Goal: Task Accomplishment & Management: Use online tool/utility

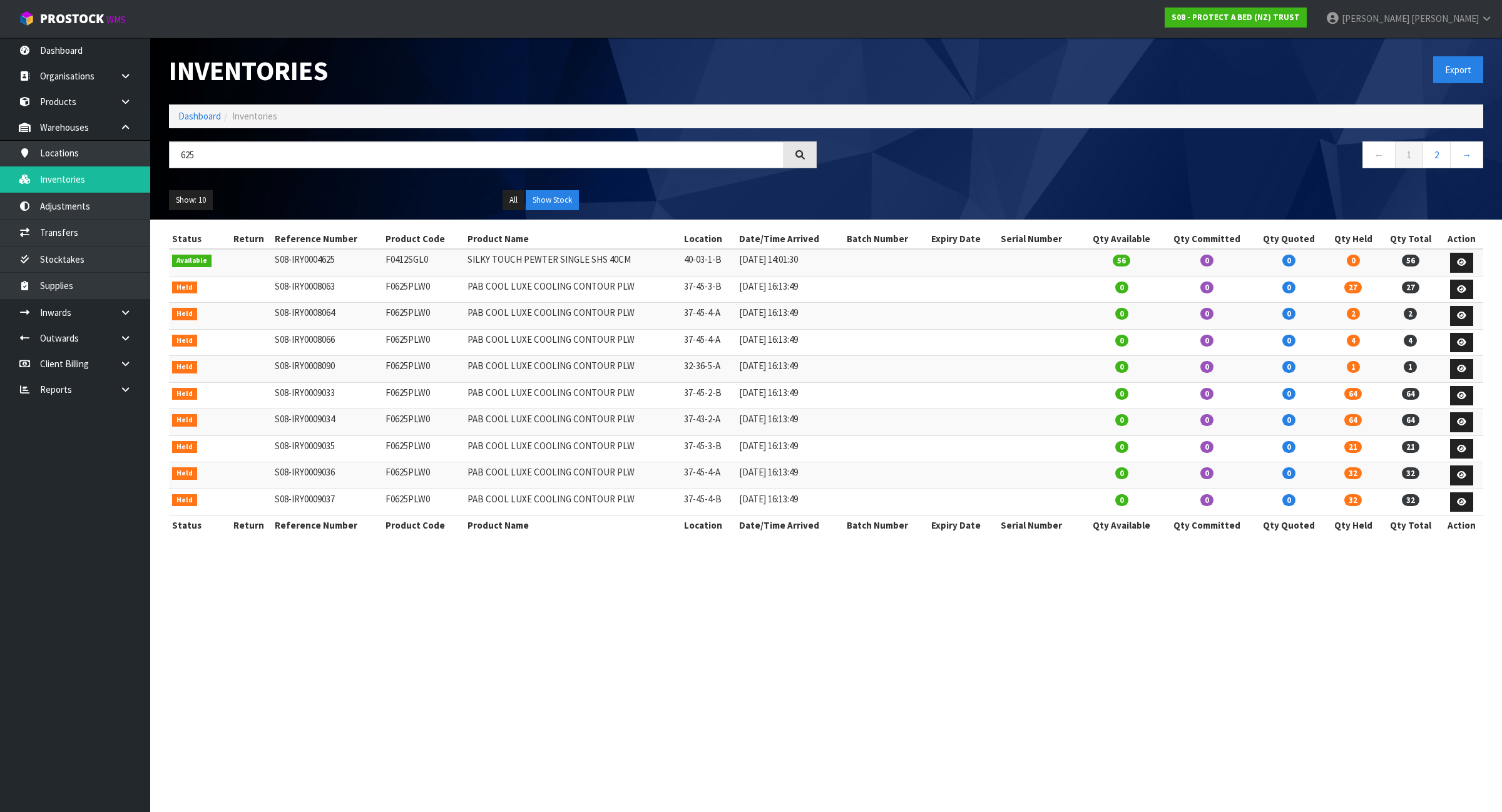
type input "625"
click at [201, 110] on link "Dashboard" at bounding box center [200, 116] width 42 height 12
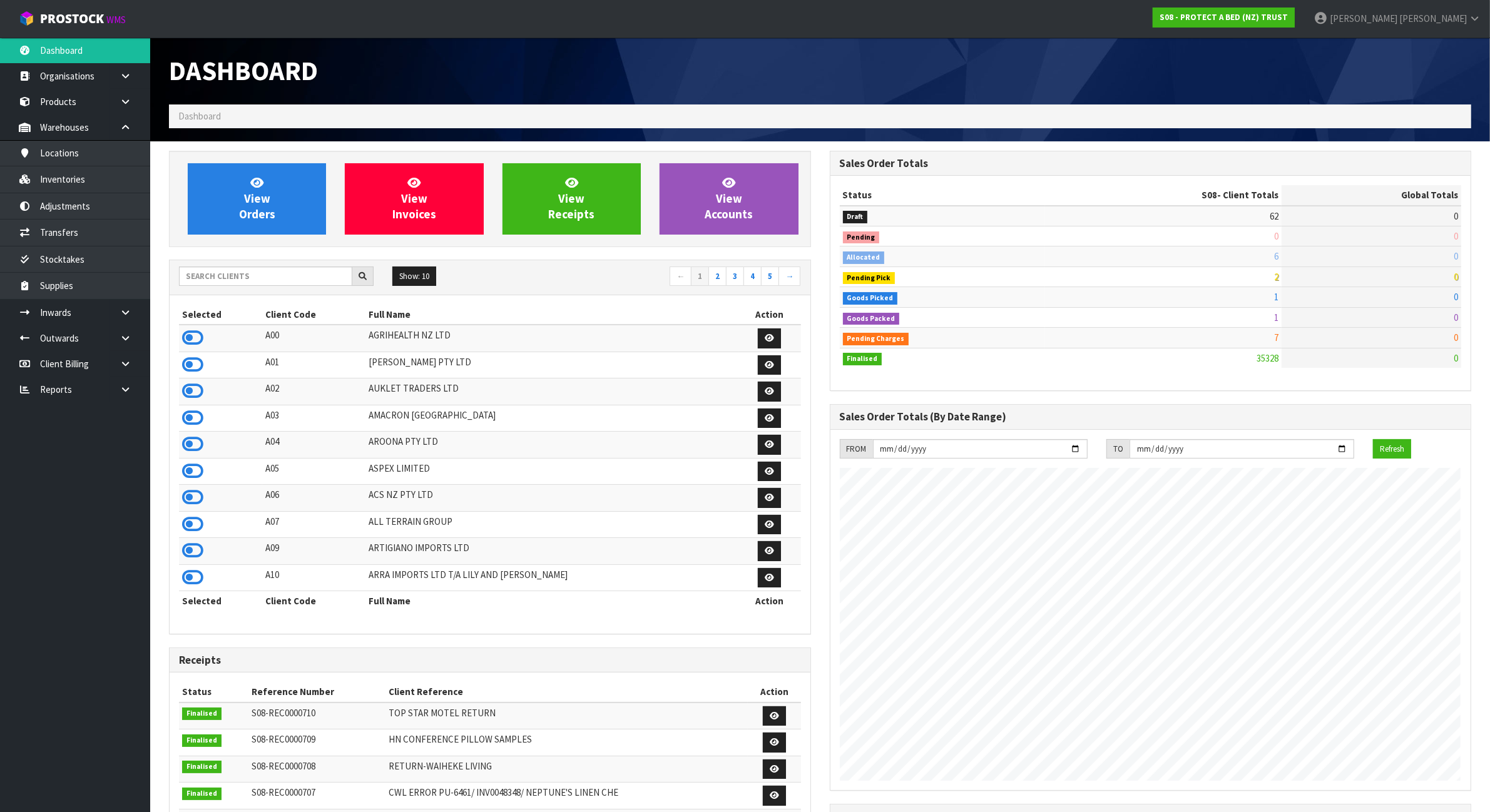
scroll to position [952, 661]
click at [207, 271] on input "text" at bounding box center [266, 276] width 173 height 19
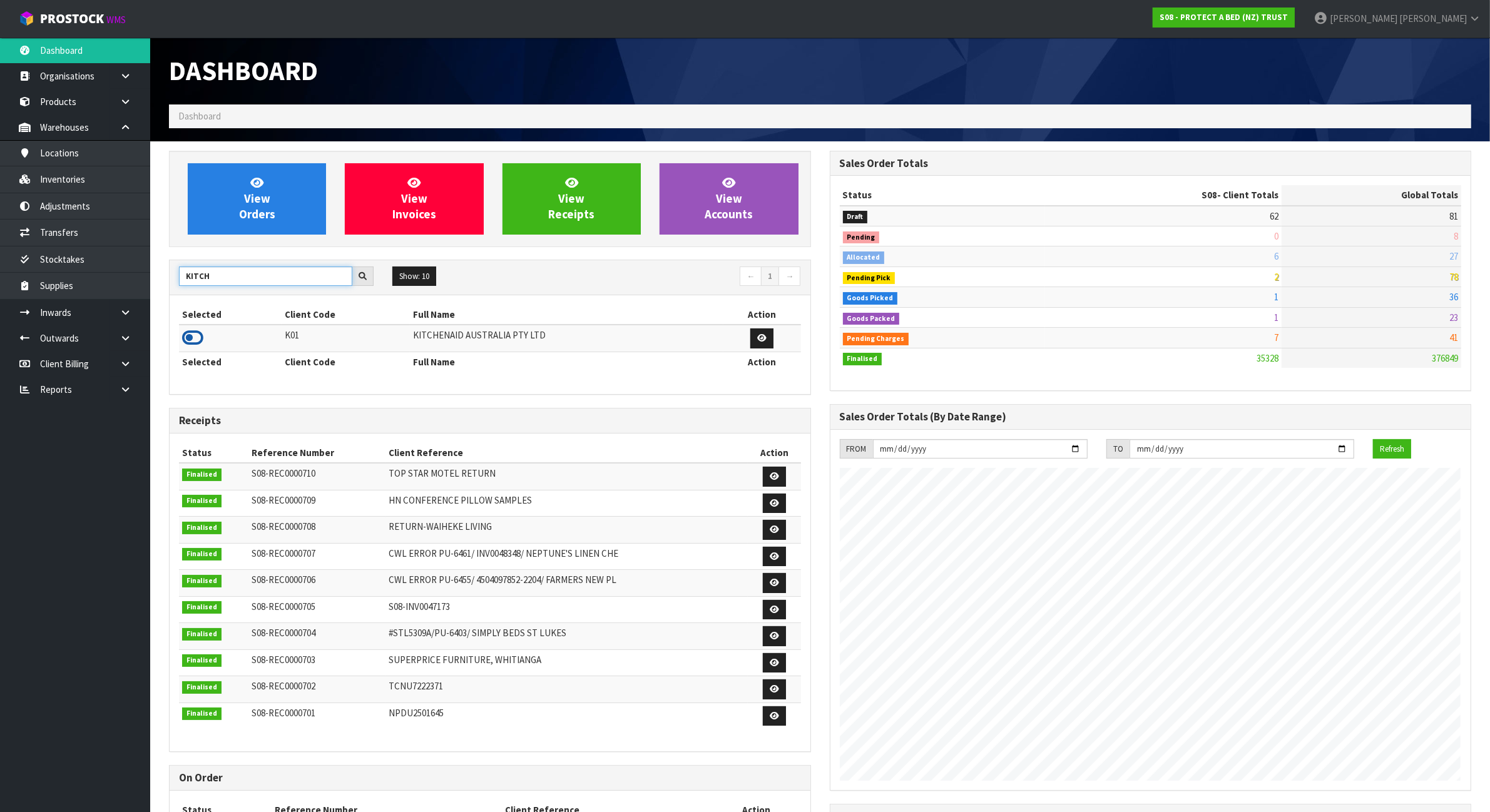
type input "KITCH"
click at [189, 343] on icon at bounding box center [193, 338] width 21 height 19
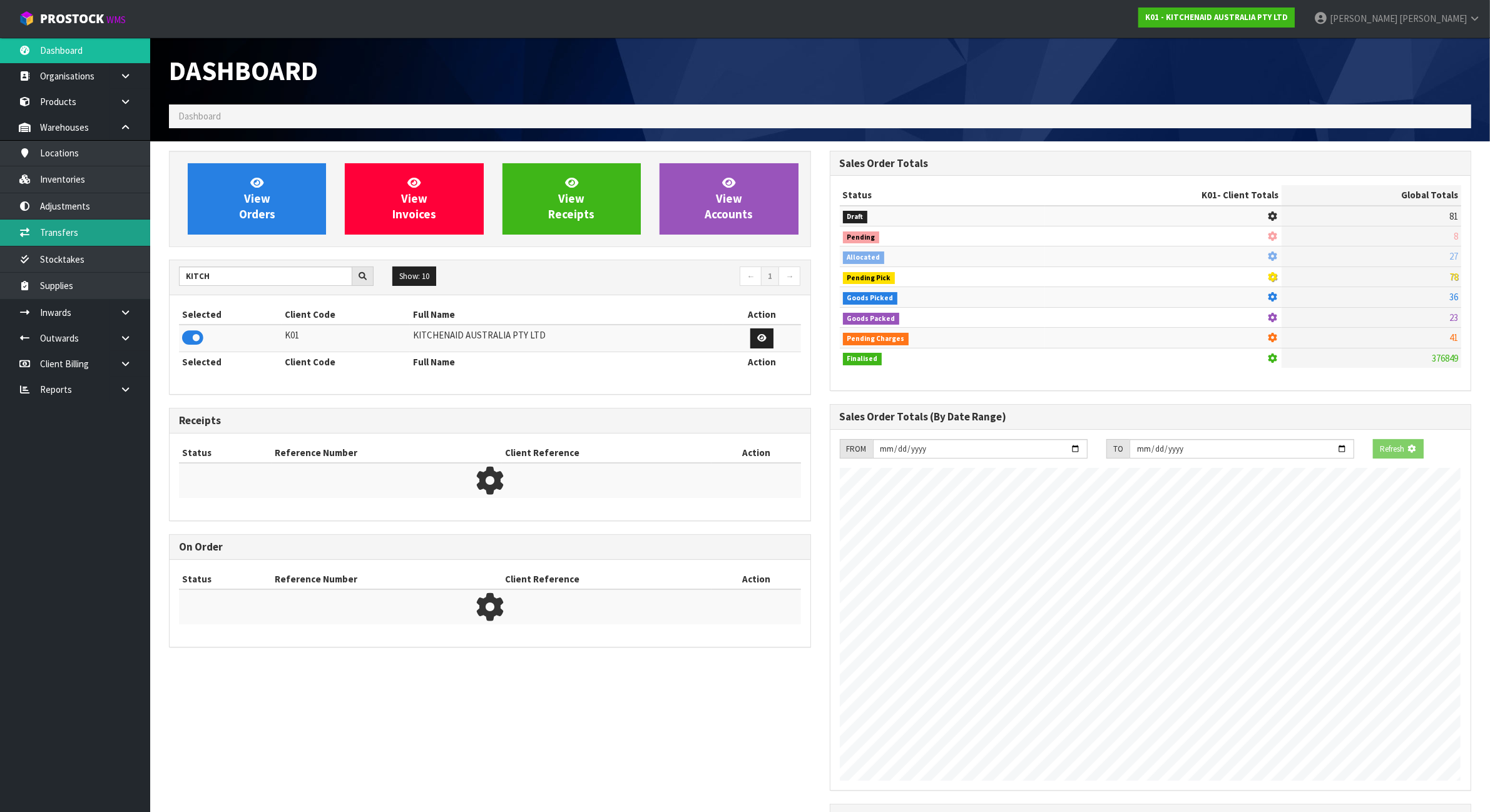
scroll to position [782, 661]
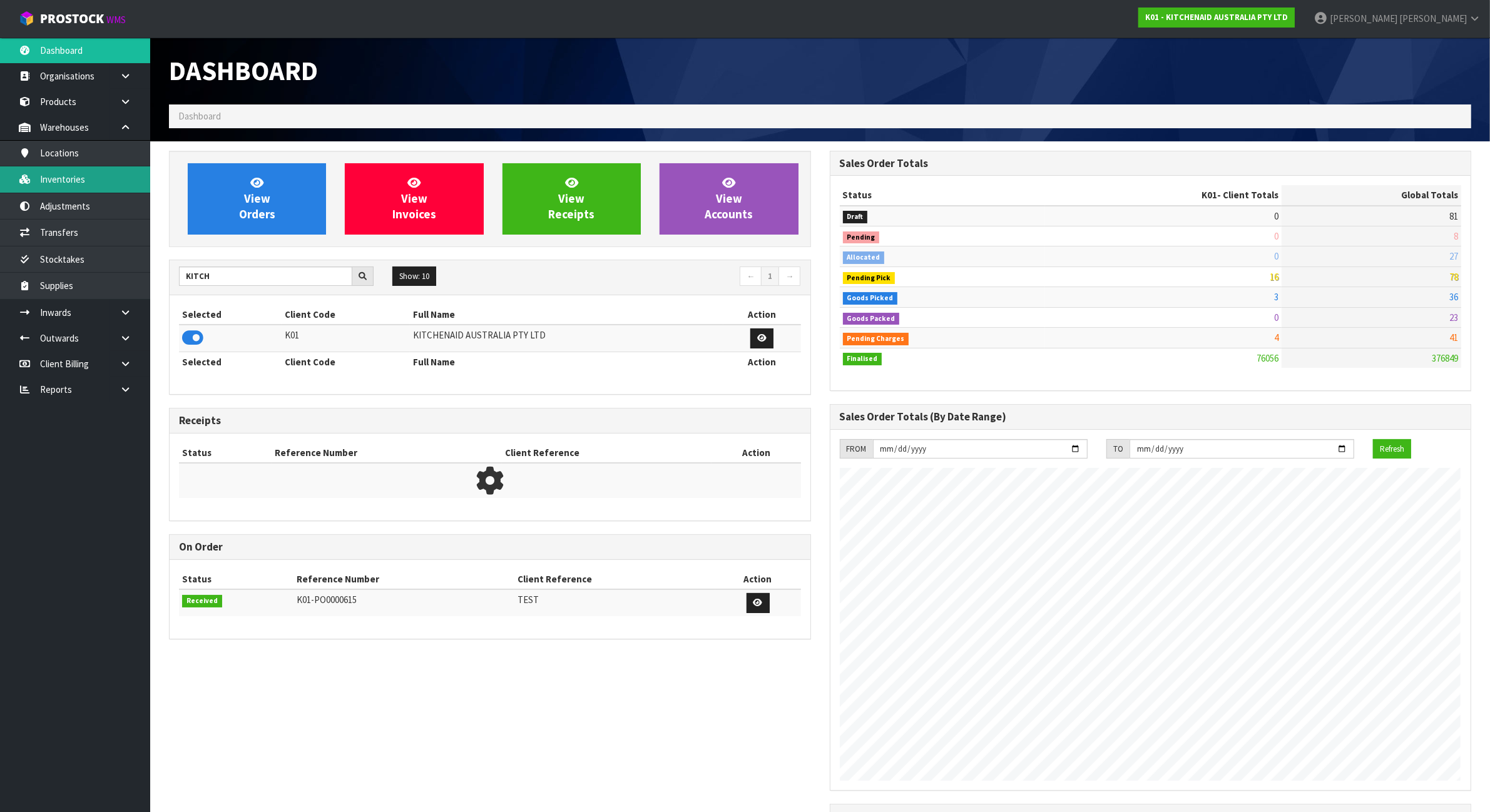
click at [102, 180] on link "Inventories" at bounding box center [75, 179] width 150 height 26
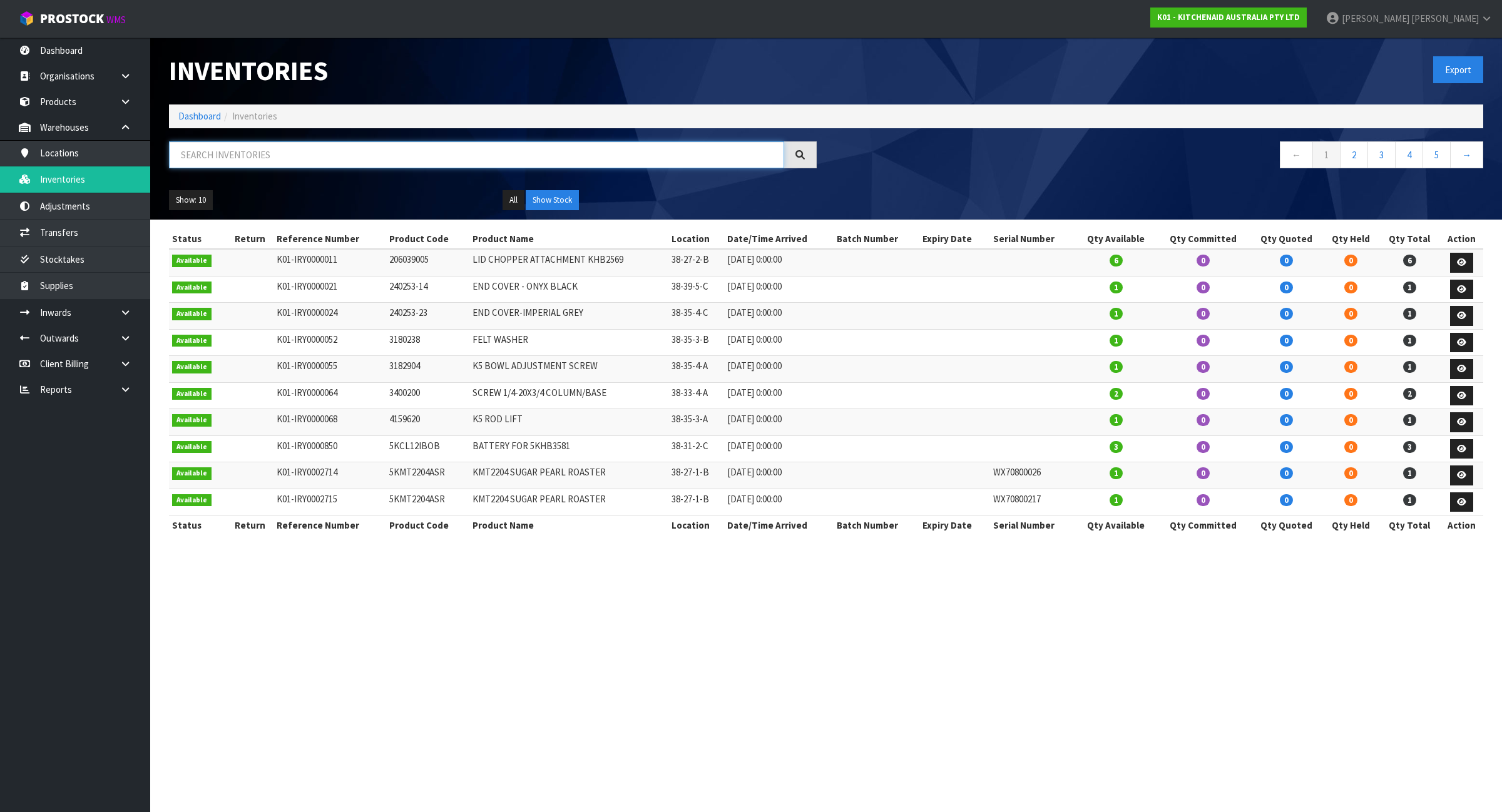
click at [252, 157] on input "text" at bounding box center [476, 155] width 615 height 27
paste input "W11542702"
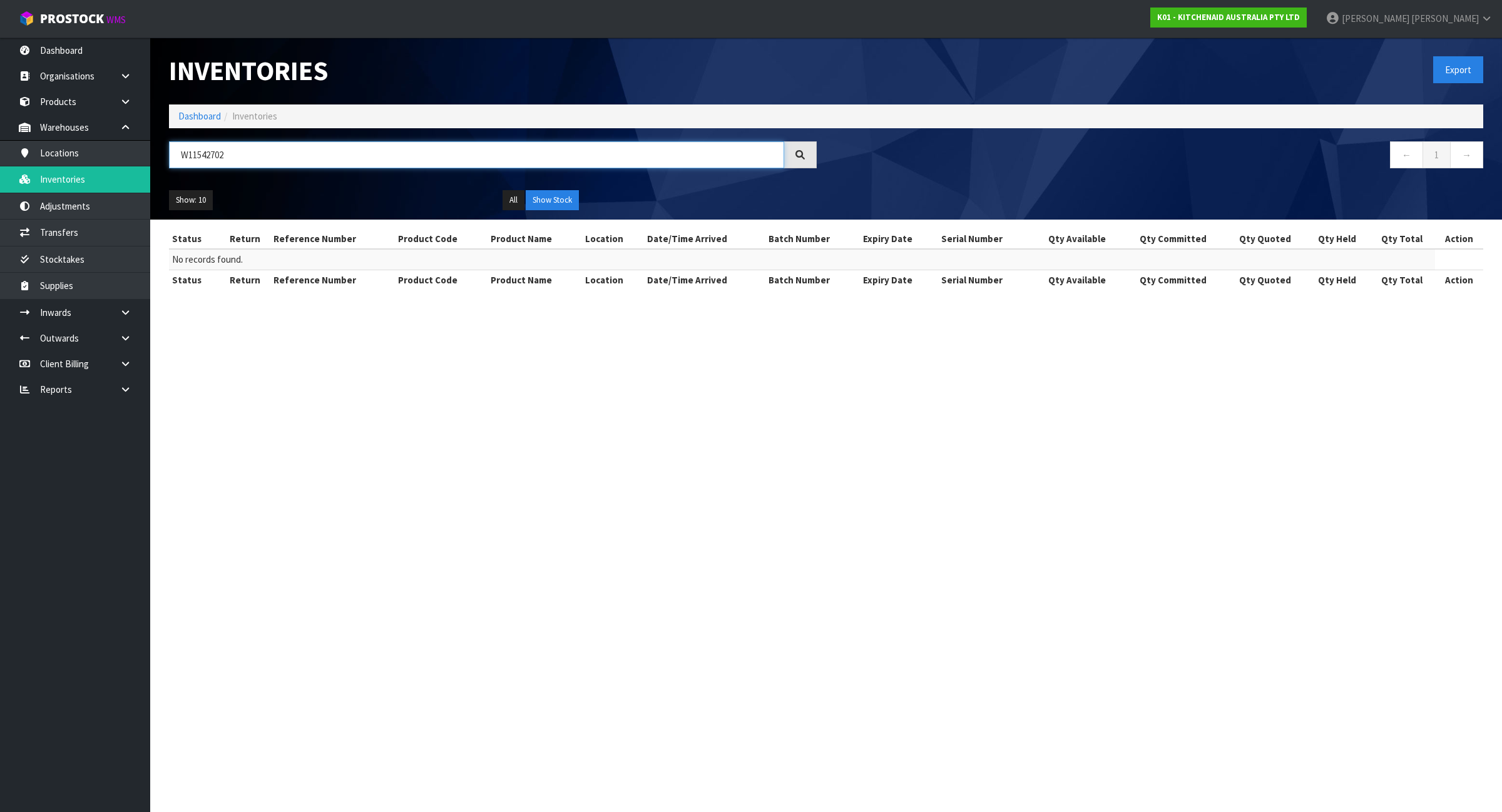
click at [241, 166] on input "W11542702" at bounding box center [476, 155] width 615 height 27
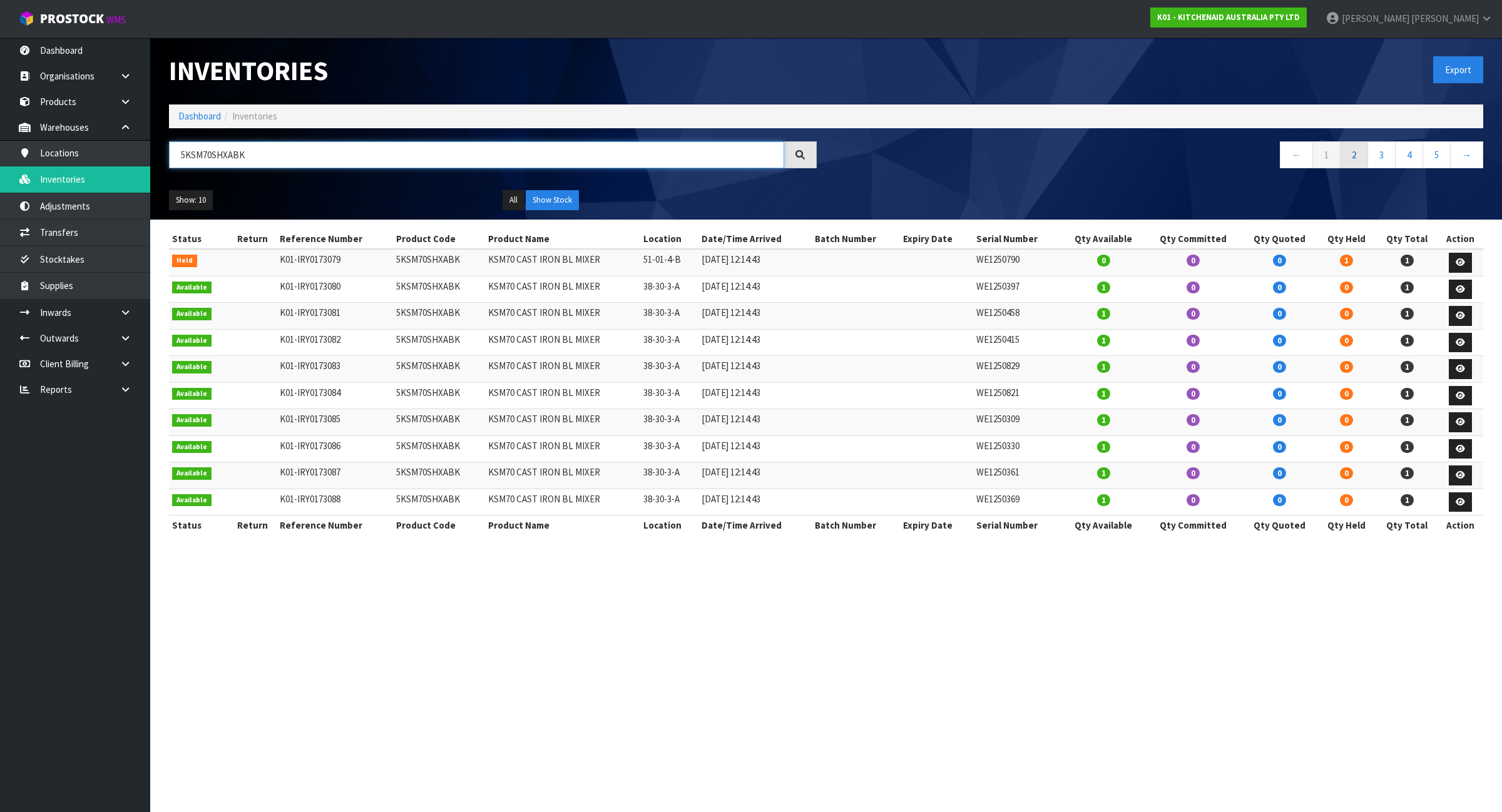
type input "5KSM70SHXABK"
click at [1364, 164] on link "2" at bounding box center [1354, 155] width 28 height 27
click at [1442, 155] on link "5" at bounding box center [1437, 155] width 28 height 27
click at [1442, 155] on link "7" at bounding box center [1437, 155] width 28 height 27
click at [1293, 151] on link "←" at bounding box center [1297, 155] width 33 height 27
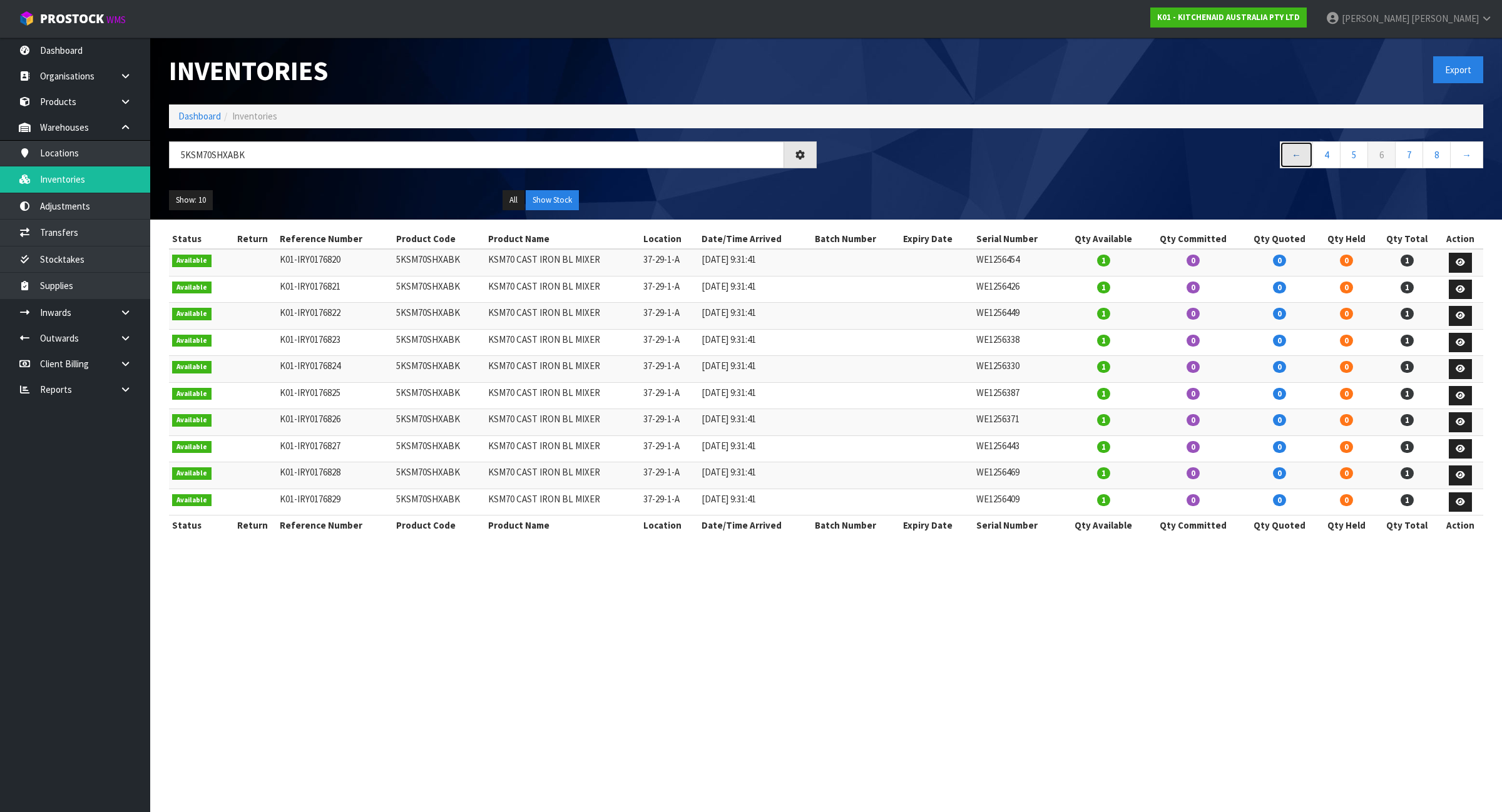
click at [1293, 151] on link "←" at bounding box center [1297, 155] width 33 height 27
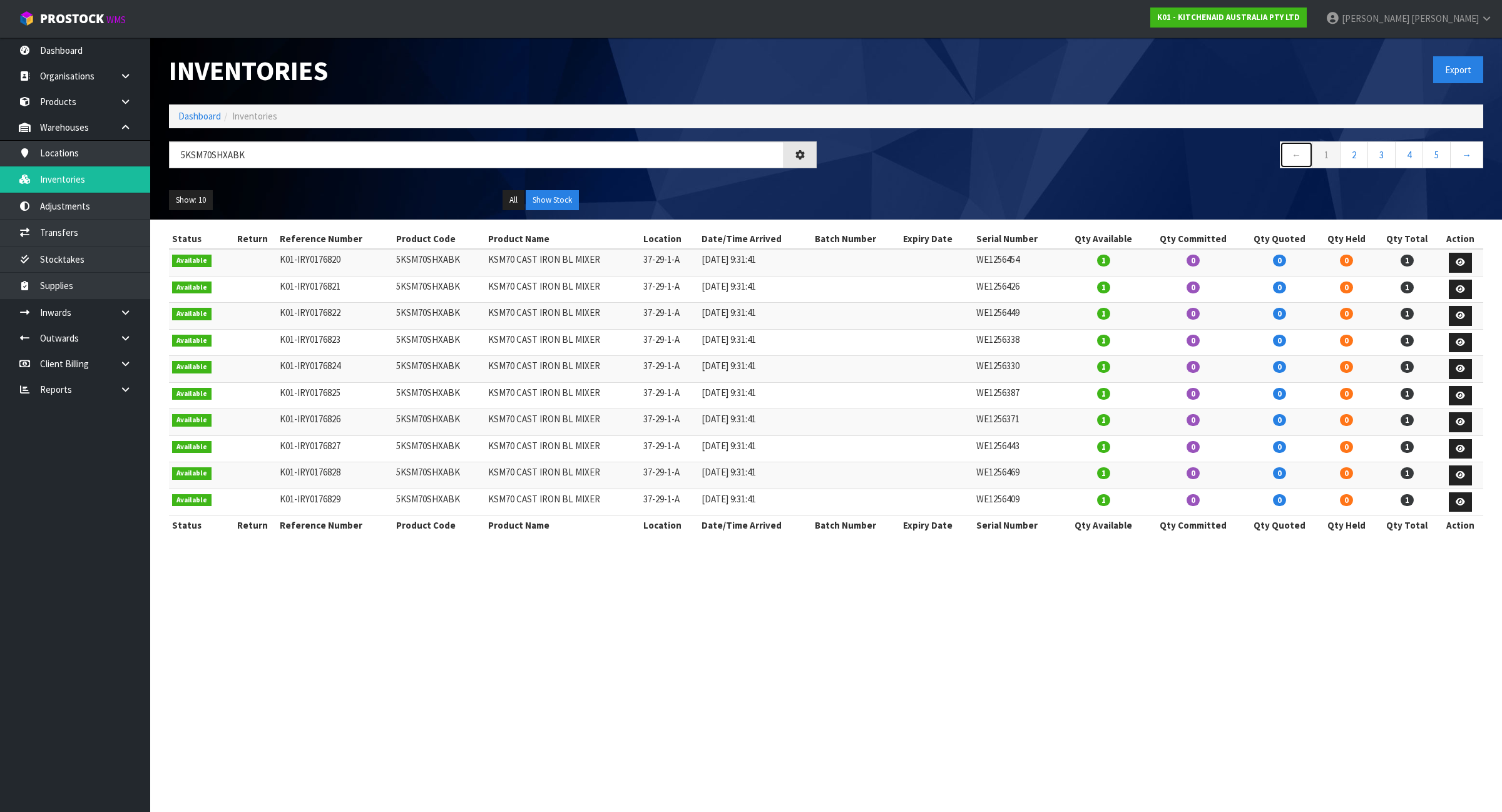
click at [1293, 151] on link "←" at bounding box center [1297, 155] width 33 height 27
click at [416, 262] on td "5KSM70SHXABK" at bounding box center [438, 263] width 92 height 27
copy td "5KSM70SHXABK"
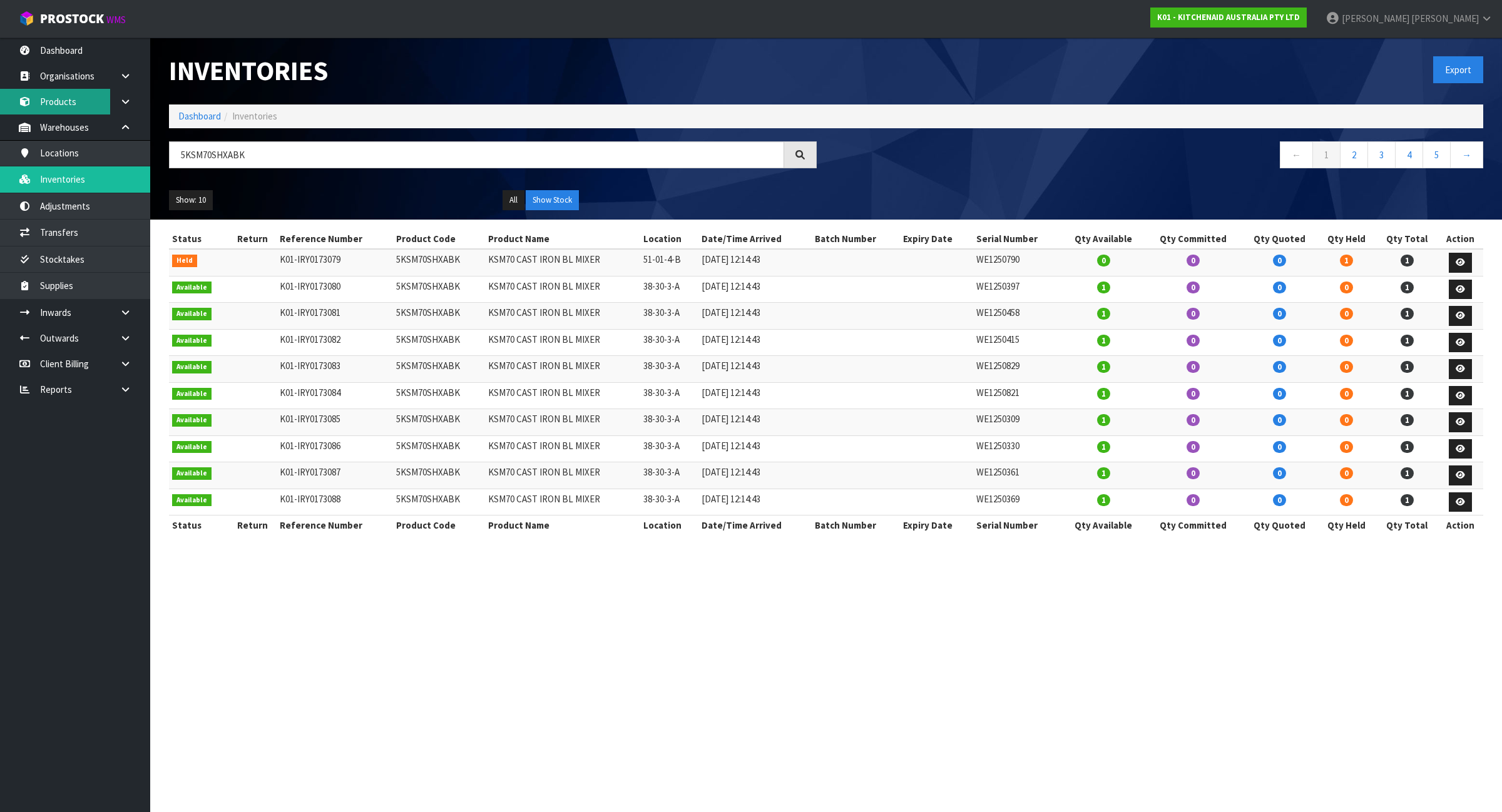
click at [87, 92] on link "Products" at bounding box center [75, 101] width 150 height 26
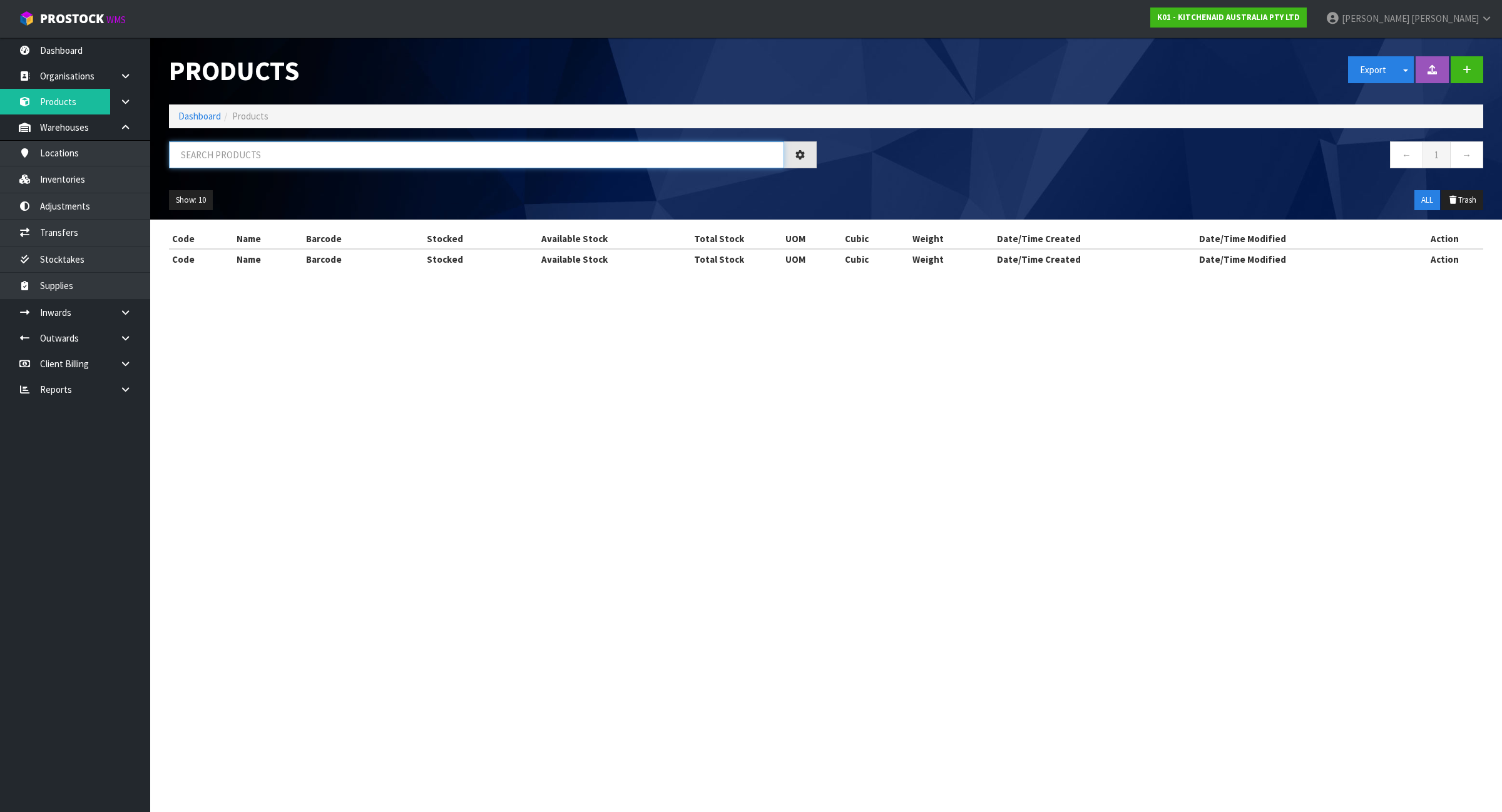
click at [208, 157] on input "text" at bounding box center [476, 155] width 615 height 27
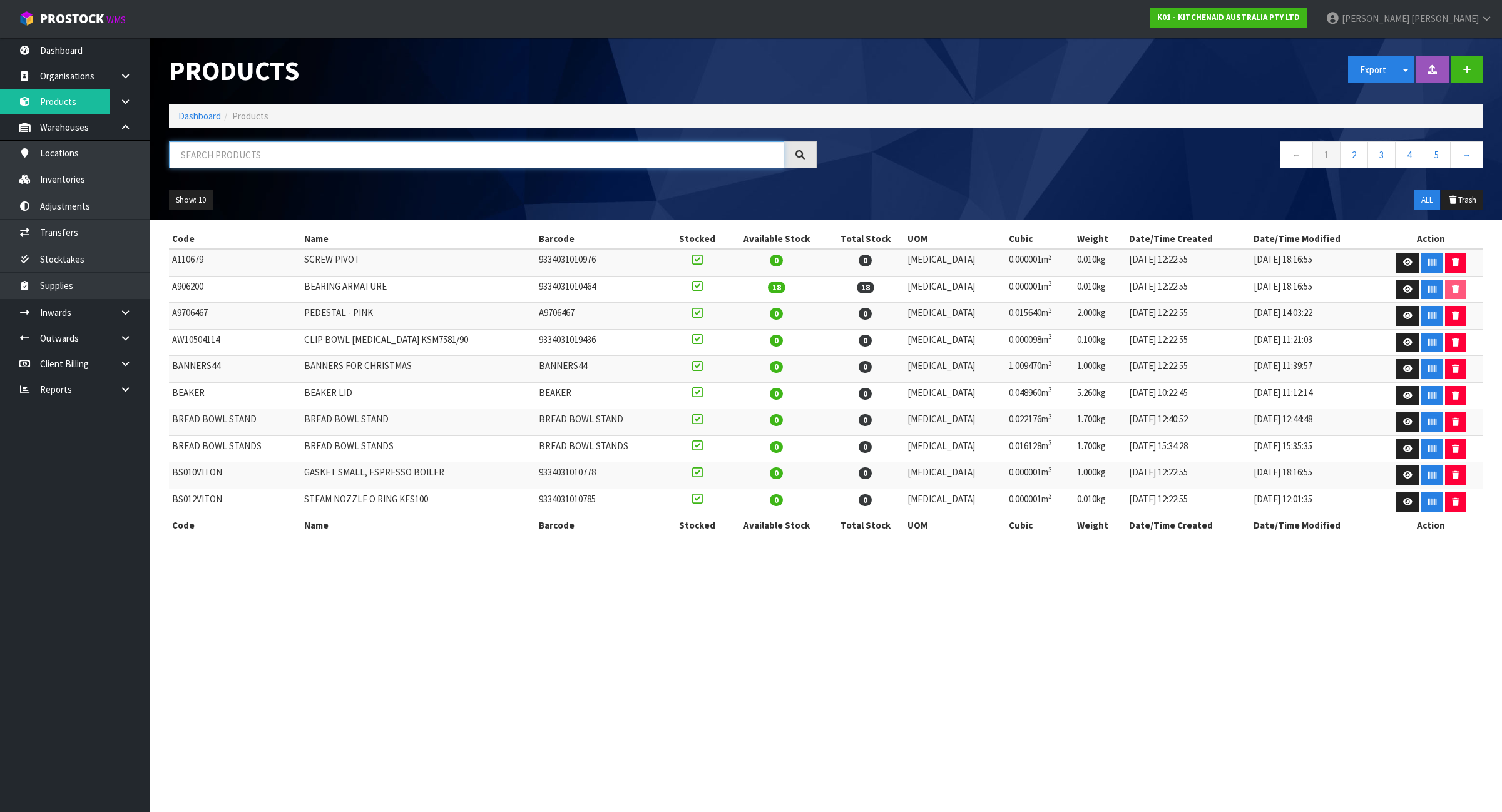
paste input "5KSM70SHXABK"
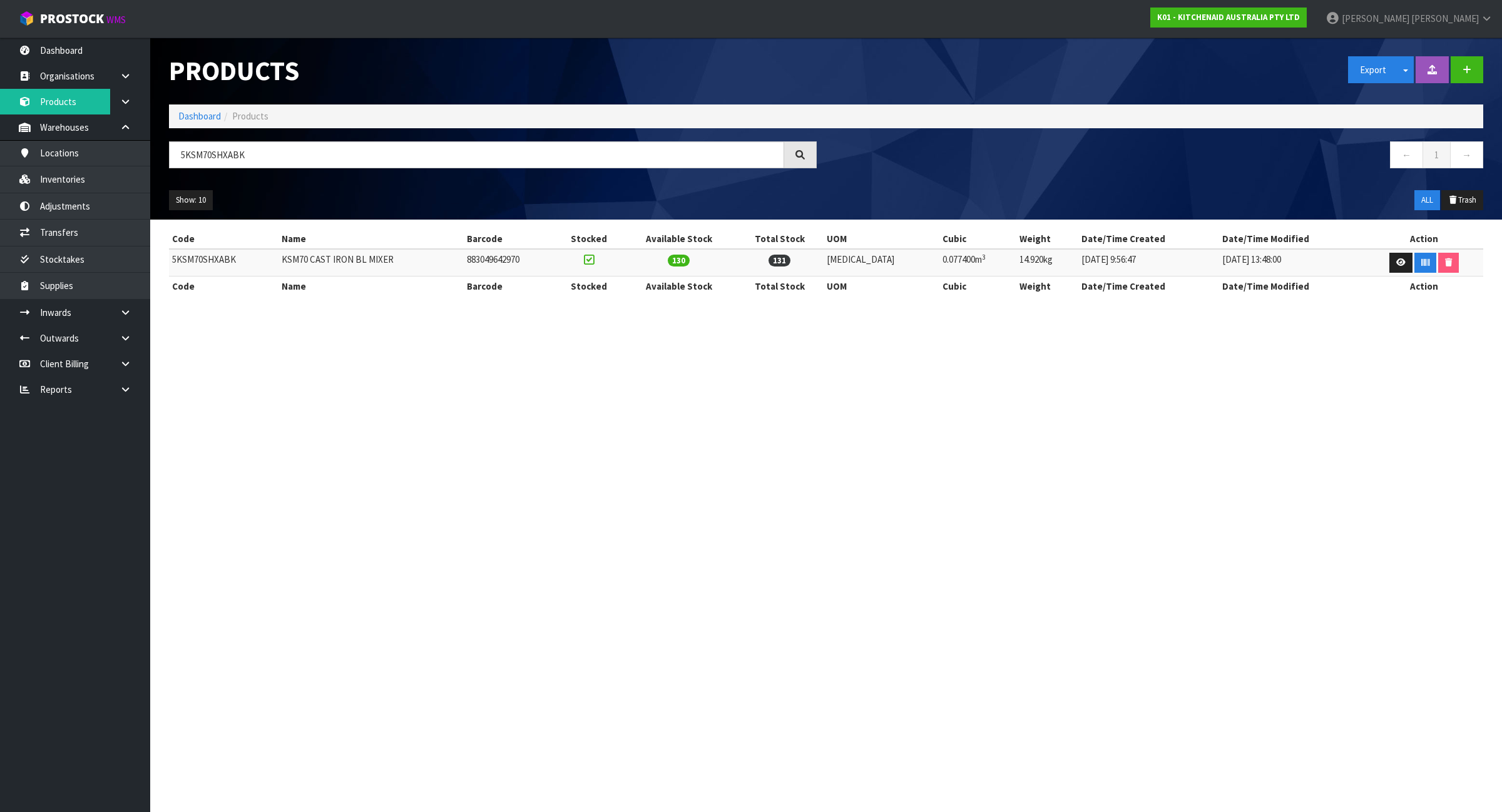
click at [1148, 612] on section "Products Export Split button! SOH Summary Measurements Dangerous Goods Import P…" at bounding box center [751, 406] width 1502 height 812
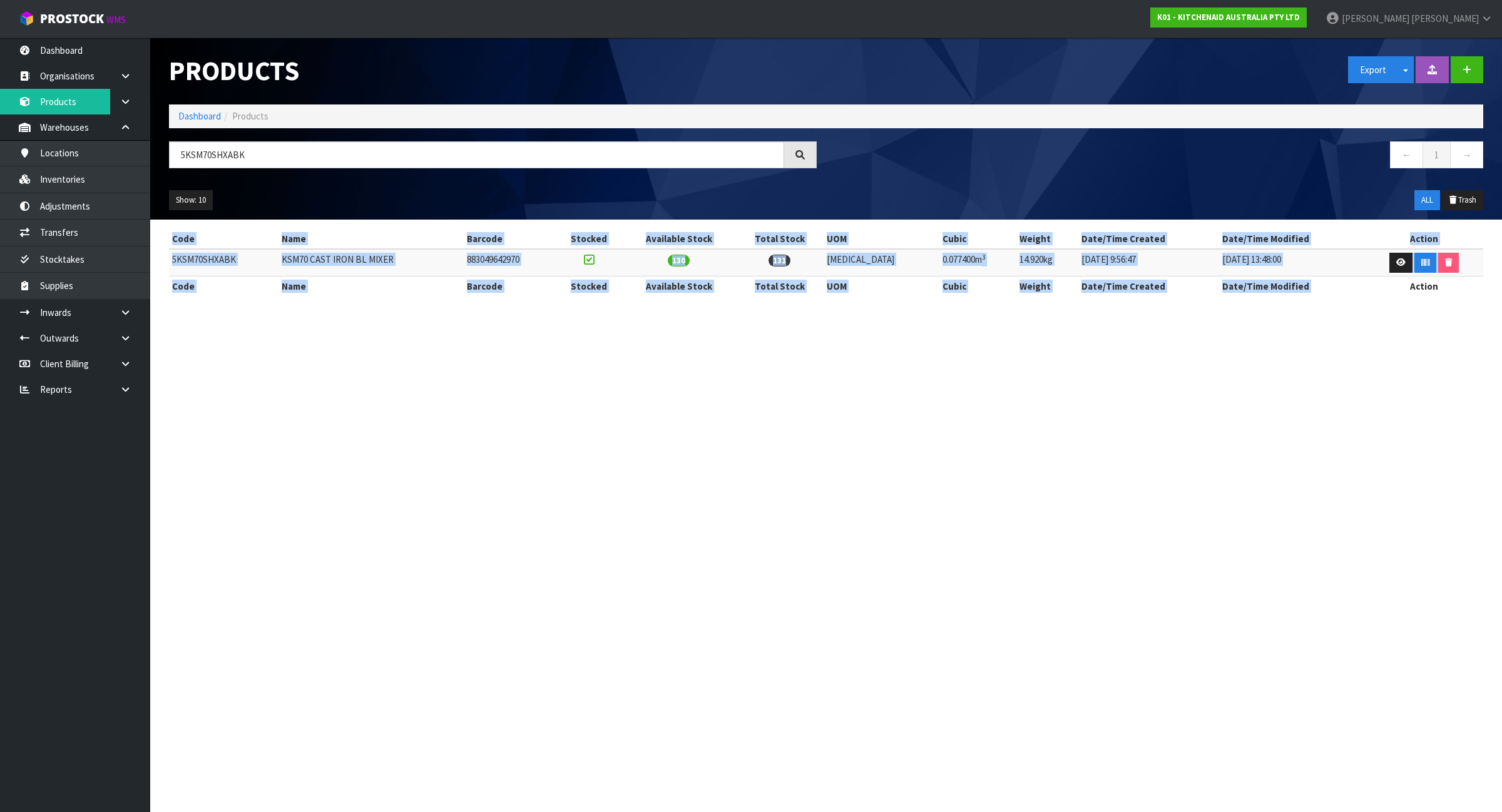
click at [1148, 612] on section "Products Export Split button! SOH Summary Measurements Dangerous Goods Import P…" at bounding box center [751, 406] width 1502 height 812
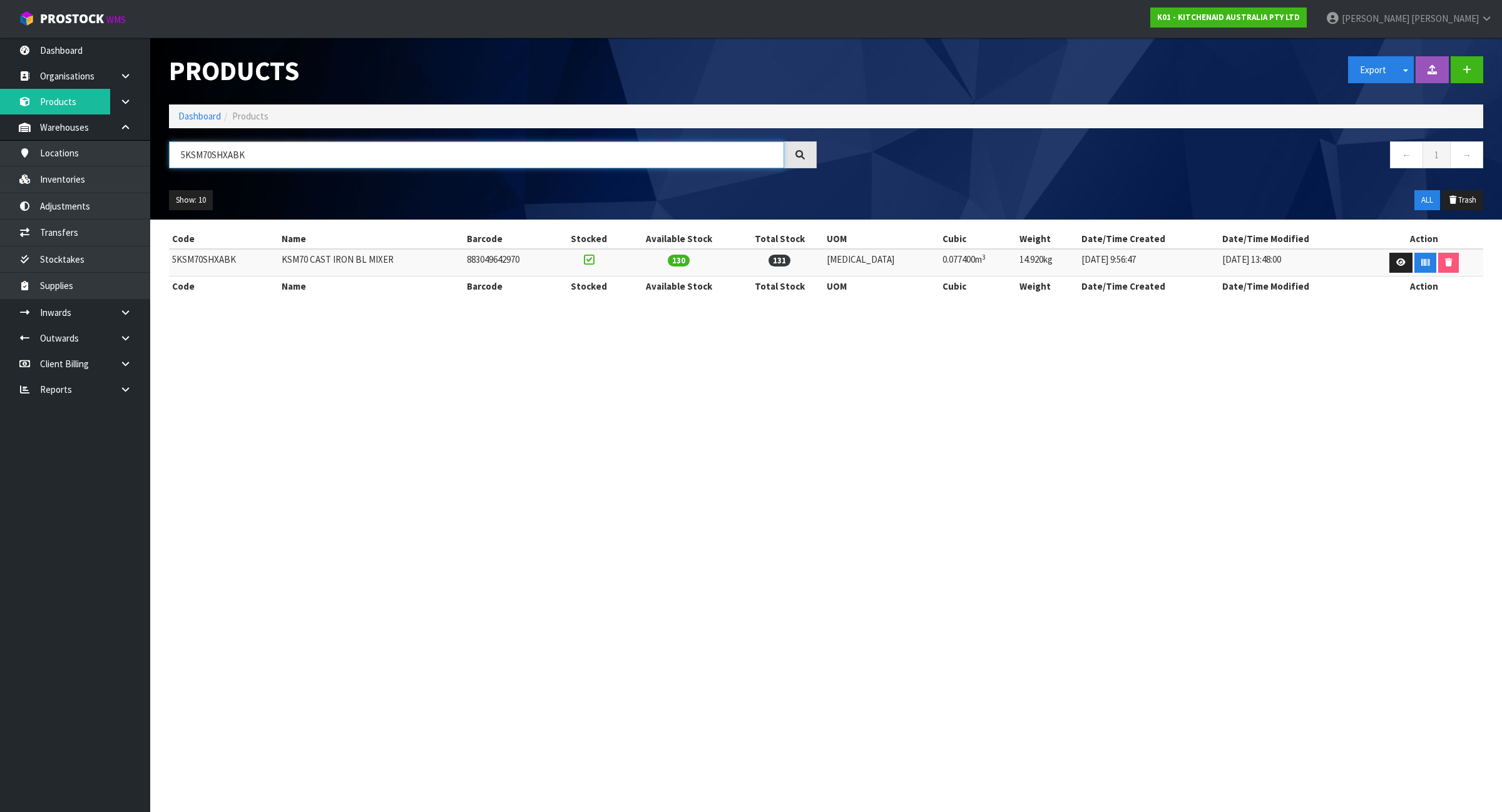
click at [254, 151] on input "5KSM70SHXABK" at bounding box center [476, 155] width 615 height 27
click at [245, 166] on input "CARTON" at bounding box center [476, 155] width 615 height 27
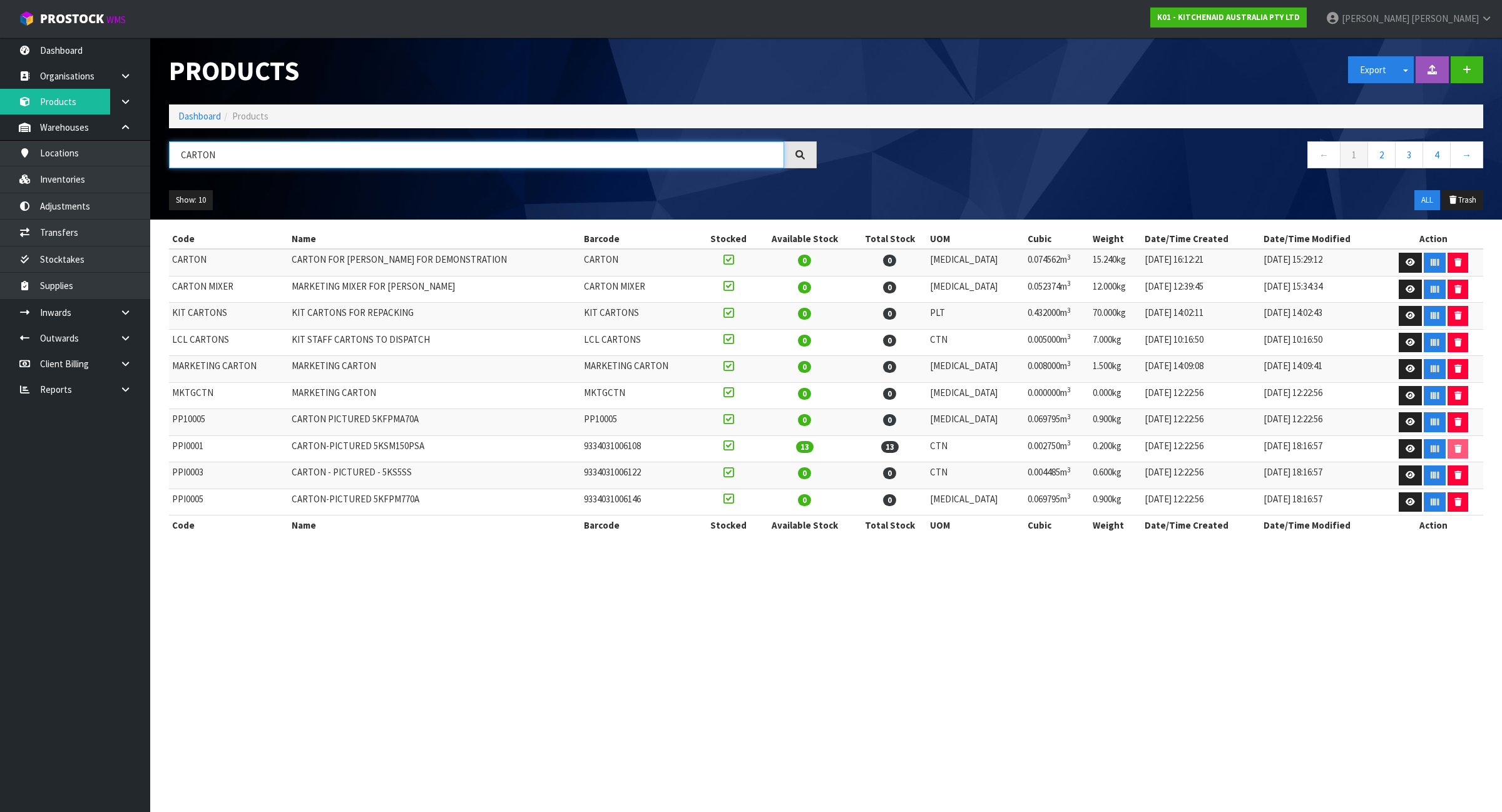
click at [245, 166] on input "CARTON" at bounding box center [476, 155] width 615 height 27
click at [238, 151] on input "CARTON" at bounding box center [476, 155] width 615 height 27
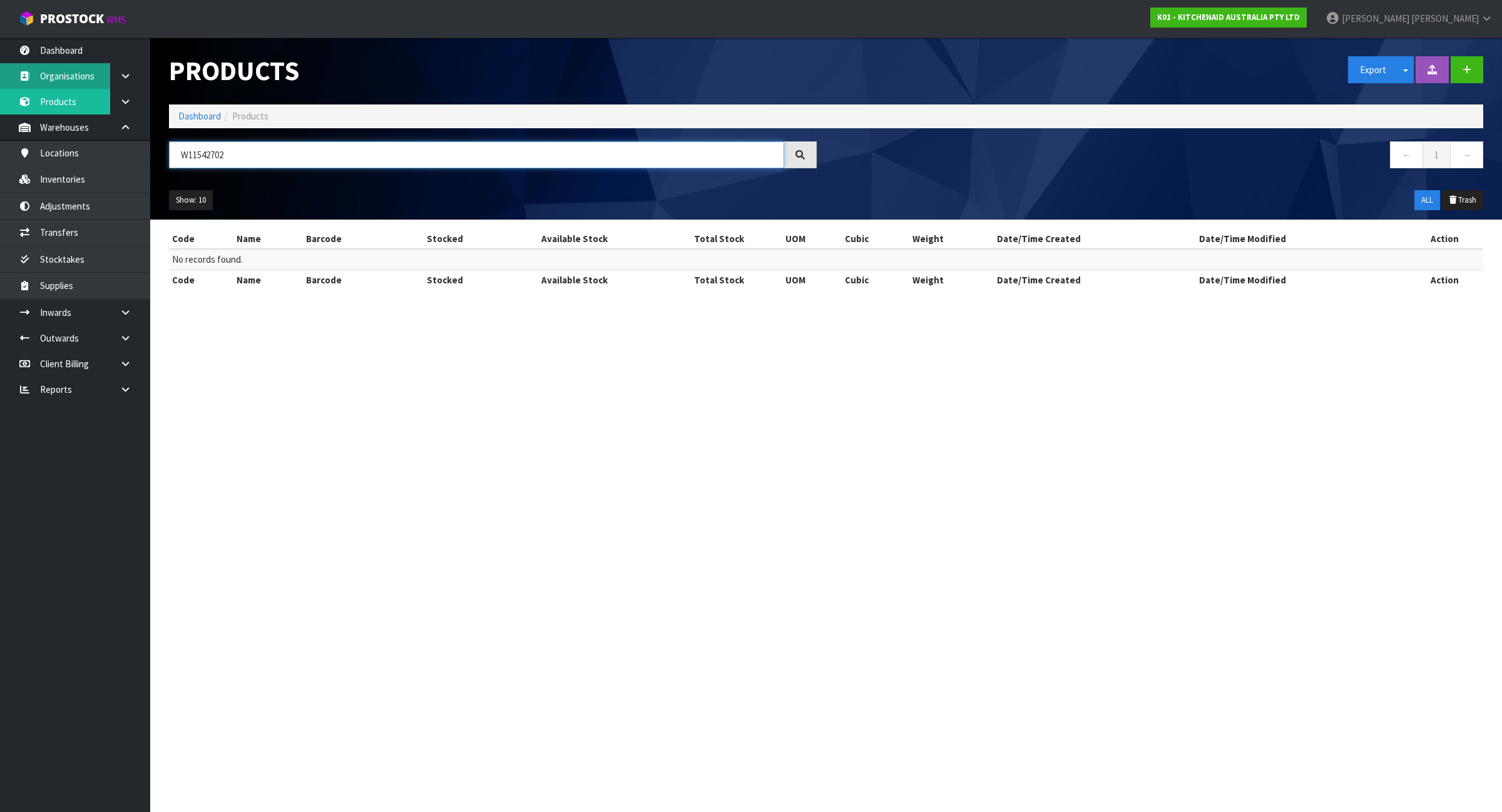
type input "W11542702"
click at [207, 122] on link "Dashboard" at bounding box center [200, 116] width 42 height 12
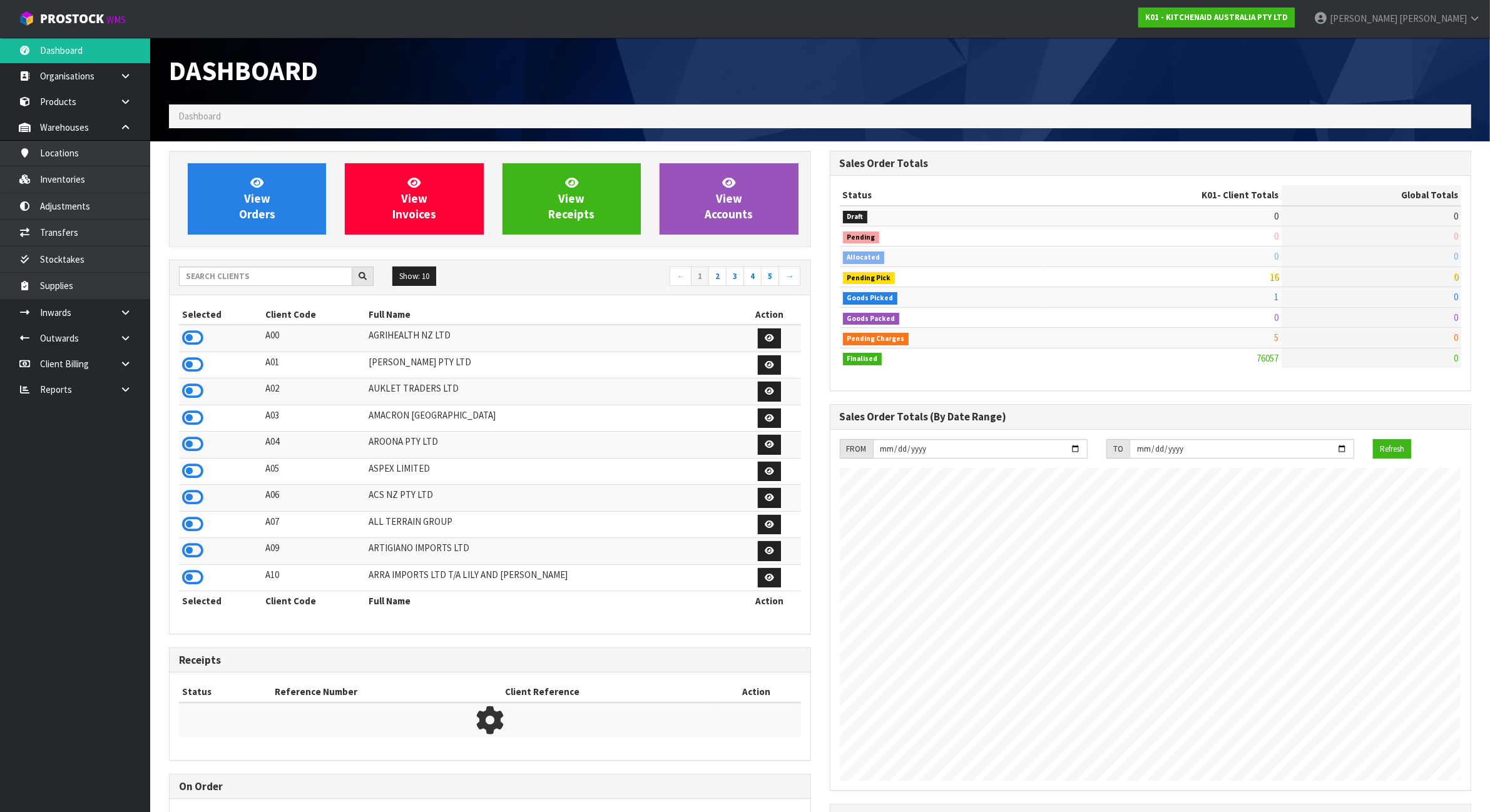
scroll to position [952, 661]
click at [251, 277] on input "text" at bounding box center [266, 276] width 173 height 19
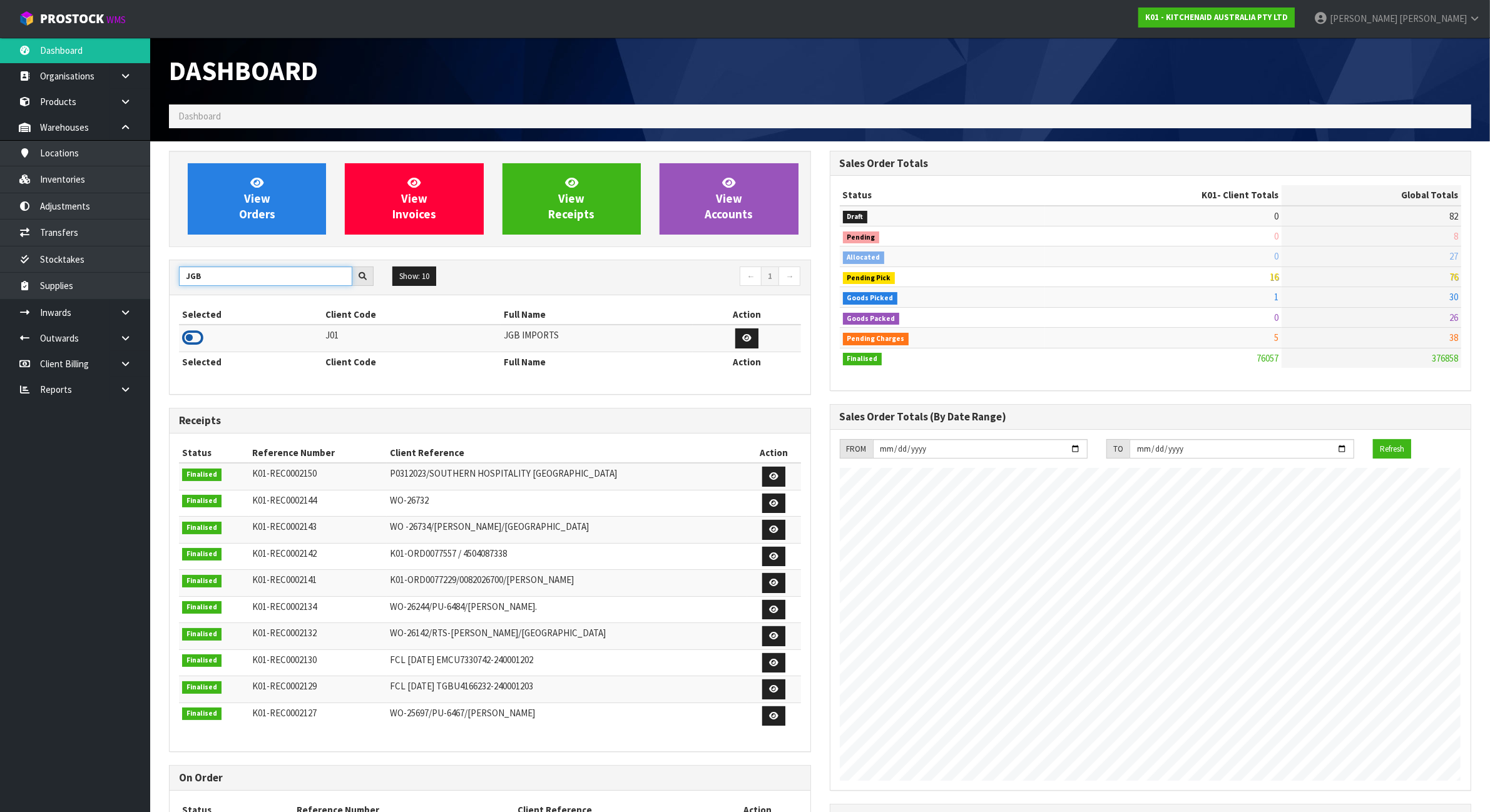
type input "JGB"
click at [194, 343] on icon at bounding box center [193, 338] width 21 height 19
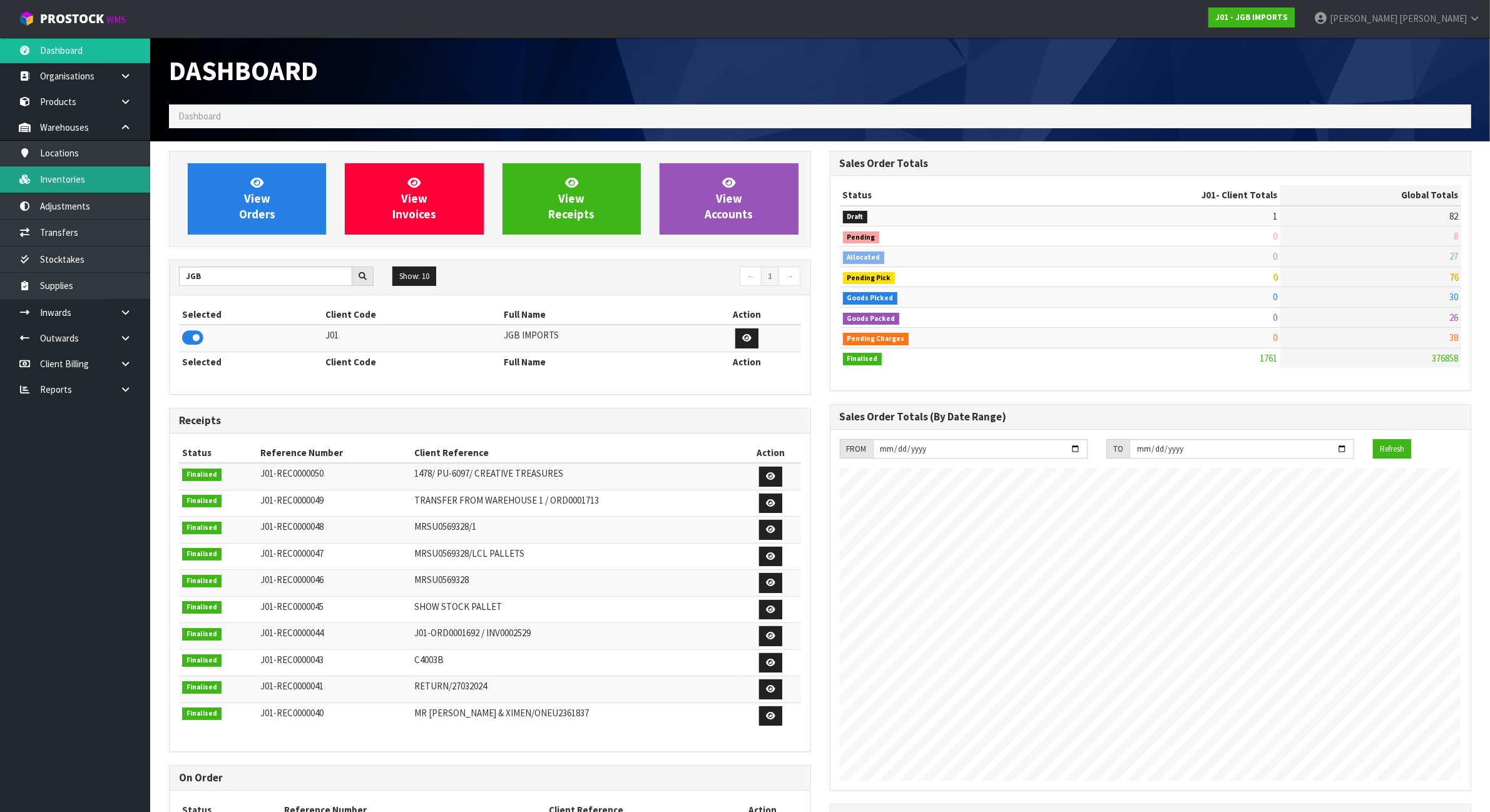
scroll to position [787, 661]
click at [83, 189] on link "Inventories" at bounding box center [75, 179] width 150 height 26
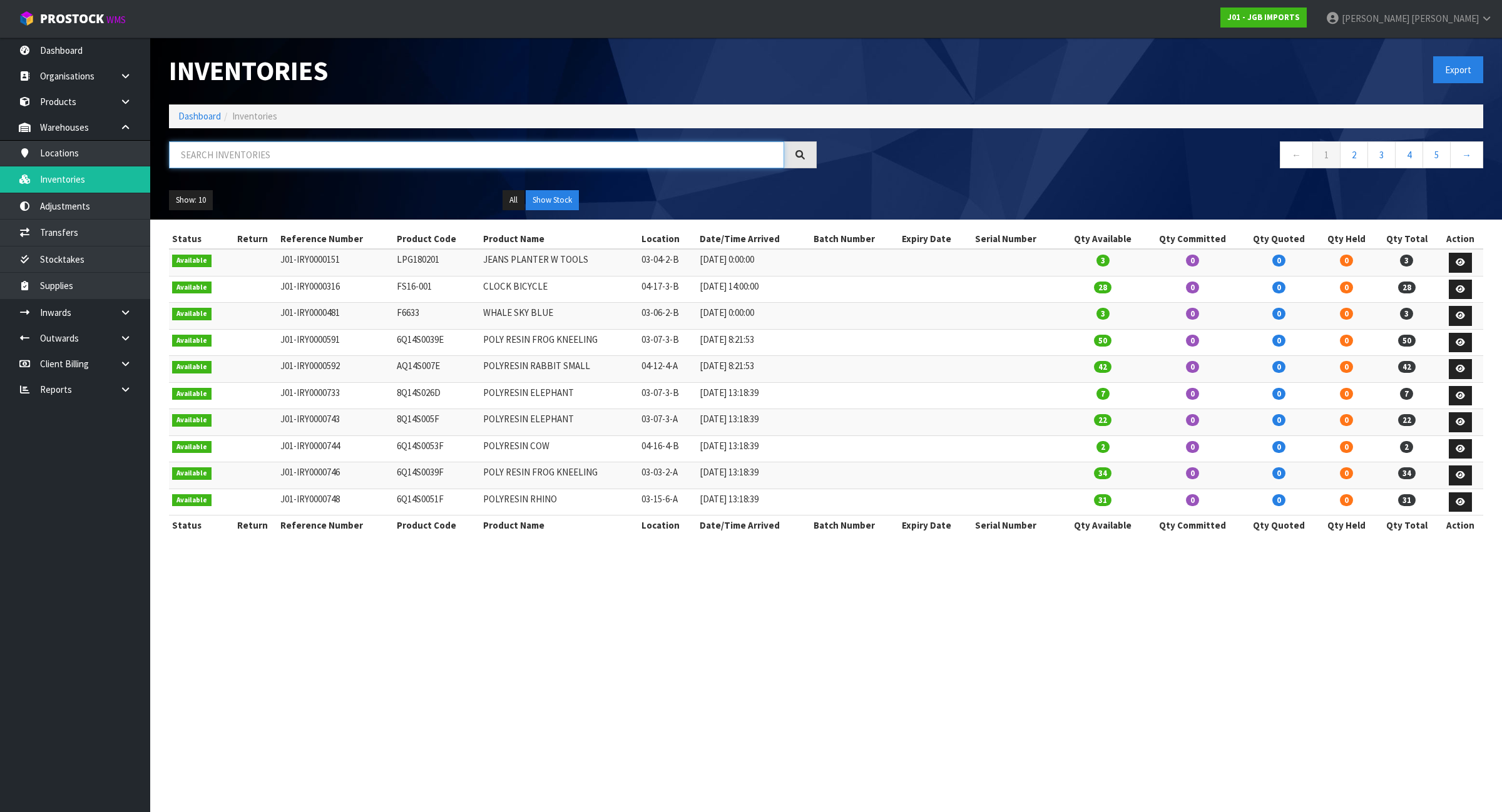
click at [341, 141] on input "text" at bounding box center [476, 155] width 615 height 27
click at [132, 351] on link at bounding box center [130, 364] width 40 height 26
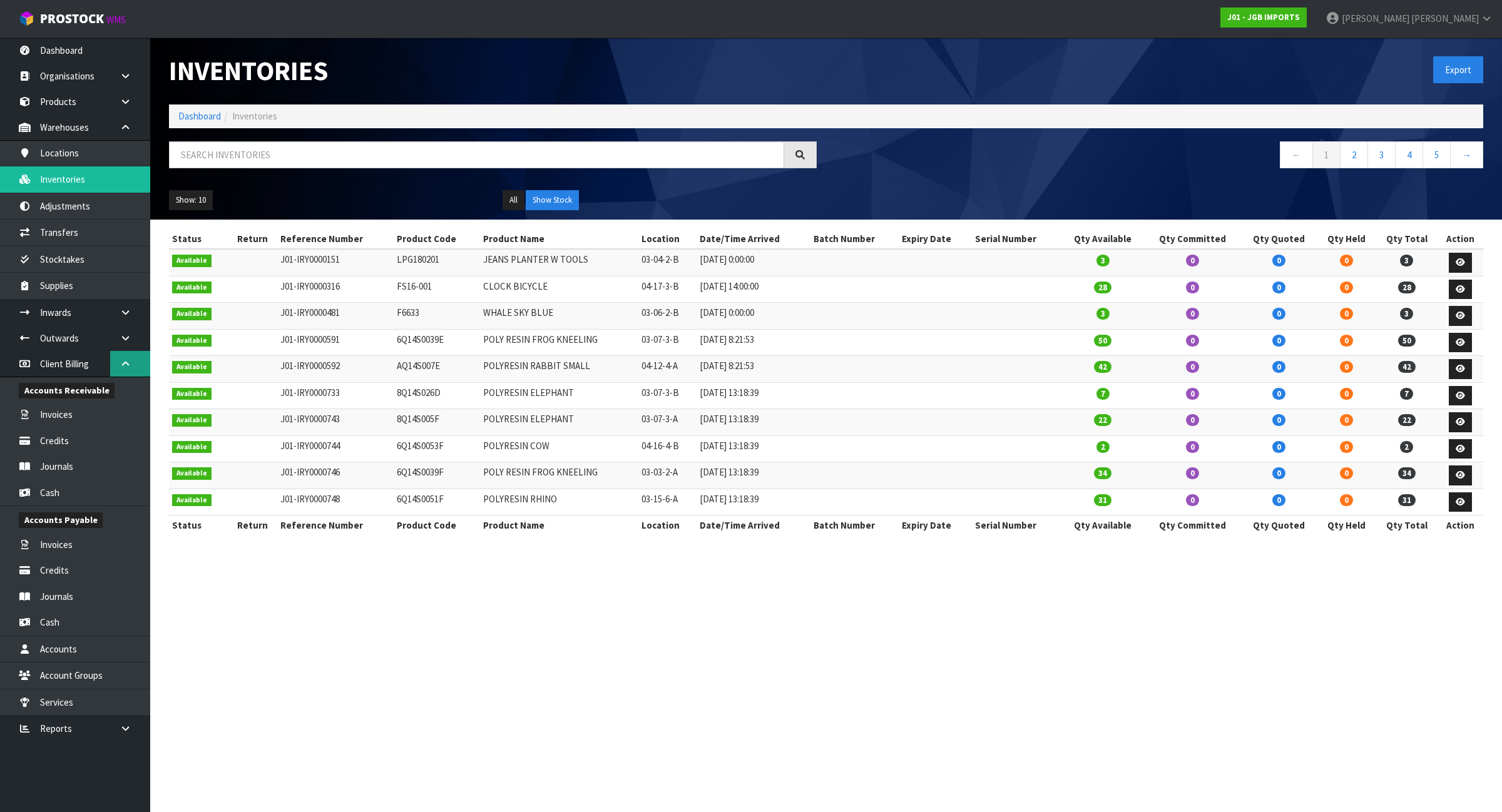
click at [123, 369] on link at bounding box center [130, 364] width 40 height 26
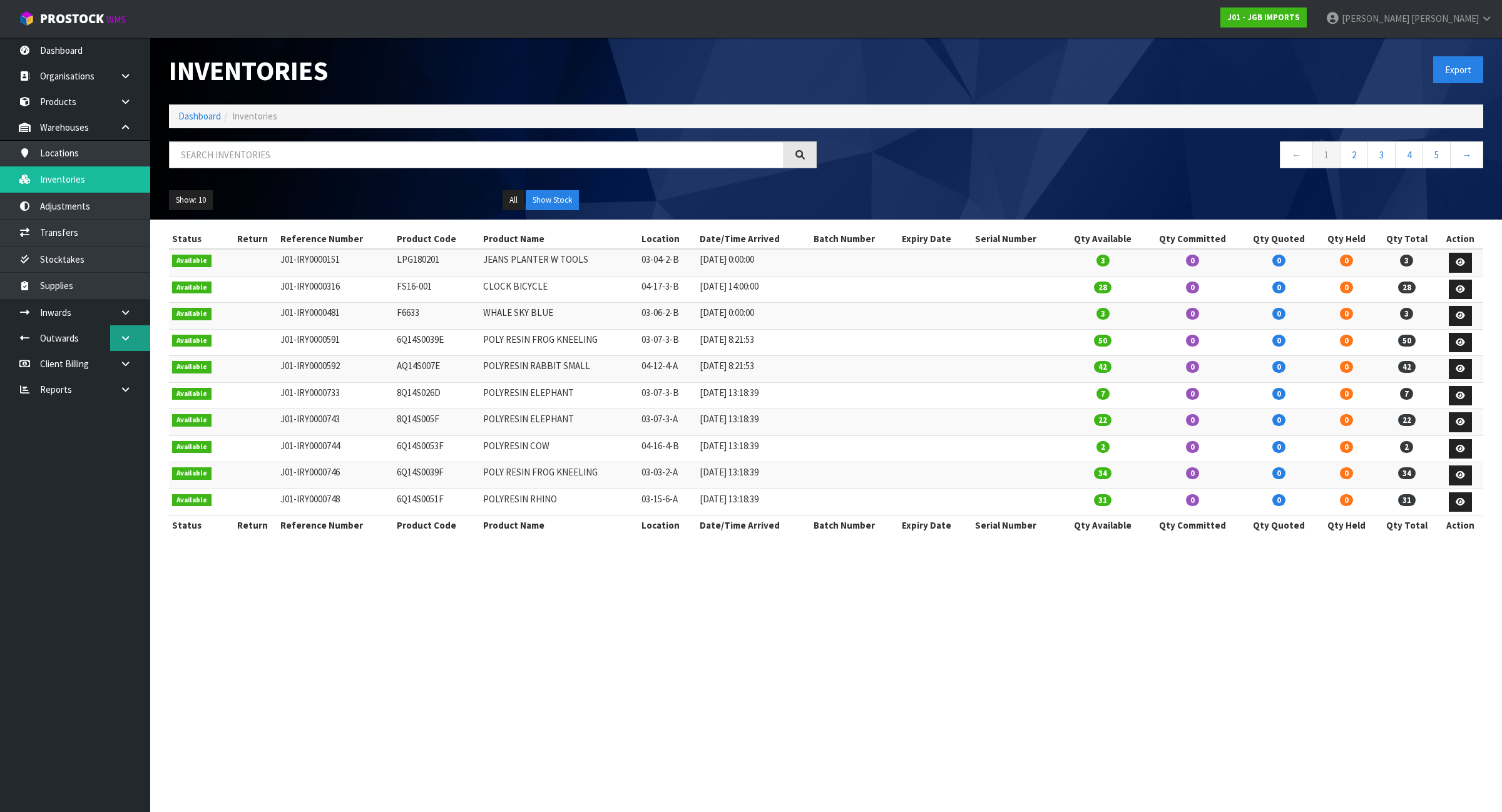
click at [124, 340] on icon at bounding box center [125, 338] width 12 height 10
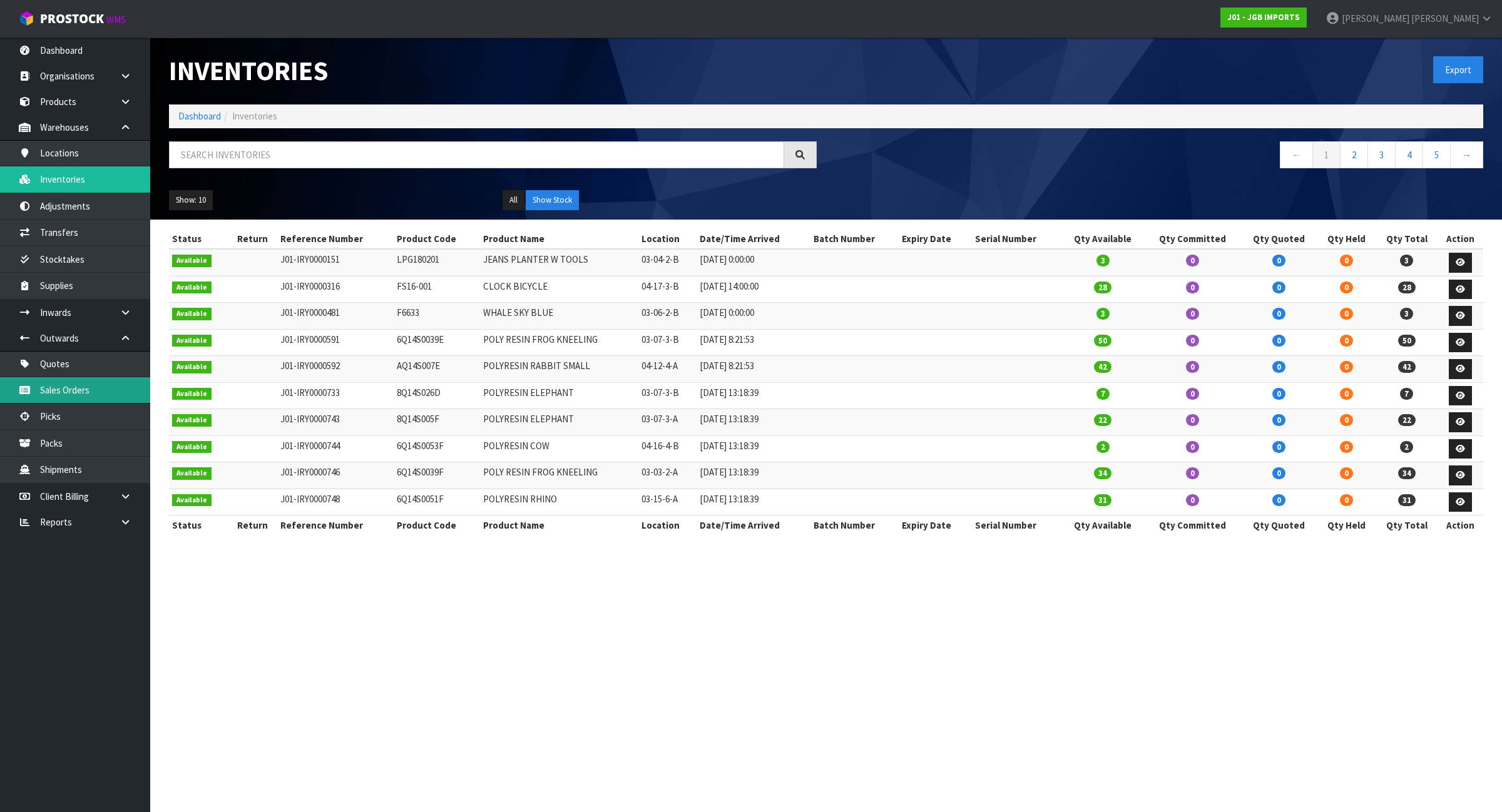
click at [89, 402] on link "Sales Orders" at bounding box center [75, 390] width 150 height 26
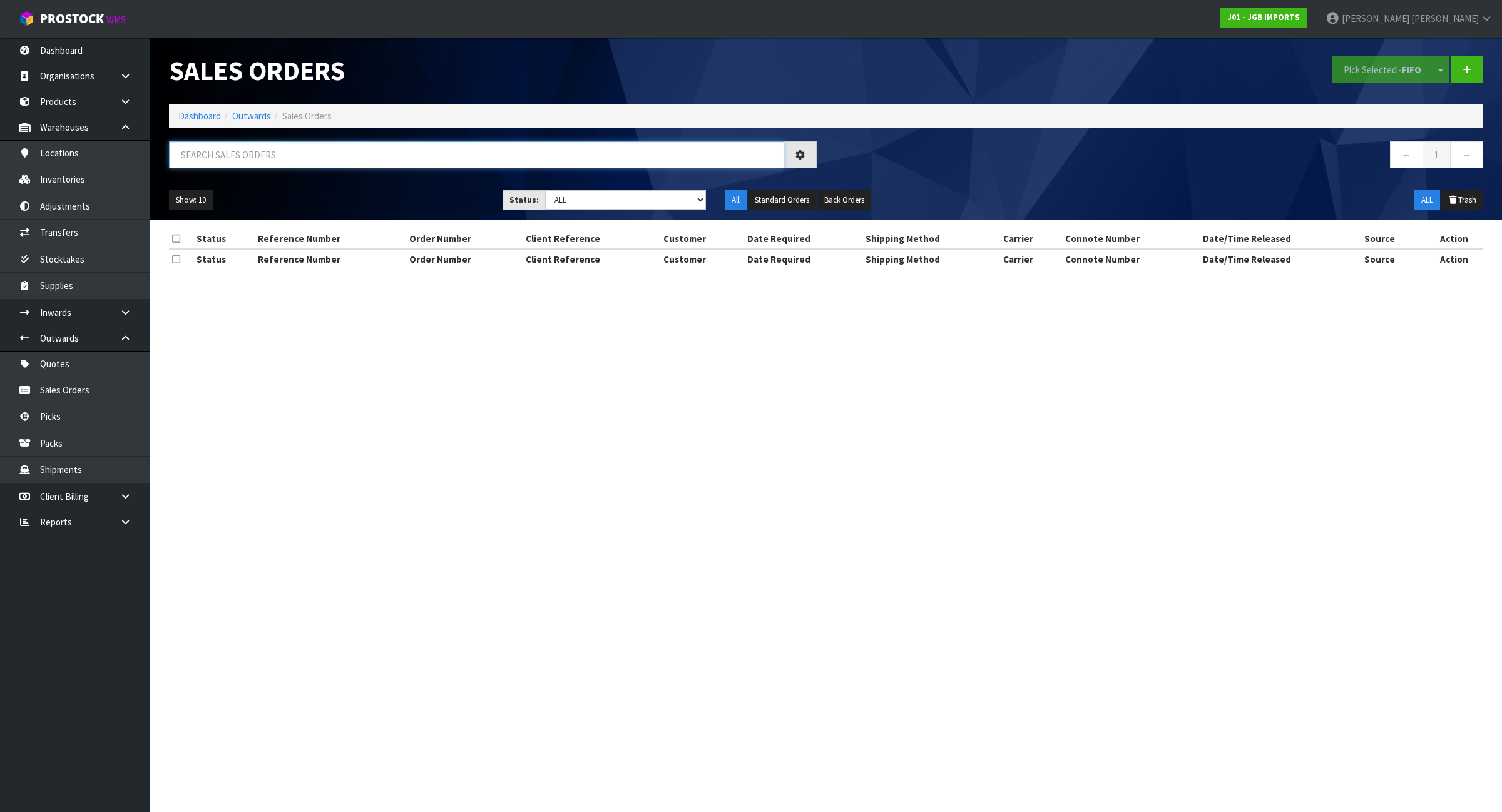
click at [291, 161] on input "text" at bounding box center [476, 155] width 615 height 27
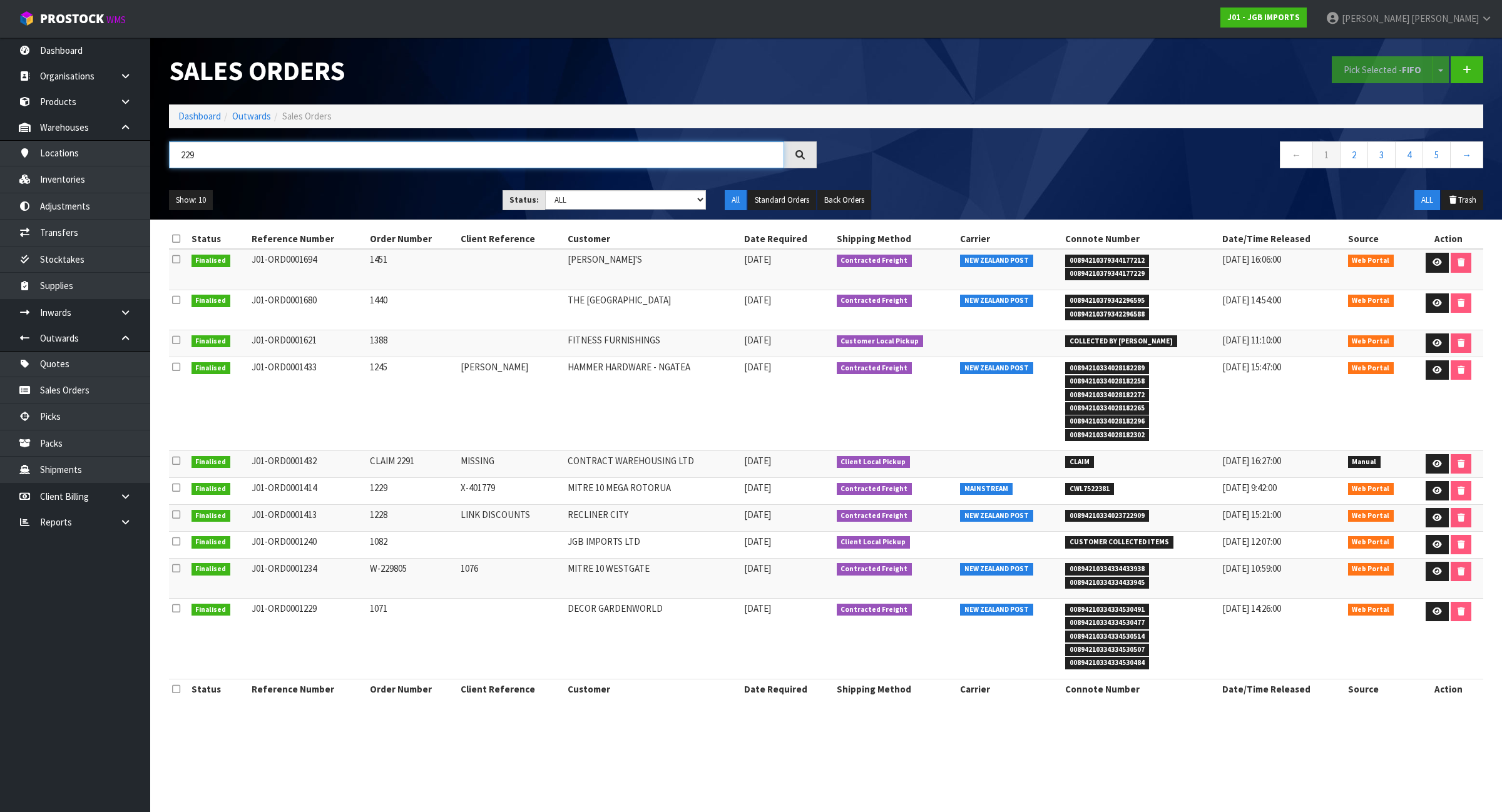
click at [180, 155] on input "229" at bounding box center [476, 155] width 615 height 27
type input "229"
click at [577, 200] on select "Draft Pending Allocated Pending Pick Goods Picked Goods Packed Pending Charges …" at bounding box center [625, 200] width 161 height 19
select select "string:1"
click at [545, 190] on select "Draft Pending Allocated Pending Pick Goods Picked Goods Packed Pending Charges …" at bounding box center [625, 200] width 161 height 19
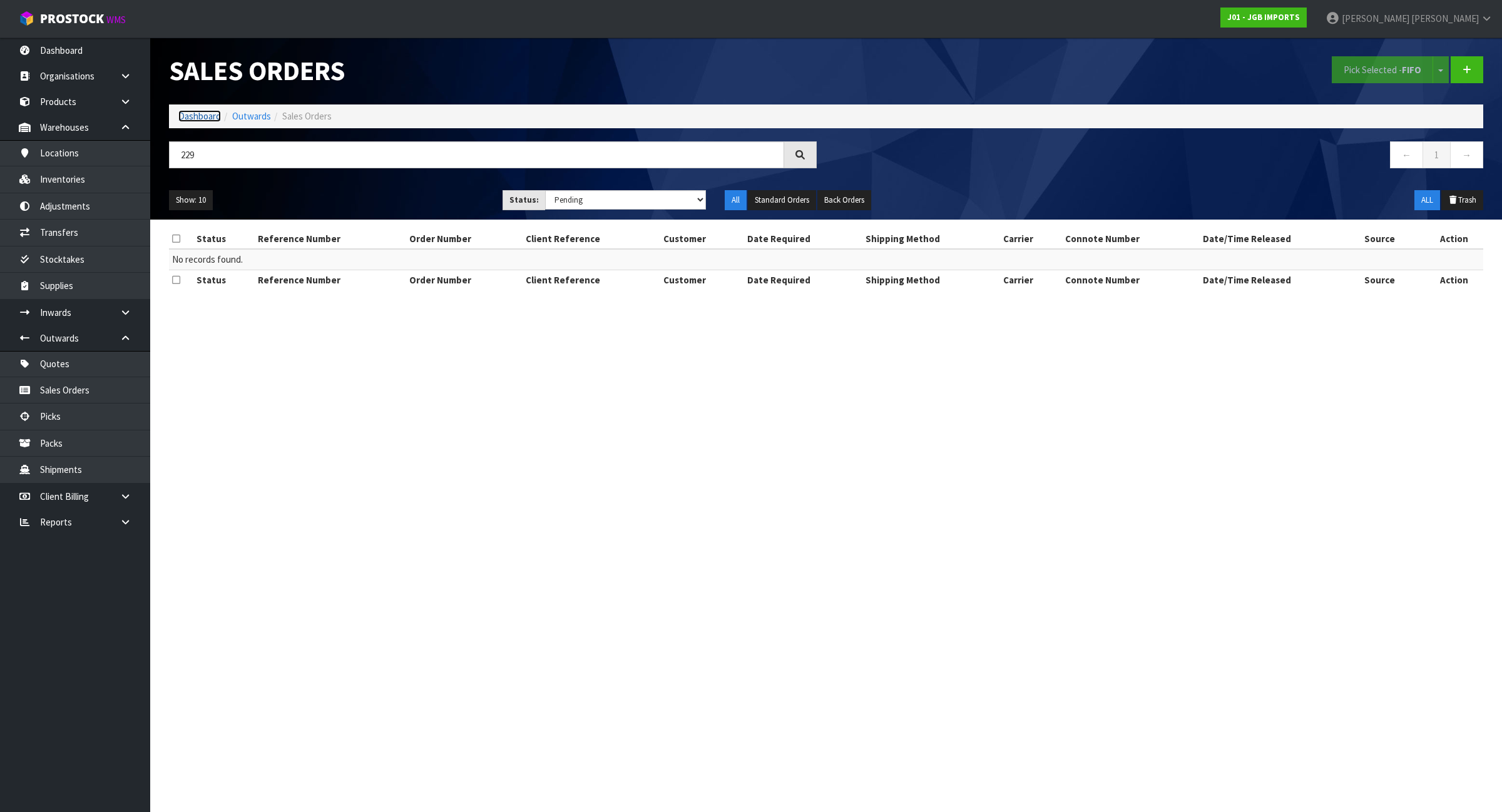
click at [198, 117] on link "Dashboard" at bounding box center [200, 116] width 42 height 12
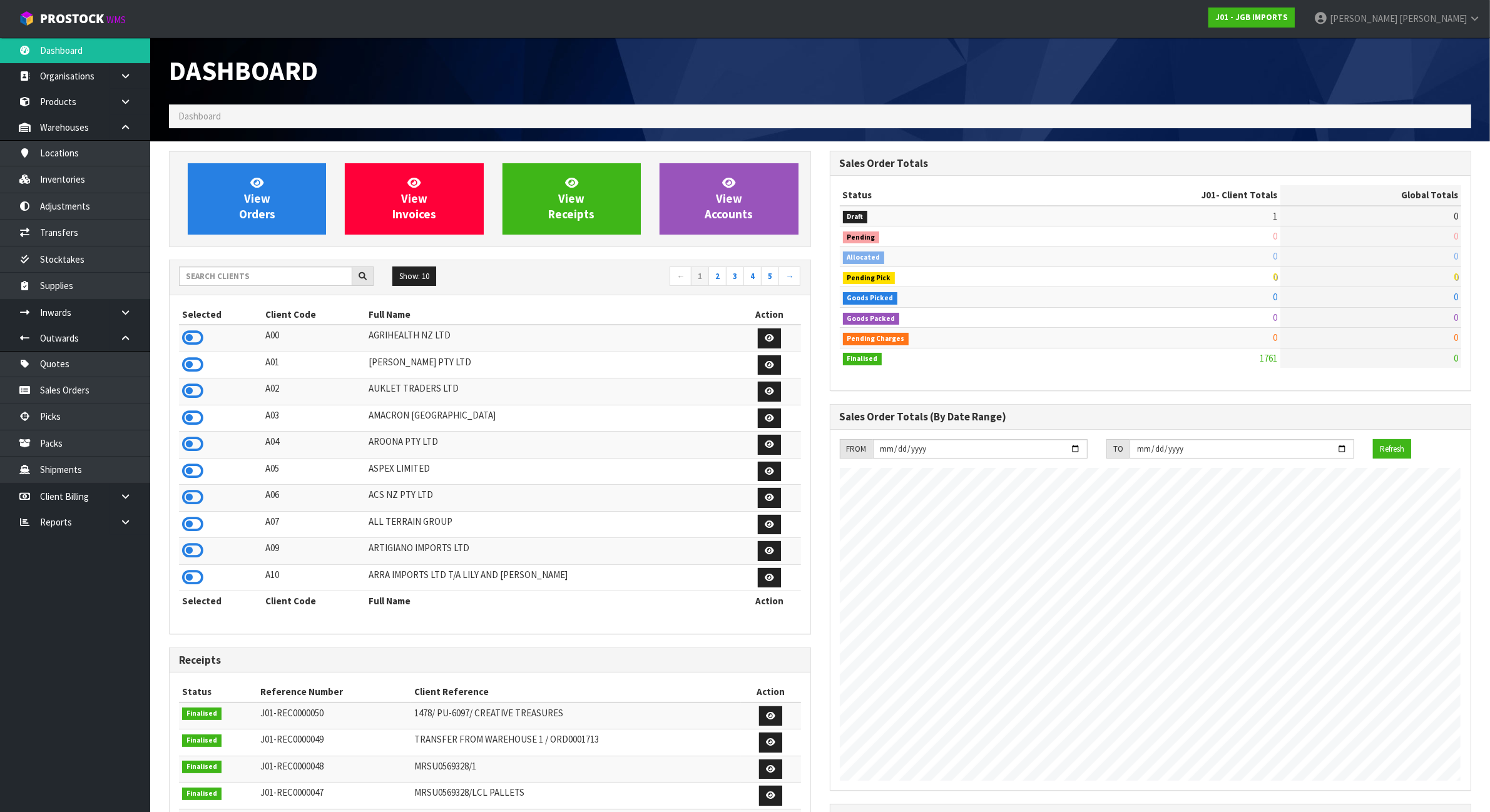
click at [226, 261] on div "Show: 10 5 10 25 50 ← 1 2 3 4 5 →" at bounding box center [490, 278] width 641 height 35
click at [223, 280] on input "text" at bounding box center [266, 276] width 173 height 19
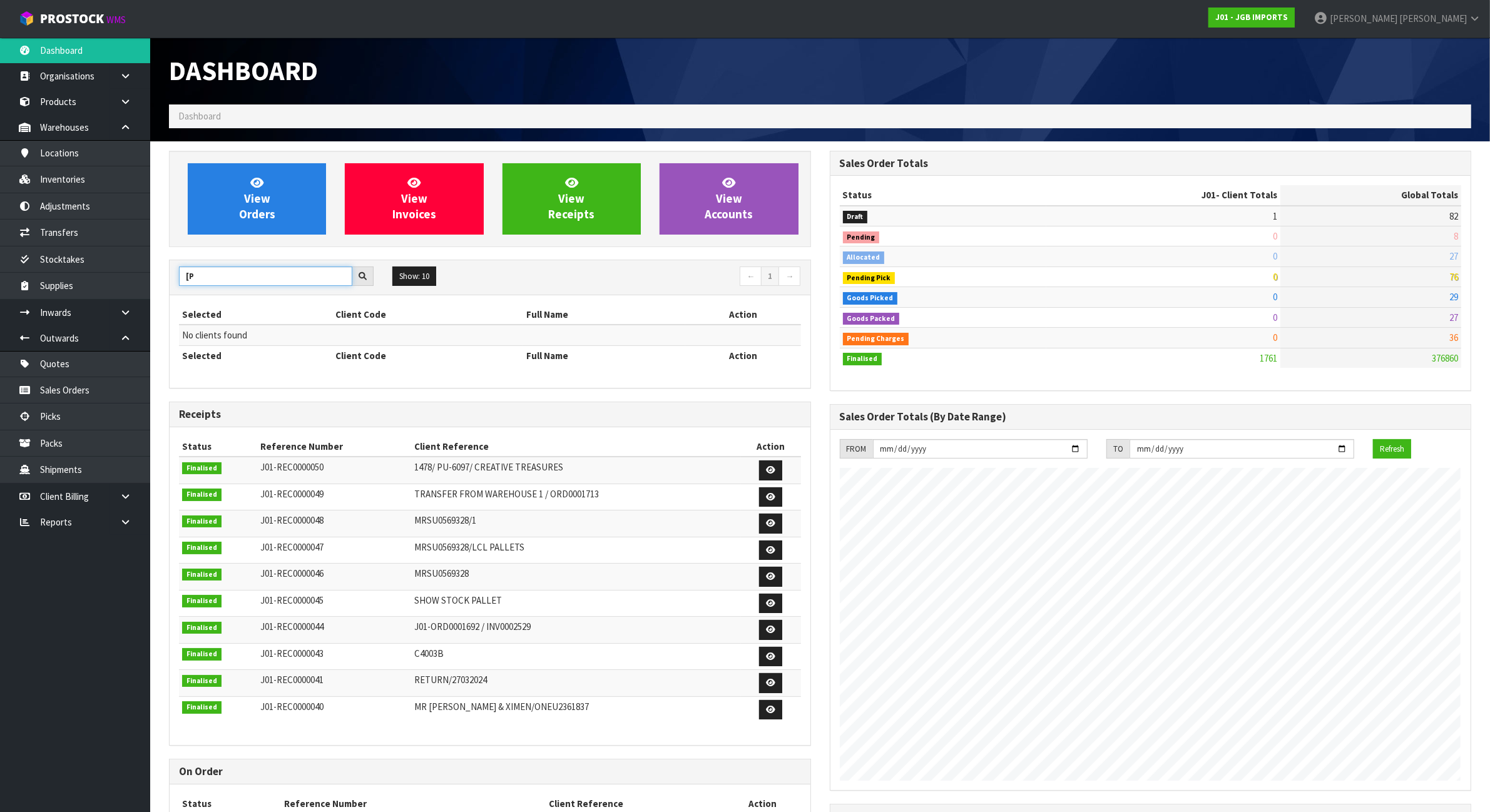
type input "["
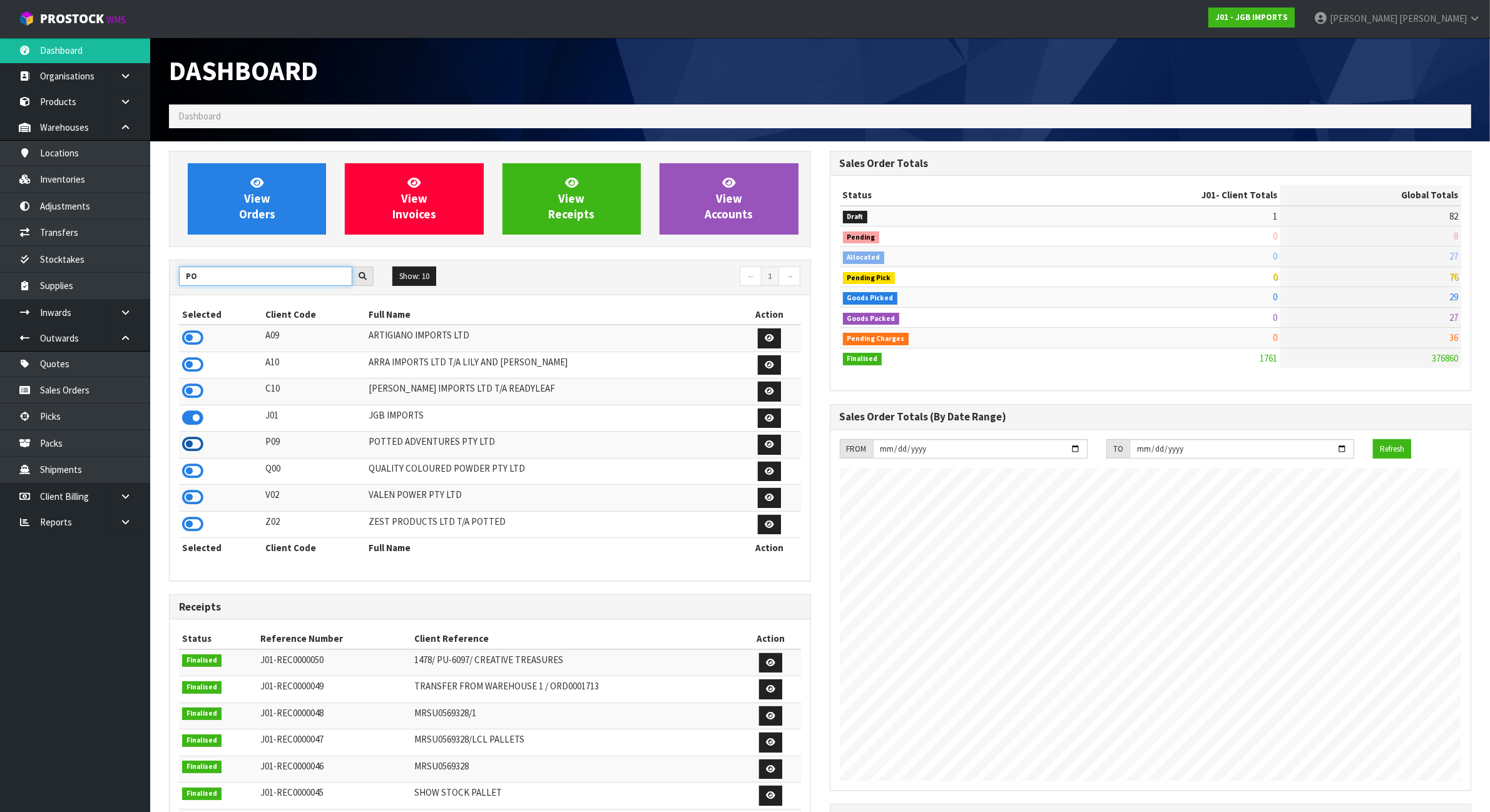
type input "PO"
click at [191, 446] on icon at bounding box center [193, 444] width 21 height 19
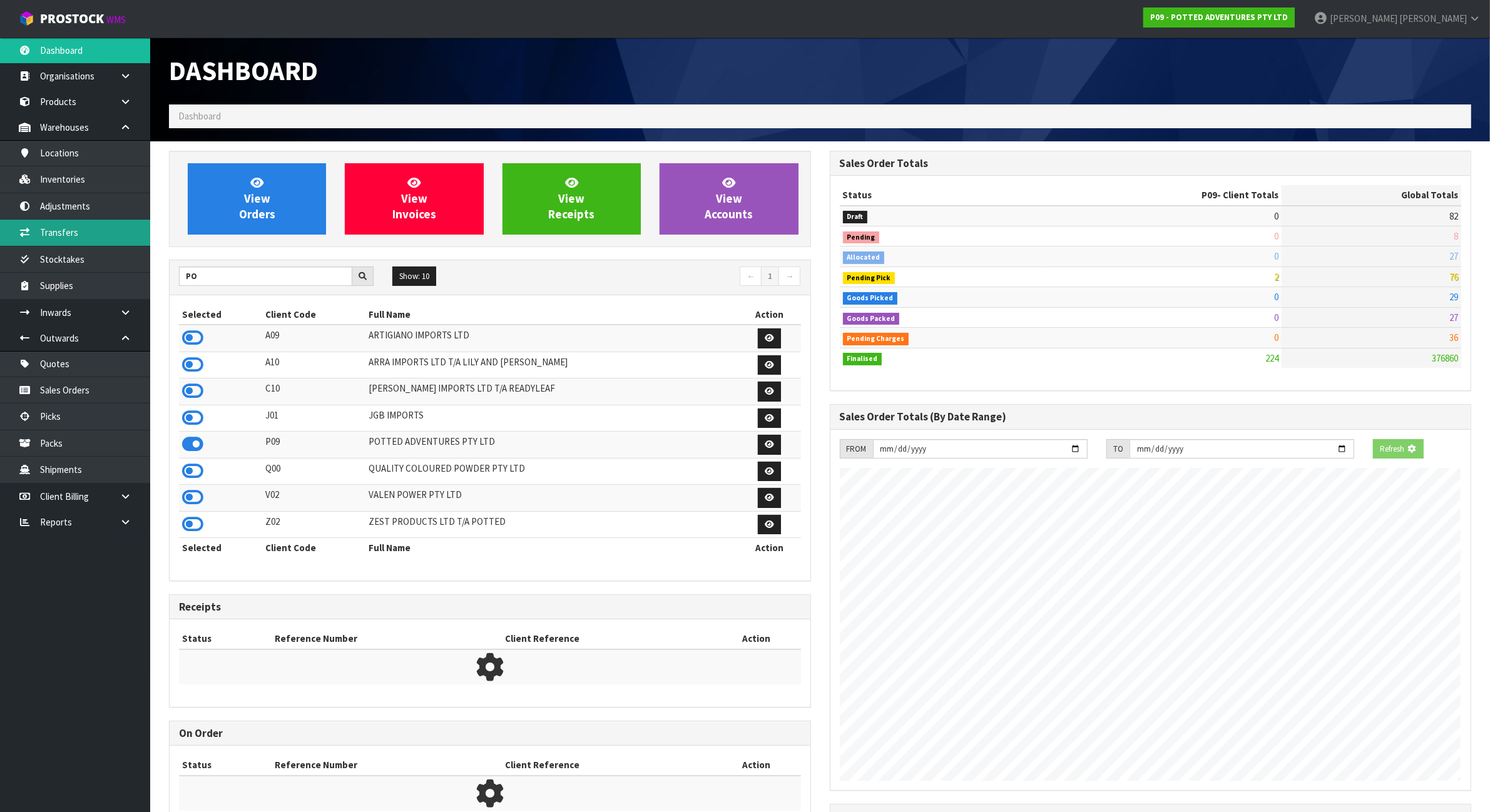
scroll to position [952, 661]
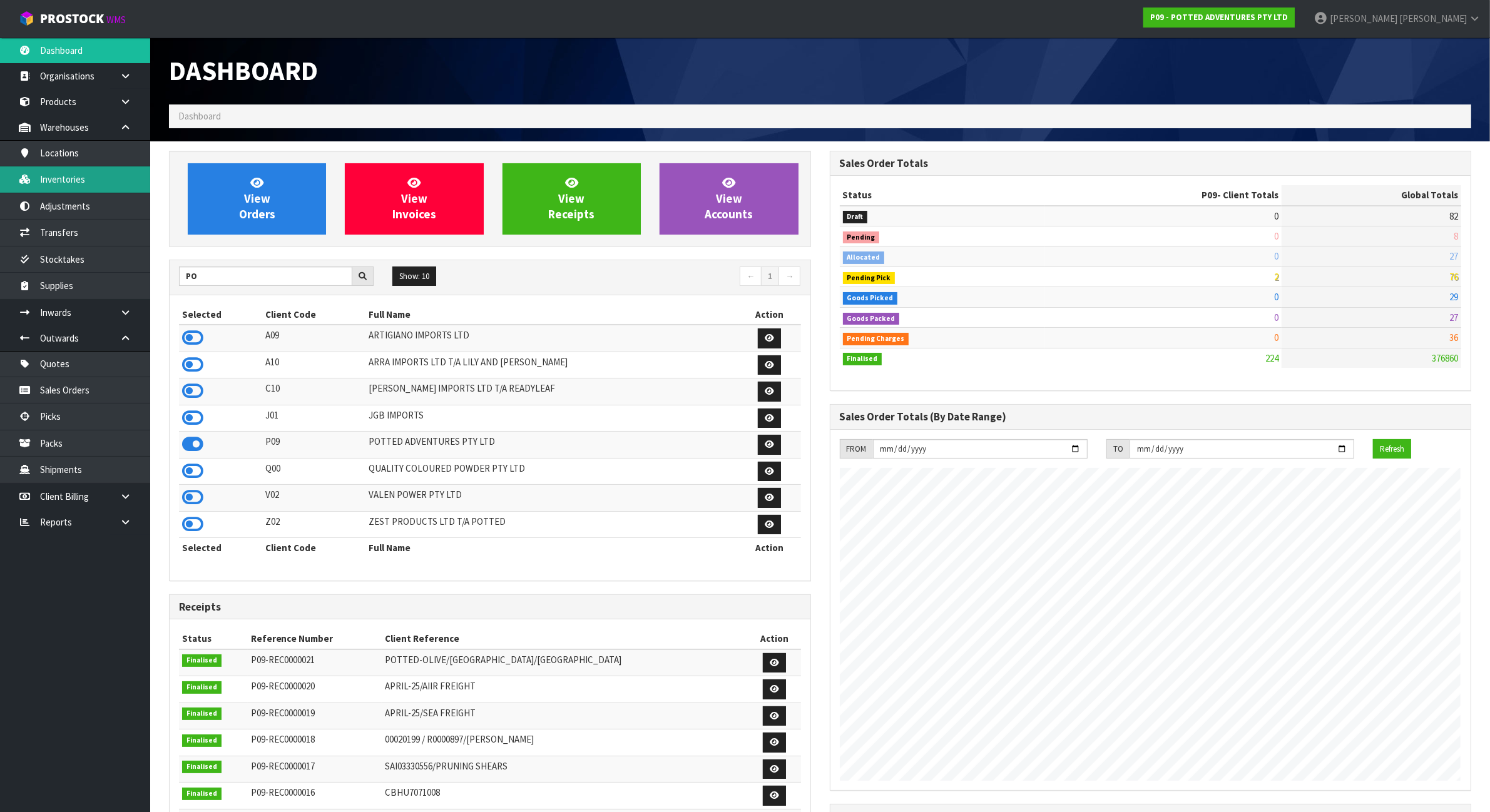
click at [87, 186] on link "Inventories" at bounding box center [75, 179] width 150 height 26
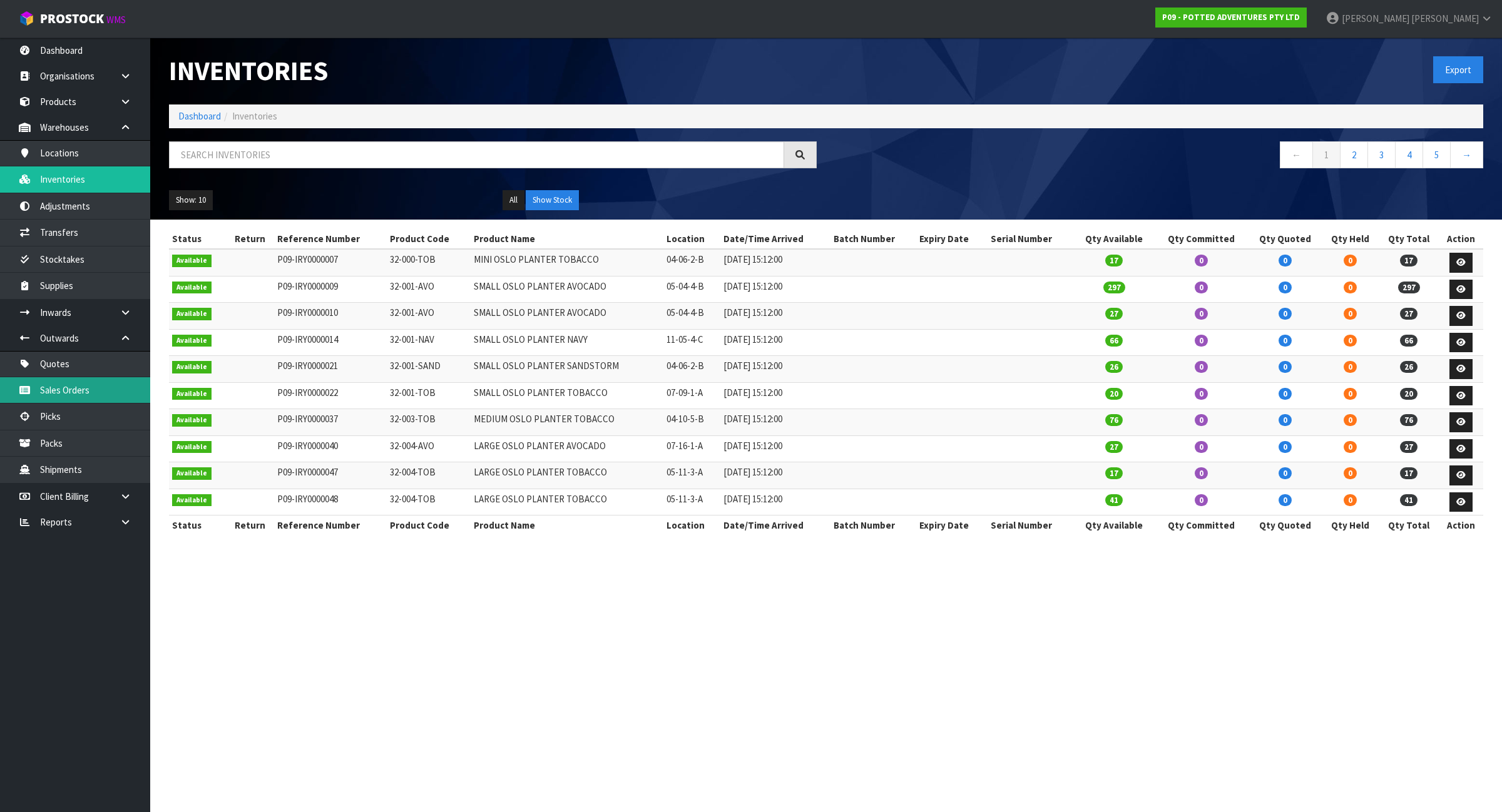
click at [71, 384] on link "Sales Orders" at bounding box center [75, 390] width 150 height 26
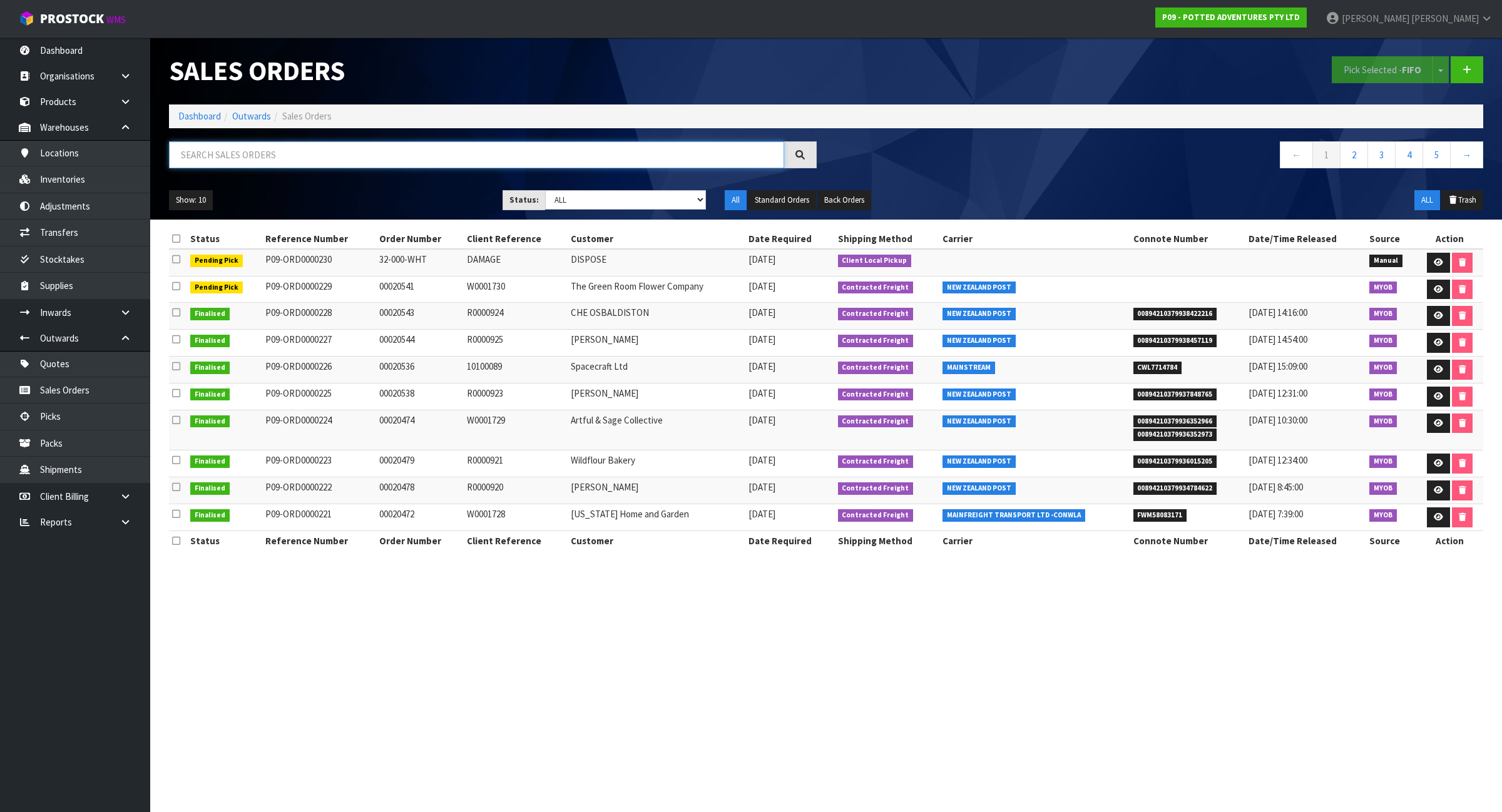
click at [263, 163] on input "text" at bounding box center [476, 155] width 615 height 27
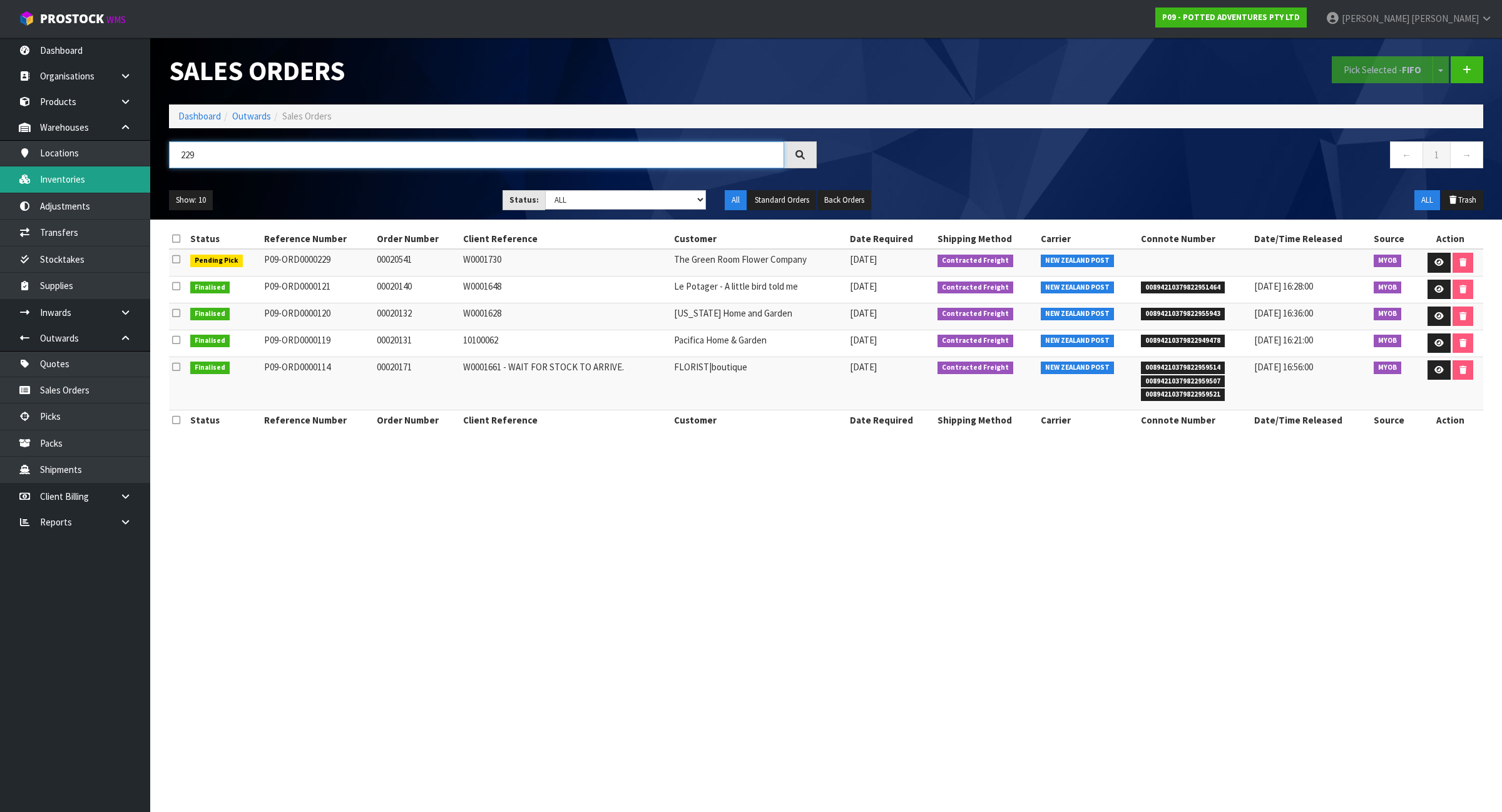
type input "229"
click at [98, 173] on link "Inventories" at bounding box center [75, 179] width 150 height 26
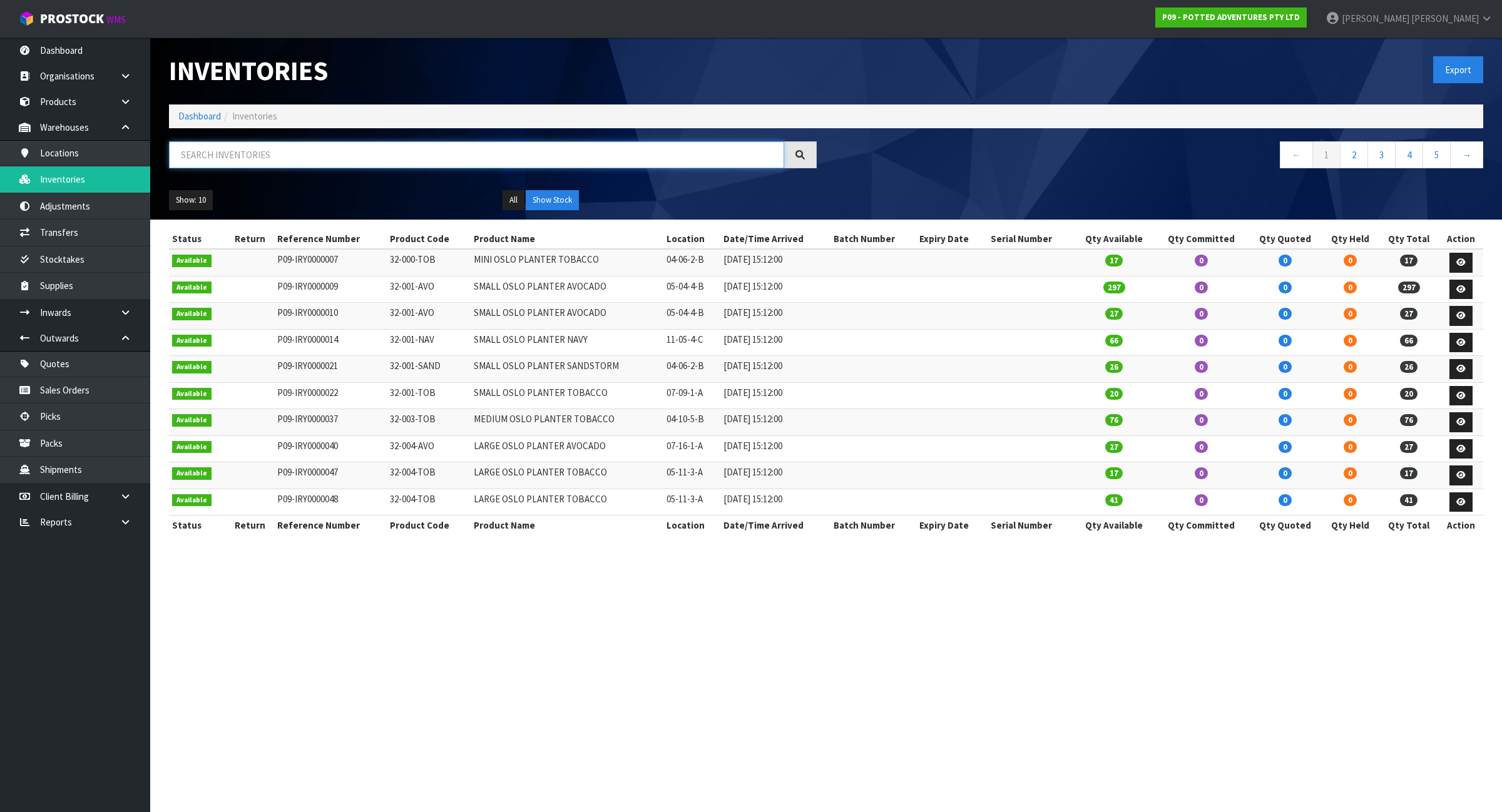
click at [289, 163] on input "text" at bounding box center [476, 155] width 615 height 27
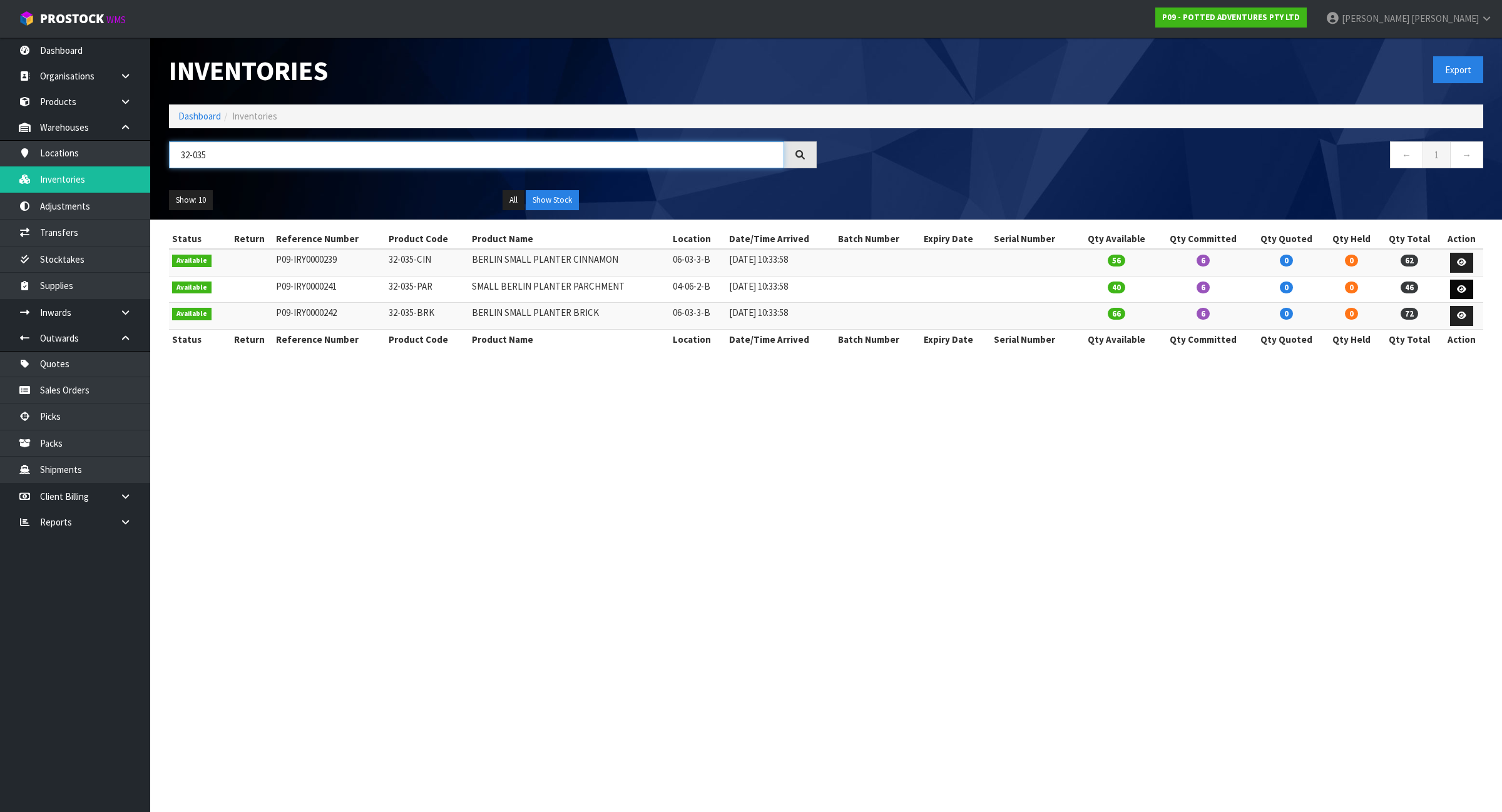
type input "32-035"
click at [1462, 286] on icon at bounding box center [1462, 289] width 10 height 8
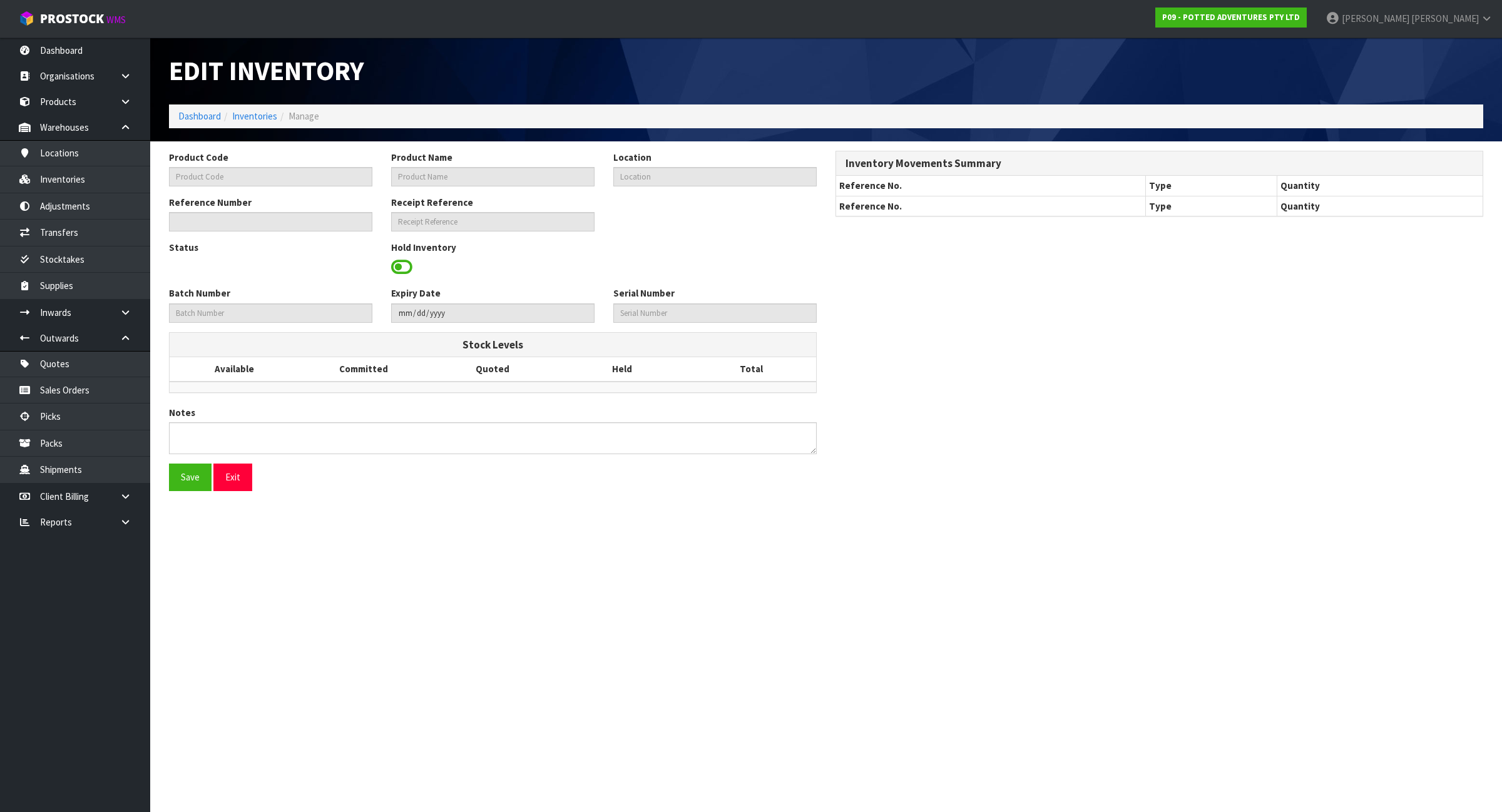
type input "32-035-PAR"
type input "SMALL BERLIN PLANTER PARCHMENT"
type input "04-06-2-B"
type input "P09-IRY0000241"
type input "P09-REC0000010"
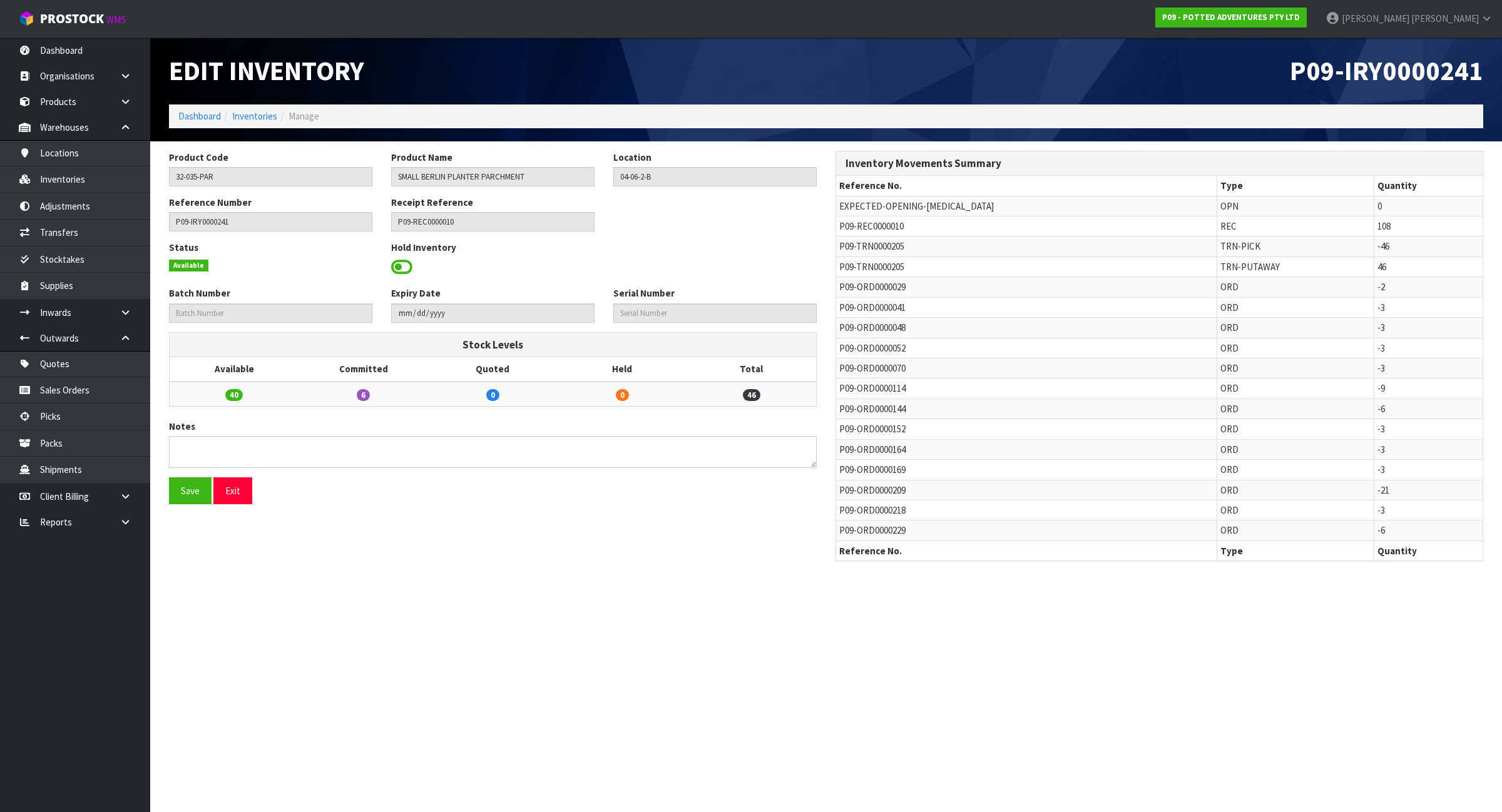
click at [876, 286] on span "P09-ORD0000029" at bounding box center [872, 287] width 66 height 12
click at [875, 273] on td "P09-TRN0000205" at bounding box center [1026, 266] width 381 height 20
click at [875, 266] on span "P09-TRN0000205" at bounding box center [871, 267] width 65 height 12
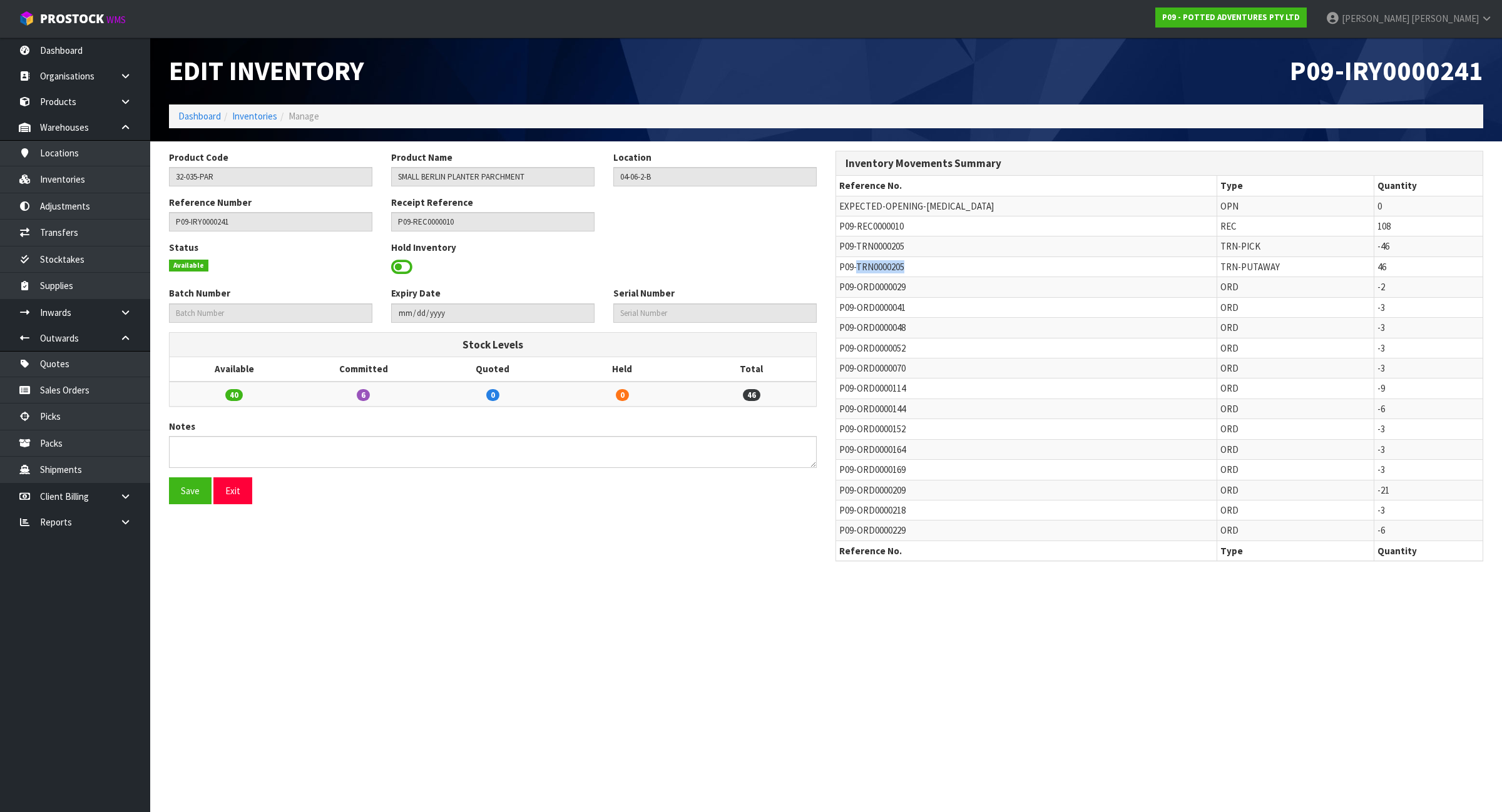
click at [875, 266] on span "P09-TRN0000205" at bounding box center [871, 267] width 65 height 12
copy tr "P09-TRN0000205"
click at [67, 226] on link "Transfers" at bounding box center [75, 232] width 150 height 26
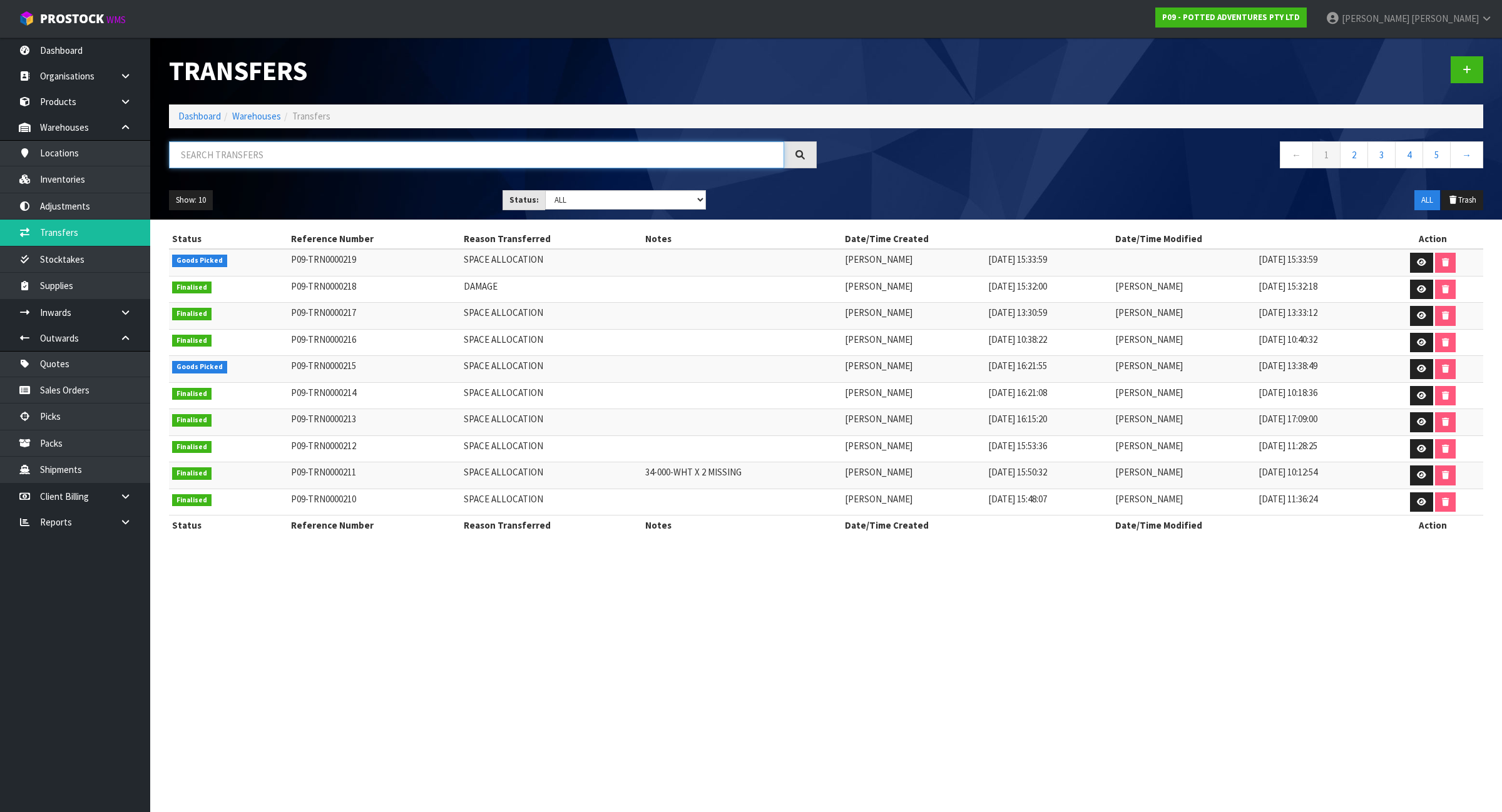
click at [345, 147] on input "text" at bounding box center [476, 155] width 615 height 27
paste input "P09-TRN0000205"
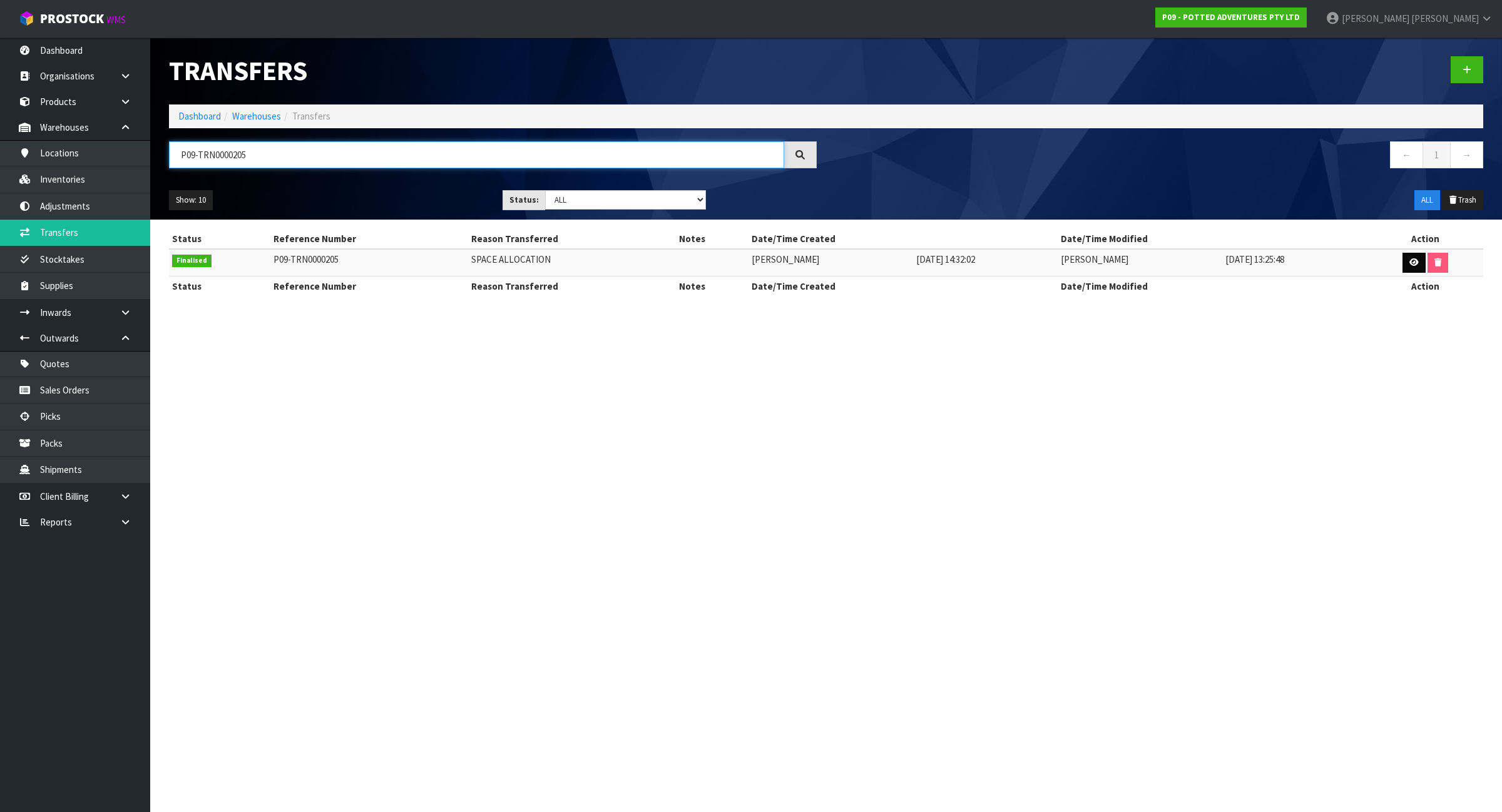
type input "P09-TRN0000205"
click at [1410, 264] on icon at bounding box center [1413, 263] width 10 height 8
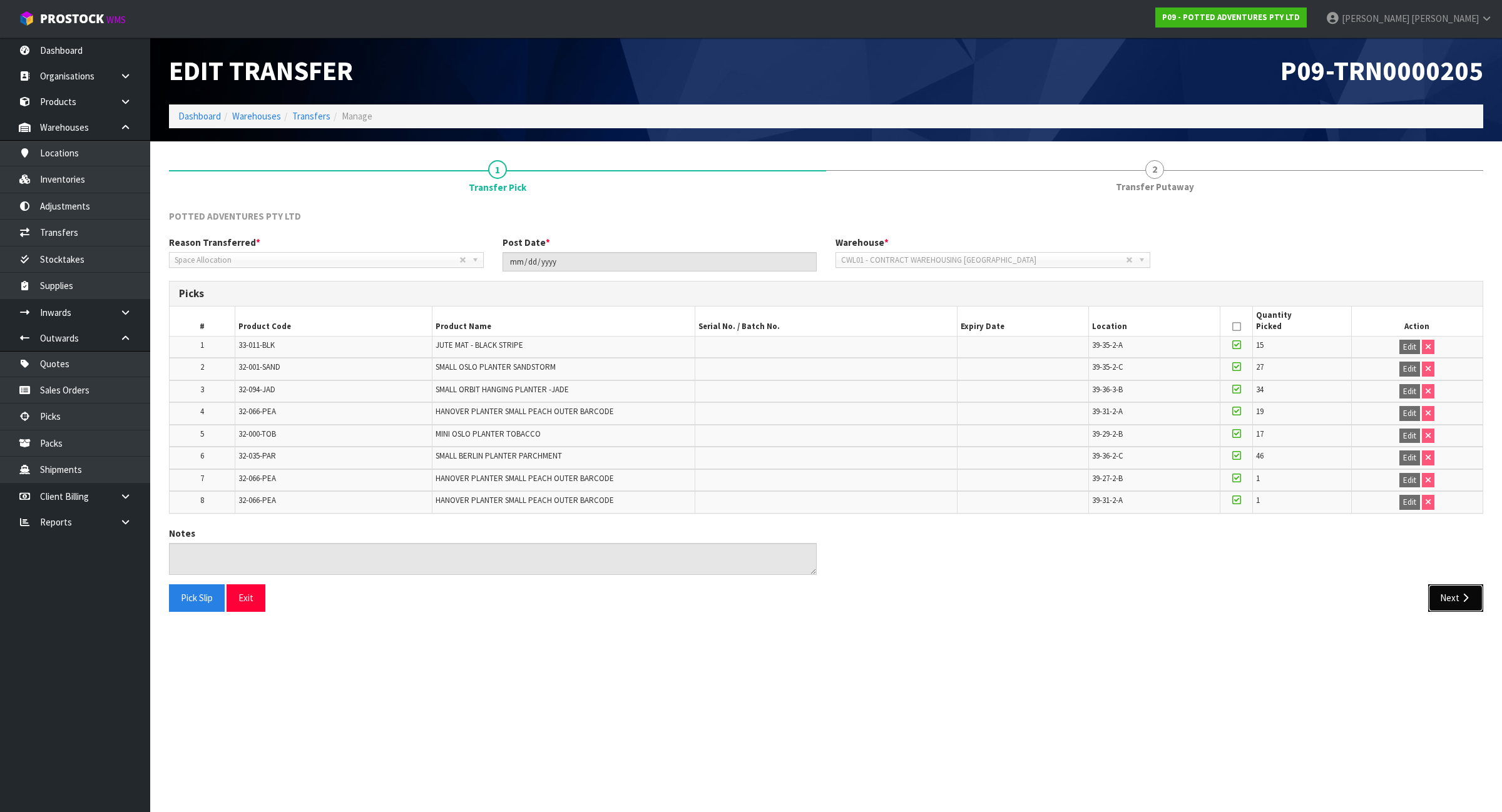
click at [1465, 601] on icon "button" at bounding box center [1465, 598] width 12 height 10
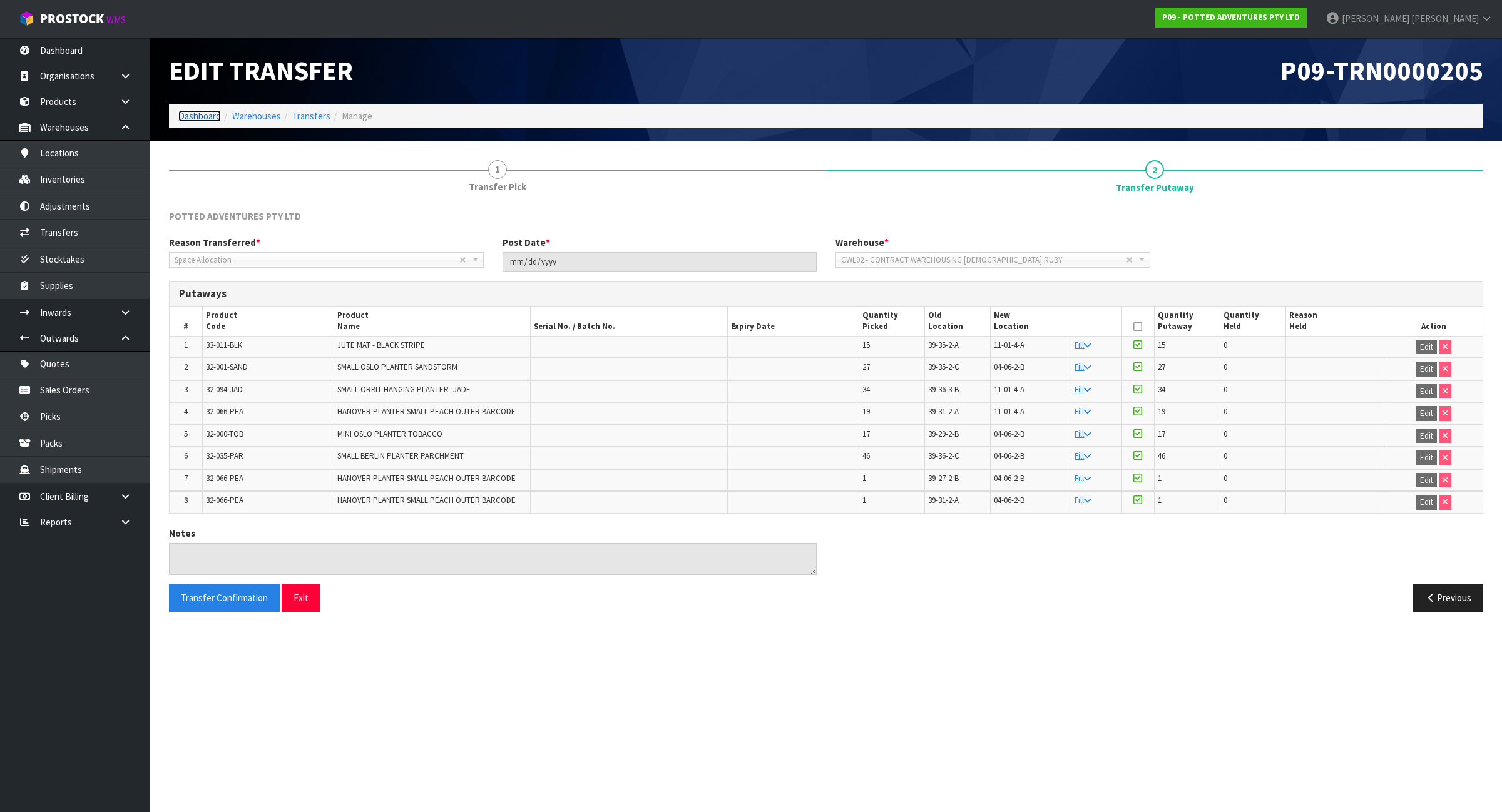
click at [211, 116] on link "Dashboard" at bounding box center [200, 116] width 42 height 12
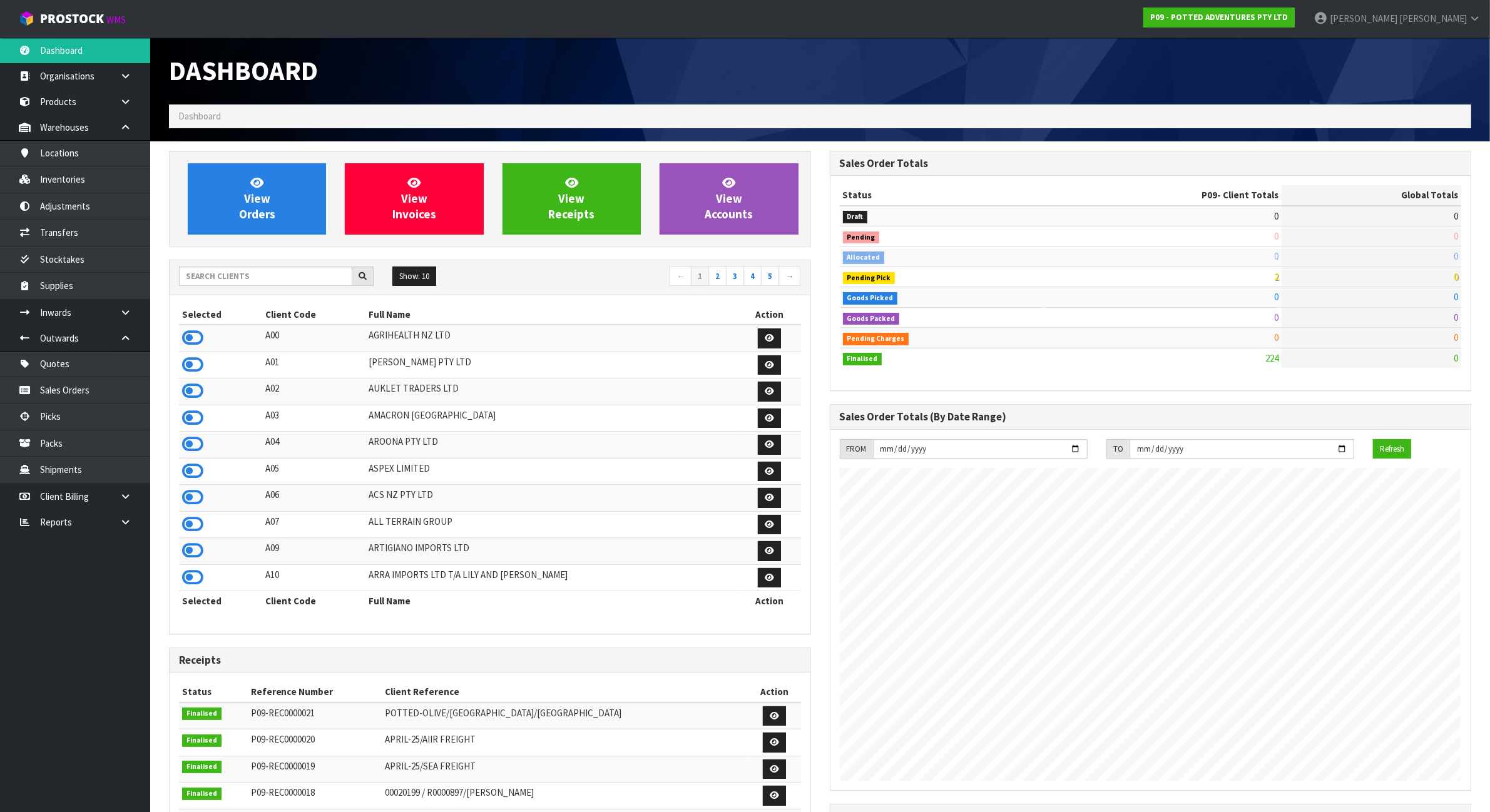
scroll to position [952, 661]
click at [257, 279] on input "text" at bounding box center [266, 276] width 173 height 19
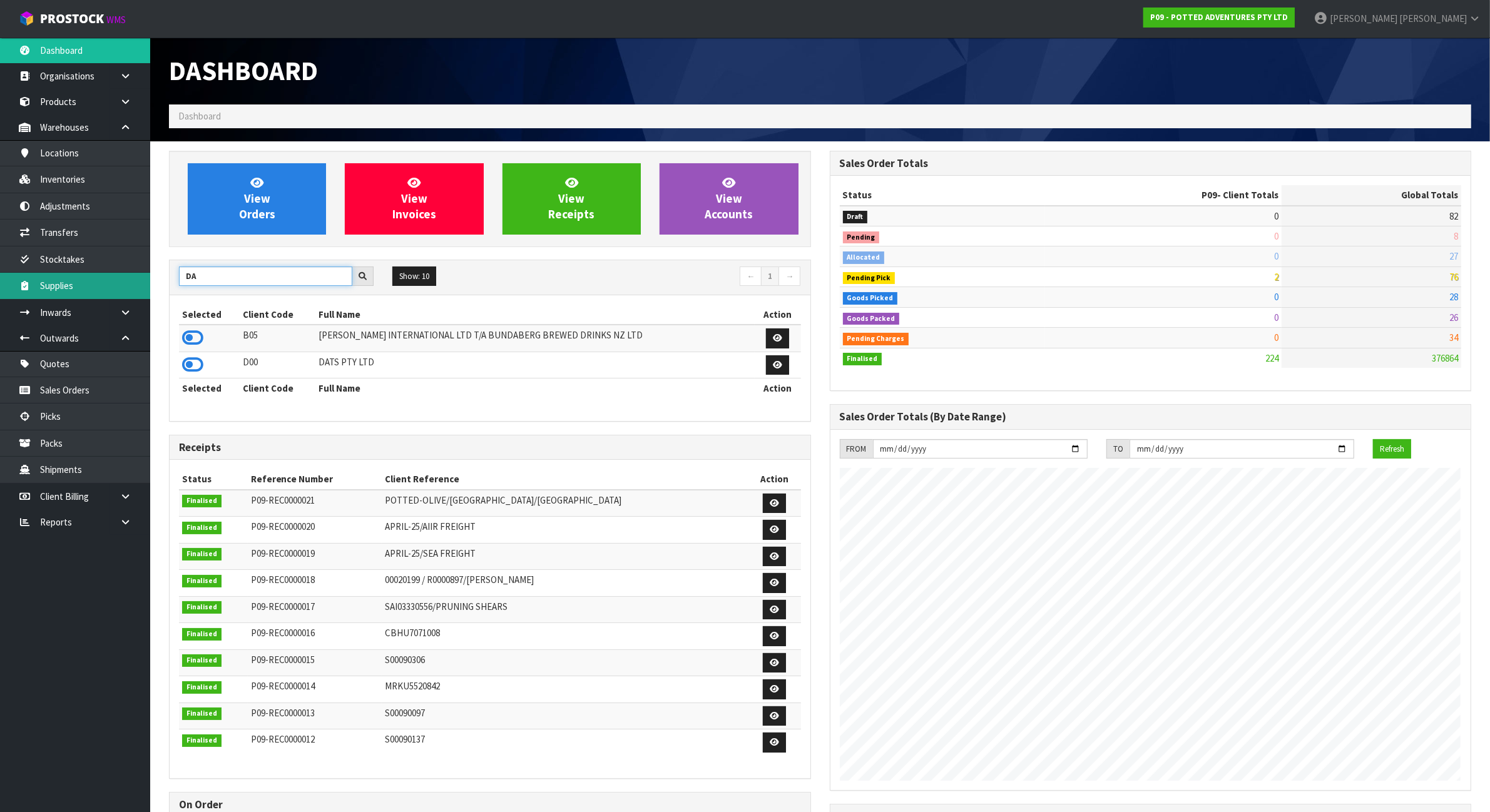
drag, startPoint x: 207, startPoint y: 282, endPoint x: 116, endPoint y: 291, distance: 91.4
click at [116, 291] on body "Toggle navigation ProStock WMS P09 - POTTED ADVENTURES PTY LTD James Luff Logou…" at bounding box center [745, 406] width 1490 height 812
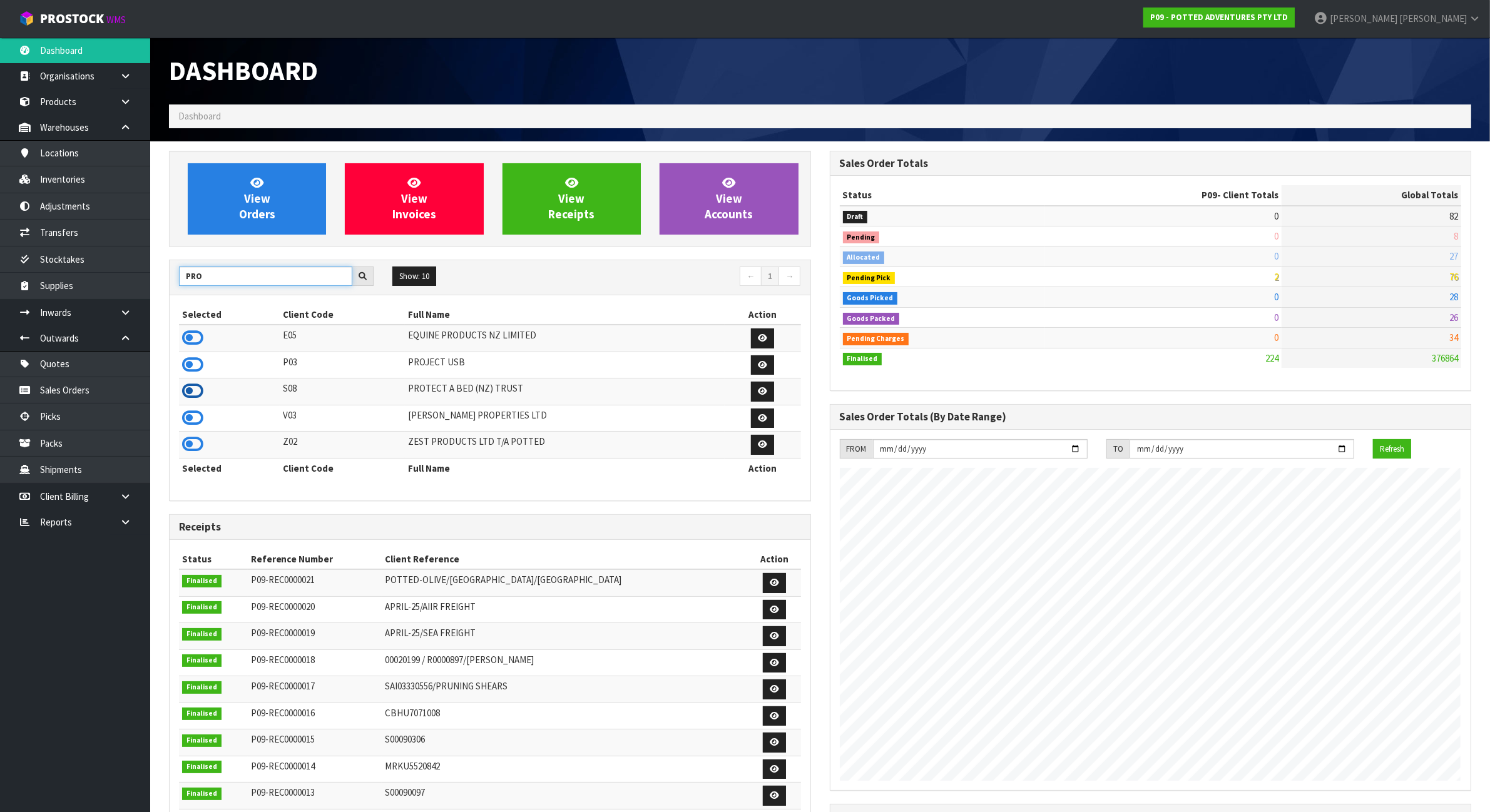
type input "PRO"
click at [195, 394] on icon at bounding box center [193, 391] width 21 height 19
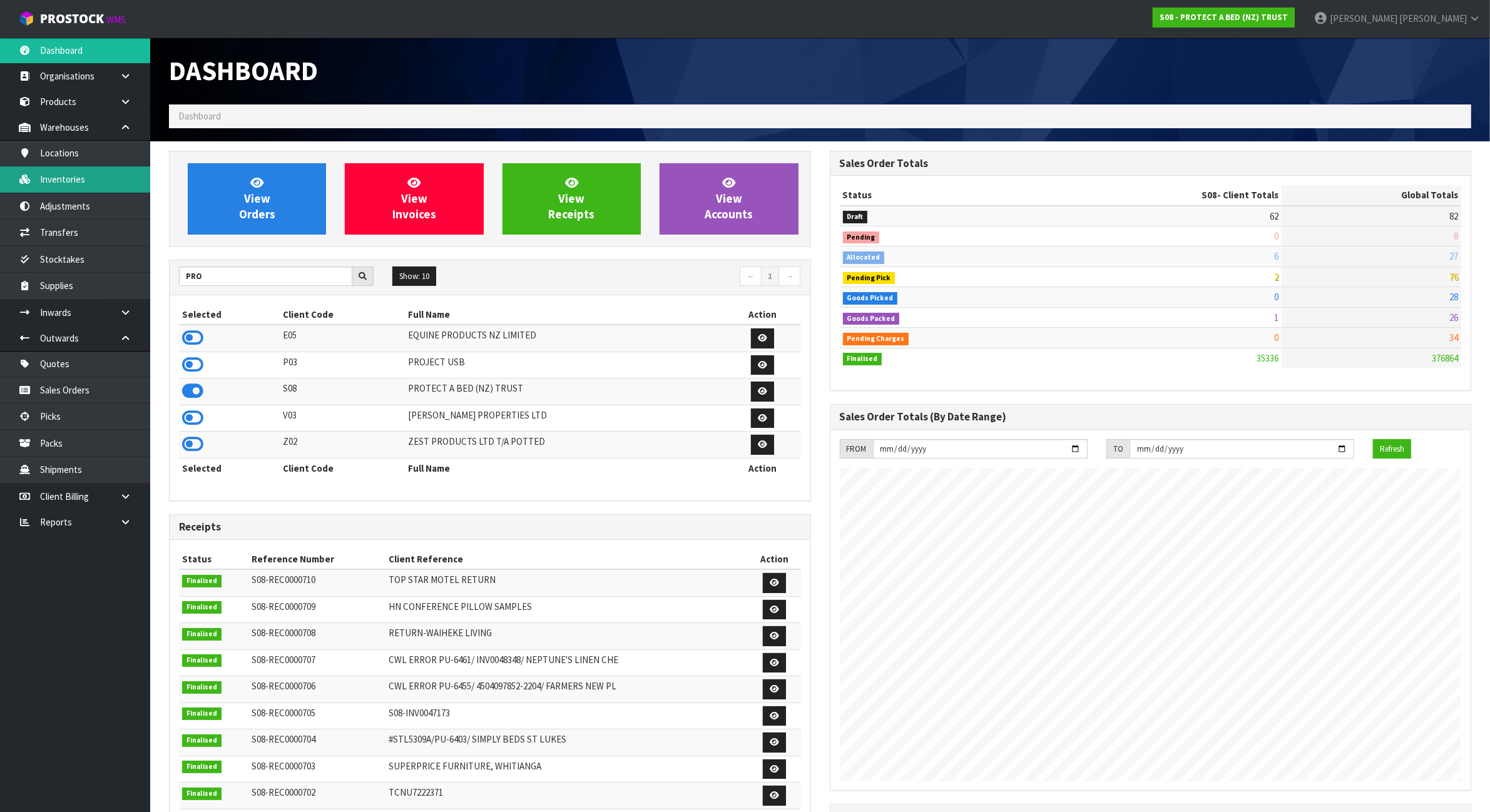
click at [92, 186] on link "Inventories" at bounding box center [75, 179] width 150 height 26
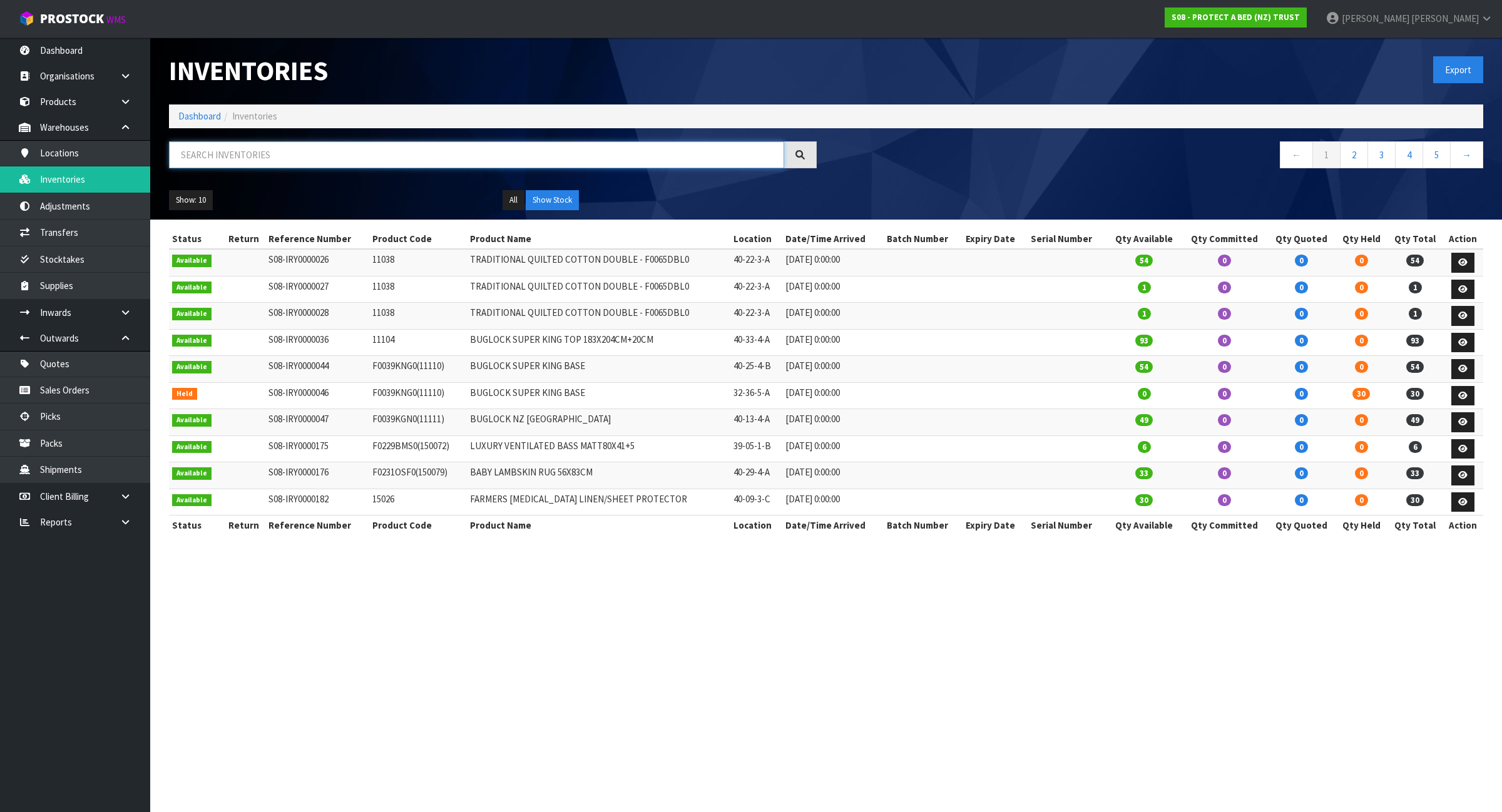
click at [211, 157] on input "text" at bounding box center [476, 155] width 615 height 27
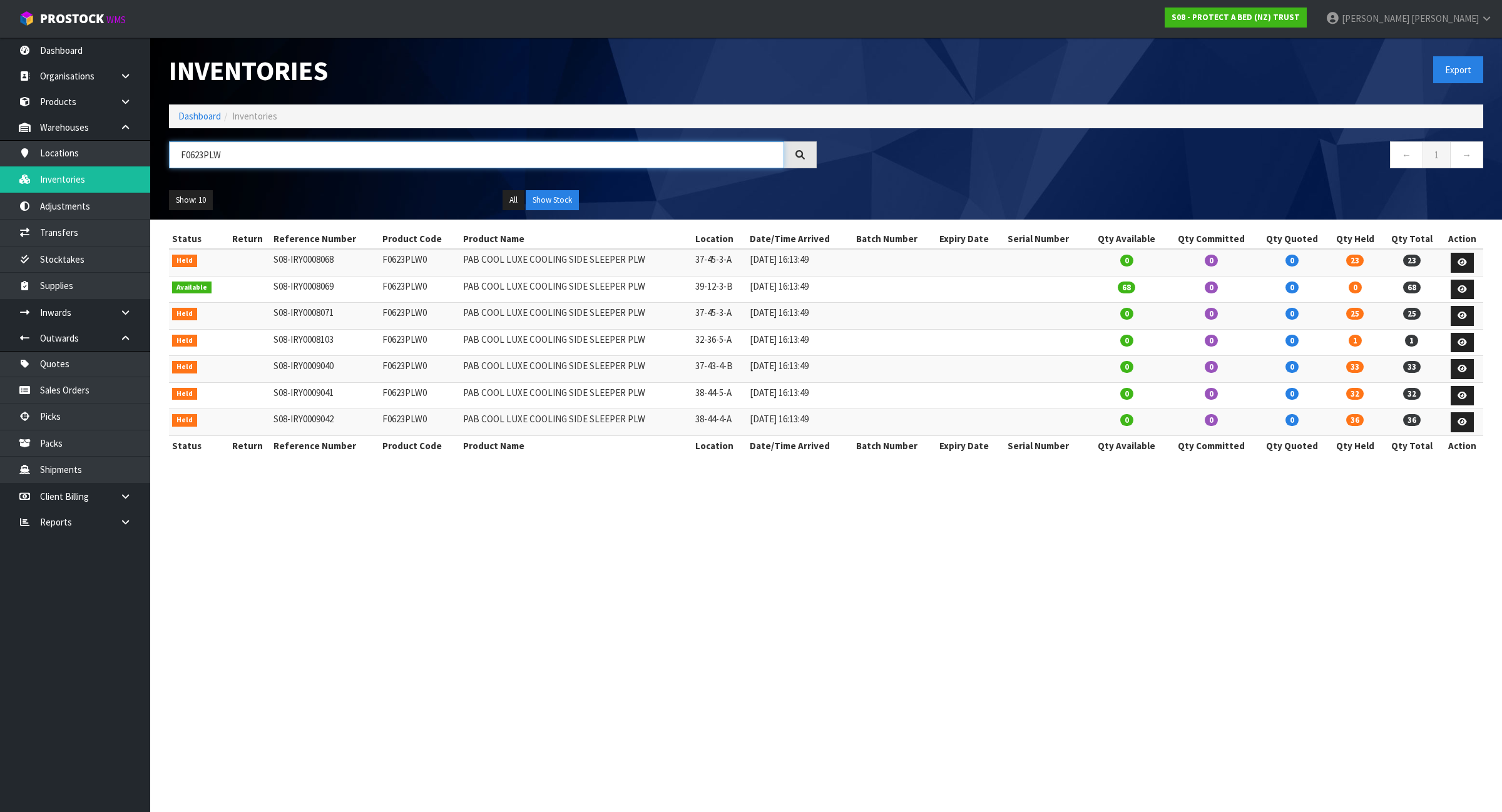
click at [363, 155] on input "F0623PLW" at bounding box center [476, 155] width 615 height 27
type input "F0623PLW"
click at [1466, 341] on link at bounding box center [1462, 343] width 23 height 20
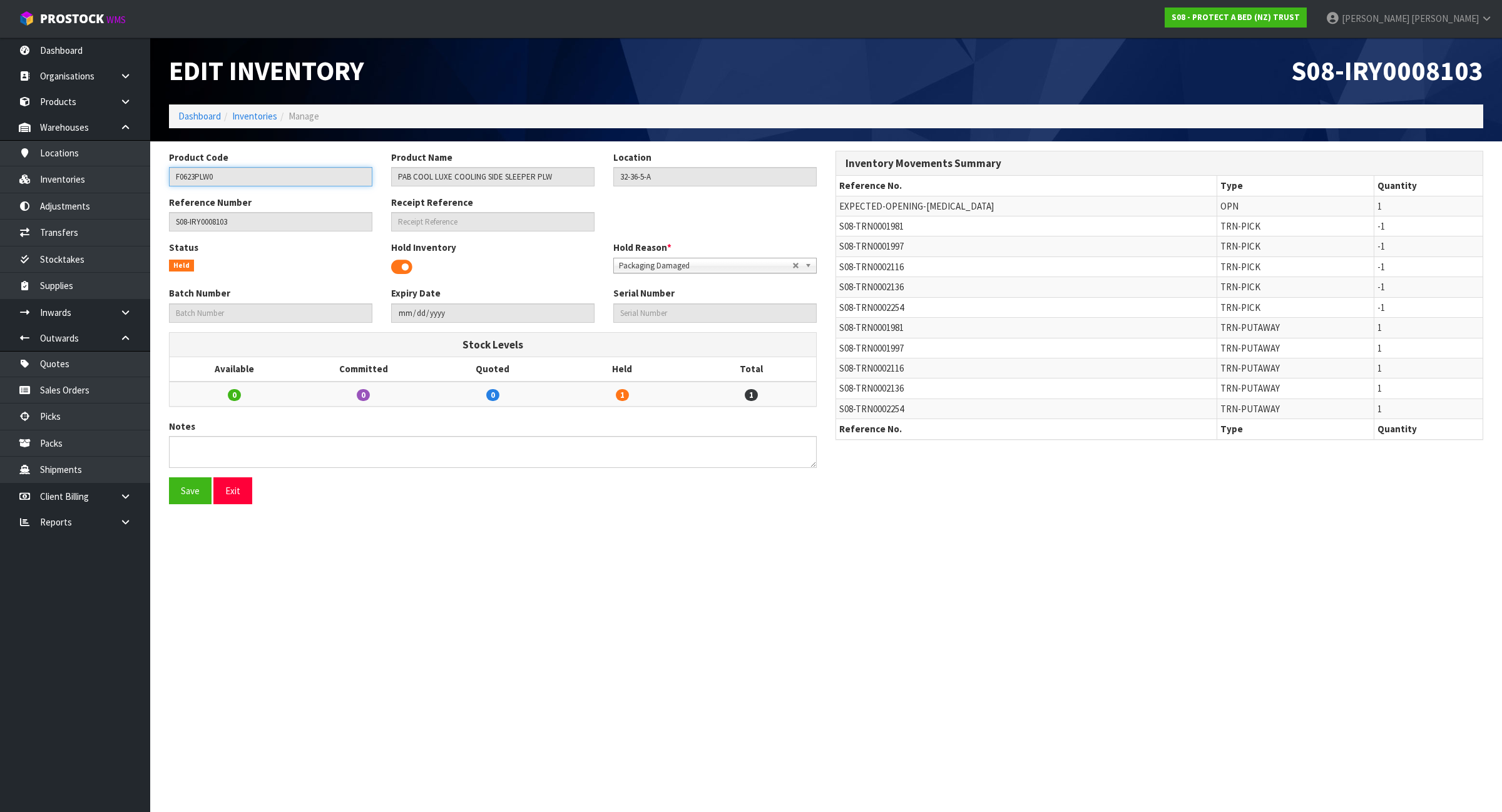
click at [223, 177] on input "F0623PLW0" at bounding box center [270, 177] width 203 height 19
click at [96, 187] on link "Inventories" at bounding box center [75, 179] width 150 height 26
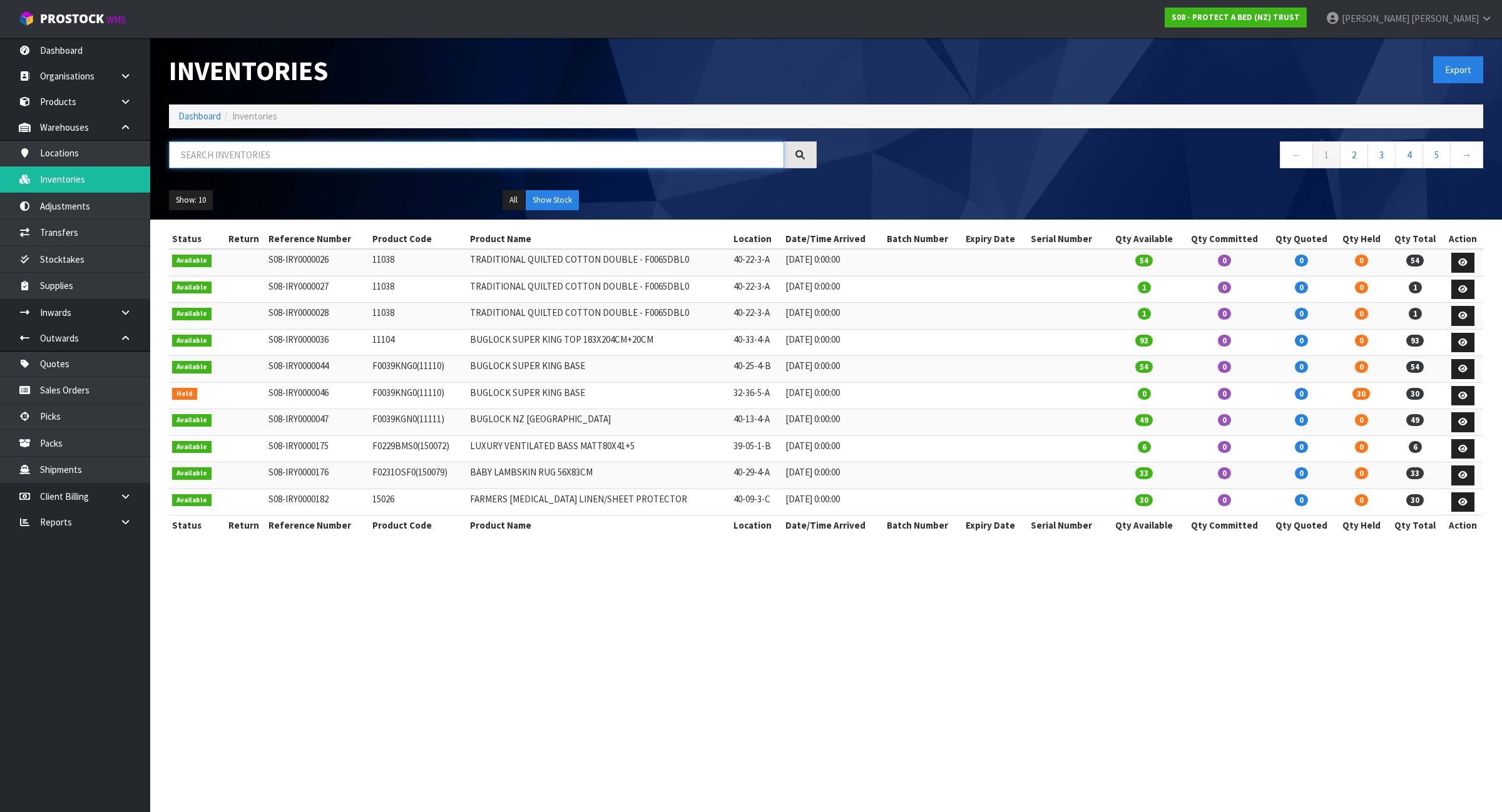
click at [277, 155] on input "text" at bounding box center [476, 155] width 615 height 27
paste input "F0623PLW0"
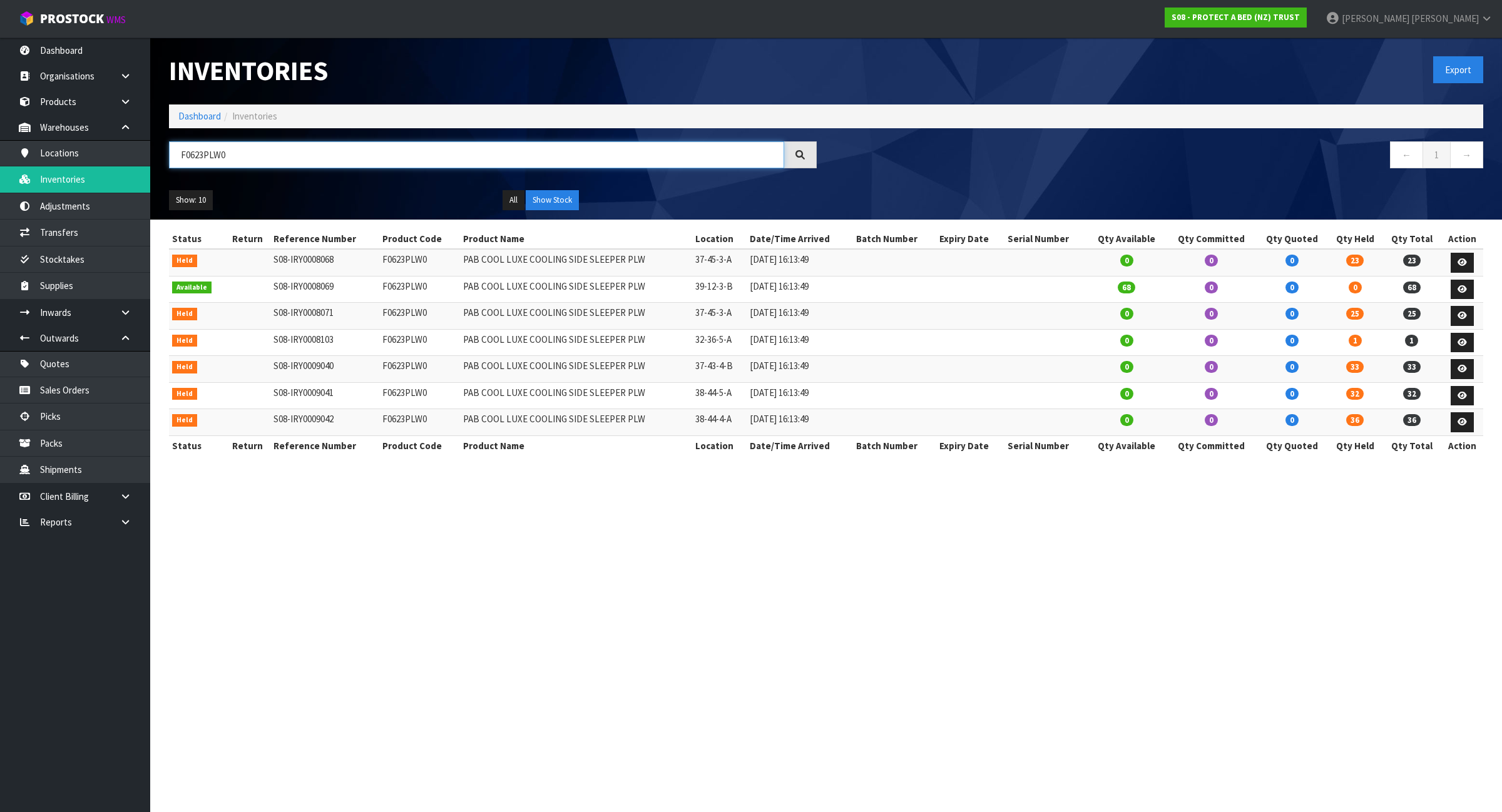
click at [207, 152] on input "F0623PLW0" at bounding box center [476, 155] width 615 height 27
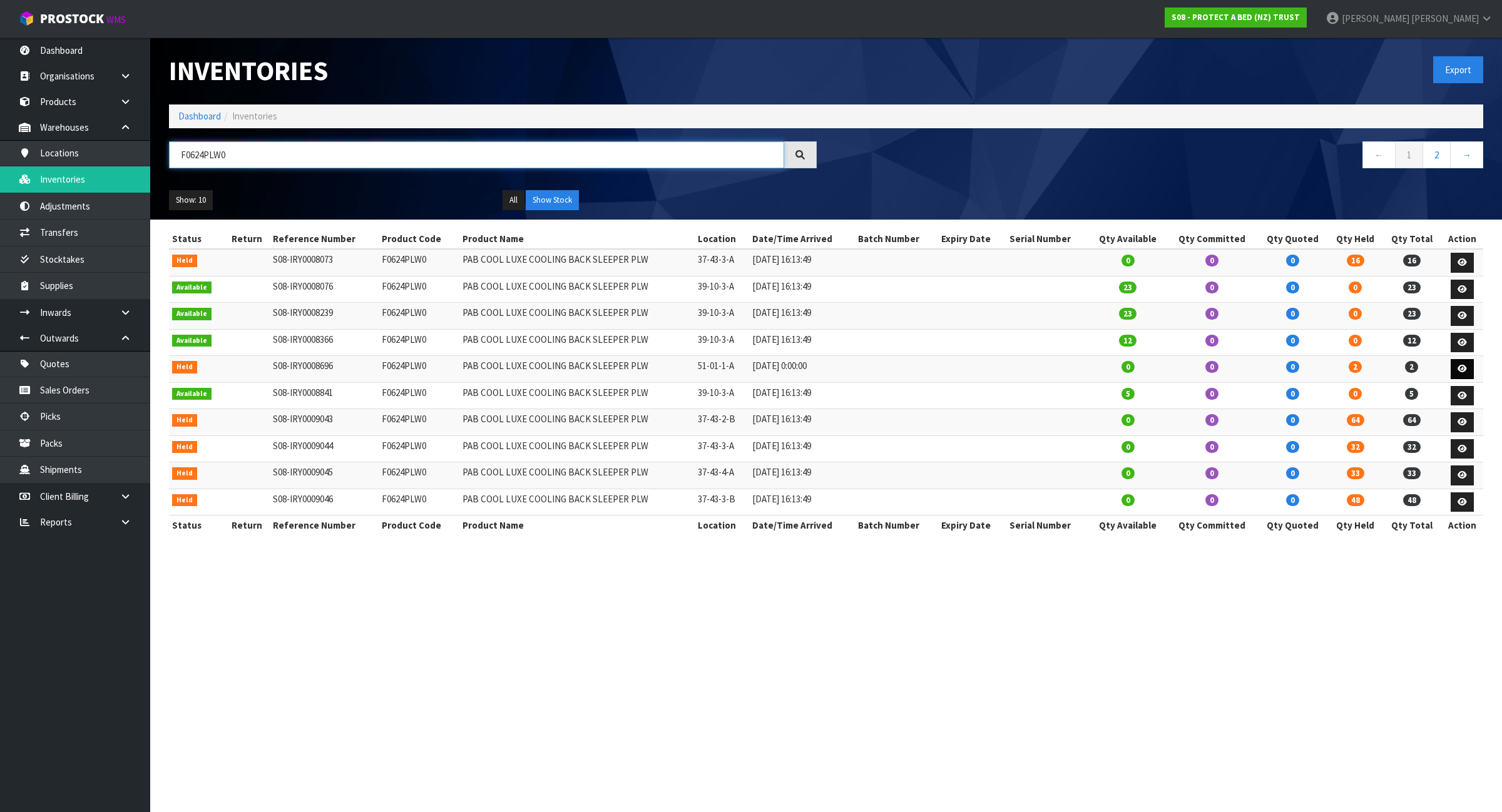
type input "F0624PLW0"
click at [1462, 370] on icon at bounding box center [1462, 368] width 10 height 8
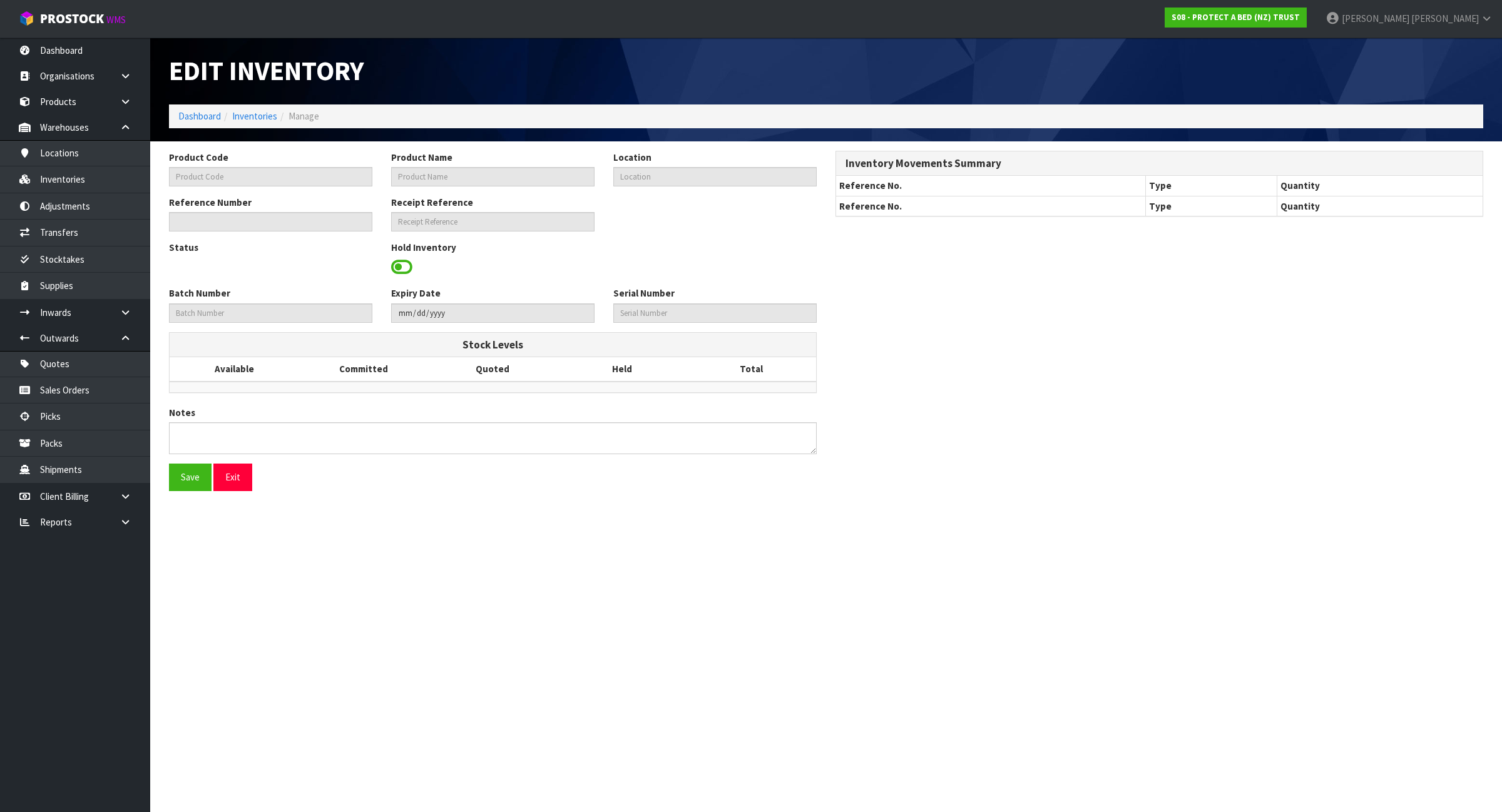
type input "F0624PLW0"
type input "PAB COOL LUXE COOLING BACK SLEEPER PLW"
type input "51-01-1-A"
type input "S08-IRY0008696"
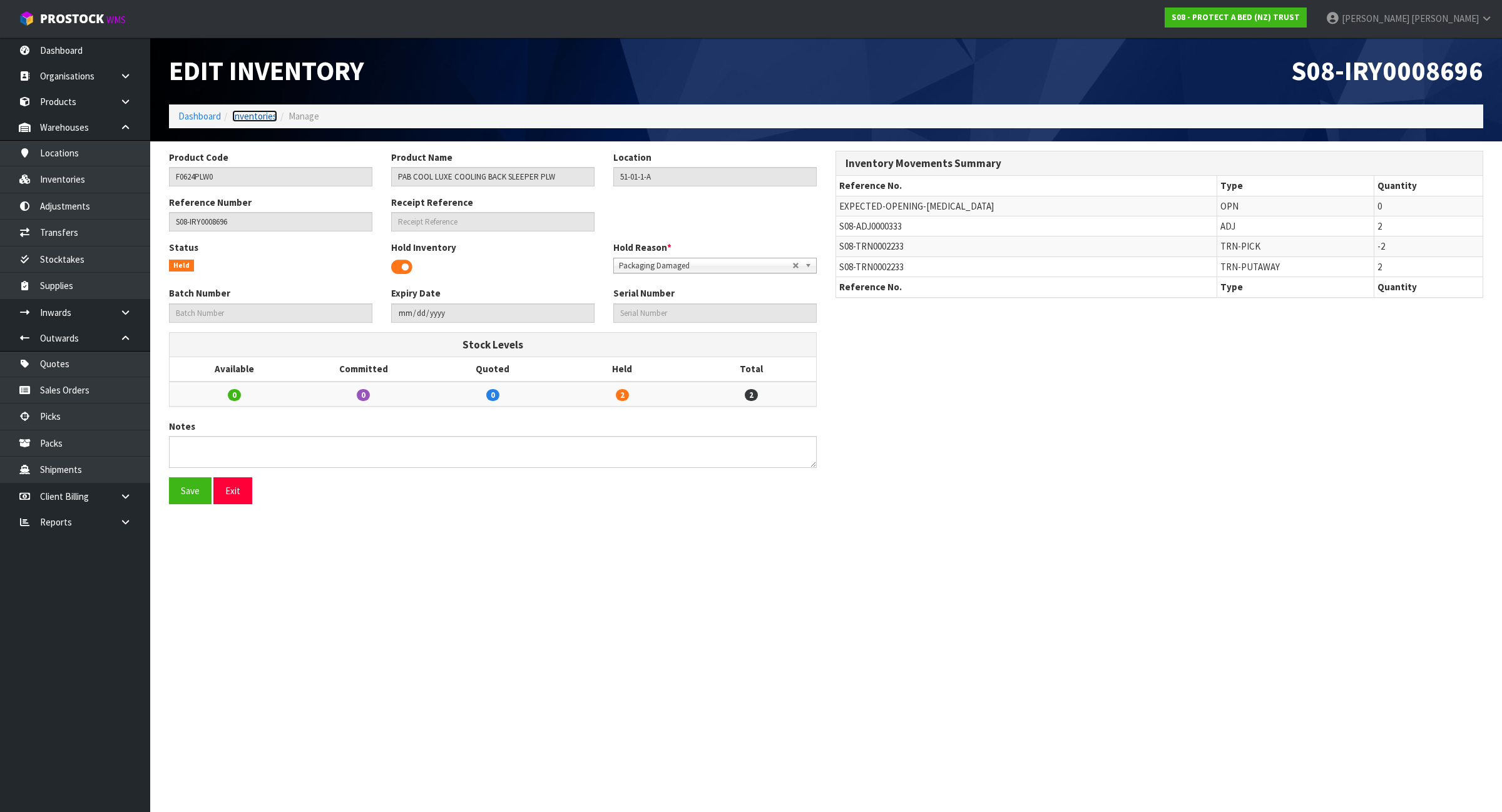
click at [248, 116] on link "Inventories" at bounding box center [255, 116] width 45 height 12
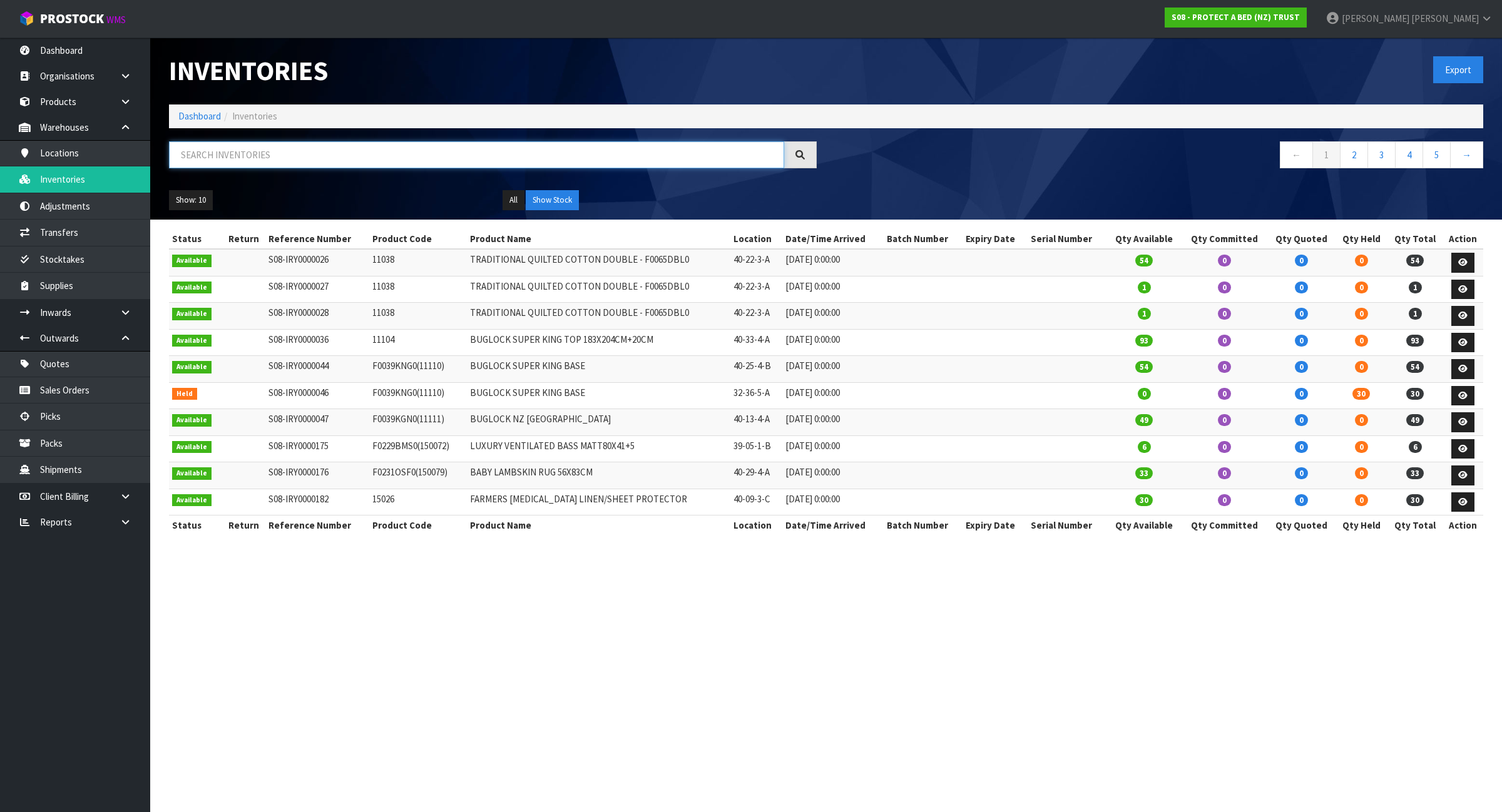
click at [248, 161] on input "text" at bounding box center [476, 155] width 615 height 27
paste input "F0623PLW0"
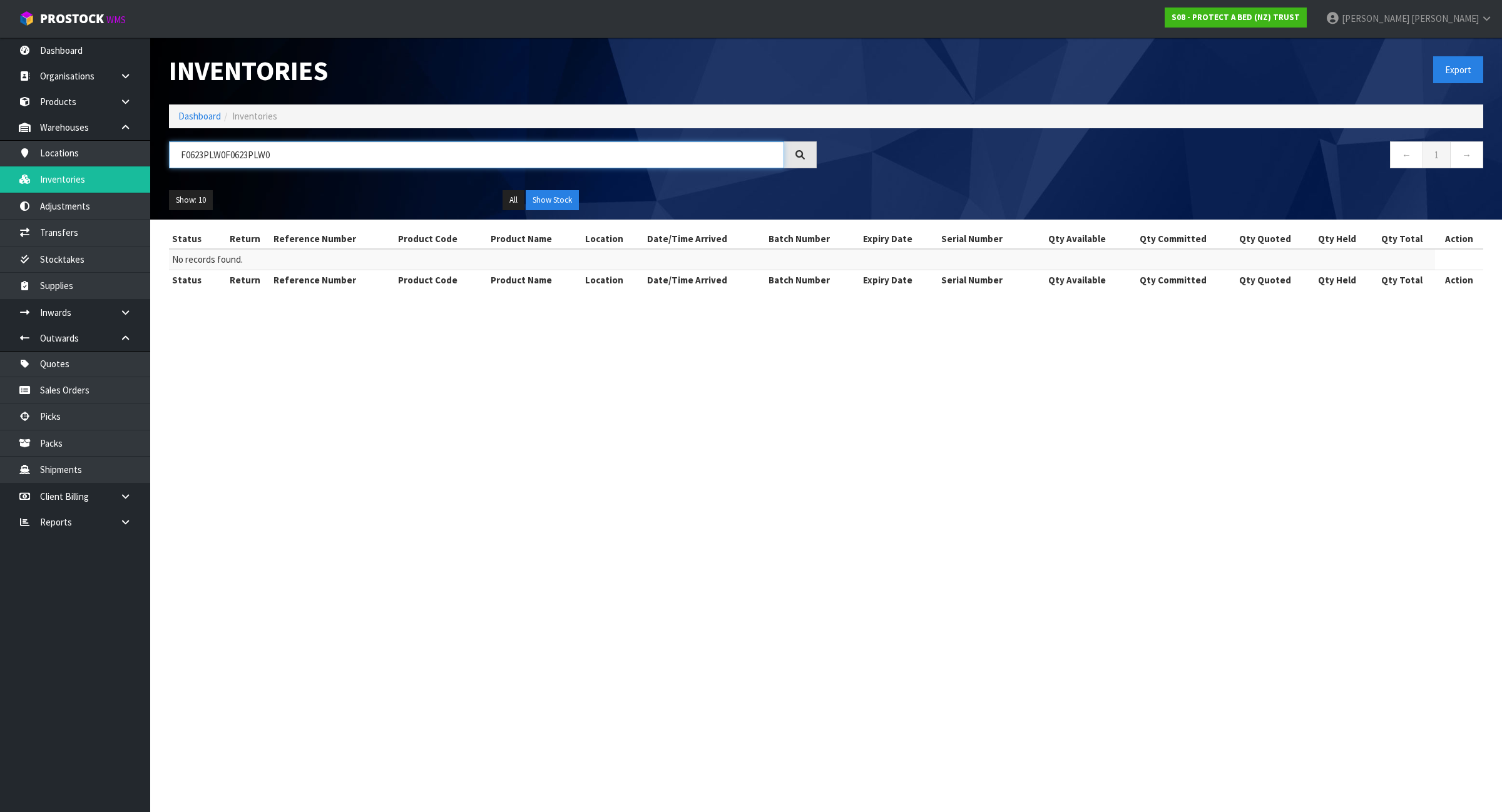
drag, startPoint x: 288, startPoint y: 158, endPoint x: 166, endPoint y: 169, distance: 122.5
click at [166, 169] on div "F0623PLW0F0623PLW0" at bounding box center [493, 159] width 666 height 37
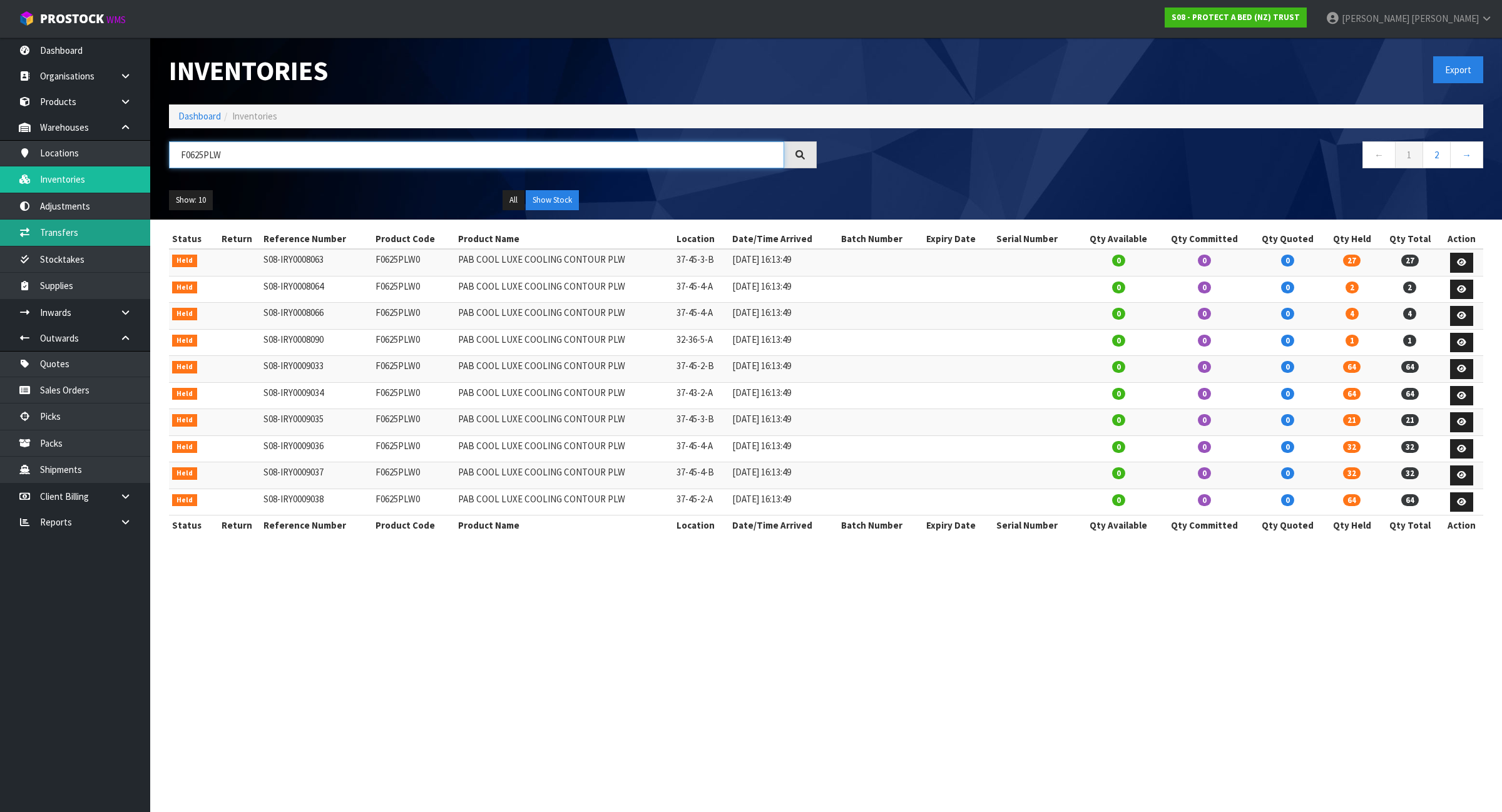
type input "F0625PLW"
click at [116, 232] on link "Transfers" at bounding box center [75, 232] width 150 height 26
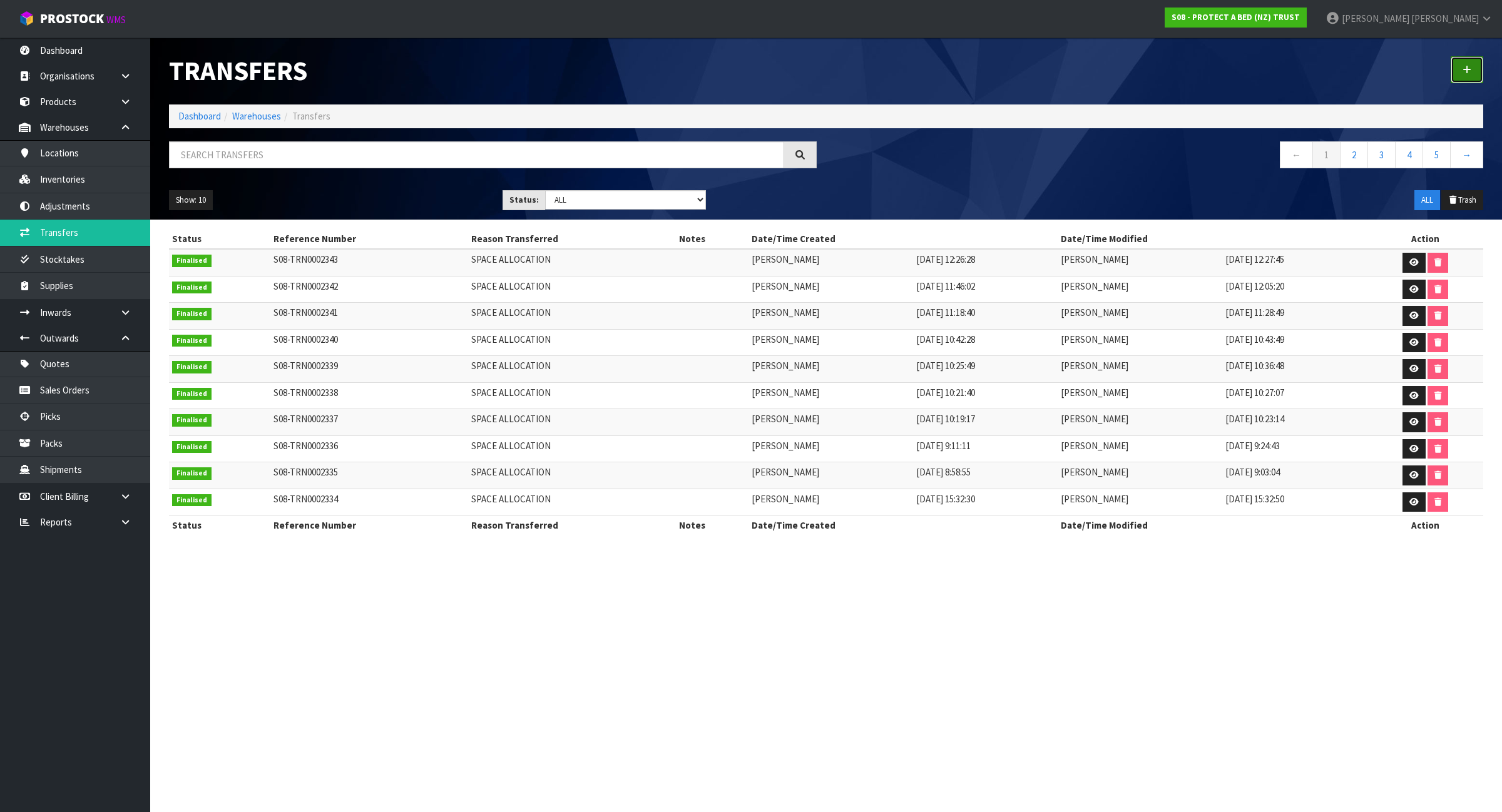
click at [1465, 71] on icon at bounding box center [1467, 69] width 9 height 10
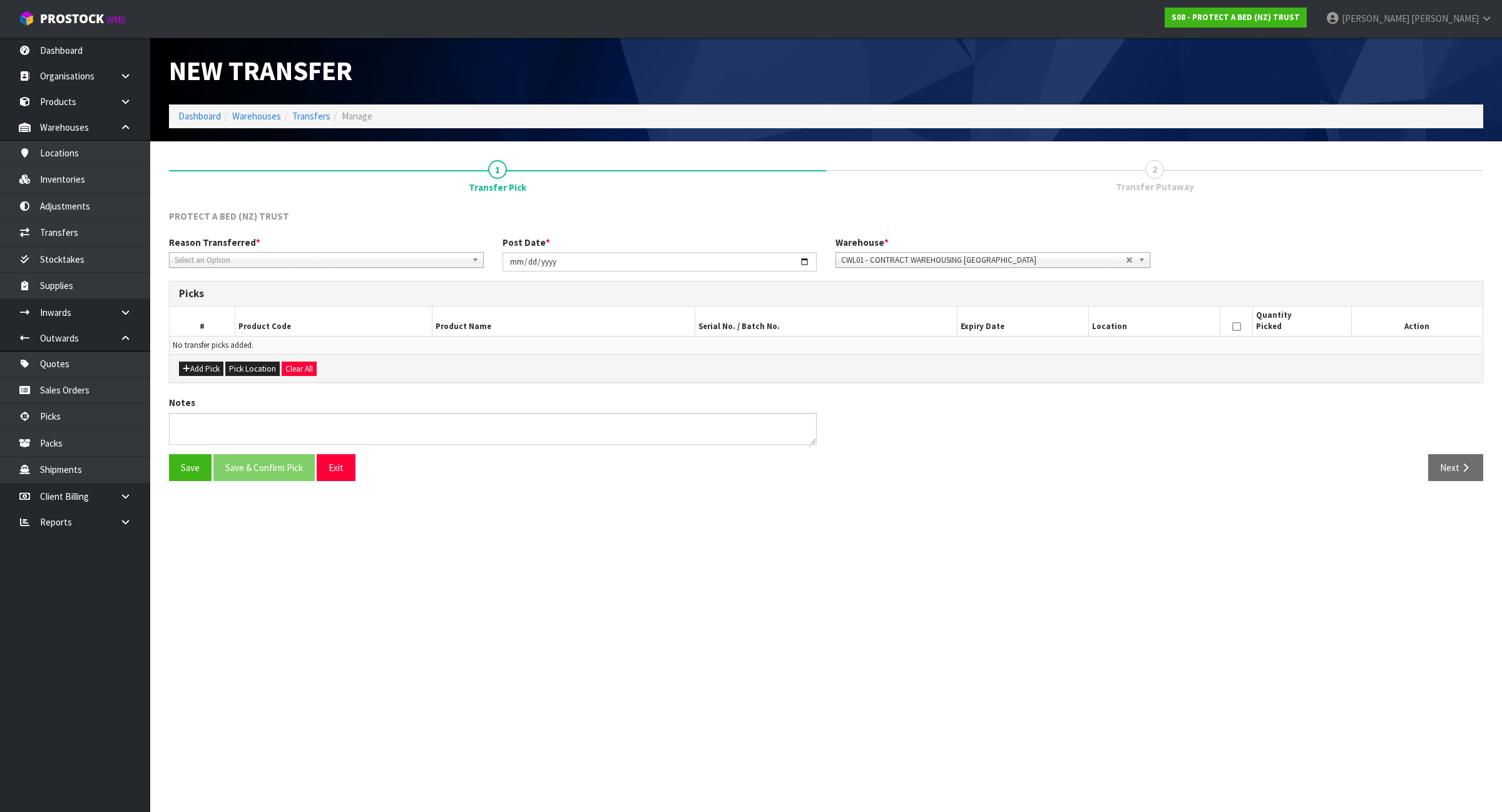
click at [233, 262] on span "Select an Option" at bounding box center [320, 260] width 292 height 15
click at [202, 377] on div "Add Pick Pick Location Clear All" at bounding box center [825, 368] width 1313 height 28
click at [207, 371] on button "Add Pick" at bounding box center [201, 368] width 44 height 15
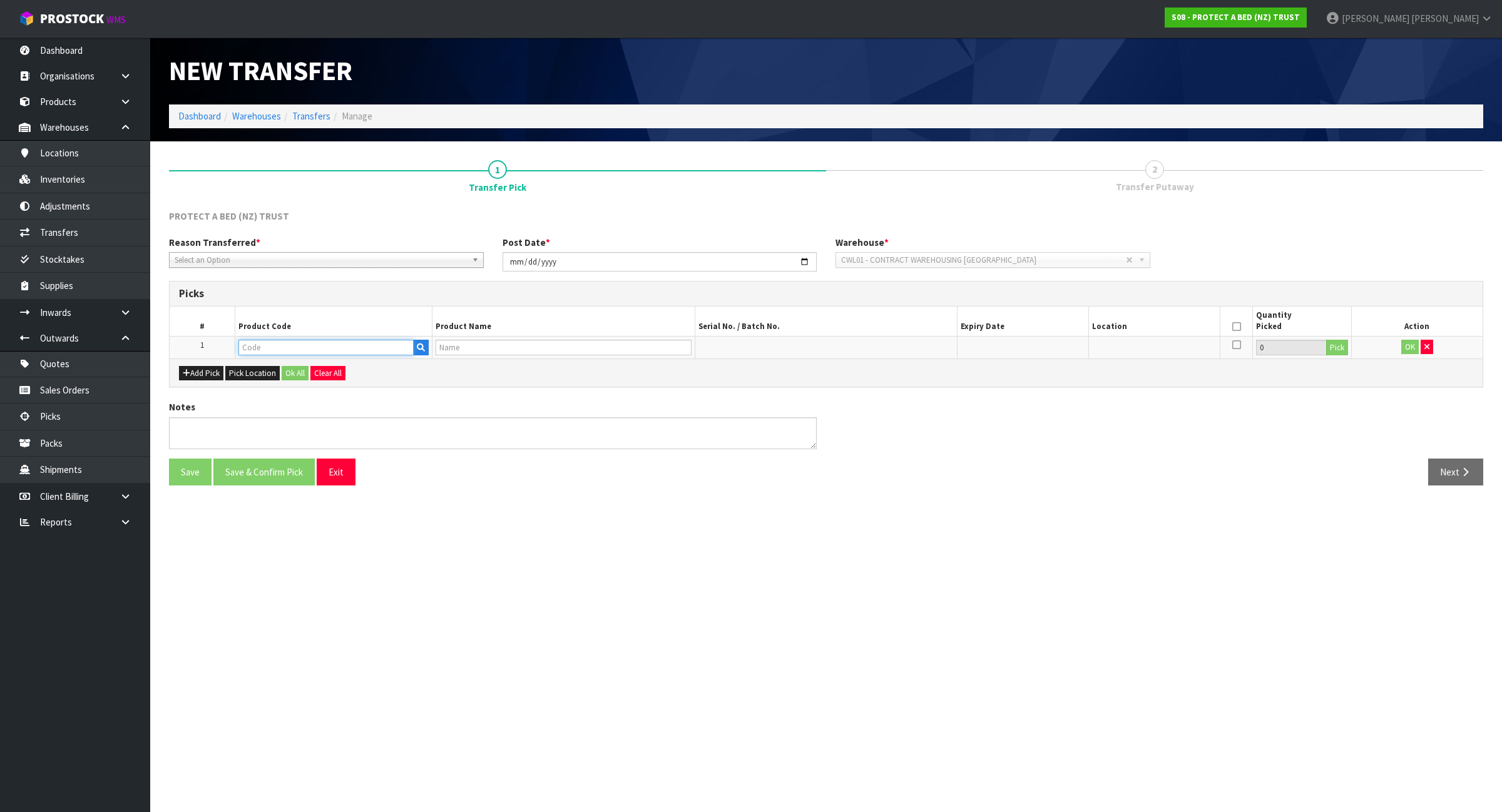
click at [280, 346] on input "text" at bounding box center [325, 347] width 175 height 15
type input "F0623PLW"
click at [289, 367] on strong "F0623PLW" at bounding box center [273, 368] width 42 height 12
type input "F0623PLW0"
type input "PAB COOL LUXE COOLING SIDE SLEEPER PLW"
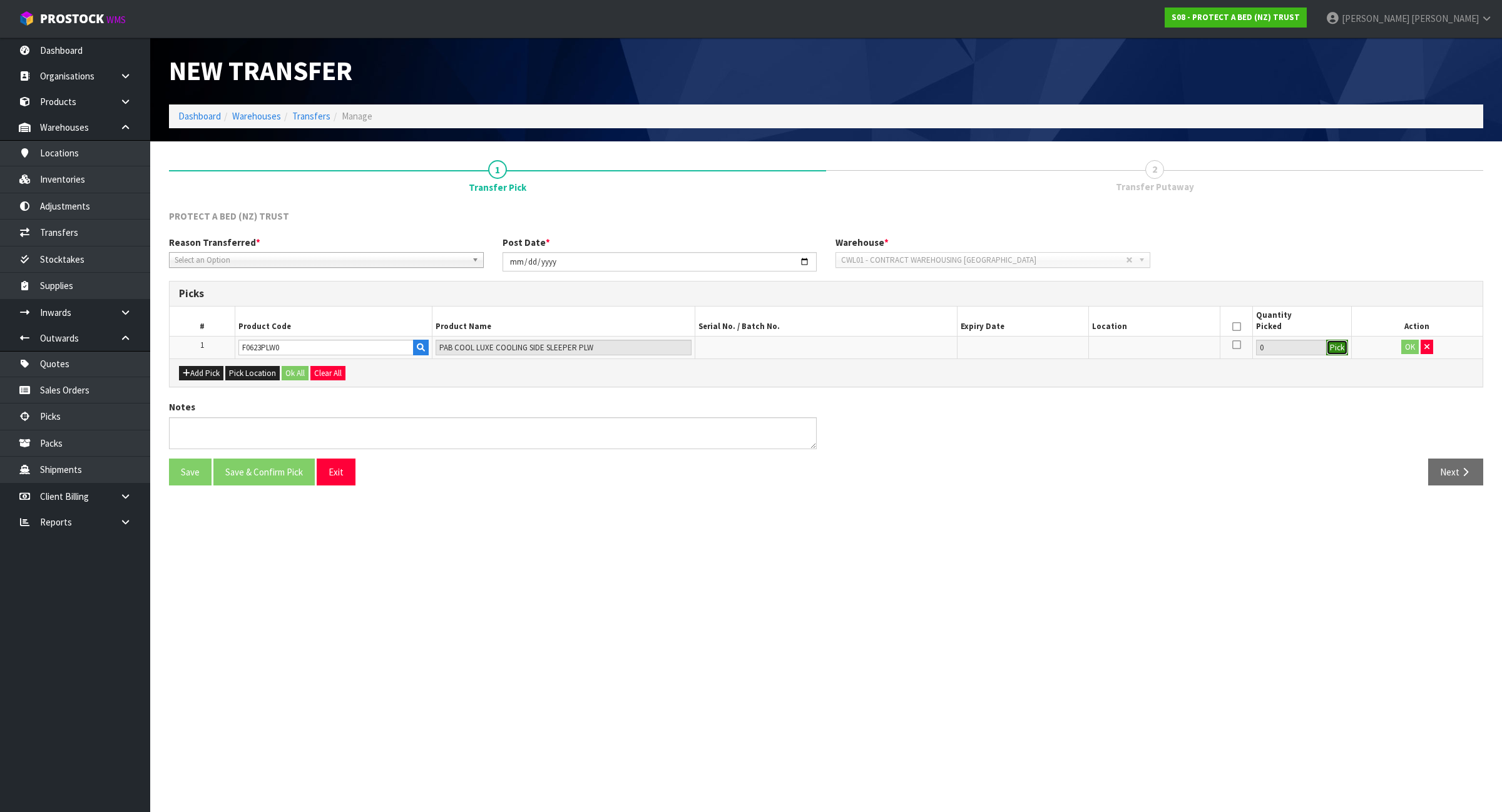
click at [1343, 354] on button "Pick" at bounding box center [1337, 347] width 22 height 16
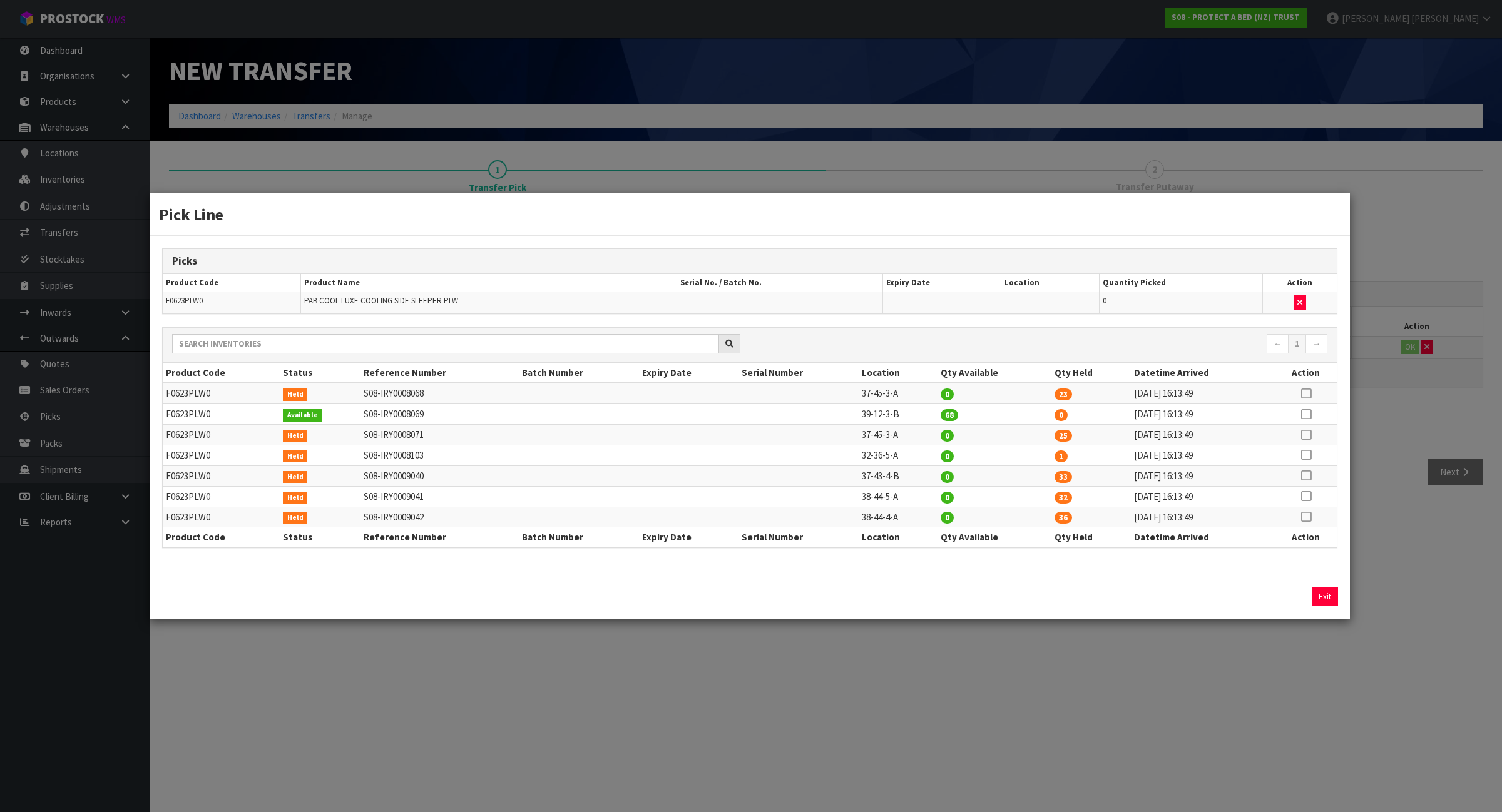
click at [1304, 455] on icon at bounding box center [1306, 455] width 10 height 1
click at [1281, 600] on button "Assign Pick" at bounding box center [1282, 596] width 51 height 19
type input "1"
click at [980, 749] on div "Pick Line Picks Product Code Product Name Serial No. / Batch No. Expiry Date Lo…" at bounding box center [751, 406] width 1502 height 812
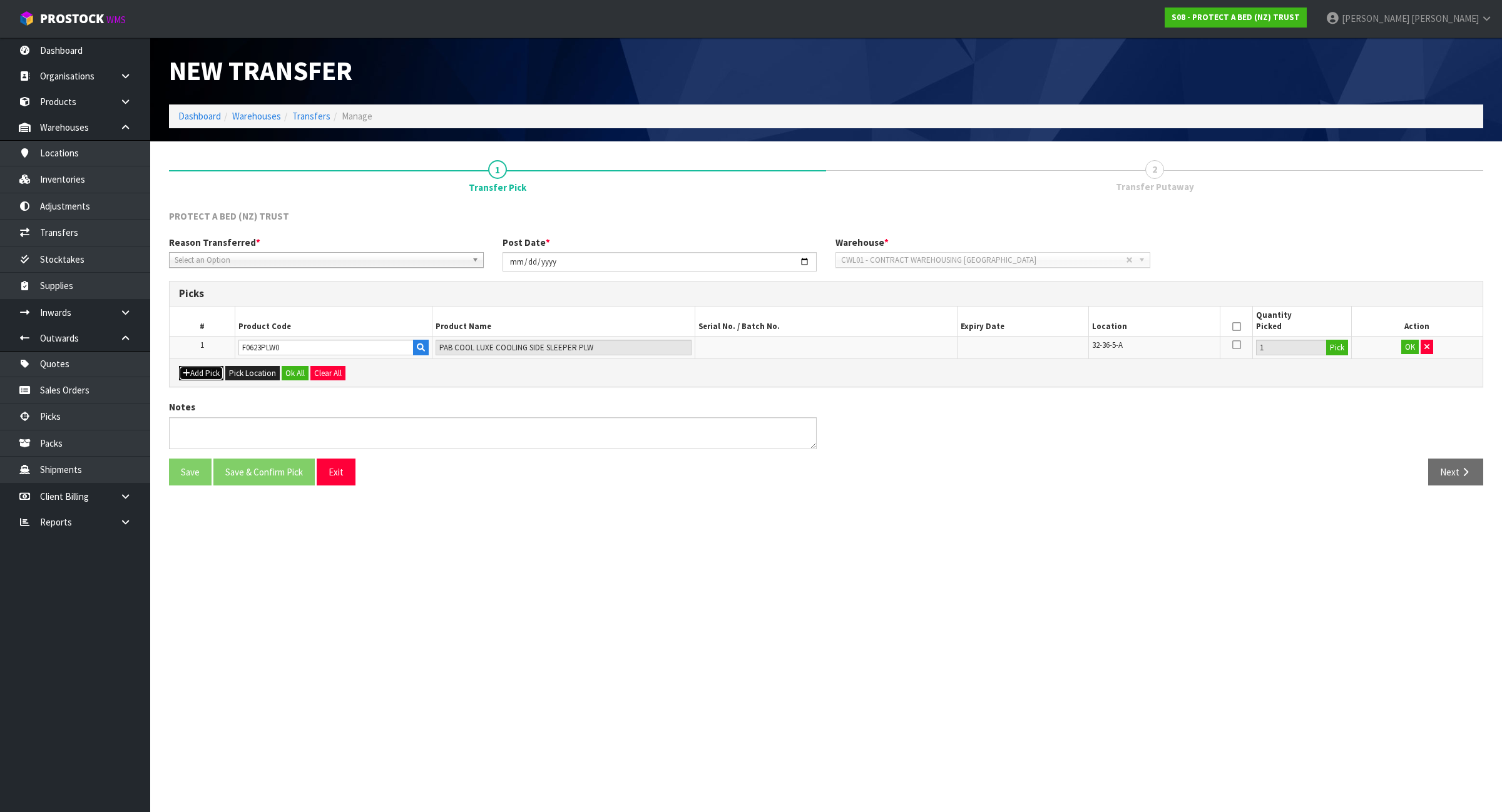
click at [207, 376] on button "Add Pick" at bounding box center [201, 373] width 44 height 15
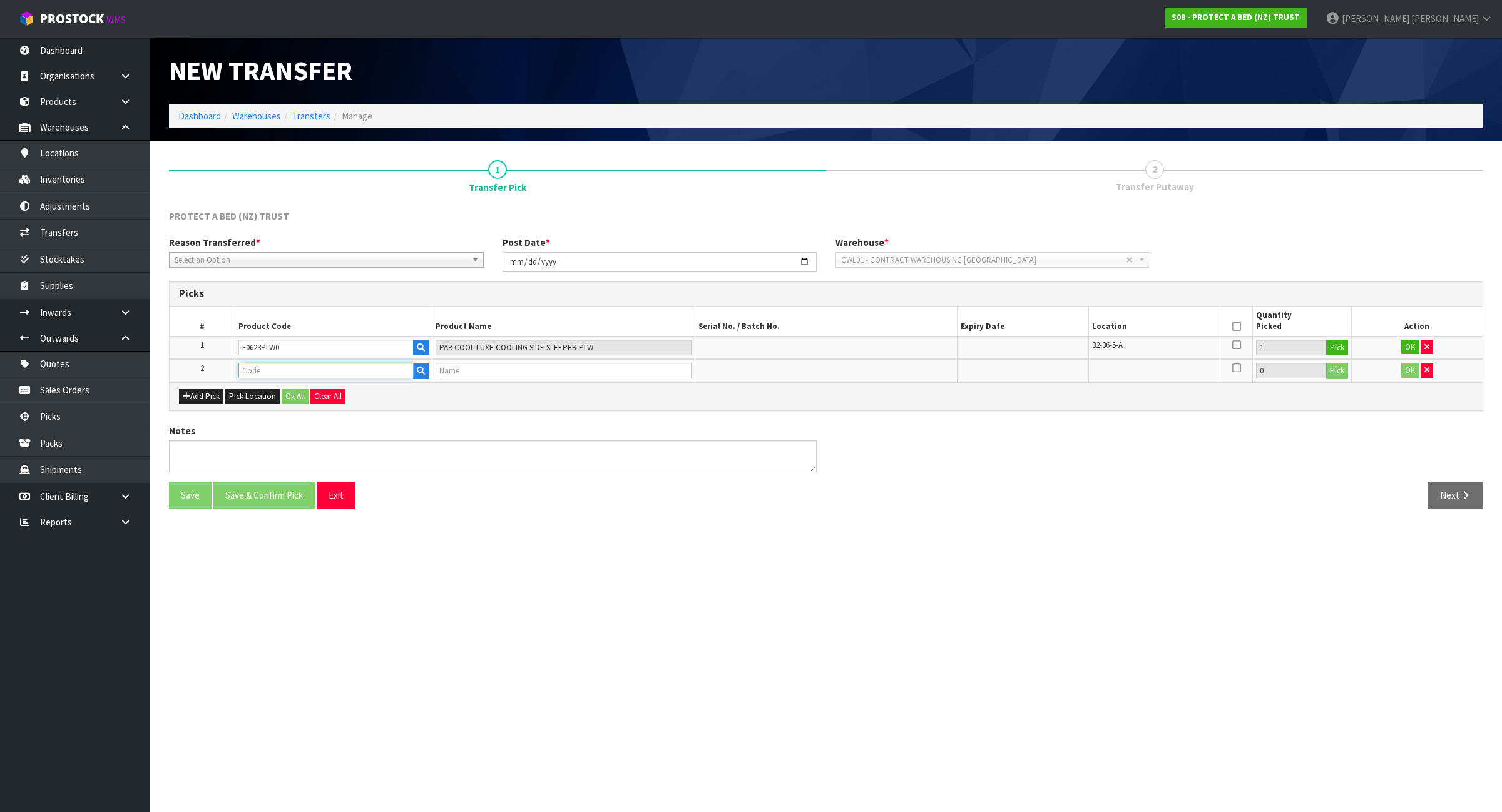
click at [296, 377] on input "text" at bounding box center [325, 370] width 175 height 15
type input "F0624PLW"
click at [298, 392] on link "F0624PLW 0" at bounding box center [289, 392] width 99 height 17
type input "F0624PLW0"
type input "PAB COOL LUXE COOLING BACK SLEEPER PLW"
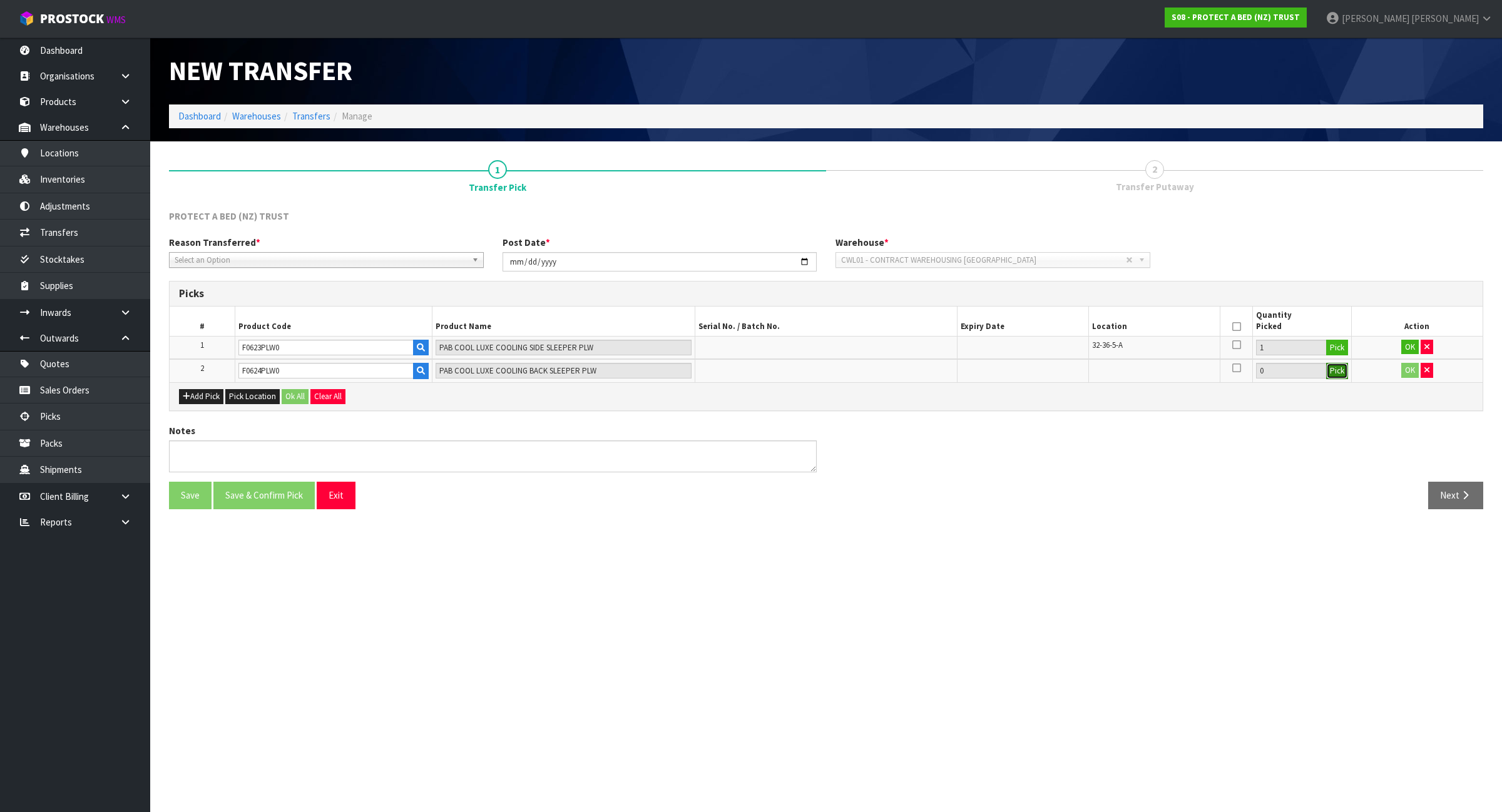
click at [1342, 374] on button "Pick" at bounding box center [1337, 370] width 22 height 16
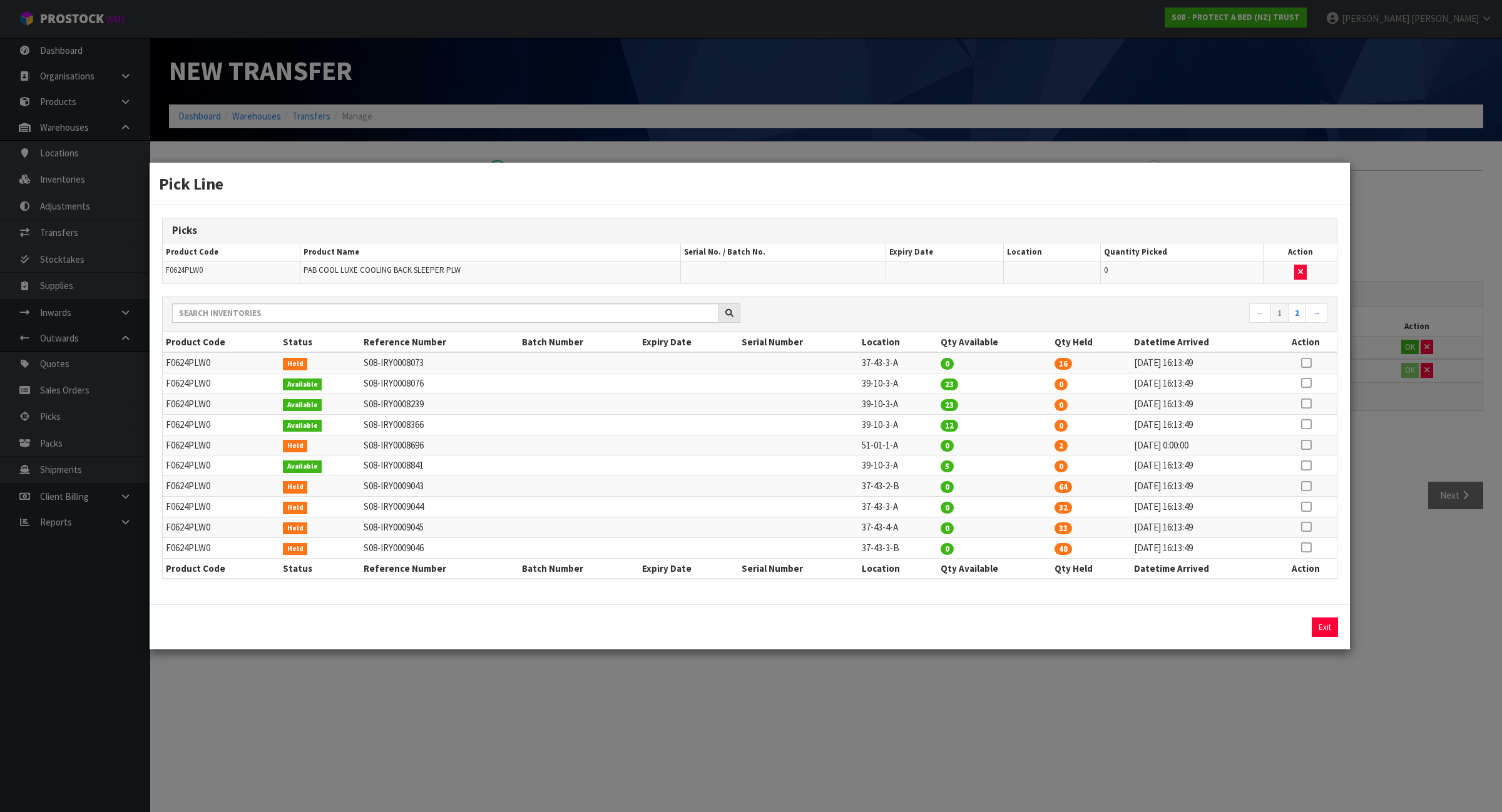
click at [1308, 445] on icon at bounding box center [1306, 445] width 10 height 1
click at [1272, 637] on button "Assign Pick" at bounding box center [1282, 627] width 51 height 19
type input "2"
click at [847, 669] on div "Pick Line Picks Product Code Product Name Serial No. / Batch No. Expiry Date Lo…" at bounding box center [751, 406] width 1502 height 812
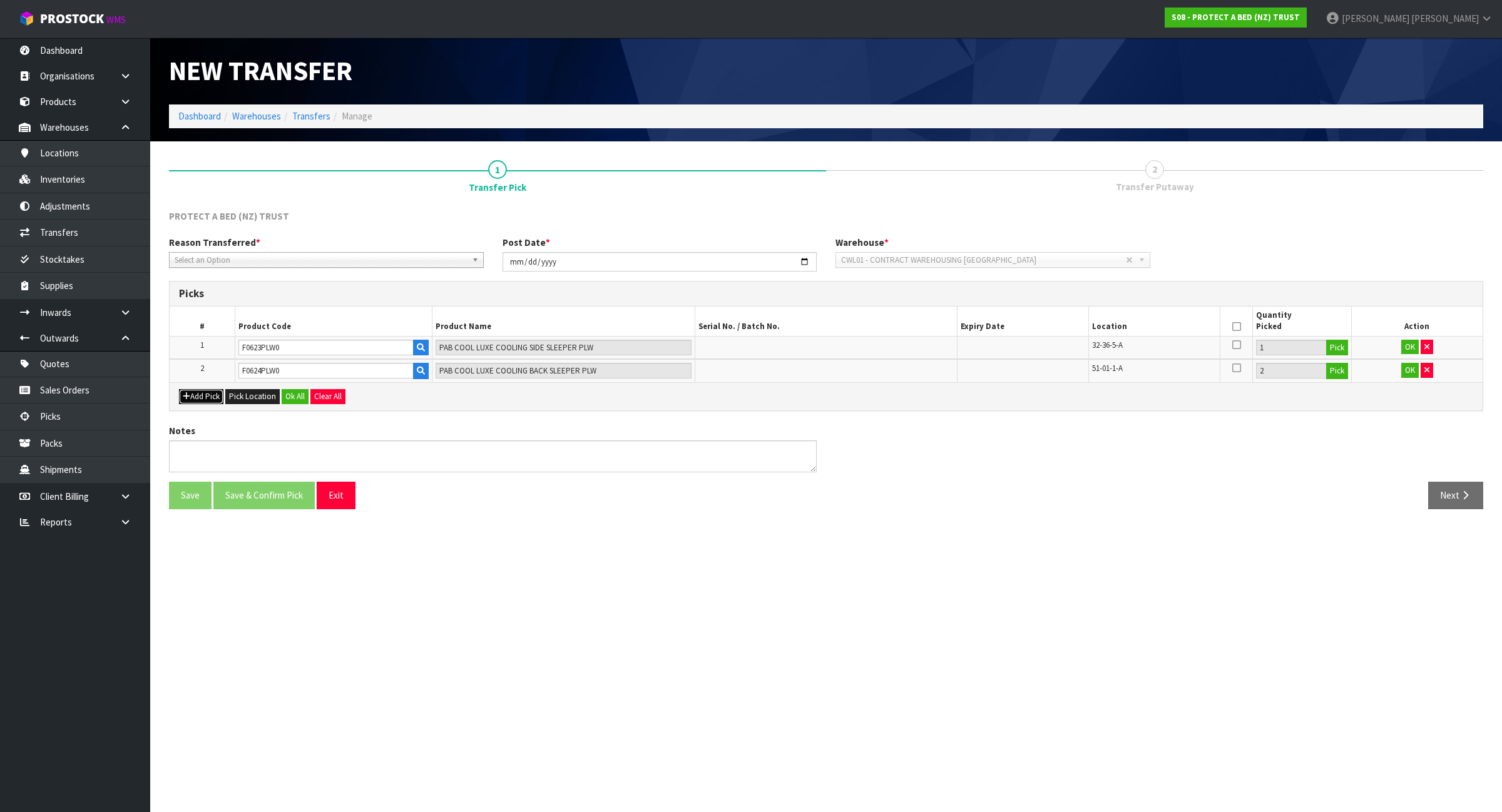
click at [205, 401] on button "Add Pick" at bounding box center [201, 396] width 44 height 15
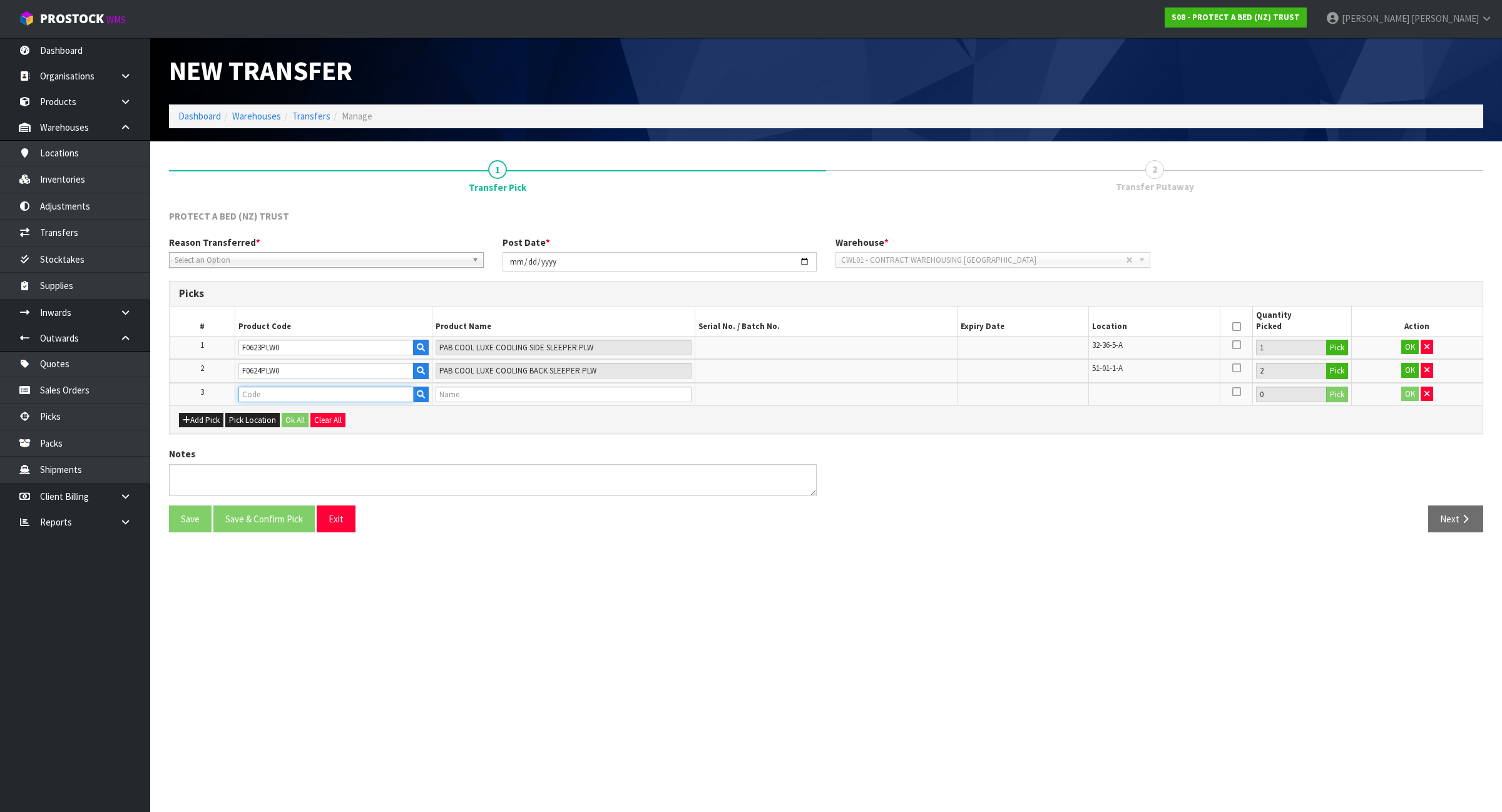
click at [344, 399] on input "text" at bounding box center [325, 394] width 175 height 15
type input "F0625PLW"
click at [313, 417] on link "F0625PLW 0" at bounding box center [289, 415] width 99 height 17
type input "F0625PLW0"
type input "PAB COOL LUXE COOLING CONTOUR PLW"
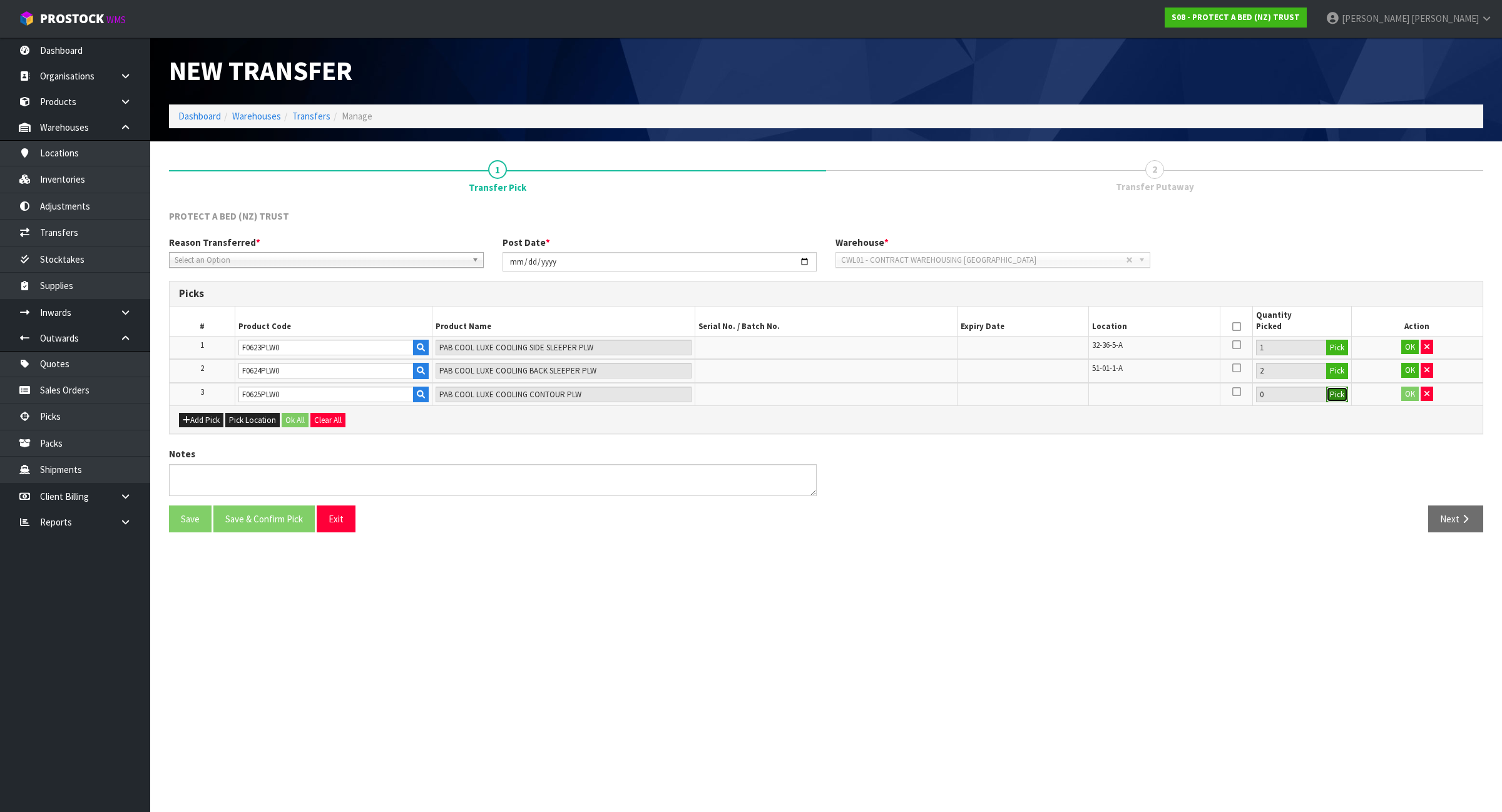
click at [1341, 397] on button "Pick" at bounding box center [1337, 394] width 22 height 16
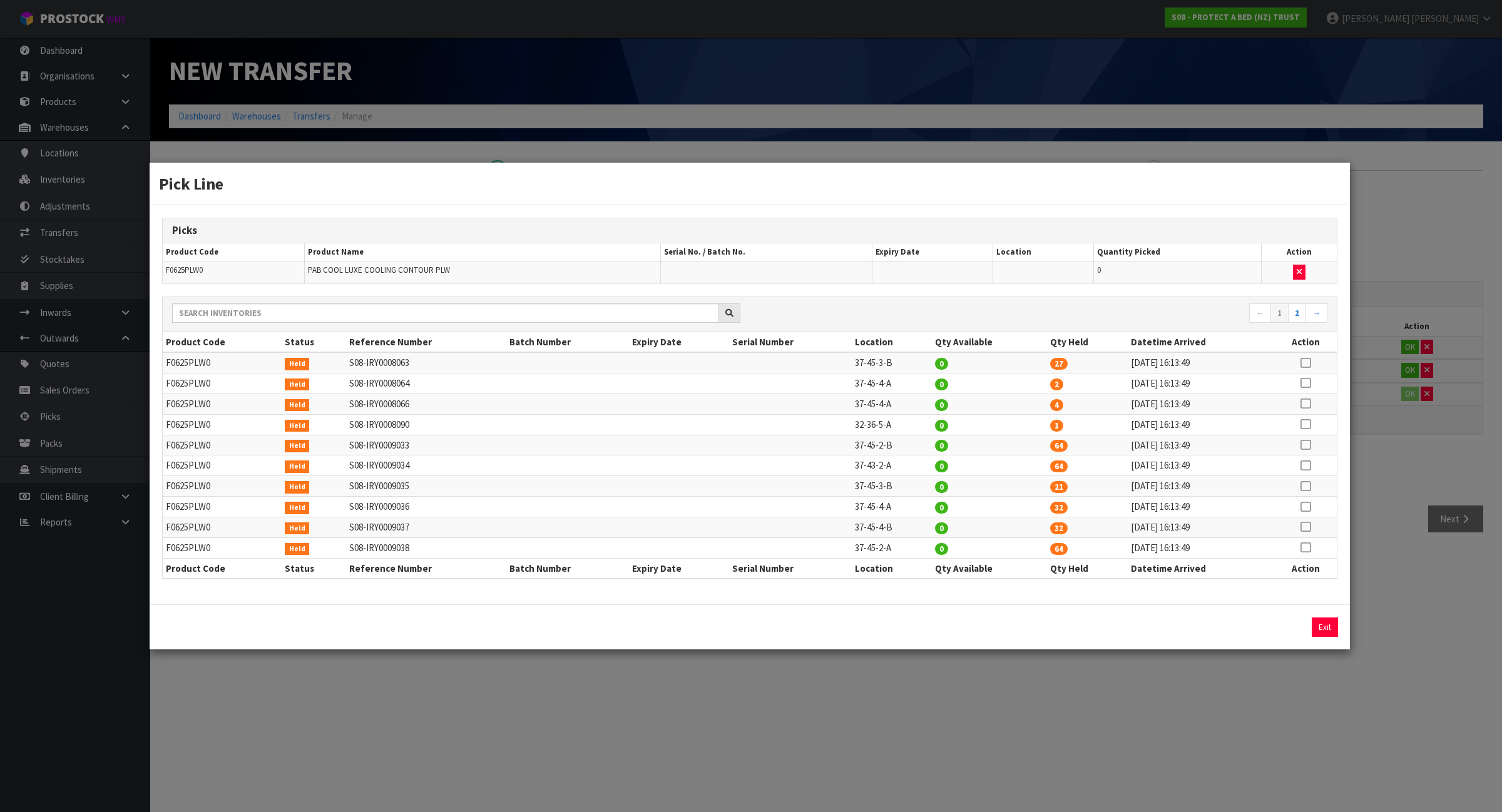
click at [1307, 425] on icon at bounding box center [1306, 424] width 10 height 1
click at [1274, 623] on button "Assign Pick" at bounding box center [1282, 627] width 51 height 19
type input "1"
click at [1224, 765] on div "Pick Line Picks Product Code Product Name Serial No. / Batch No. Expiry Date Lo…" at bounding box center [751, 406] width 1502 height 812
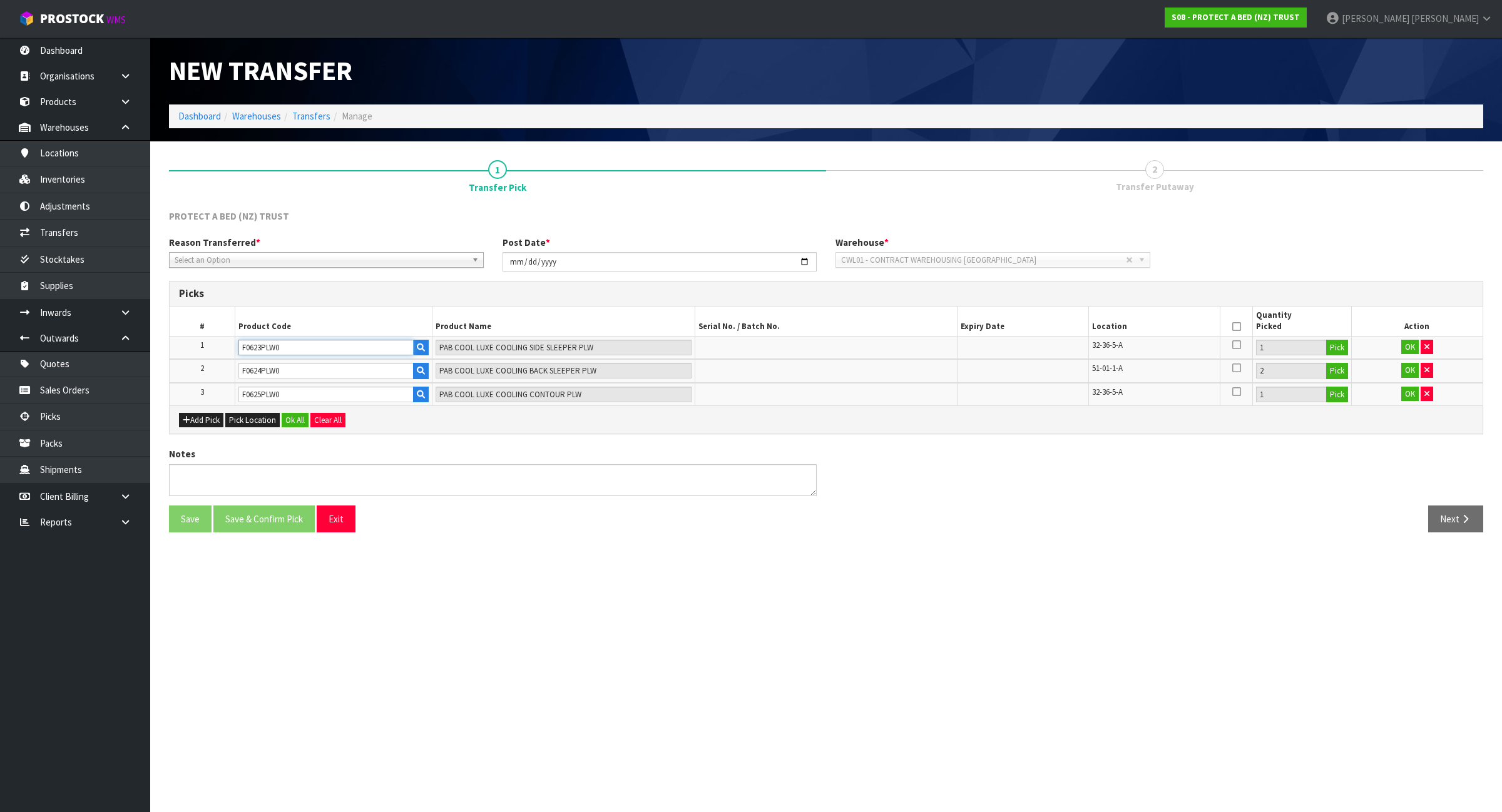
click at [291, 343] on input "F0623PLW0" at bounding box center [325, 347] width 175 height 15
click at [280, 366] on input "F0624PLW0" at bounding box center [325, 370] width 175 height 15
click at [296, 395] on input "F0625PLW0" at bounding box center [325, 394] width 175 height 15
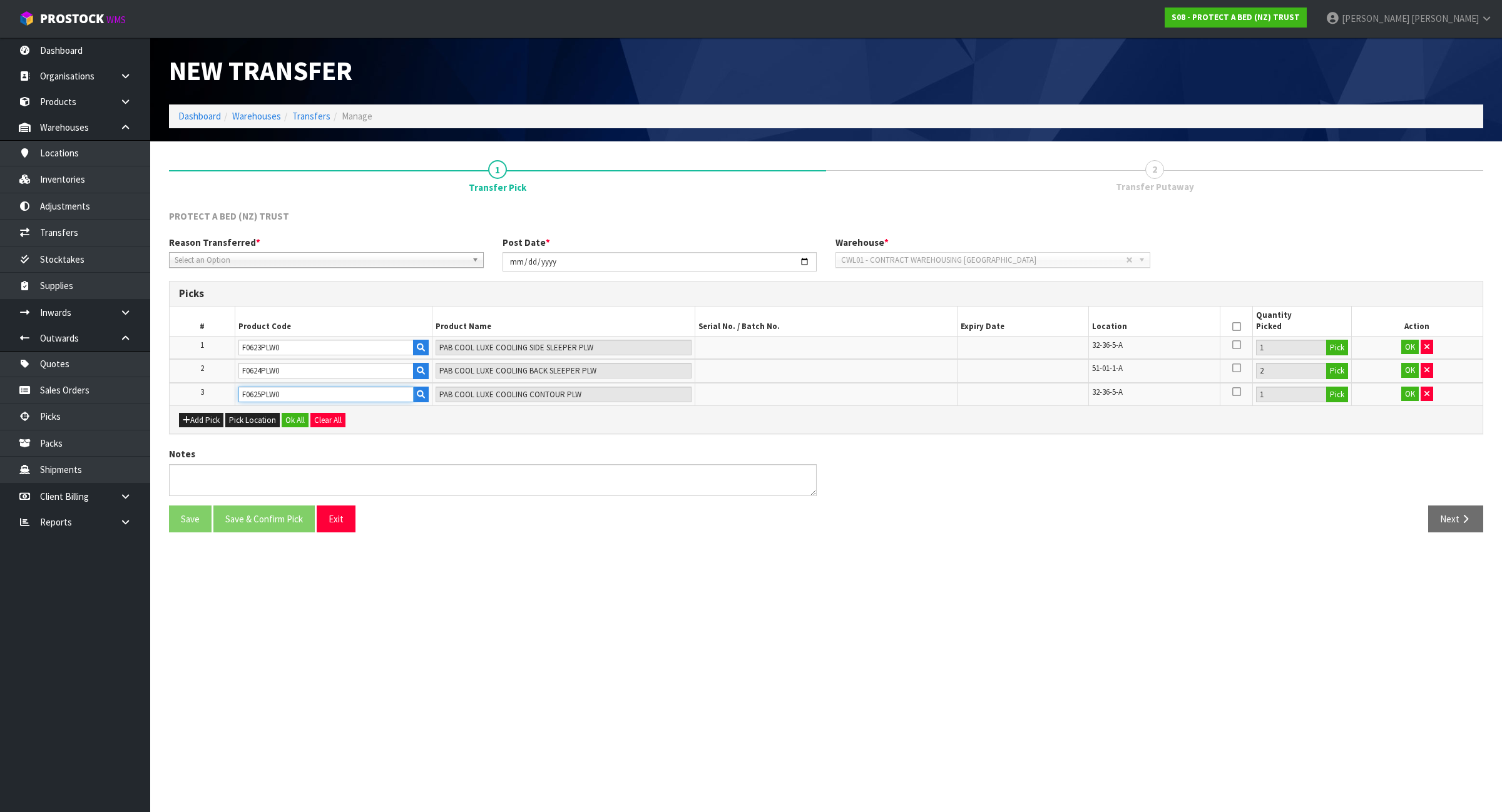
click at [296, 395] on input "F0625PLW0" at bounding box center [325, 394] width 175 height 15
click at [1237, 327] on icon at bounding box center [1237, 327] width 9 height 1
click at [1412, 351] on button "OK" at bounding box center [1410, 347] width 17 height 15
click at [1409, 376] on button "OK" at bounding box center [1410, 368] width 17 height 15
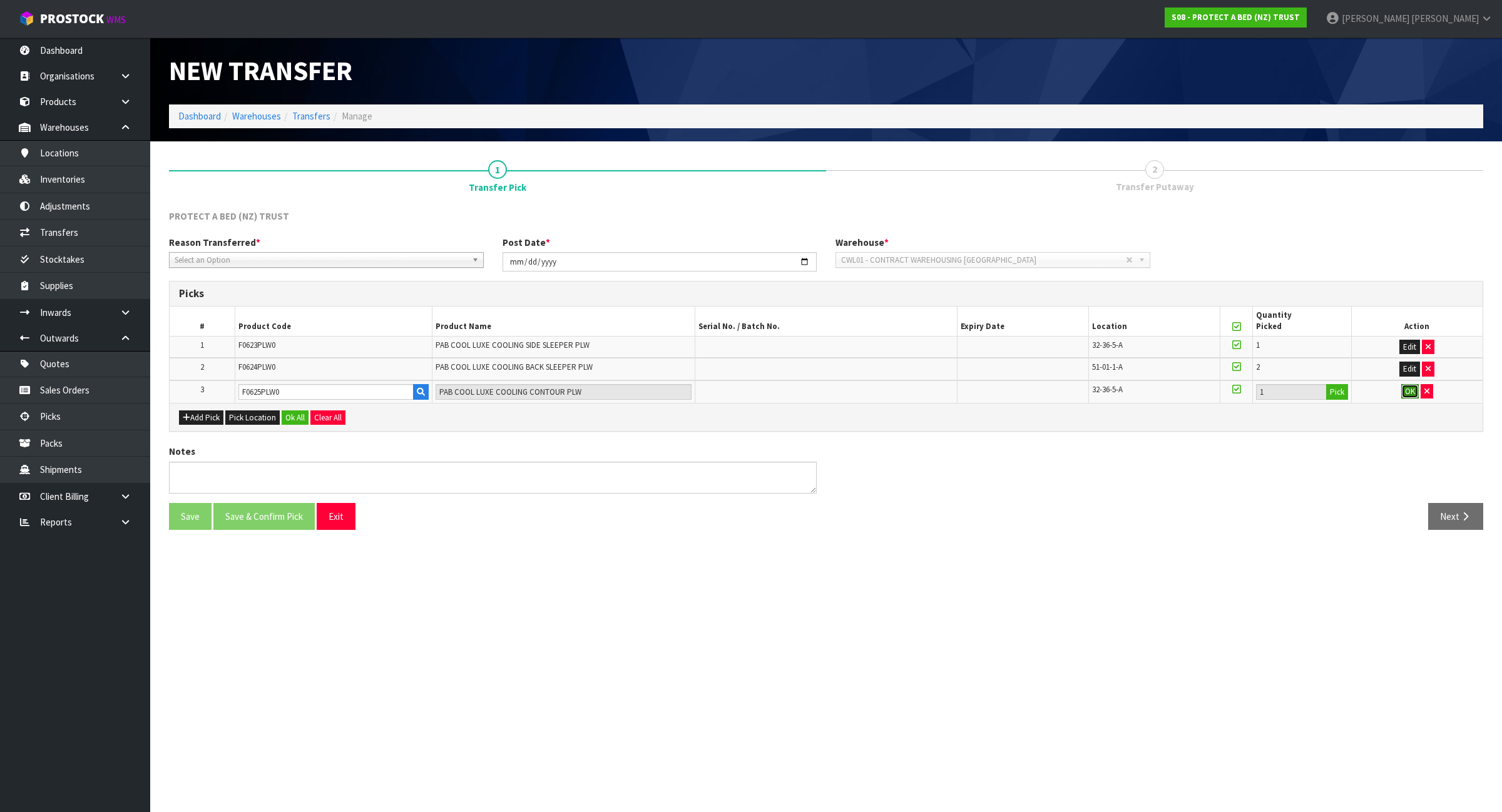
click at [1412, 388] on button "OK" at bounding box center [1410, 392] width 17 height 15
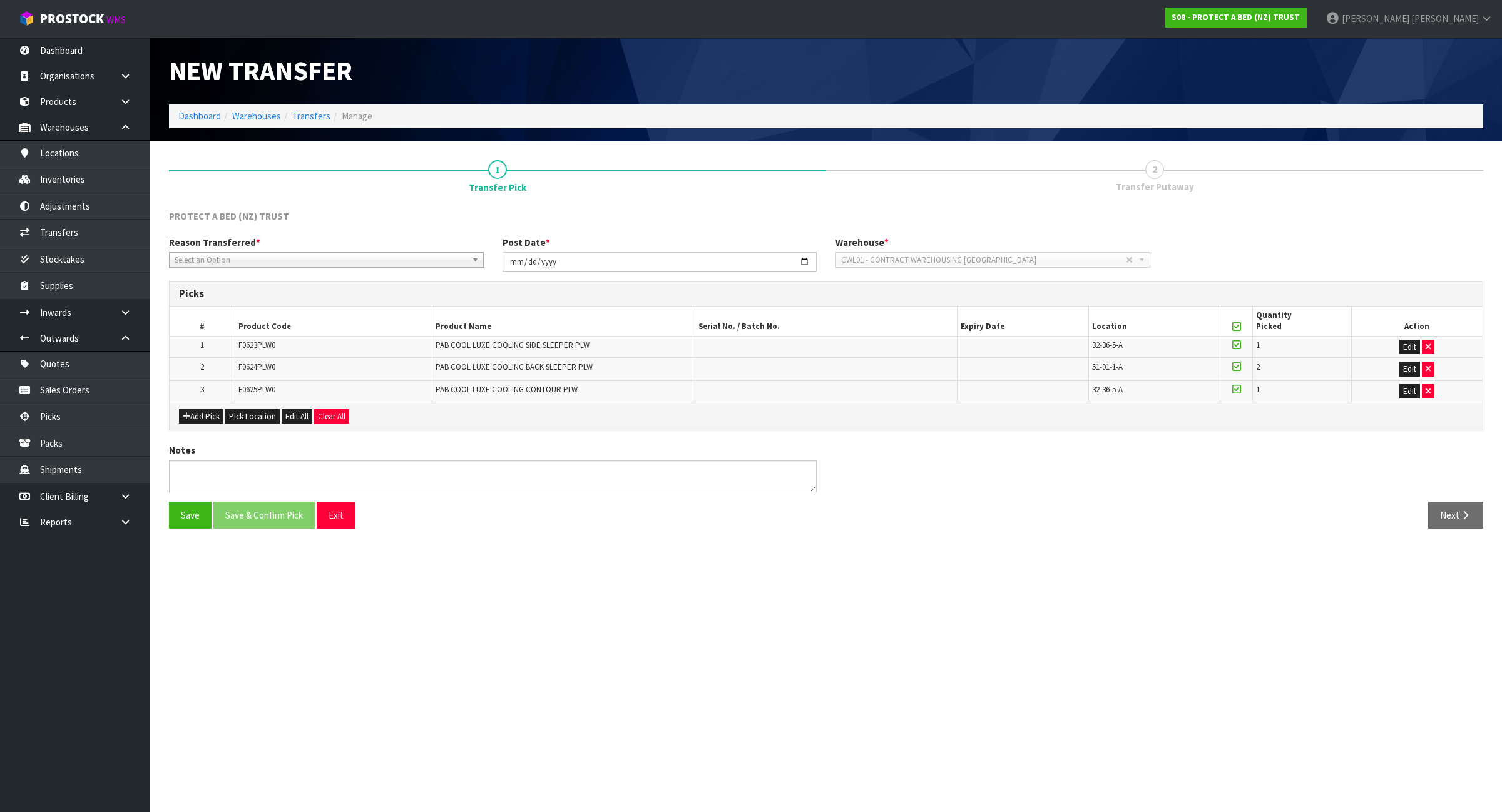
click at [301, 269] on div "Reason Transferred * Space Allocation Damage Expired Stock Repair QA Select an …" at bounding box center [826, 259] width 1333 height 45
click at [296, 255] on span "Select an Option" at bounding box center [320, 260] width 292 height 15
click at [298, 288] on li "Space Allocation" at bounding box center [326, 295] width 309 height 15
click at [263, 516] on button "Save & Confirm Pick" at bounding box center [264, 515] width 101 height 27
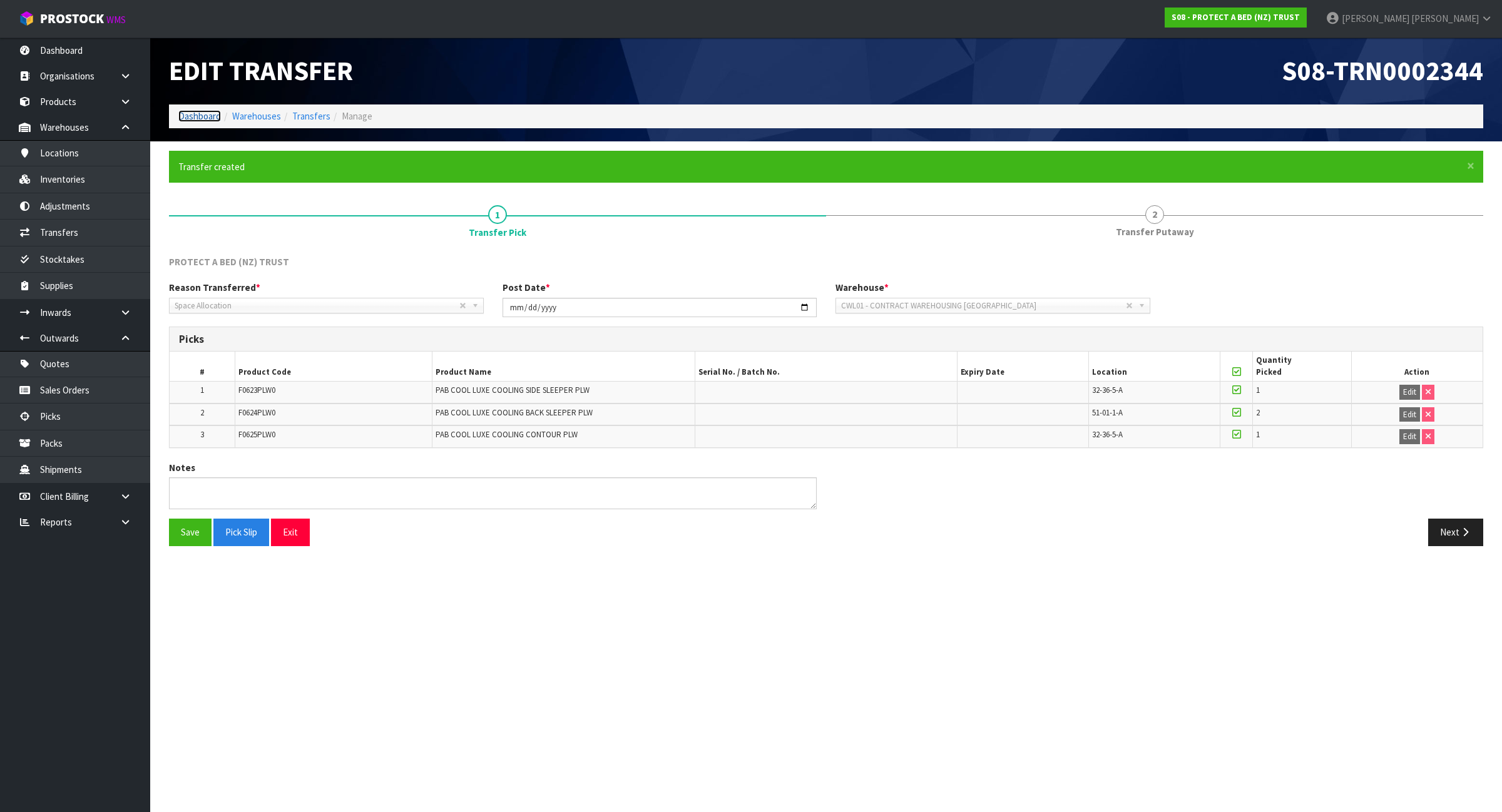
click at [218, 112] on link "Dashboard" at bounding box center [200, 116] width 42 height 12
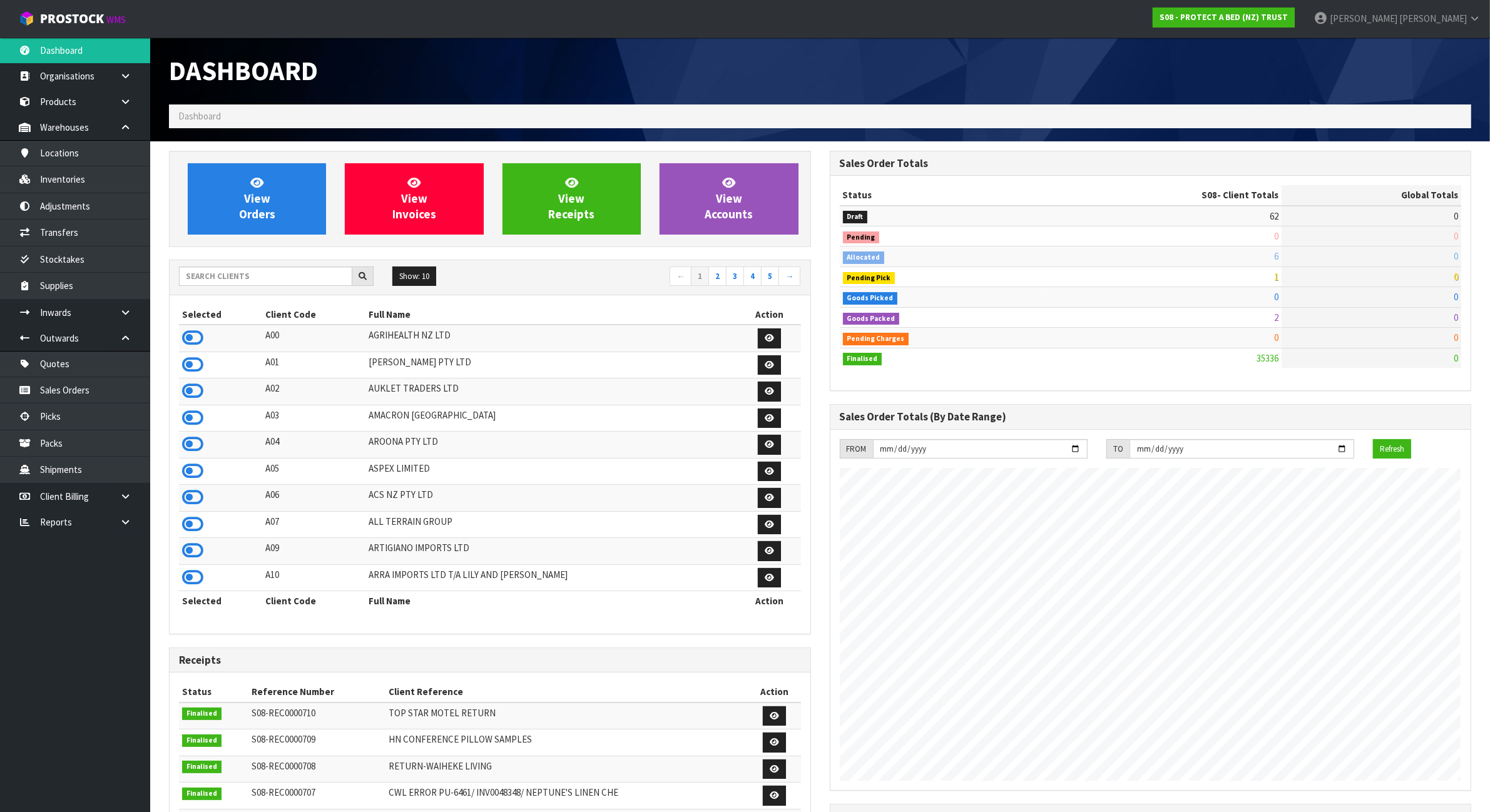
scroll to position [782, 661]
click at [245, 273] on input "text" at bounding box center [266, 276] width 173 height 19
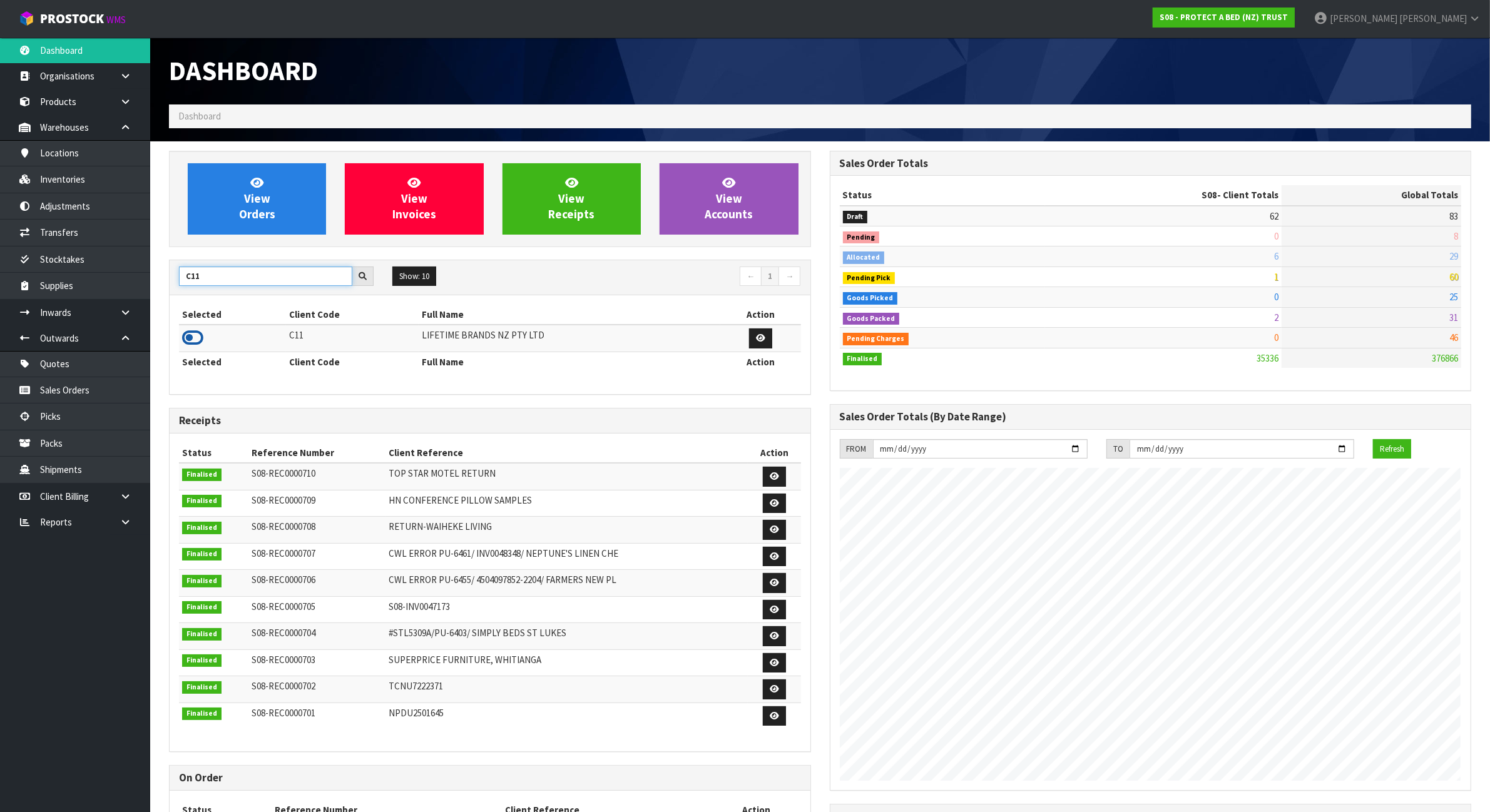
type input "C11"
click at [200, 343] on icon at bounding box center [193, 338] width 21 height 19
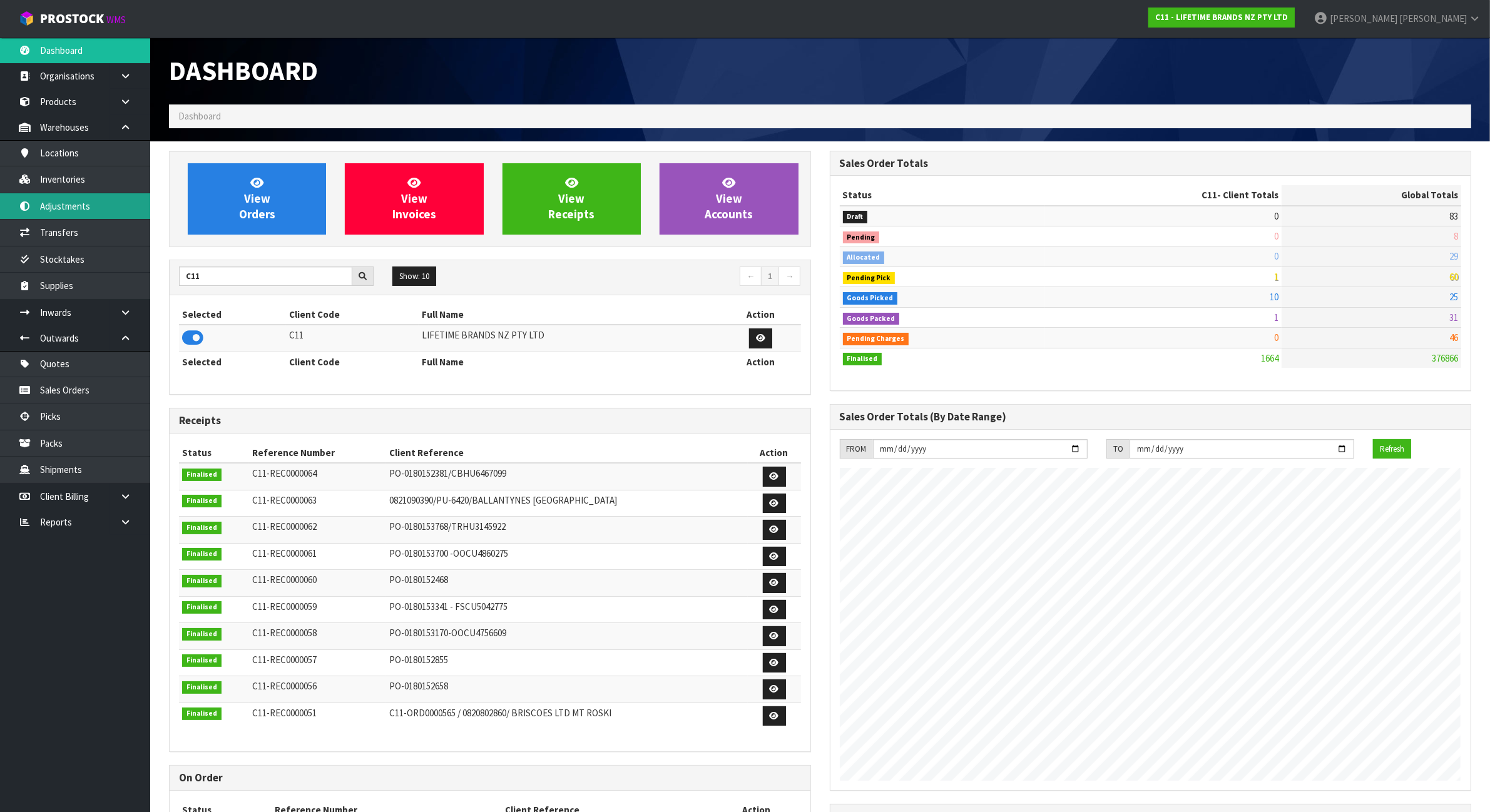
click at [120, 211] on link "Adjustments" at bounding box center [75, 206] width 150 height 26
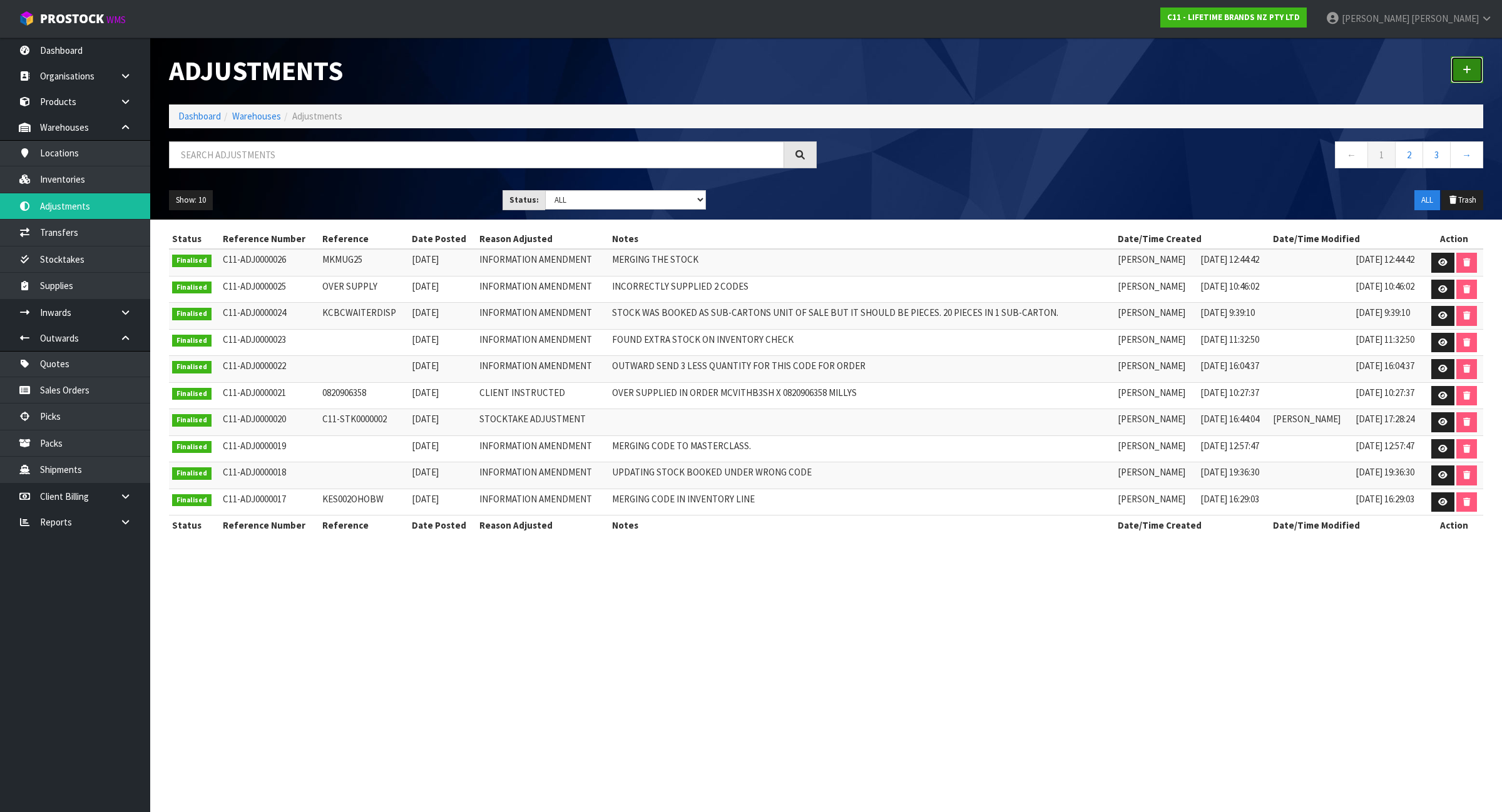
click at [1465, 65] on icon at bounding box center [1467, 69] width 9 height 10
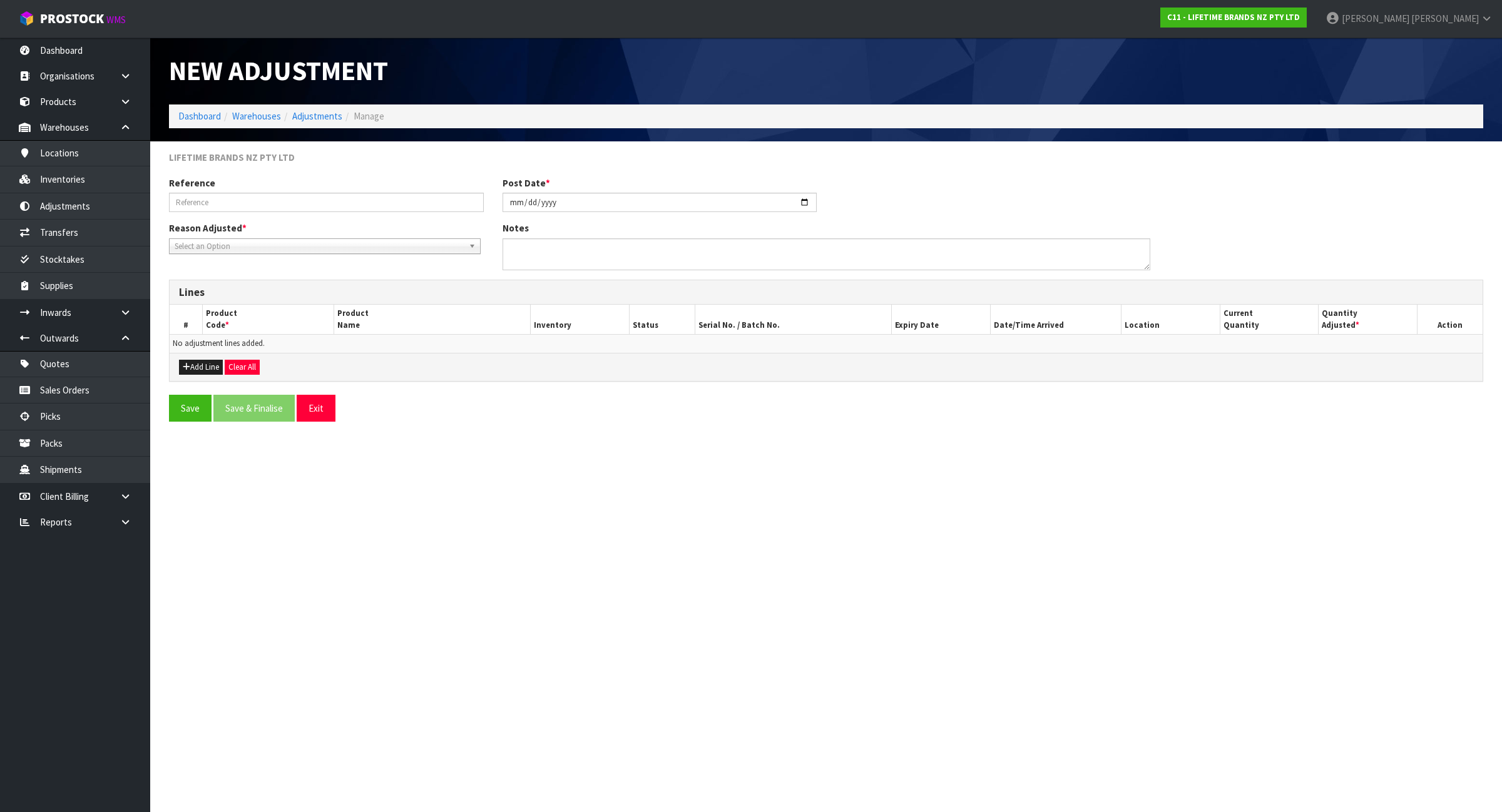
click at [335, 247] on span "Select an Option" at bounding box center [319, 246] width 289 height 15
click at [289, 308] on li "Information Amendment" at bounding box center [325, 313] width 306 height 15
click at [269, 202] on input "text" at bounding box center [326, 202] width 315 height 19
type input "OUTWARD ERROR"
click at [610, 245] on textarea at bounding box center [826, 254] width 648 height 32
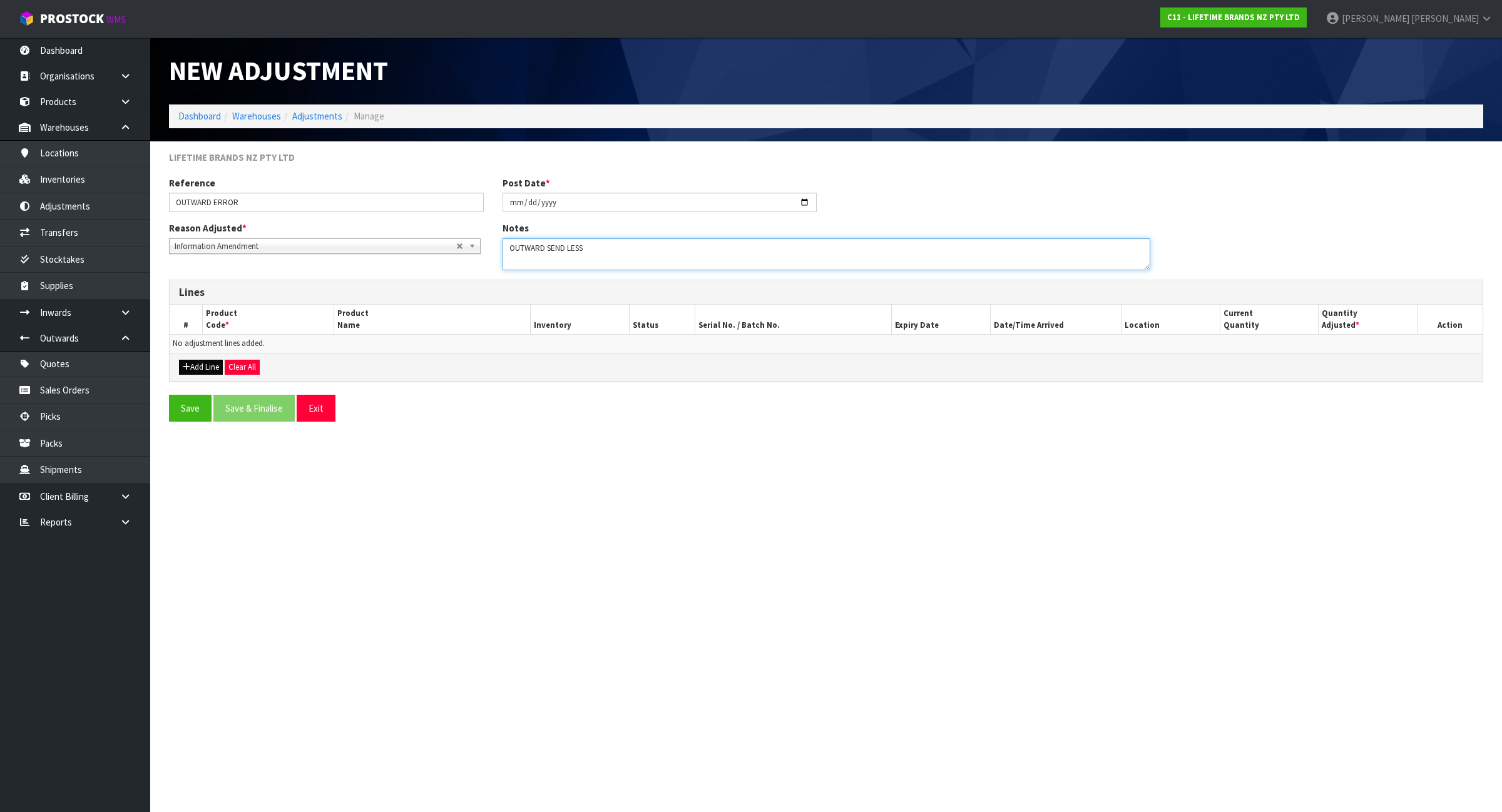
type textarea "OUTWARD SEND LESS"
click at [211, 364] on button "Add Line" at bounding box center [201, 367] width 44 height 15
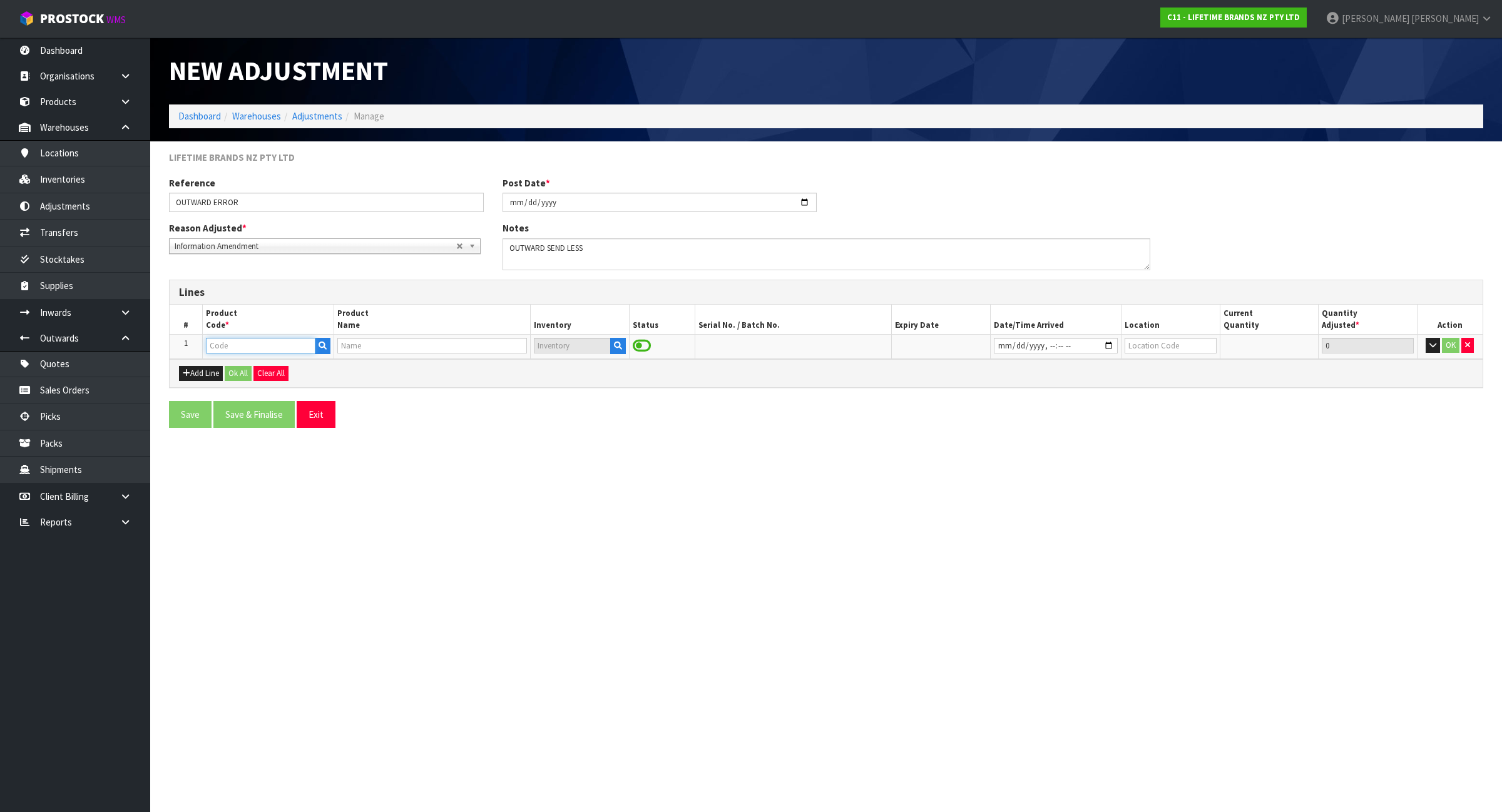
click at [251, 351] on input "text" at bounding box center [261, 345] width 110 height 15
paste input "MKJDDIPPK4"
type input "MKJDDIPPK4"
type input "79013 - [PERSON_NAME] DIP BOWL 10CM 4PC"
type input "MKJDDIPPK4"
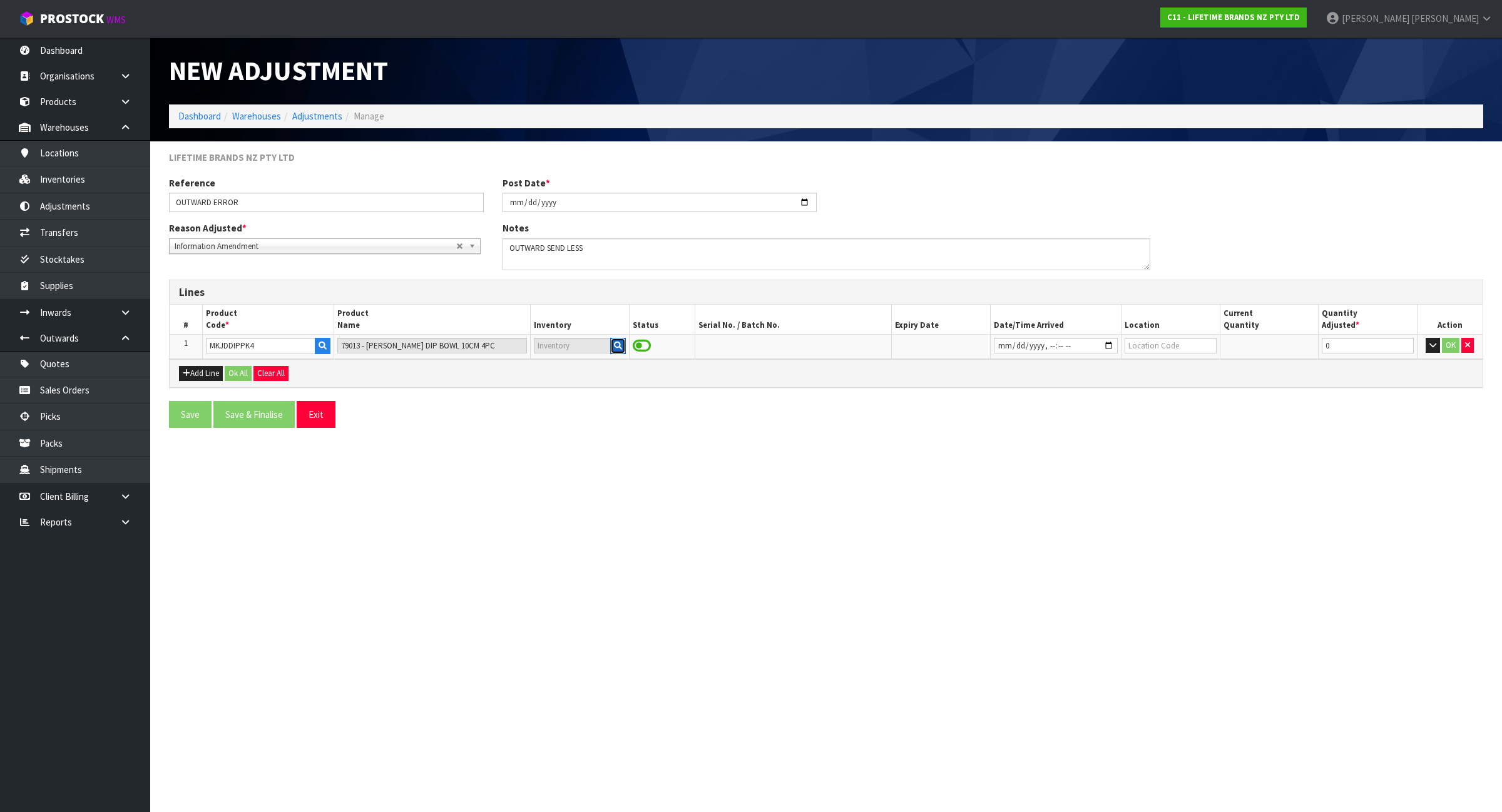
click at [617, 348] on icon "button" at bounding box center [617, 345] width 8 height 8
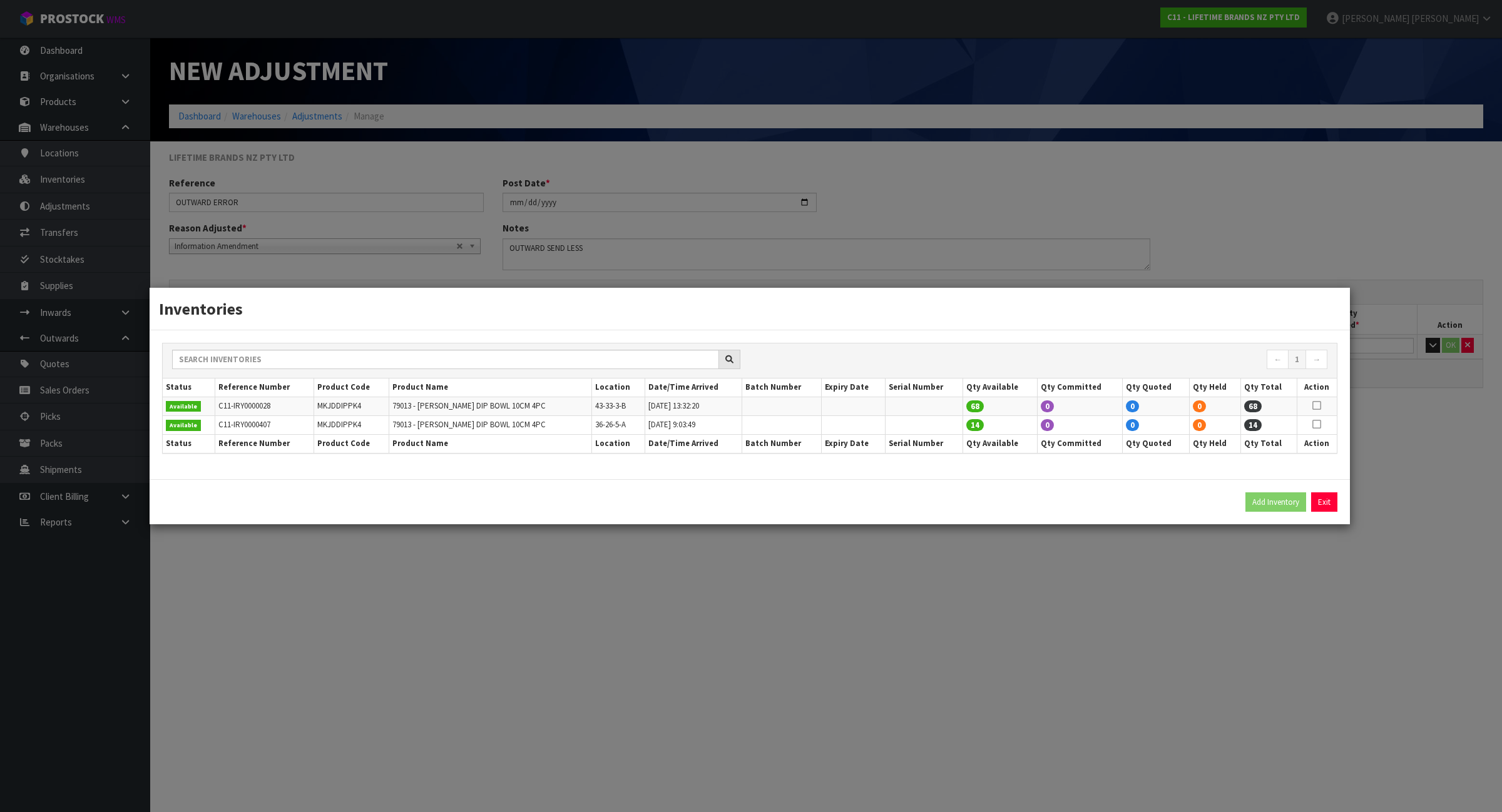
click at [1318, 424] on icon at bounding box center [1316, 424] width 9 height 1
click at [1289, 498] on button "Add Inventory" at bounding box center [1275, 502] width 61 height 20
type input "C11-IRY0000407"
type input "2025-02-02T09:03:49"
type input "36-26-5-A"
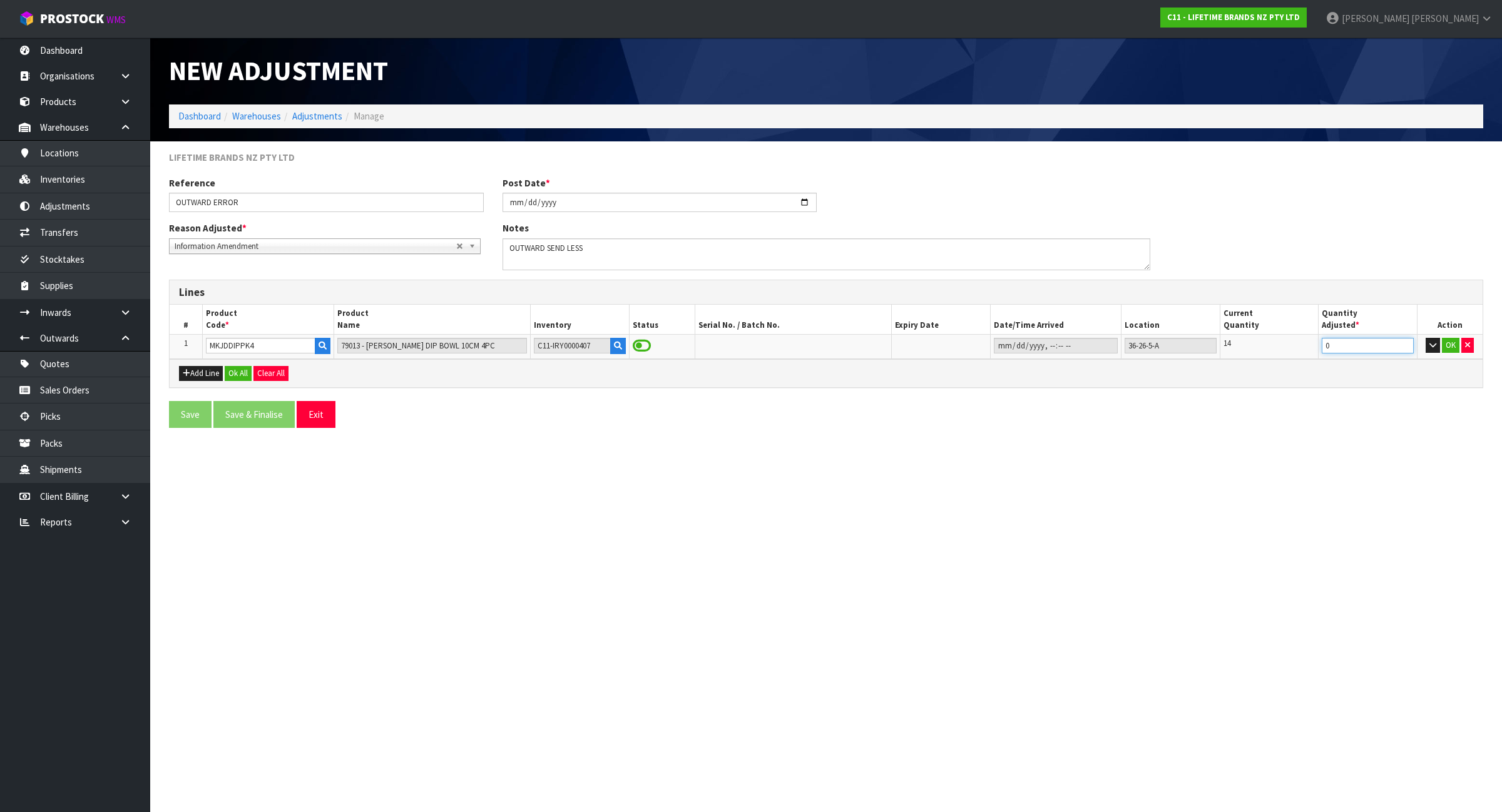
drag, startPoint x: 1350, startPoint y: 349, endPoint x: 1280, endPoint y: 363, distance: 71.4
click at [1280, 363] on div "Lines # Product Code * Product Name Inventory Status Serial No. / Batch No. Exp…" at bounding box center [825, 334] width 1314 height 108
type input "3"
click at [1446, 346] on button "OK" at bounding box center [1450, 345] width 17 height 15
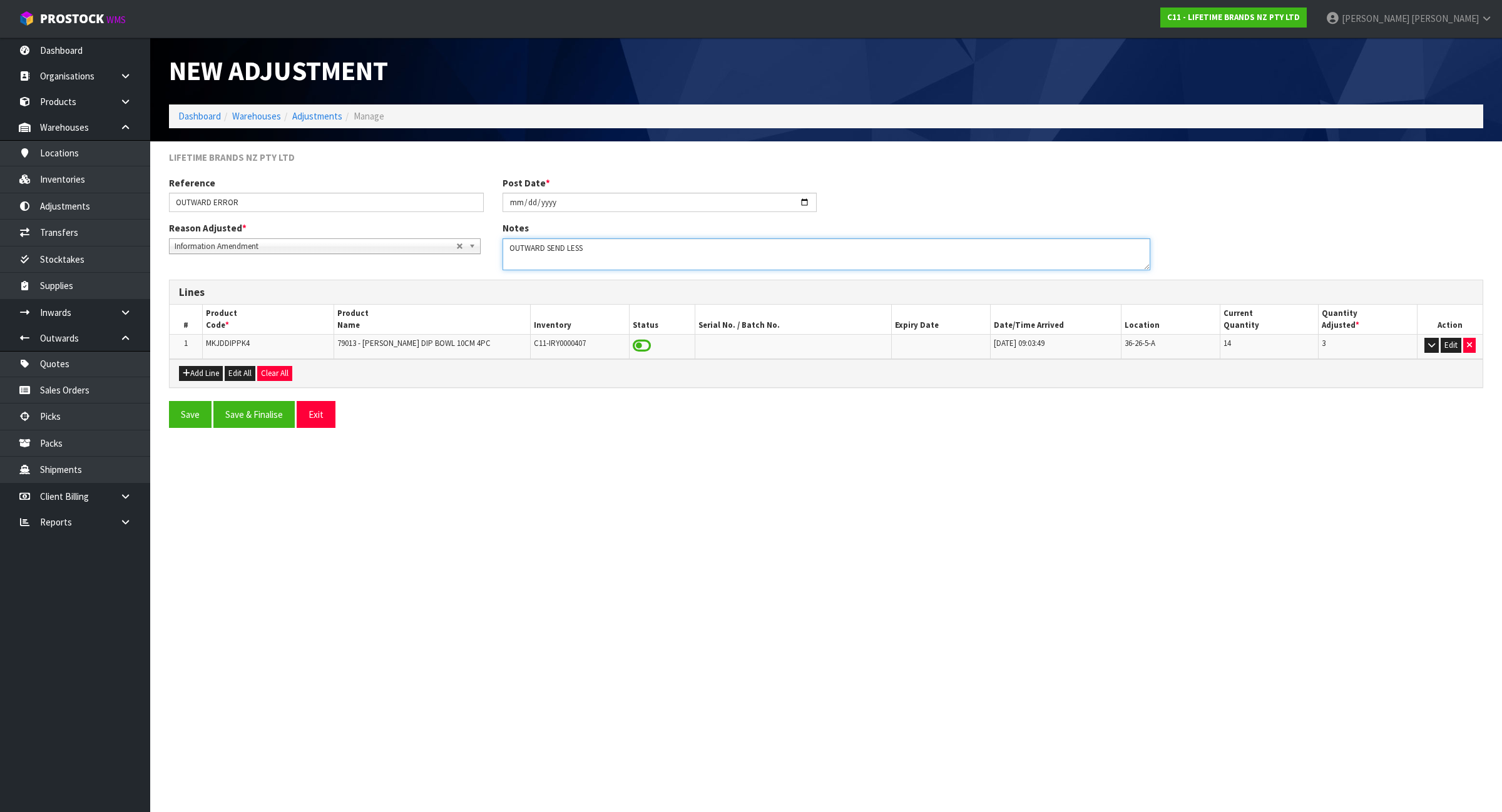
click at [698, 258] on textarea at bounding box center [826, 254] width 648 height 32
paste textarea "ON ORDER 0821190952"
click at [232, 341] on span "MKJDDIPPK4" at bounding box center [228, 343] width 44 height 11
copy span "MKJDDIPPK4"
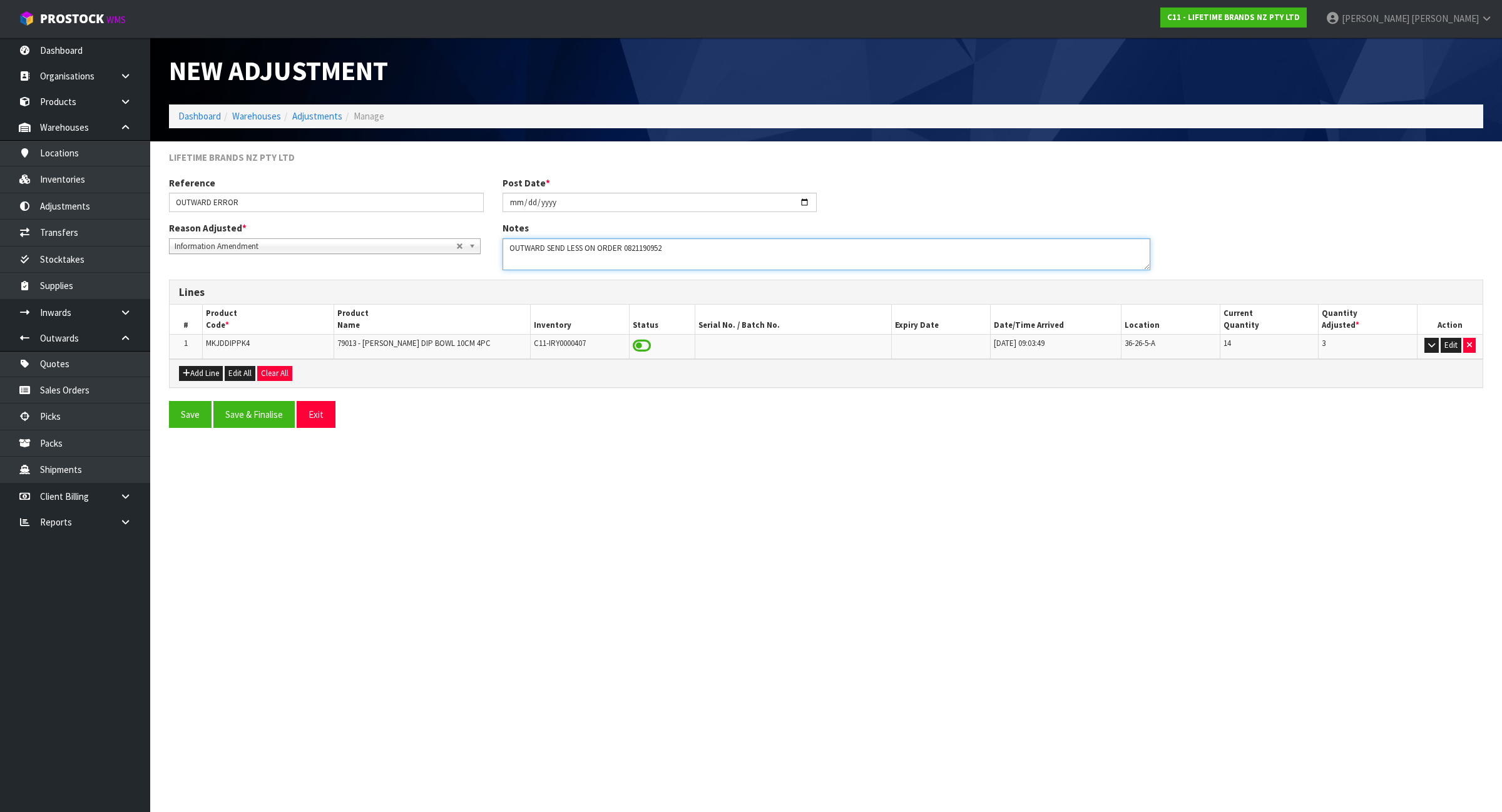
click at [585, 248] on textarea at bounding box center [826, 254] width 648 height 32
click at [567, 248] on textarea at bounding box center [826, 254] width 648 height 32
drag, startPoint x: 582, startPoint y: 251, endPoint x: 567, endPoint y: 254, distance: 15.3
click at [567, 254] on textarea at bounding box center [826, 254] width 648 height 32
paste textarea "MKJDDIPPK4"
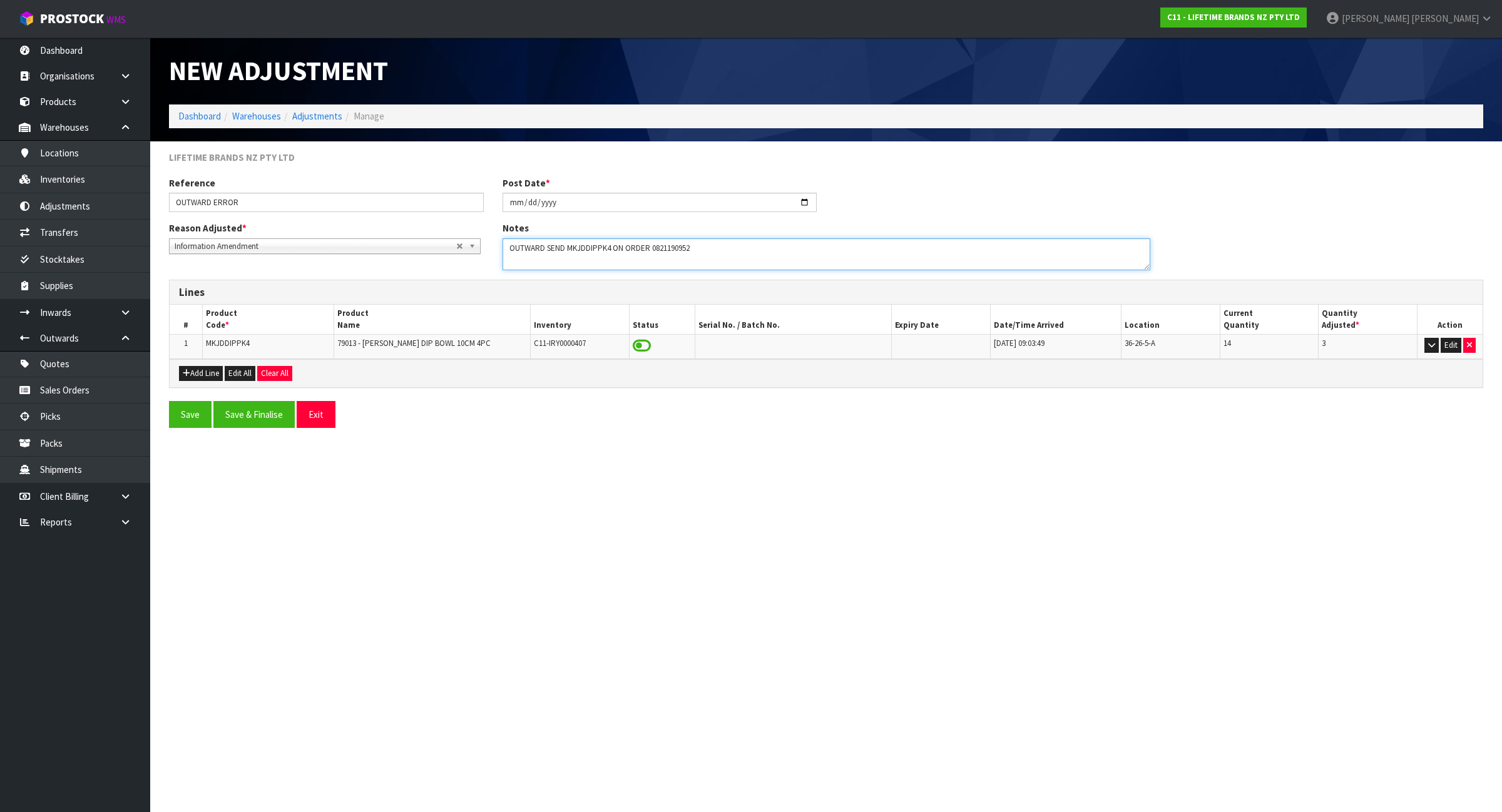
click at [567, 245] on textarea at bounding box center [826, 254] width 648 height 32
drag, startPoint x: 623, startPoint y: 245, endPoint x: 481, endPoint y: 252, distance: 142.2
click at [481, 252] on div "Reason Adjusted * Stocktake Adjustment Client Instructed Information Amendment …" at bounding box center [826, 250] width 1333 height 58
type textarea "SHORT SUPPLY BY OUTWARD FOR ORDER 0821190952"
click at [270, 417] on button "Save & Finalise" at bounding box center [254, 415] width 82 height 27
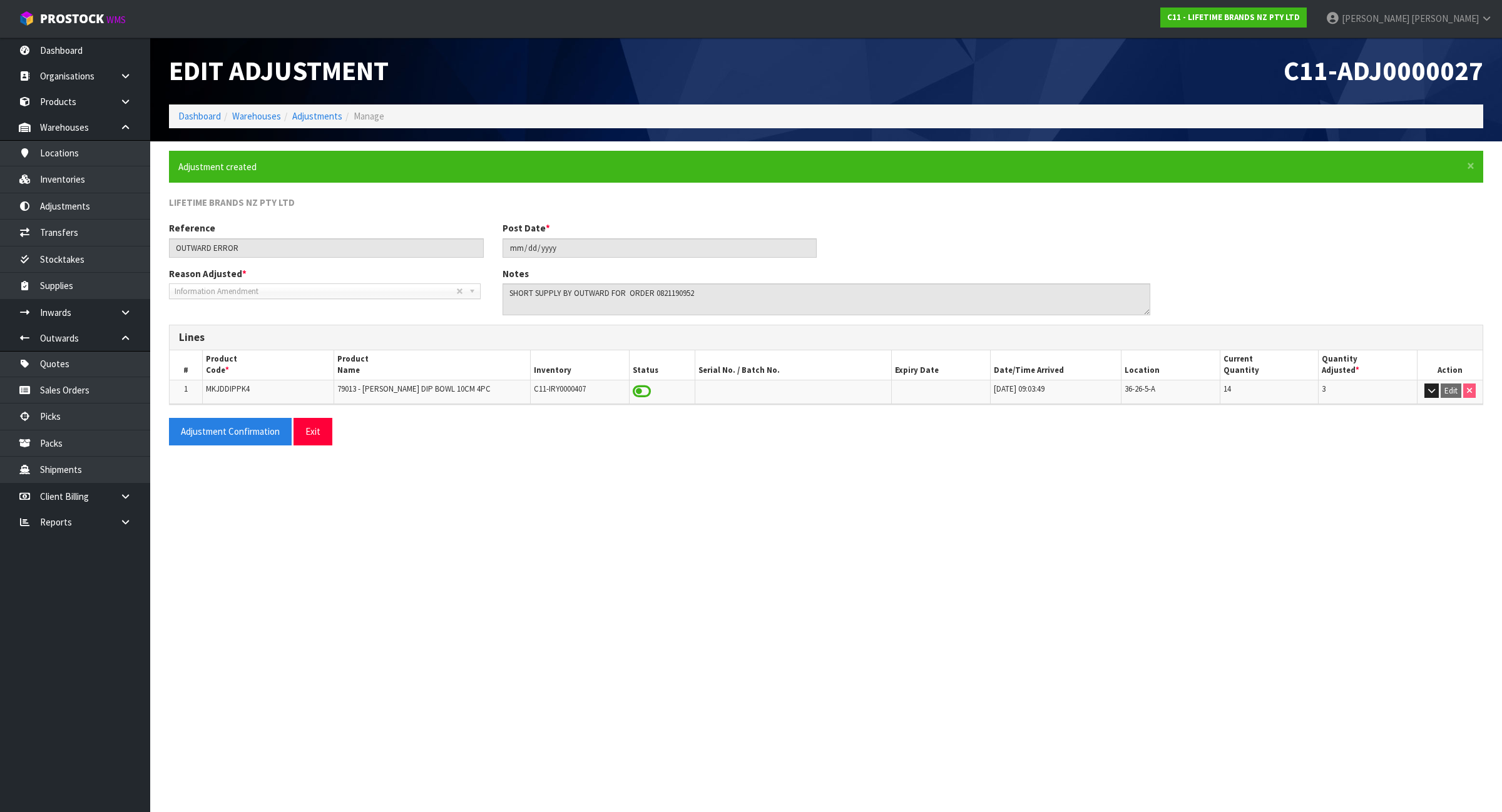
click at [243, 391] on span "MKJDDIPPK4" at bounding box center [228, 389] width 44 height 11
copy span "MKJDDIPPK4"
click at [108, 173] on link "Inventories" at bounding box center [75, 179] width 150 height 26
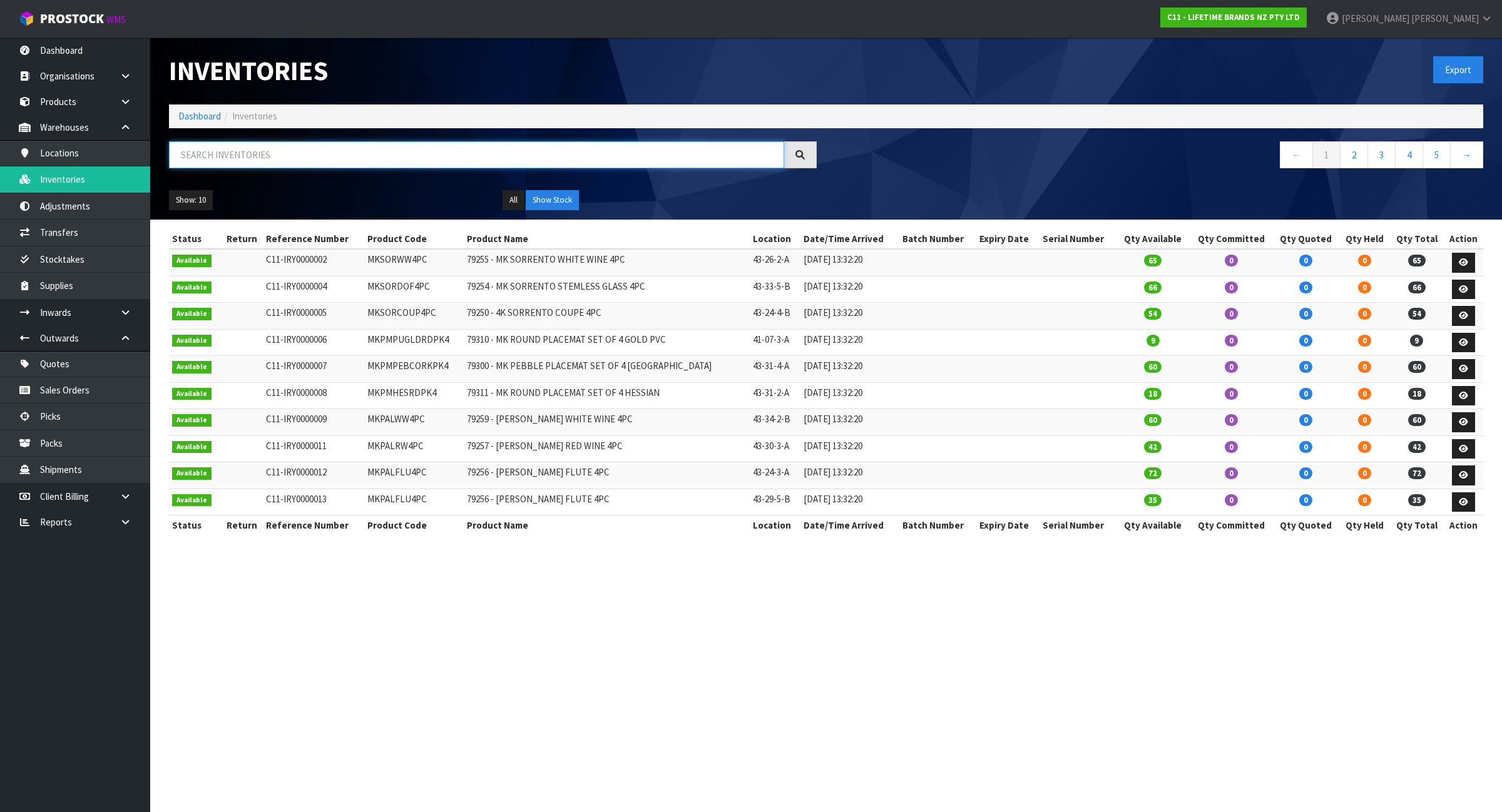
drag, startPoint x: 273, startPoint y: 144, endPoint x: 302, endPoint y: 157, distance: 31.8
click at [302, 157] on input "text" at bounding box center [476, 155] width 615 height 27
paste input "MKJDDIPPK4"
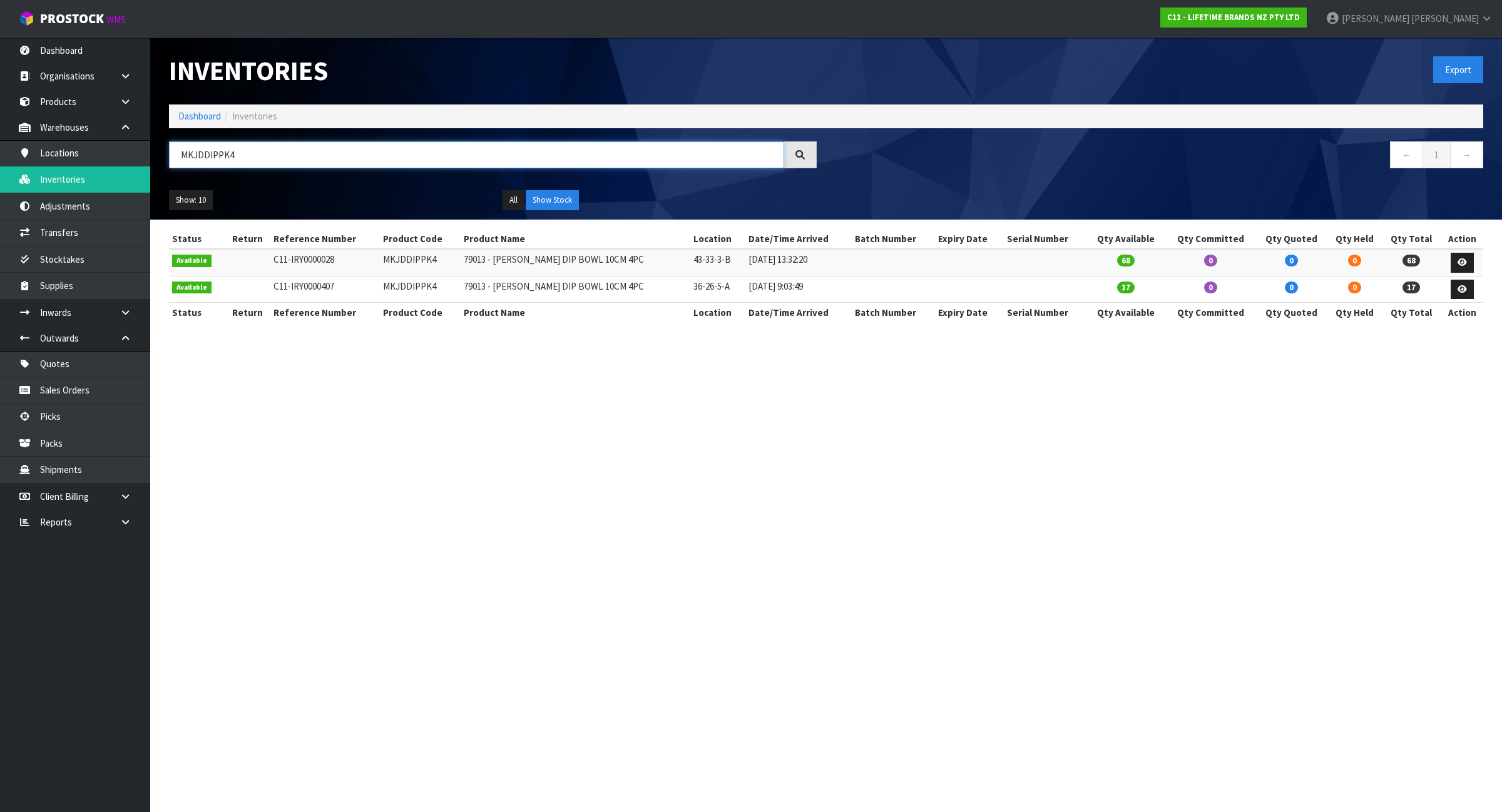
type input "MKJDDIPPK4"
click at [102, 201] on link "Adjustments" at bounding box center [75, 206] width 150 height 26
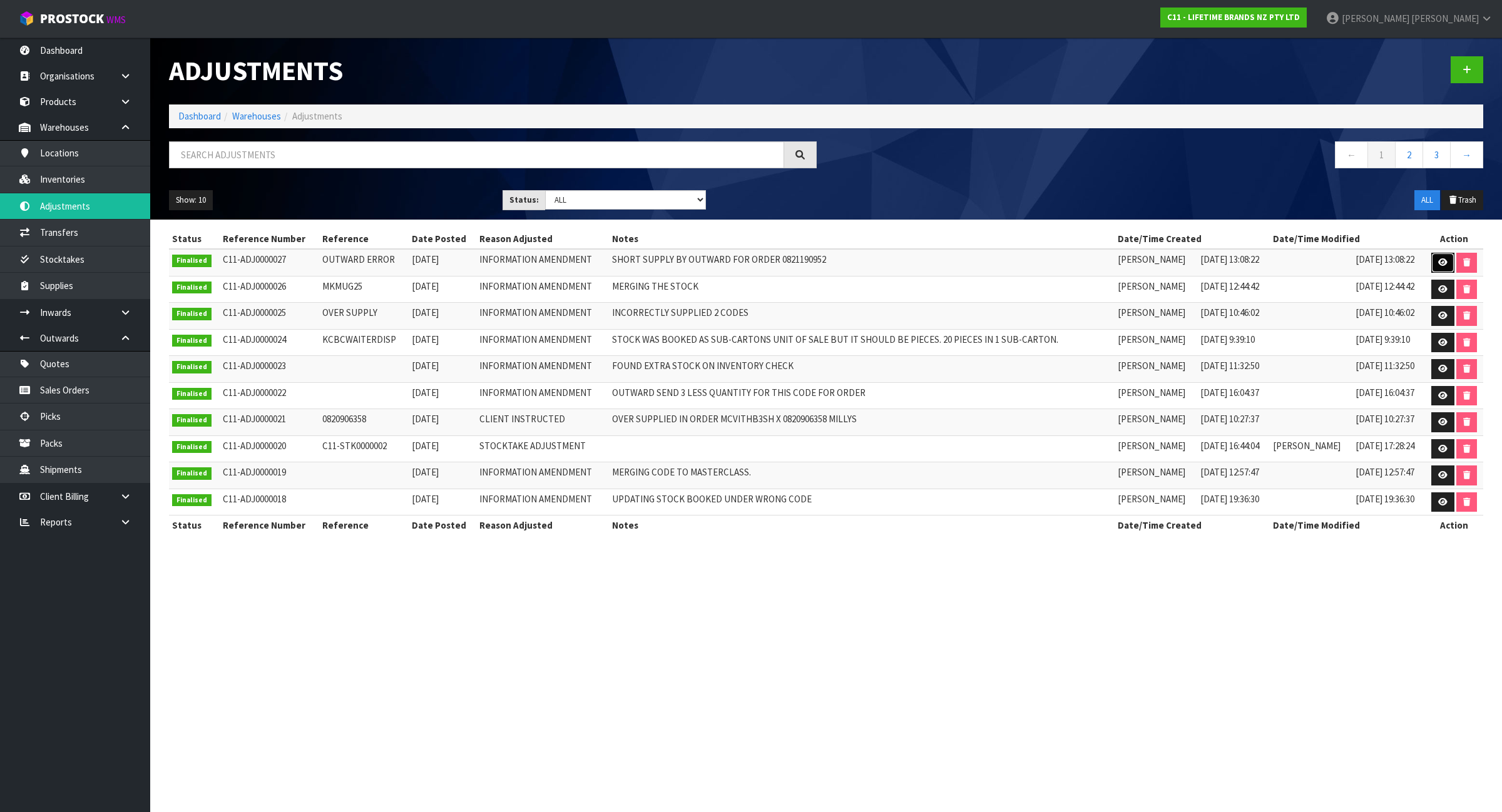
click at [1442, 255] on link at bounding box center [1443, 263] width 23 height 20
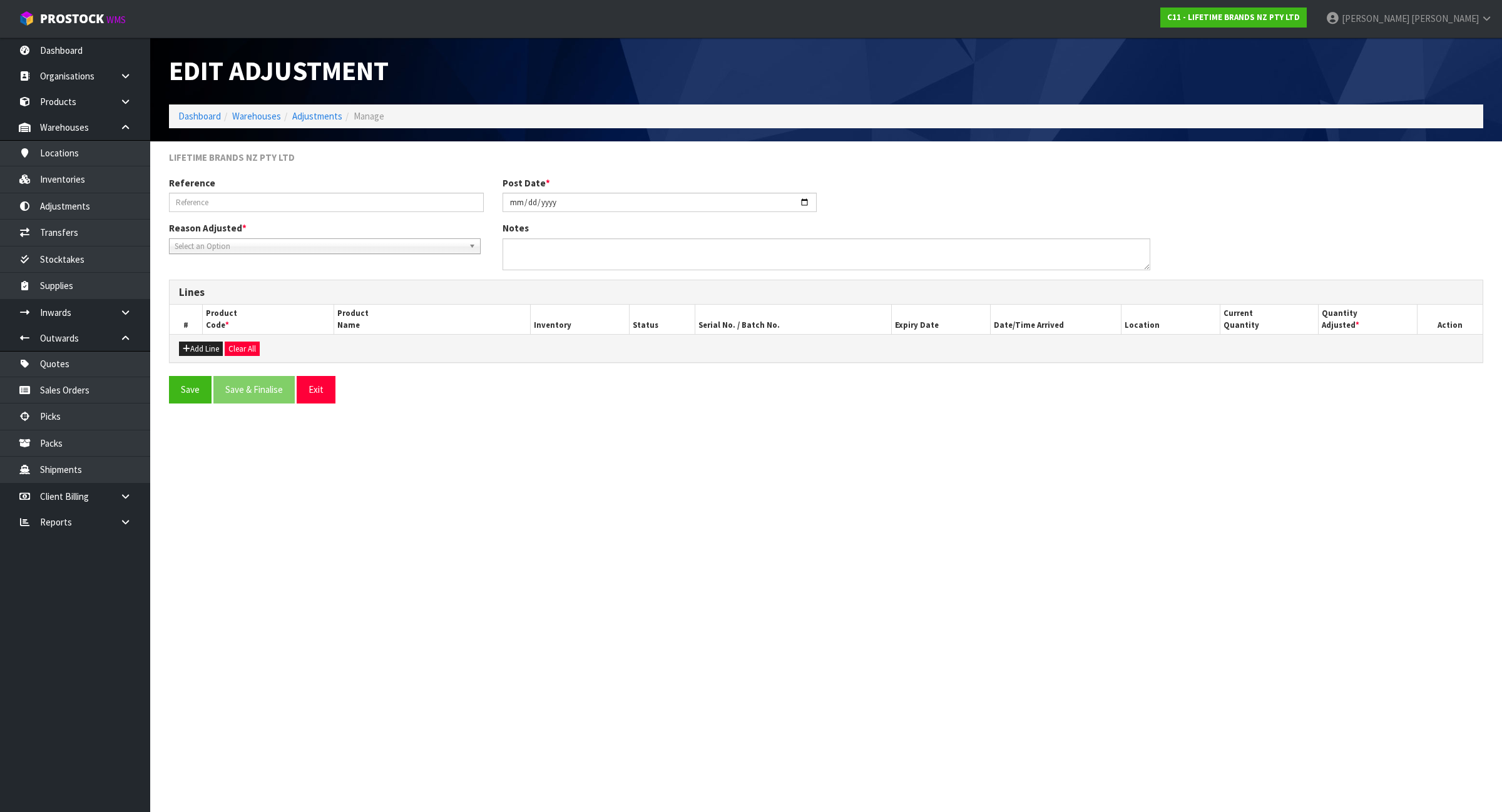
type input "OUTWARD ERROR"
type input "2025-08-15"
type textarea "SHORT SUPPLY BY OUTWARD FOR ORDER 0821190952"
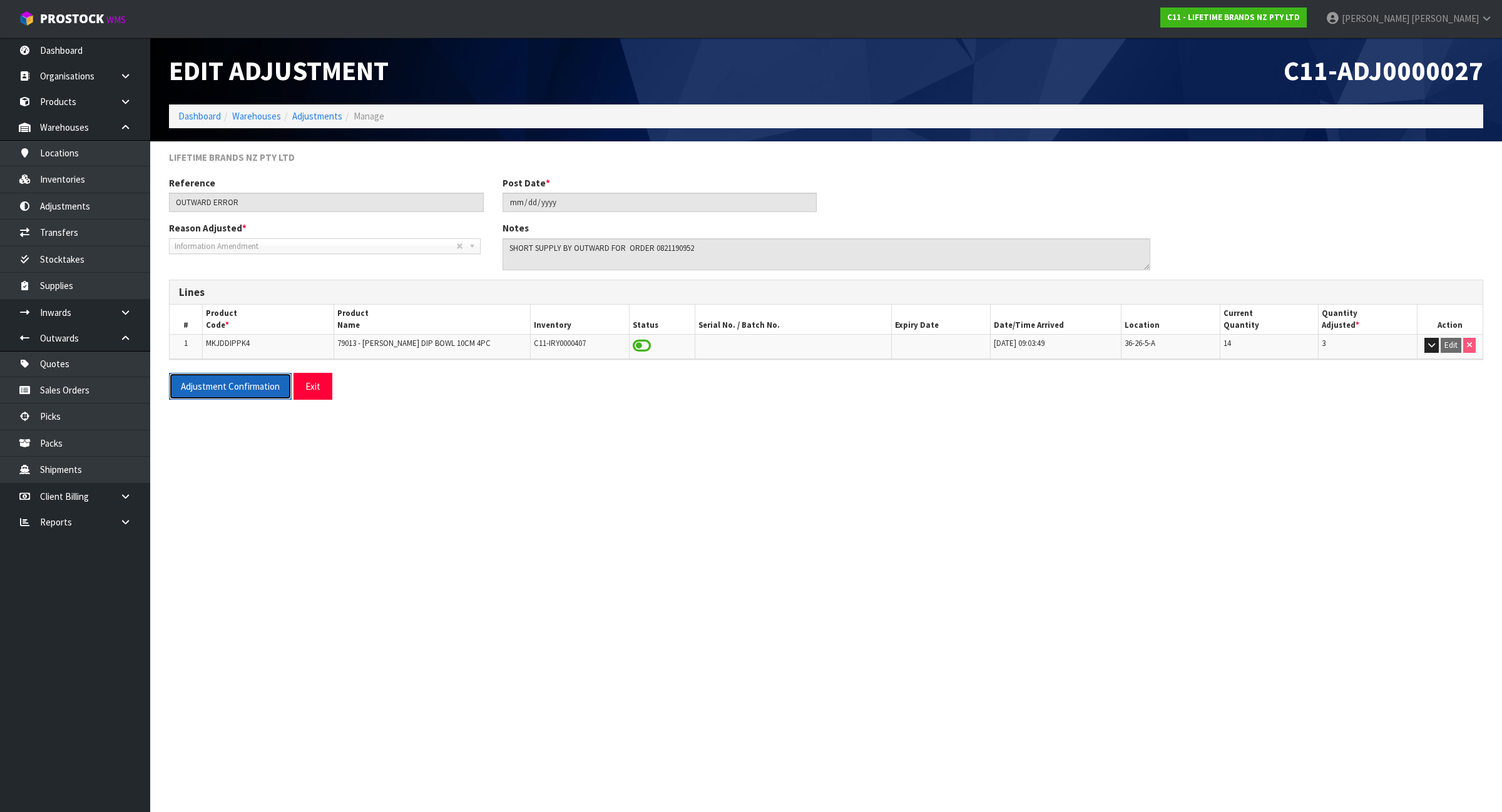
click at [198, 377] on button "Adjustment Confirmation" at bounding box center [230, 386] width 123 height 27
click at [208, 119] on link "Dashboard" at bounding box center [200, 116] width 42 height 12
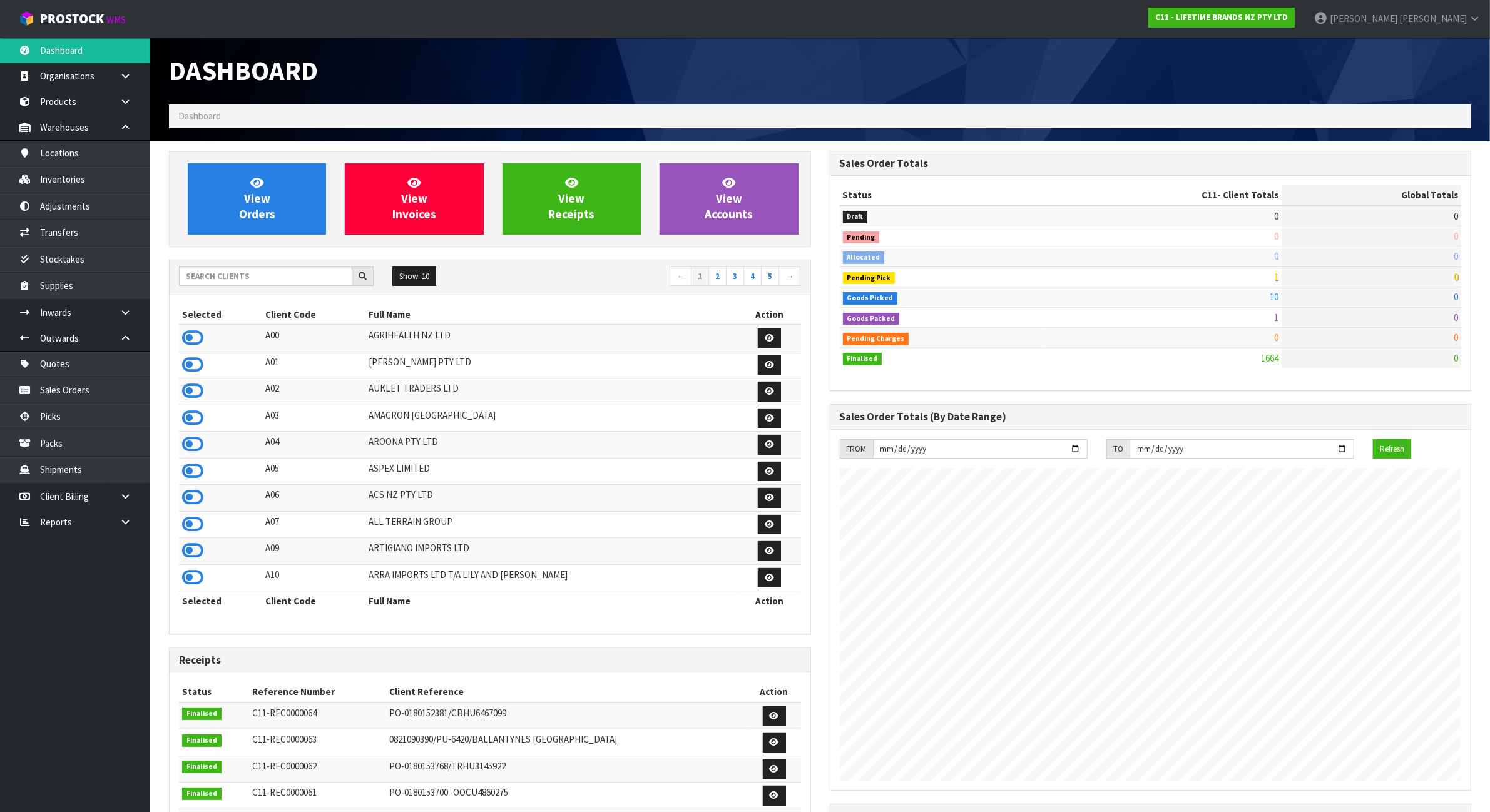
scroll to position [952, 661]
click at [254, 284] on input "text" at bounding box center [266, 276] width 173 height 19
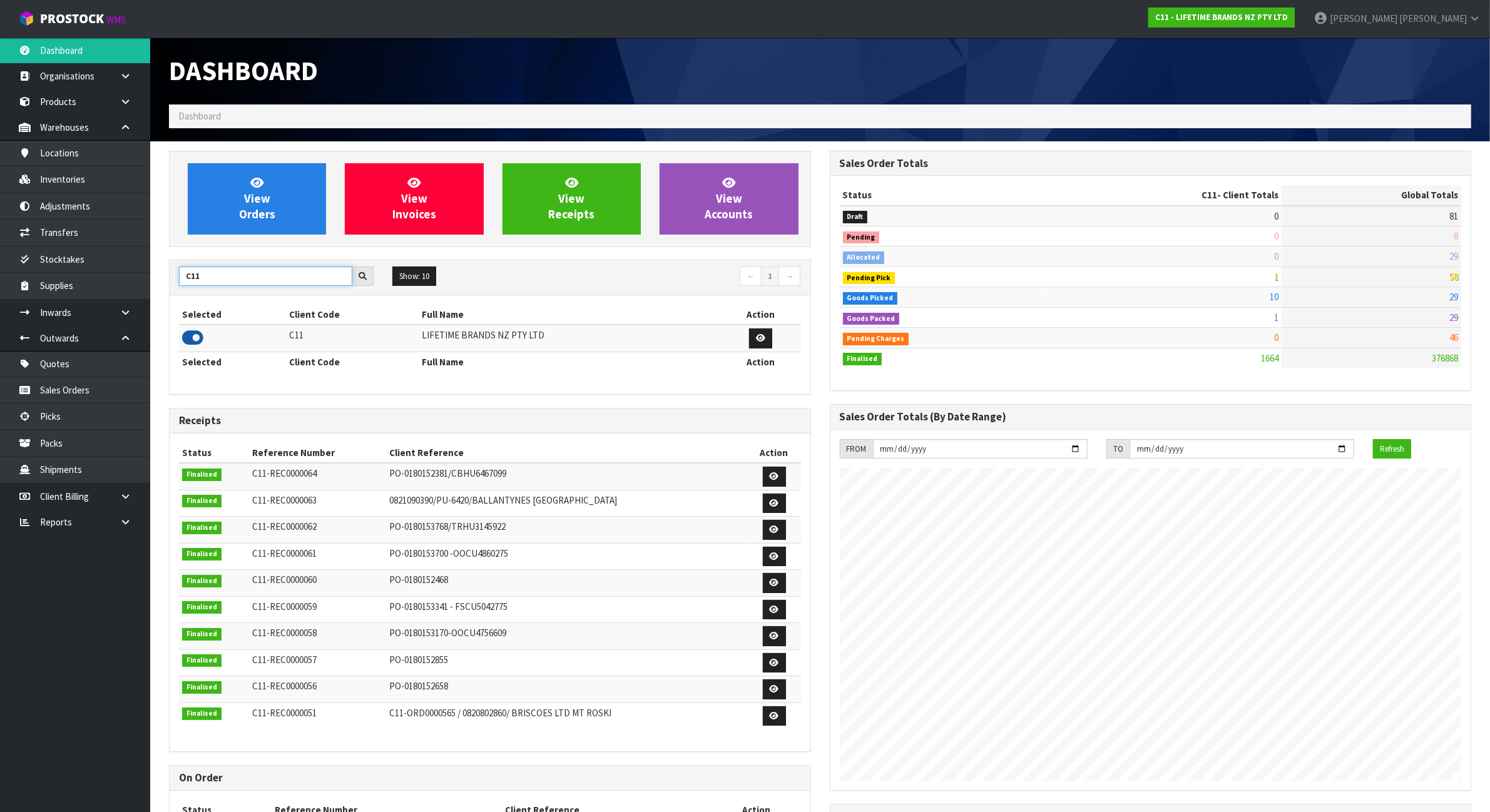
type input "C11"
click at [189, 338] on icon at bounding box center [193, 338] width 21 height 19
click at [92, 182] on link "Inventories" at bounding box center [75, 179] width 150 height 26
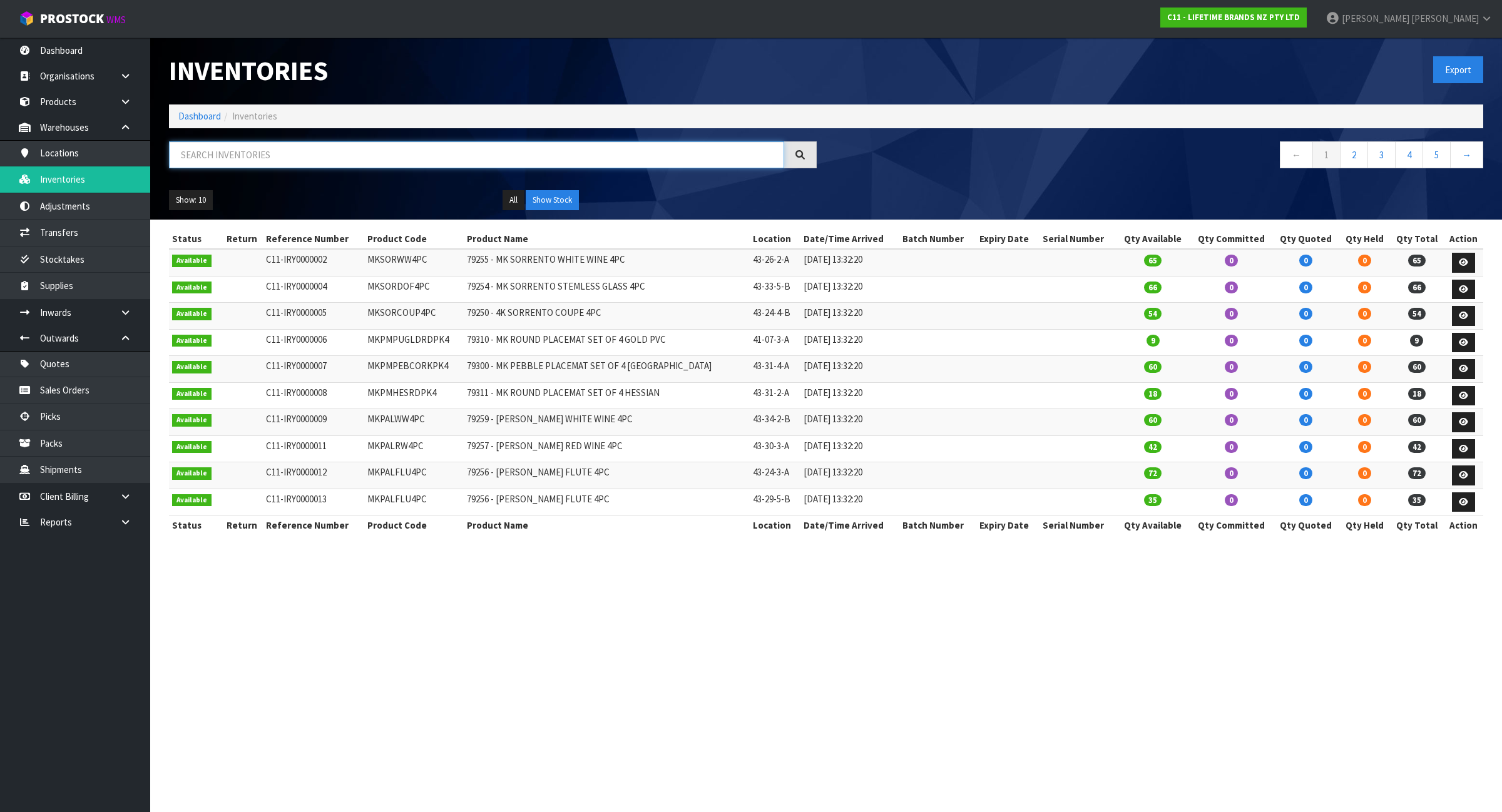
click at [269, 157] on input "text" at bounding box center [476, 155] width 615 height 27
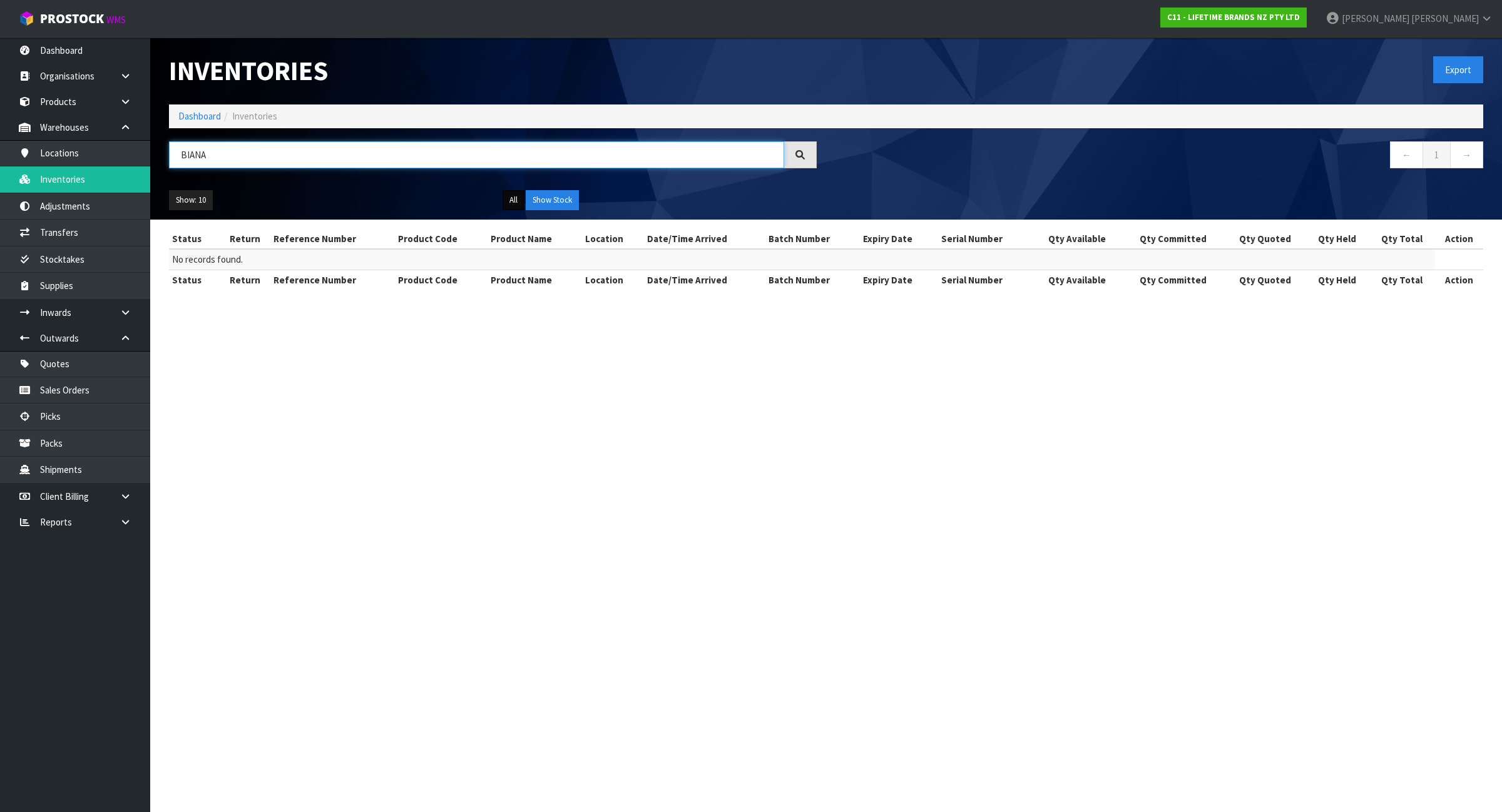
type input "BIANA"
click at [511, 202] on button "All" at bounding box center [514, 200] width 22 height 20
click at [209, 112] on link "Dashboard" at bounding box center [200, 116] width 42 height 12
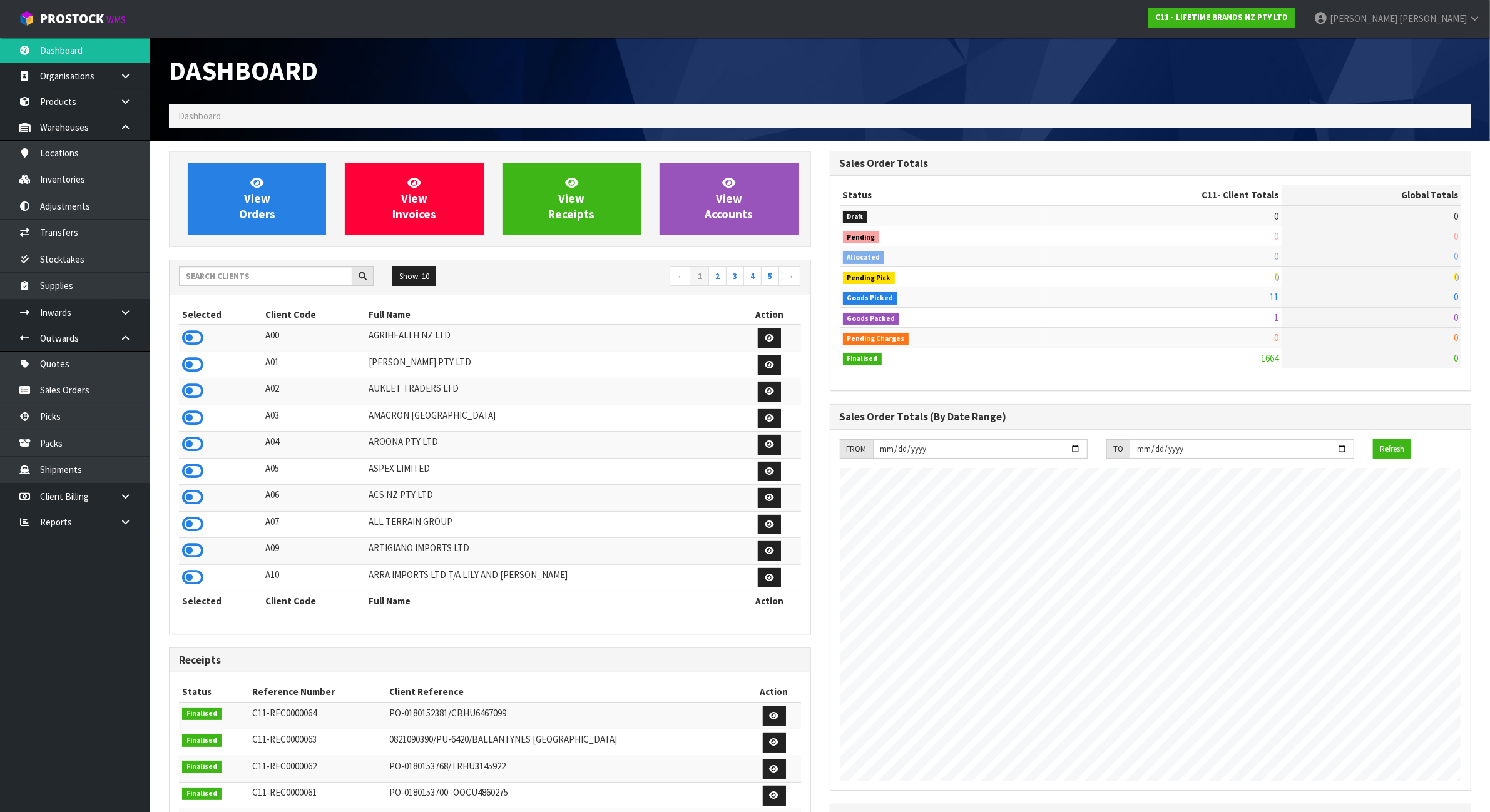
scroll to position [952, 661]
click at [226, 288] on div "Show: 10 5 10 25 50 ← 1 2 3 4 5 →" at bounding box center [490, 277] width 641 height 22
click at [223, 276] on input "text" at bounding box center [266, 276] width 173 height 19
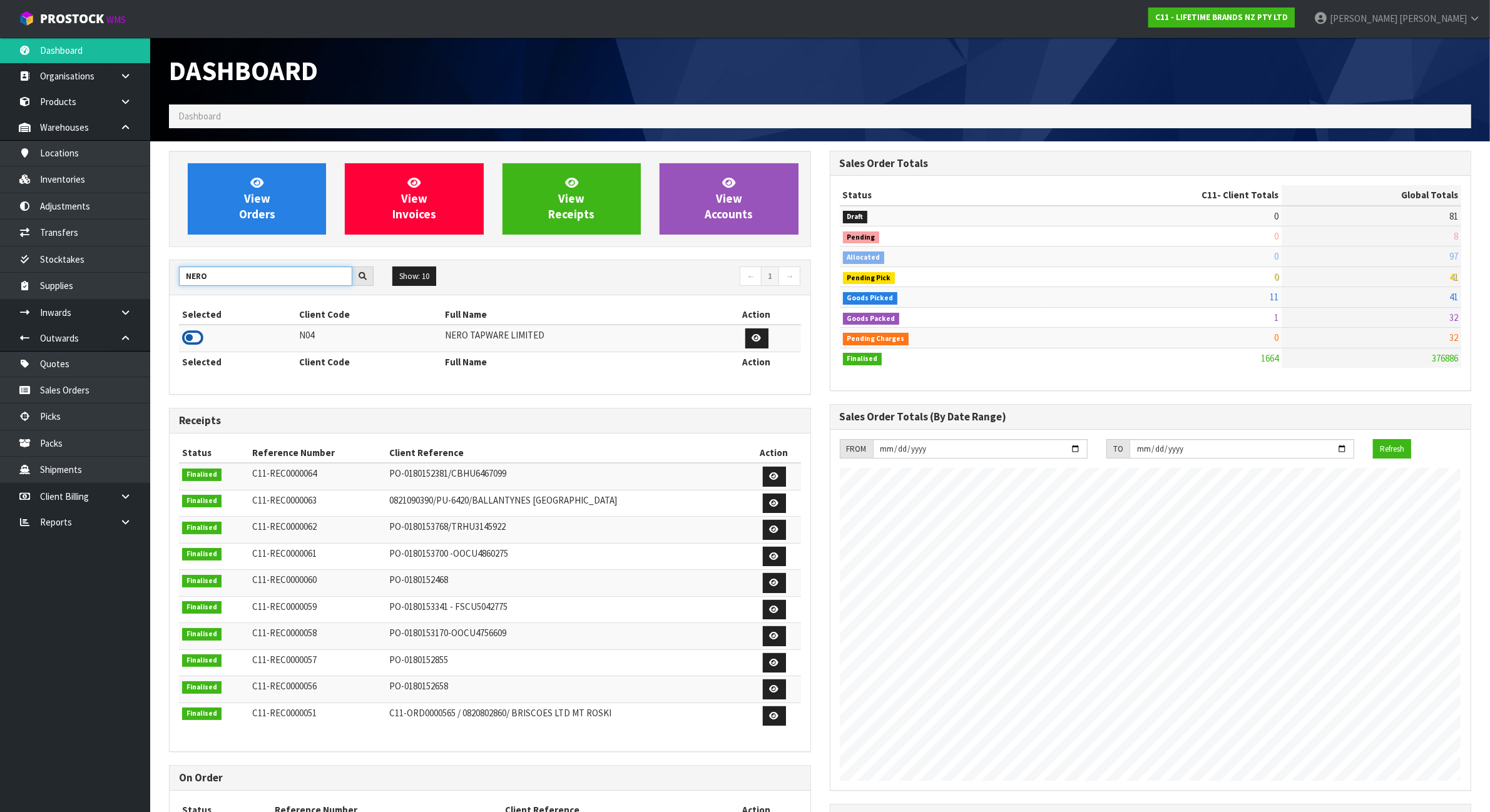
type input "NERO"
click at [196, 341] on icon at bounding box center [193, 338] width 21 height 19
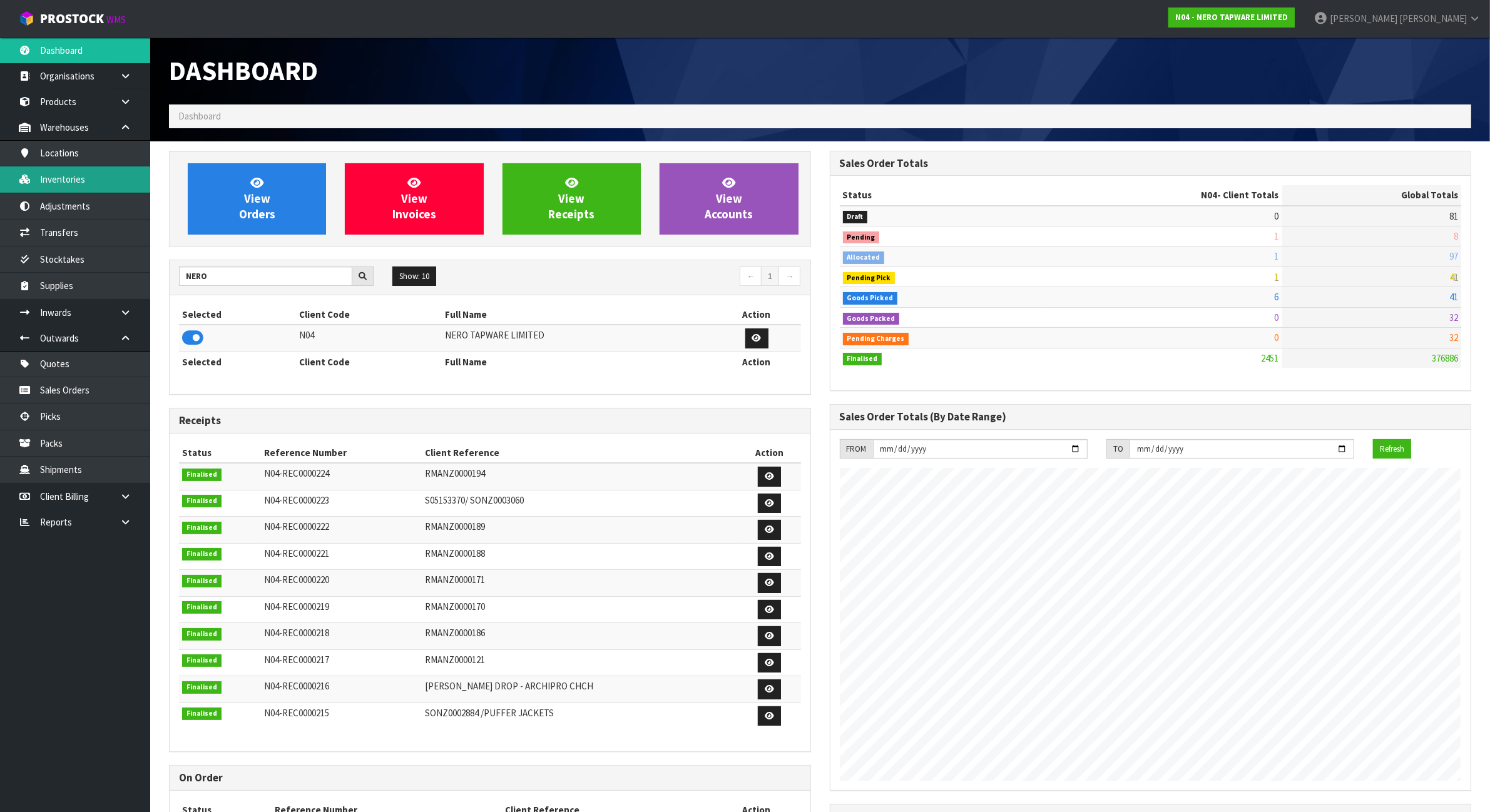
click at [114, 179] on link "Inventories" at bounding box center [75, 179] width 150 height 26
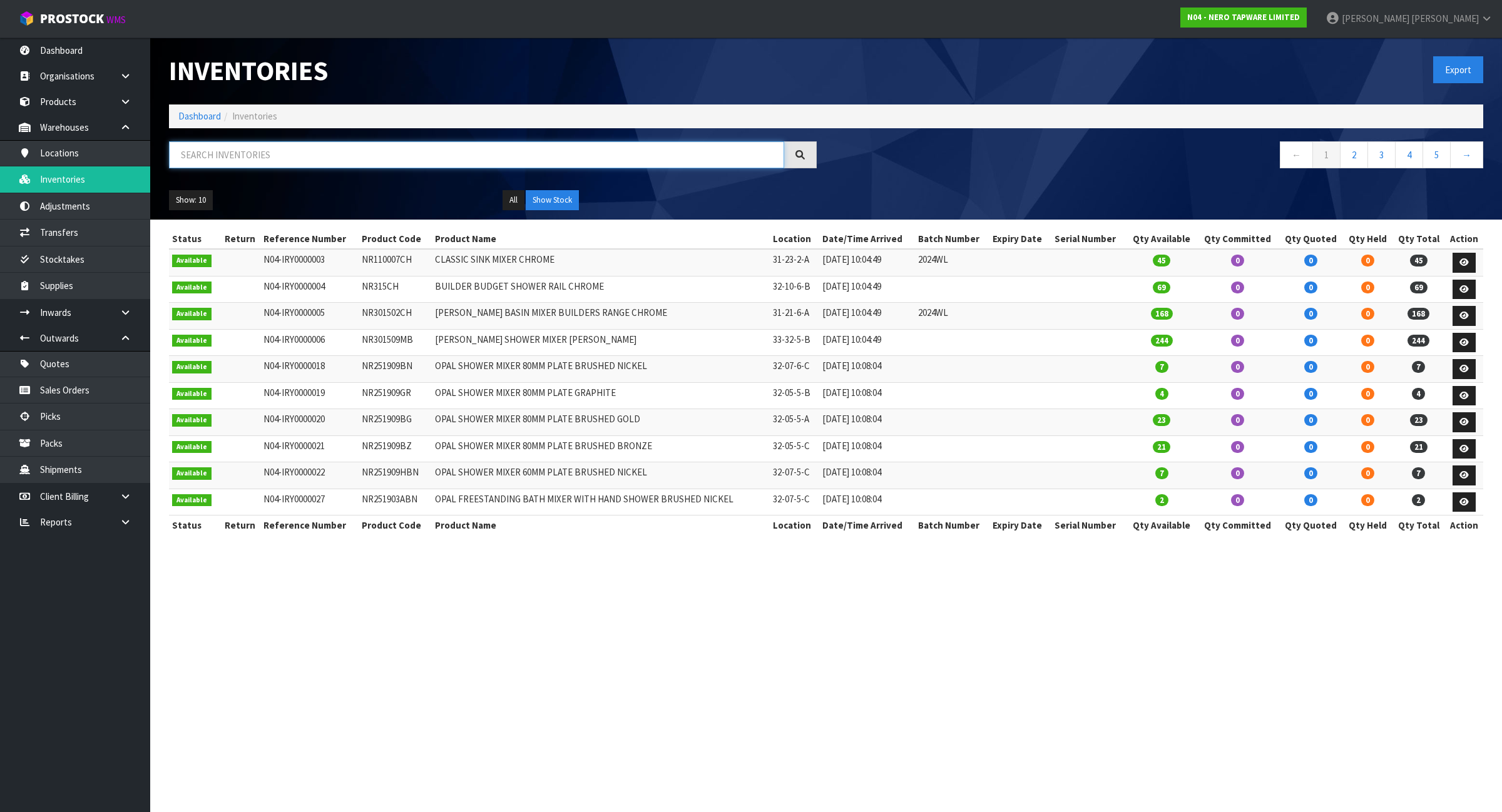
click at [232, 157] on input "text" at bounding box center [476, 155] width 615 height 27
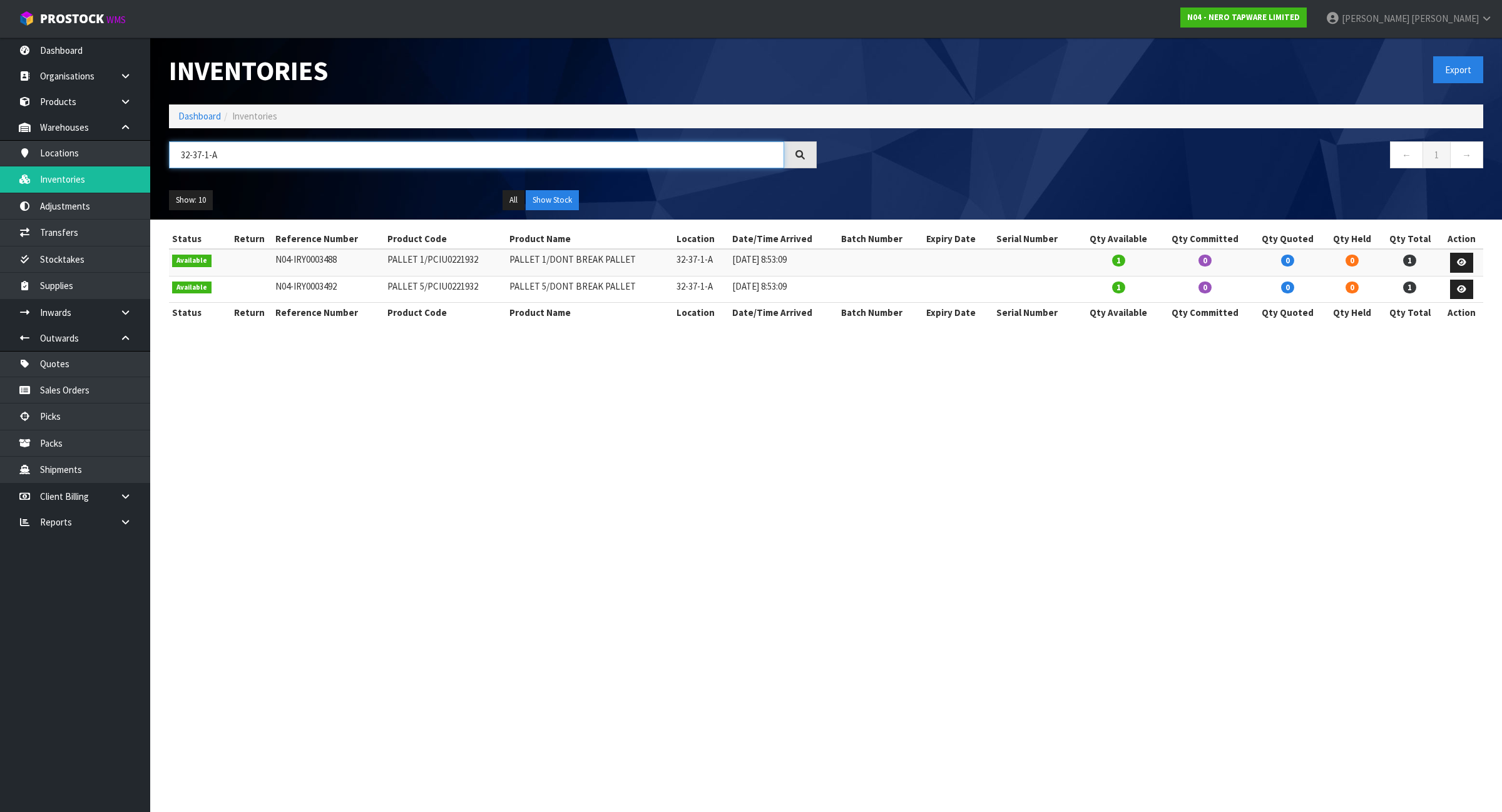
click at [227, 154] on input "32-37-1-A" at bounding box center [476, 155] width 615 height 27
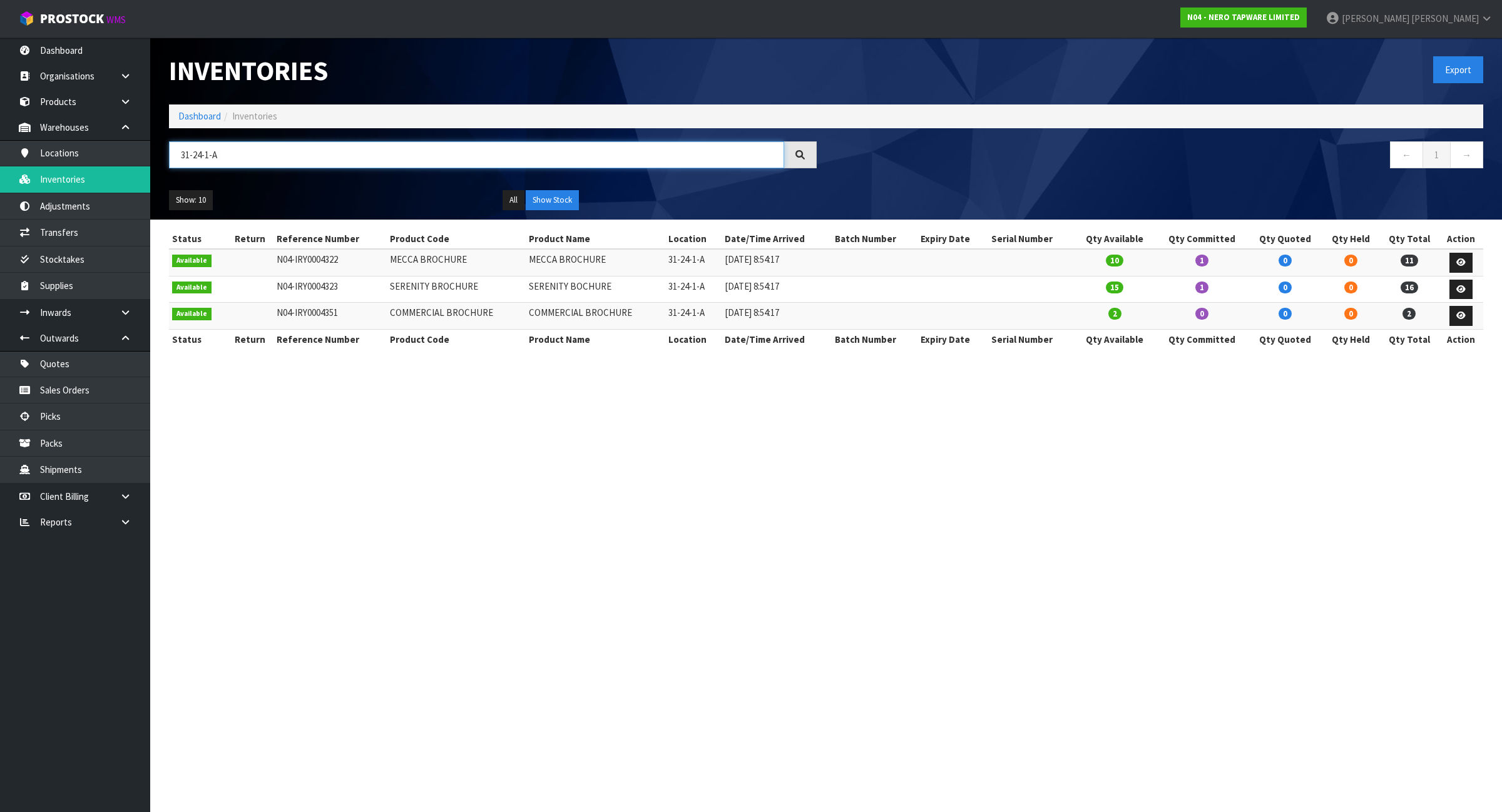
type input "31-24-1-A"
click at [396, 284] on td "SERENITY BROCHURE" at bounding box center [456, 289] width 139 height 27
copy tr "SERENITY BROCHURE"
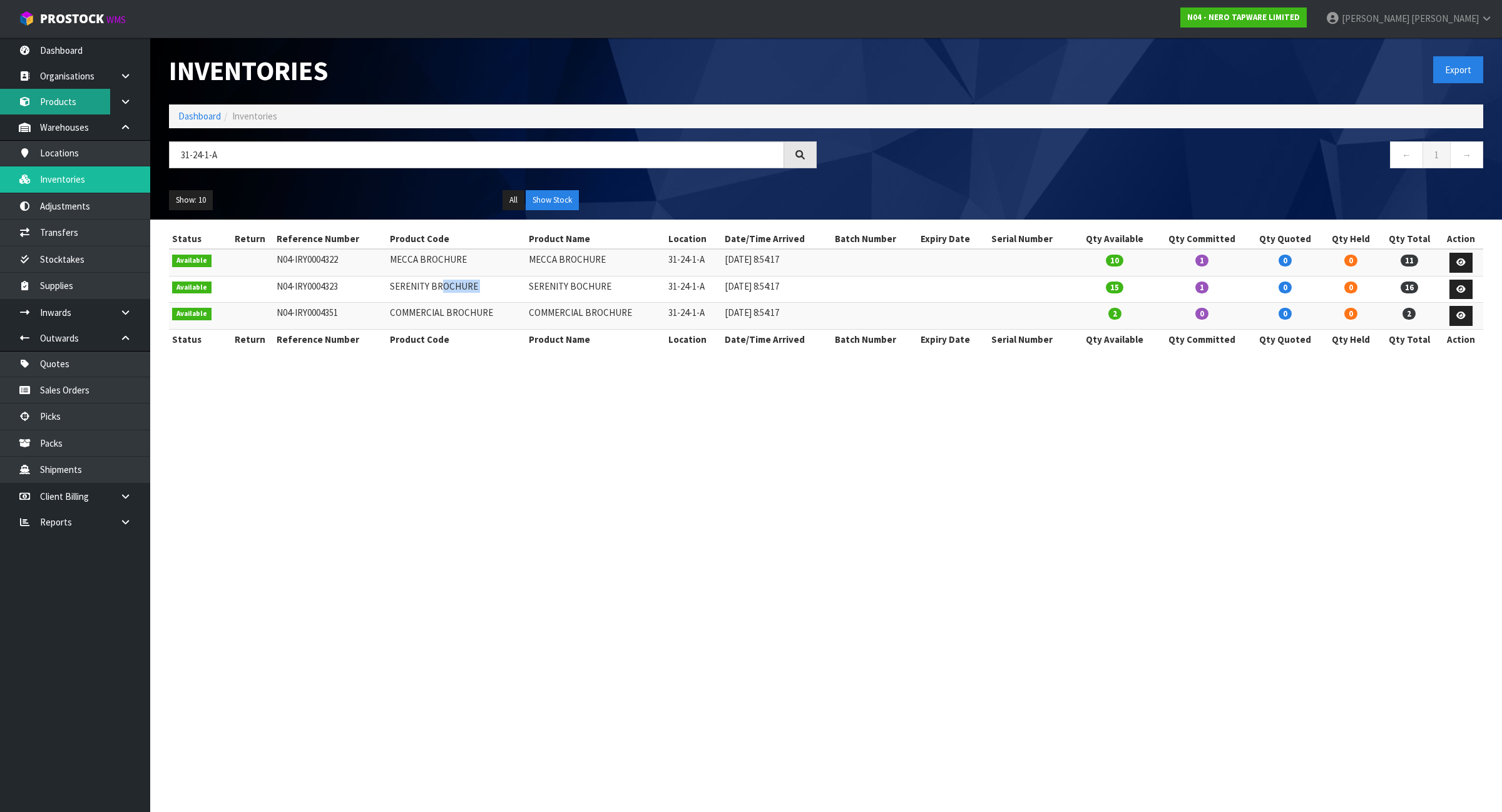
click at [103, 105] on link "Products" at bounding box center [75, 101] width 150 height 26
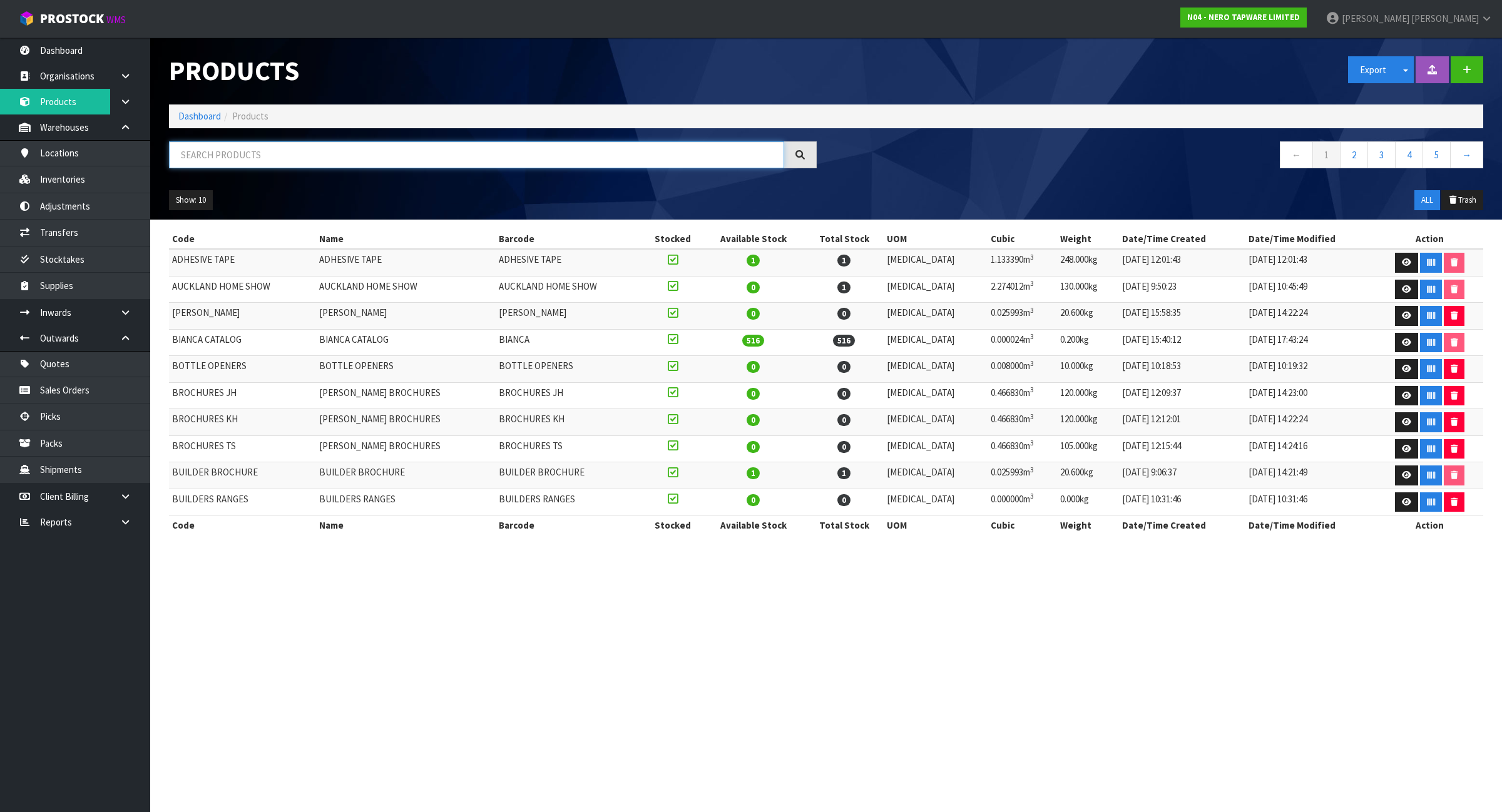
click at [237, 161] on input "text" at bounding box center [476, 155] width 615 height 27
paste input "SERENITY BROCHURE"
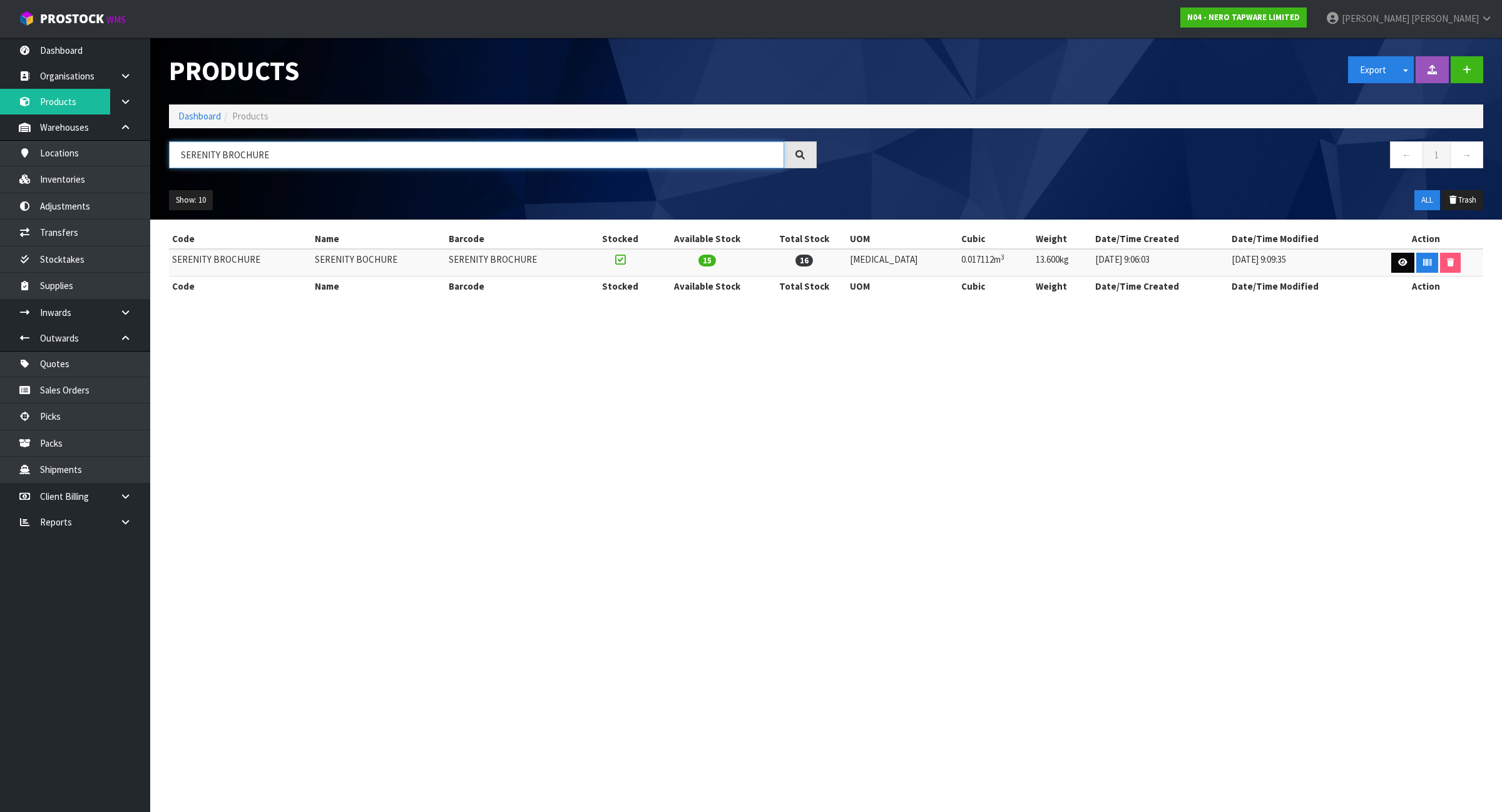
type input "SERENITY BROCHURE"
click at [1398, 261] on icon at bounding box center [1403, 263] width 10 height 8
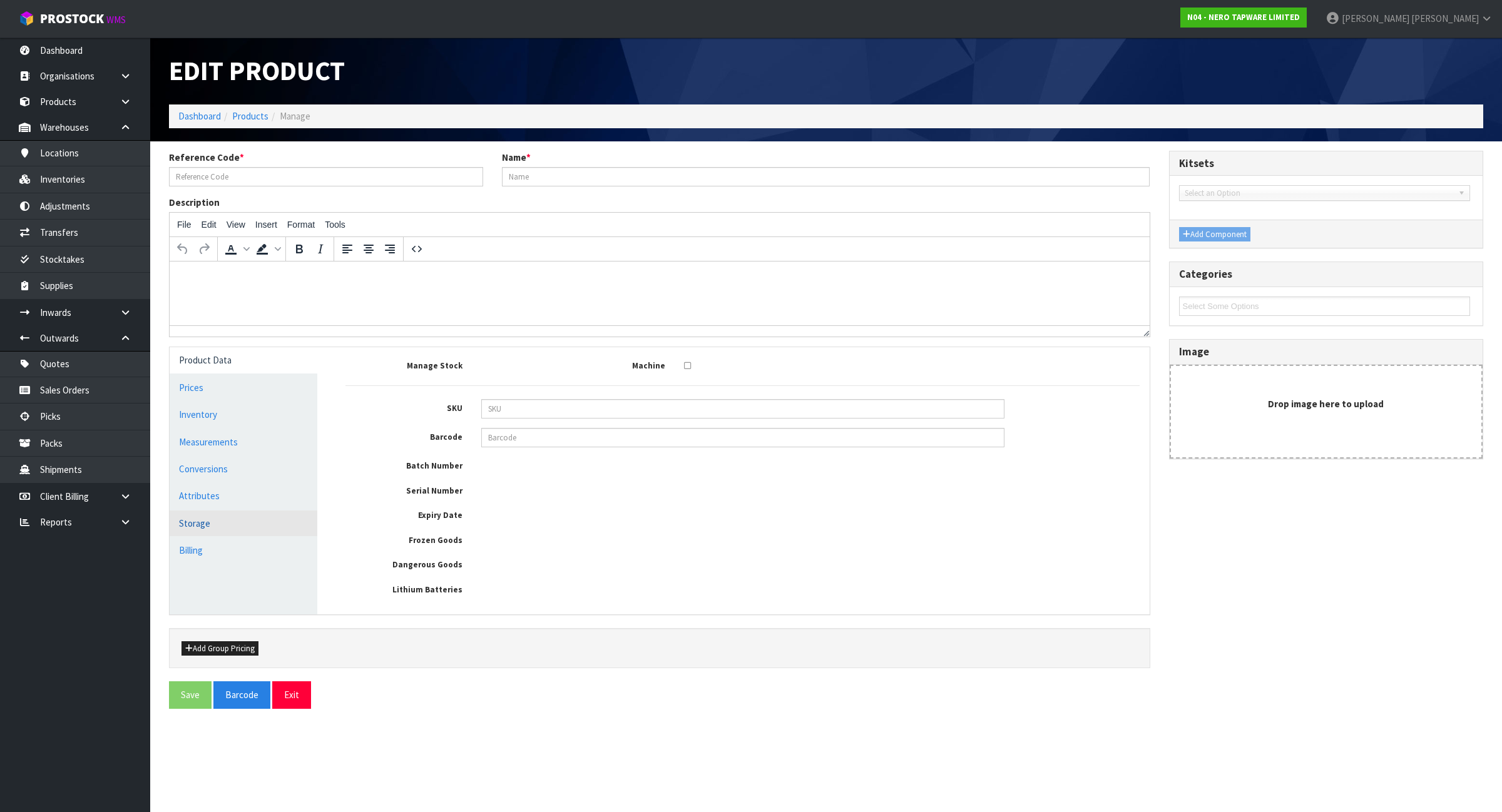
type input "SERENITY BROCHURE"
type input "SERENITY BOCHURE"
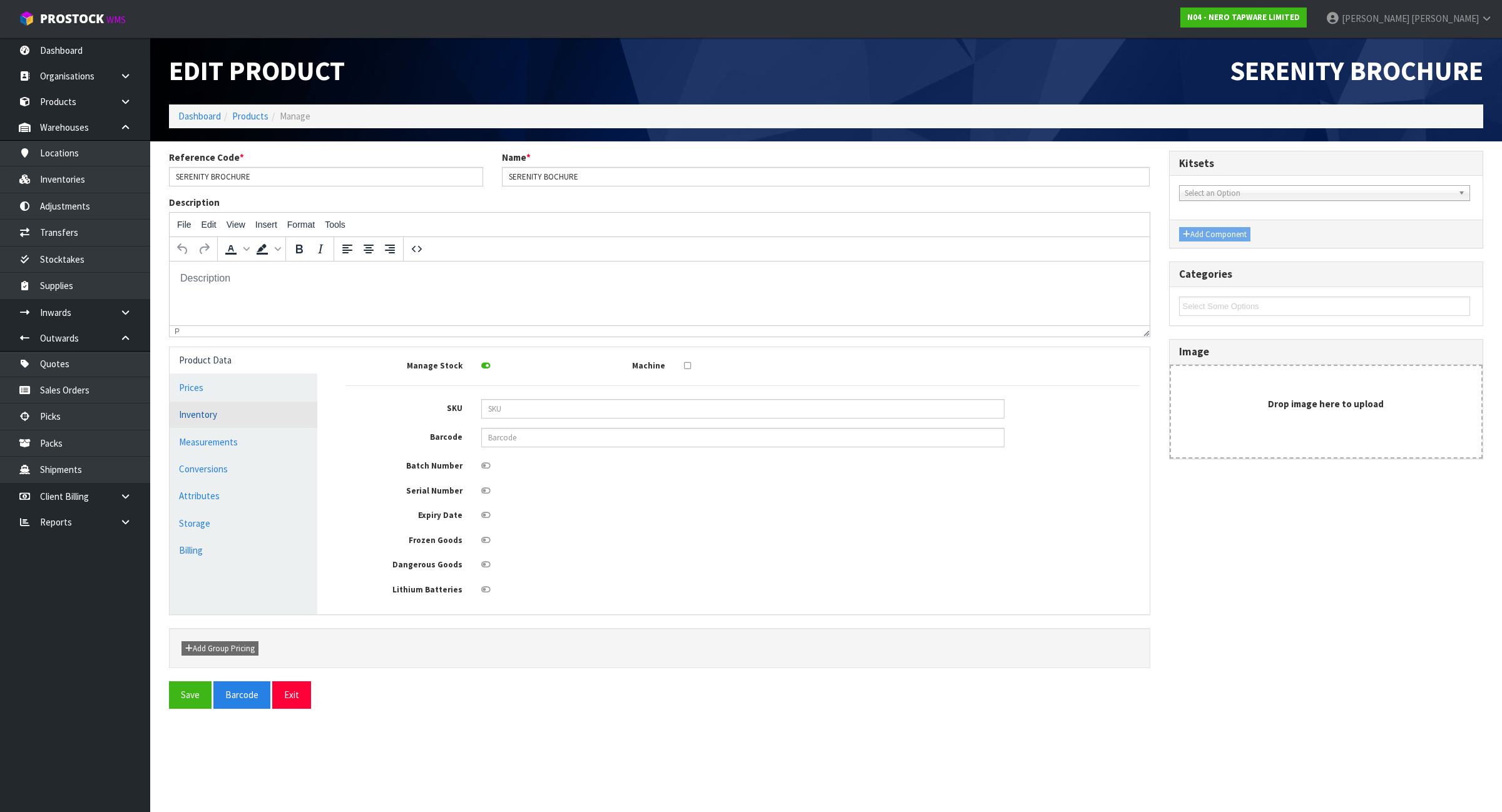
click at [241, 420] on link "Inventory" at bounding box center [243, 415] width 148 height 26
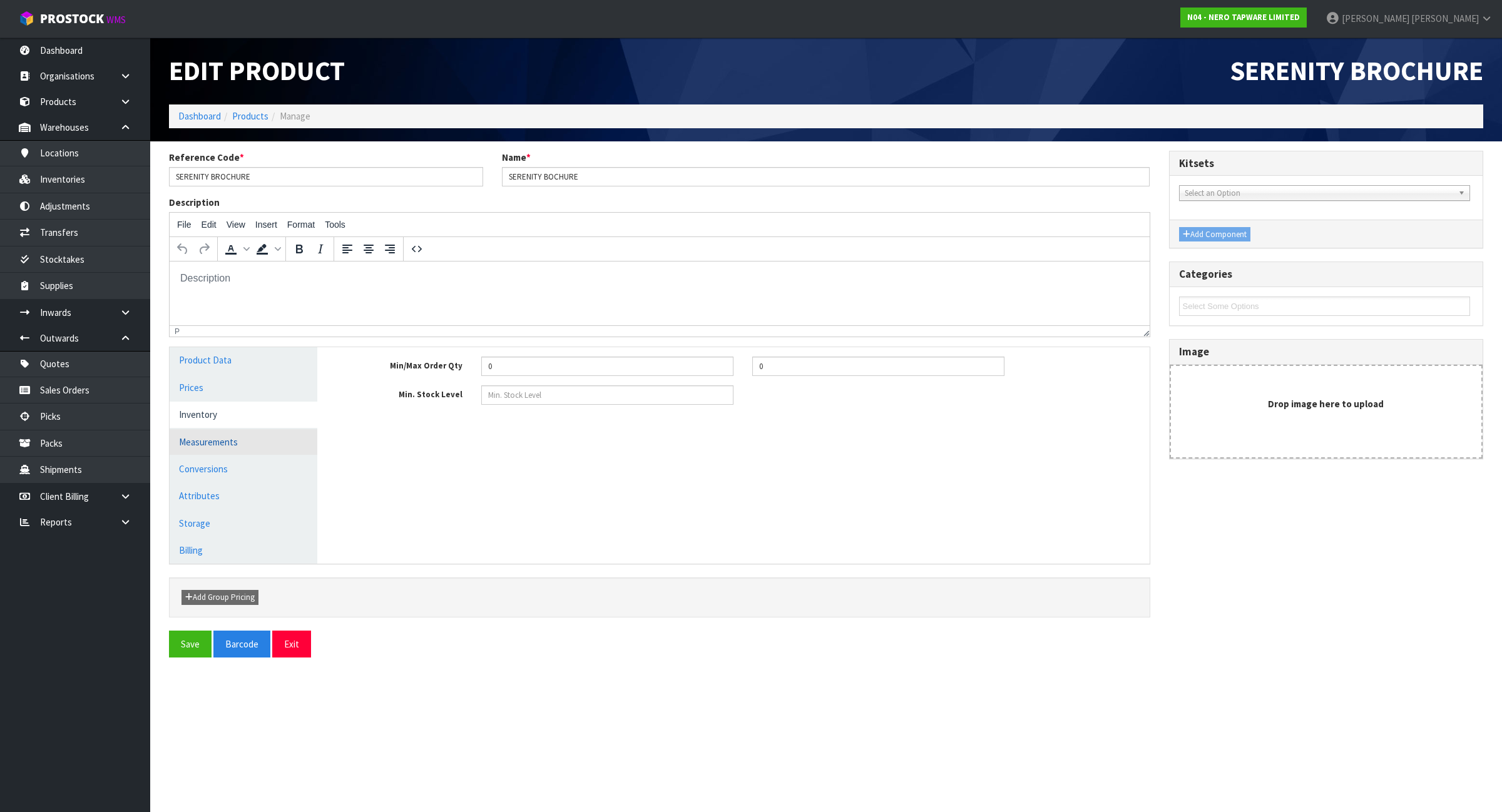
click at [230, 452] on link "Measurements" at bounding box center [243, 442] width 148 height 26
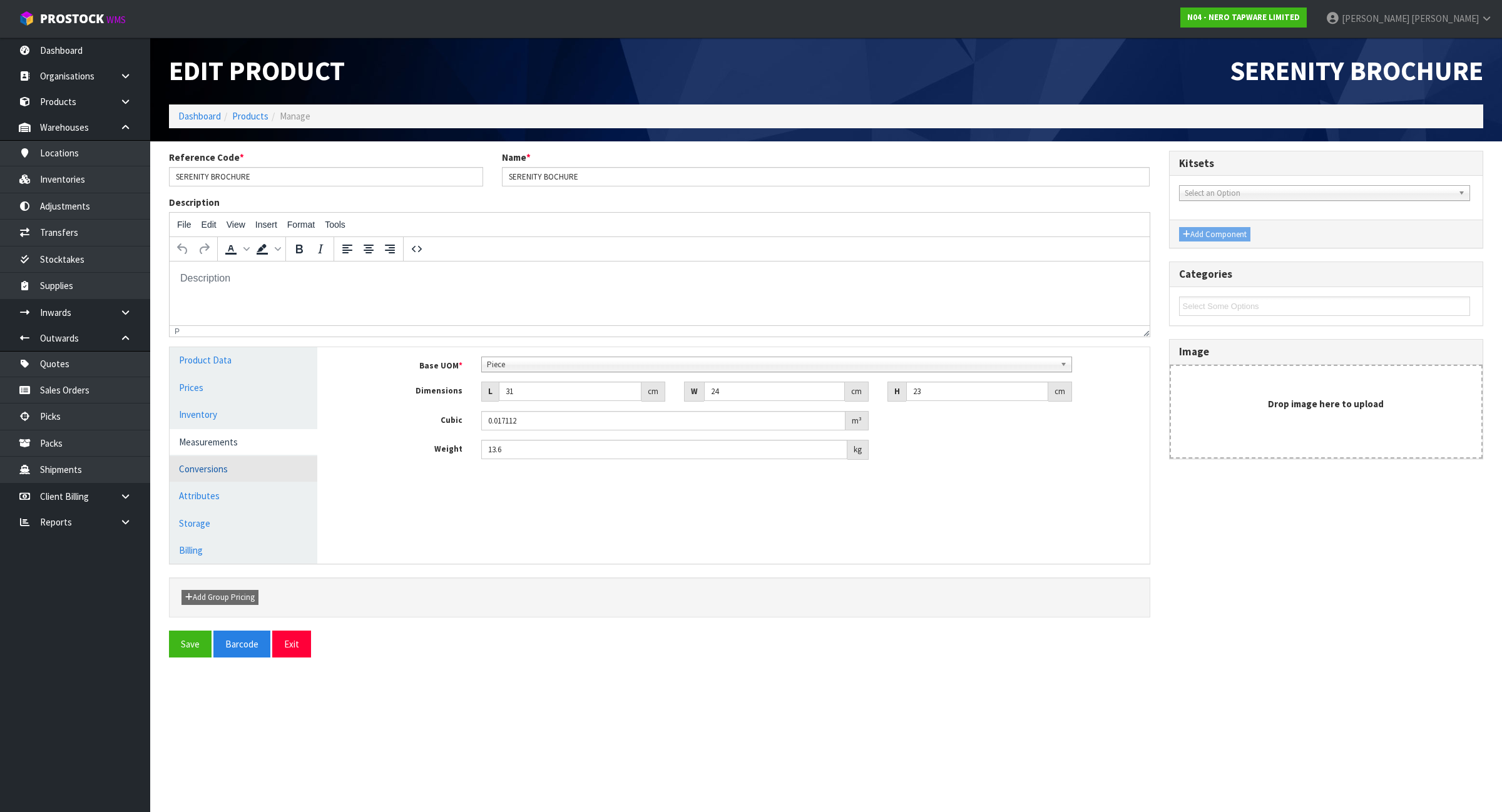
click at [232, 473] on link "Conversions" at bounding box center [243, 469] width 148 height 26
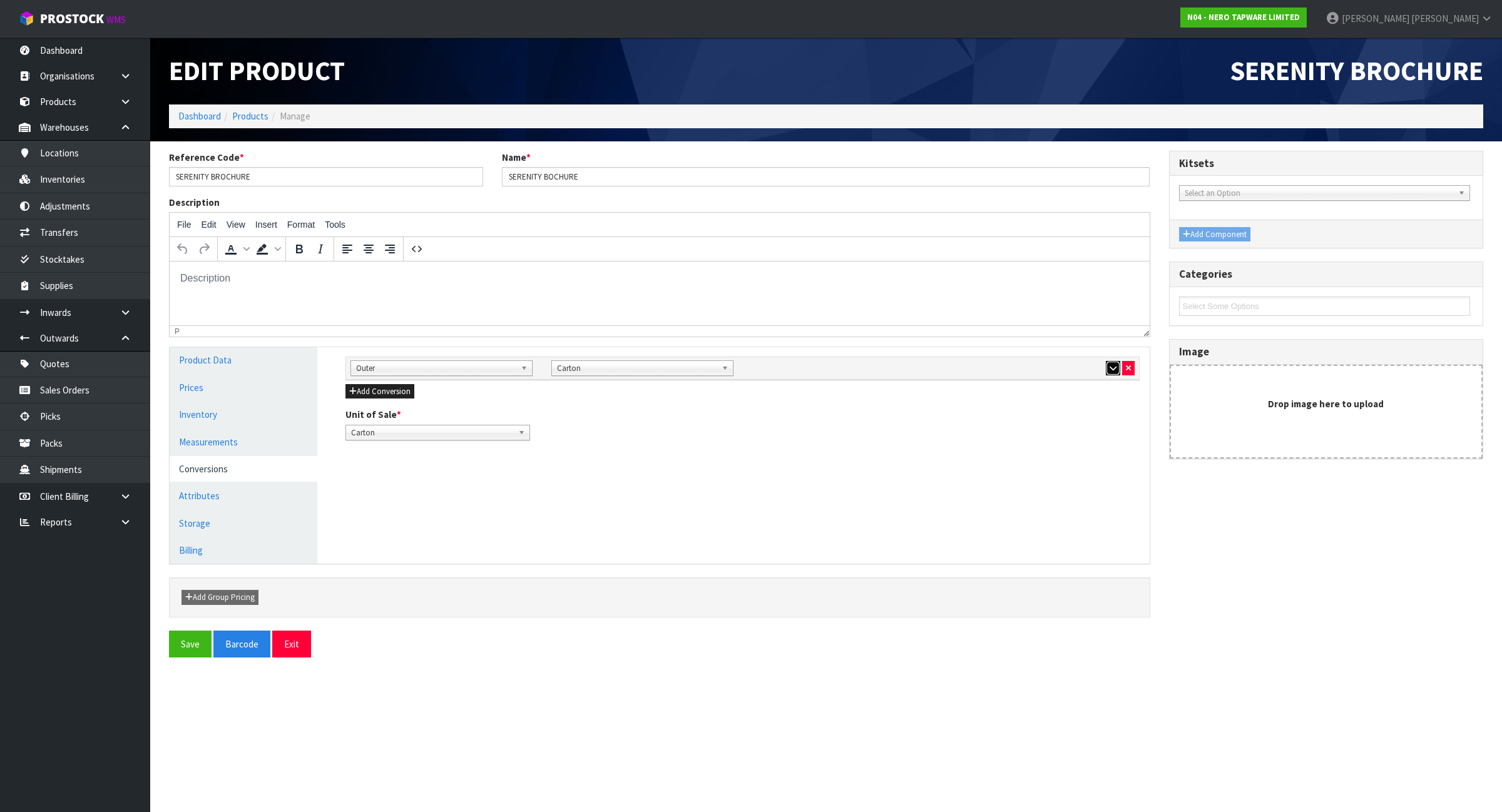
click at [1114, 371] on icon "button" at bounding box center [1112, 368] width 7 height 8
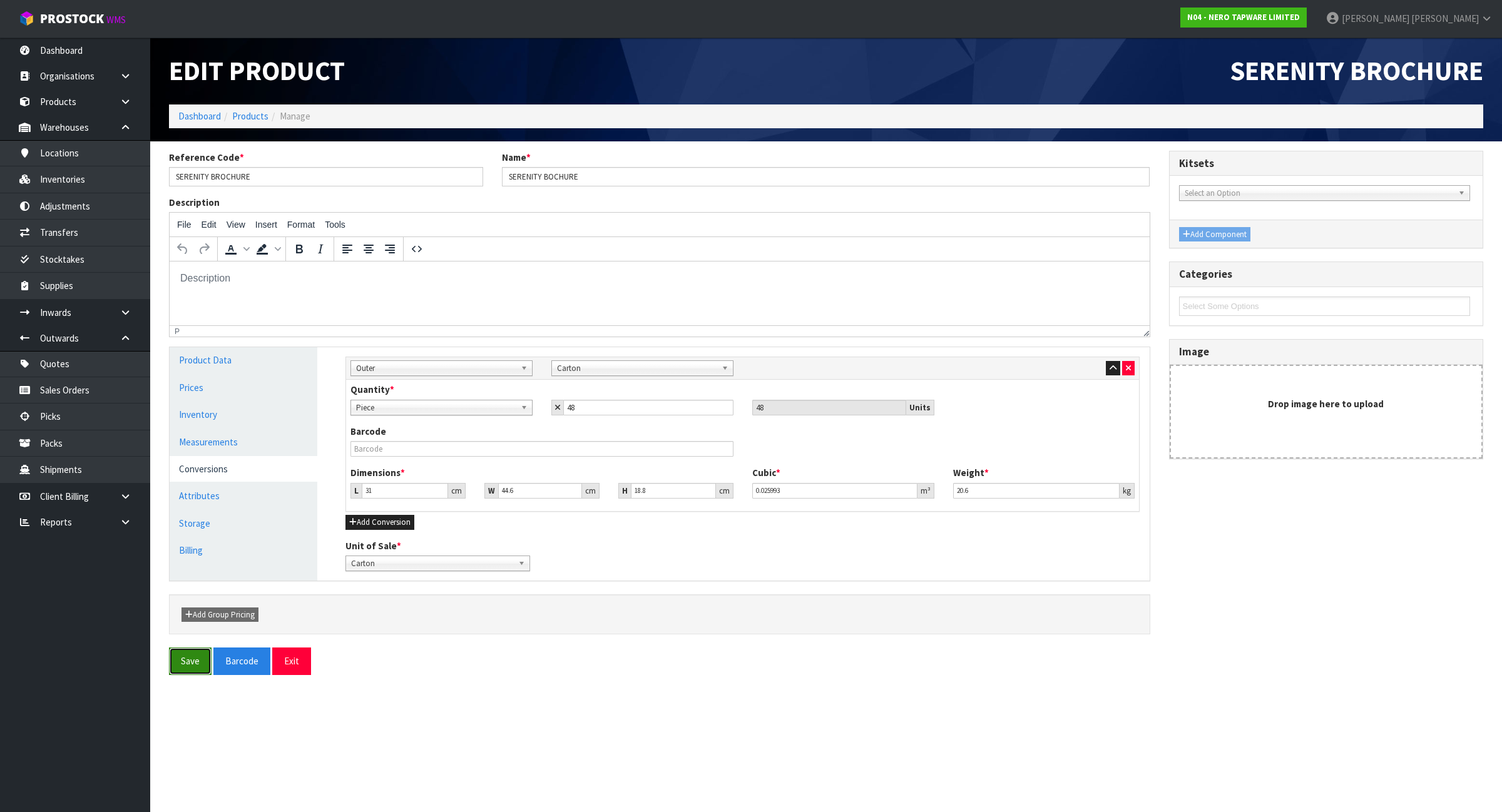
click at [169, 675] on button "Save" at bounding box center [190, 661] width 42 height 27
click at [252, 191] on div "Reference Code * SERENITY BROCHURE Name * SERENITY BOCHURE" at bounding box center [660, 173] width 1000 height 45
click at [263, 177] on input "SERENITY BROCHURE" at bounding box center [325, 177] width 314 height 19
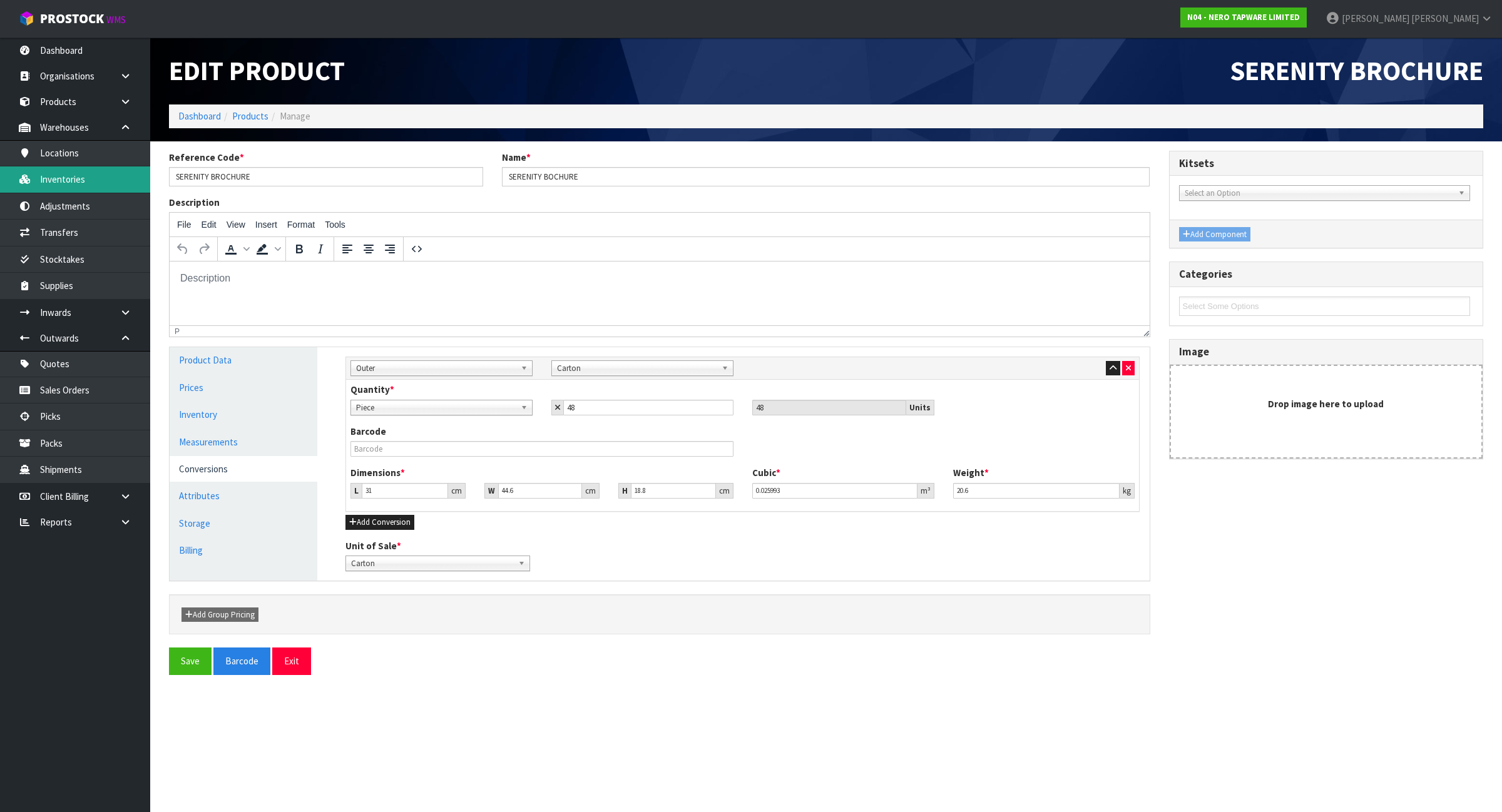
click at [126, 186] on link "Inventories" at bounding box center [75, 179] width 150 height 26
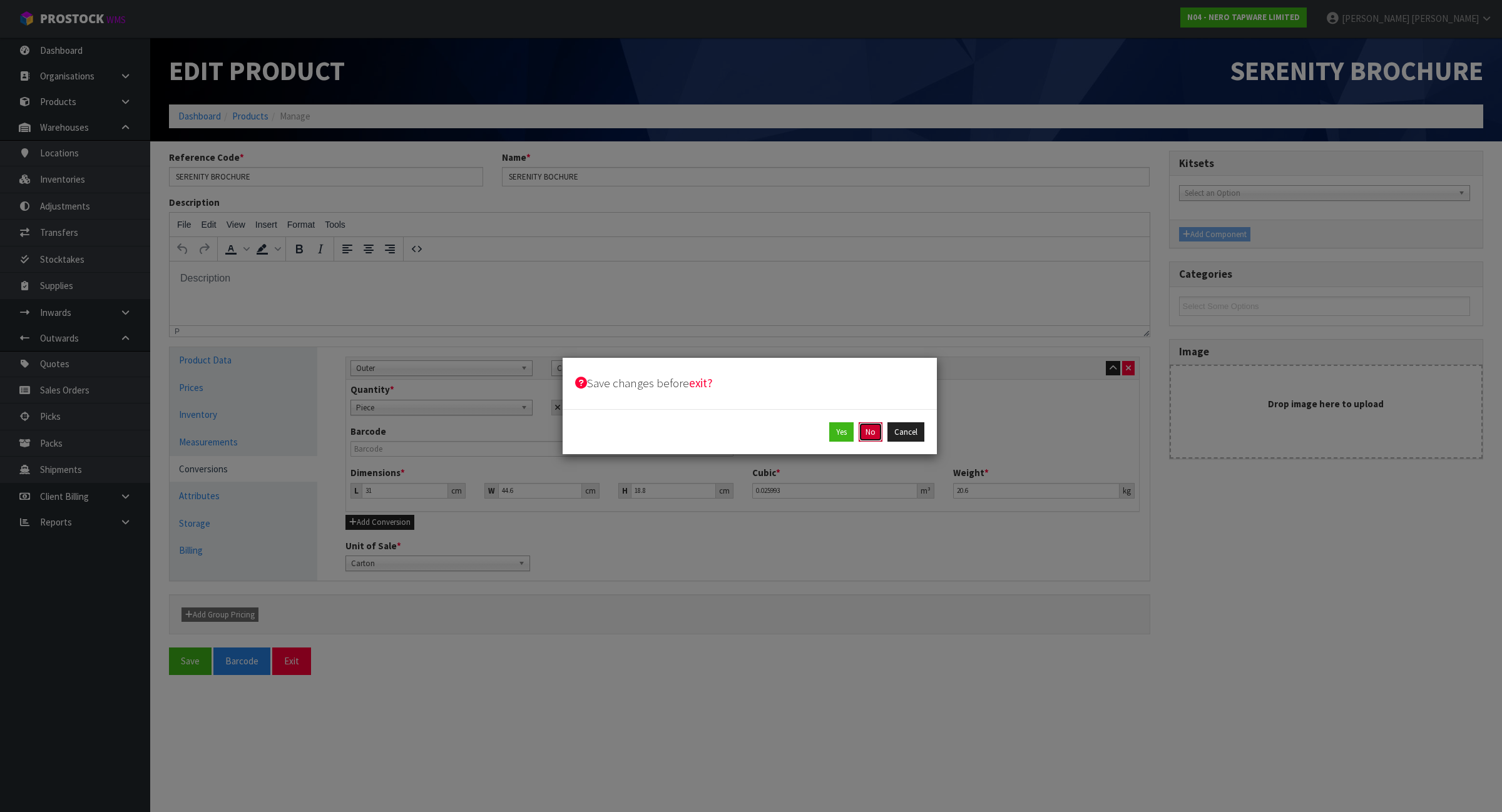
click at [865, 441] on button "No" at bounding box center [870, 432] width 24 height 20
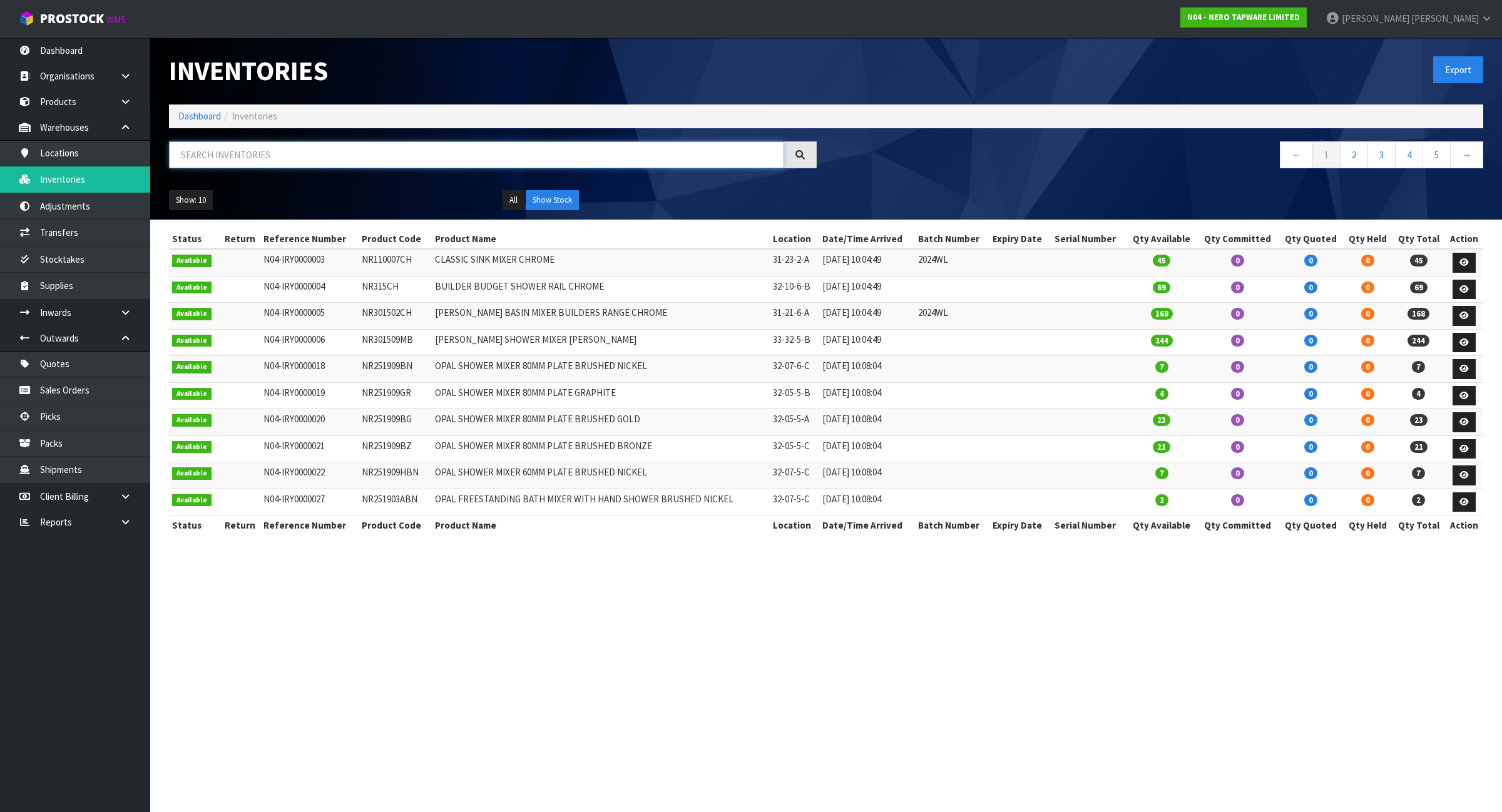
click at [273, 157] on input "text" at bounding box center [476, 155] width 615 height 27
paste input "SERENITY BROCHURE"
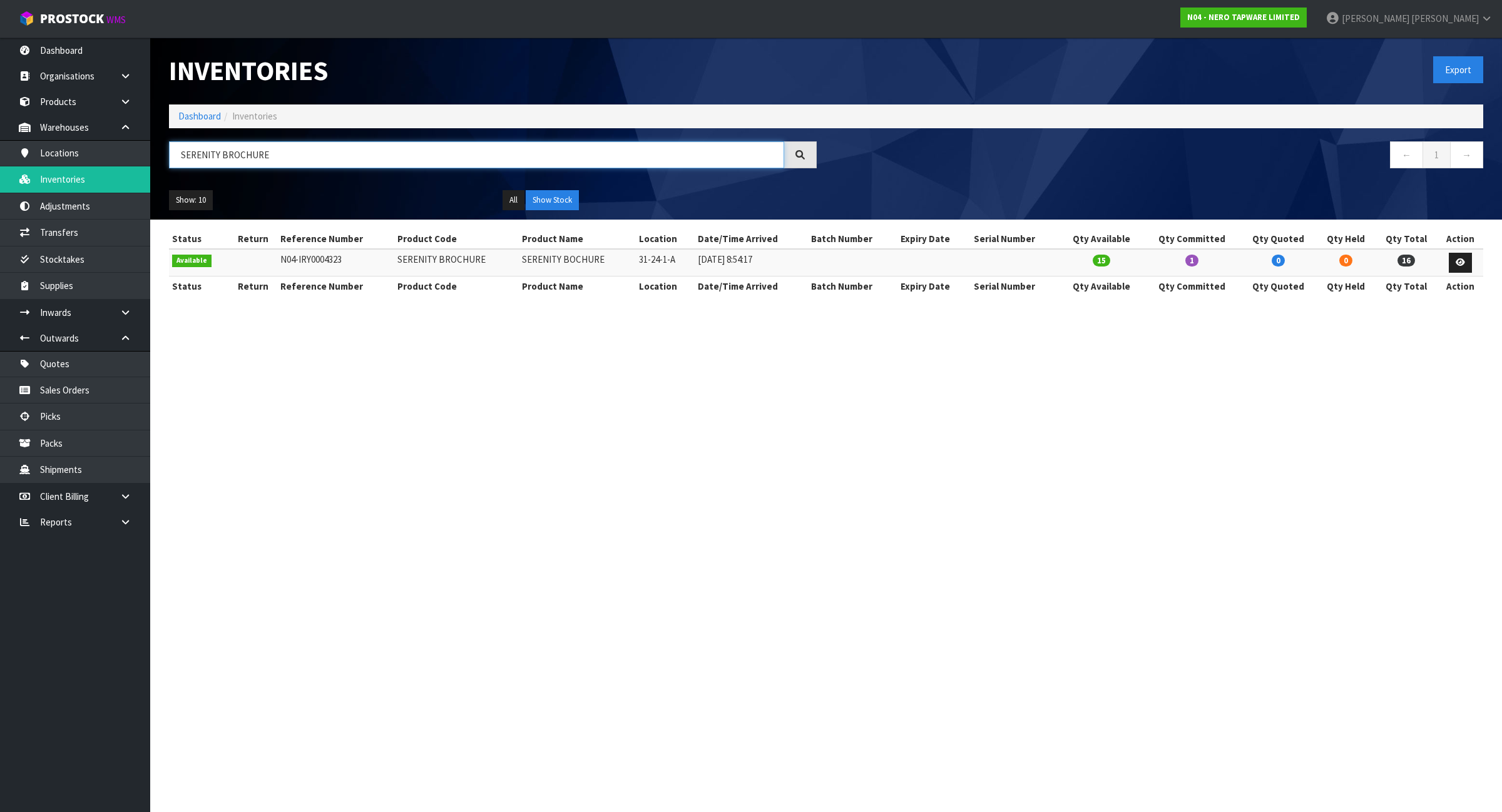
click at [284, 157] on input "SERENITY BROCHURE" at bounding box center [476, 155] width 615 height 27
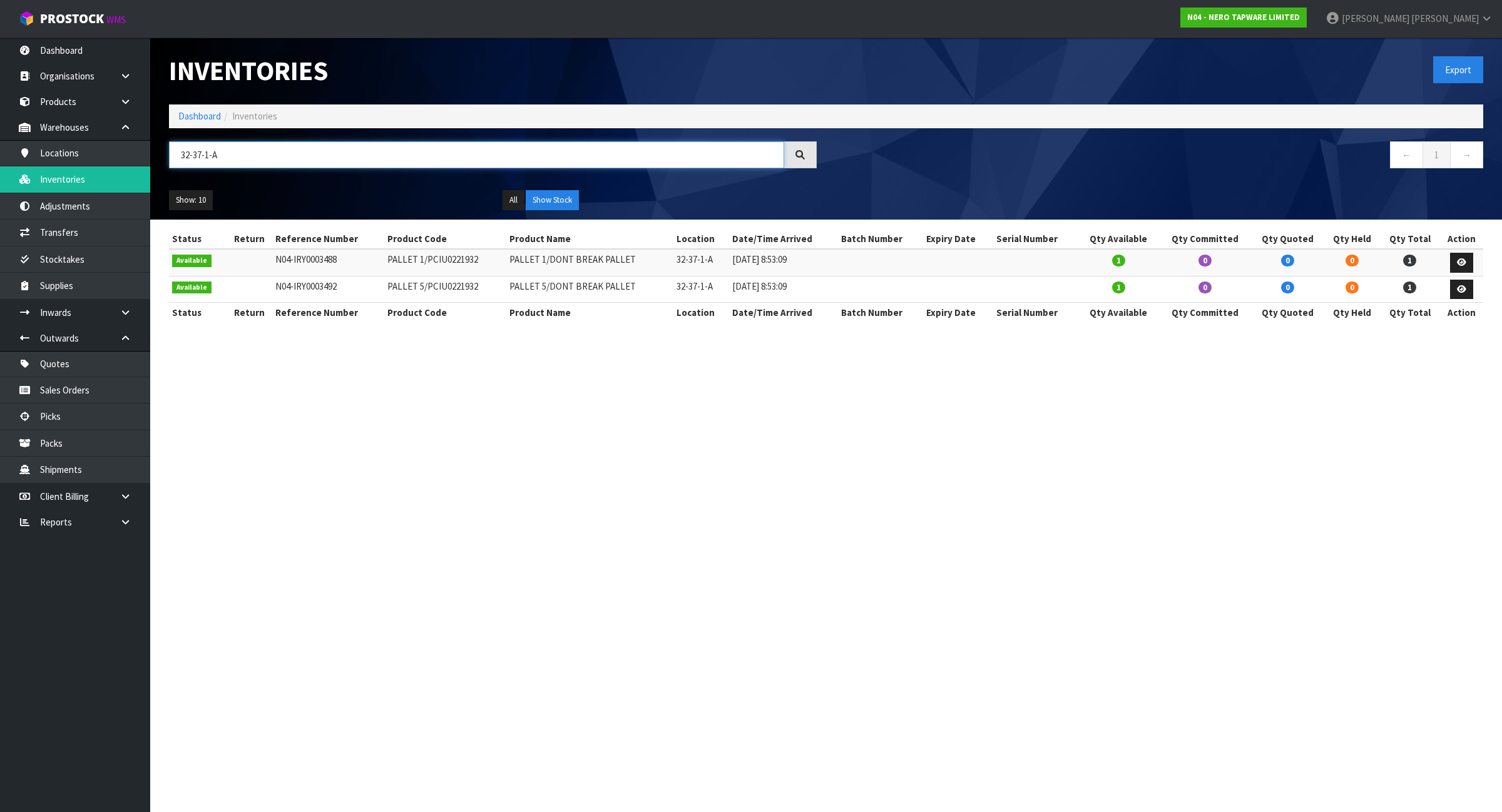
type input "32-37-1-A"
click at [420, 289] on td "PALLET 5/PCIU0221932" at bounding box center [445, 289] width 122 height 27
copy tr "PALLET 5/PCIU0221932"
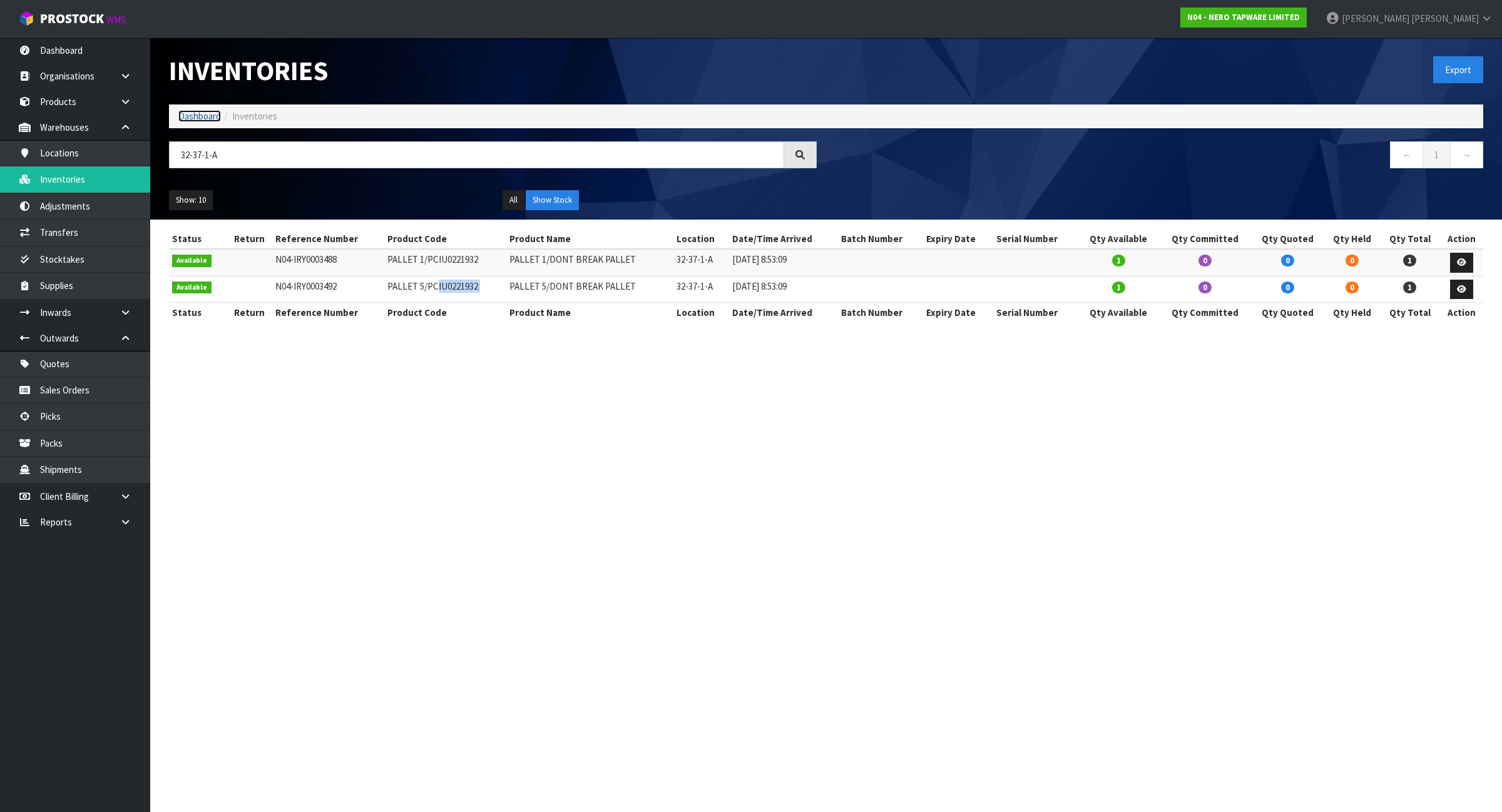
click at [205, 116] on link "Dashboard" at bounding box center [200, 116] width 42 height 12
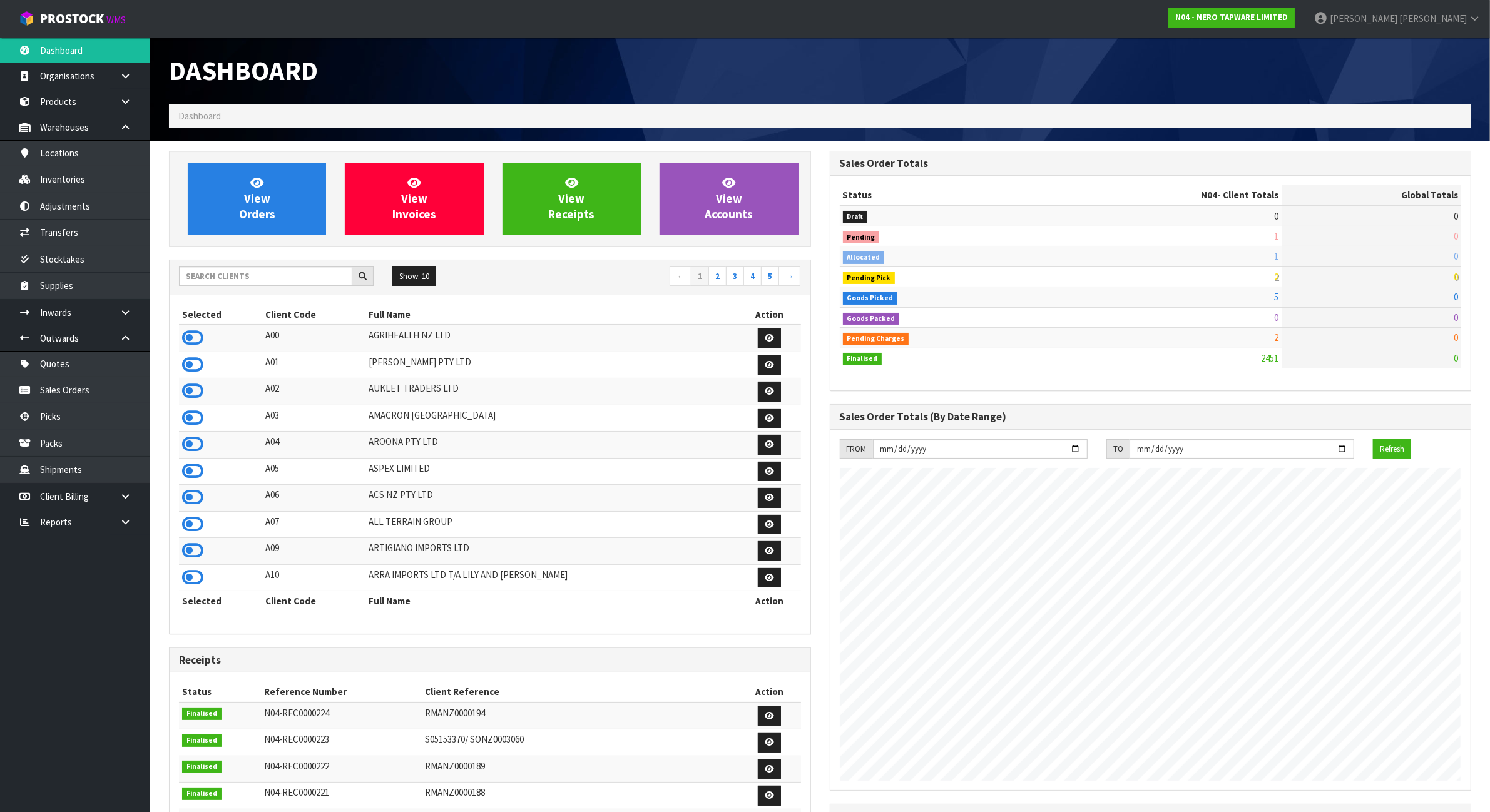
scroll to position [952, 661]
click at [211, 273] on input "text" at bounding box center [266, 276] width 173 height 19
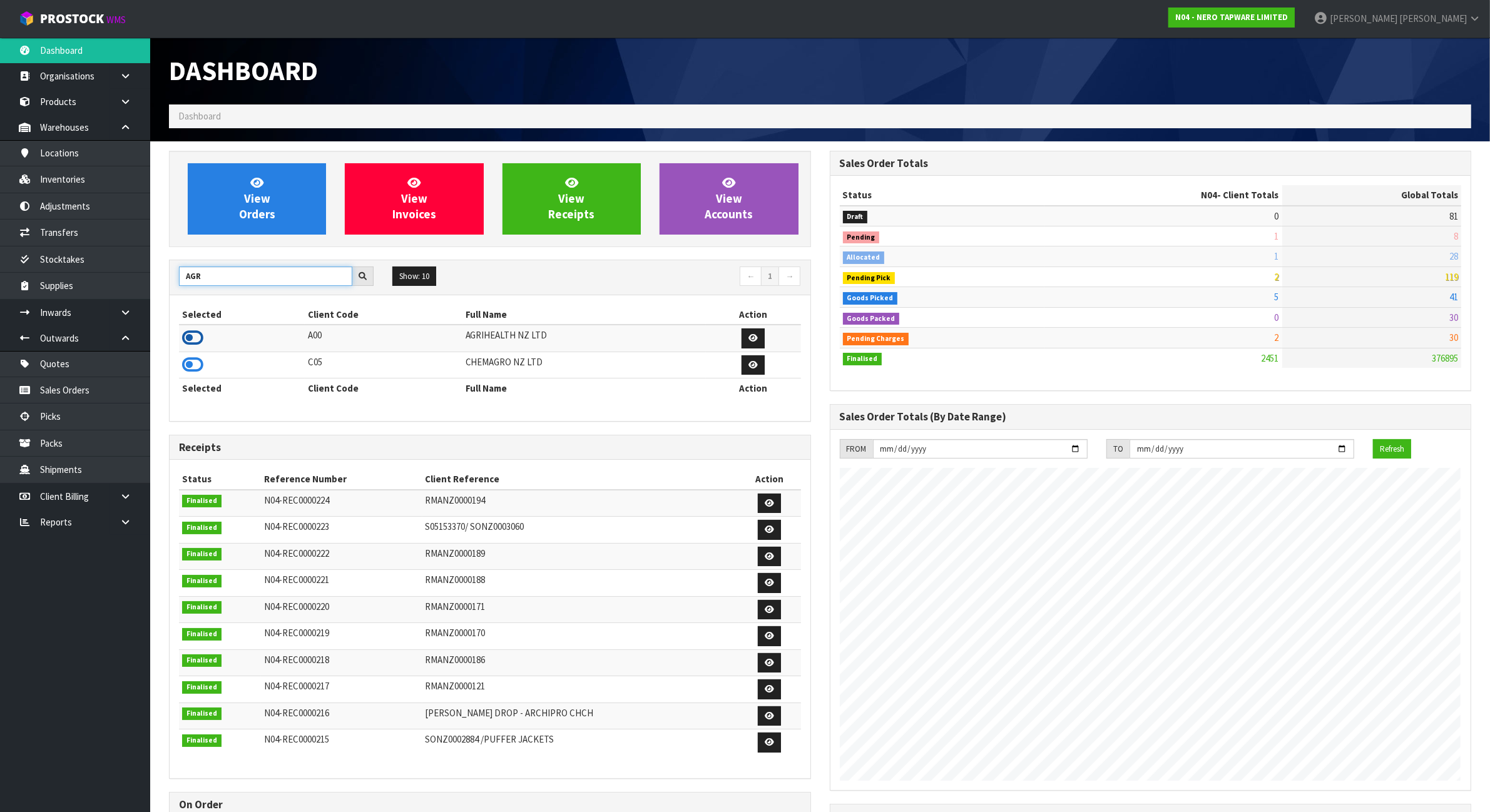
type input "AGR"
click at [187, 336] on icon at bounding box center [193, 338] width 21 height 19
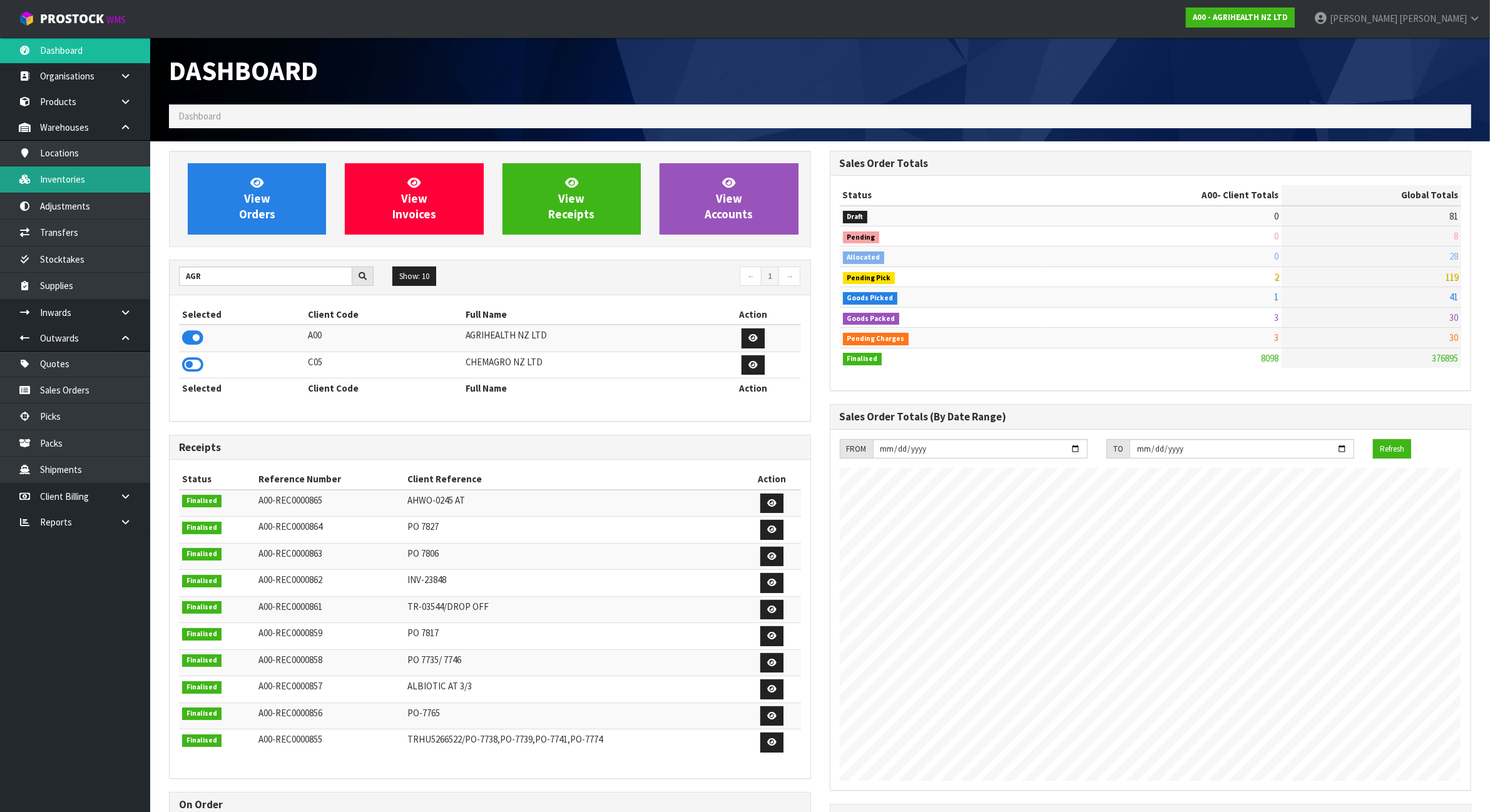
click at [74, 184] on link "Inventories" at bounding box center [75, 179] width 150 height 26
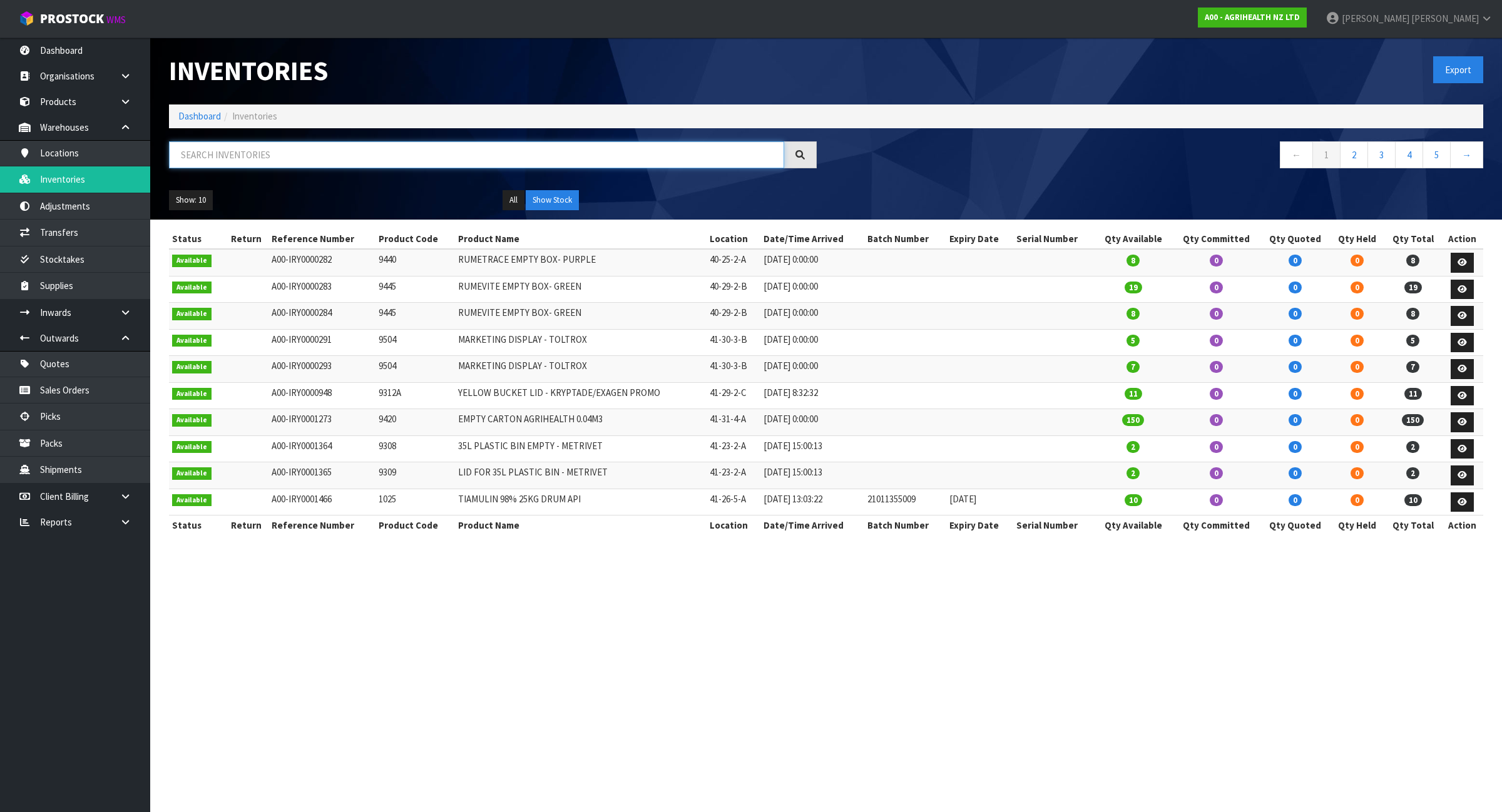
click at [336, 161] on input "text" at bounding box center [476, 155] width 615 height 27
paste input "Y250206"
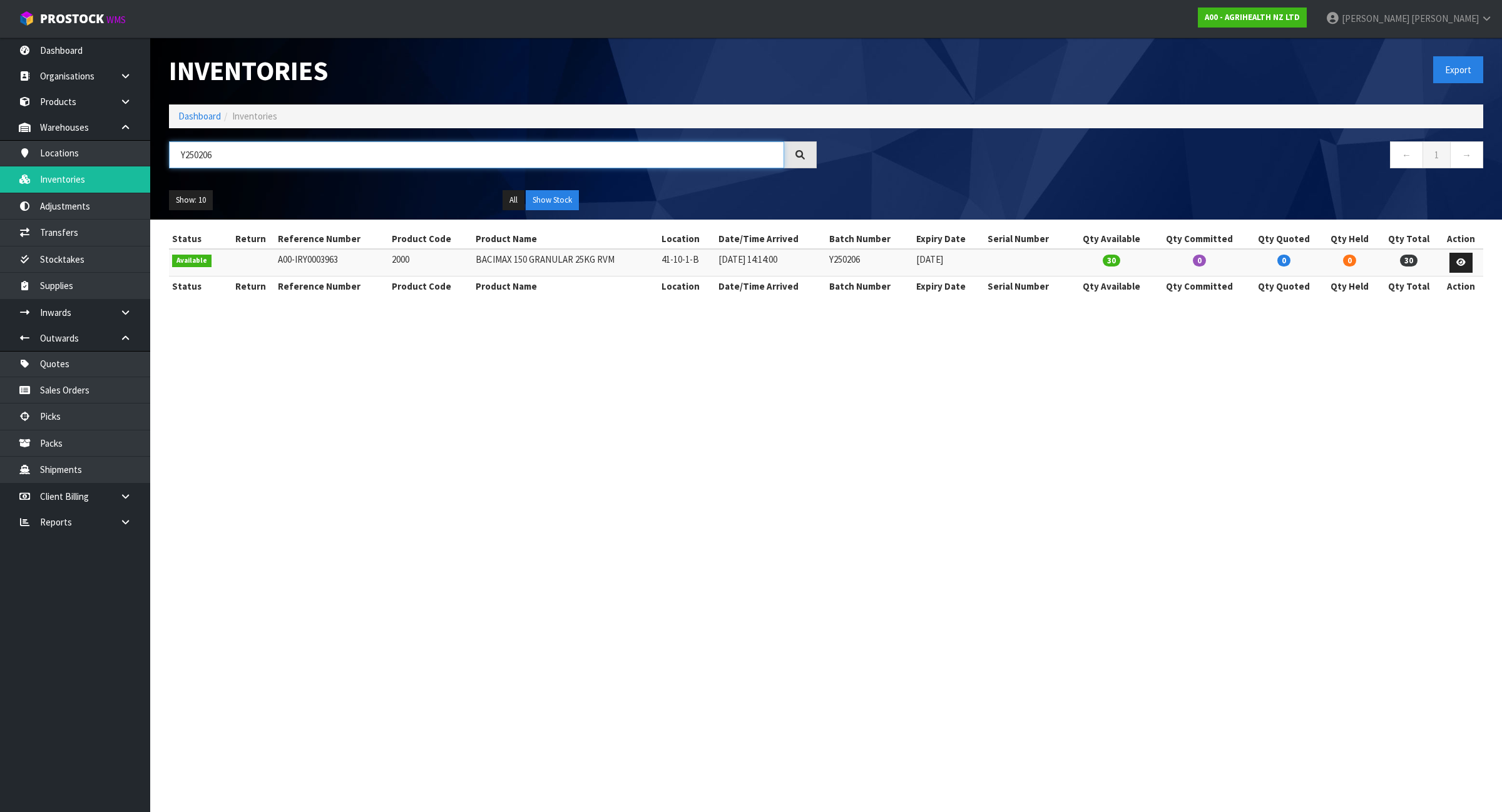
type input "Y250206"
click at [595, 551] on section "Inventories Export Dashboard Inventories Y250206 ← 1 → Show: 10 5 10 25 50 All …" at bounding box center [751, 406] width 1502 height 812
click at [209, 117] on link "Dashboard" at bounding box center [200, 116] width 42 height 12
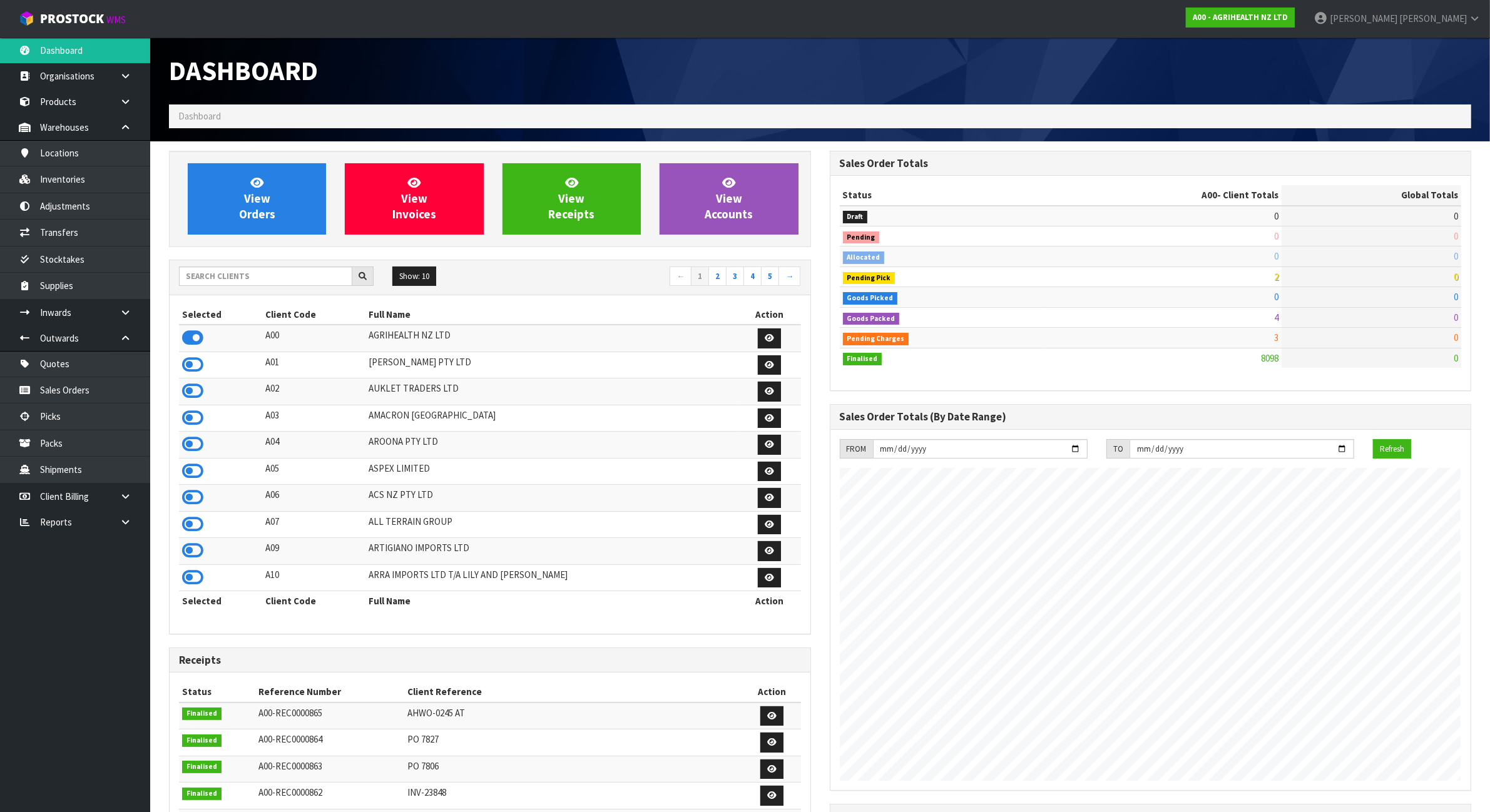
scroll to position [952, 661]
click at [229, 286] on div "Show: 10 5 10 25 50 ← 1 2 3 4 5 →" at bounding box center [490, 277] width 641 height 22
click at [230, 279] on input "text" at bounding box center [266, 276] width 173 height 19
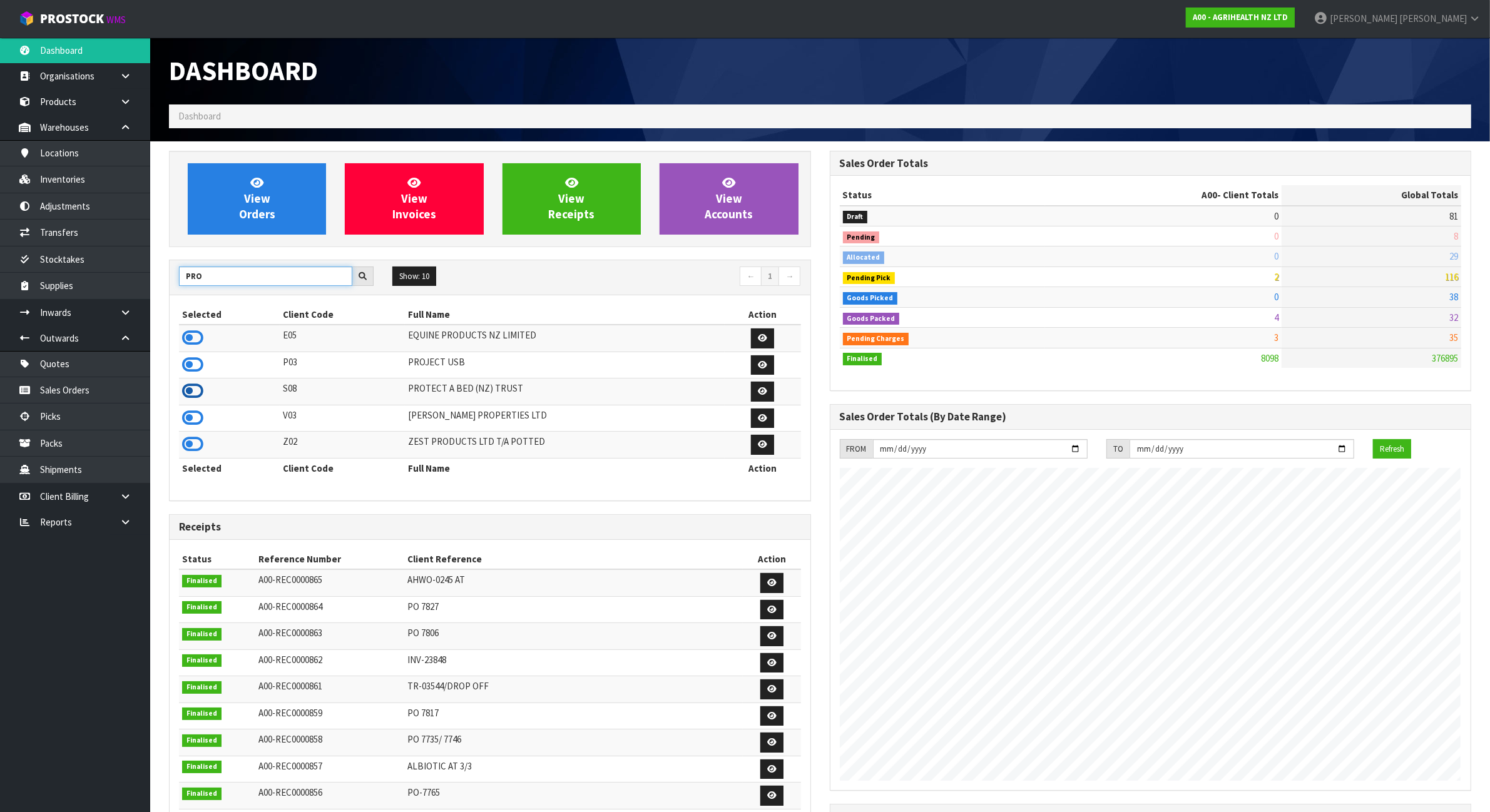
type input "PRO"
click at [194, 394] on icon at bounding box center [193, 391] width 21 height 19
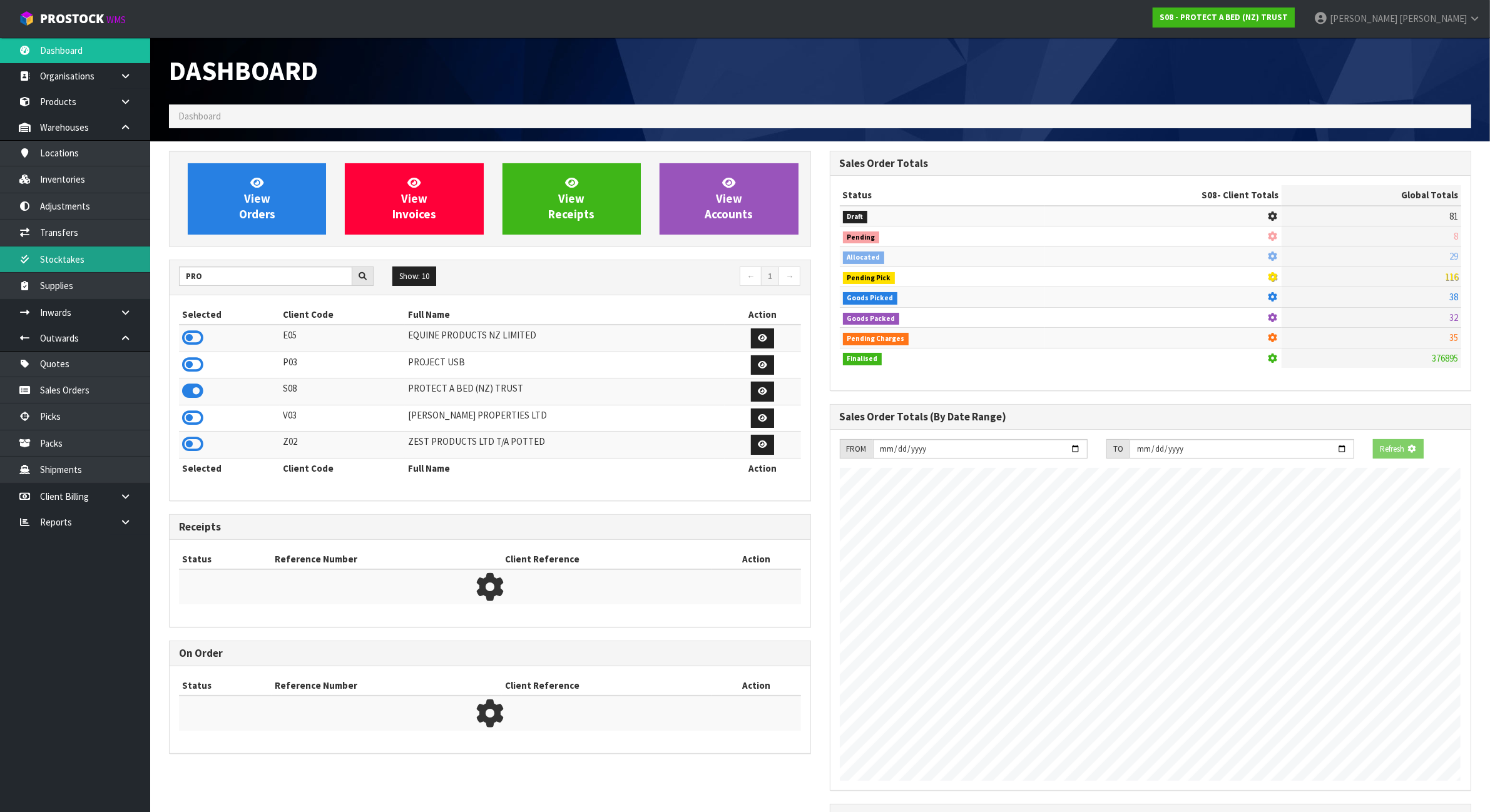
scroll to position [624994, 625181]
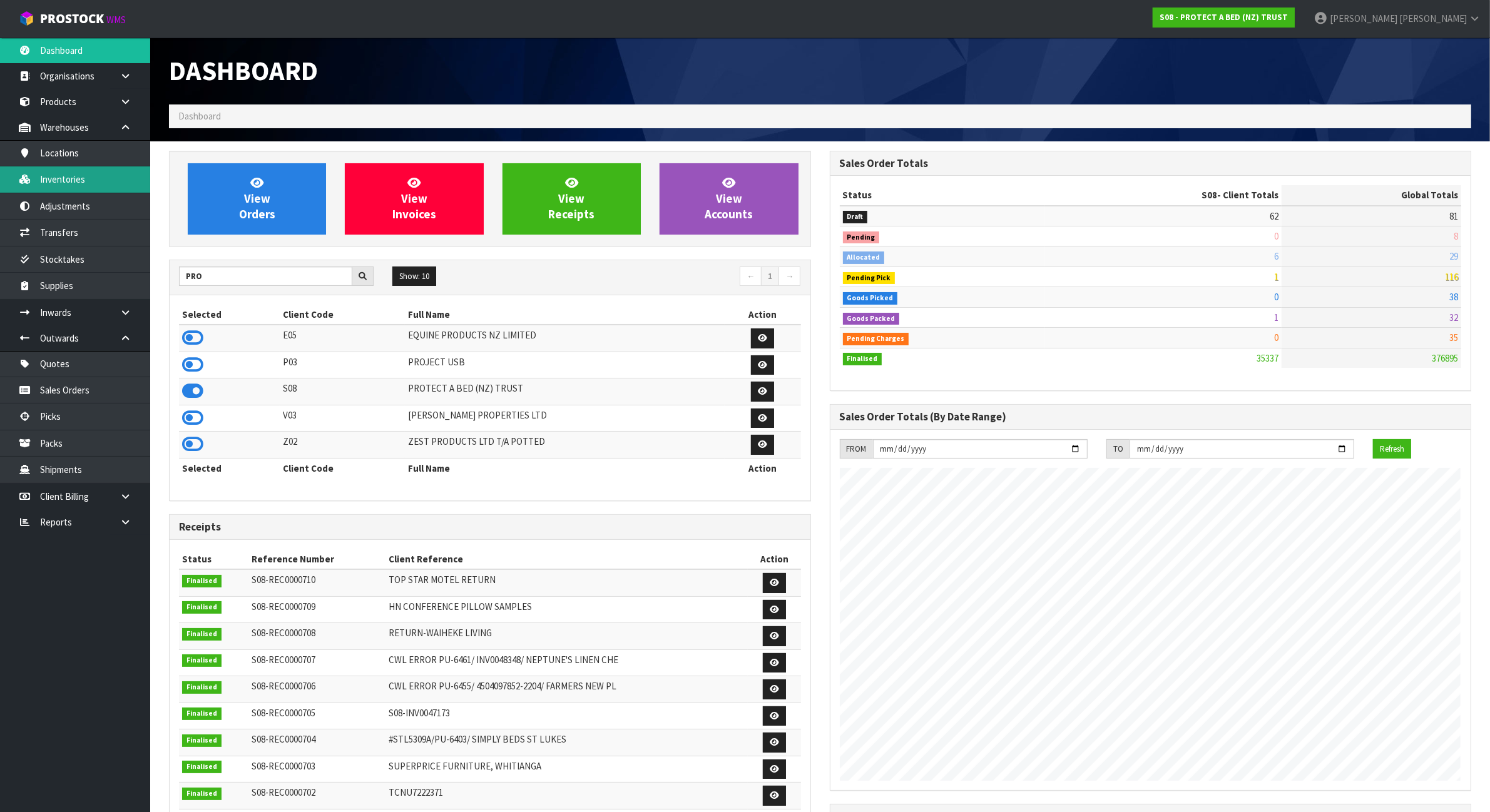
click at [102, 178] on link "Inventories" at bounding box center [75, 179] width 150 height 26
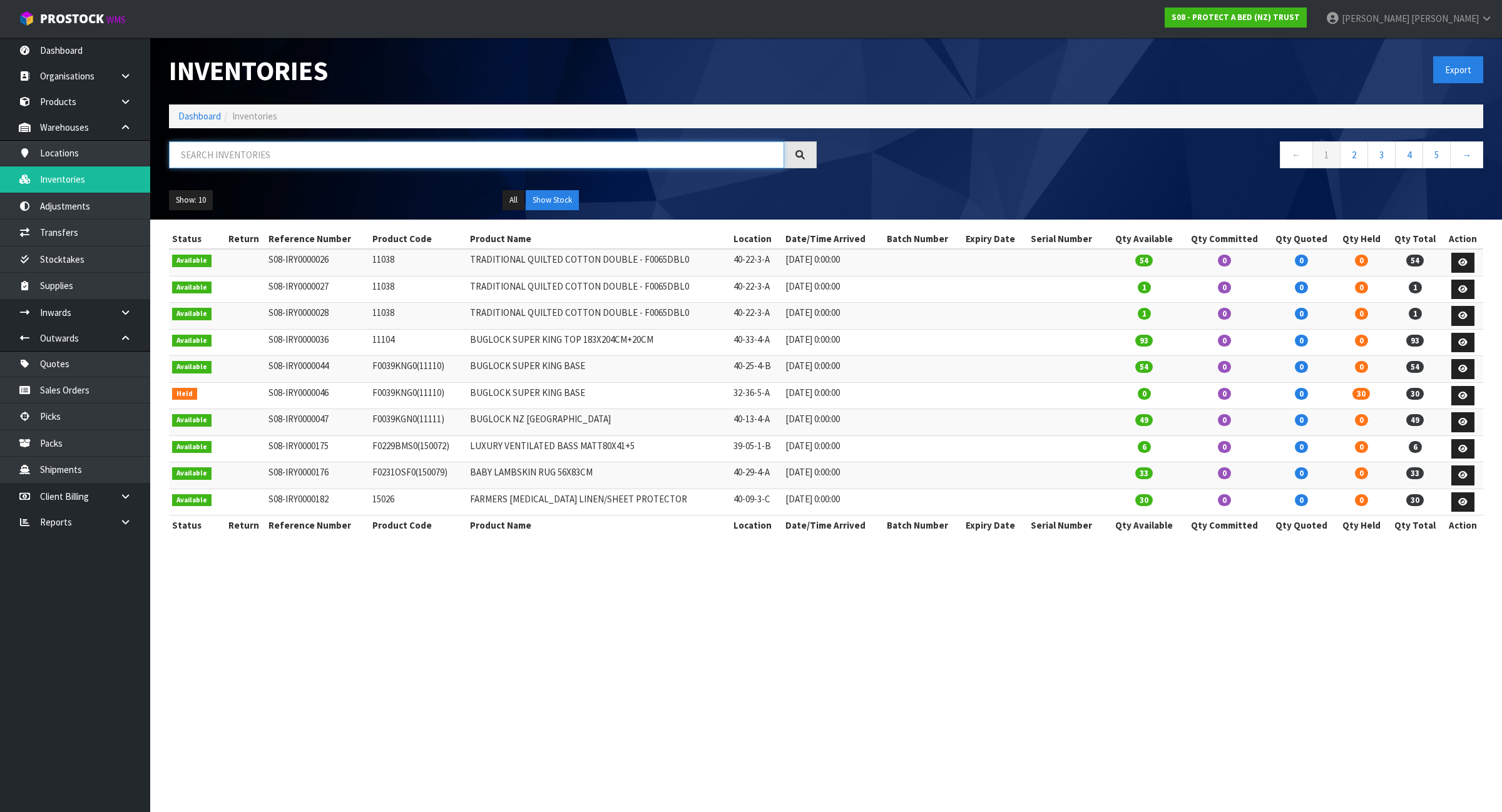
click at [327, 152] on input "text" at bounding box center [476, 155] width 615 height 27
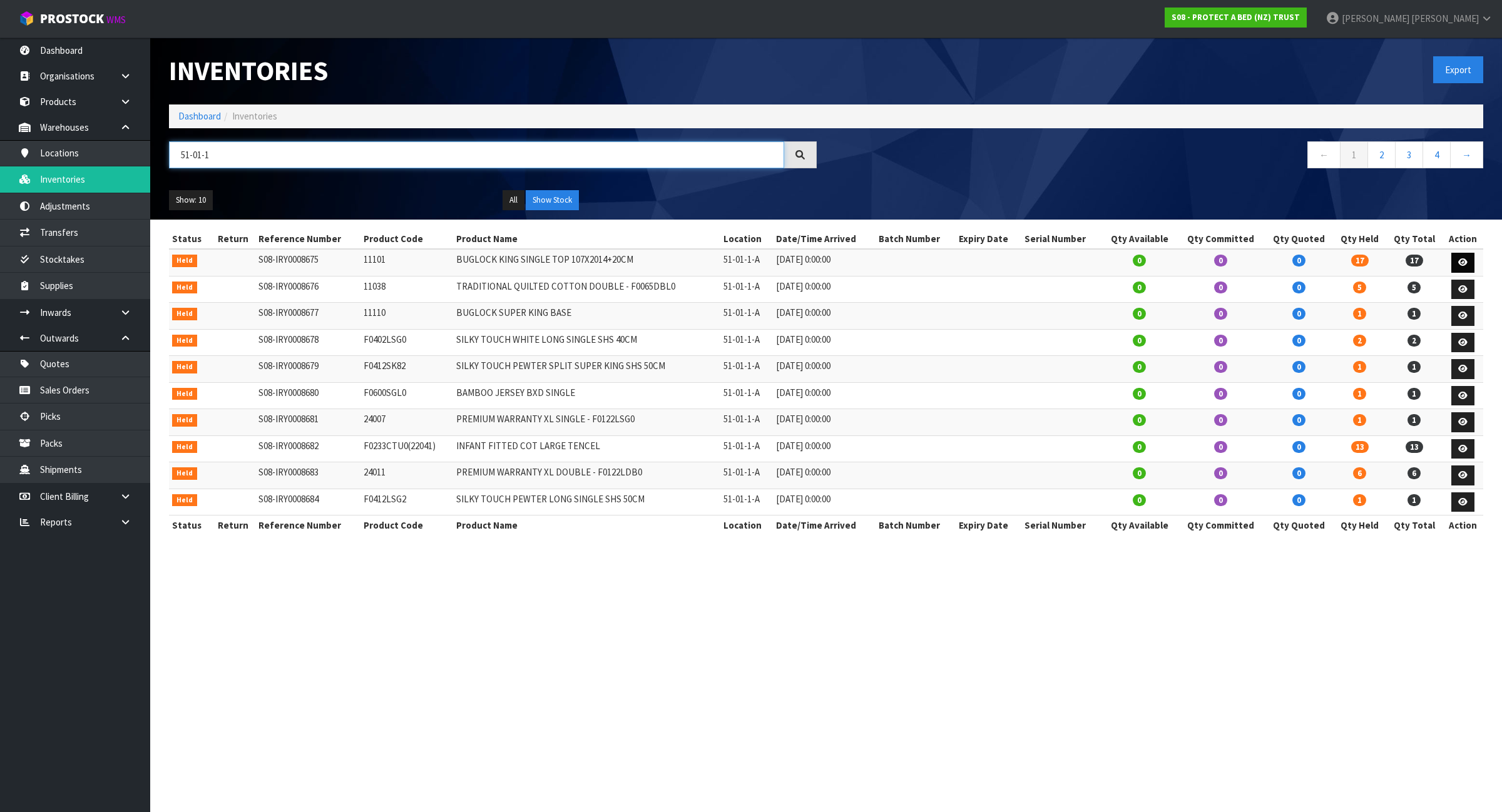
type input "51-01-1"
click at [1458, 261] on icon at bounding box center [1462, 263] width 10 height 8
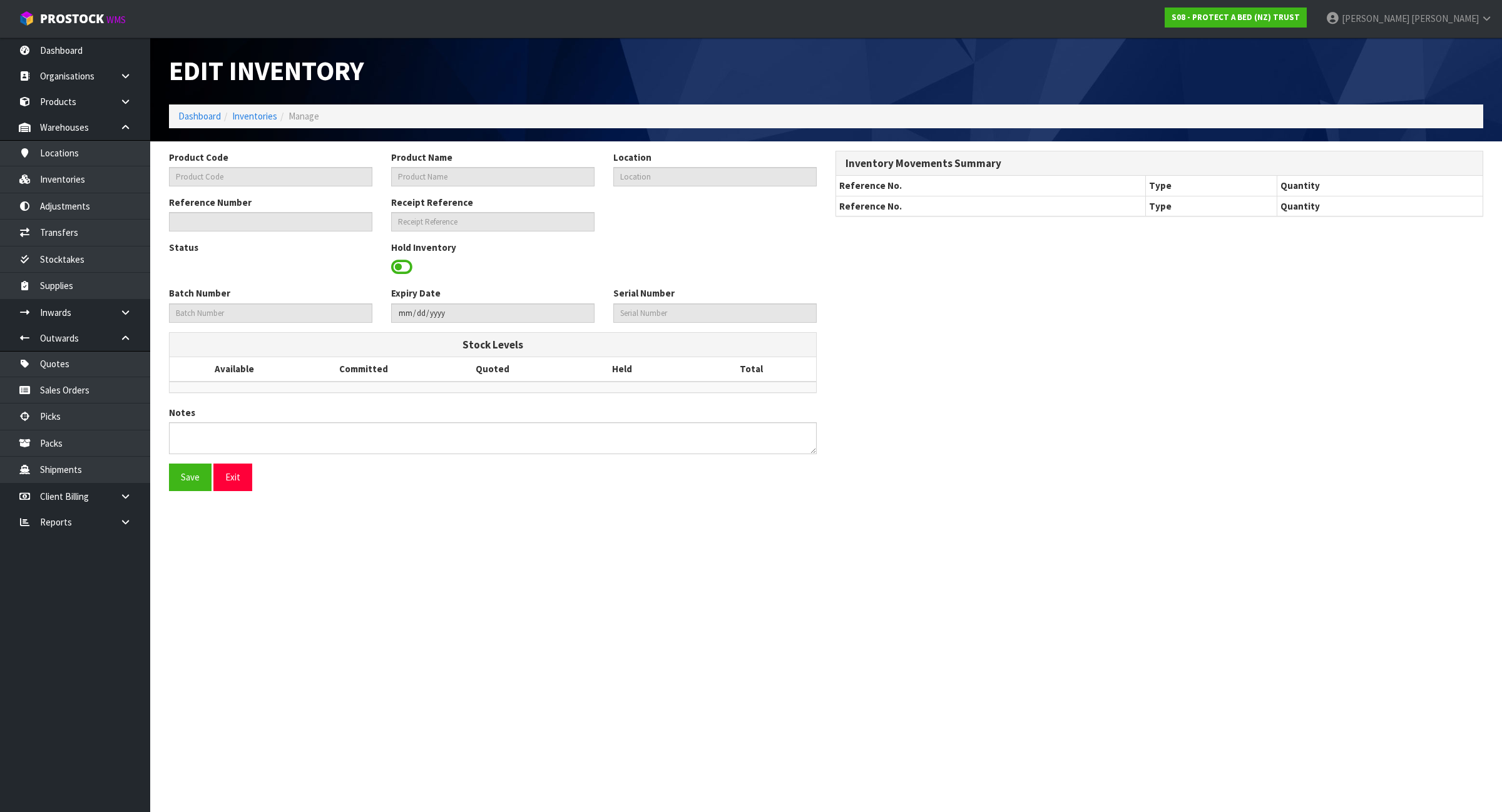
type input "11101"
type input "BUGLOCK KING SINGLE TOP 107X2014+20CM"
type input "51-01-1-A"
type input "S08-IRY0008675"
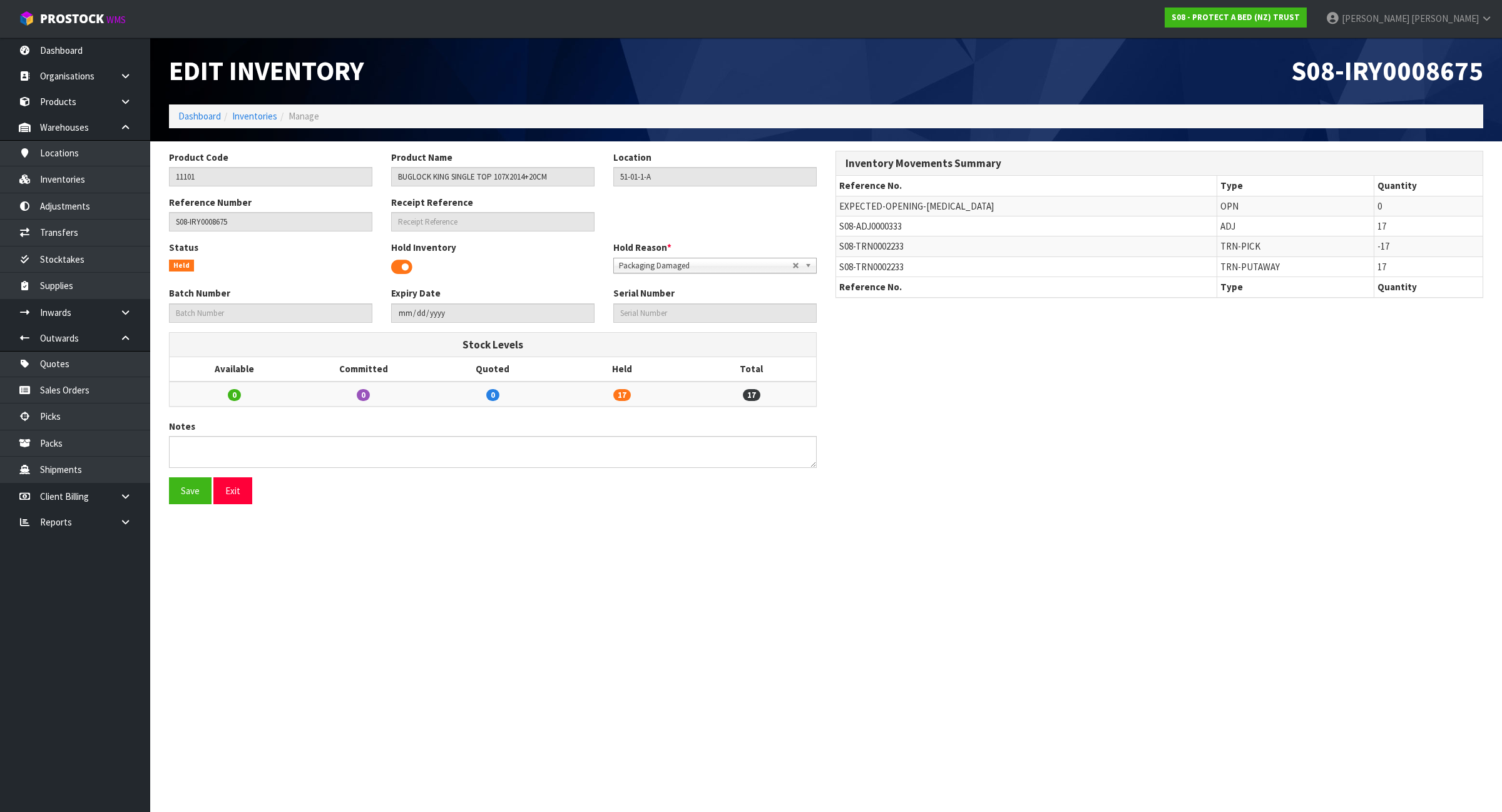
click at [842, 250] on span "S08-TRN0002233" at bounding box center [871, 246] width 64 height 12
copy tr "S08-TRN0002233"
click at [98, 237] on link "Transfers" at bounding box center [75, 232] width 150 height 26
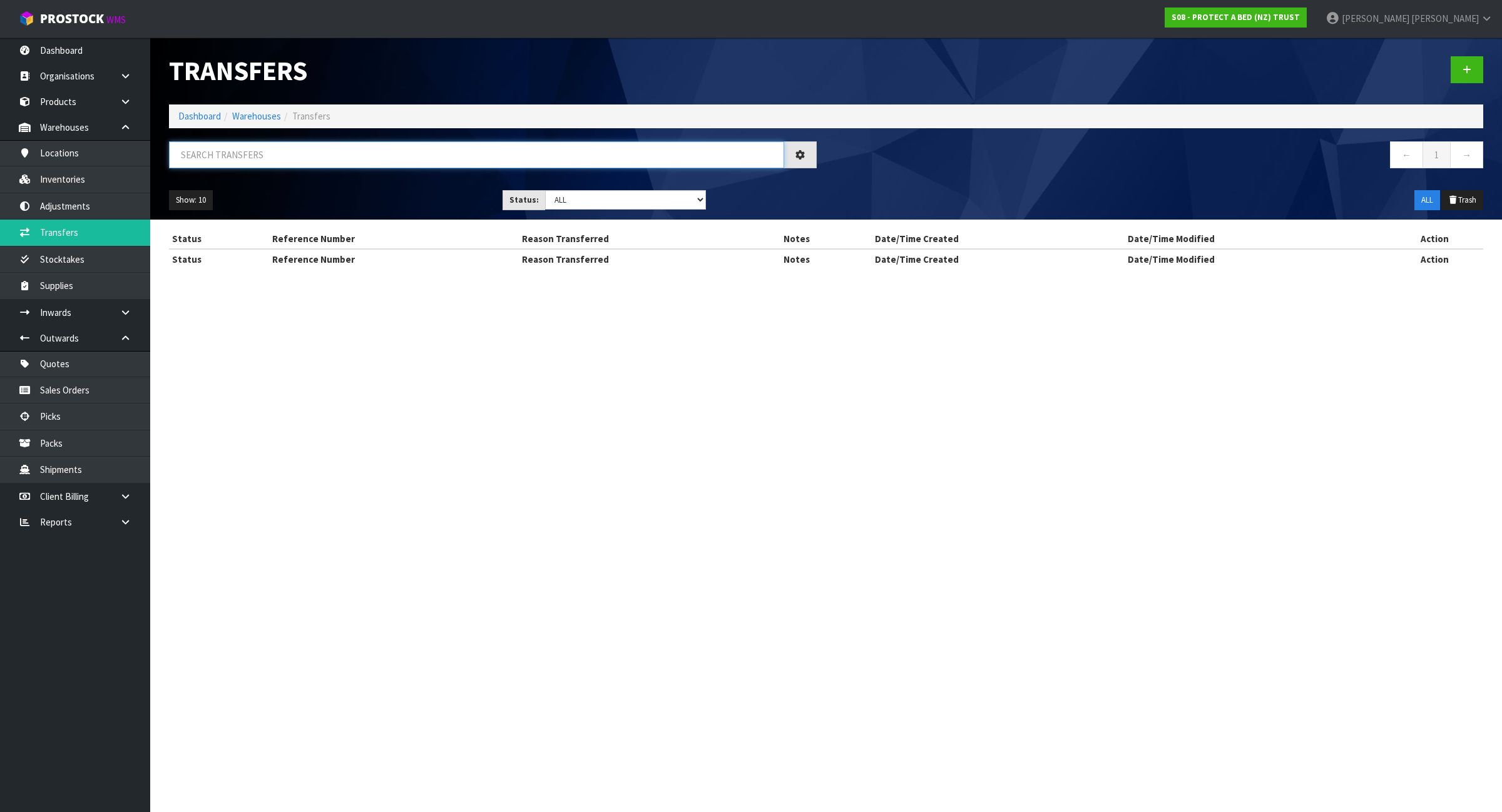
click at [444, 144] on input "text" at bounding box center [476, 155] width 615 height 27
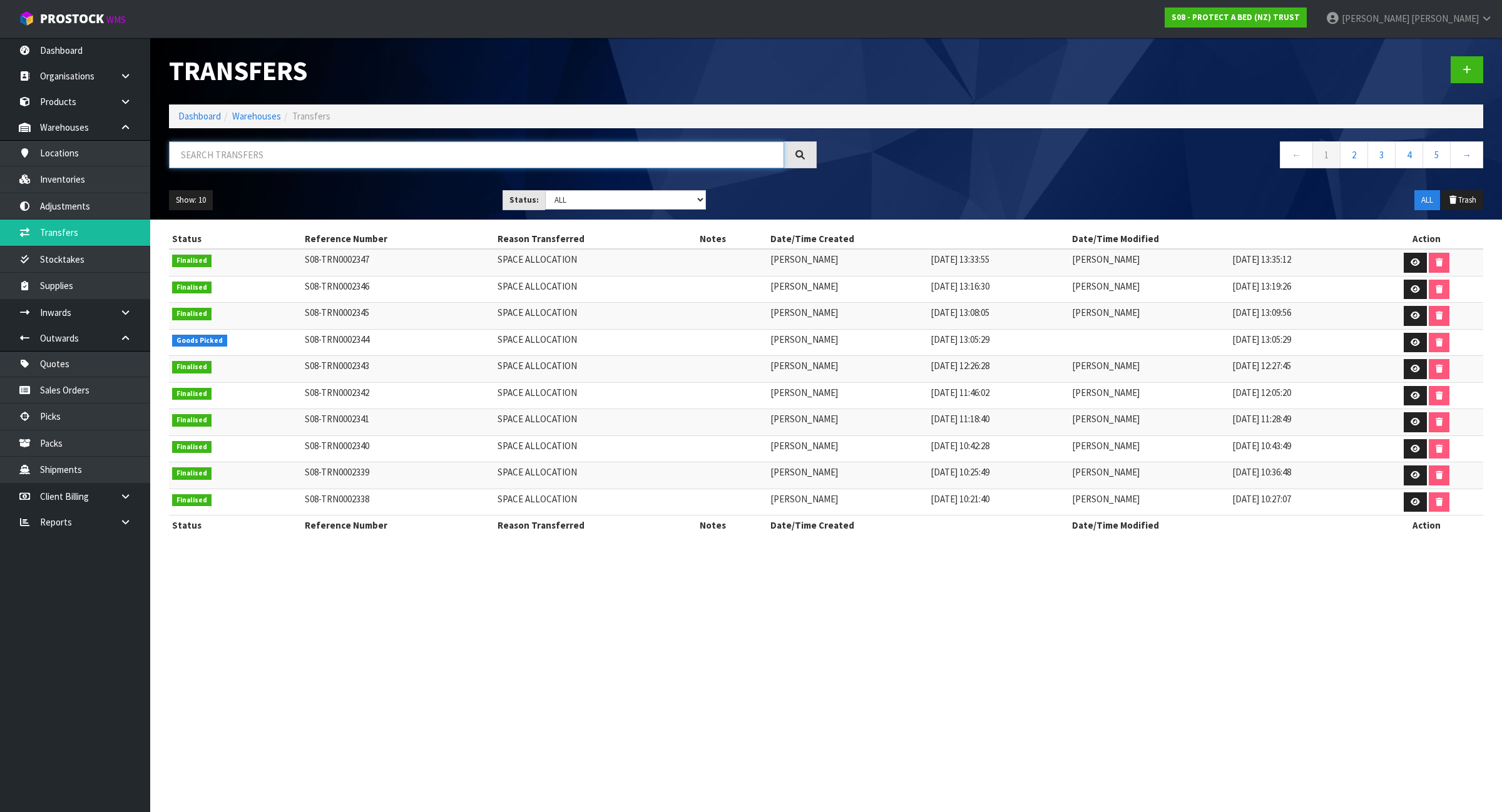
paste input "S08-TRN0002233"
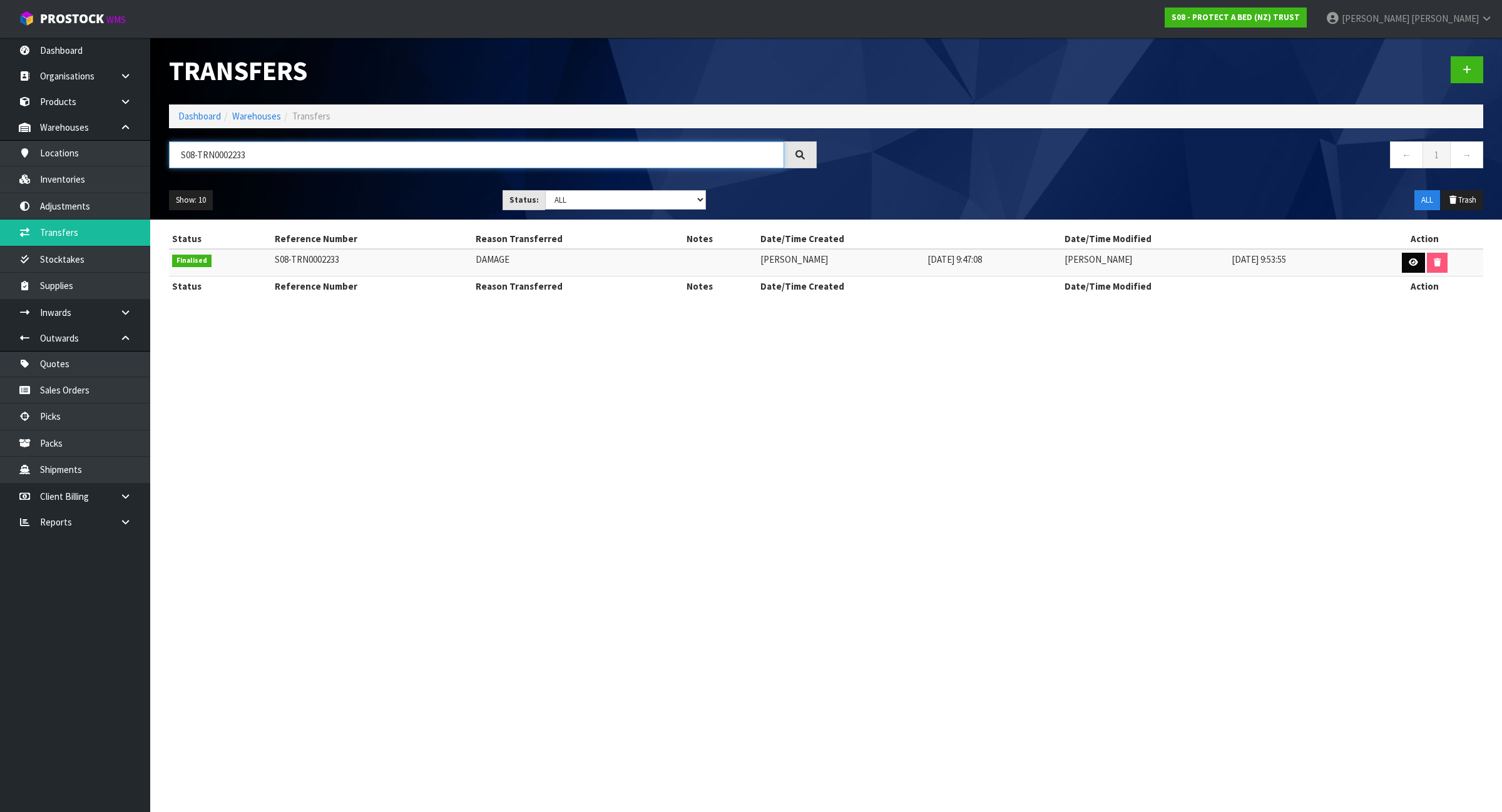
type input "S08-TRN0002233"
click at [1413, 266] on link at bounding box center [1413, 263] width 23 height 20
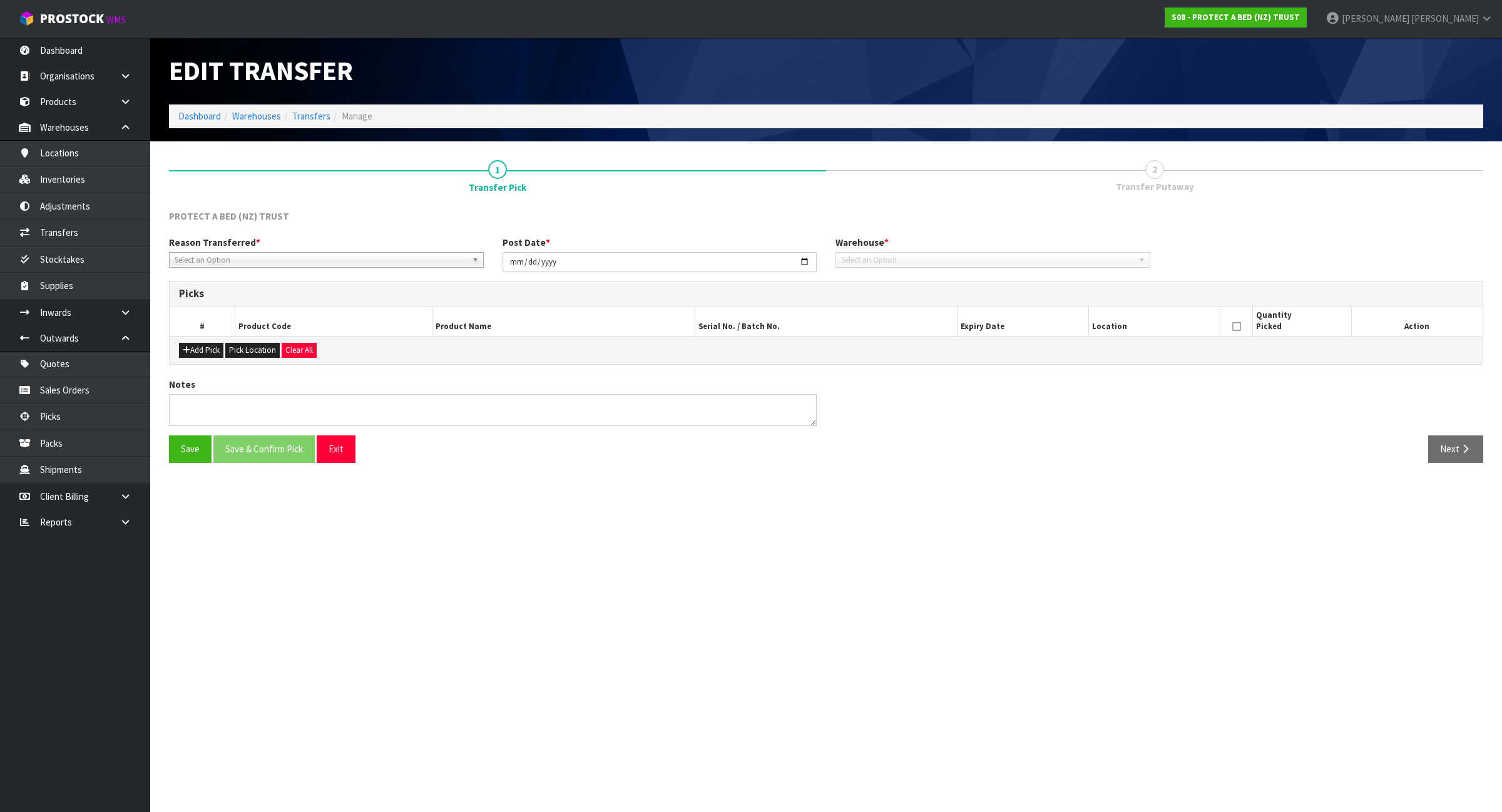
type input "2025-06-12"
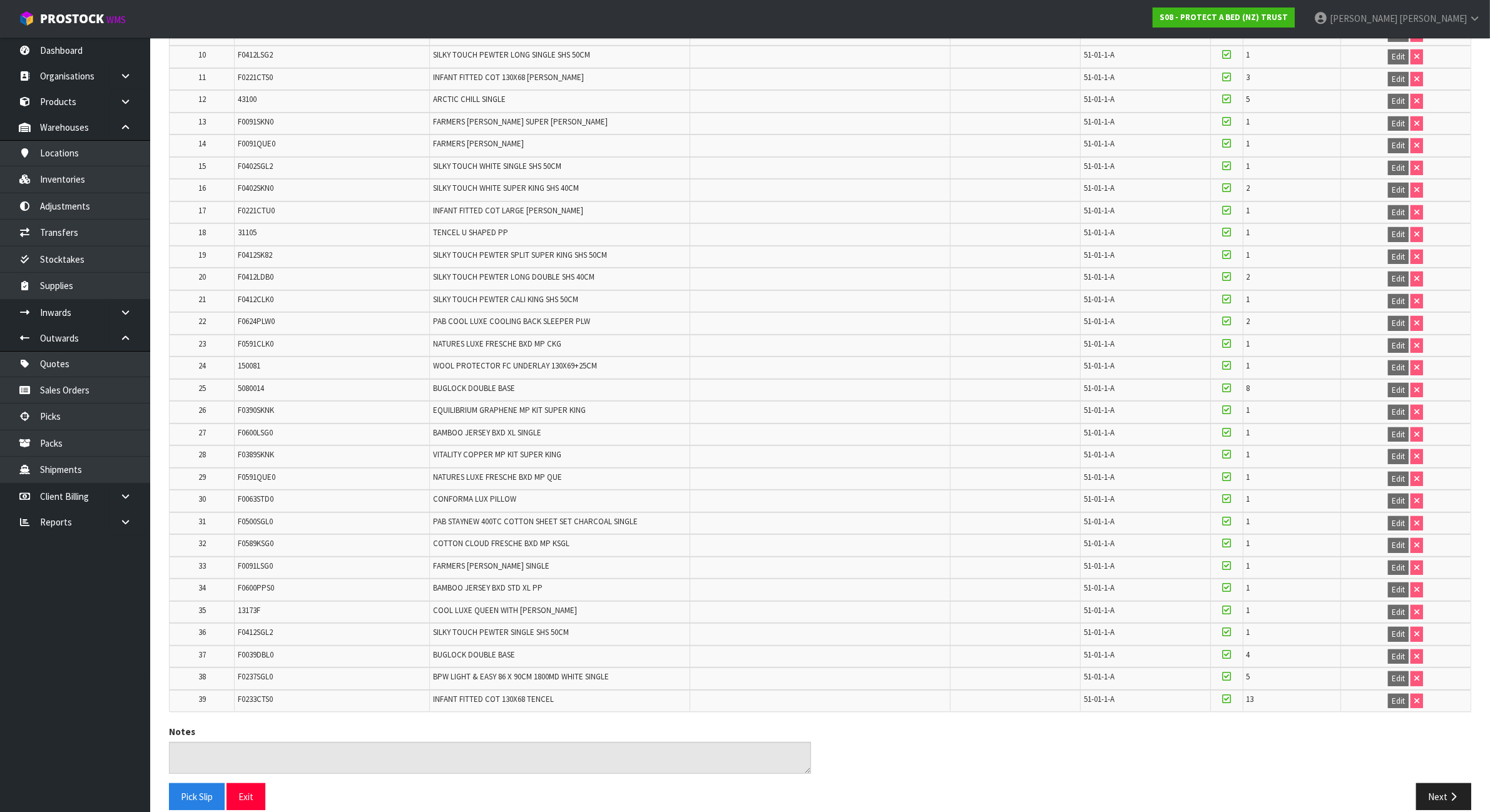
scroll to position [501, 0]
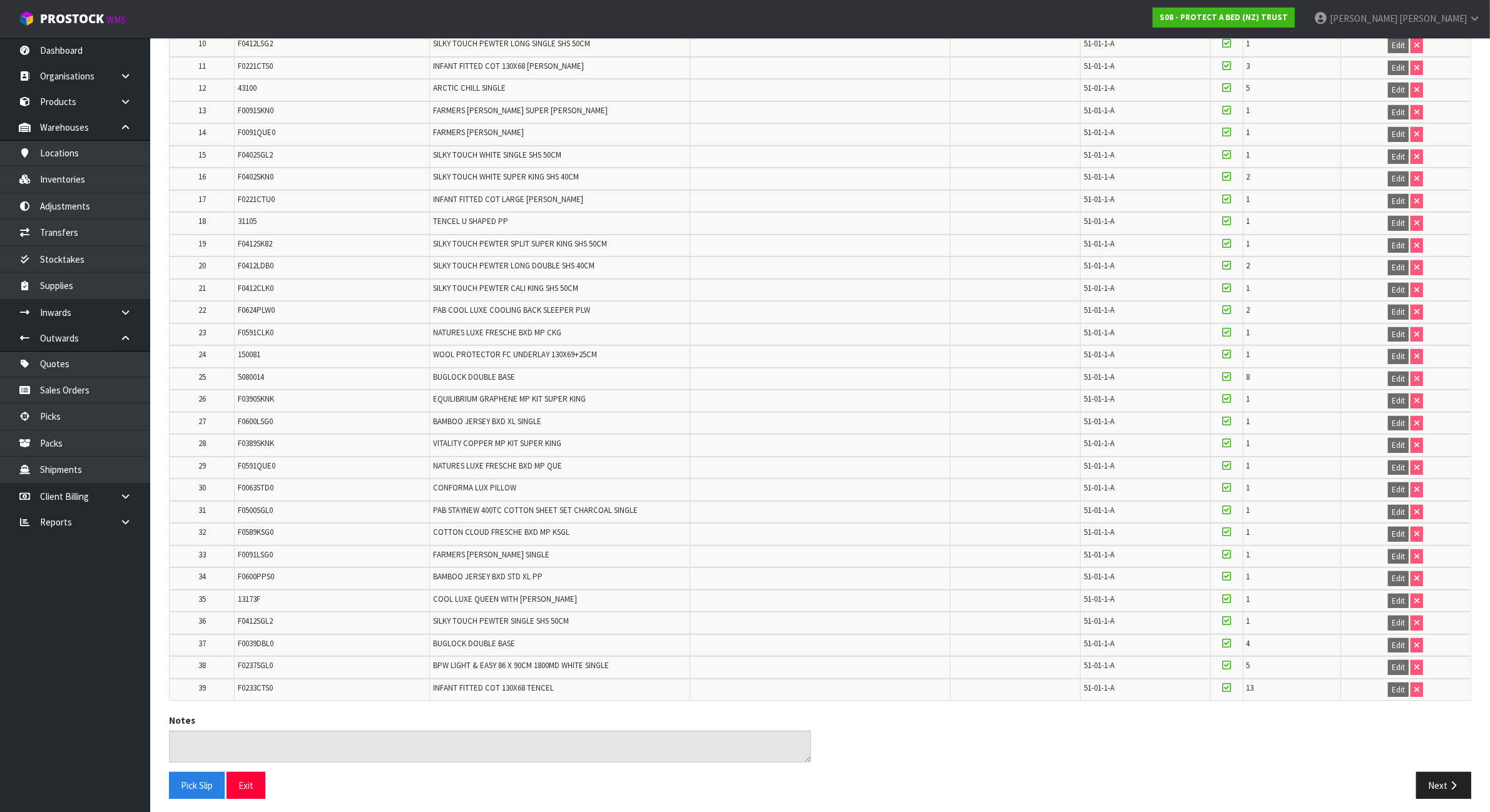
click at [1434, 765] on div "Notes" at bounding box center [820, 743] width 1321 height 58
click at [1436, 775] on button "Next" at bounding box center [1444, 786] width 55 height 27
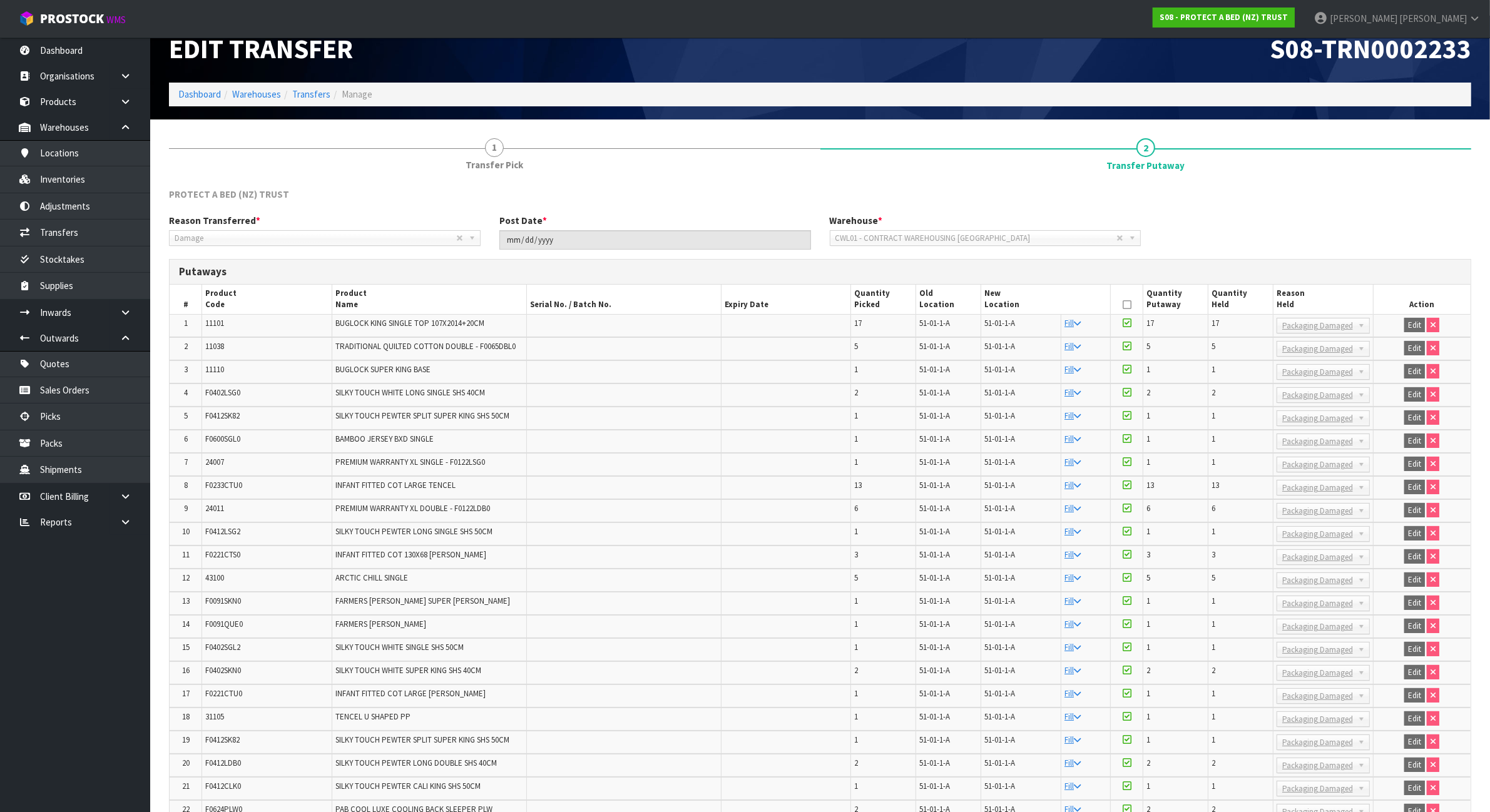
scroll to position [0, 0]
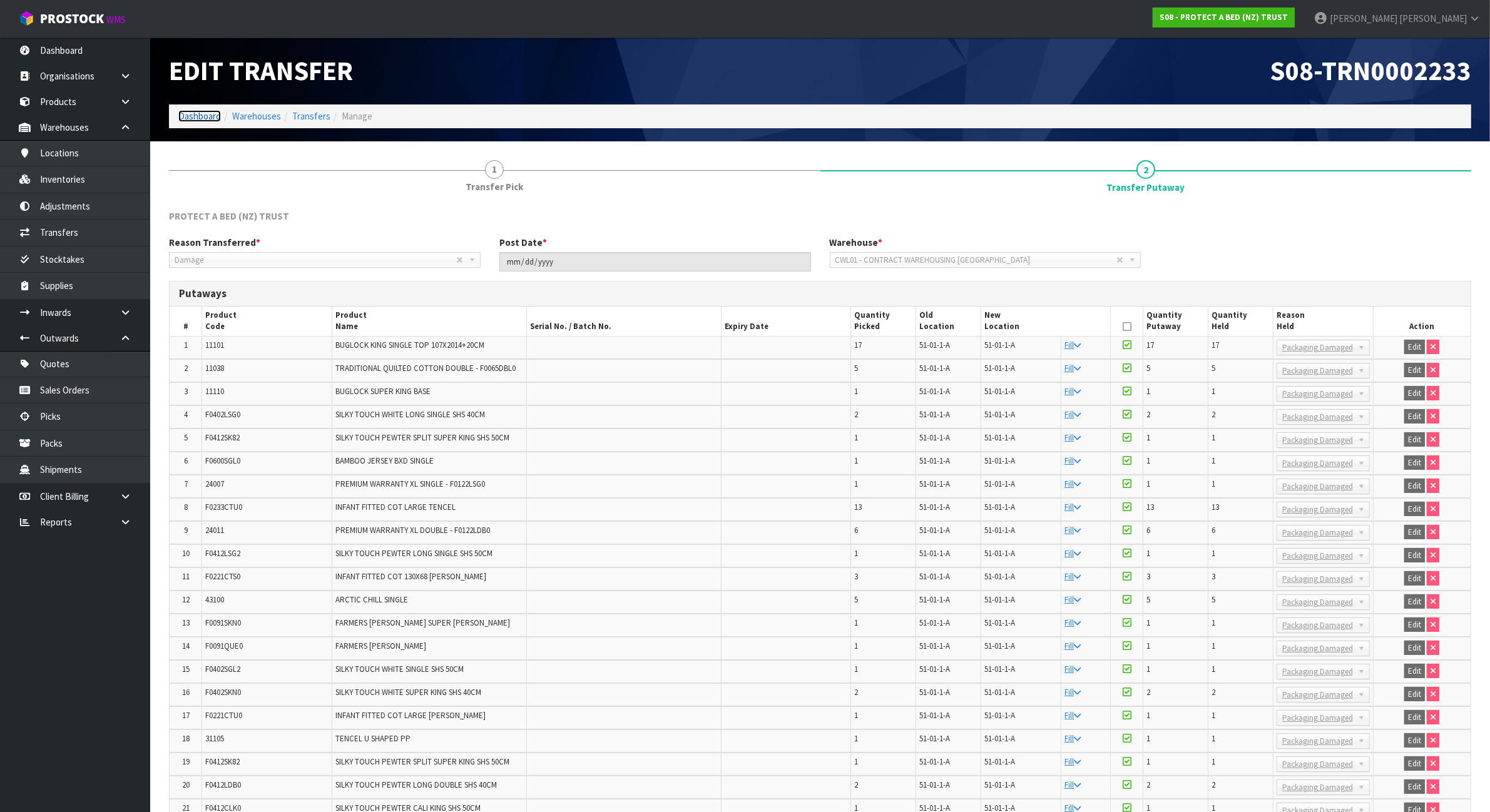
click at [186, 112] on link "Dashboard" at bounding box center [200, 116] width 42 height 12
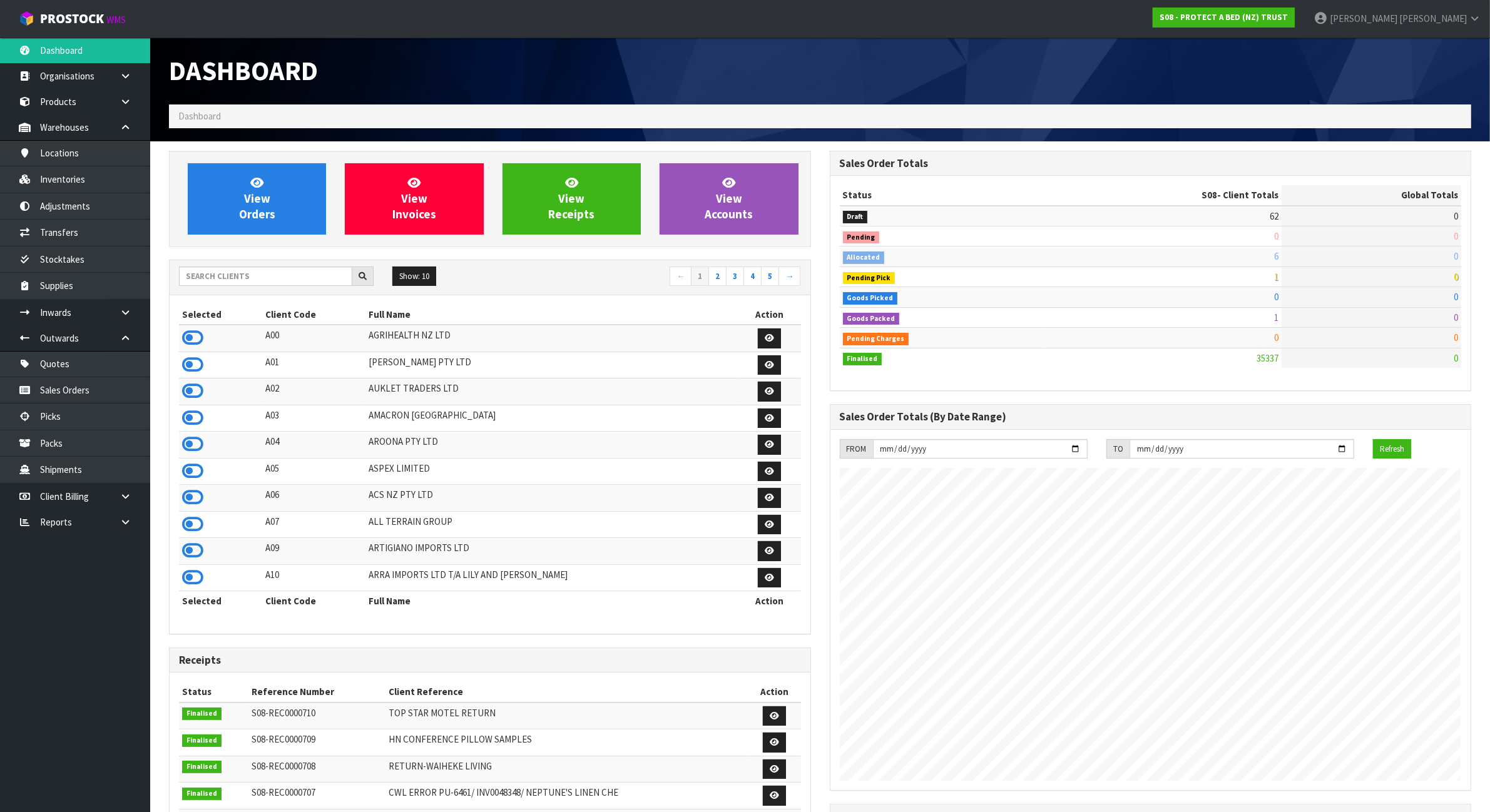
scroll to position [952, 661]
click at [282, 280] on input "text" at bounding box center [266, 276] width 173 height 19
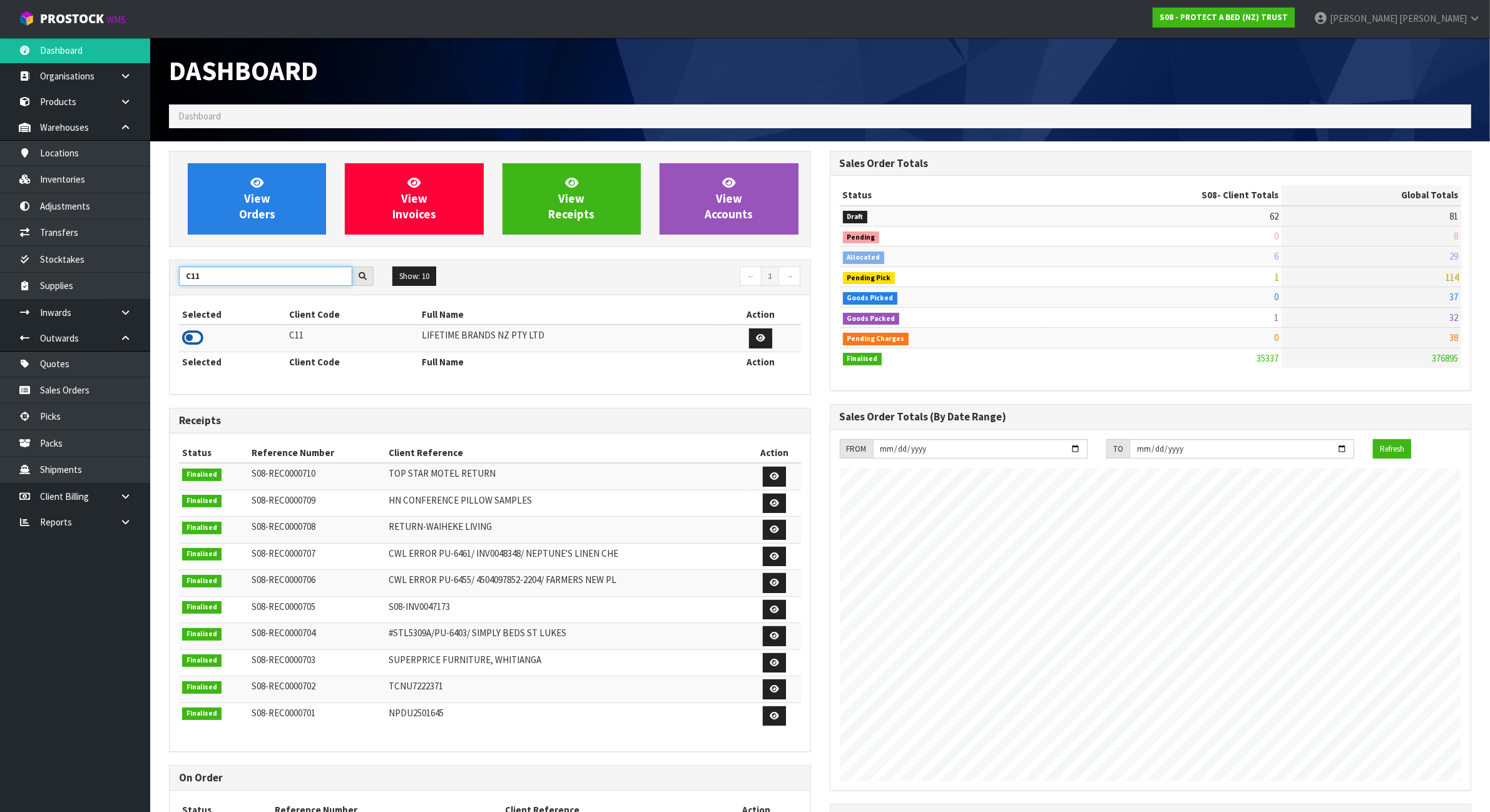
type input "C11"
click at [191, 341] on icon at bounding box center [193, 338] width 21 height 19
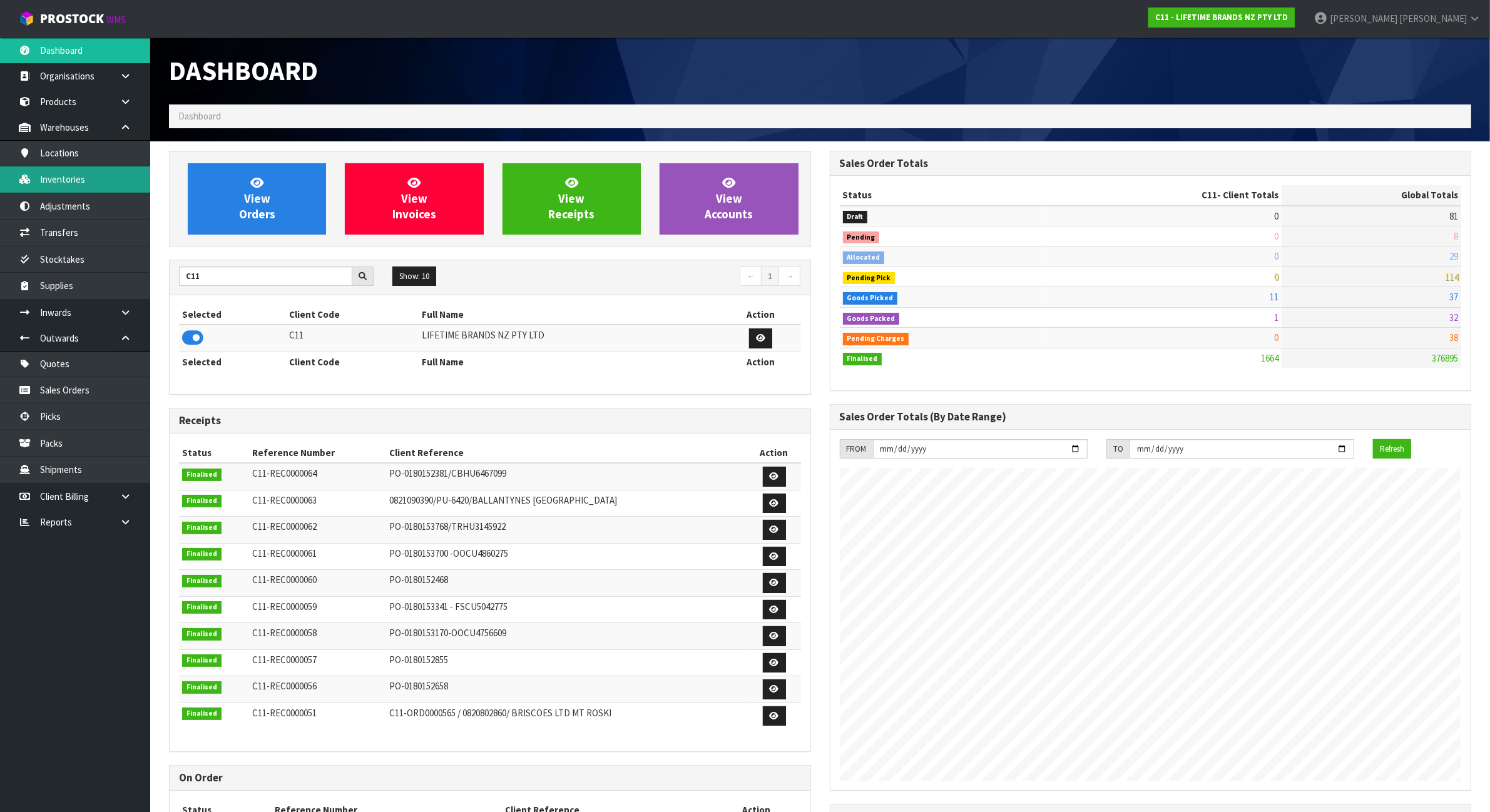
click at [69, 185] on link "Inventories" at bounding box center [75, 179] width 150 height 26
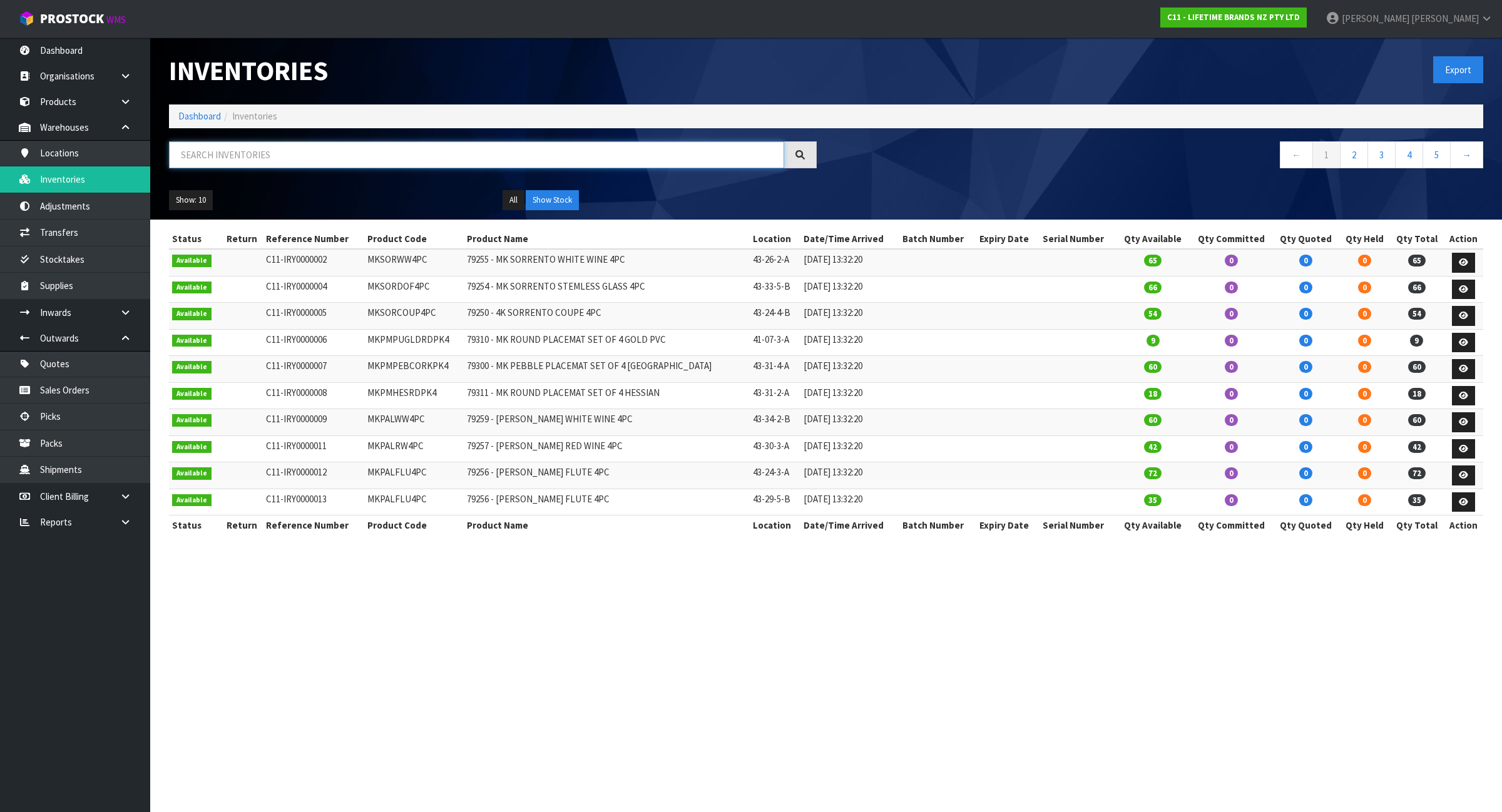
click at [336, 155] on input "text" at bounding box center [476, 155] width 615 height 27
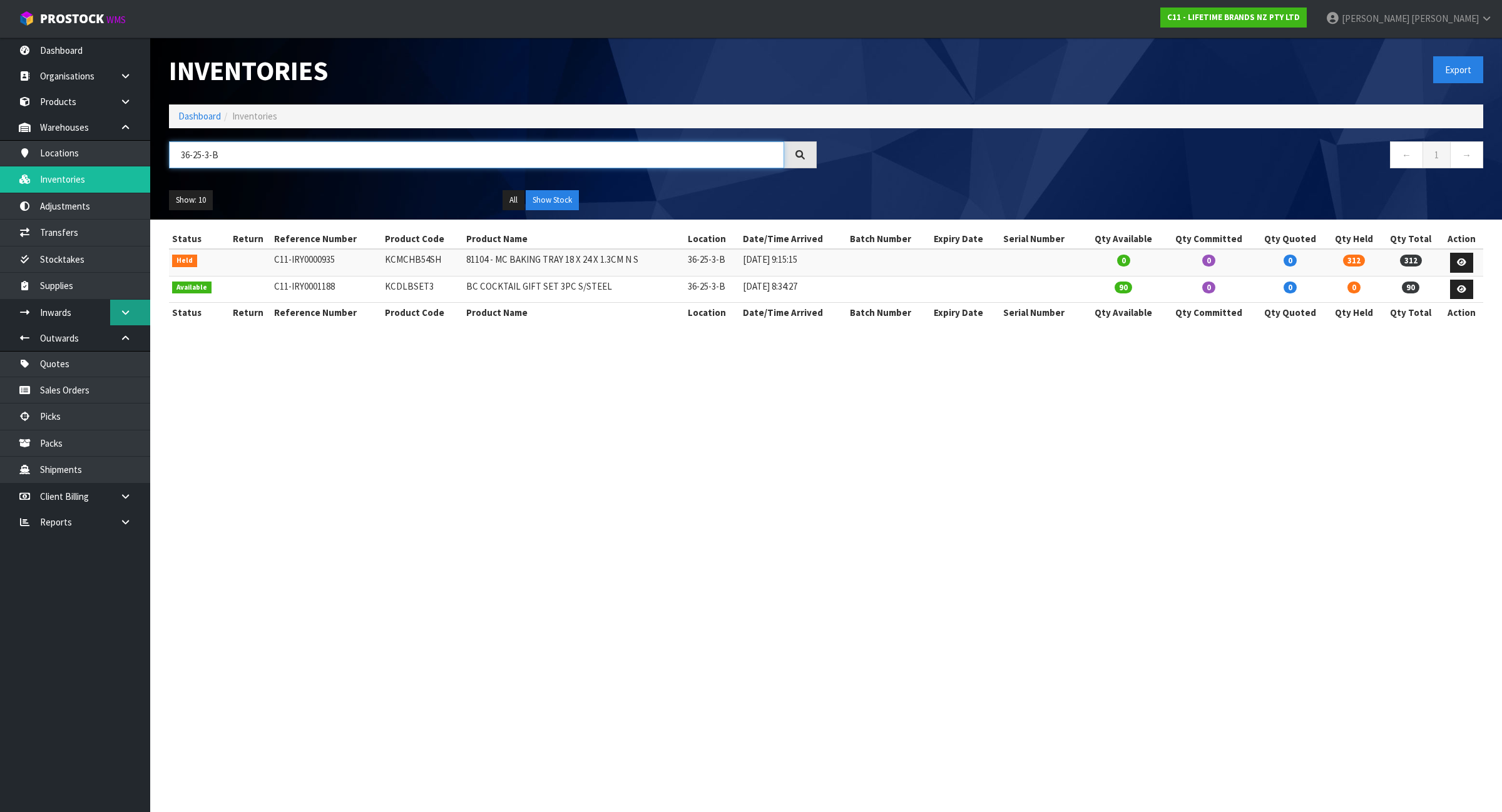
type input "36-25-3-B"
click at [1462, 288] on icon at bounding box center [1462, 289] width 10 height 8
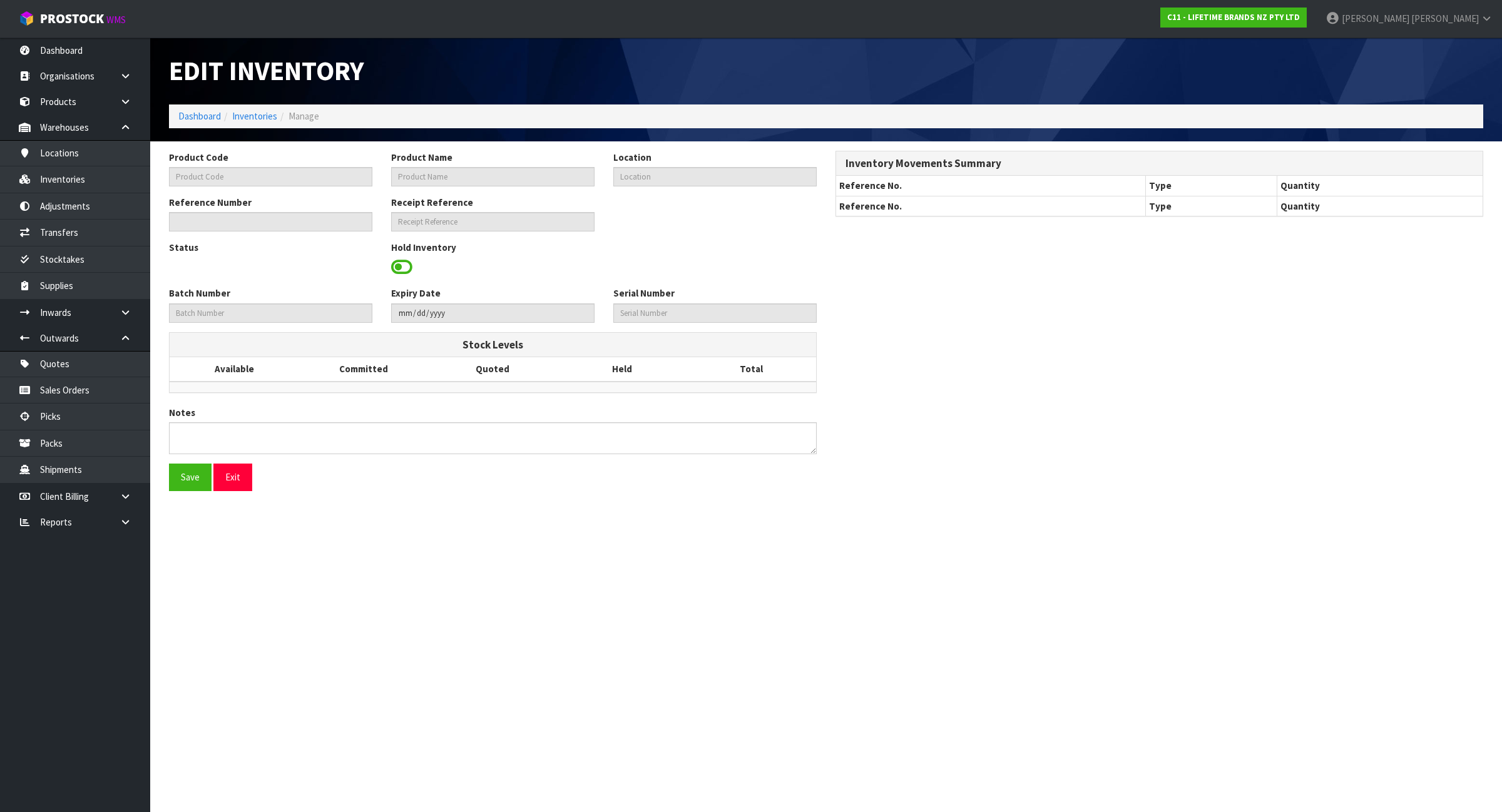
type input "KCDLBSET3"
type input "BC COCKTAIL GIFT SET 3PC S/STEEL"
type input "36-25-3-B"
type input "C11-IRY0001188"
type input "C11-REC0000035"
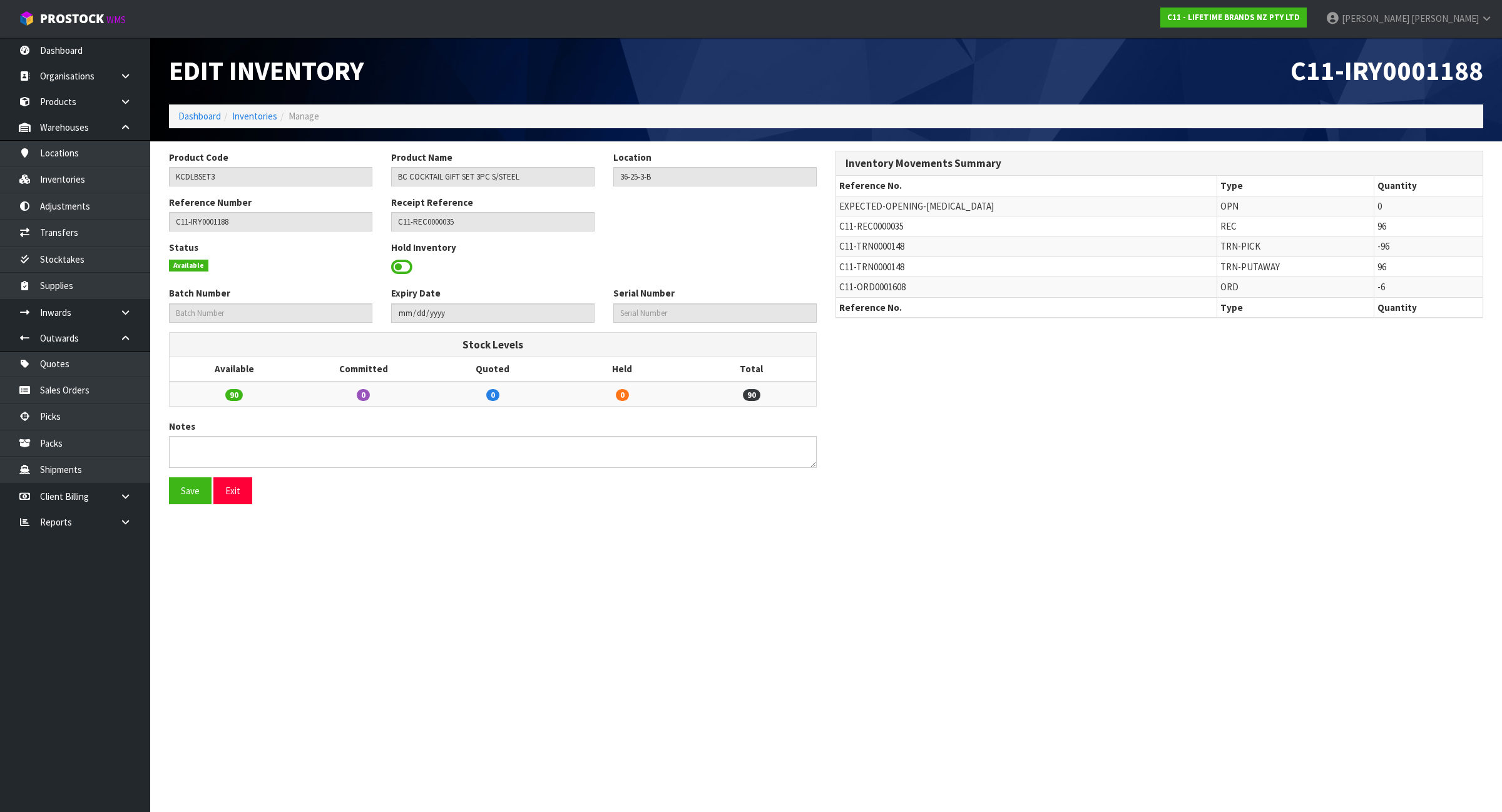
click at [884, 267] on span "C11-TRN0000148" at bounding box center [871, 267] width 65 height 12
copy tr "C11-TRN0000148"
click at [104, 239] on link "Transfers" at bounding box center [75, 232] width 150 height 26
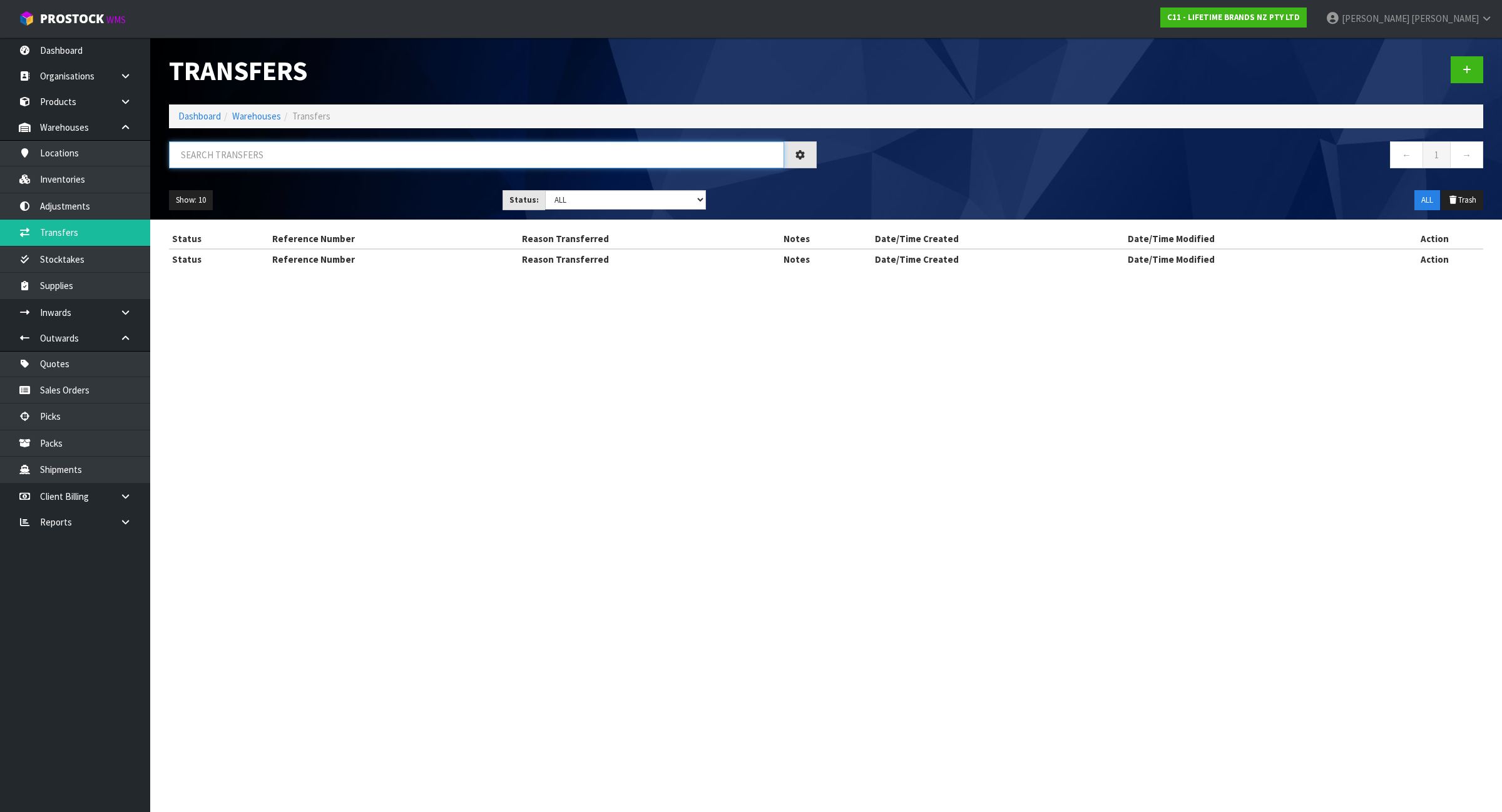
click at [324, 144] on input "text" at bounding box center [476, 155] width 615 height 27
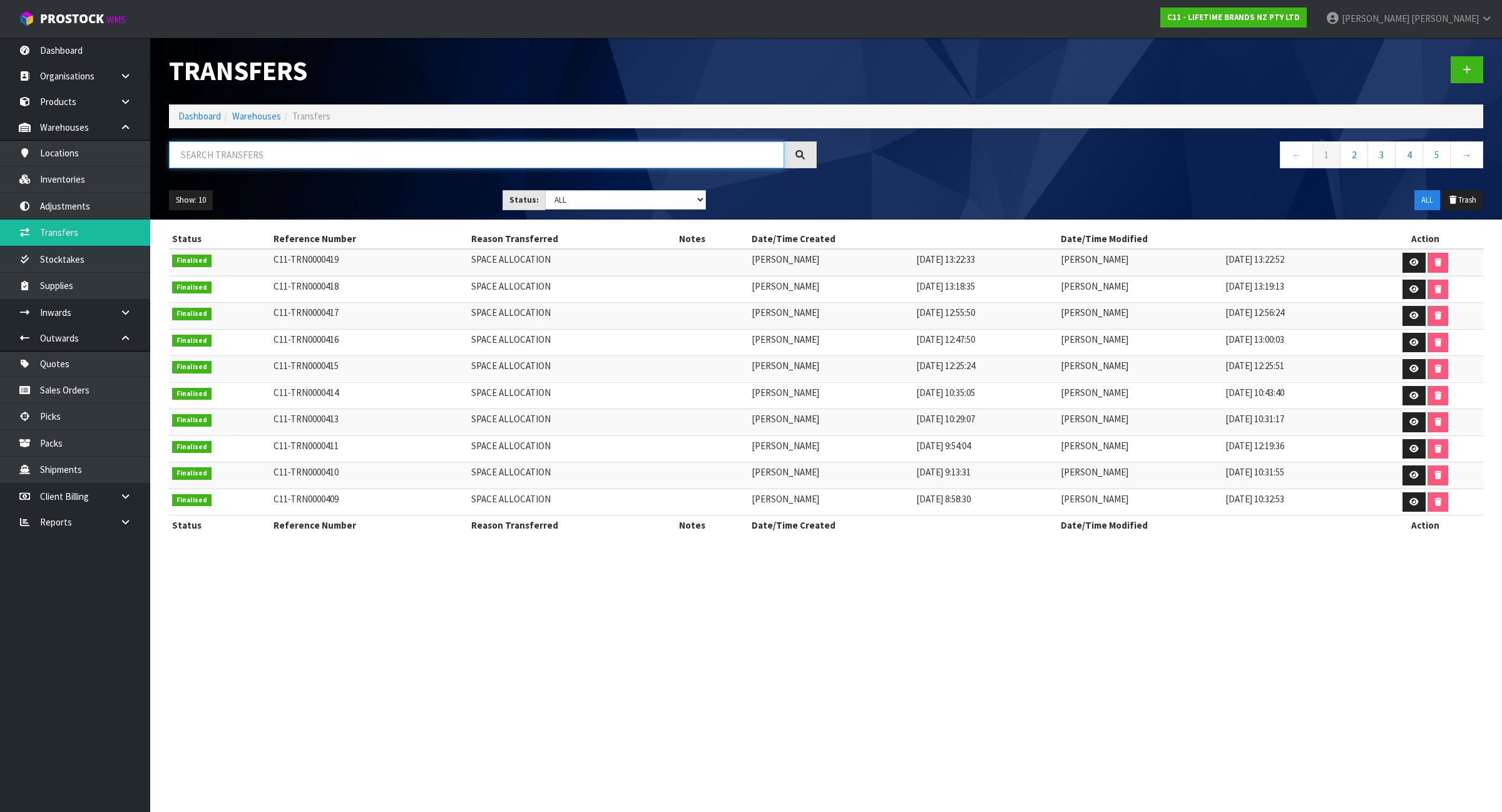
paste input "C11-TRN0000148"
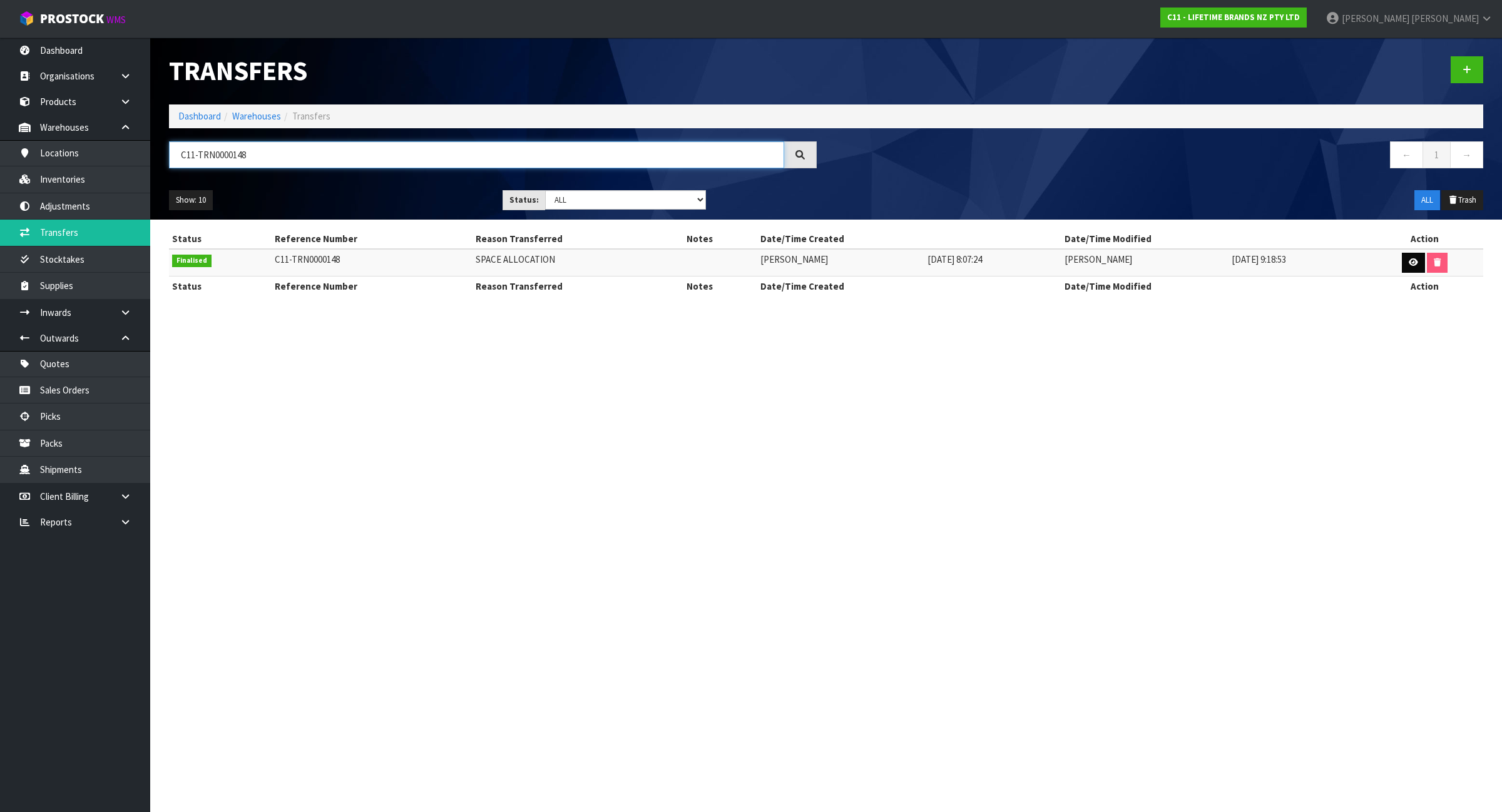
type input "C11-TRN0000148"
click at [1408, 261] on icon at bounding box center [1413, 263] width 10 height 8
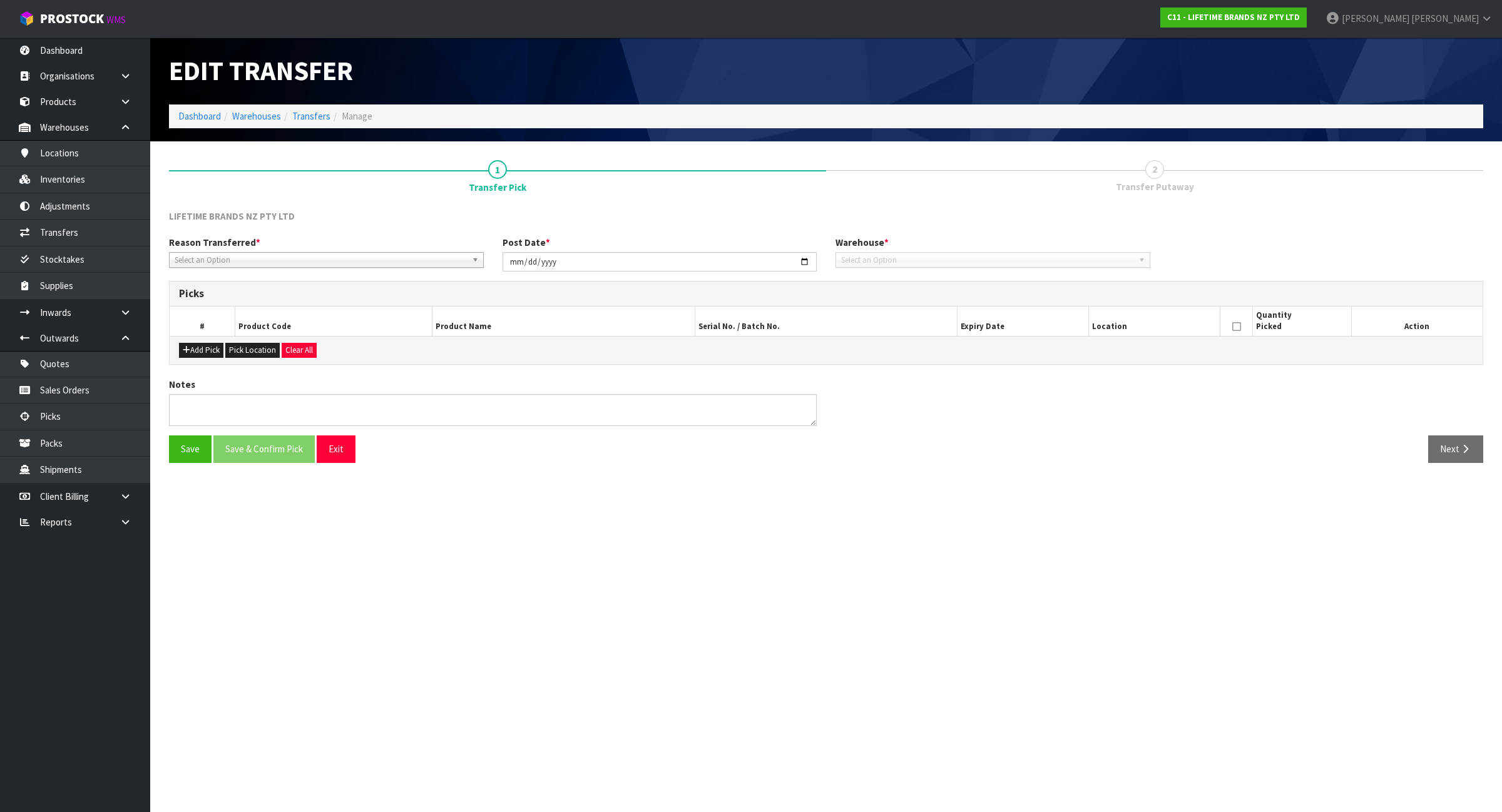
type input "2025-05-14"
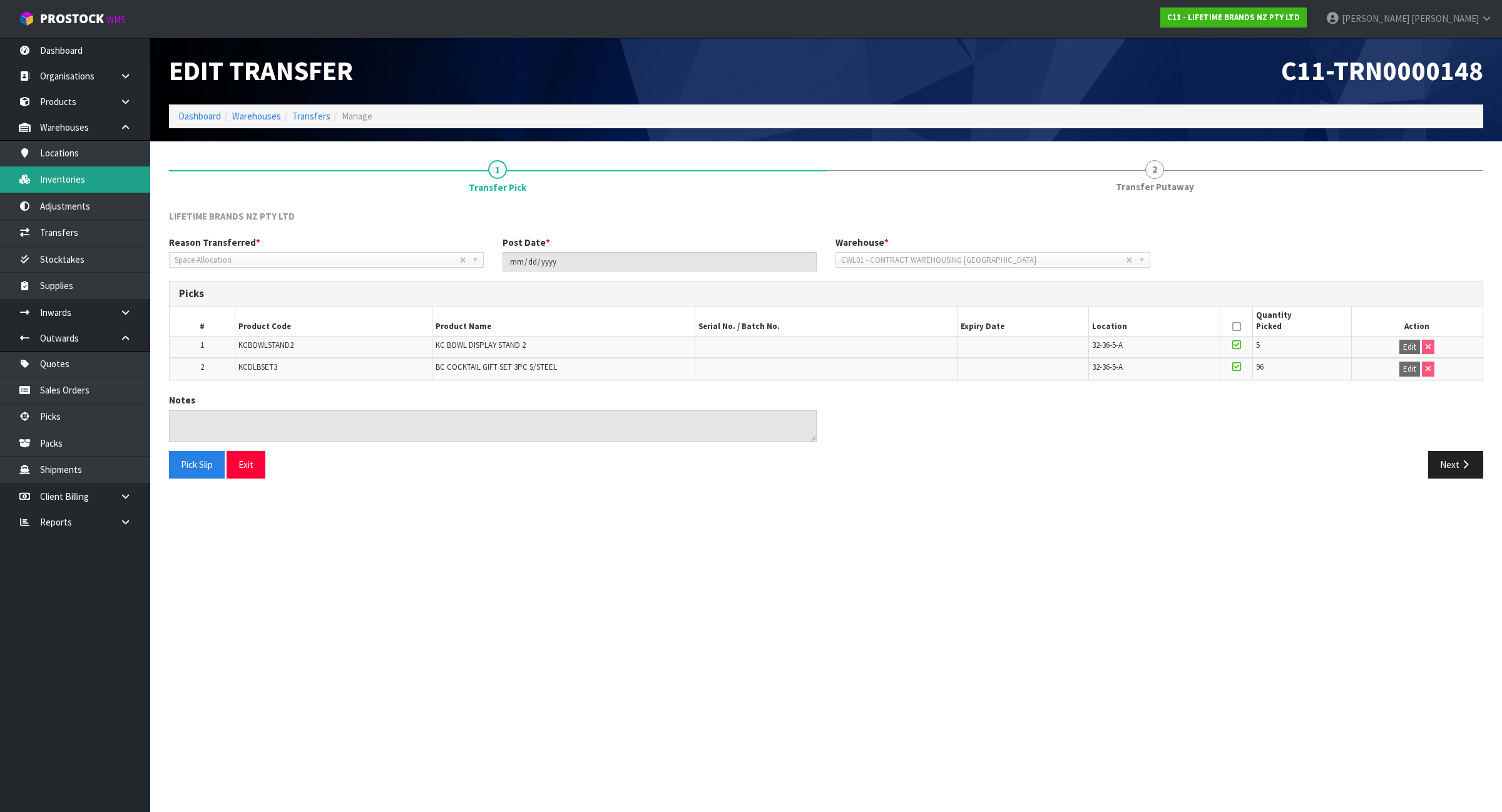
click at [78, 191] on link "Inventories" at bounding box center [75, 179] width 150 height 26
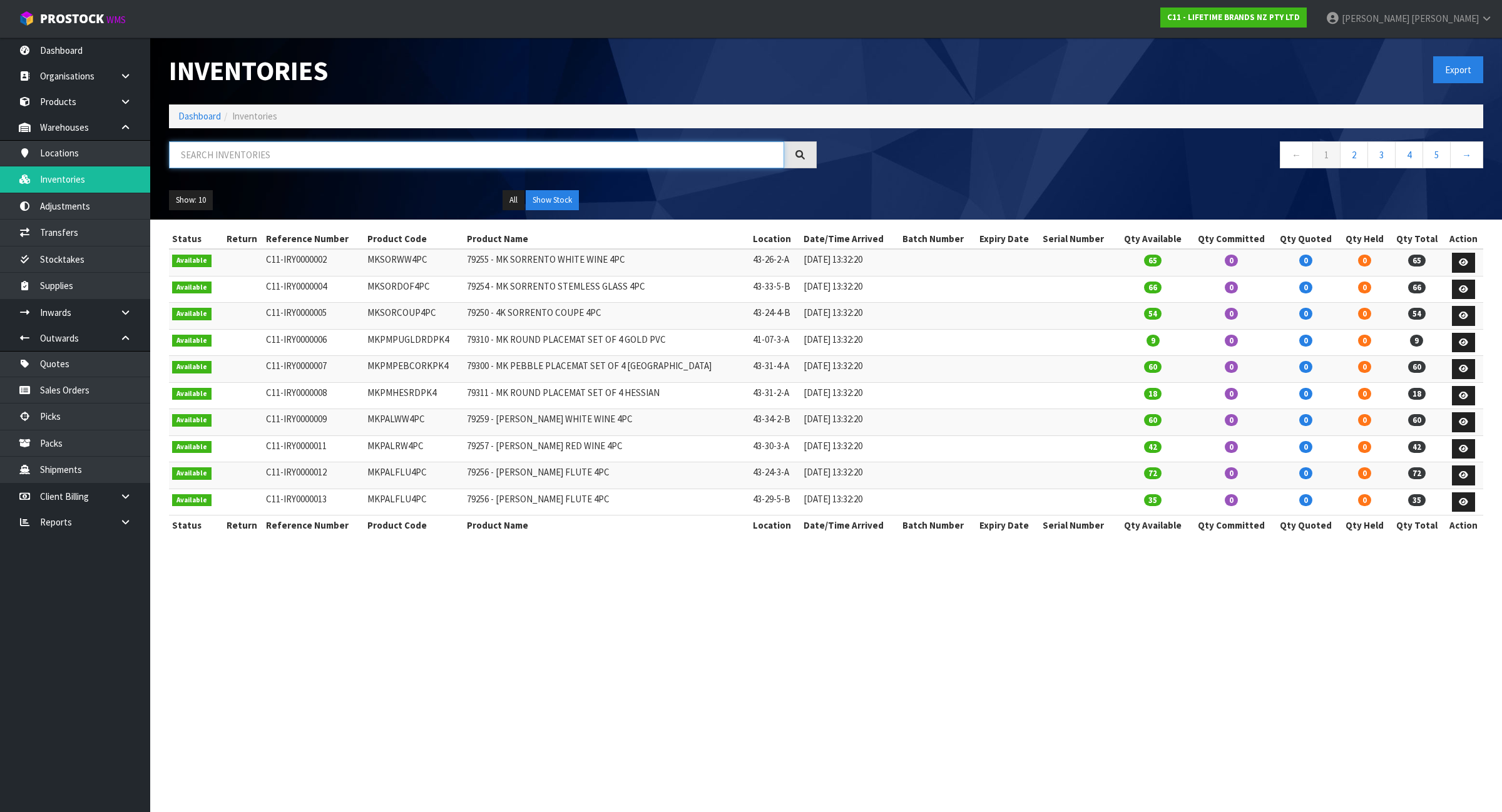
click at [280, 162] on input "text" at bounding box center [476, 155] width 615 height 27
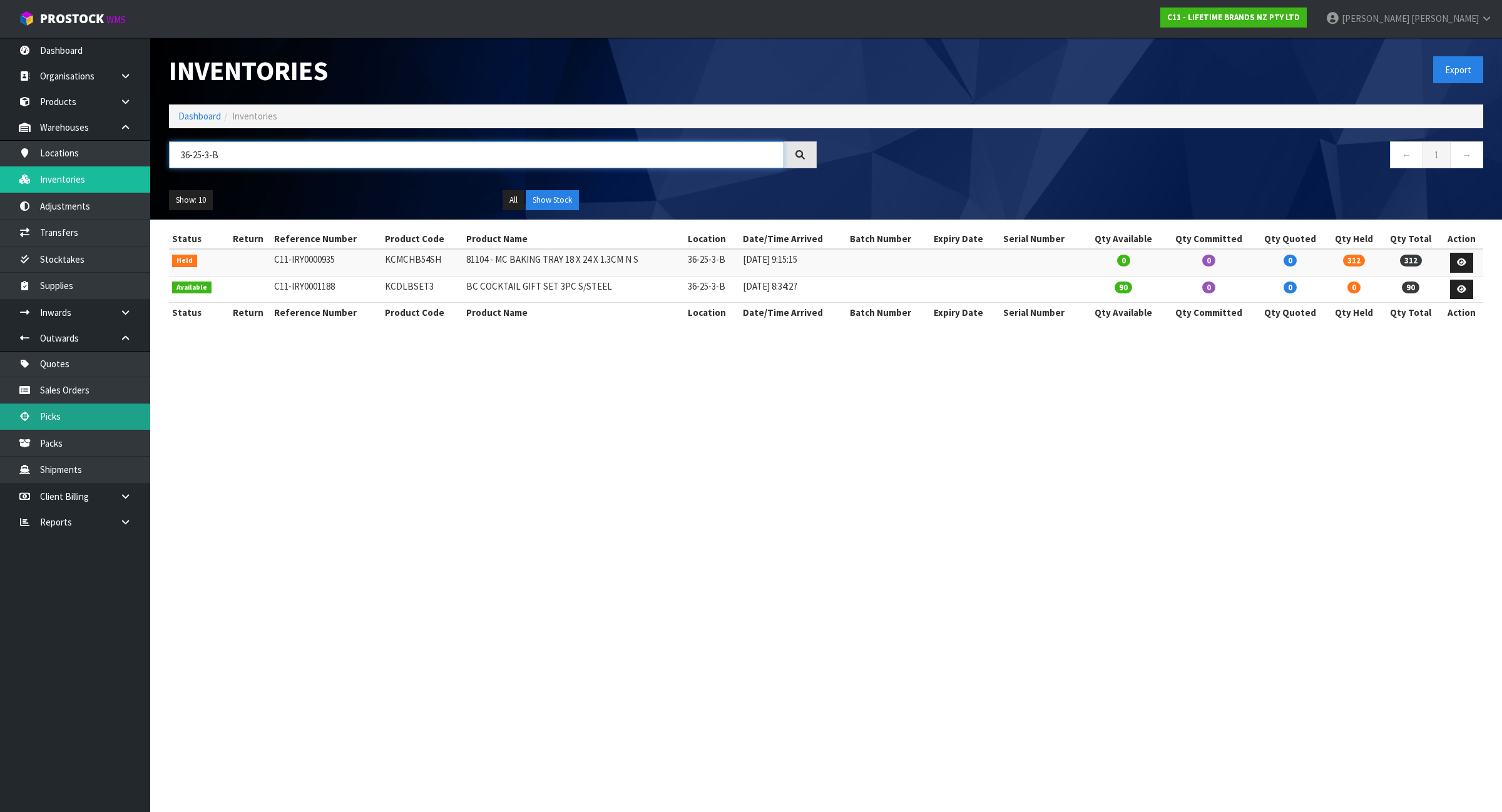
type input "36-25-3-B"
click at [1237, 0] on html "Toggle navigation ProStock WMS C11 - LIFETIME BRANDS NZ PTY LTD James Luff Logo…" at bounding box center [751, 406] width 1502 height 812
click at [193, 108] on ol "Dashboard Inventories" at bounding box center [825, 116] width 1314 height 23
click at [200, 119] on link "Dashboard" at bounding box center [200, 116] width 42 height 12
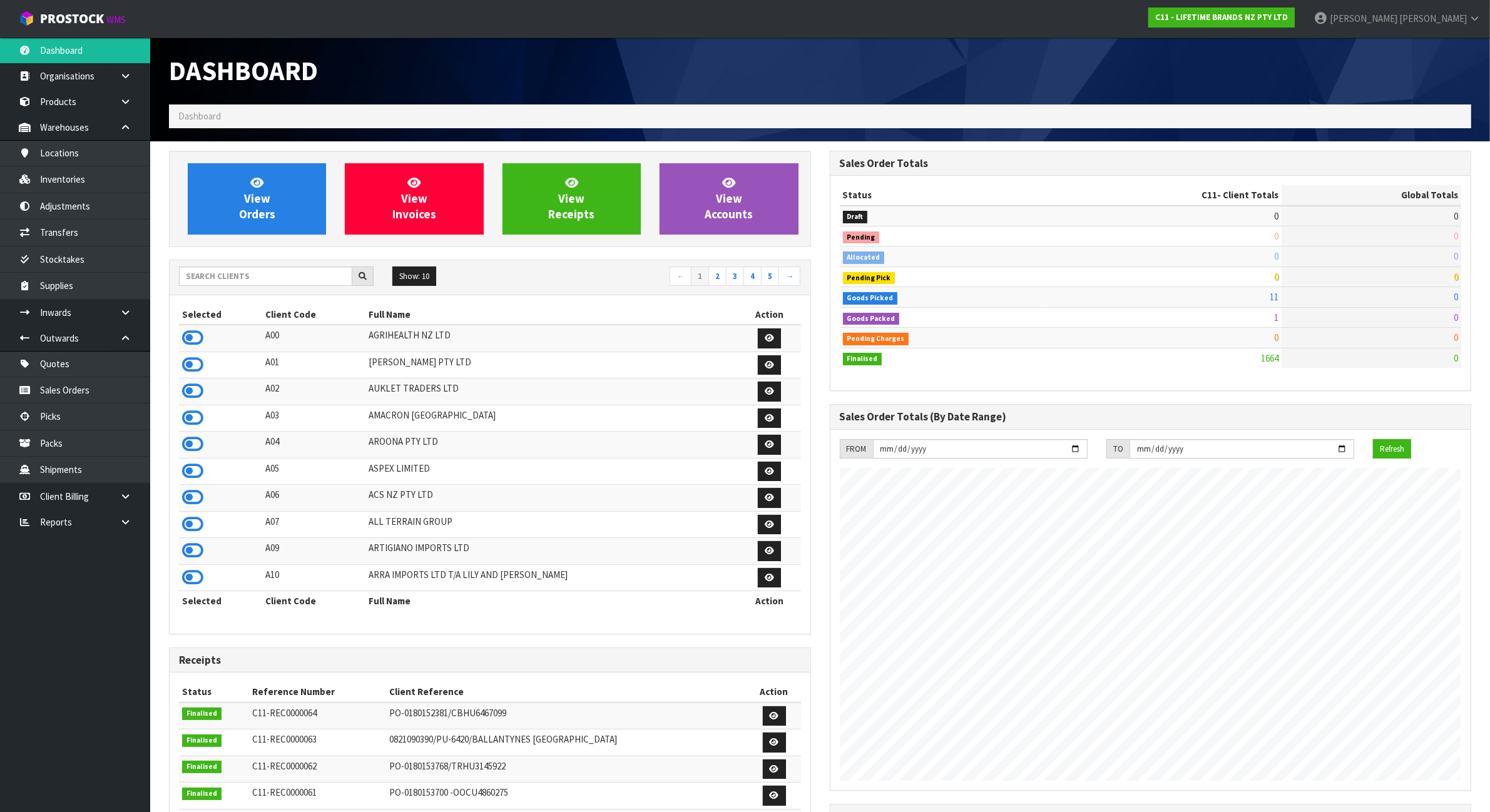
scroll to position [952, 661]
click at [247, 275] on input "text" at bounding box center [266, 276] width 173 height 19
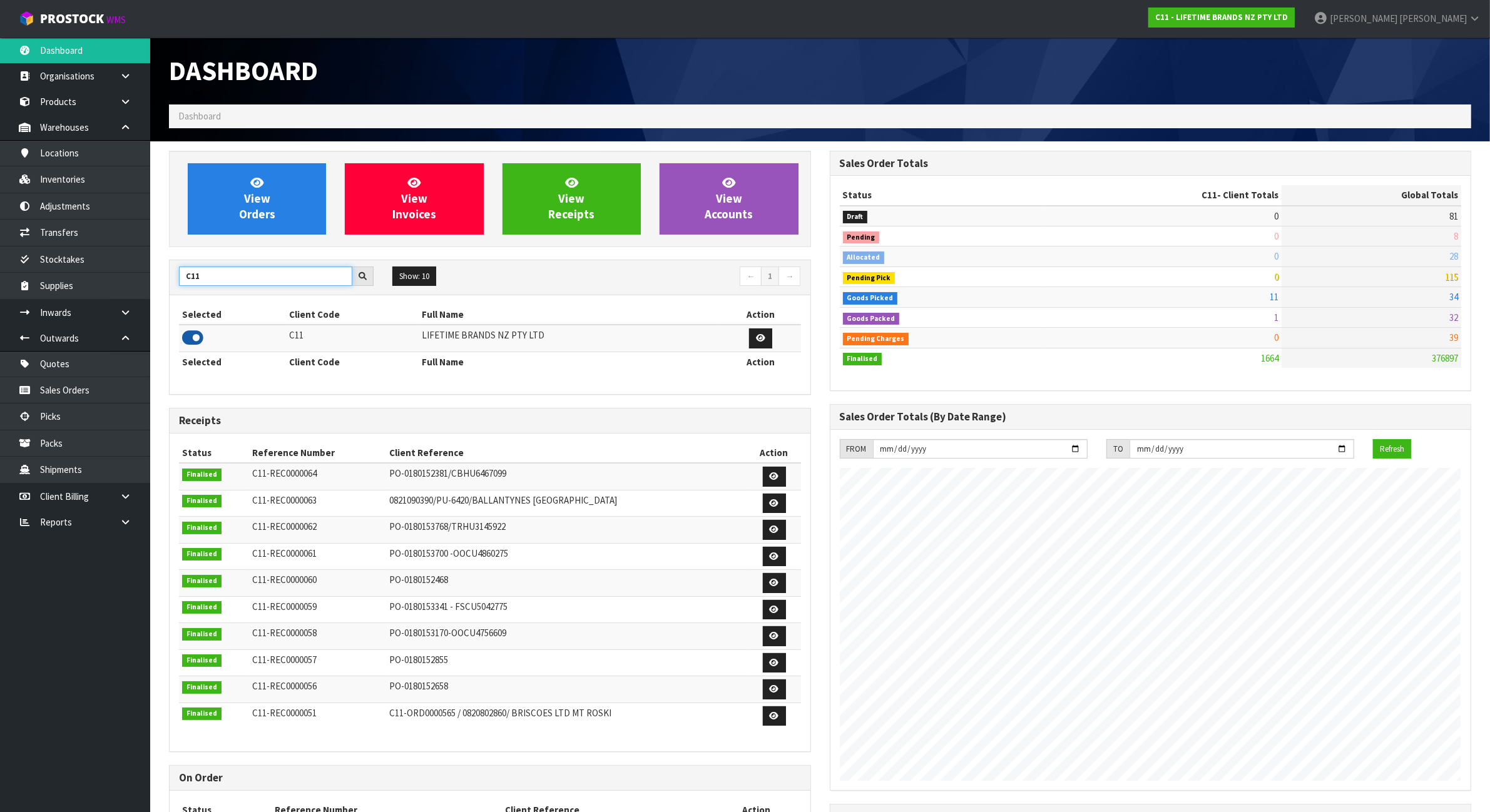
type input "C11"
click at [197, 338] on icon at bounding box center [193, 338] width 21 height 19
click at [62, 178] on link "Inventories" at bounding box center [75, 179] width 150 height 26
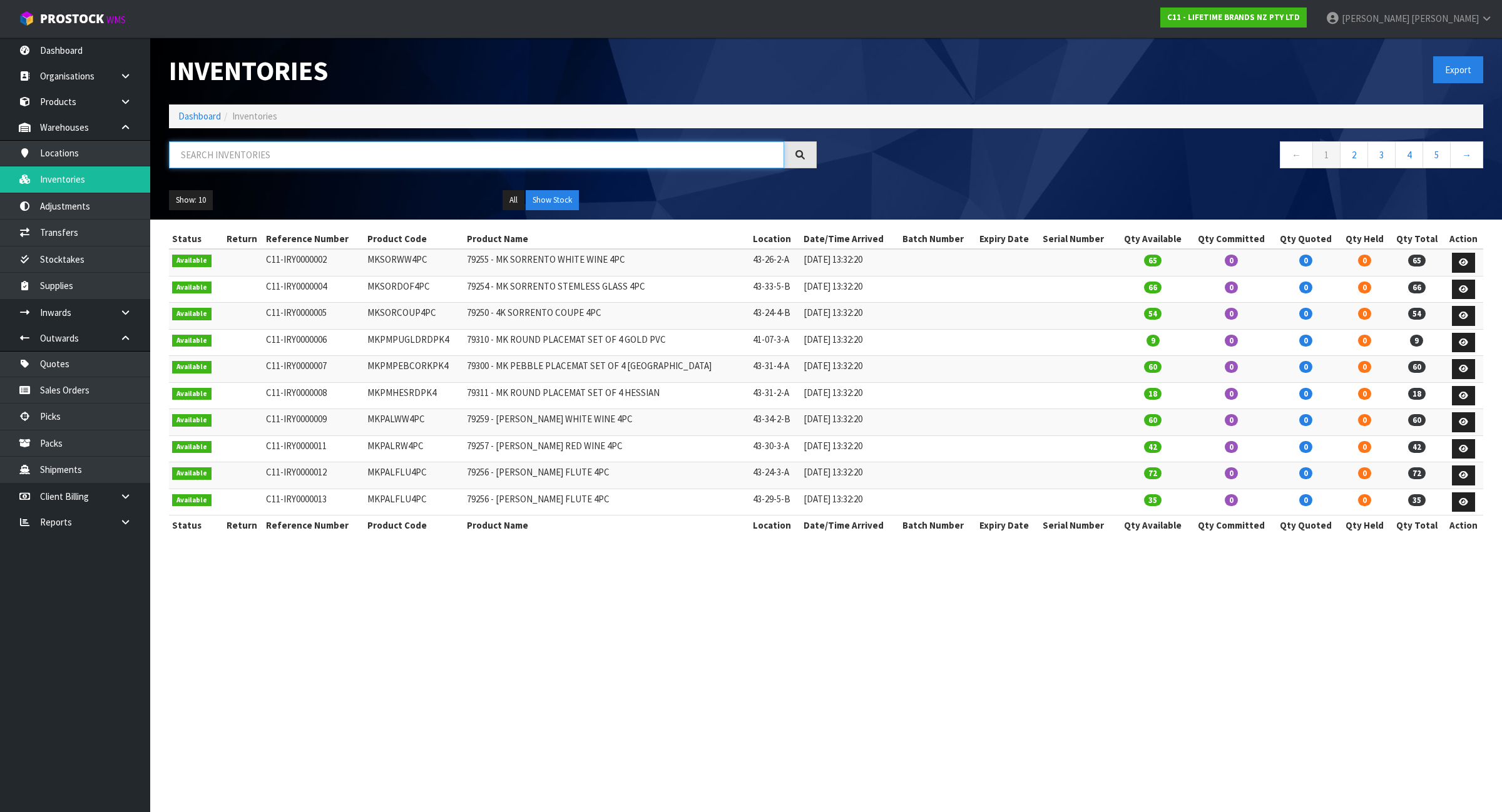
click at [250, 159] on input "text" at bounding box center [476, 155] width 615 height 27
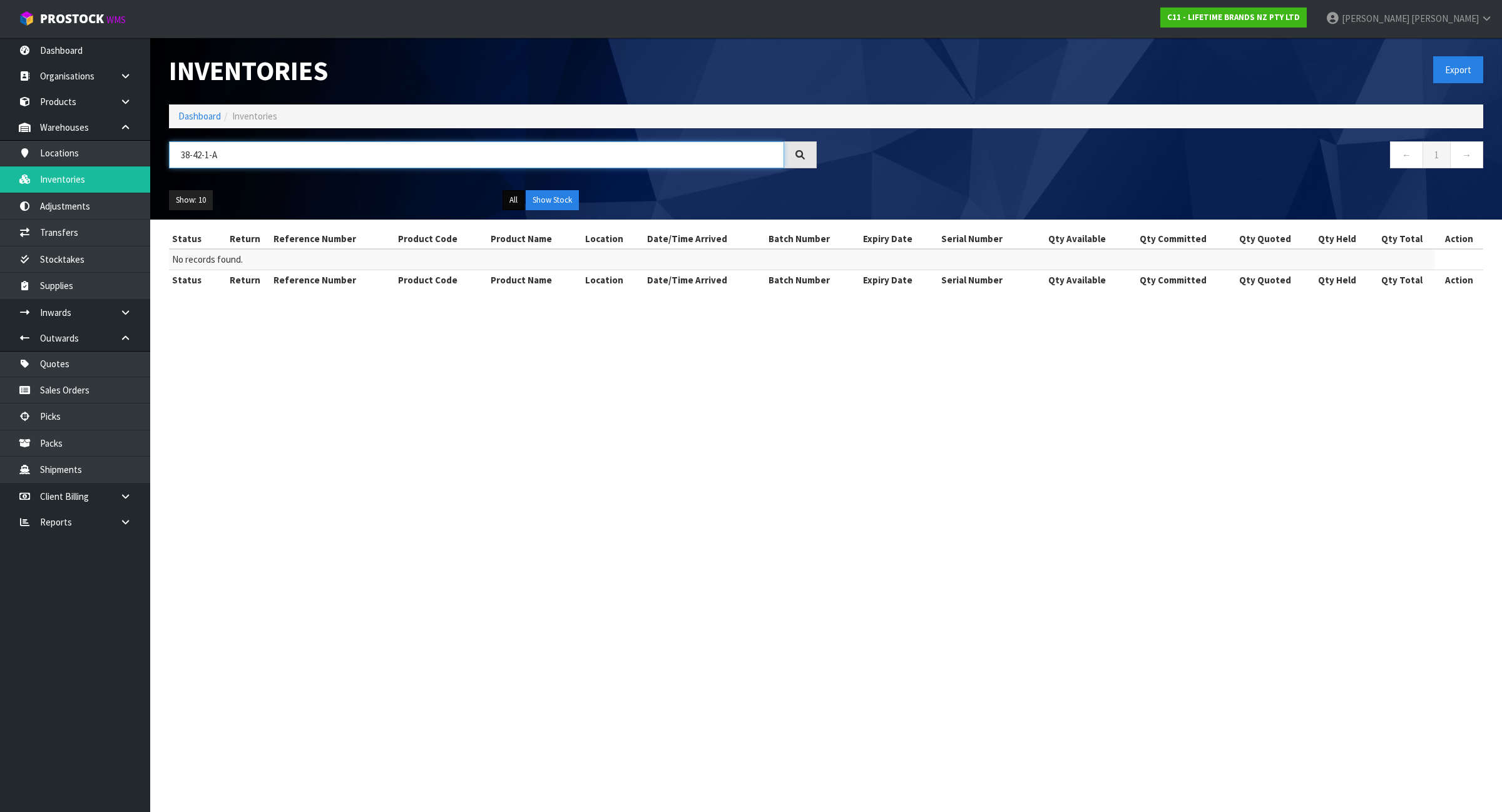
type input "38-42-1-A"
click at [515, 201] on button "All" at bounding box center [514, 200] width 22 height 20
click at [548, 198] on button "Show Stock" at bounding box center [552, 200] width 53 height 20
click at [202, 112] on link "Dashboard" at bounding box center [200, 116] width 42 height 12
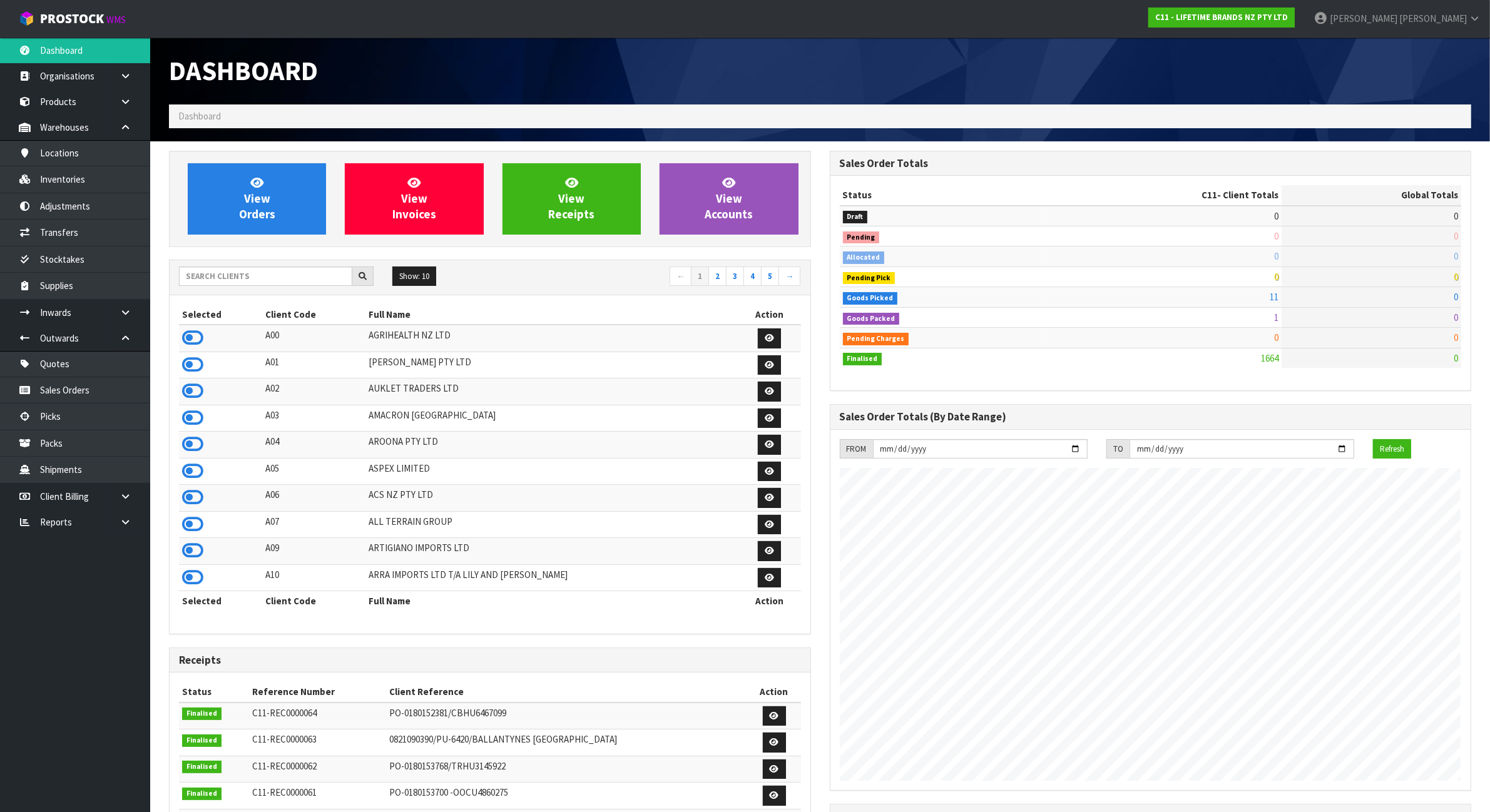
scroll to position [952, 661]
click at [259, 272] on input "text" at bounding box center [266, 276] width 173 height 19
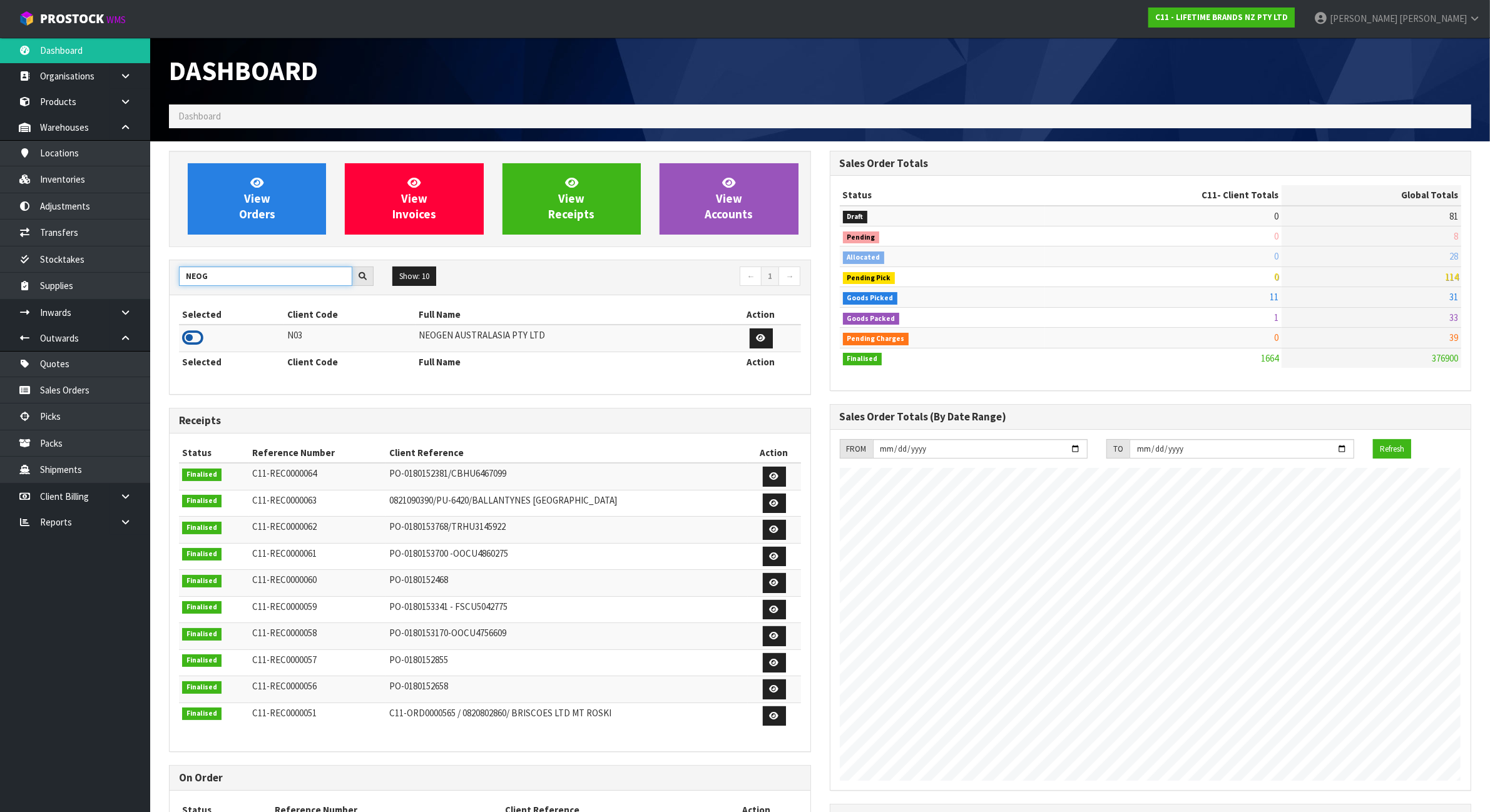
type input "NEOG"
click at [189, 335] on icon at bounding box center [193, 338] width 21 height 19
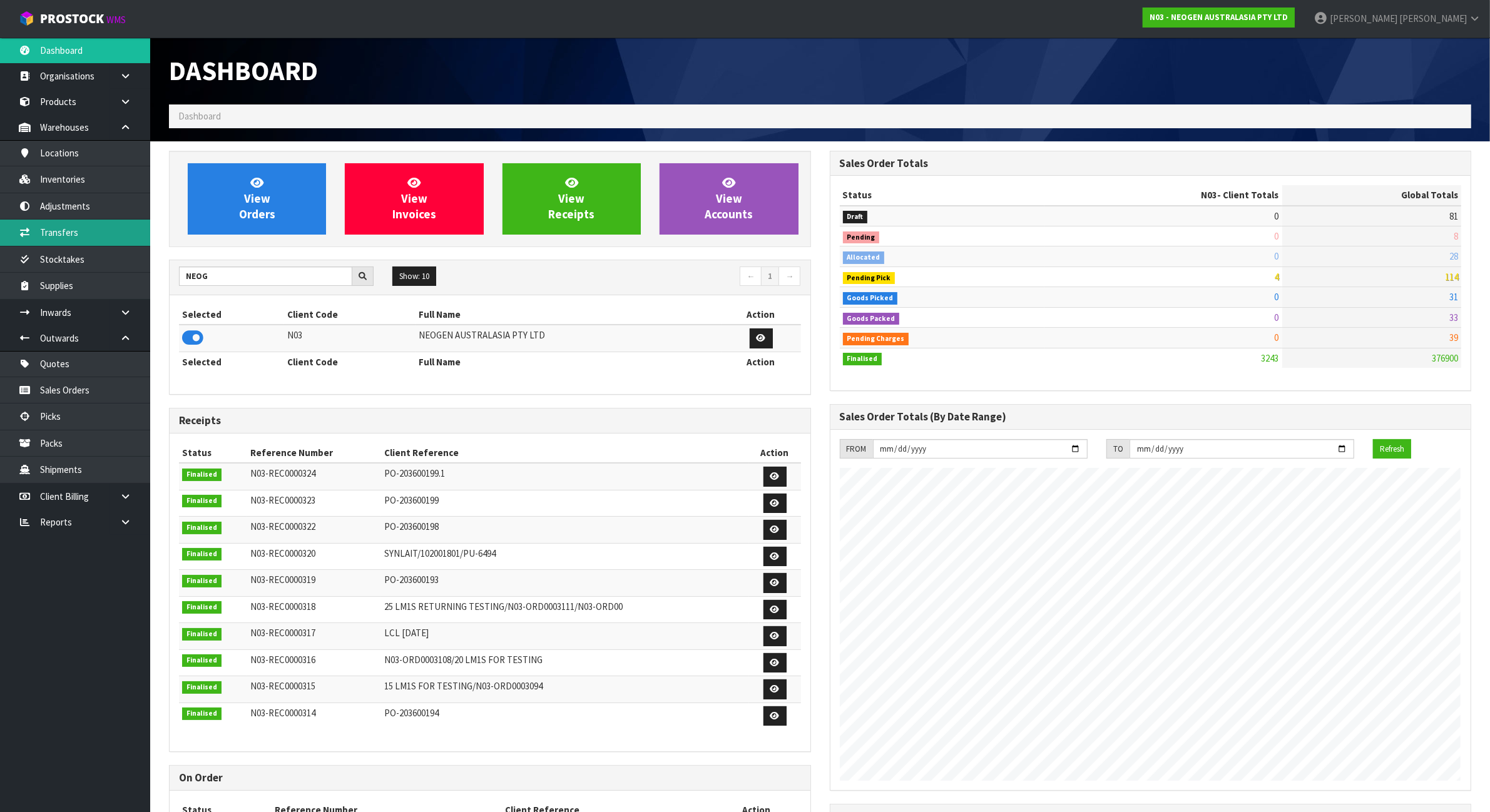
click at [79, 229] on link "Transfers" at bounding box center [75, 232] width 150 height 26
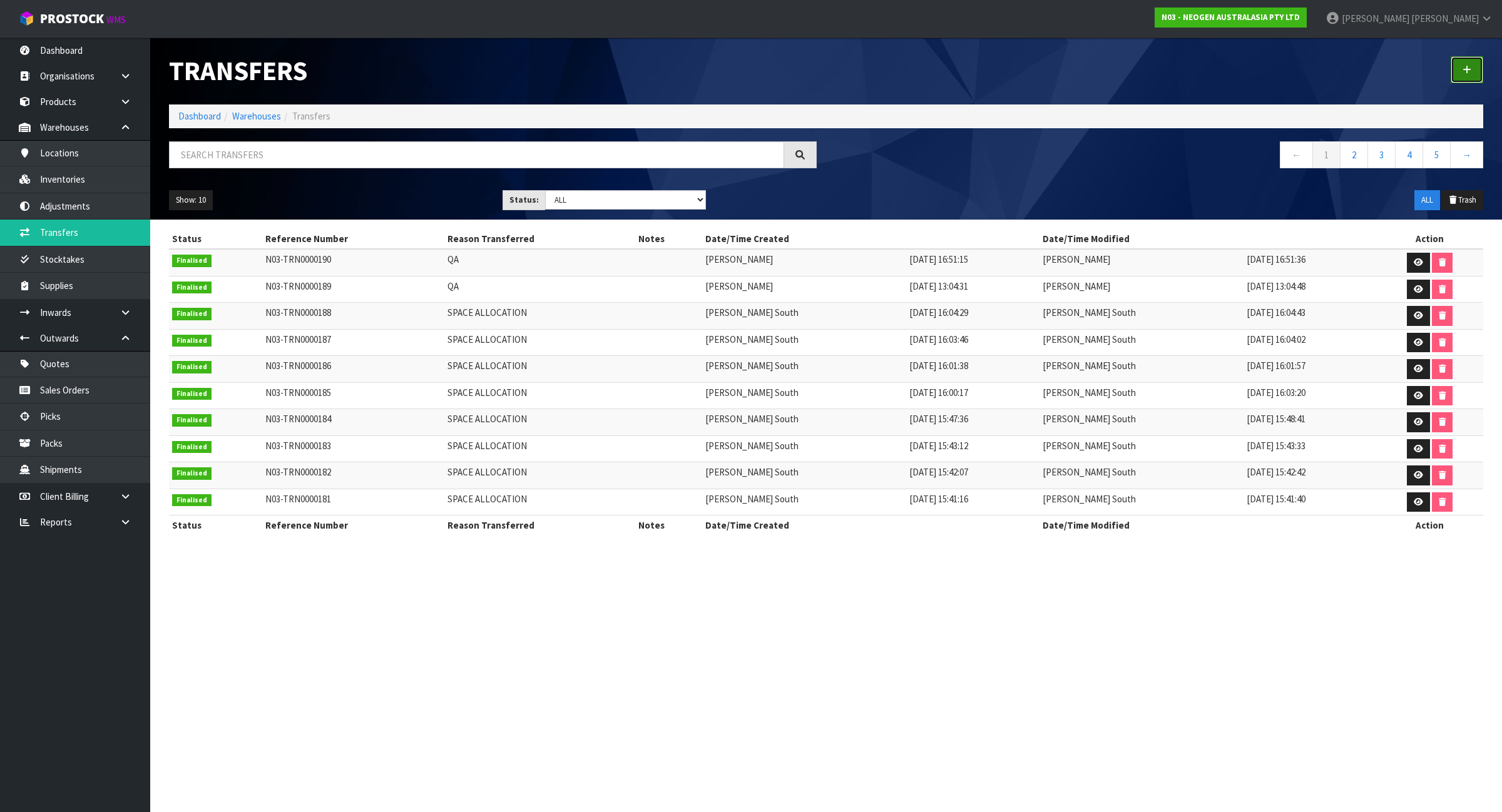
click at [1466, 67] on icon at bounding box center [1467, 69] width 9 height 10
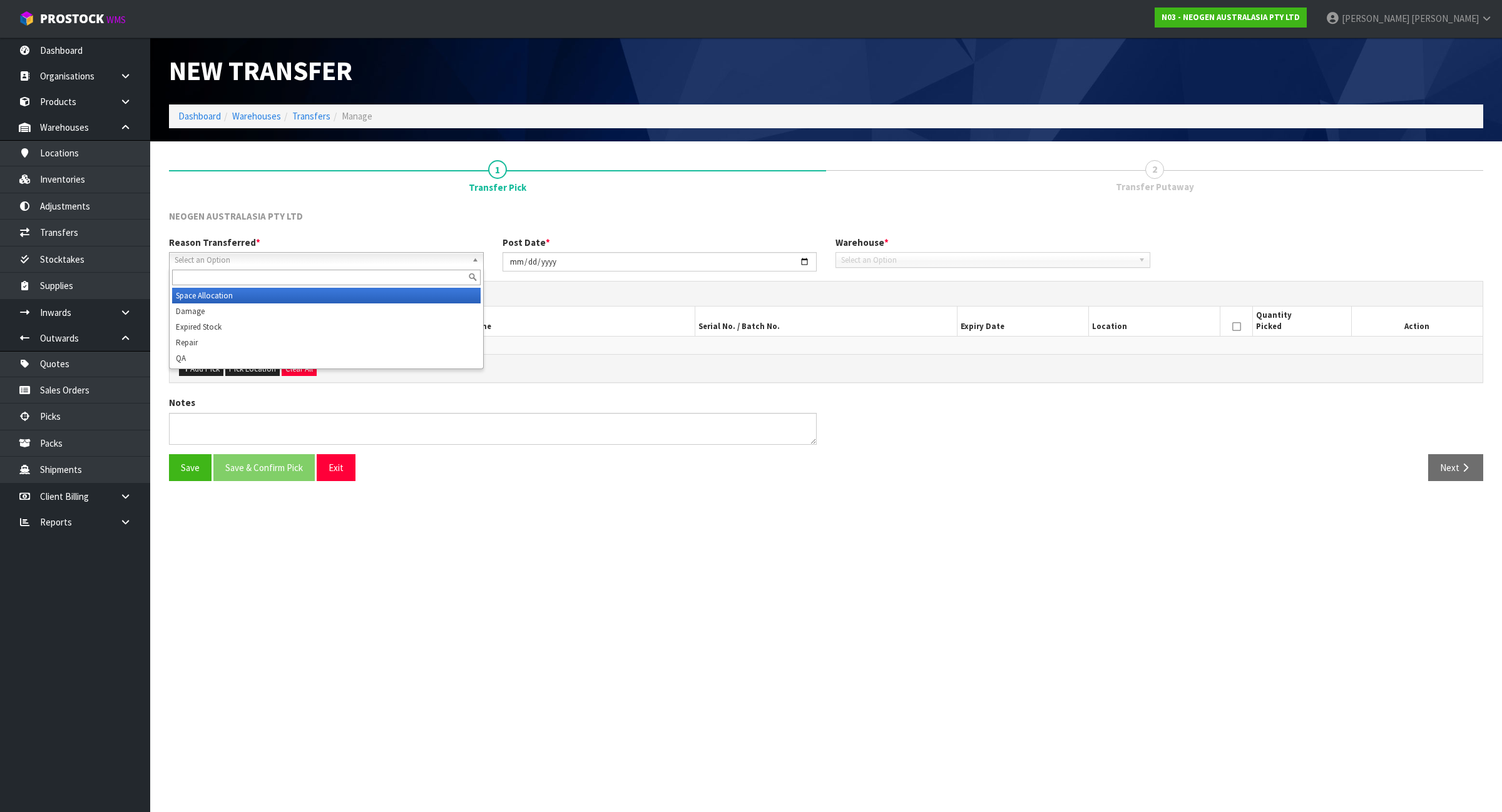
click at [365, 262] on span "Select an Option" at bounding box center [320, 260] width 292 height 15
click at [354, 289] on li "Space Allocation" at bounding box center [326, 295] width 309 height 15
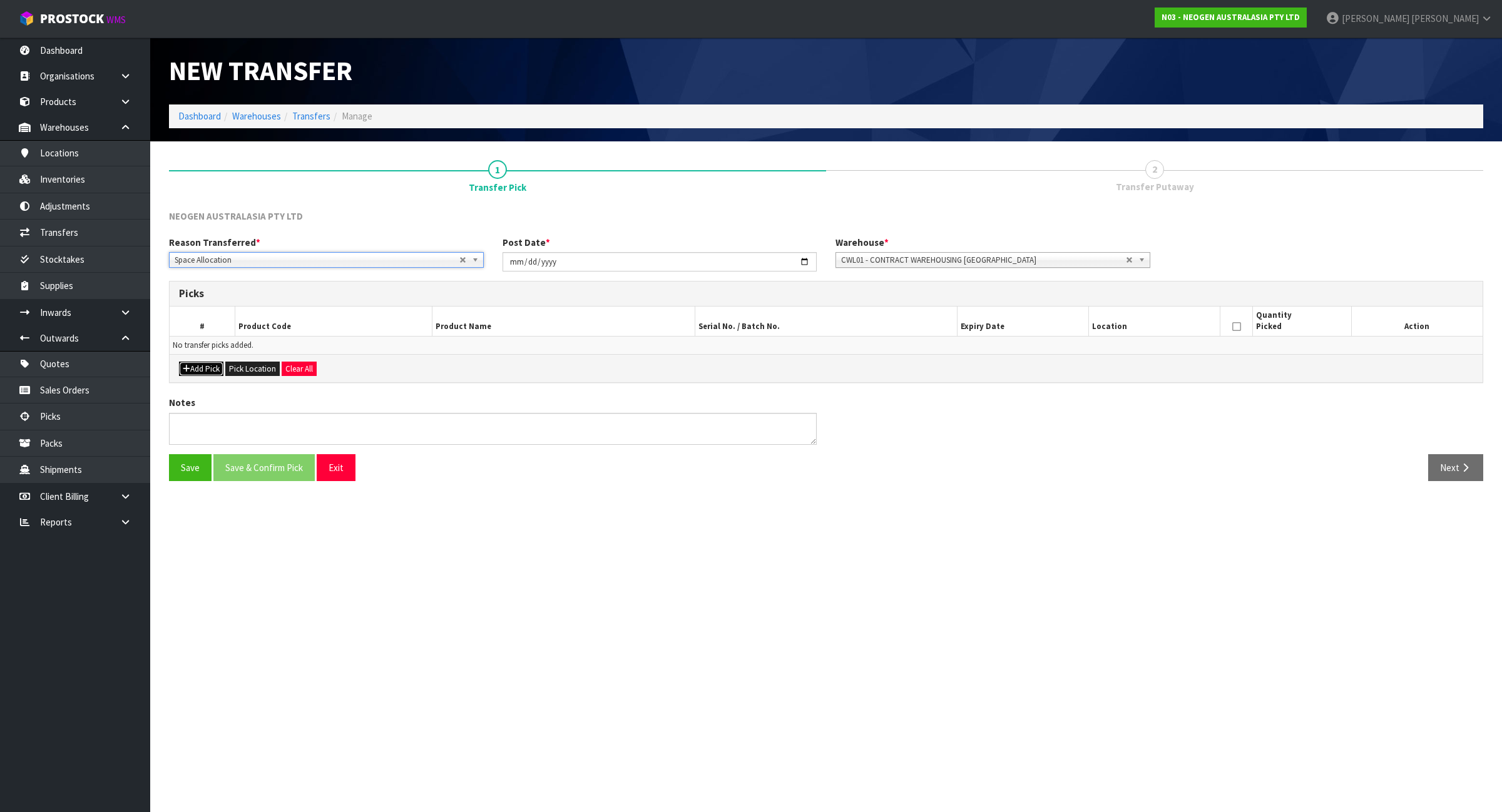
click at [207, 367] on button "Add Pick" at bounding box center [201, 368] width 44 height 15
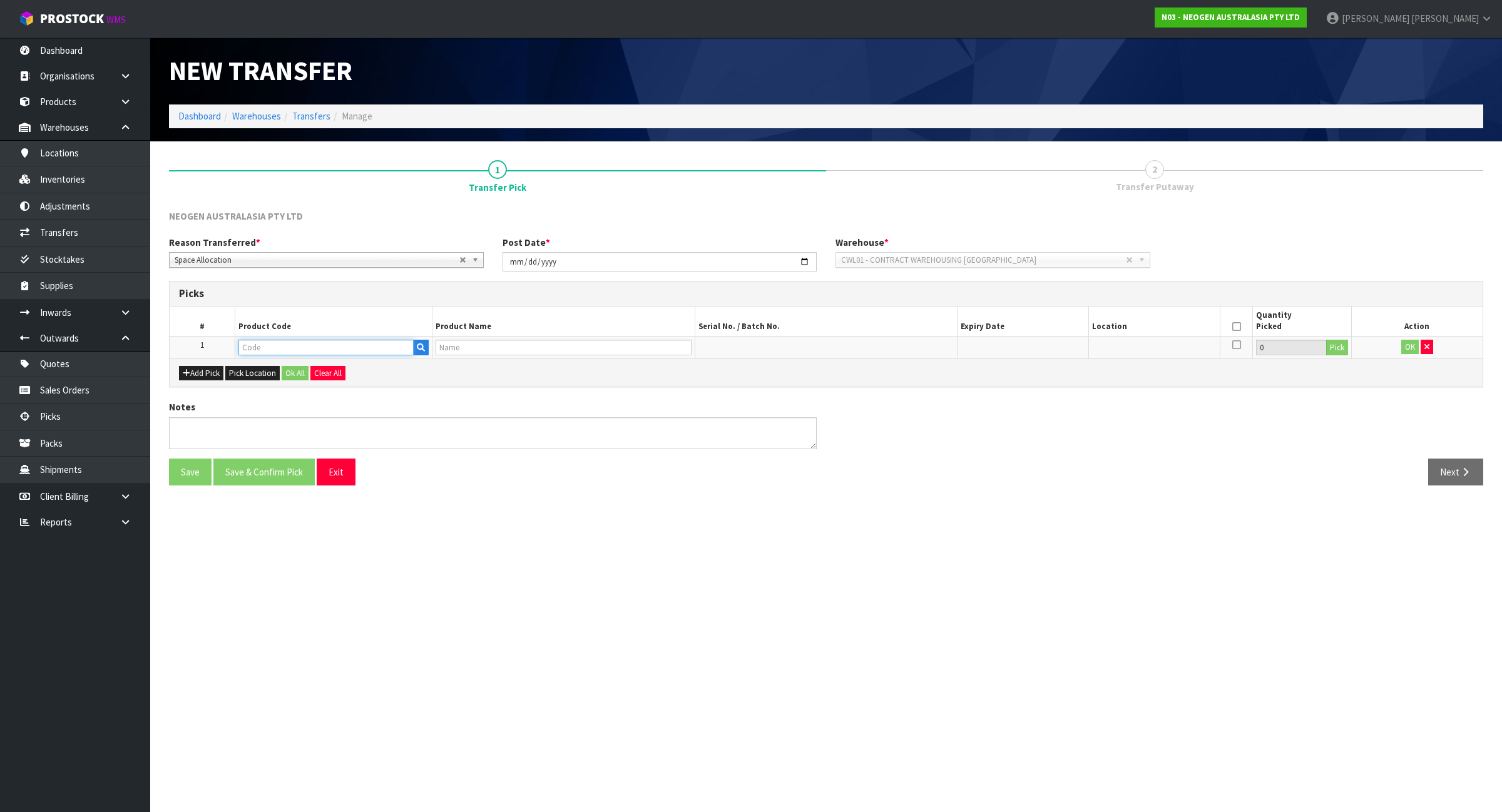
click at [252, 345] on input "text" at bounding box center [325, 347] width 175 height 15
type input "700005495"
type input "7100263821 - 6479 PETRIFILM RAP AEROB PLT 500EA/CS PL"
type input "700005495"
click at [1333, 352] on button "Pick" at bounding box center [1337, 347] width 22 height 16
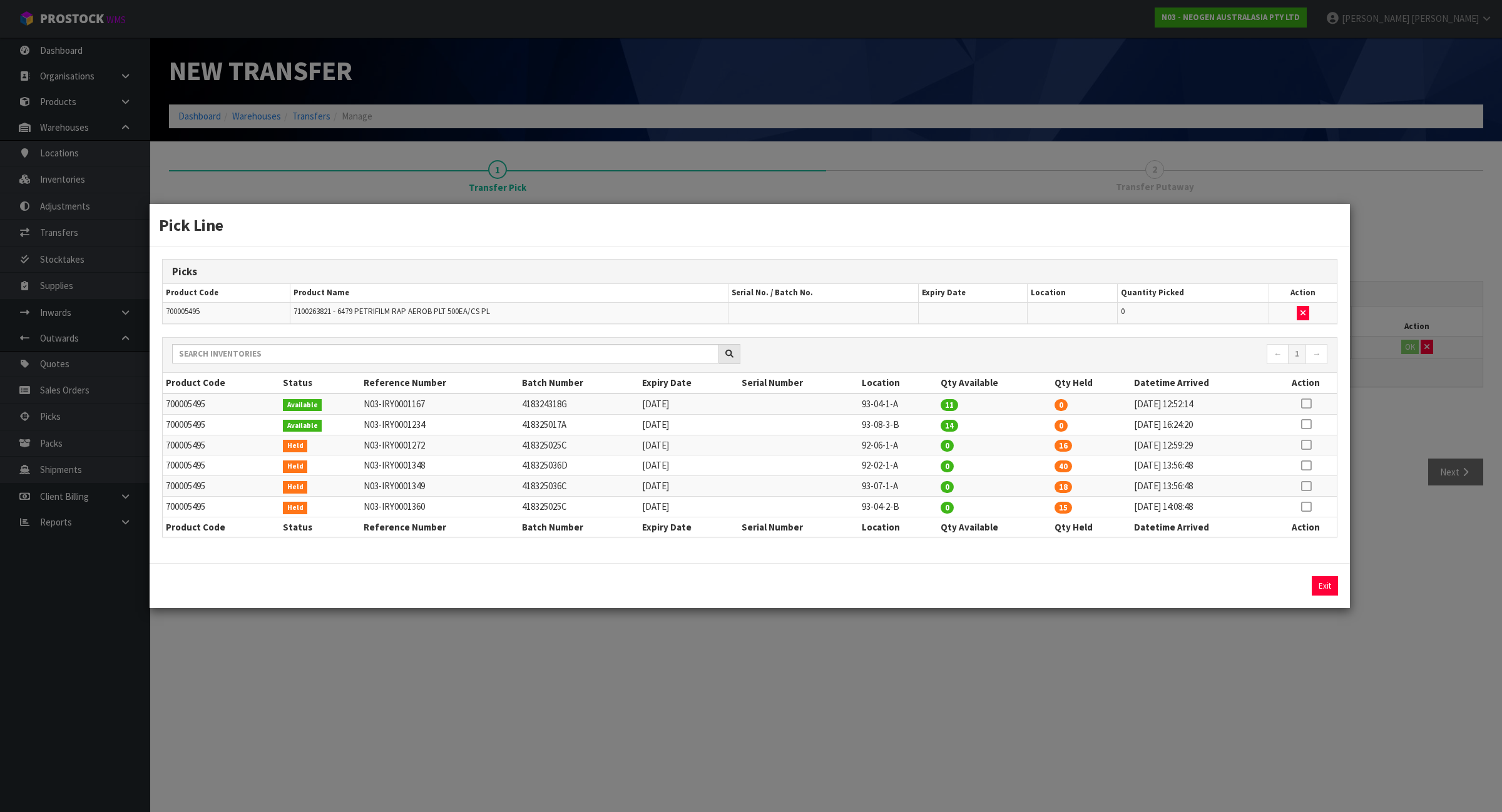
click at [1305, 445] on icon at bounding box center [1306, 445] width 10 height 1
click at [1261, 589] on button "Assign Pick" at bounding box center [1282, 586] width 51 height 19
type input "16"
click at [1302, 465] on icon at bounding box center [1306, 465] width 10 height 1
click at [1283, 589] on button "Assign Pick" at bounding box center [1282, 586] width 51 height 19
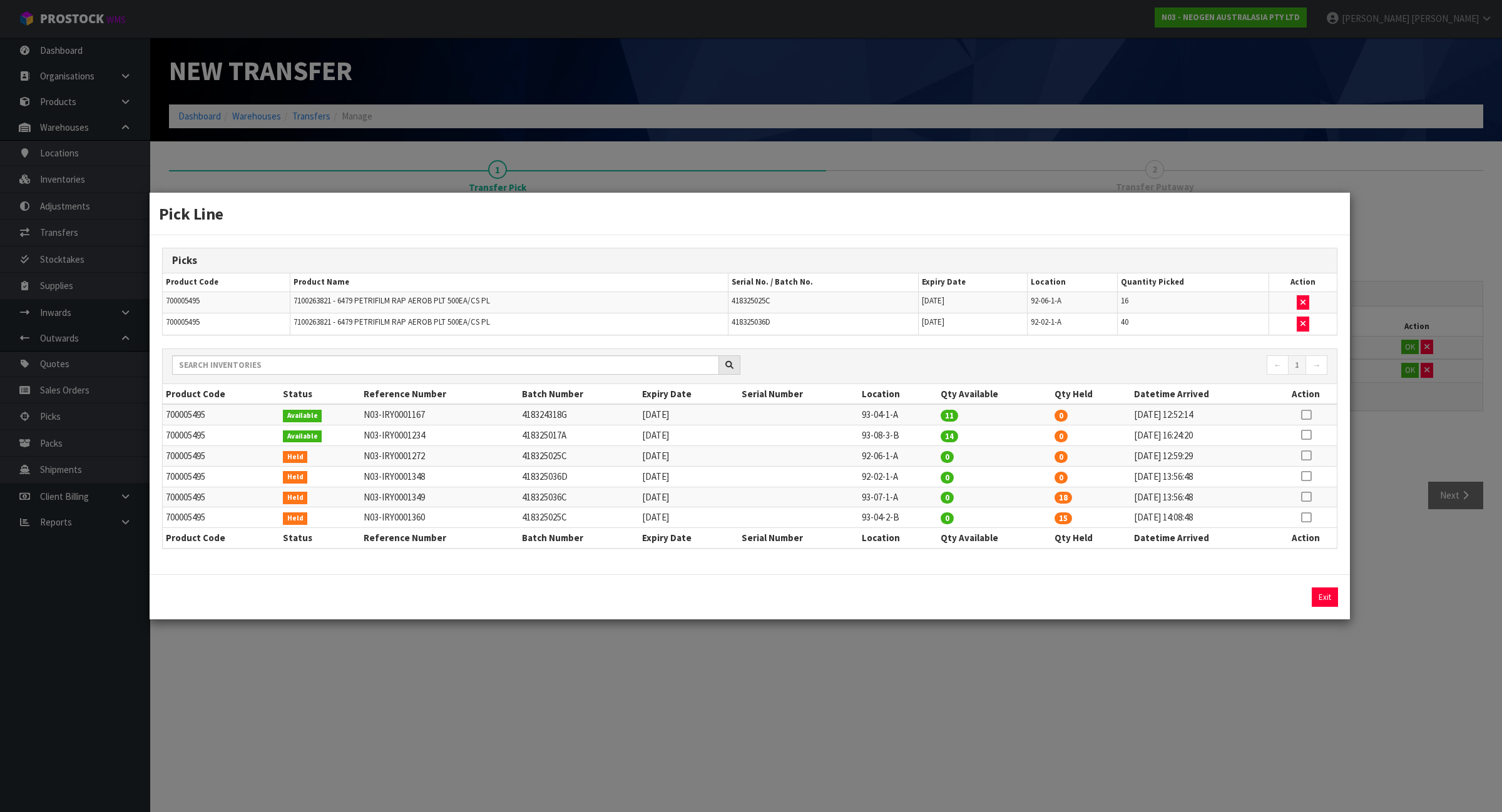
click at [1306, 497] on icon at bounding box center [1306, 497] width 10 height 1
click at [1294, 600] on button "Assign Pick" at bounding box center [1282, 597] width 51 height 19
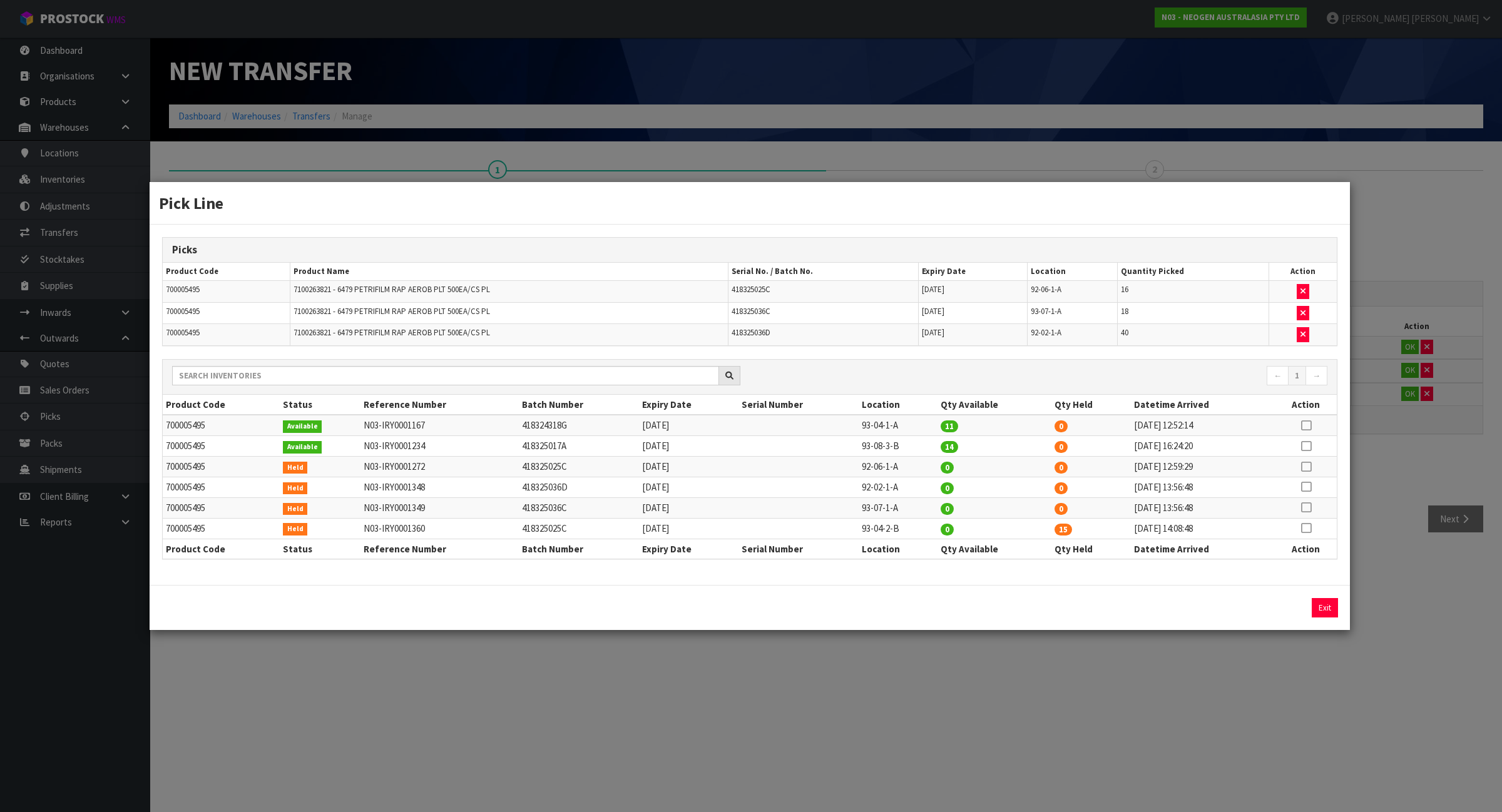
click at [1306, 528] on icon at bounding box center [1306, 528] width 10 height 1
click at [1280, 610] on button "Assign Pick" at bounding box center [1282, 608] width 51 height 19
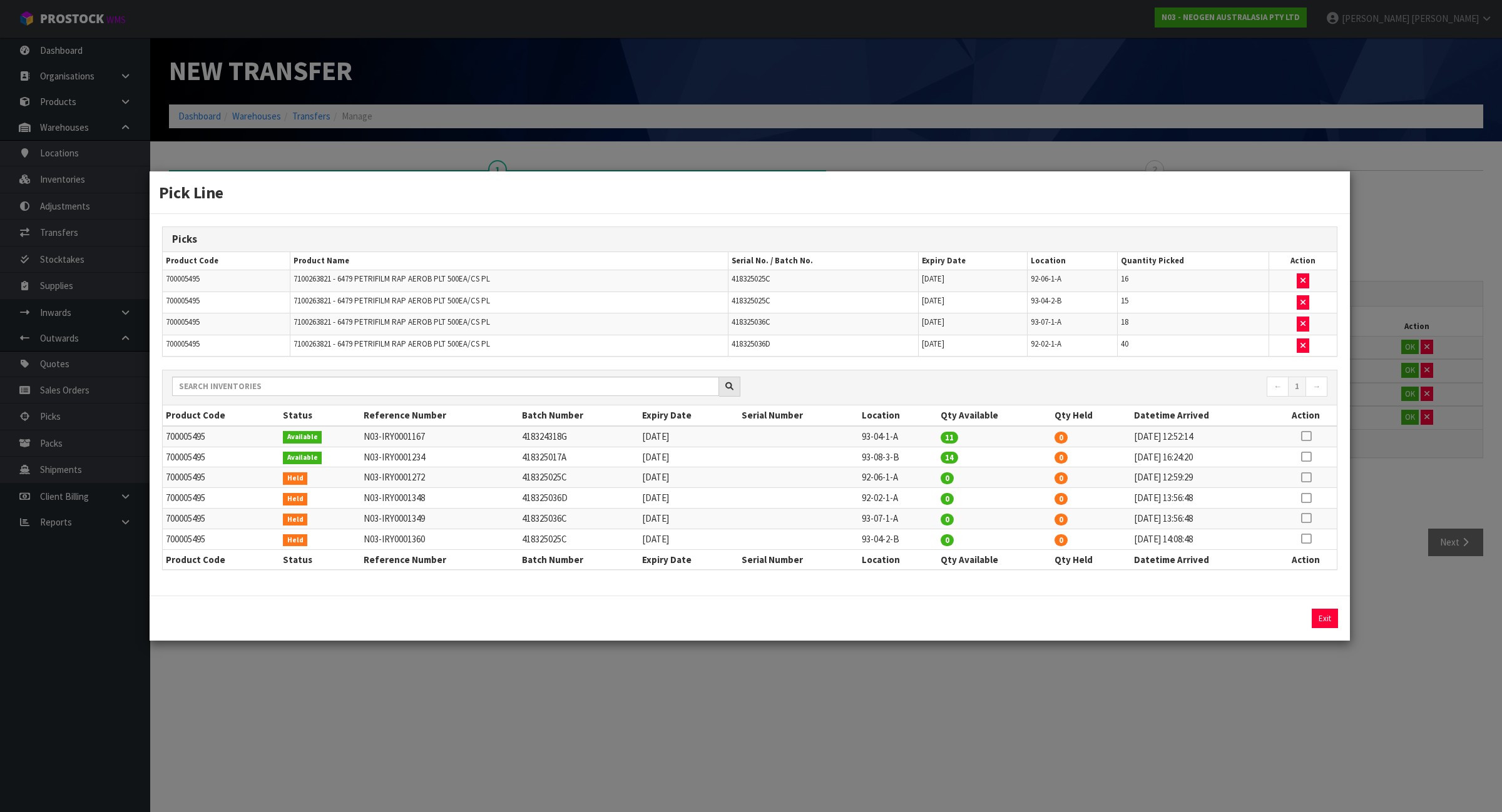
click at [1105, 677] on div "Pick Line Picks Product Code Product Name Serial No. / Batch No. Expiry Date Lo…" at bounding box center [751, 406] width 1502 height 812
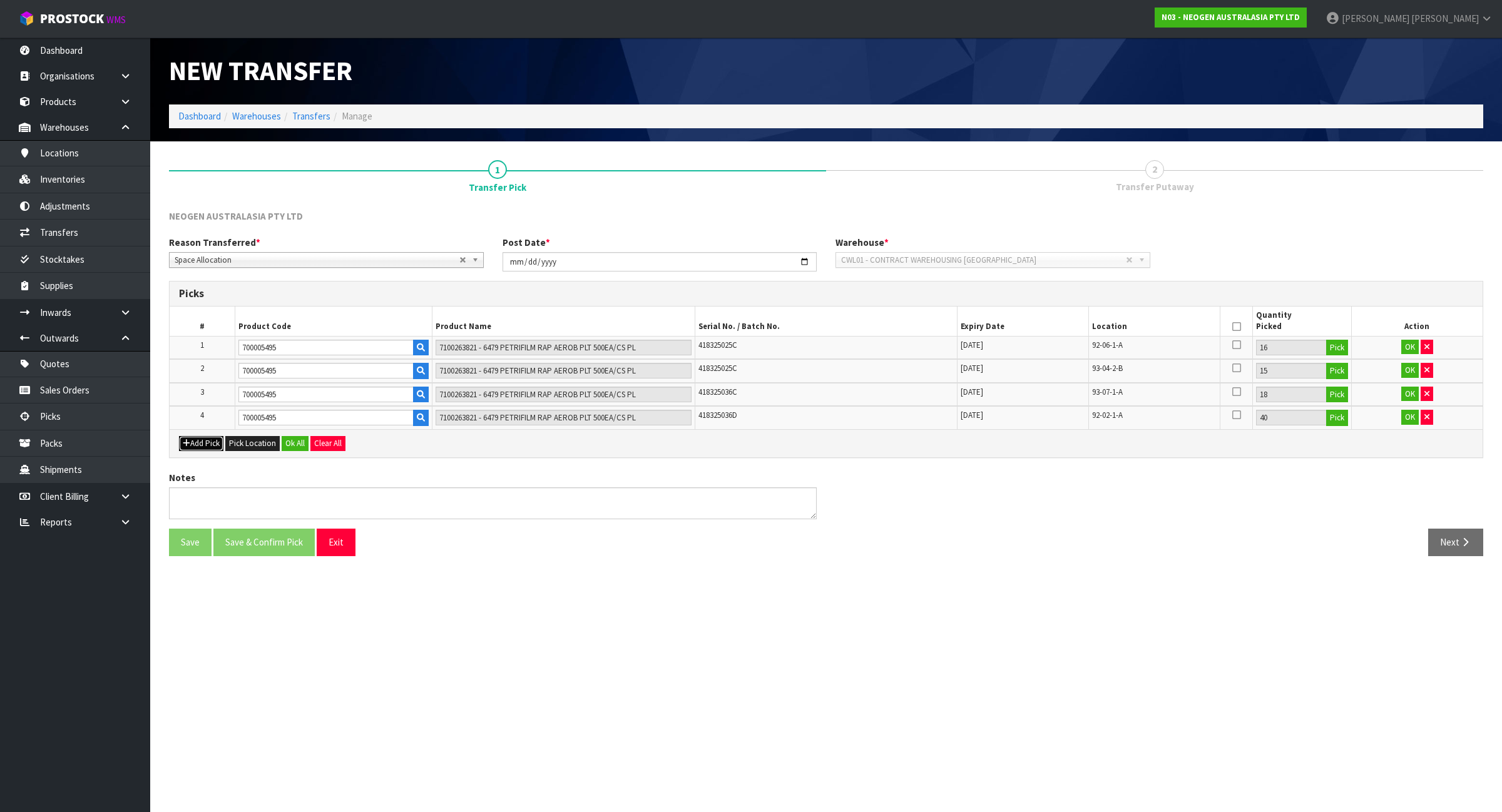
click at [214, 447] on button "Add Pick" at bounding box center [201, 443] width 44 height 15
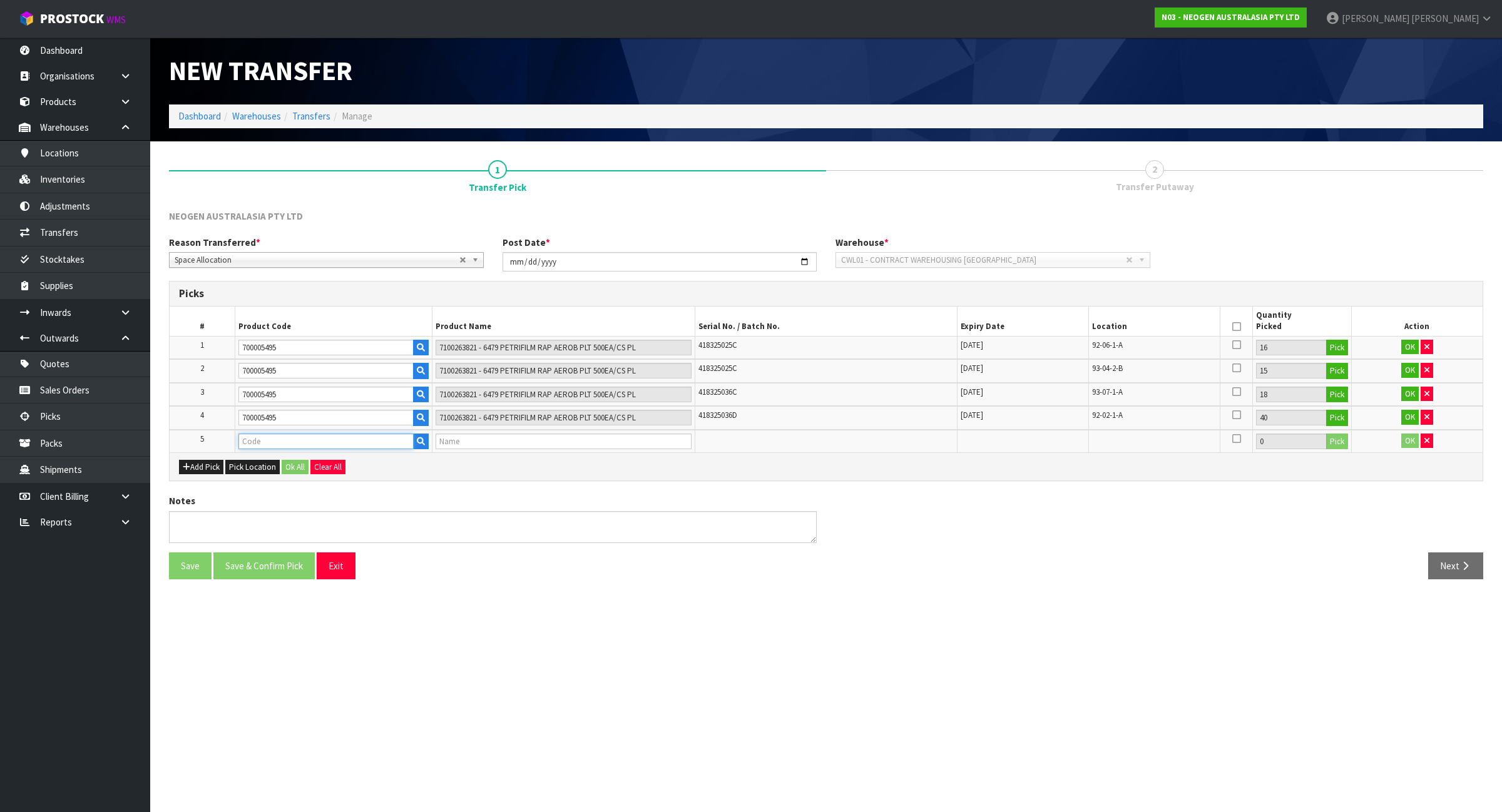
click at [248, 441] on input "text" at bounding box center [325, 442] width 175 height 15
type input "700002272"
type input "7100126806 - 6416 PETRIFILM COLIFORM PLT 1000/CS PL"
type input "700002272"
click at [1330, 440] on button "Pick" at bounding box center [1337, 442] width 22 height 16
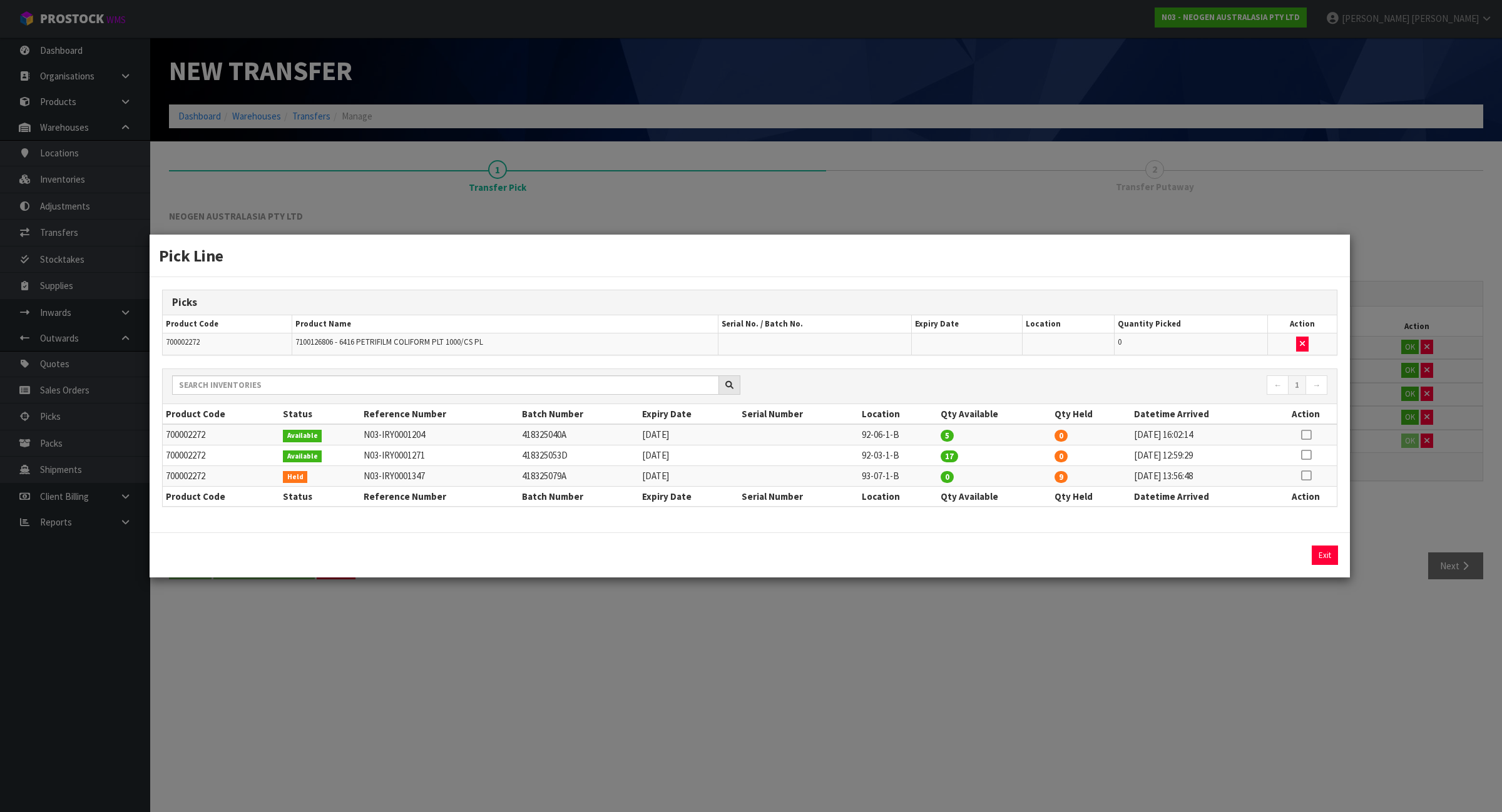
click at [1303, 476] on icon at bounding box center [1306, 476] width 10 height 1
click at [1270, 555] on button "Assign Pick" at bounding box center [1282, 555] width 51 height 19
type input "9"
click at [349, 620] on div "Pick Line Picks Product Code Product Name Serial No. / Batch No. Expiry Date Lo…" at bounding box center [751, 406] width 1502 height 812
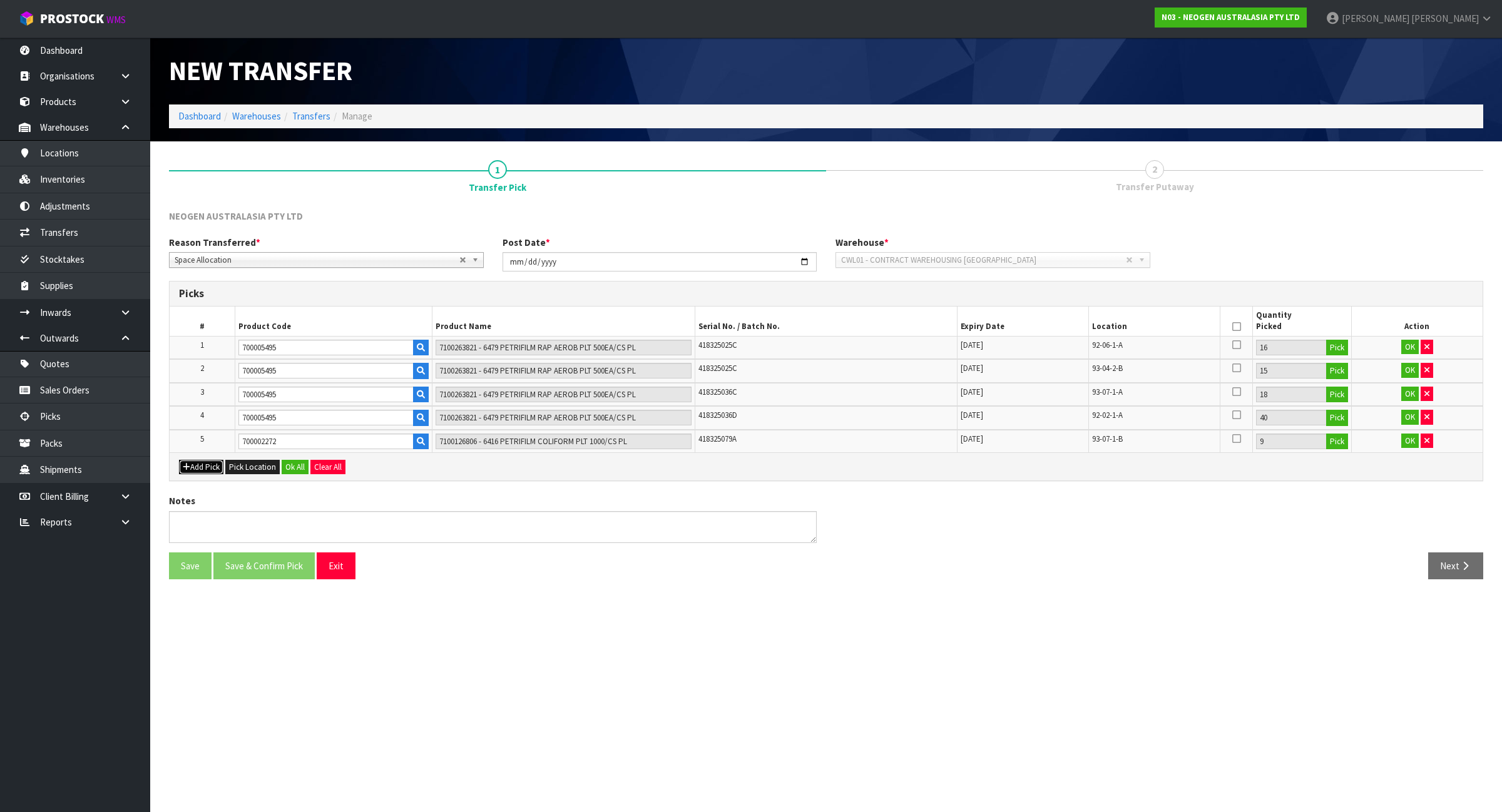
click at [209, 470] on button "Add Pick" at bounding box center [201, 467] width 44 height 15
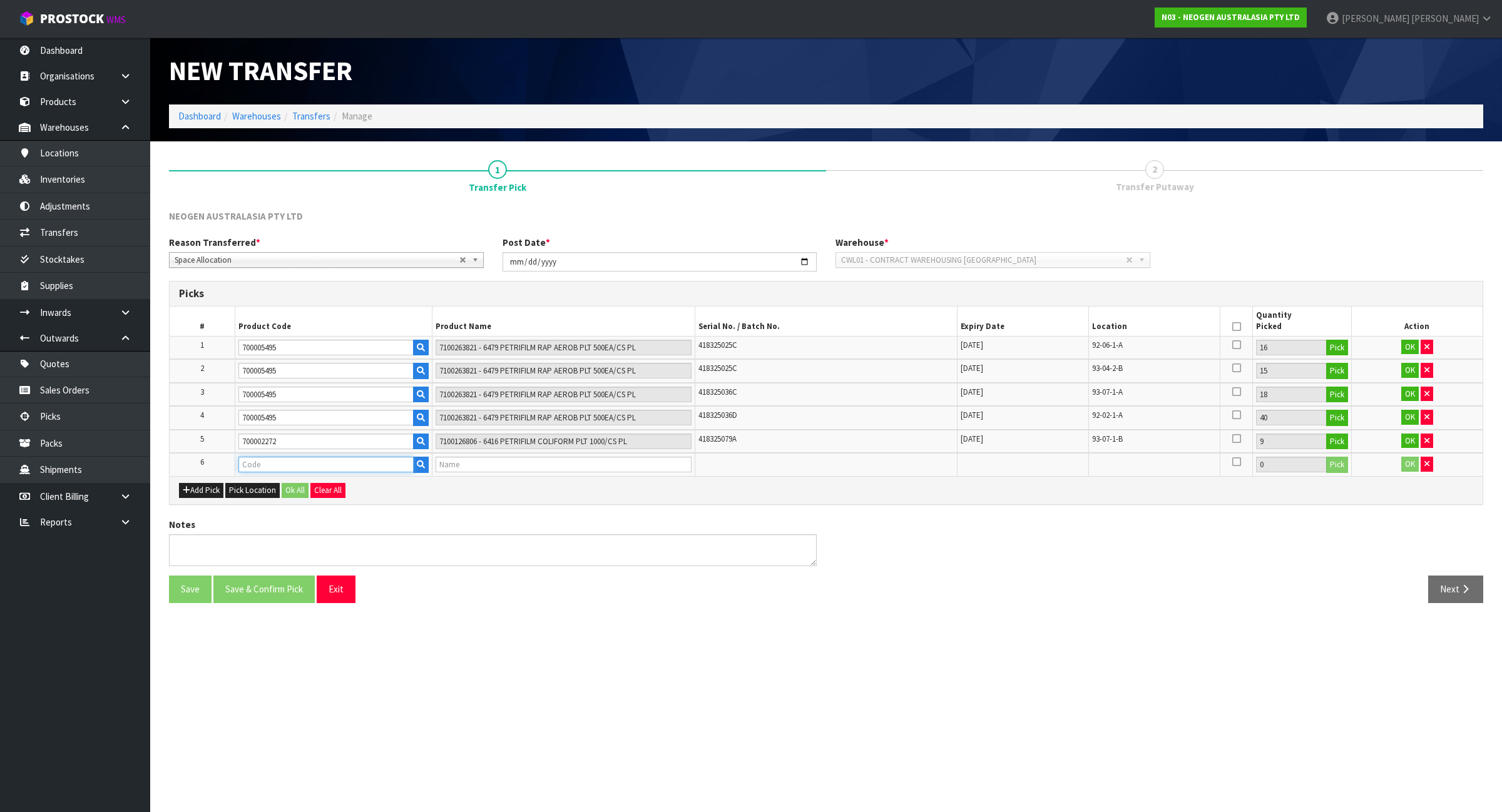
click at [280, 470] on input "text" at bounding box center [325, 465] width 175 height 15
click at [297, 443] on input "700002272" at bounding box center [325, 442] width 175 height 15
click at [300, 460] on input "text" at bounding box center [325, 465] width 175 height 15
paste input "700002272"
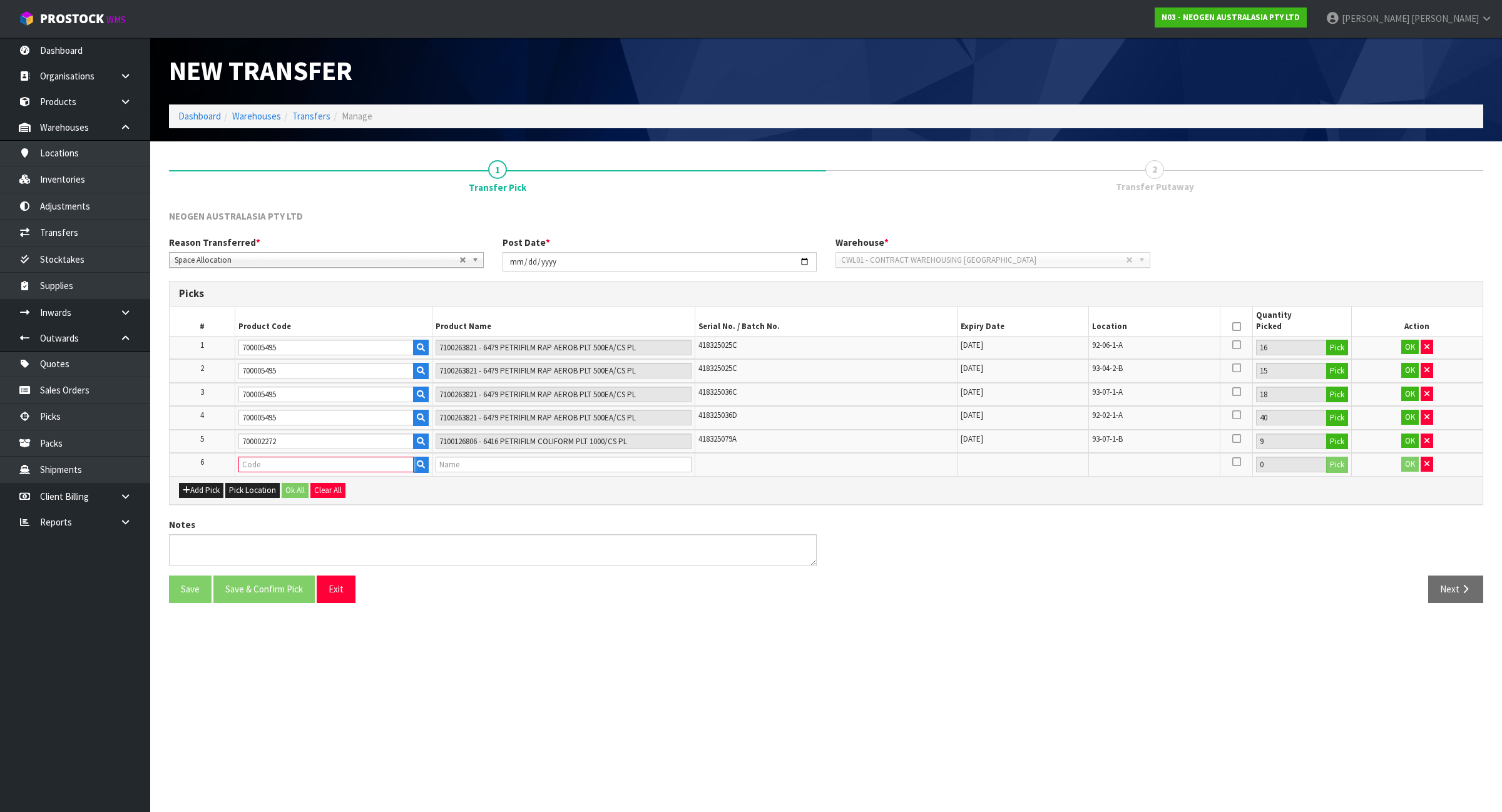
type input "700002272"
type input "7100126806 - 6416 PETRIFILM COLIFORM PLT 1000/CS PL"
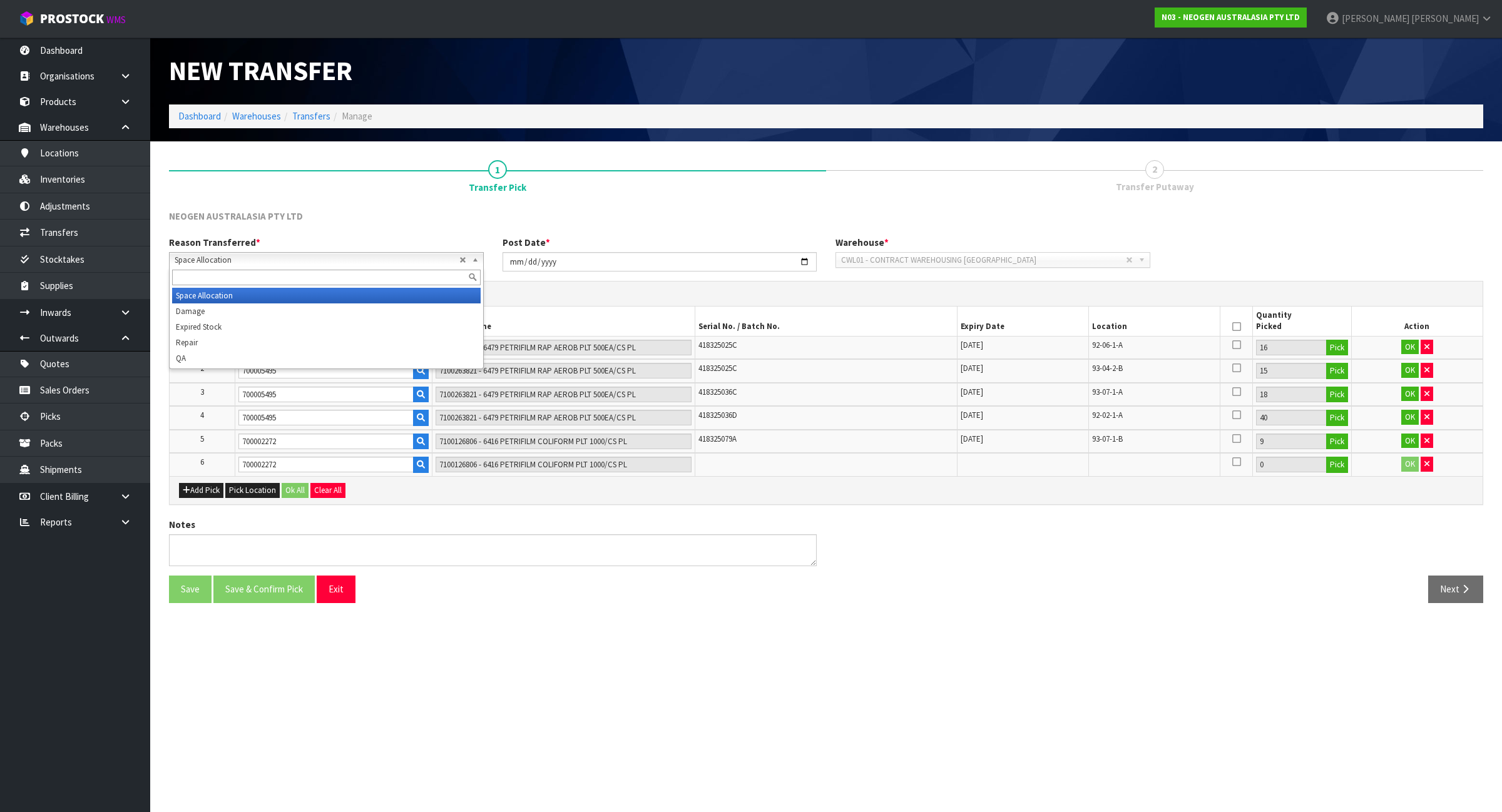
click at [436, 263] on span "Space Allocation" at bounding box center [317, 260] width 285 height 15
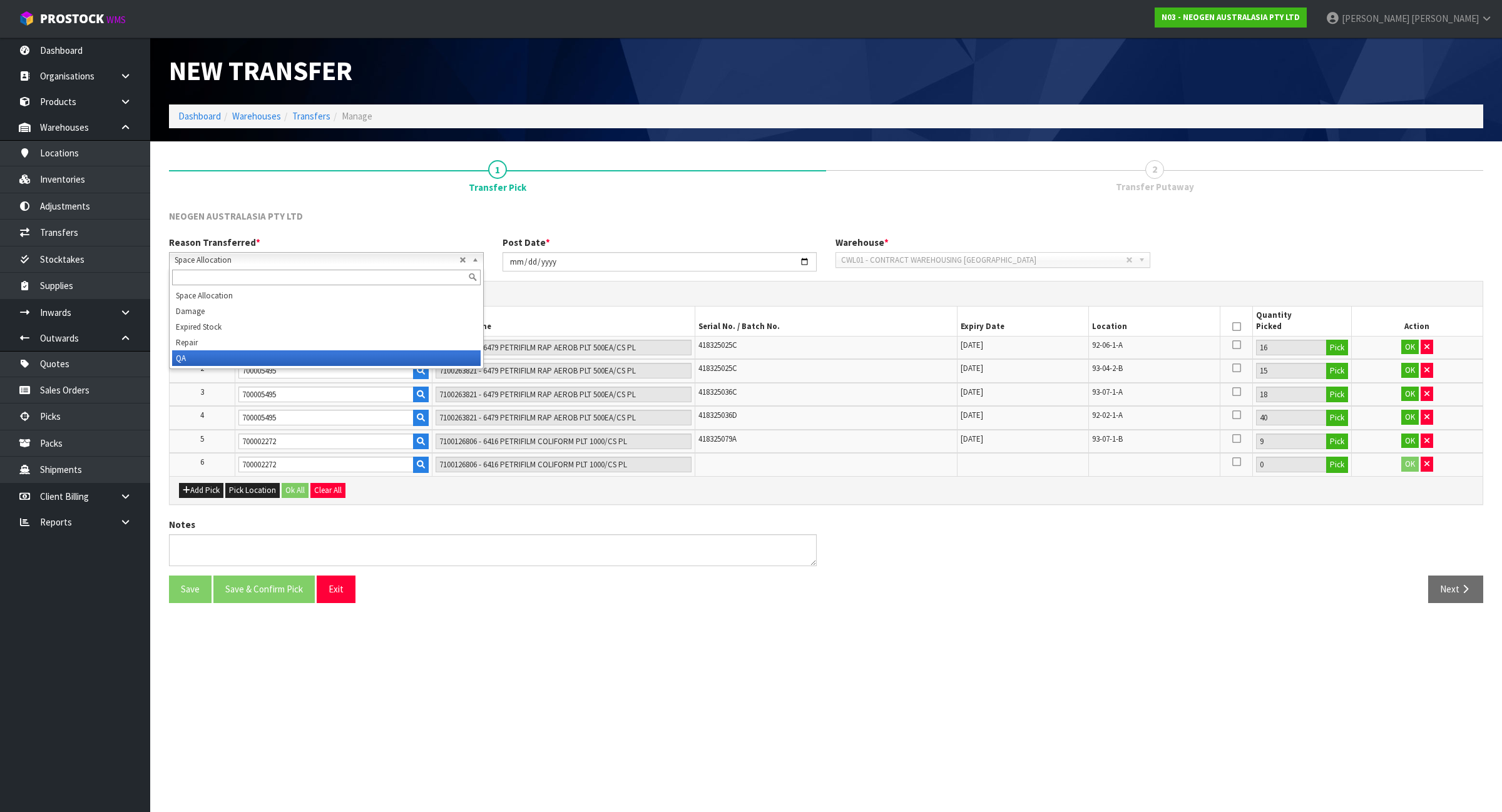
click at [417, 360] on li "QA" at bounding box center [326, 358] width 309 height 15
click at [1333, 463] on button "Pick" at bounding box center [1337, 465] width 22 height 16
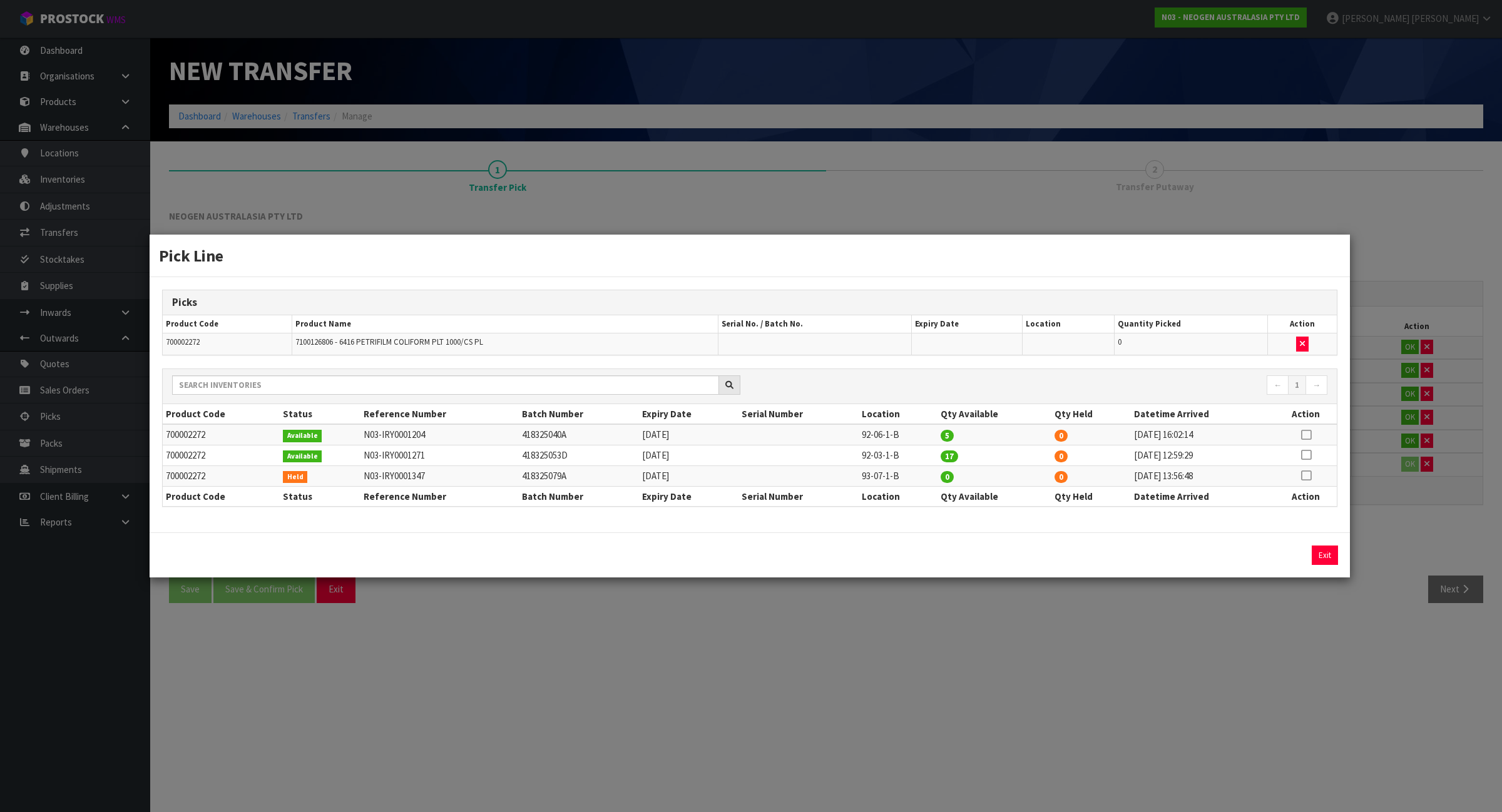
click at [1093, 684] on div "Pick Line Picks Product Code Product Name Serial No. / Batch No. Expiry Date Lo…" at bounding box center [751, 406] width 1502 height 812
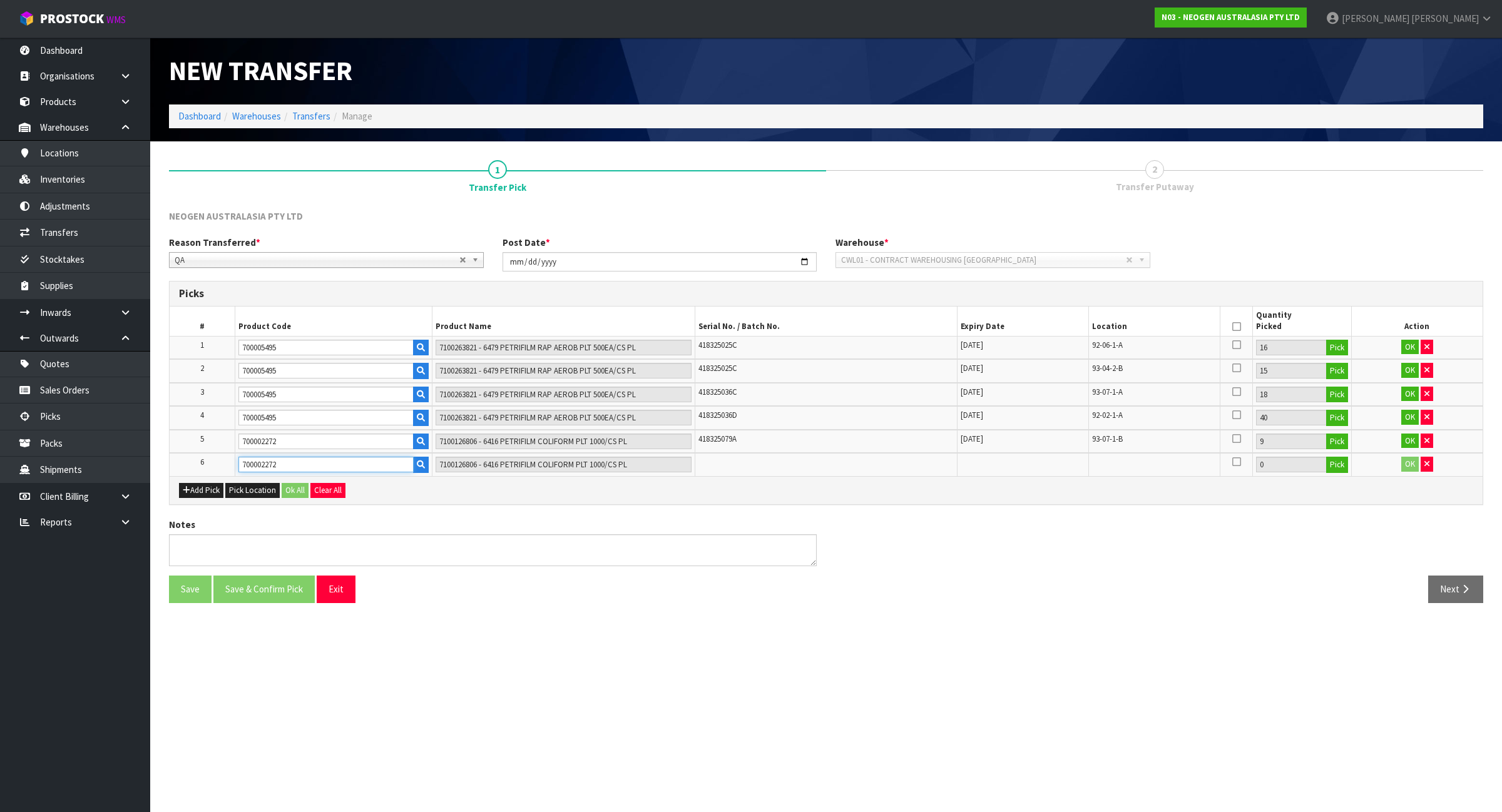
click at [313, 458] on input "700002272" at bounding box center [325, 465] width 175 height 15
type input "700002277"
type input "7100126845 - 6414 PETRIFILM ECOLI/COLI CT PLT 500C PL"
type input "700002277"
click at [1332, 465] on button "Pick" at bounding box center [1337, 465] width 22 height 16
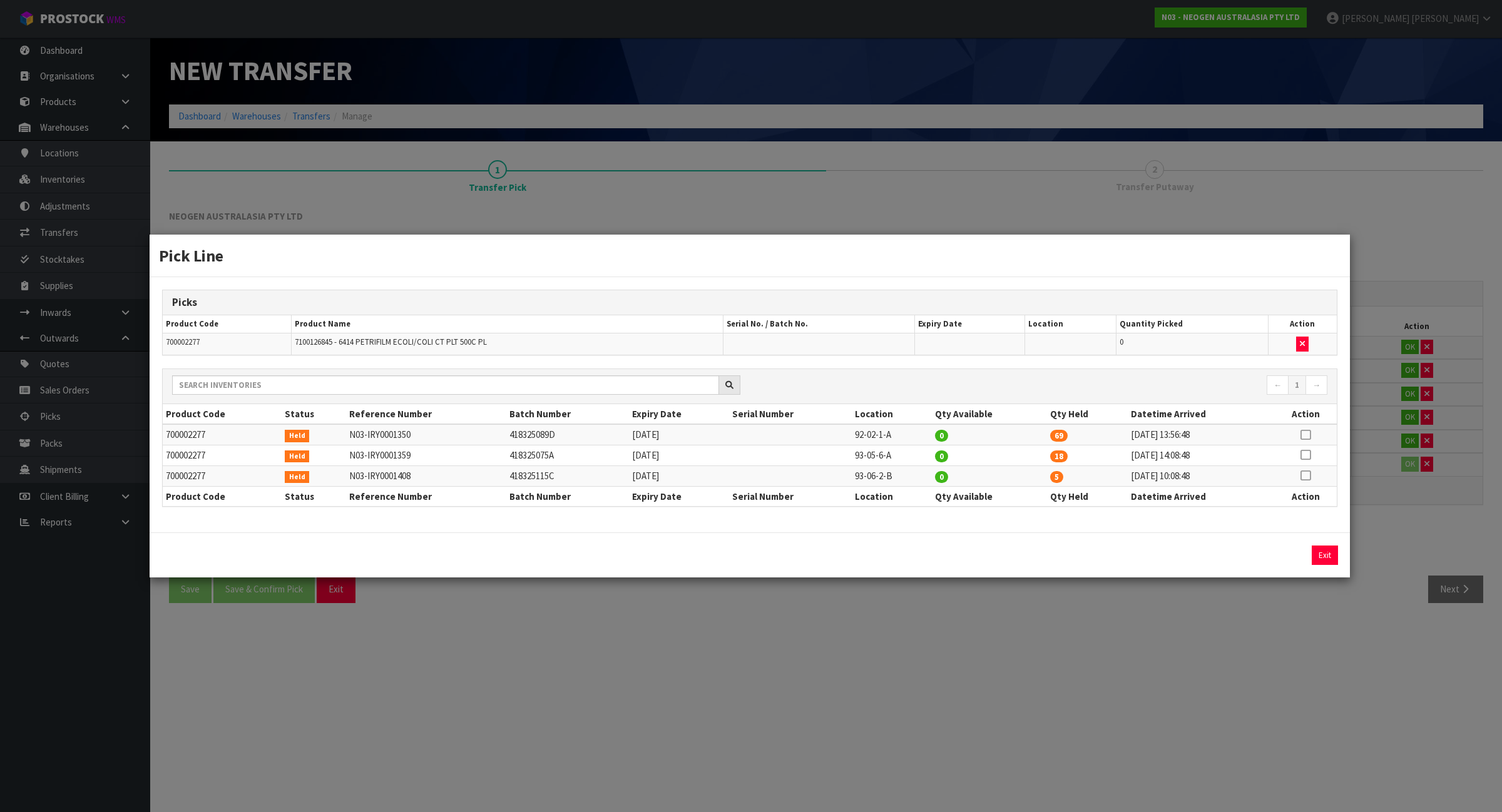
click at [1302, 436] on icon at bounding box center [1306, 435] width 10 height 1
click at [1292, 560] on button "Assign Pick" at bounding box center [1282, 555] width 51 height 19
type input "69"
click at [1309, 455] on icon at bounding box center [1306, 455] width 10 height 1
click at [1272, 562] on button "Assign Pick" at bounding box center [1282, 555] width 51 height 19
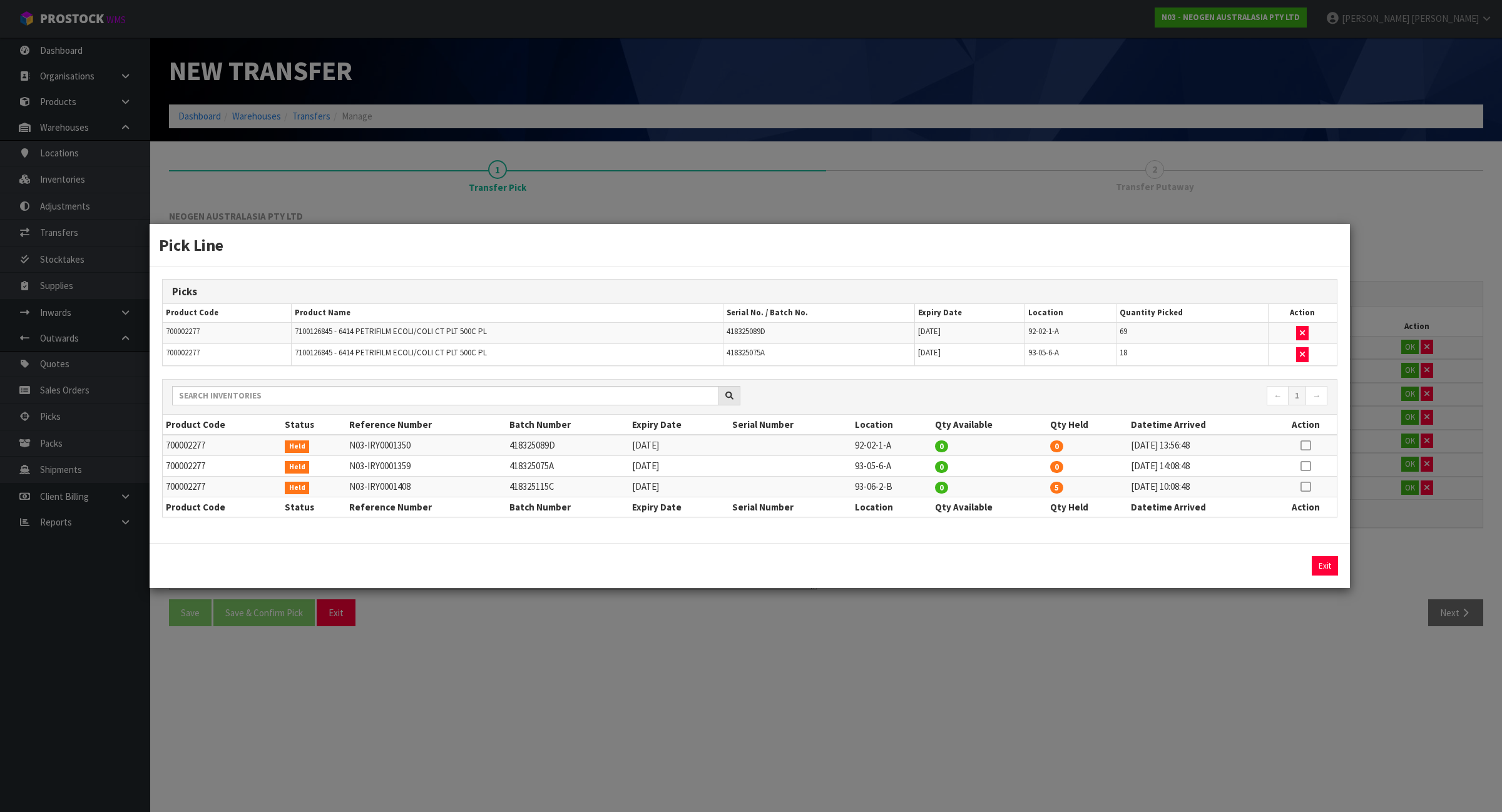
click at [1169, 635] on div "Pick Line Picks Product Code Product Name Serial No. / Batch No. Expiry Date Lo…" at bounding box center [751, 406] width 1502 height 812
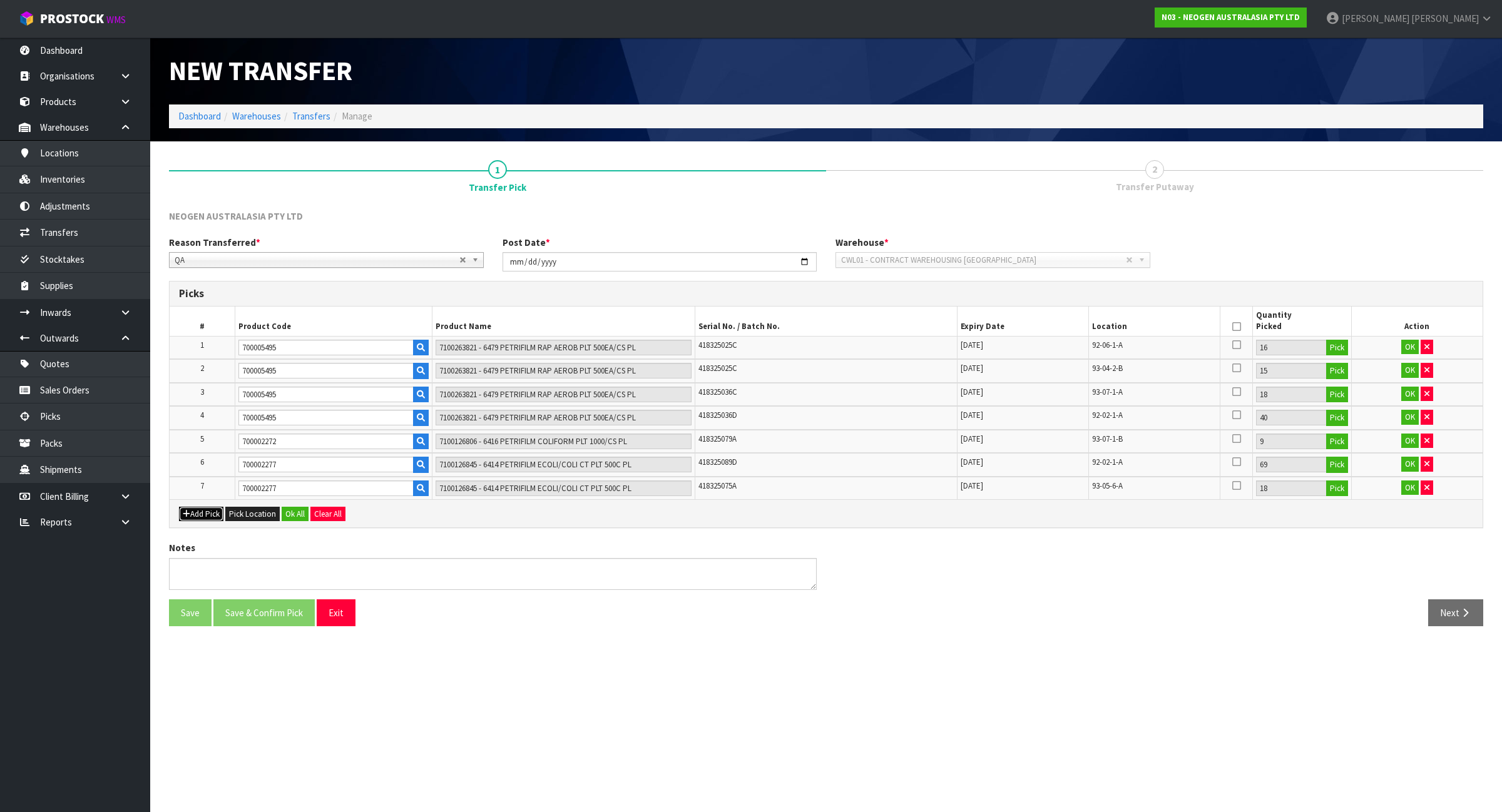
click at [211, 516] on button "Add Pick" at bounding box center [201, 514] width 44 height 15
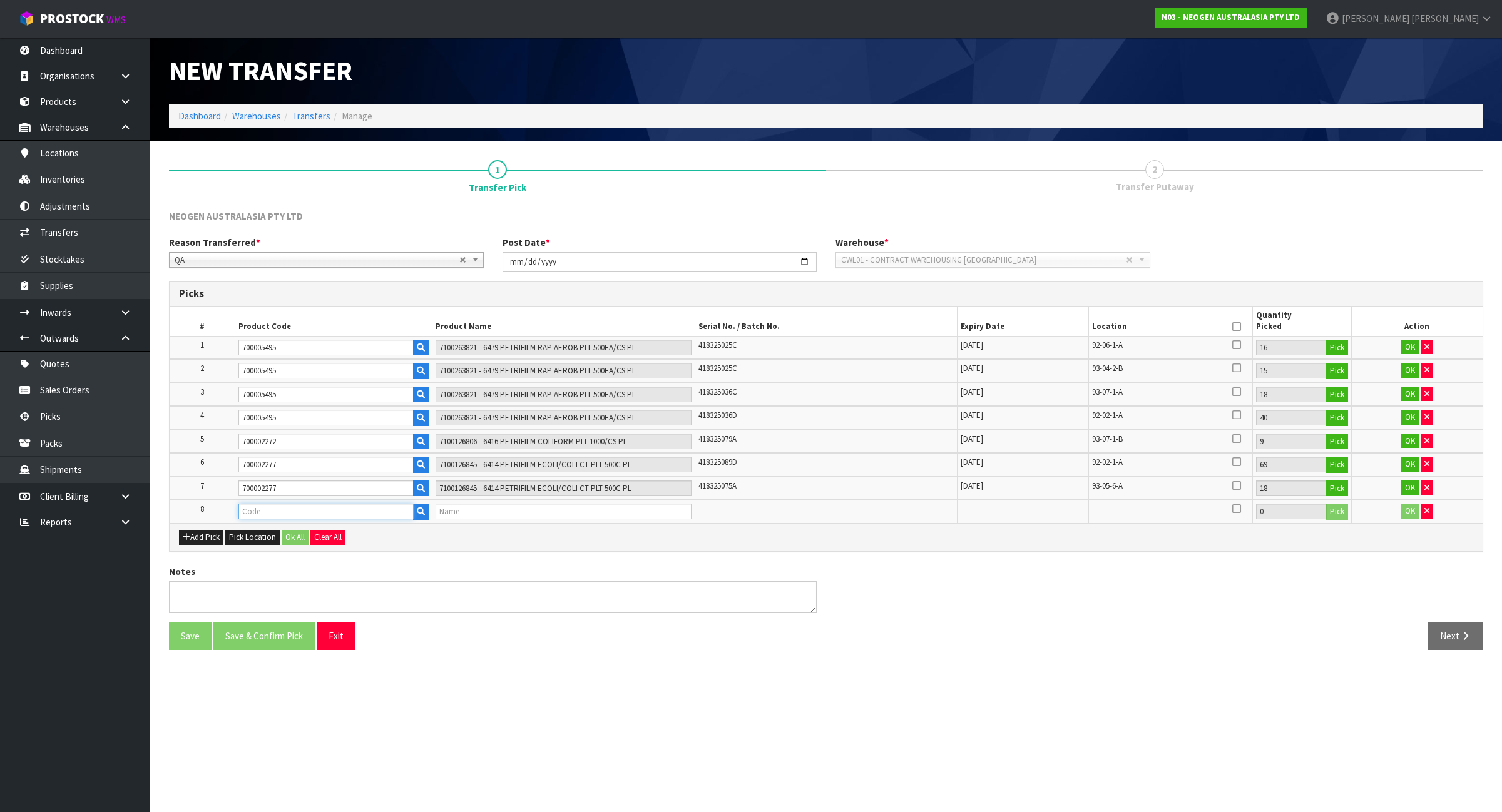
click at [261, 513] on input "text" at bounding box center [325, 512] width 175 height 15
type input "700006852"
type input "DPWS9 DILUENT PWS (9ML 400/BOX) LABEL - IN VITRO ONLY"
type input "700006852"
click at [1338, 509] on button "Pick" at bounding box center [1337, 512] width 22 height 16
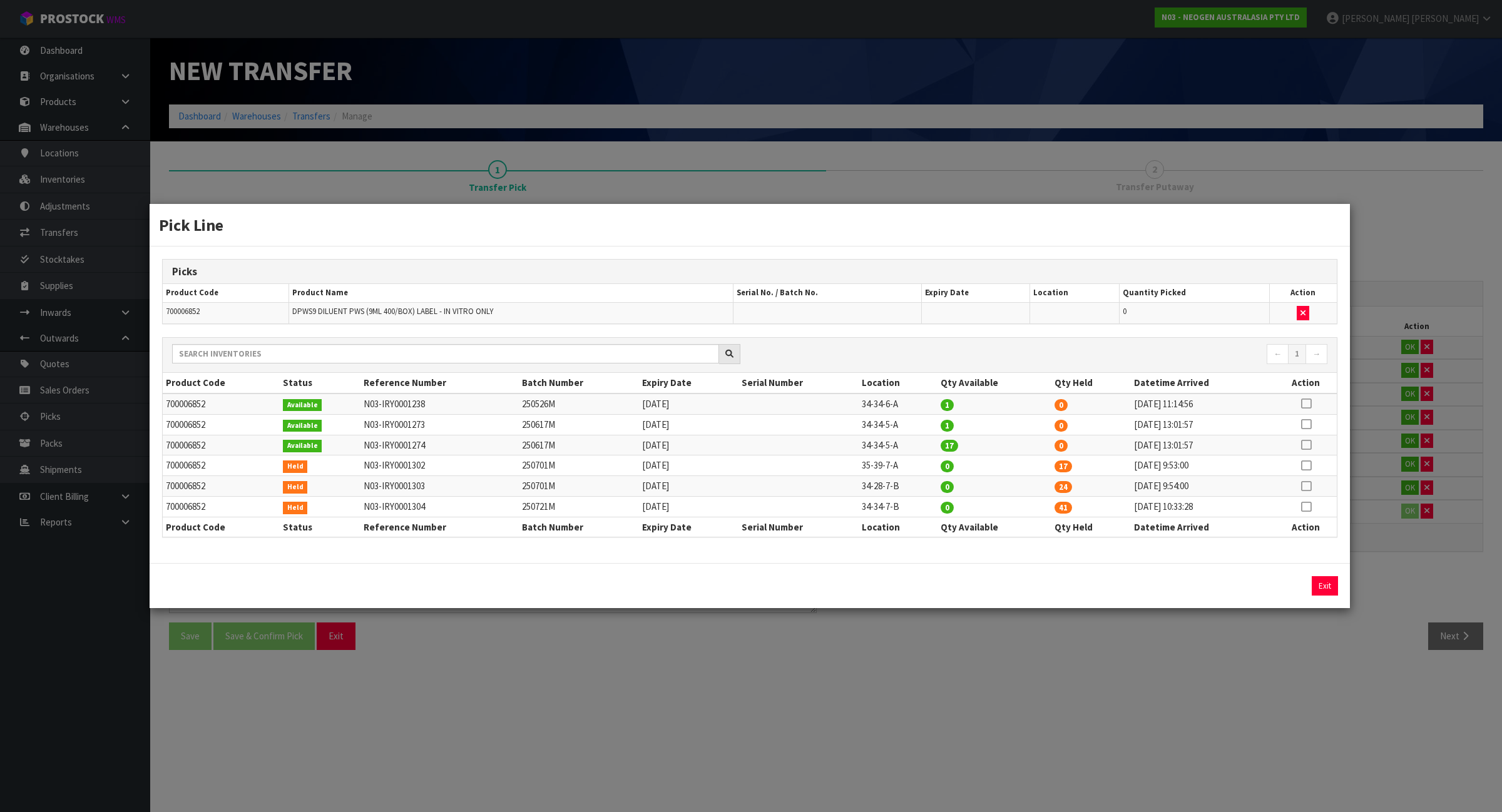
click at [1316, 466] on td at bounding box center [1306, 466] width 62 height 21
click at [1305, 460] on td at bounding box center [1306, 466] width 62 height 21
click at [1305, 465] on icon at bounding box center [1306, 465] width 10 height 1
click at [1283, 591] on button "Assign Pick" at bounding box center [1282, 586] width 51 height 19
type input "17"
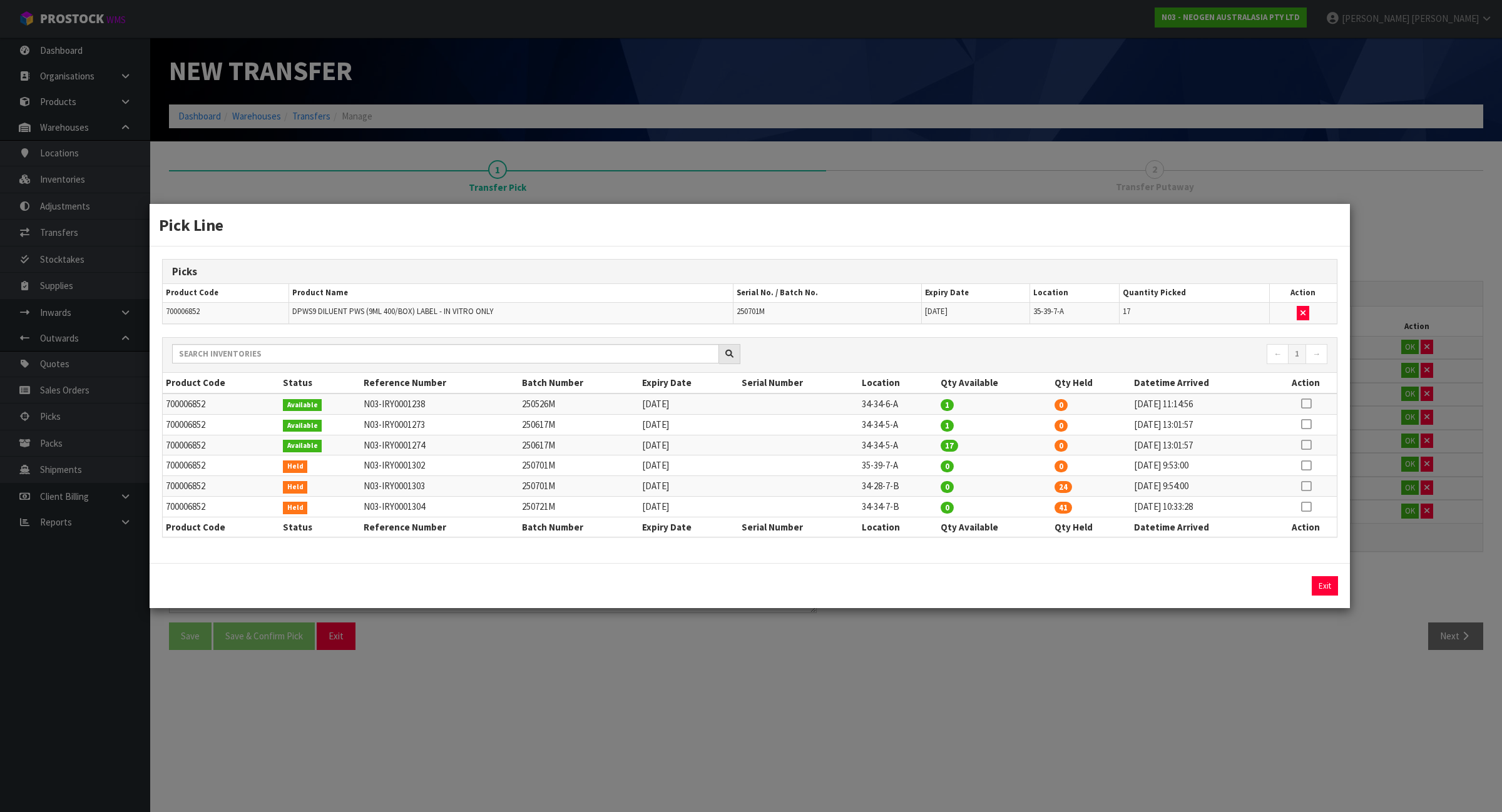
click at [1304, 486] on icon at bounding box center [1306, 486] width 10 height 1
click at [1293, 586] on button "Assign Pick" at bounding box center [1282, 586] width 51 height 19
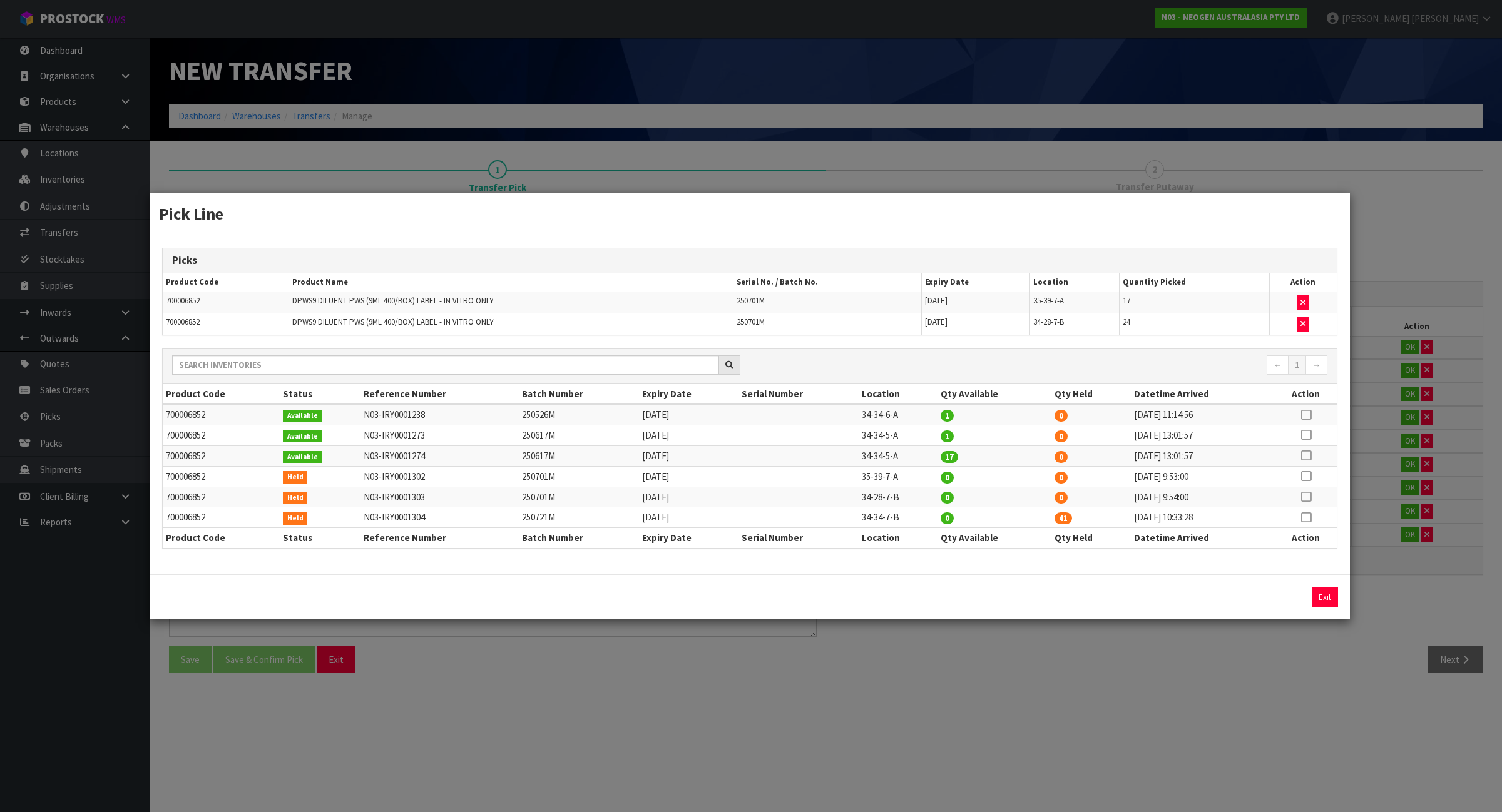
click at [1303, 518] on icon at bounding box center [1306, 517] width 10 height 1
click at [1279, 601] on button "Assign Pick" at bounding box center [1282, 597] width 51 height 19
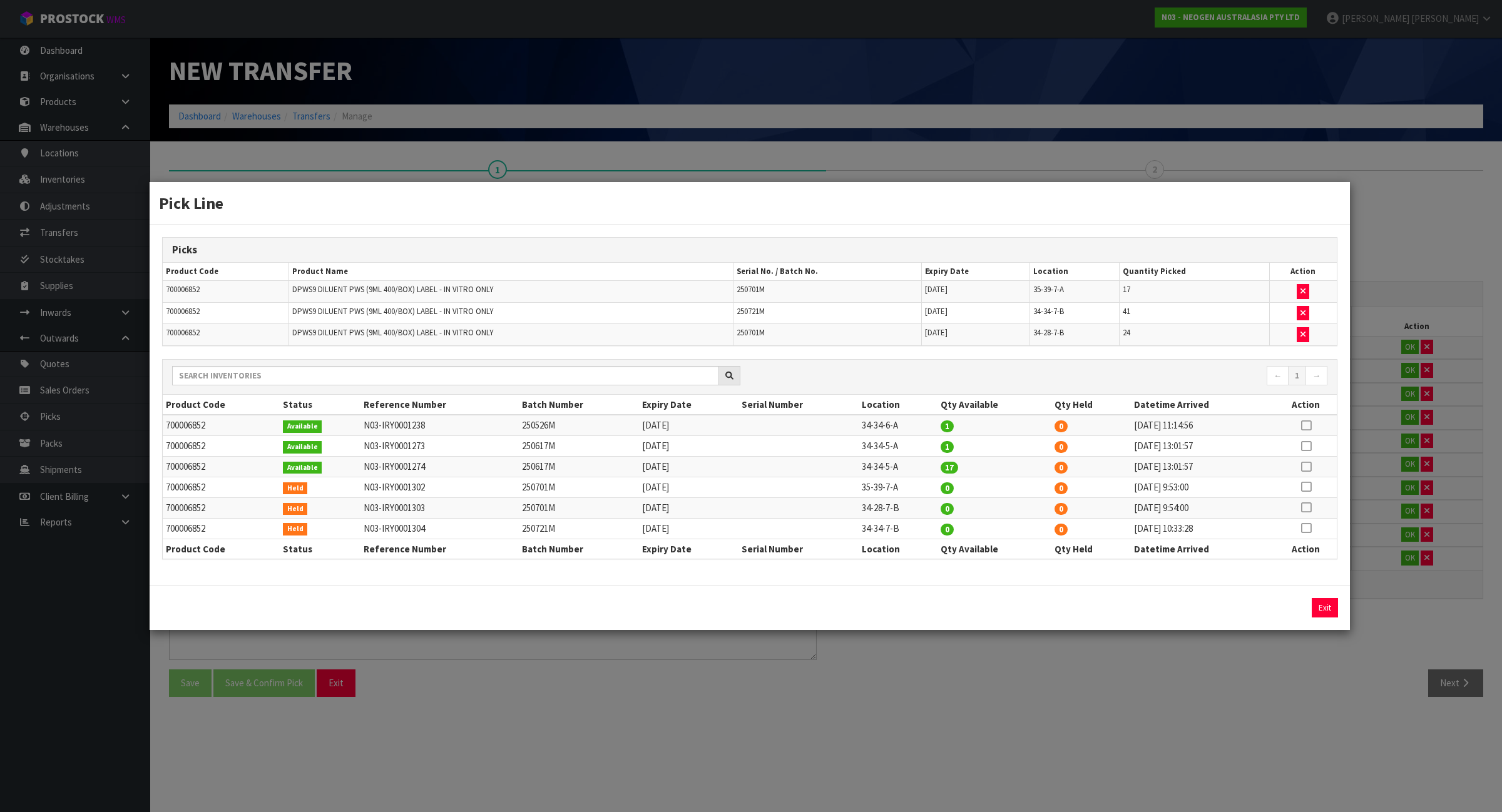
click at [1194, 730] on div "Pick Line Picks Product Code Product Name Serial No. / Batch No. Expiry Date Lo…" at bounding box center [751, 406] width 1502 height 812
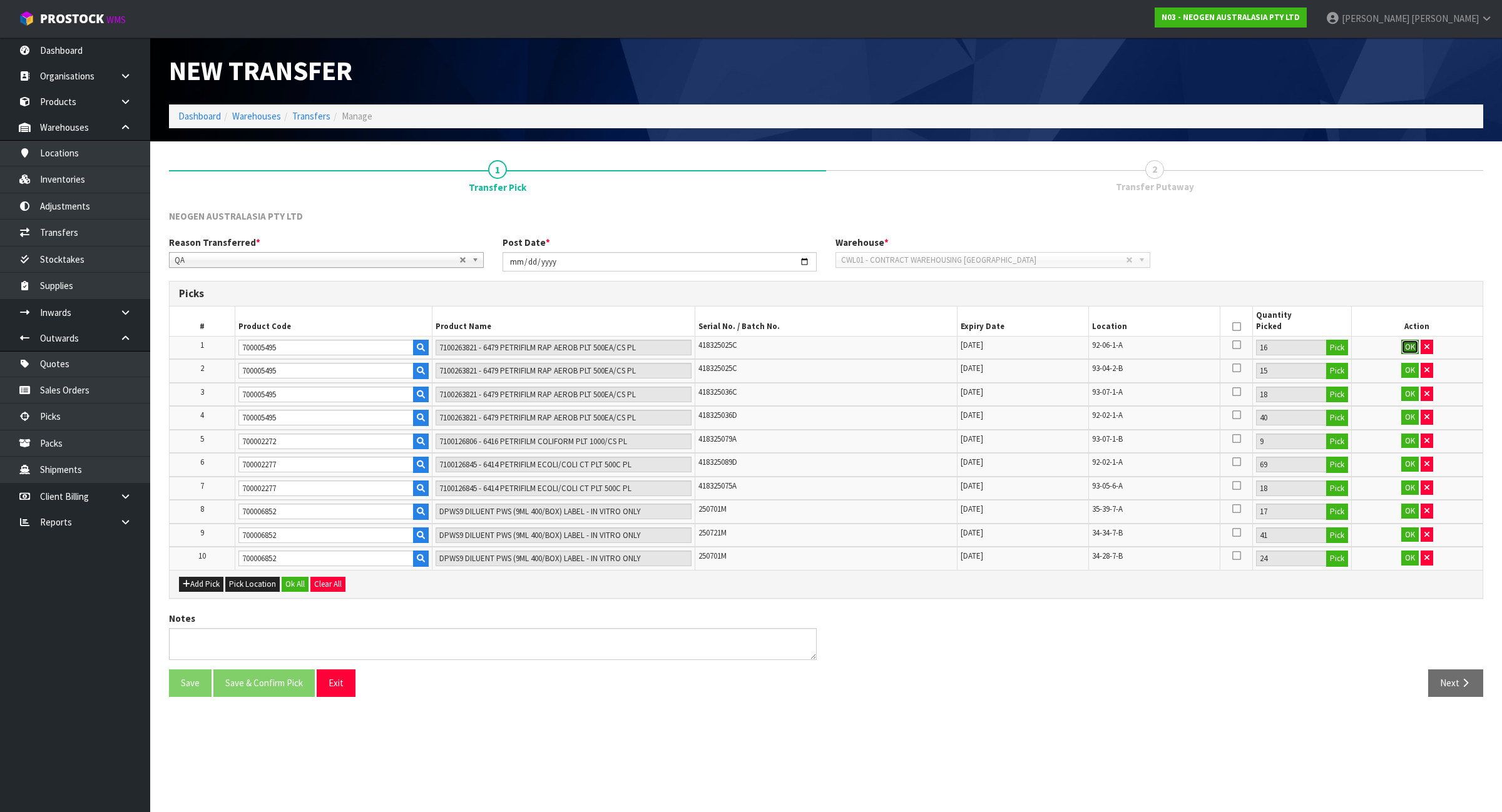
click at [1411, 341] on button "OK" at bounding box center [1410, 347] width 17 height 15
click at [1412, 417] on button "OK" at bounding box center [1410, 416] width 17 height 15
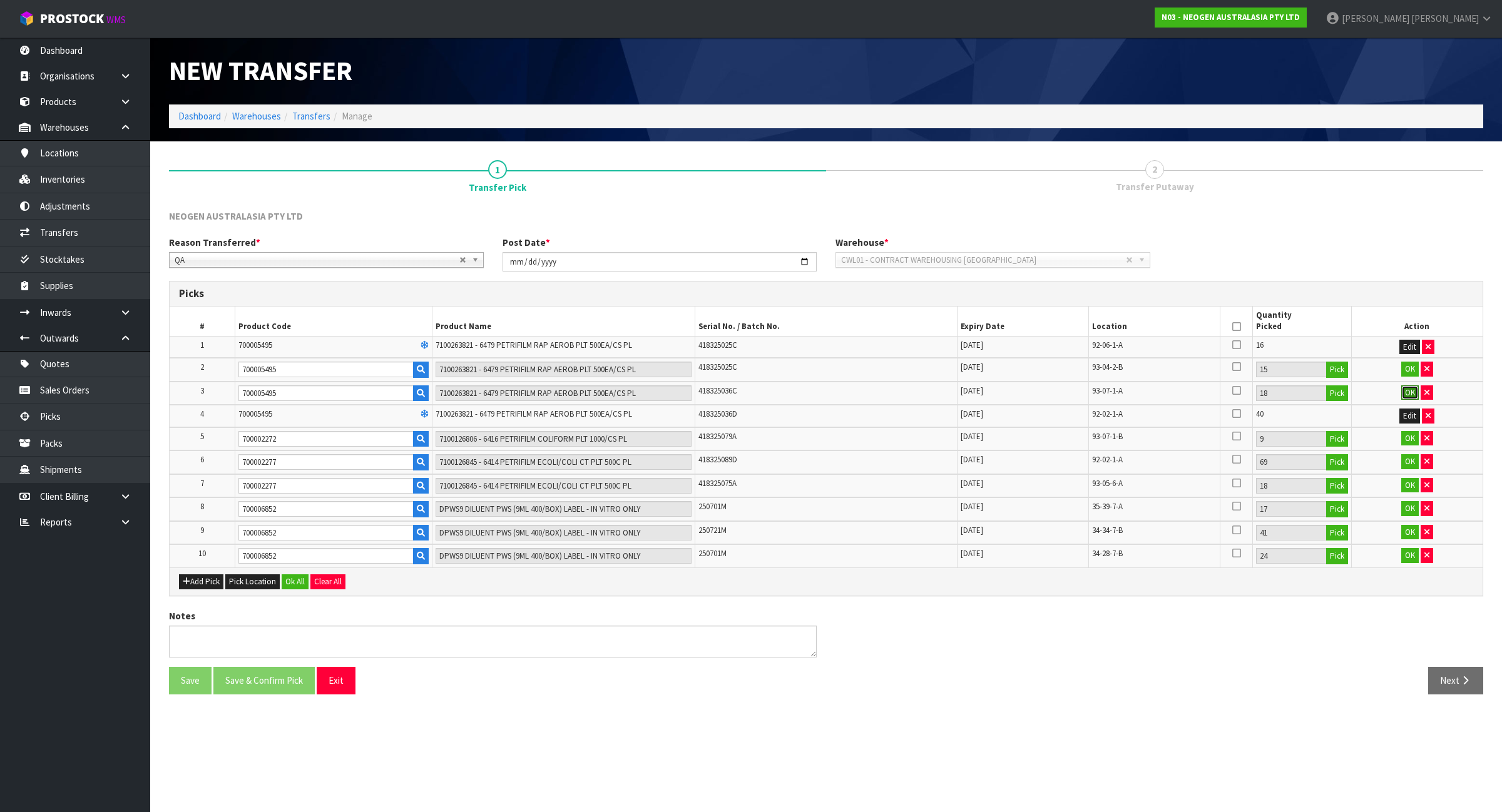
click at [1406, 394] on button "OK" at bounding box center [1410, 393] width 17 height 15
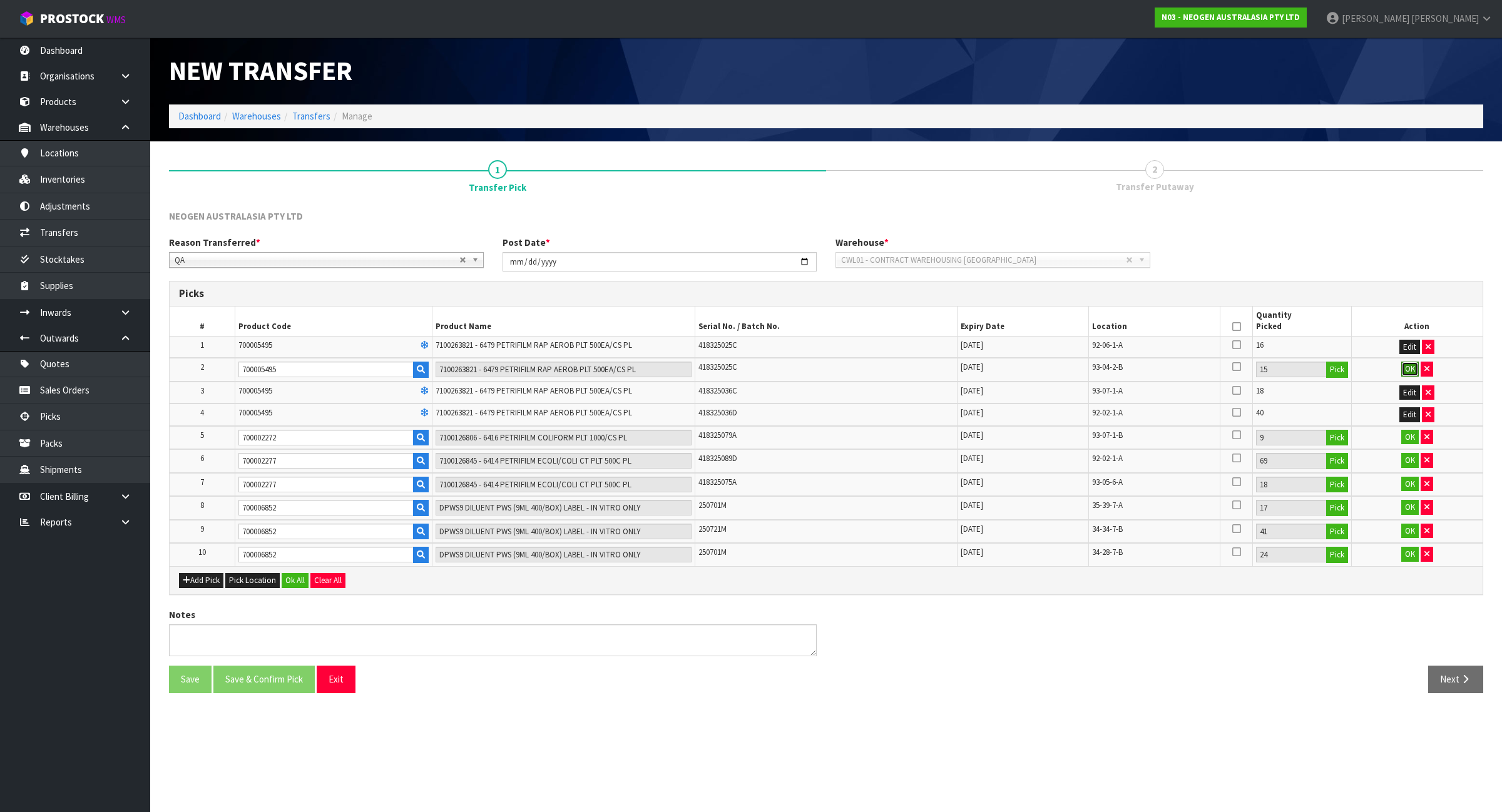
click at [1408, 372] on button "OK" at bounding box center [1410, 368] width 17 height 15
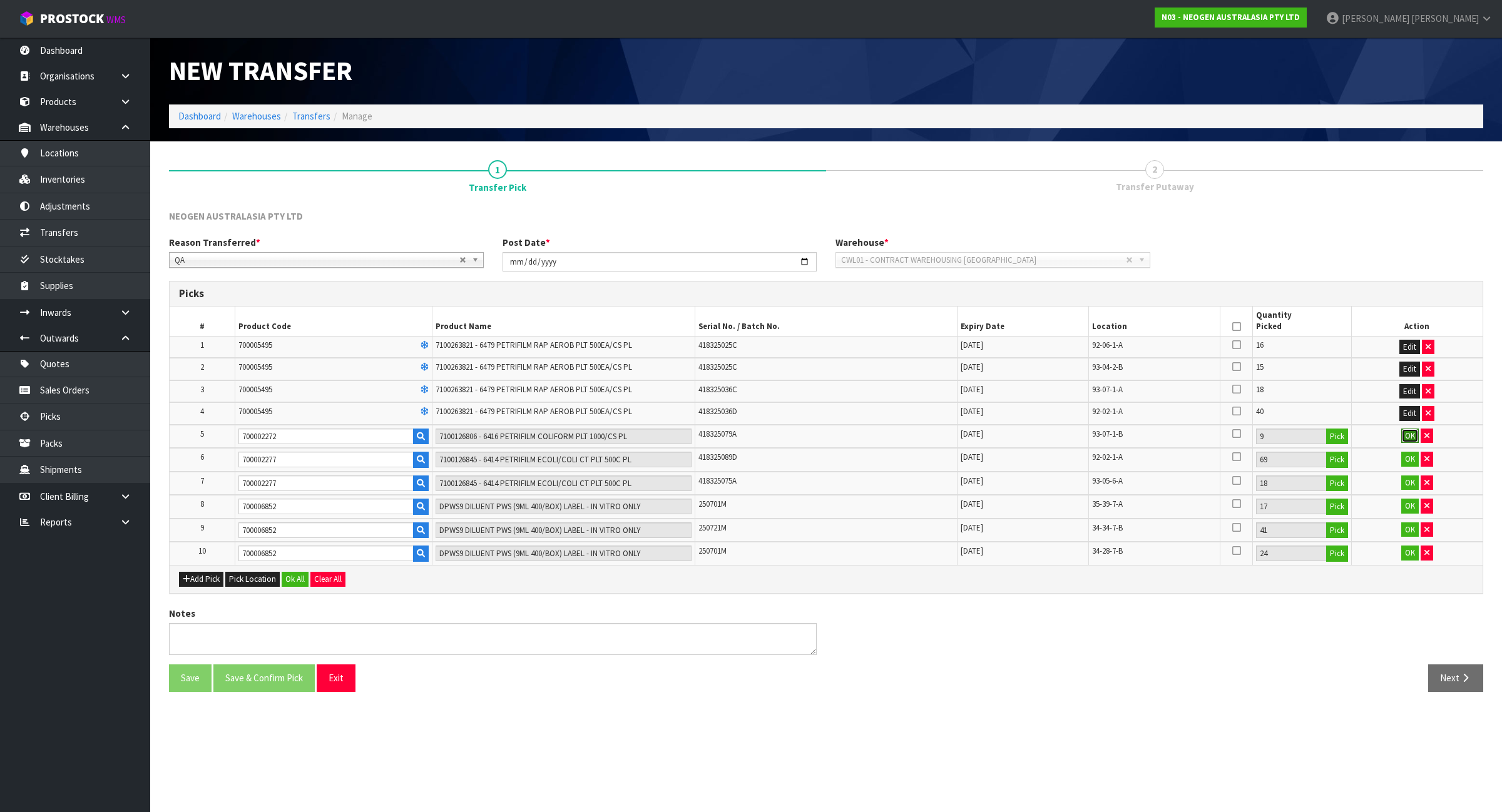
click at [1406, 433] on button "OK" at bounding box center [1410, 436] width 17 height 15
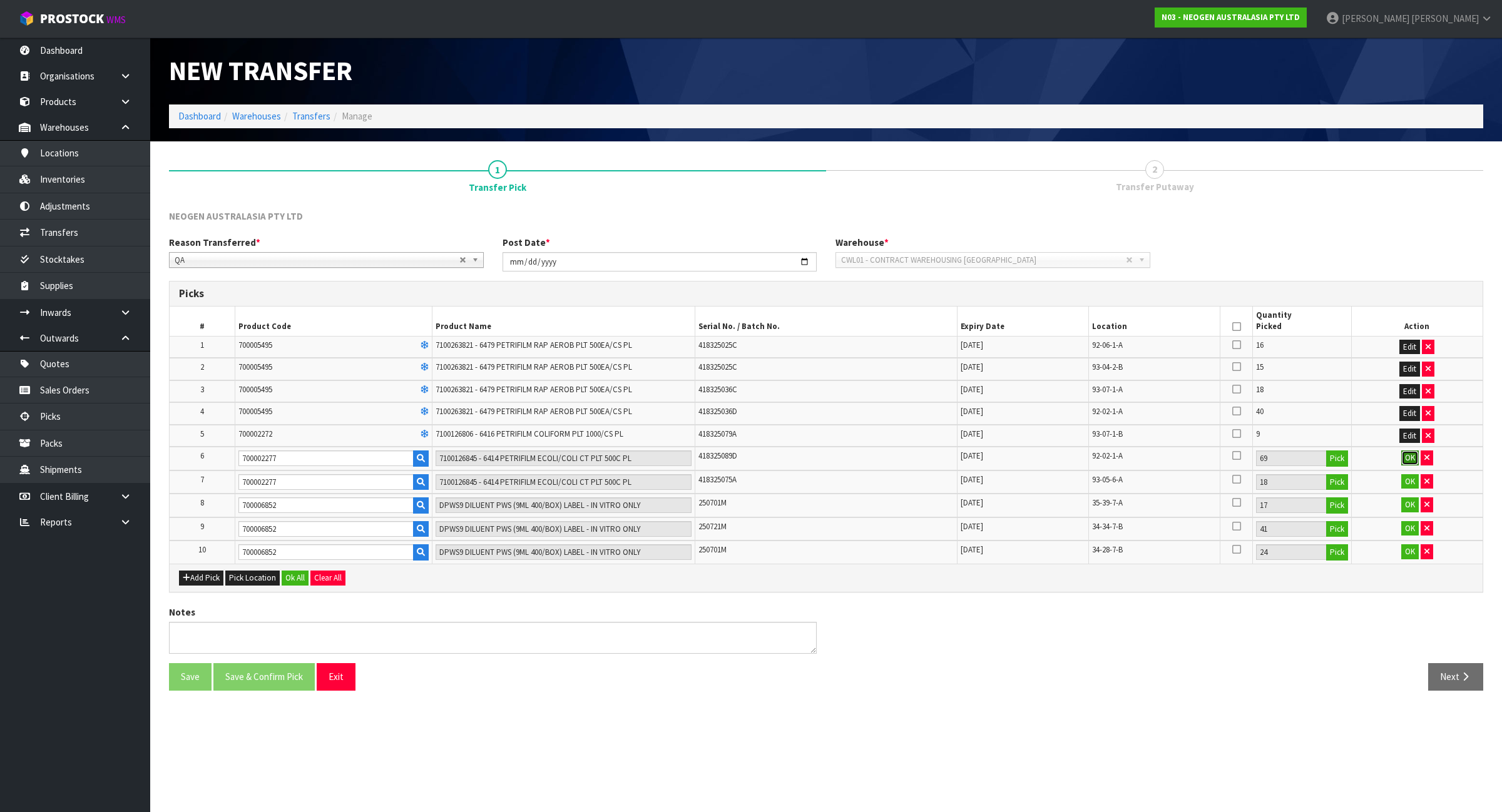
click at [1408, 457] on button "OK" at bounding box center [1410, 458] width 17 height 15
click at [1411, 476] on button "OK" at bounding box center [1410, 480] width 17 height 15
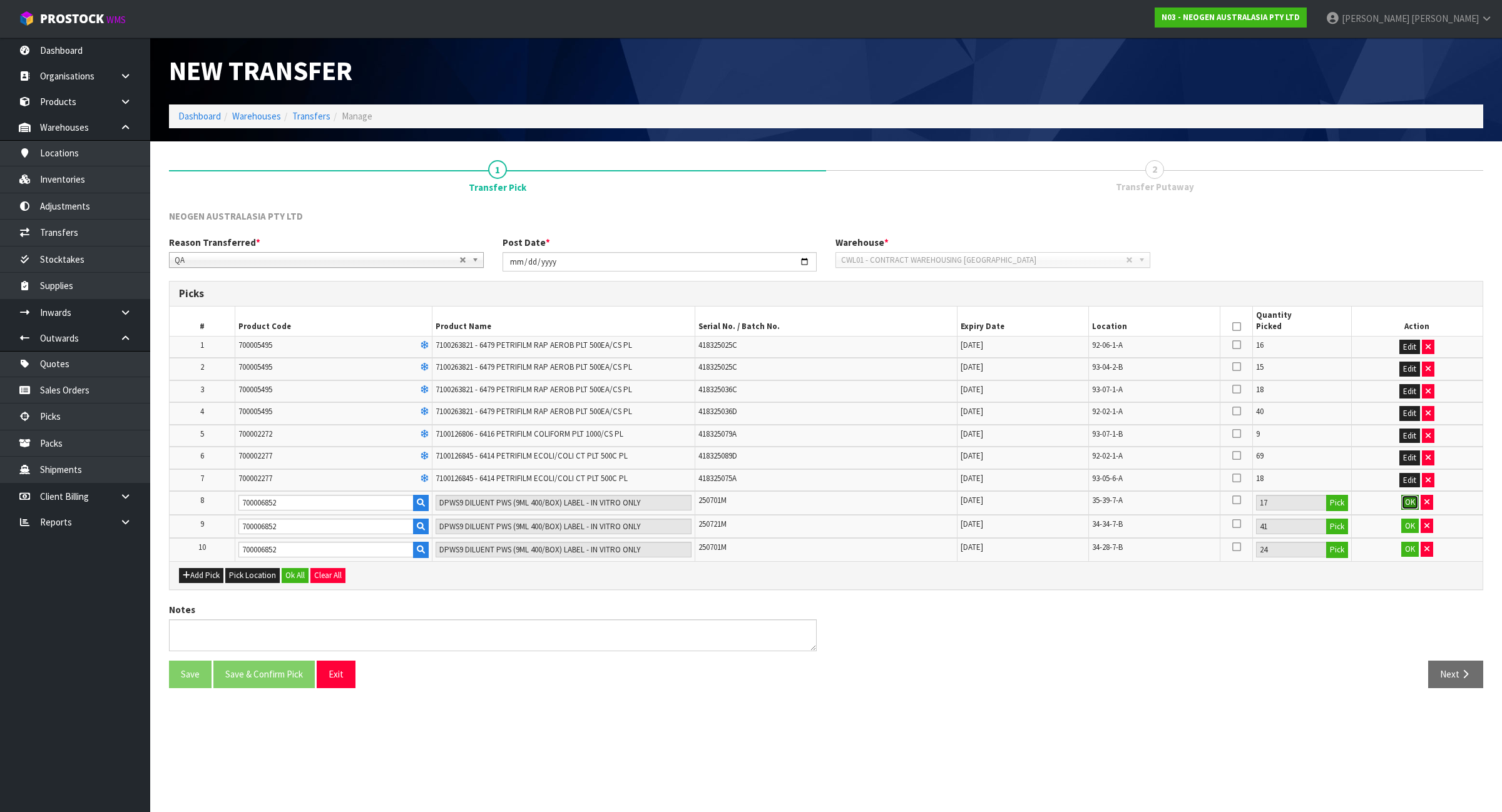
click at [1403, 501] on button "OK" at bounding box center [1410, 502] width 17 height 15
click at [1407, 527] on button "OK" at bounding box center [1410, 524] width 17 height 15
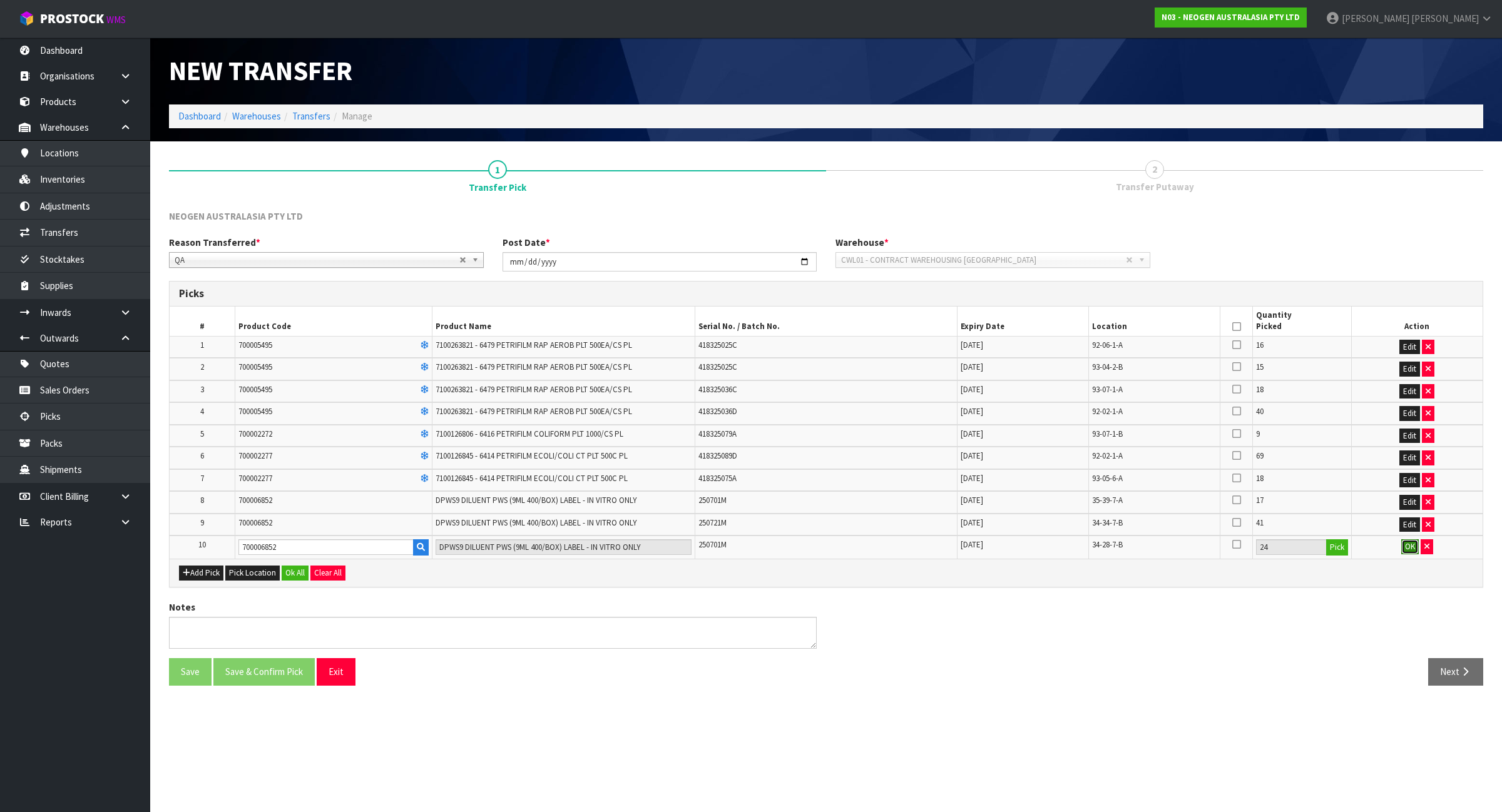
click at [1406, 542] on button "OK" at bounding box center [1410, 546] width 17 height 15
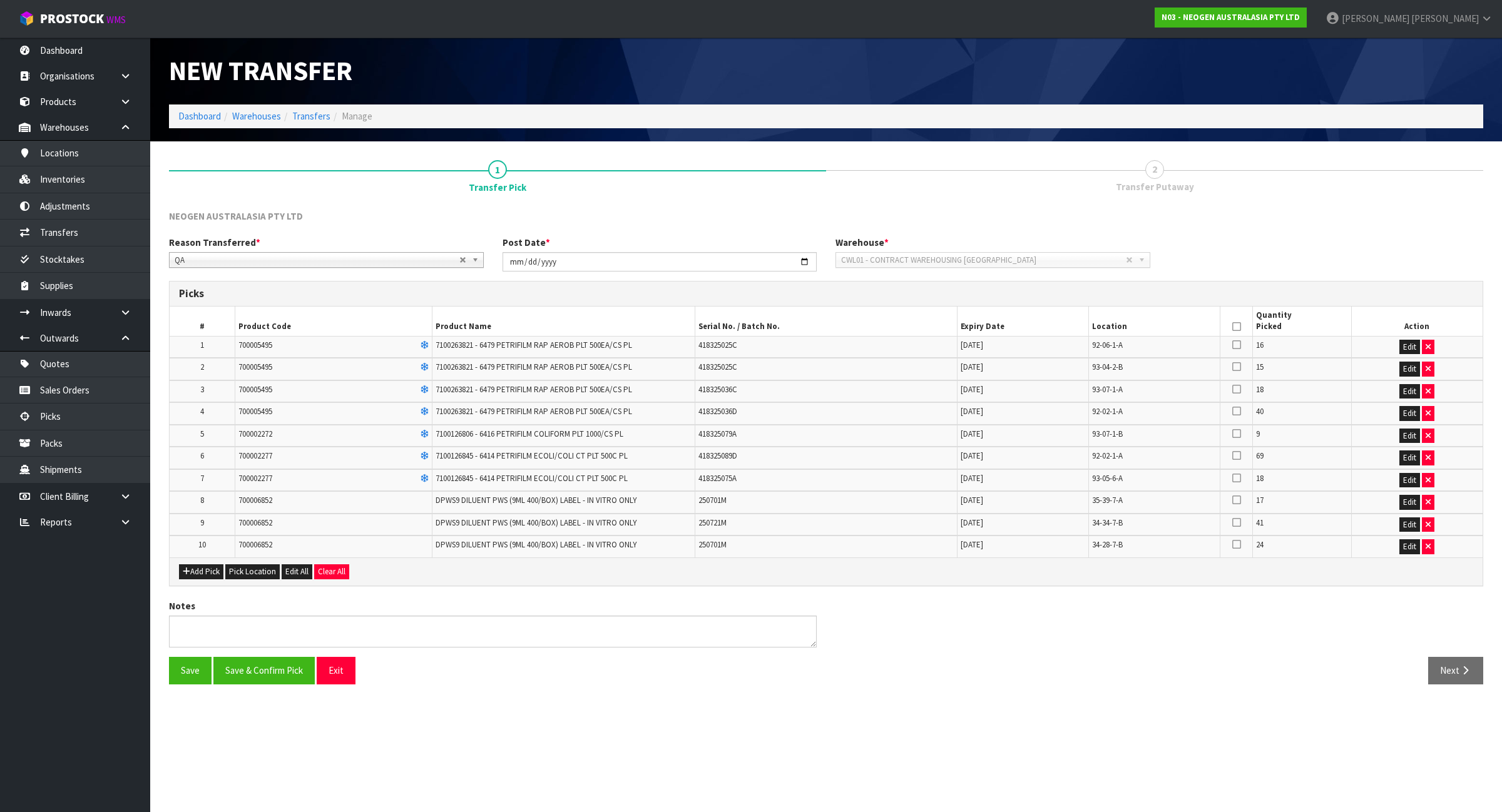
click at [1237, 327] on icon at bounding box center [1237, 327] width 9 height 1
click at [258, 668] on button "Save & Confirm Pick" at bounding box center [264, 671] width 101 height 27
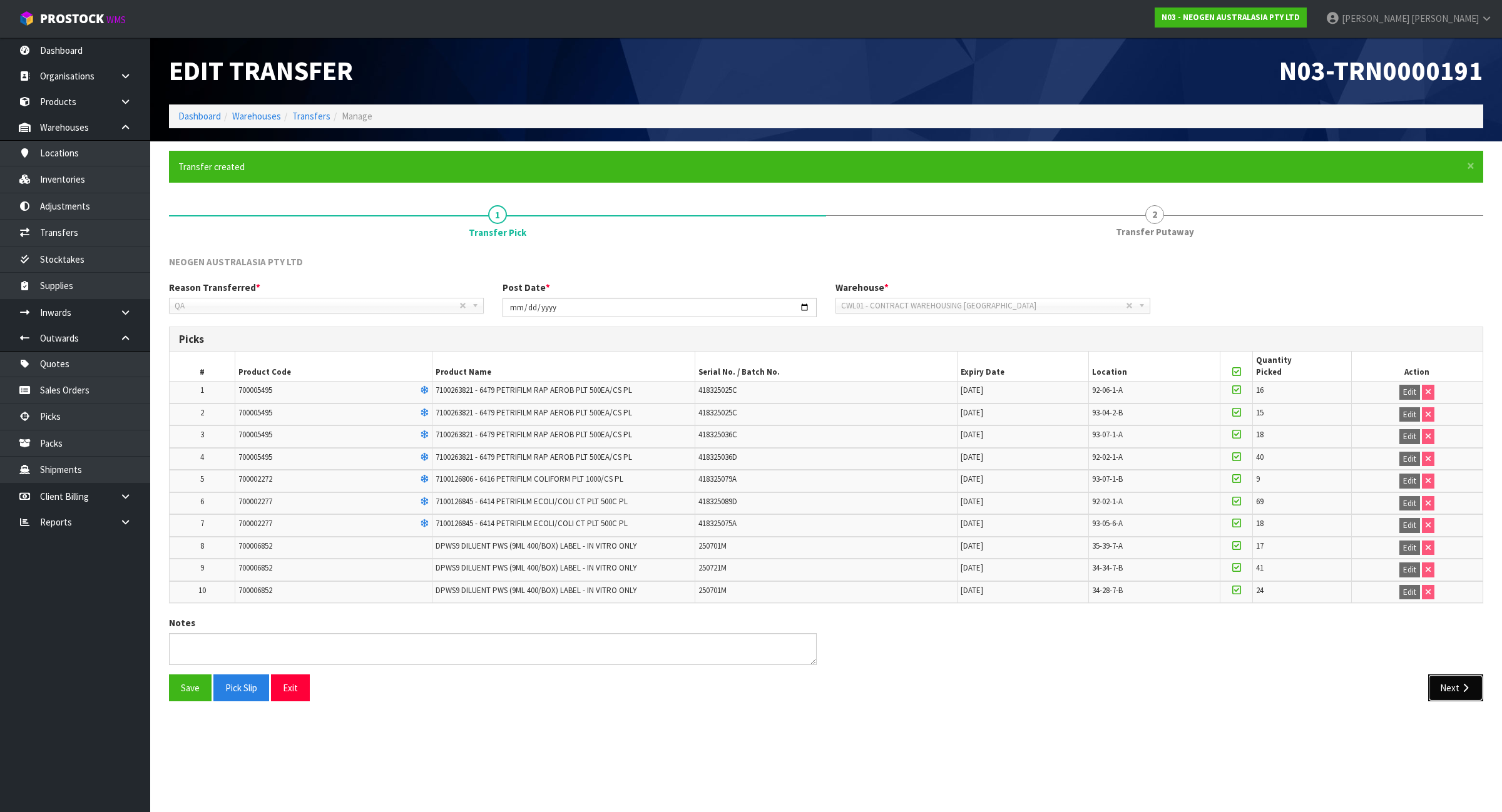
click at [1464, 690] on icon "button" at bounding box center [1465, 688] width 12 height 10
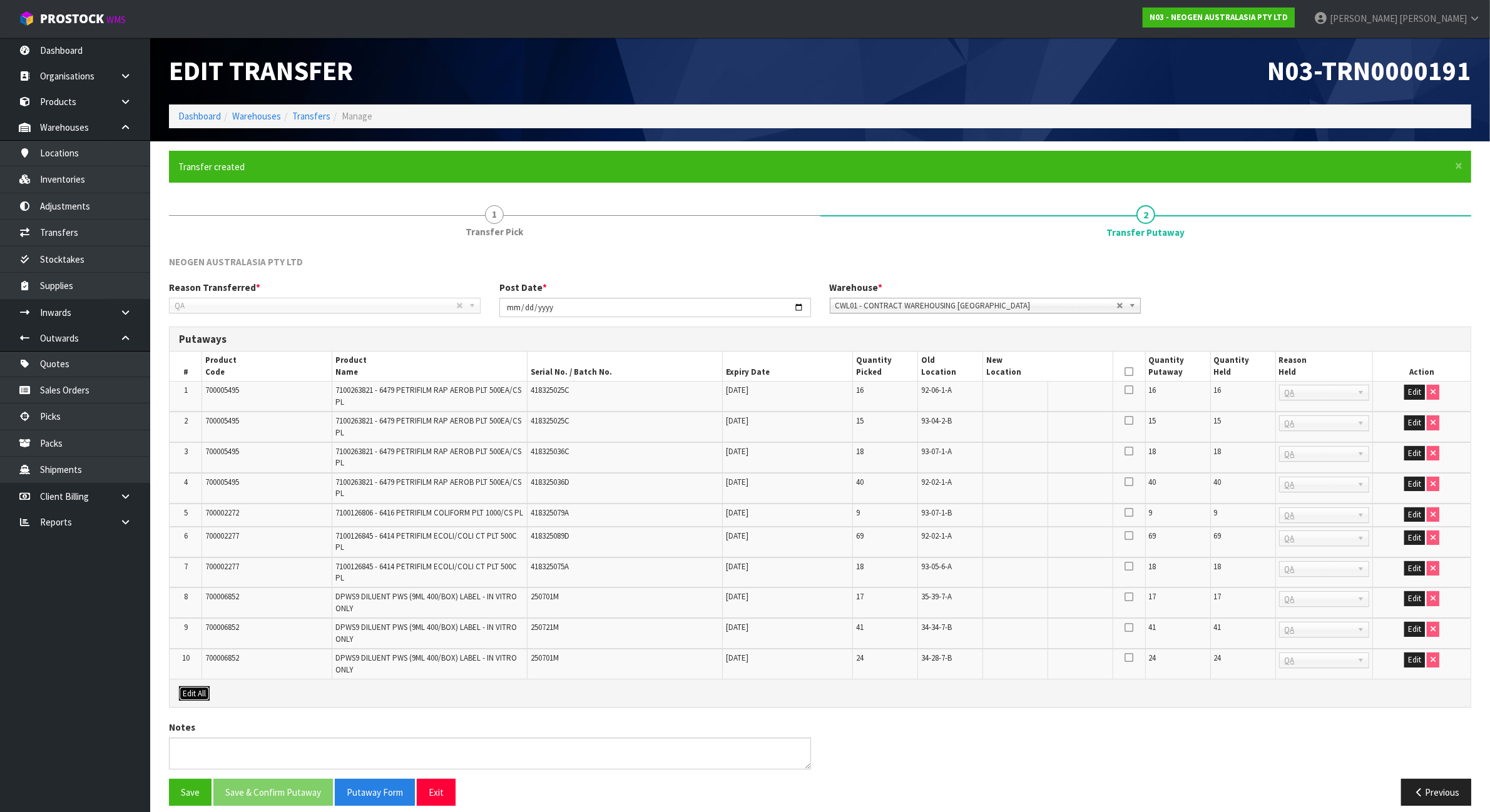
click at [200, 699] on button "Edit All" at bounding box center [195, 693] width 31 height 15
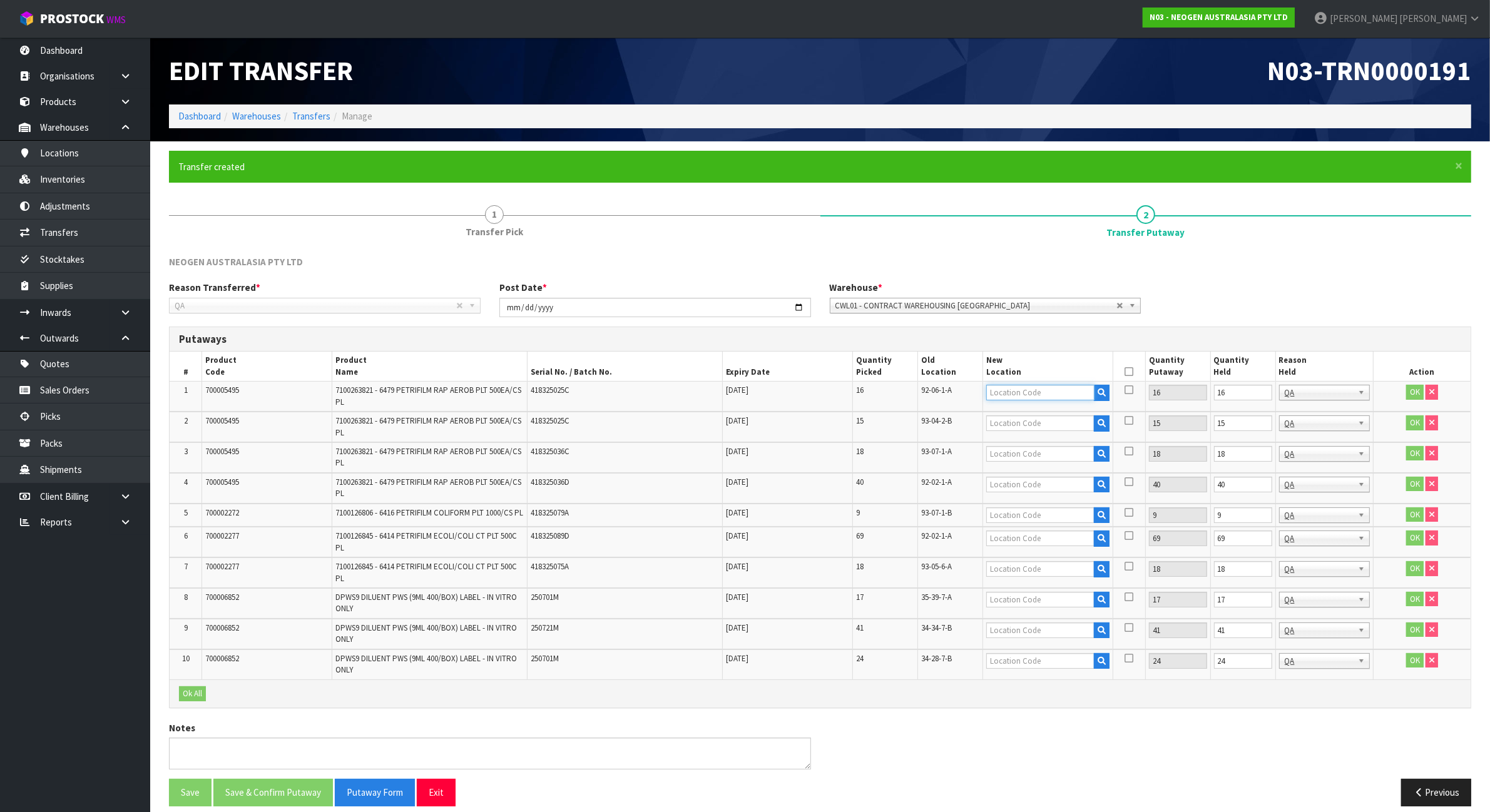
click at [1025, 396] on input "text" at bounding box center [1040, 393] width 108 height 15
click at [948, 392] on span "92-06-1-A" at bounding box center [937, 390] width 31 height 11
copy tr "92-06-1-A"
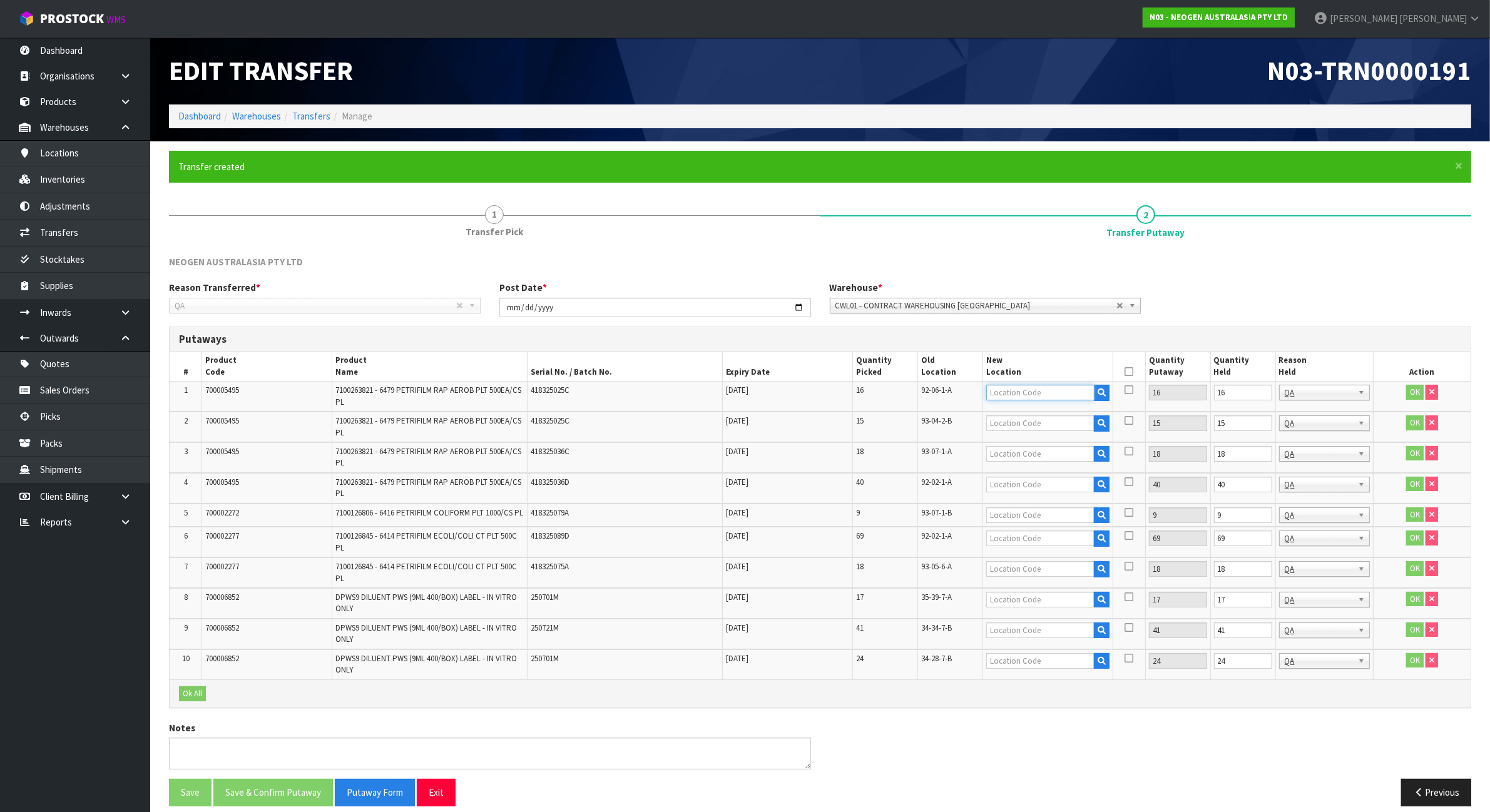
click at [1067, 393] on input "text" at bounding box center [1040, 393] width 108 height 15
paste input "92-06-1-A"
type input "92-06-1-A"
click at [1012, 427] on input "text" at bounding box center [1040, 423] width 108 height 15
type input "93-04-3-B"
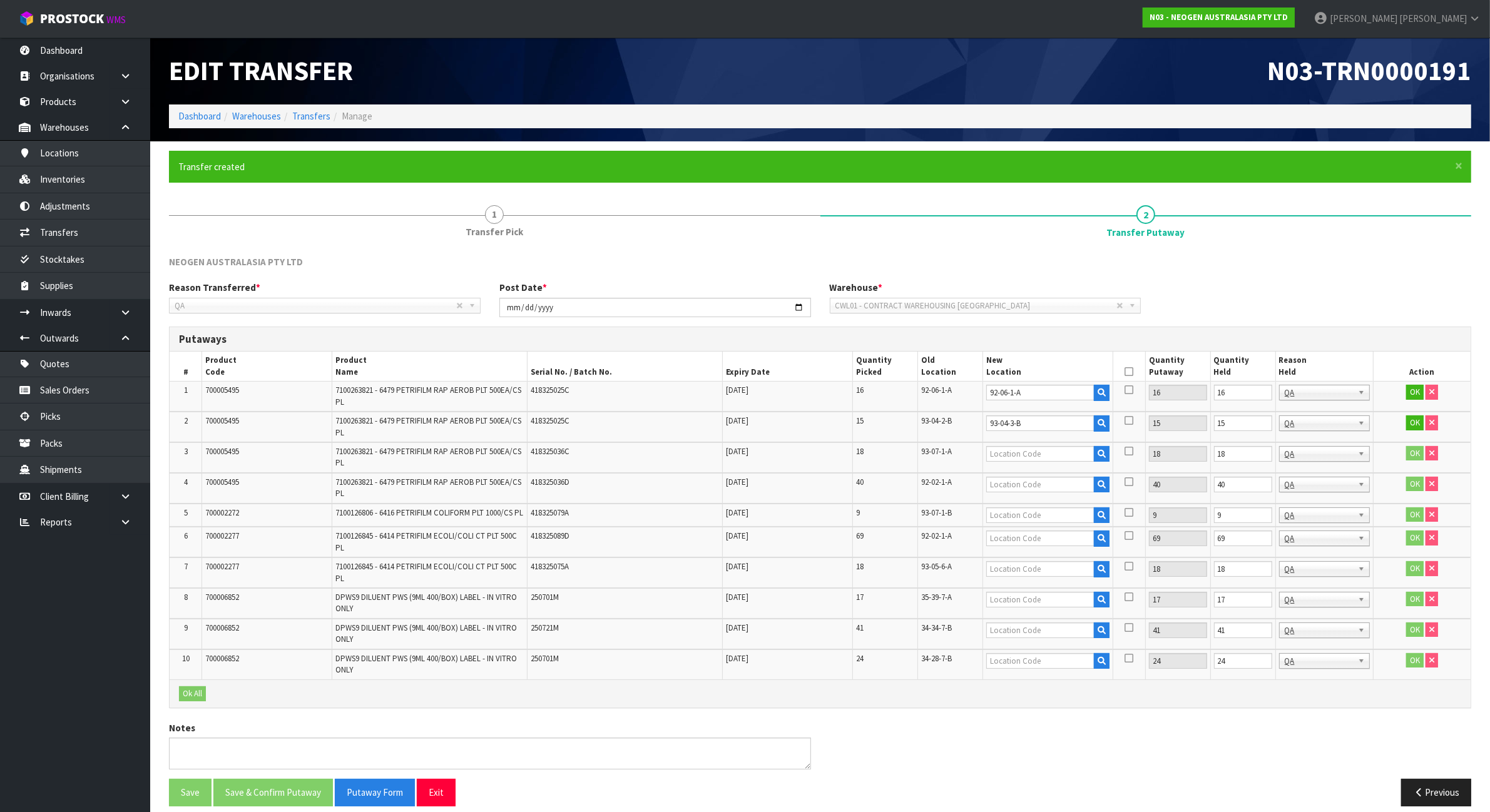
click at [939, 454] on span "93-07-1-A" at bounding box center [937, 451] width 31 height 11
copy tr "93-07-1-A"
click at [1043, 458] on input "text" at bounding box center [1040, 454] width 108 height 15
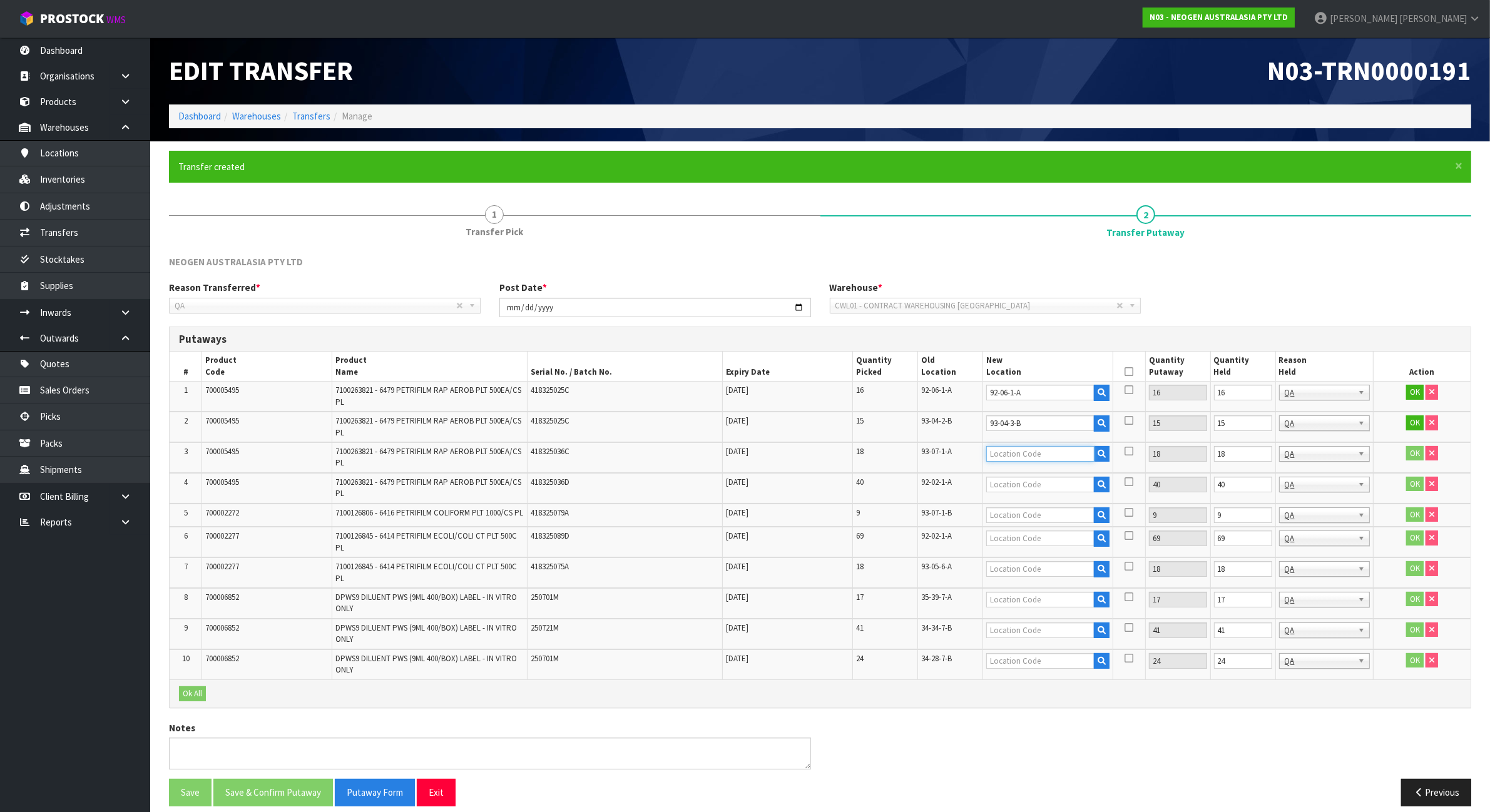
paste input "93-07-1-A"
type input "93-07-1-A"
click at [926, 484] on span "92-02-1-A" at bounding box center [937, 482] width 31 height 11
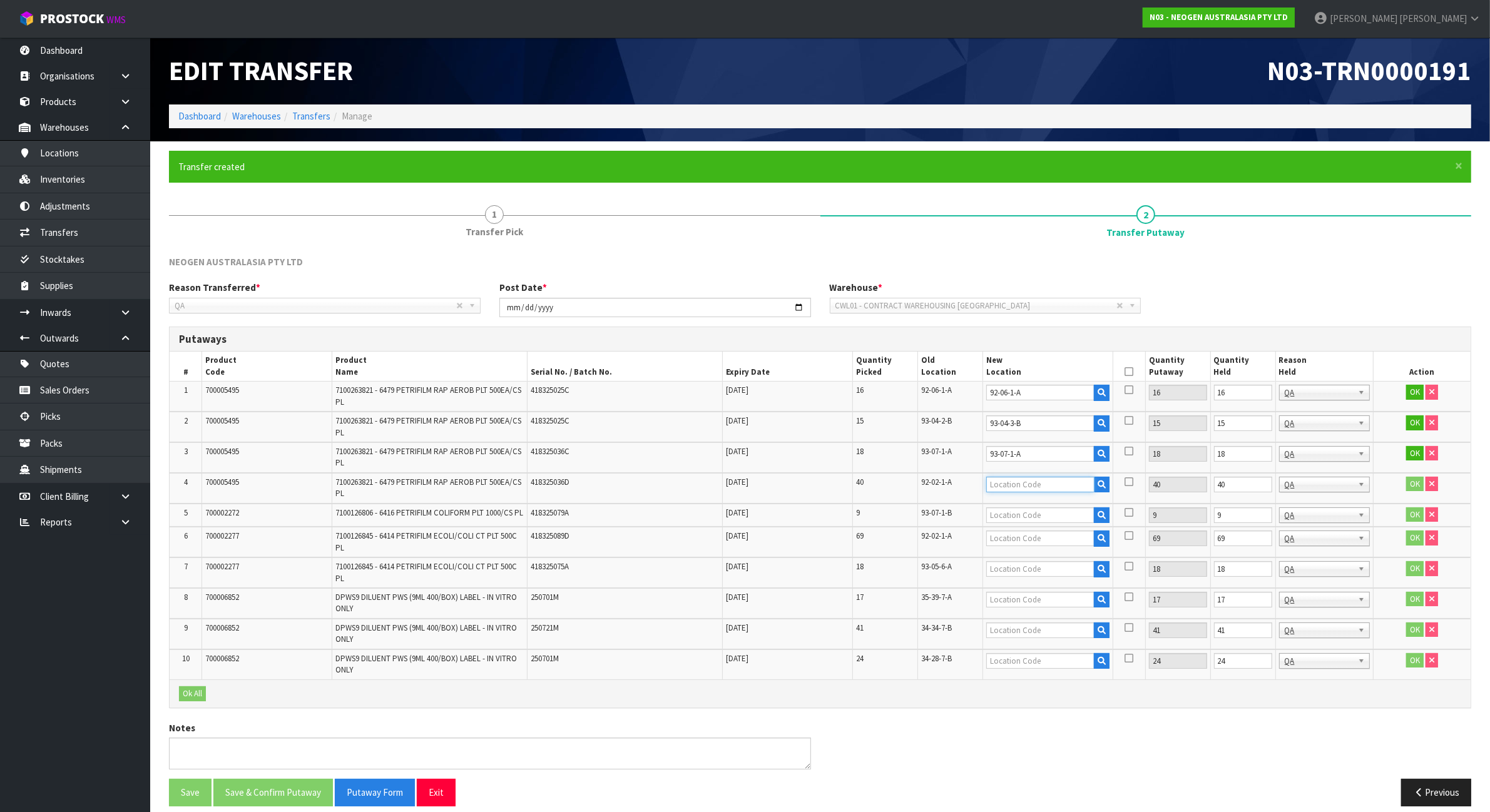
click at [1044, 483] on input "text" at bounding box center [1040, 485] width 108 height 15
paste input "92-02-1-A"
type input "92-02-1-A"
click at [939, 515] on td "93-07-1-B" at bounding box center [949, 515] width 65 height 24
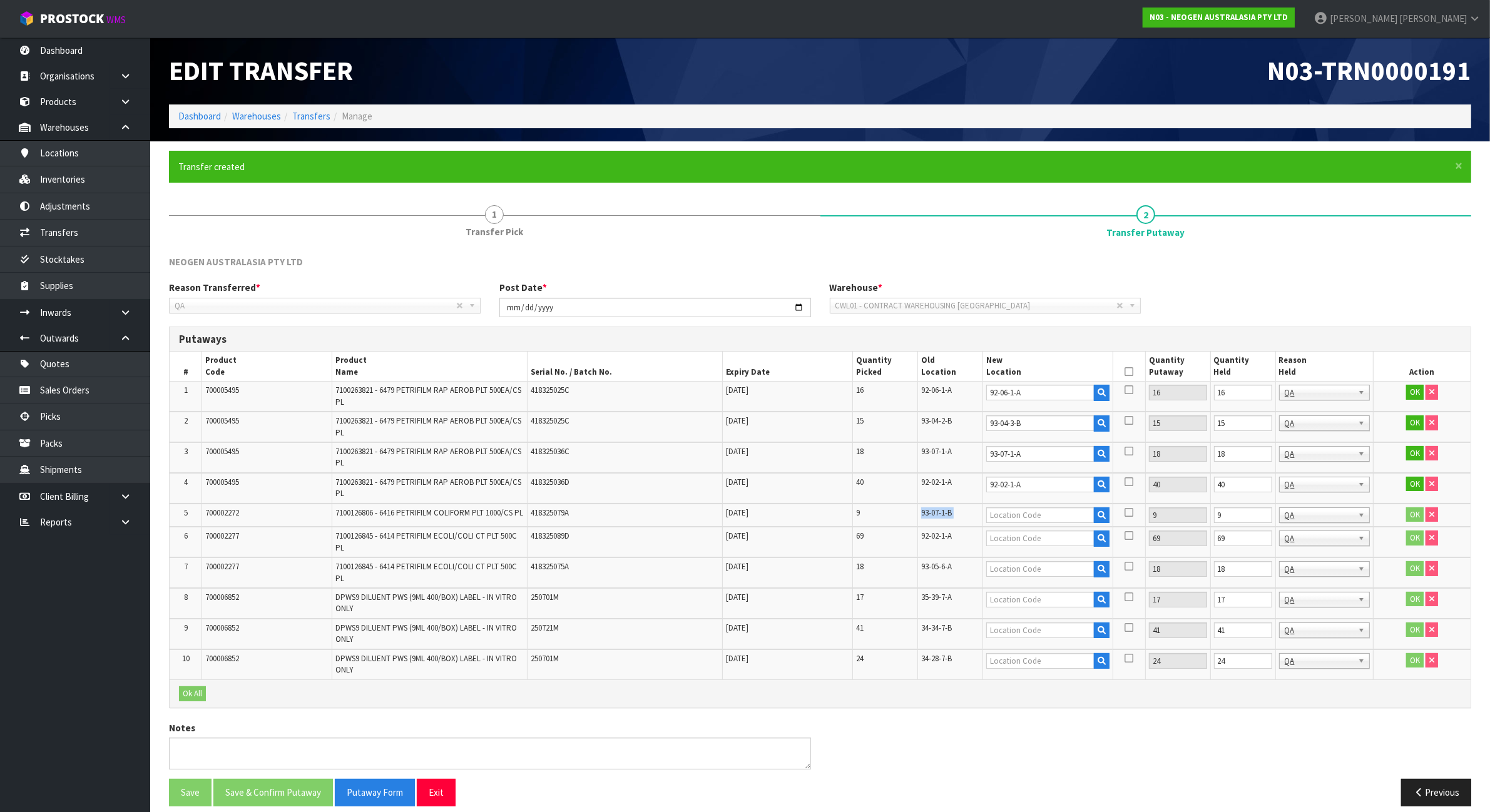
click at [939, 515] on td "93-07-1-B" at bounding box center [949, 515] width 65 height 24
click at [1045, 519] on input "text" at bounding box center [1040, 515] width 108 height 15
paste input "93-07-1-B"
type input "93-07-1-B"
click at [1034, 538] on input "text" at bounding box center [1040, 539] width 108 height 15
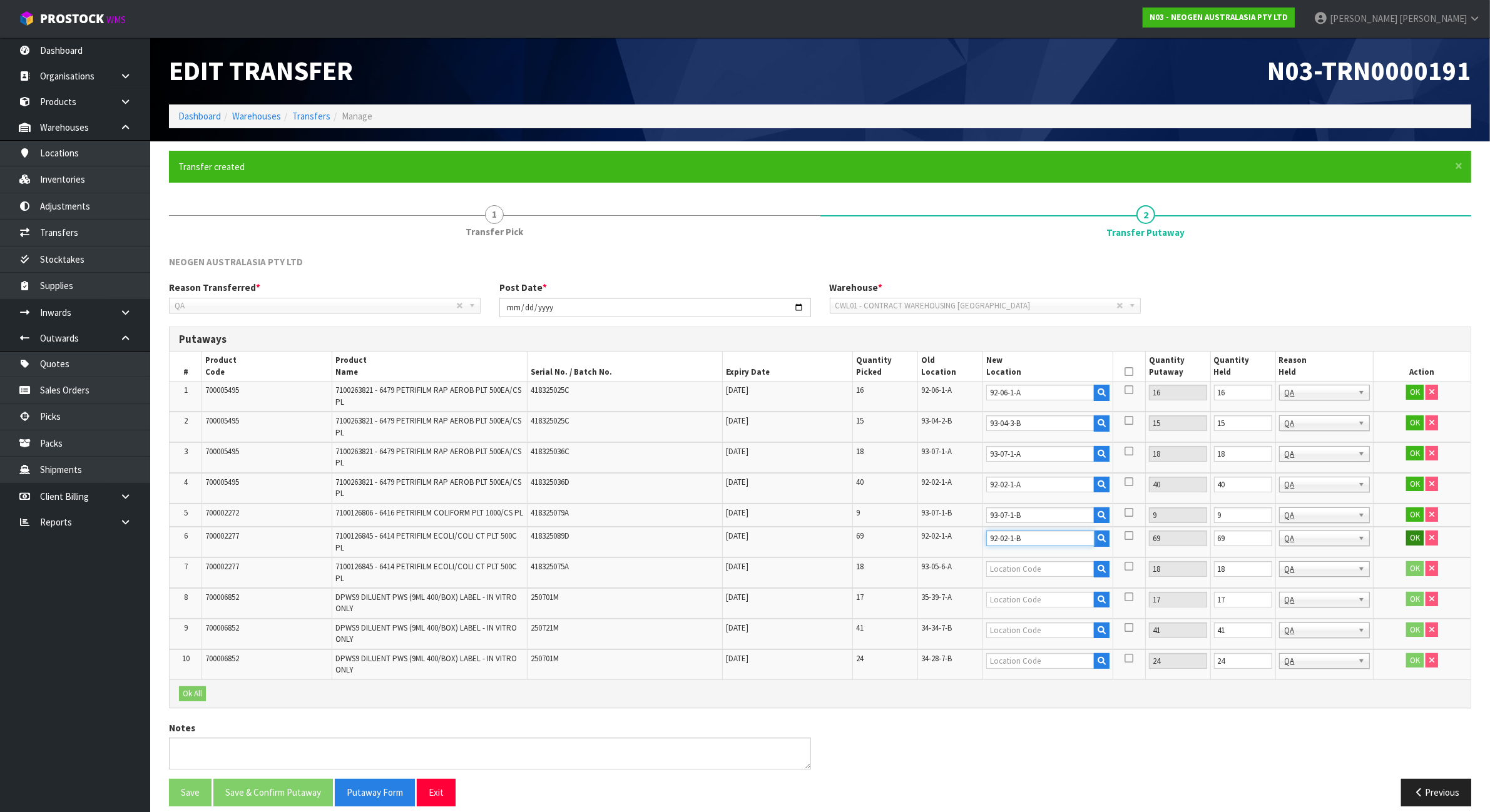
type input "92-02-1-B"
click at [1413, 546] on button "OK" at bounding box center [1415, 538] width 17 height 15
click at [1413, 546] on button "Edit" at bounding box center [1415, 538] width 21 height 15
click at [1039, 577] on input "text" at bounding box center [1040, 569] width 108 height 15
click at [931, 571] on span "93-05-6-A" at bounding box center [937, 566] width 31 height 11
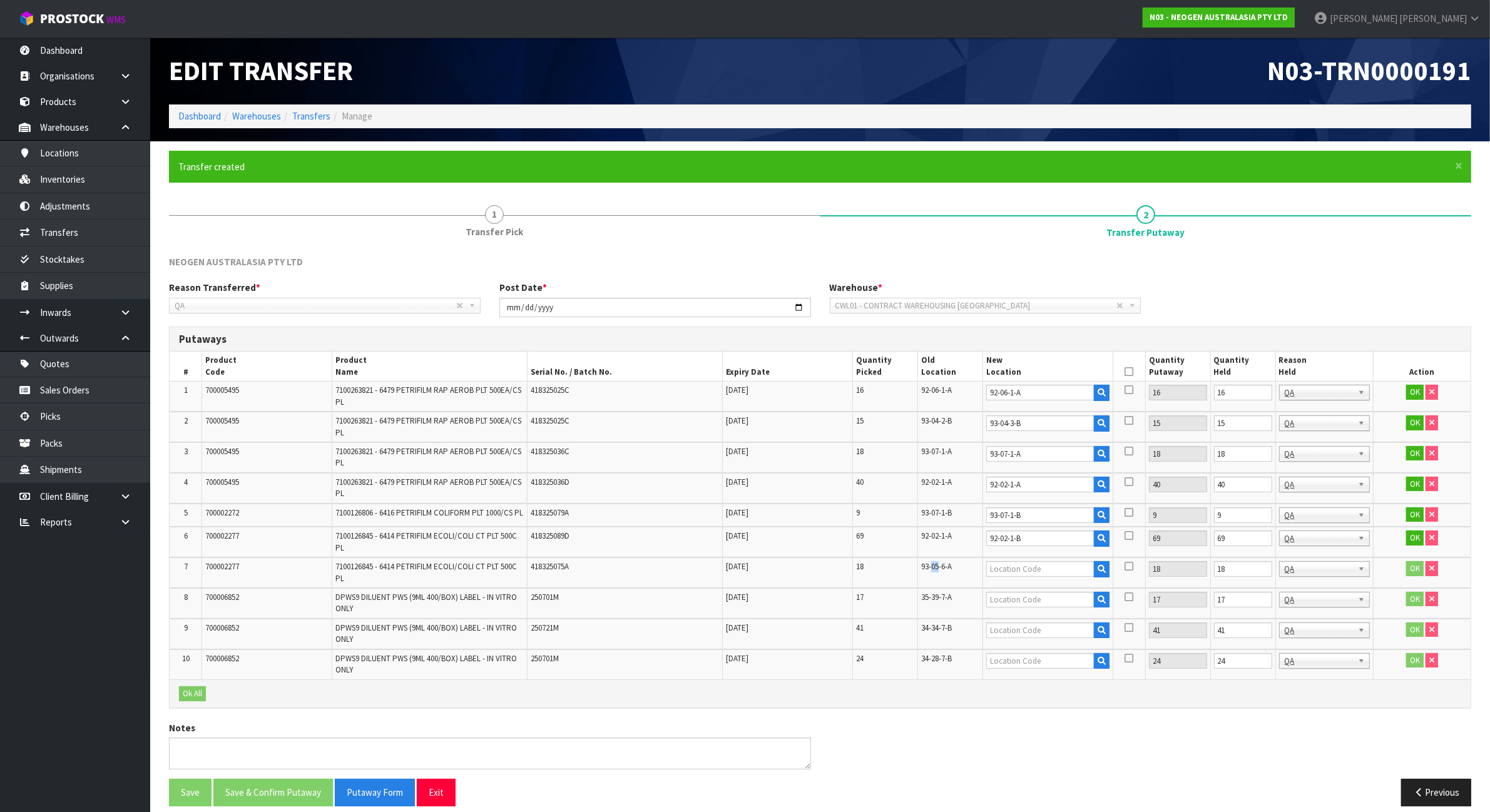
click at [931, 571] on span "93-05-6-A" at bounding box center [937, 566] width 31 height 11
click at [1067, 574] on input "text" at bounding box center [1040, 569] width 108 height 15
paste input "93-05-6-A"
type input "93-05-6-A"
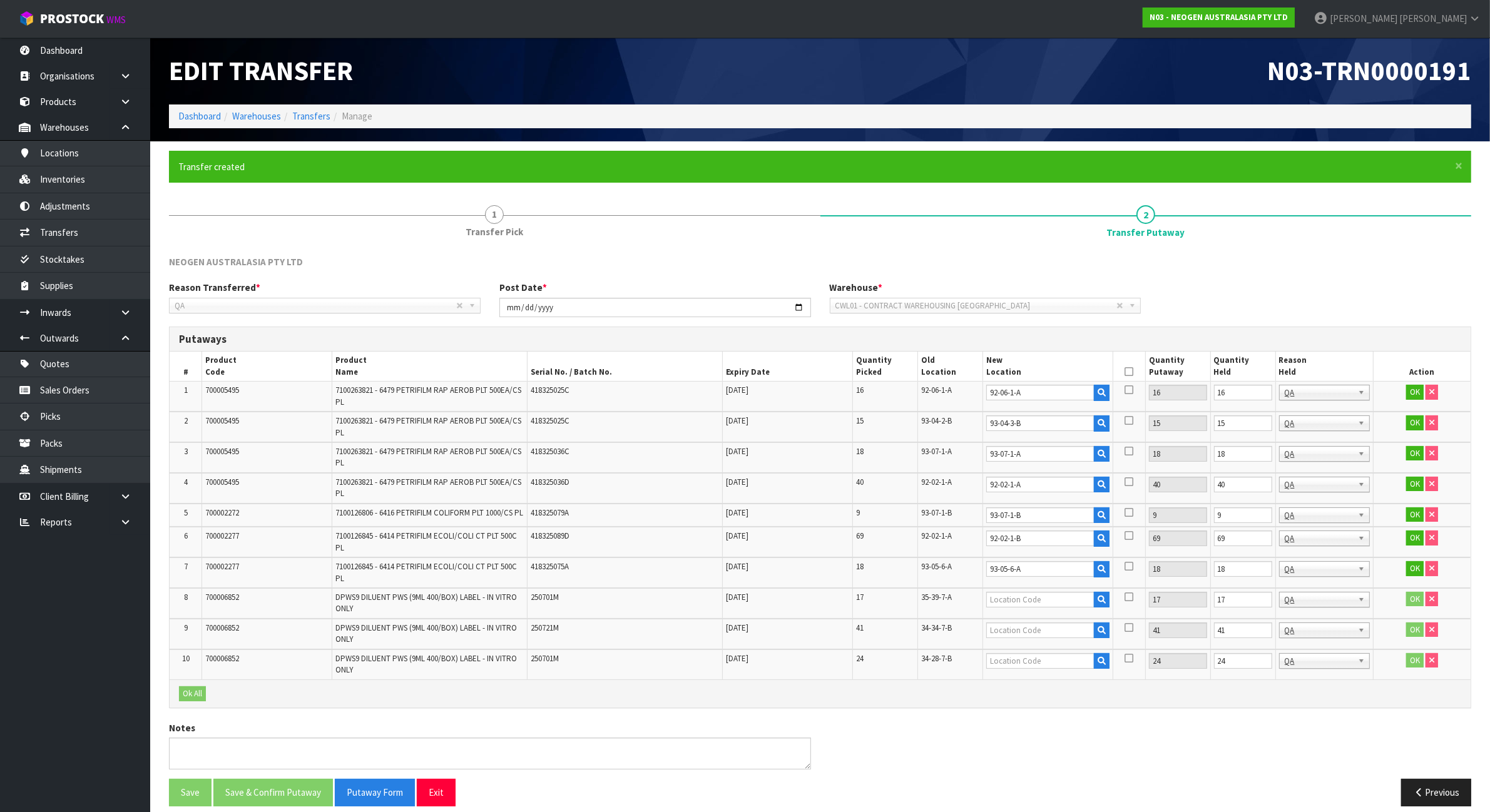
click at [939, 609] on td "35-39-7-A" at bounding box center [949, 603] width 65 height 31
click at [1084, 608] on input "text" at bounding box center [1040, 600] width 108 height 15
paste input "35-39-7-A"
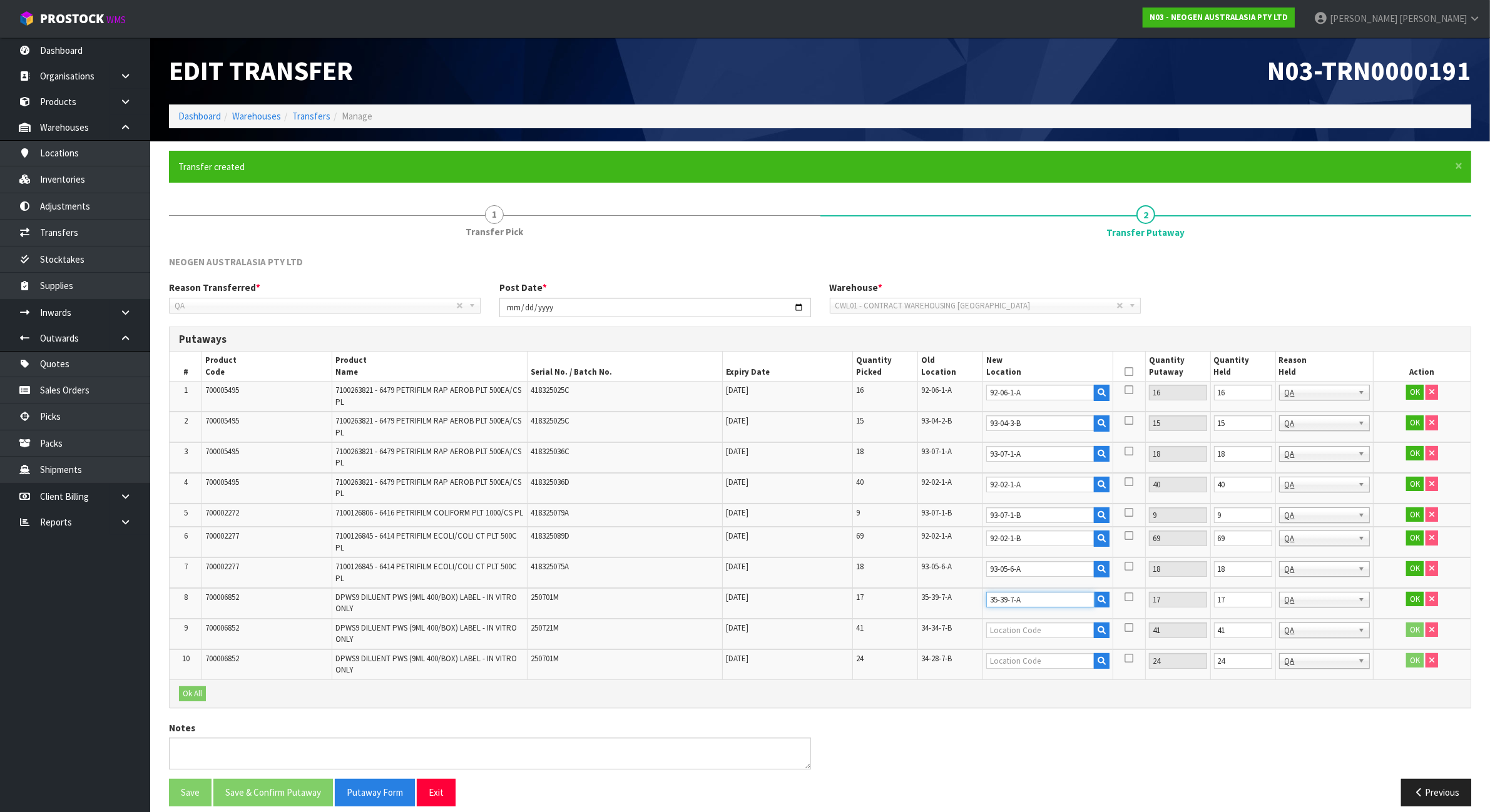
type input "35-39-7-A"
click at [1053, 632] on input "text" at bounding box center [1040, 630] width 108 height 15
click at [930, 631] on span "34-34-7-B" at bounding box center [937, 628] width 31 height 11
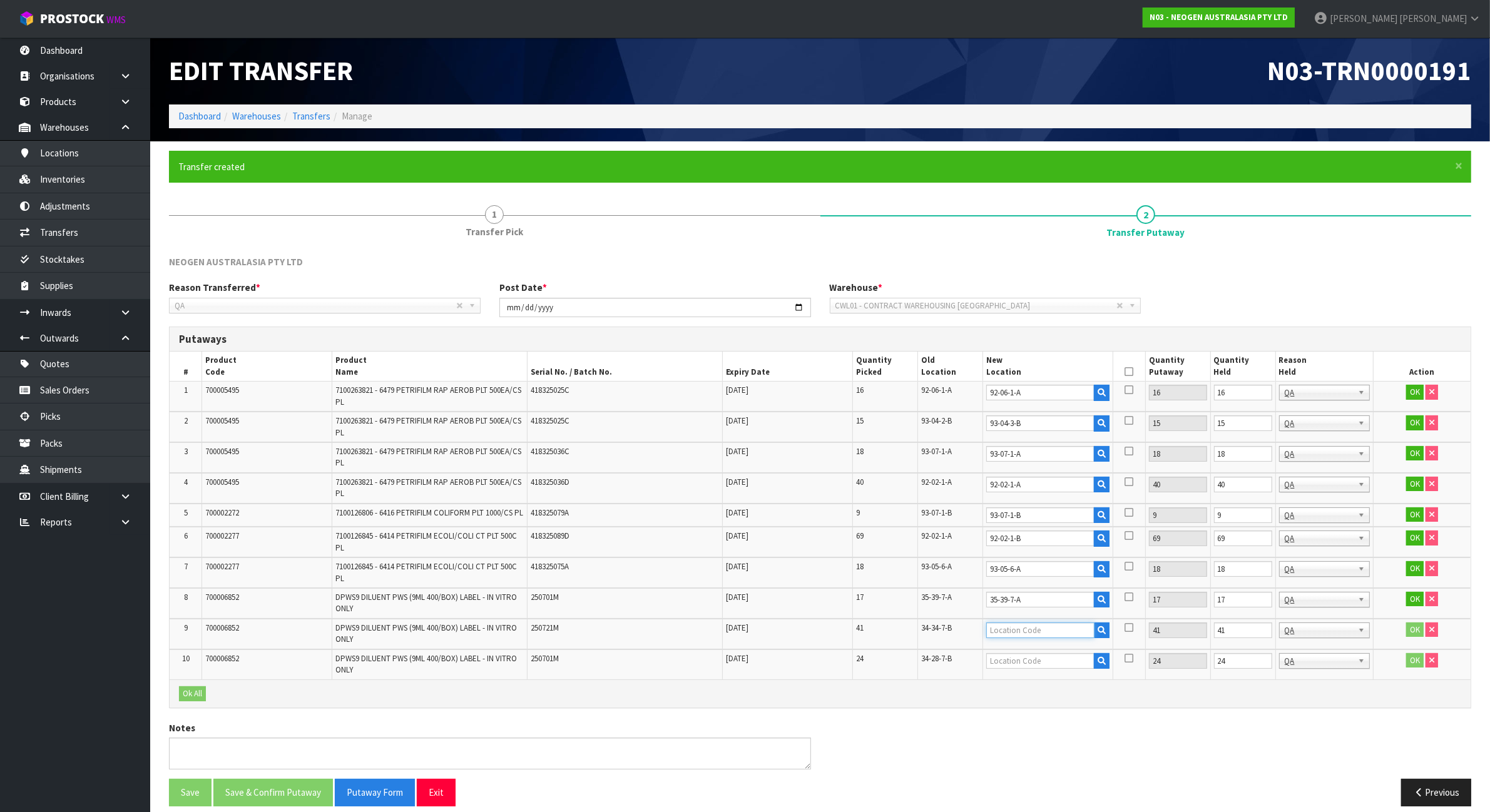
click at [1023, 634] on input "text" at bounding box center [1040, 630] width 108 height 15
paste input "34-34-7-B"
type input "34-34-7-B"
click at [953, 653] on td "34-28-7-B" at bounding box center [949, 664] width 65 height 30
click at [946, 666] on td "34-28-7-B" at bounding box center [949, 664] width 65 height 30
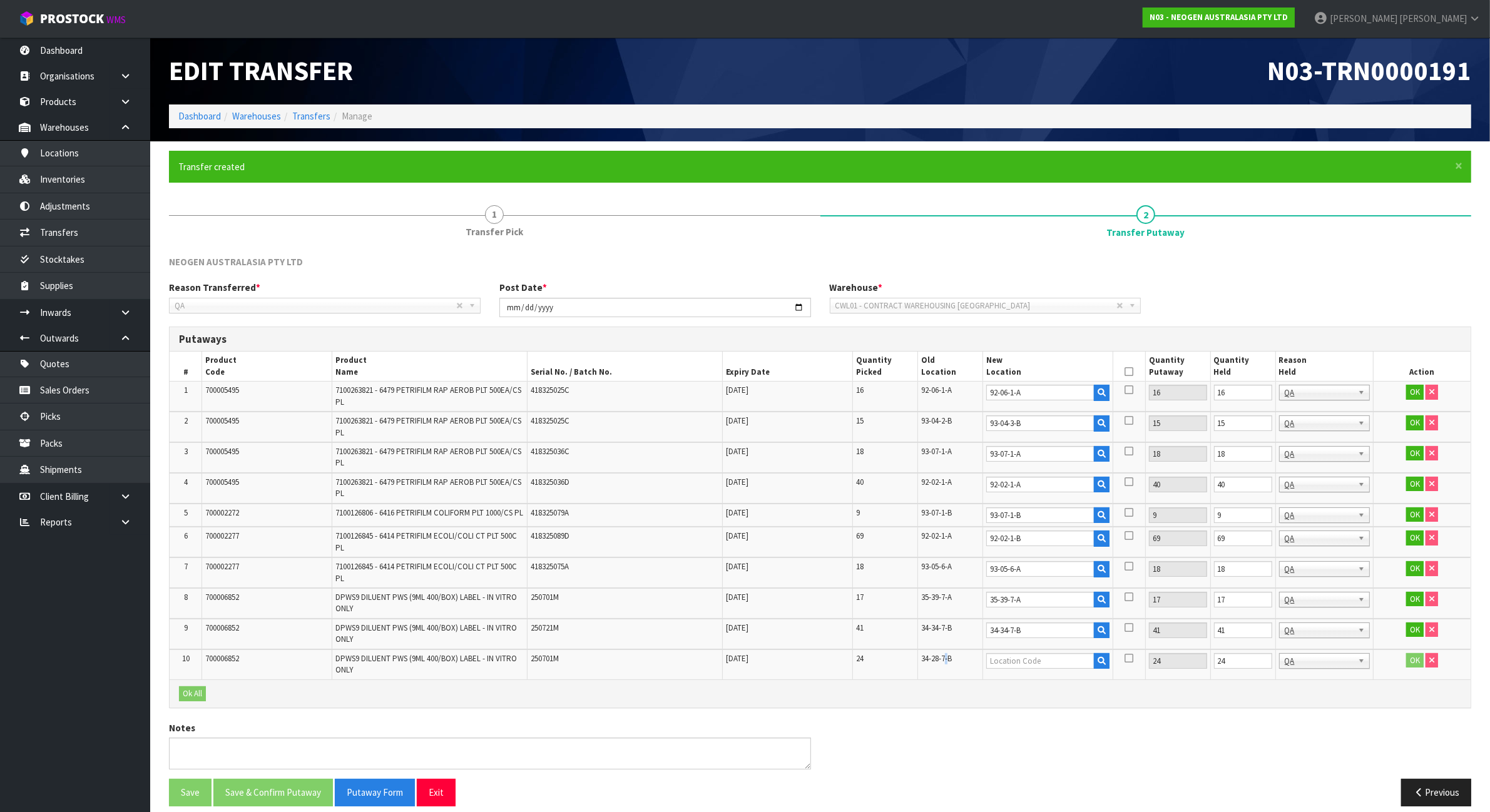
click at [946, 666] on td "34-28-7-B" at bounding box center [949, 664] width 65 height 30
click at [1067, 668] on input "text" at bounding box center [1040, 661] width 108 height 15
paste input "34-28-7-B"
type input "34-28-7-B"
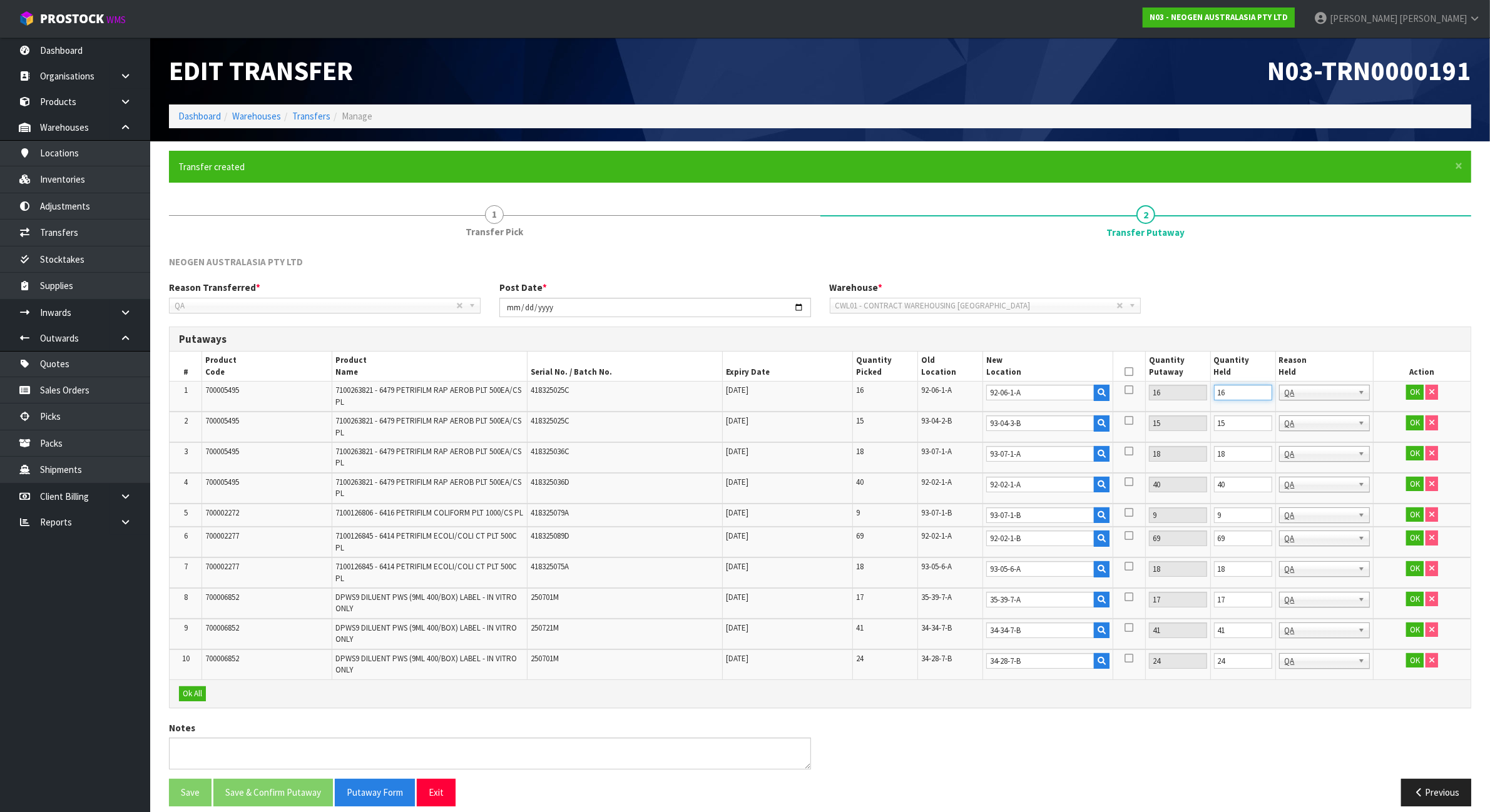
click at [1241, 392] on input "16" at bounding box center [1243, 393] width 58 height 15
type input "0"
click at [1240, 417] on input "15" at bounding box center [1243, 423] width 58 height 15
type input "0"
click at [1236, 448] on input "18" at bounding box center [1243, 454] width 58 height 15
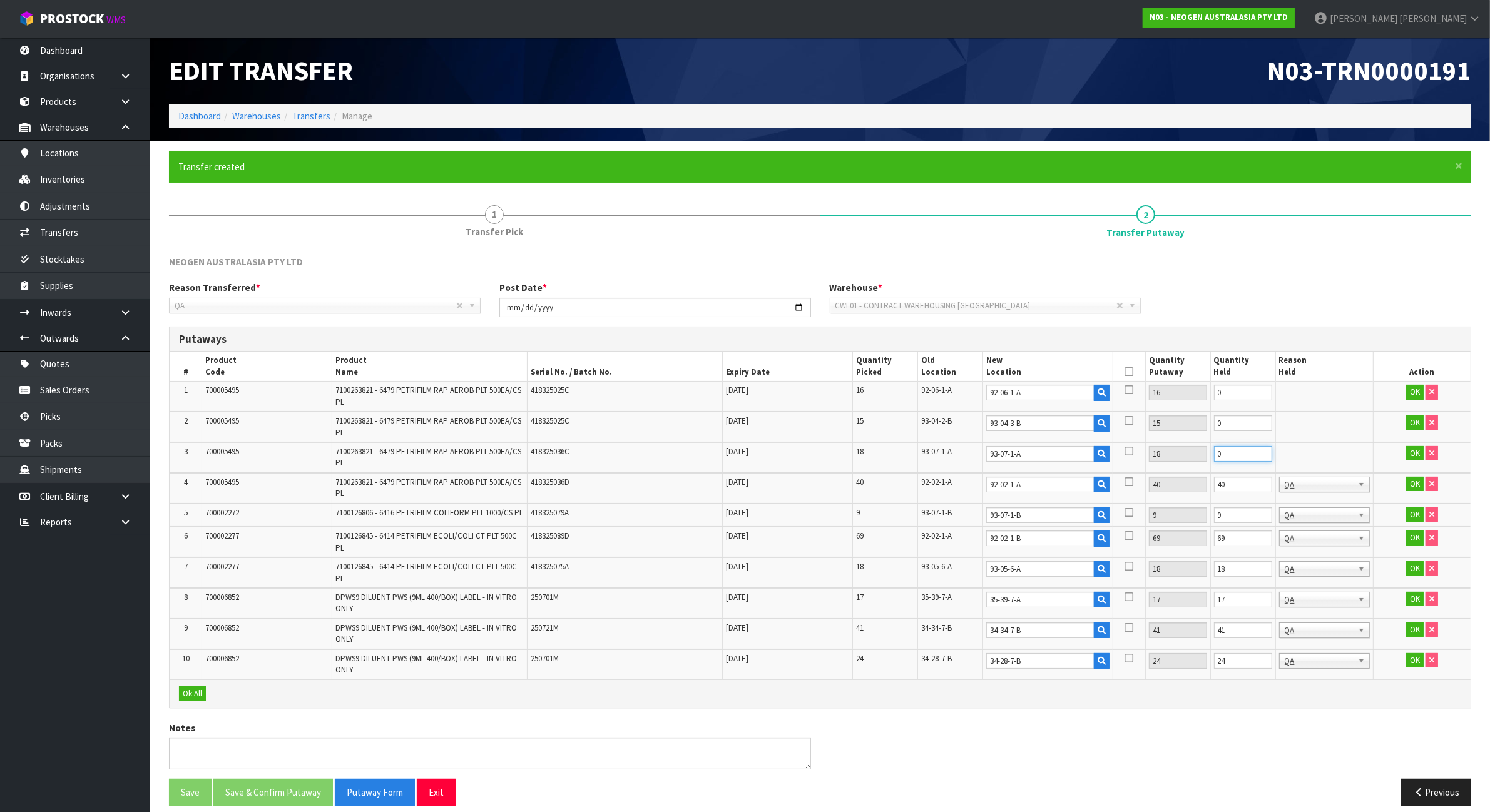
type input "0"
click at [1236, 485] on input "40" at bounding box center [1243, 485] width 58 height 15
type input "0"
click at [1240, 516] on input "9" at bounding box center [1243, 515] width 58 height 15
type input "0"
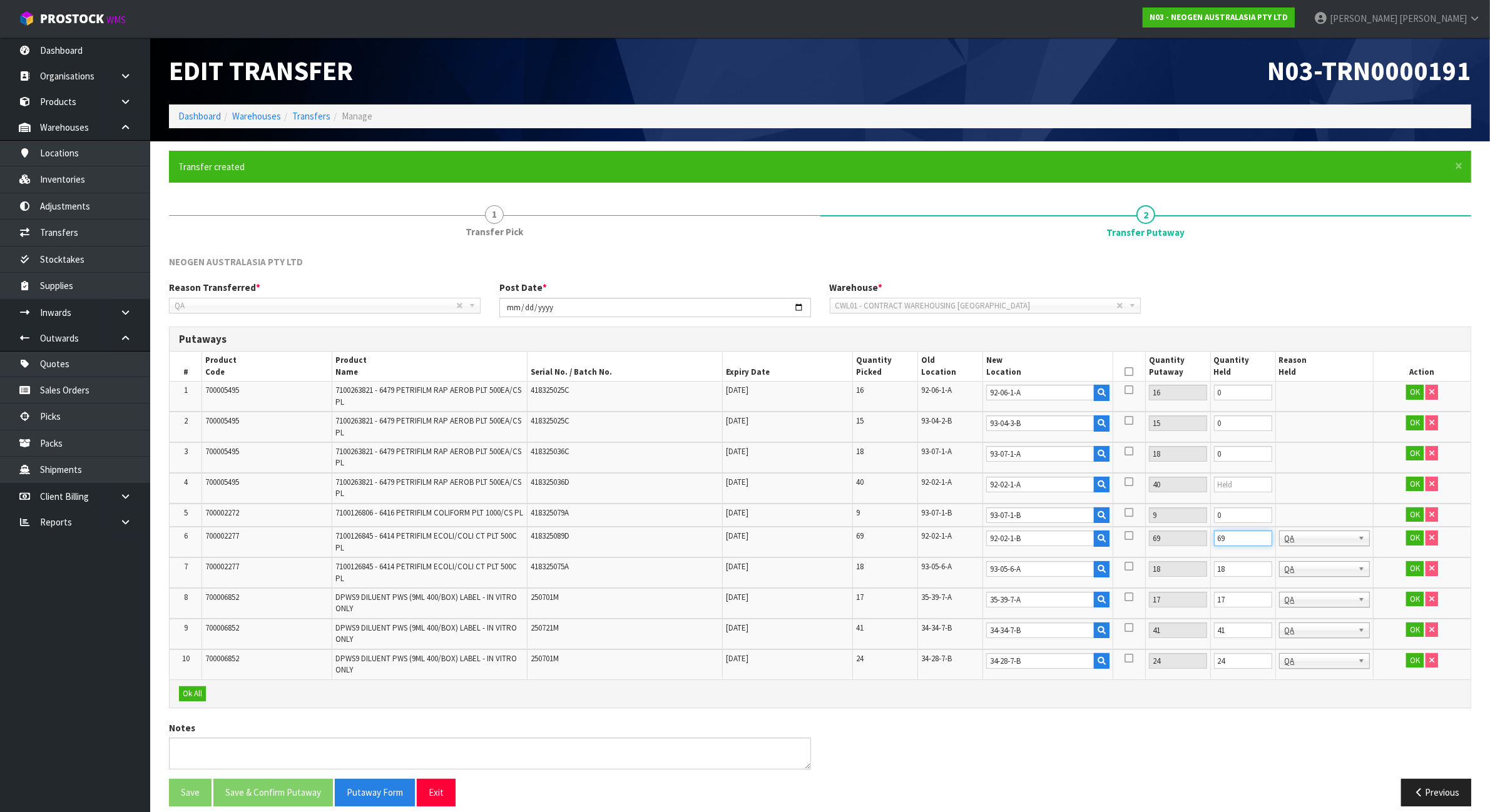
click at [1241, 540] on input "69" at bounding box center [1243, 539] width 58 height 15
type input "0"
click at [1244, 562] on td "18" at bounding box center [1242, 573] width 65 height 31
click at [1227, 587] on td "18" at bounding box center [1242, 573] width 65 height 31
click at [1233, 577] on input "18" at bounding box center [1243, 569] width 58 height 15
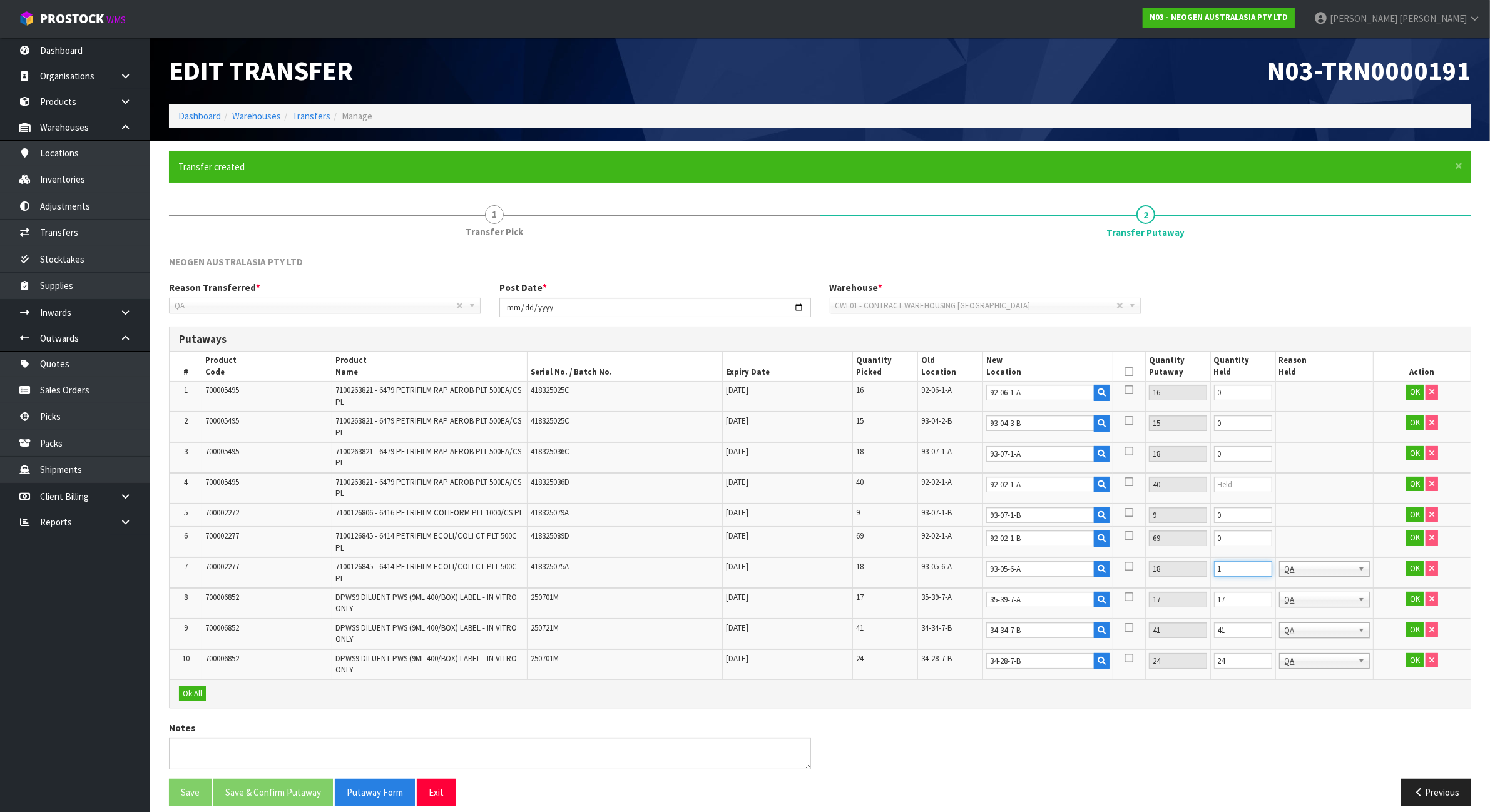
type input "0"
click at [1233, 602] on input "17" at bounding box center [1243, 600] width 58 height 15
type input "0"
click at [1236, 635] on input "41" at bounding box center [1243, 630] width 58 height 15
type input "0"
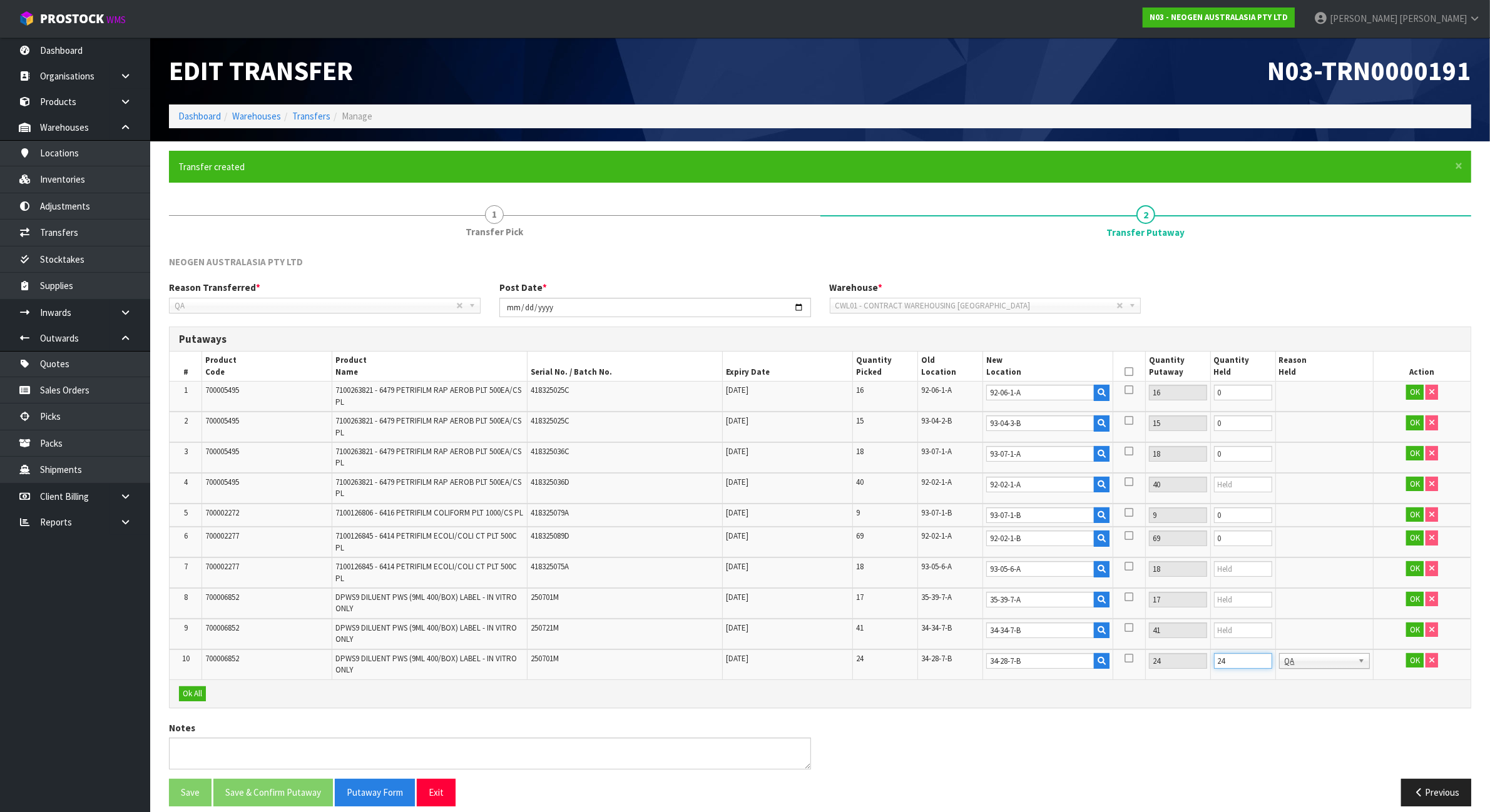
click at [1234, 662] on input "24" at bounding box center [1243, 661] width 58 height 15
type input "0"
click at [1125, 372] on icon at bounding box center [1129, 372] width 9 height 1
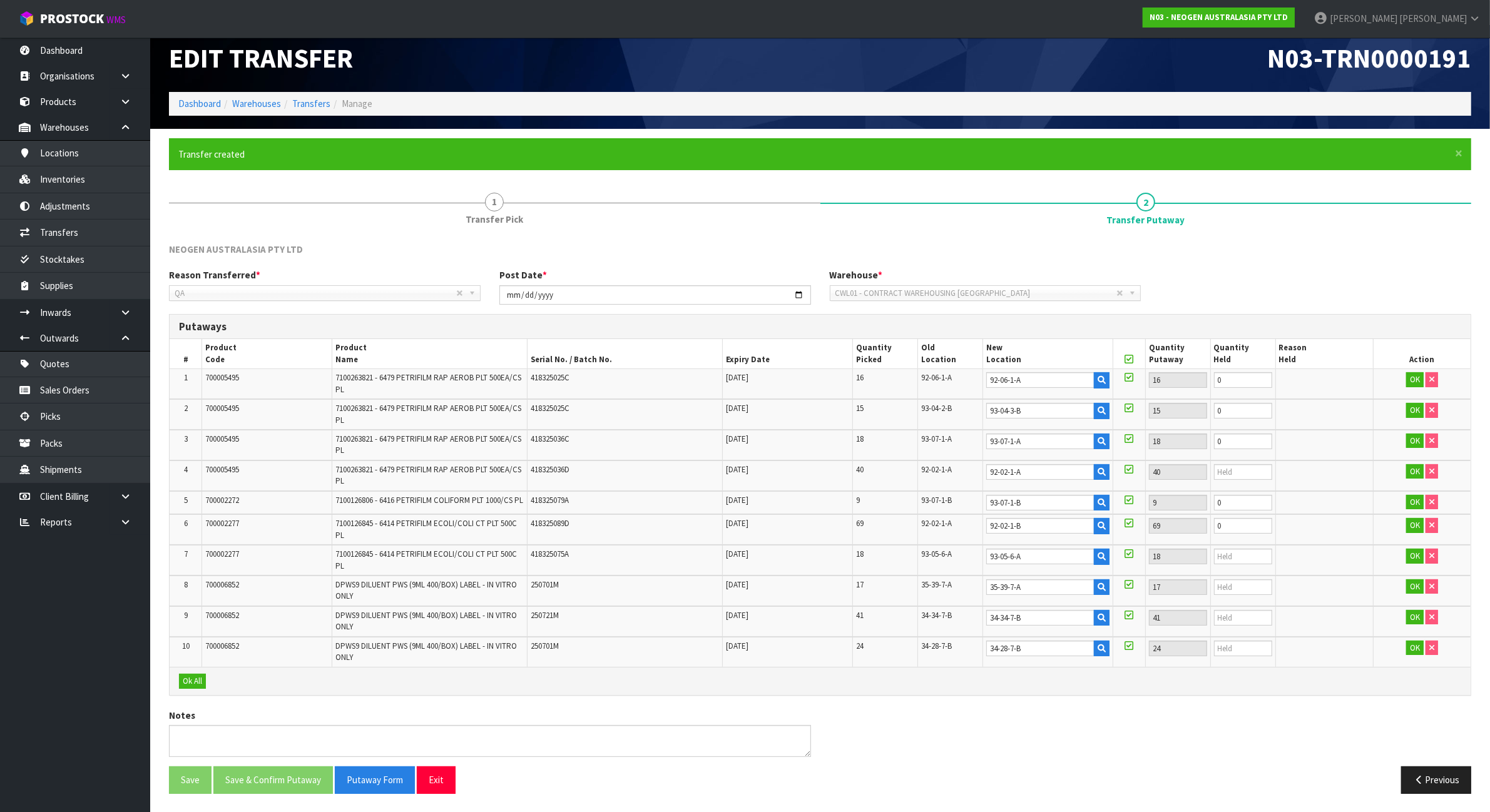
scroll to position [15, 0]
click at [197, 682] on button "Ok All" at bounding box center [193, 680] width 27 height 15
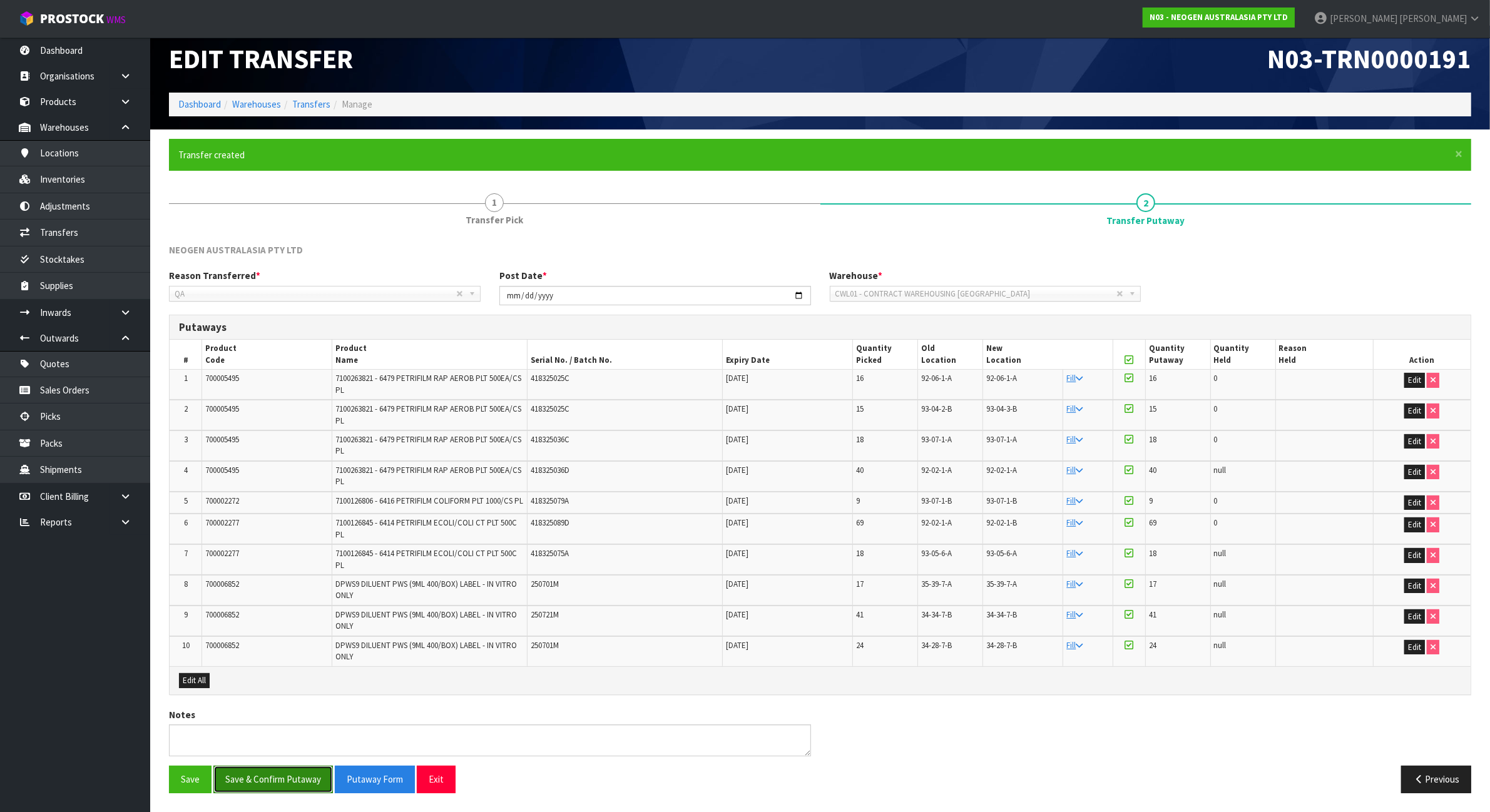
click at [290, 783] on button "Save & Confirm Putaway" at bounding box center [273, 779] width 119 height 27
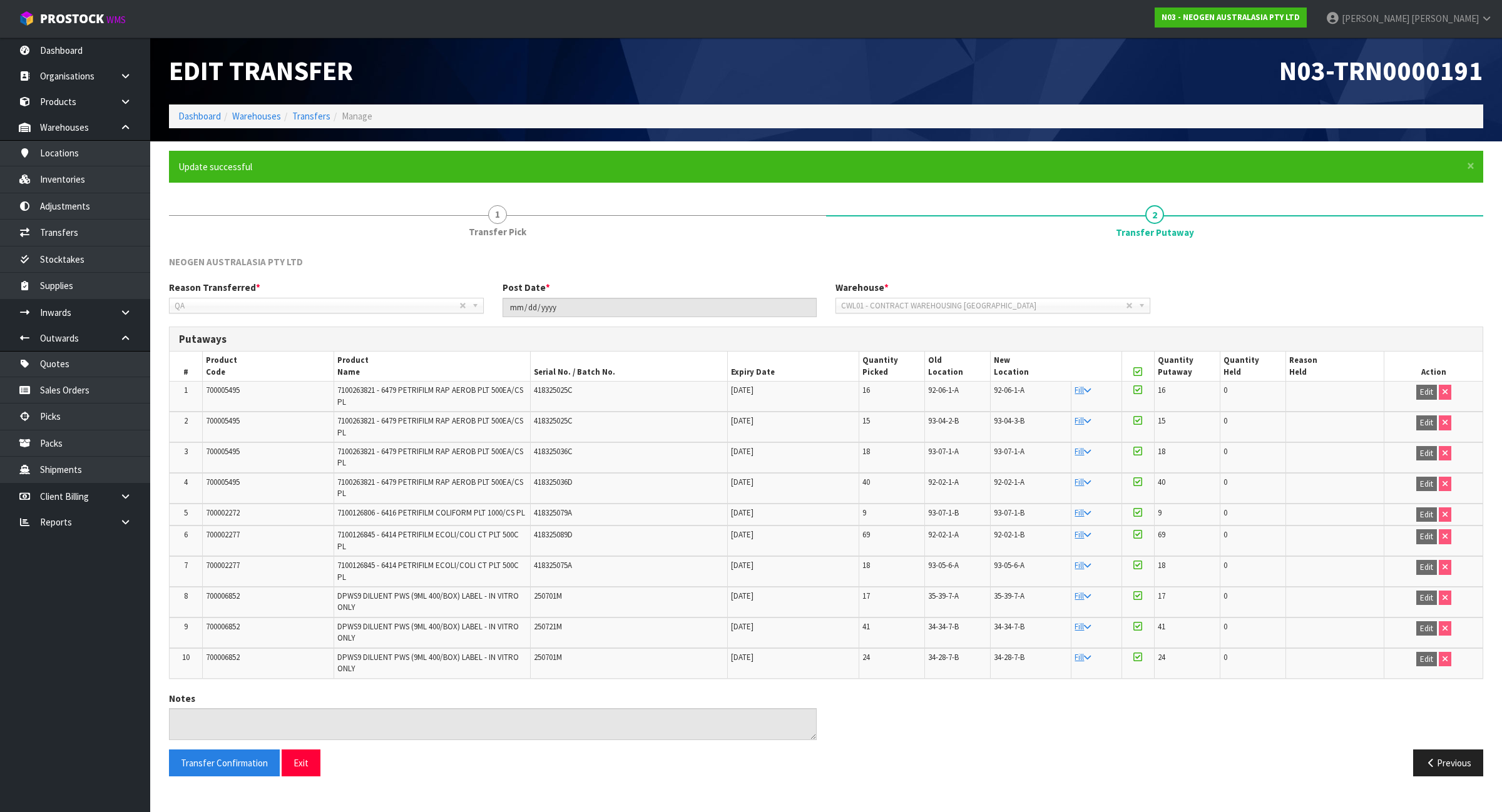
click at [236, 386] on span "700005495" at bounding box center [223, 390] width 34 height 11
click at [218, 512] on span "700002272" at bounding box center [223, 513] width 34 height 11
click at [218, 513] on span "700002272" at bounding box center [223, 513] width 34 height 11
click at [216, 534] on span "700002277" at bounding box center [223, 535] width 34 height 11
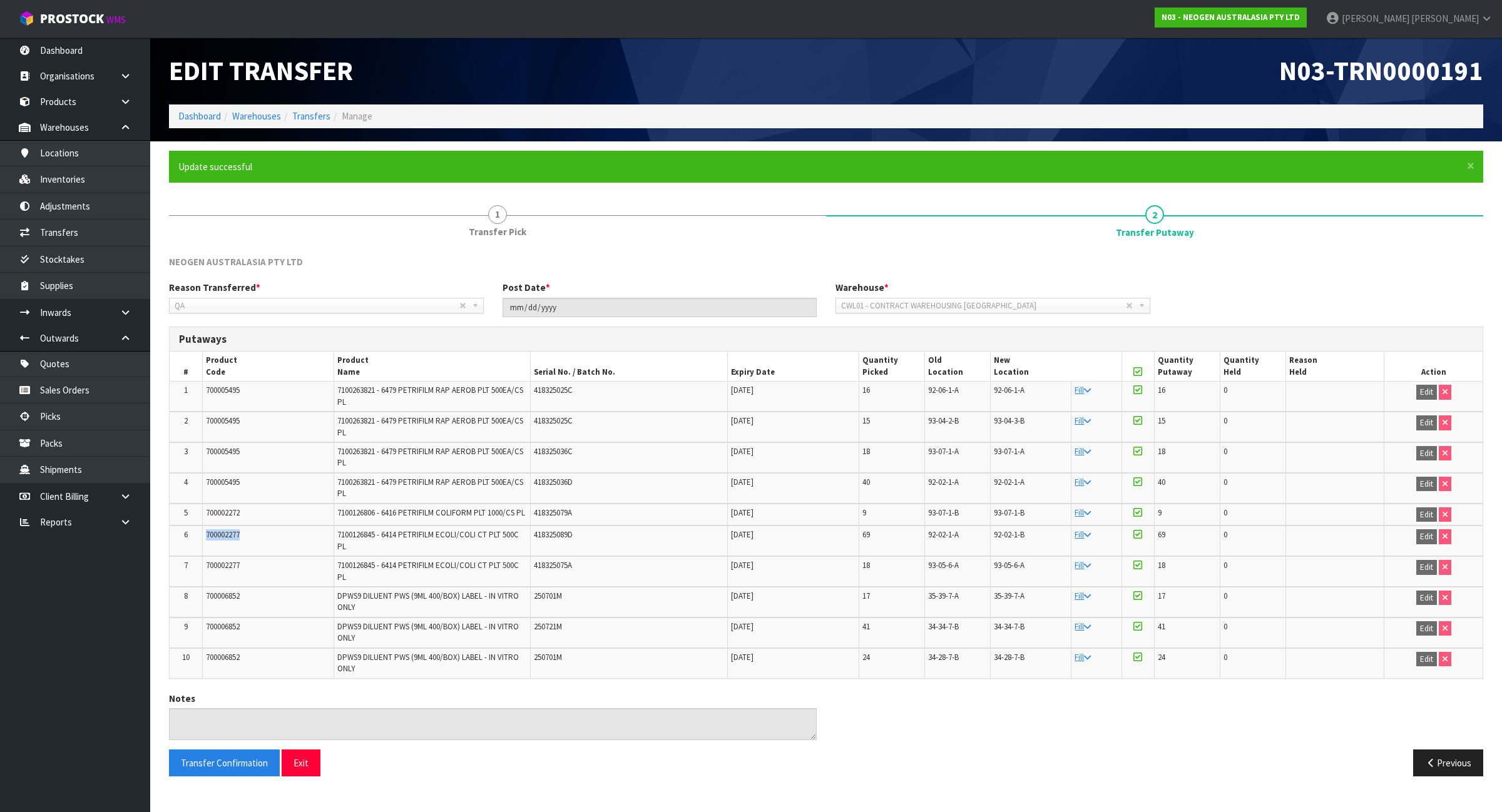
click at [216, 534] on span "700002277" at bounding box center [223, 535] width 34 height 11
click at [209, 598] on td "700006852" at bounding box center [268, 602] width 132 height 31
click at [203, 112] on link "Dashboard" at bounding box center [200, 116] width 42 height 12
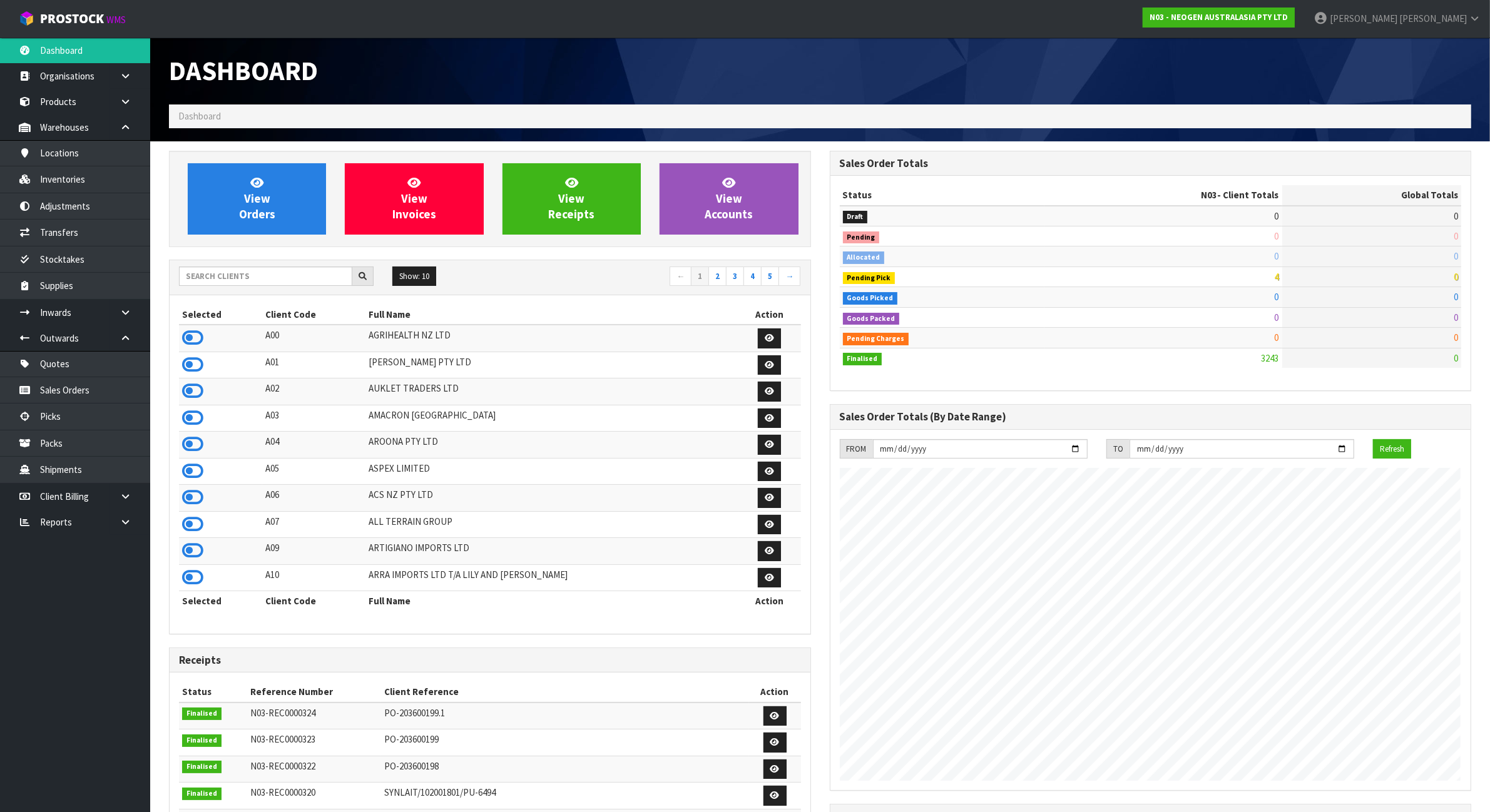
scroll to position [952, 661]
click at [248, 284] on input "text" at bounding box center [266, 276] width 173 height 19
type input "L"
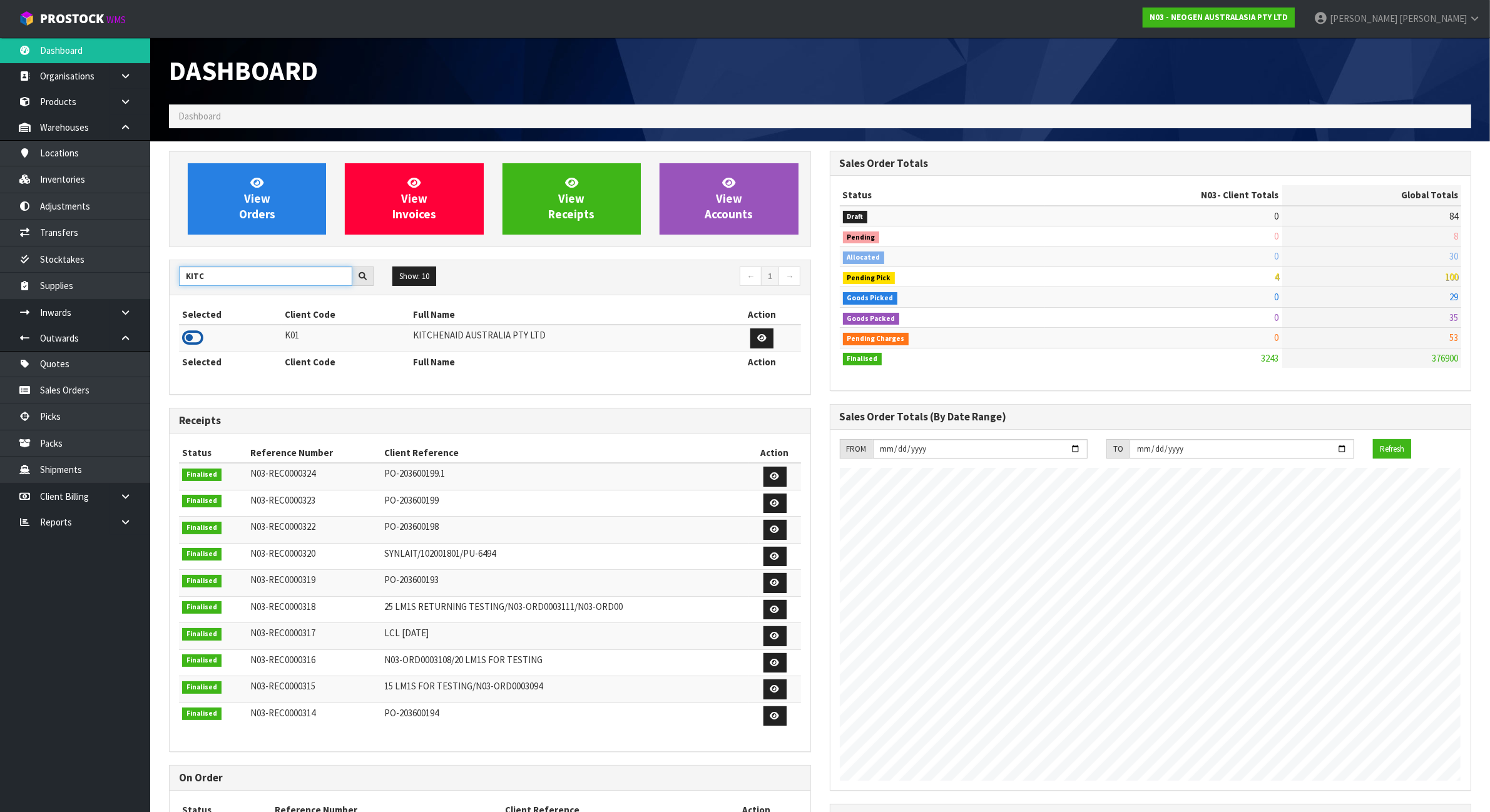
type input "KITC"
click at [191, 335] on icon at bounding box center [193, 338] width 21 height 19
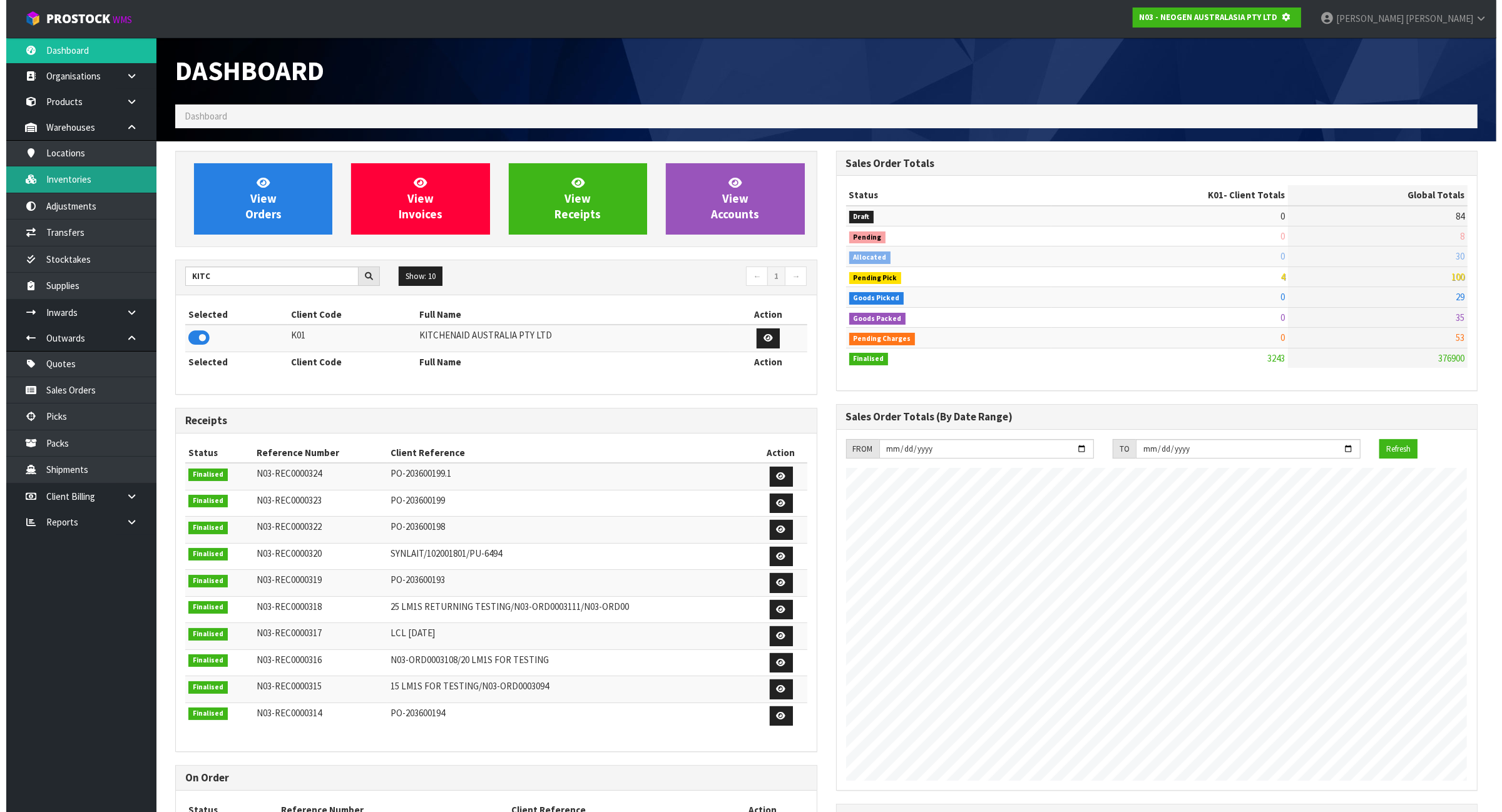
scroll to position [624994, 625098]
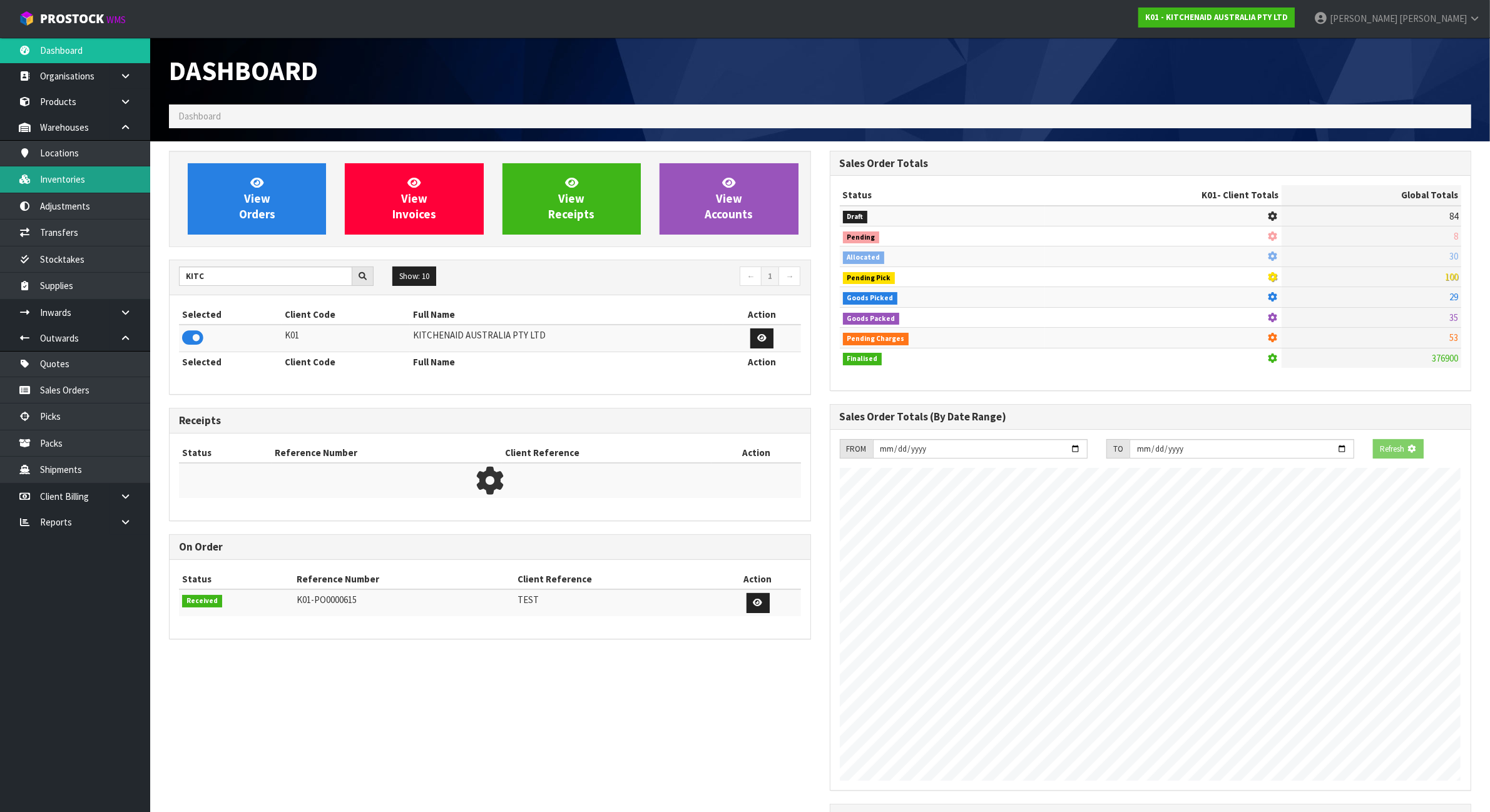
click at [128, 187] on link "Inventories" at bounding box center [75, 179] width 150 height 26
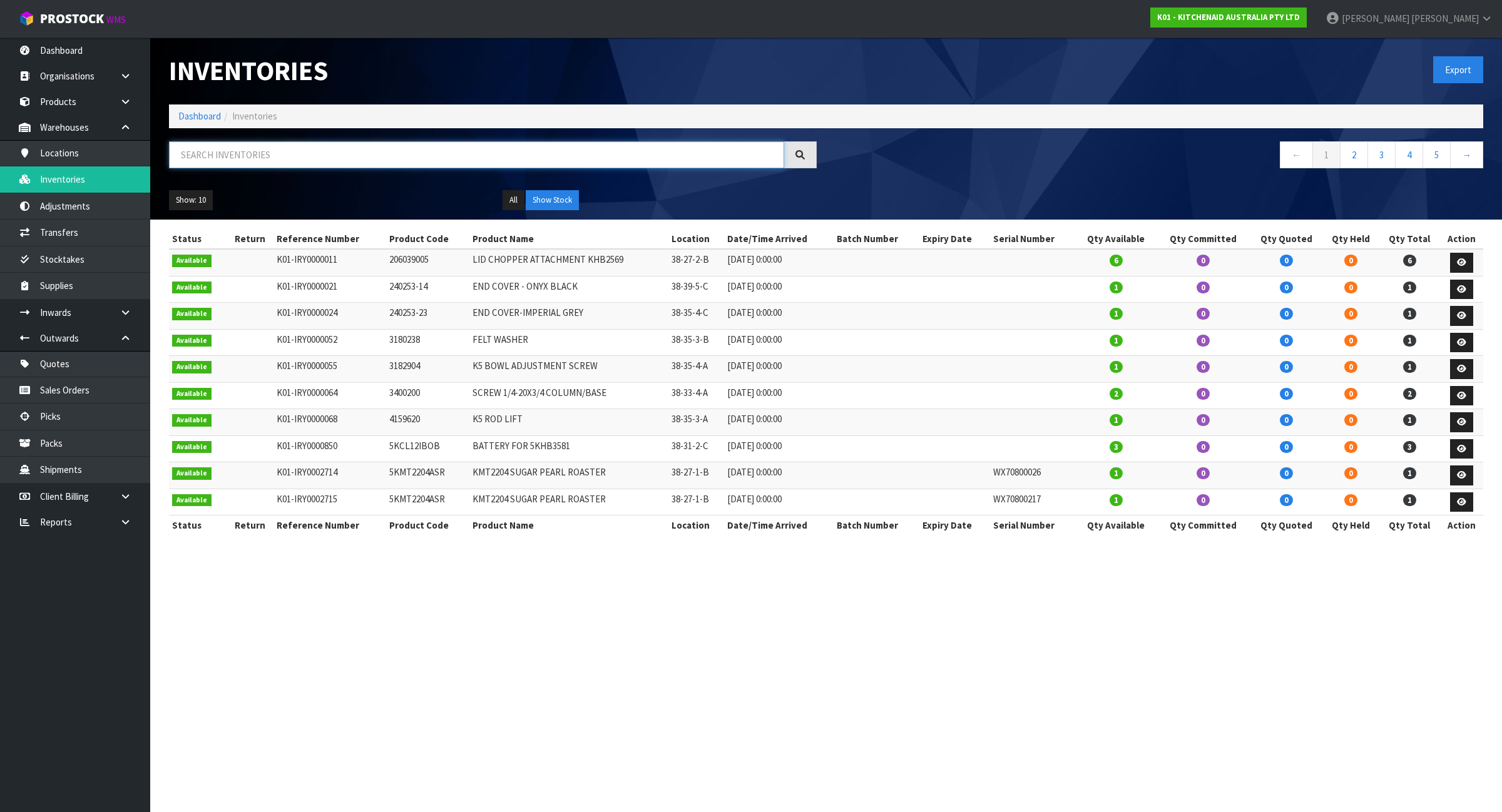
click at [392, 155] on input "text" at bounding box center [476, 155] width 615 height 27
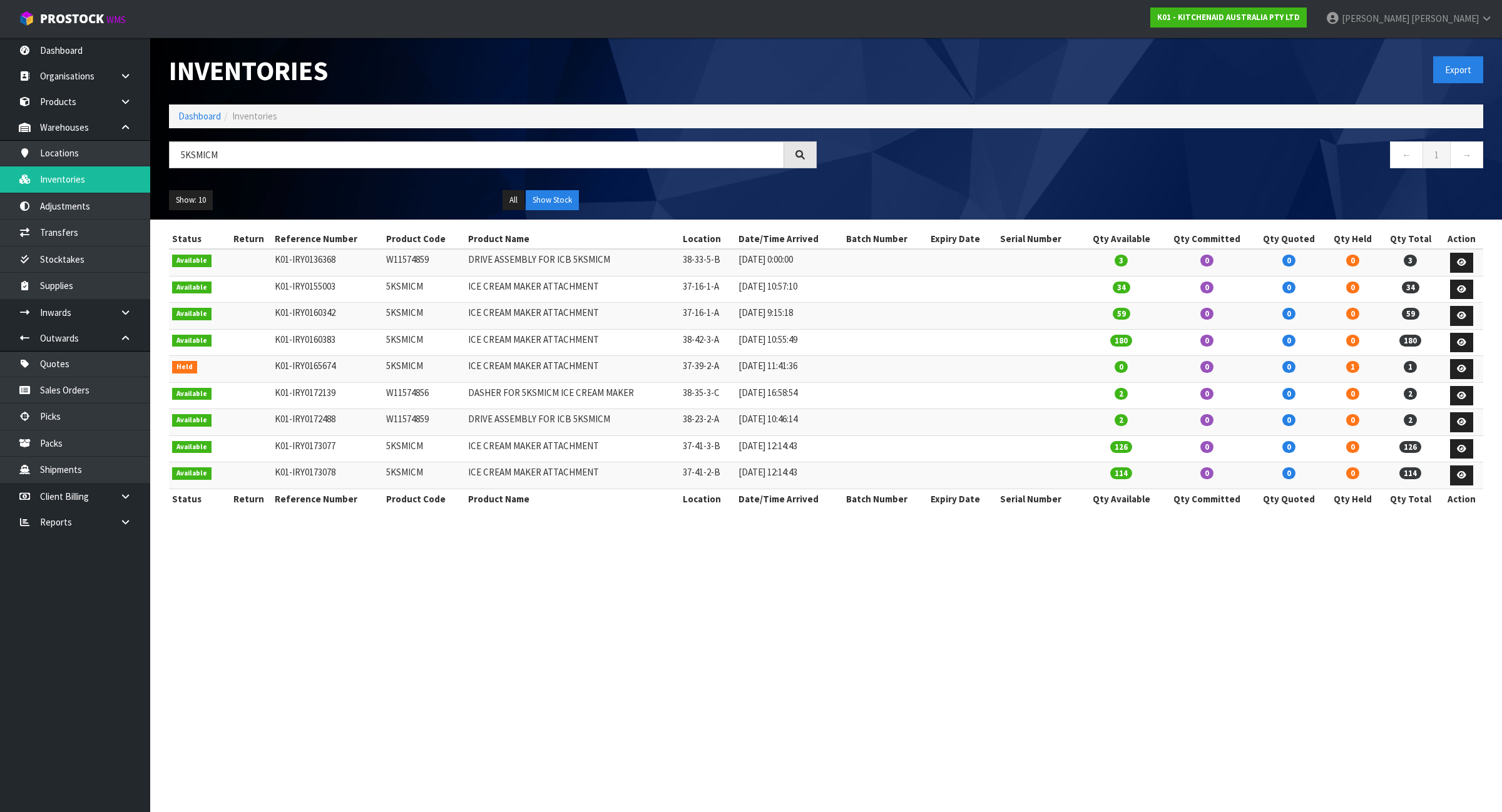
click at [533, 282] on td "ICE CREAM MAKER ATTACHMENT" at bounding box center [572, 289] width 214 height 27
click at [532, 282] on td "ICE CREAM MAKER ATTACHMENT" at bounding box center [572, 289] width 214 height 27
click at [419, 157] on input "5KSMICM" at bounding box center [476, 155] width 615 height 27
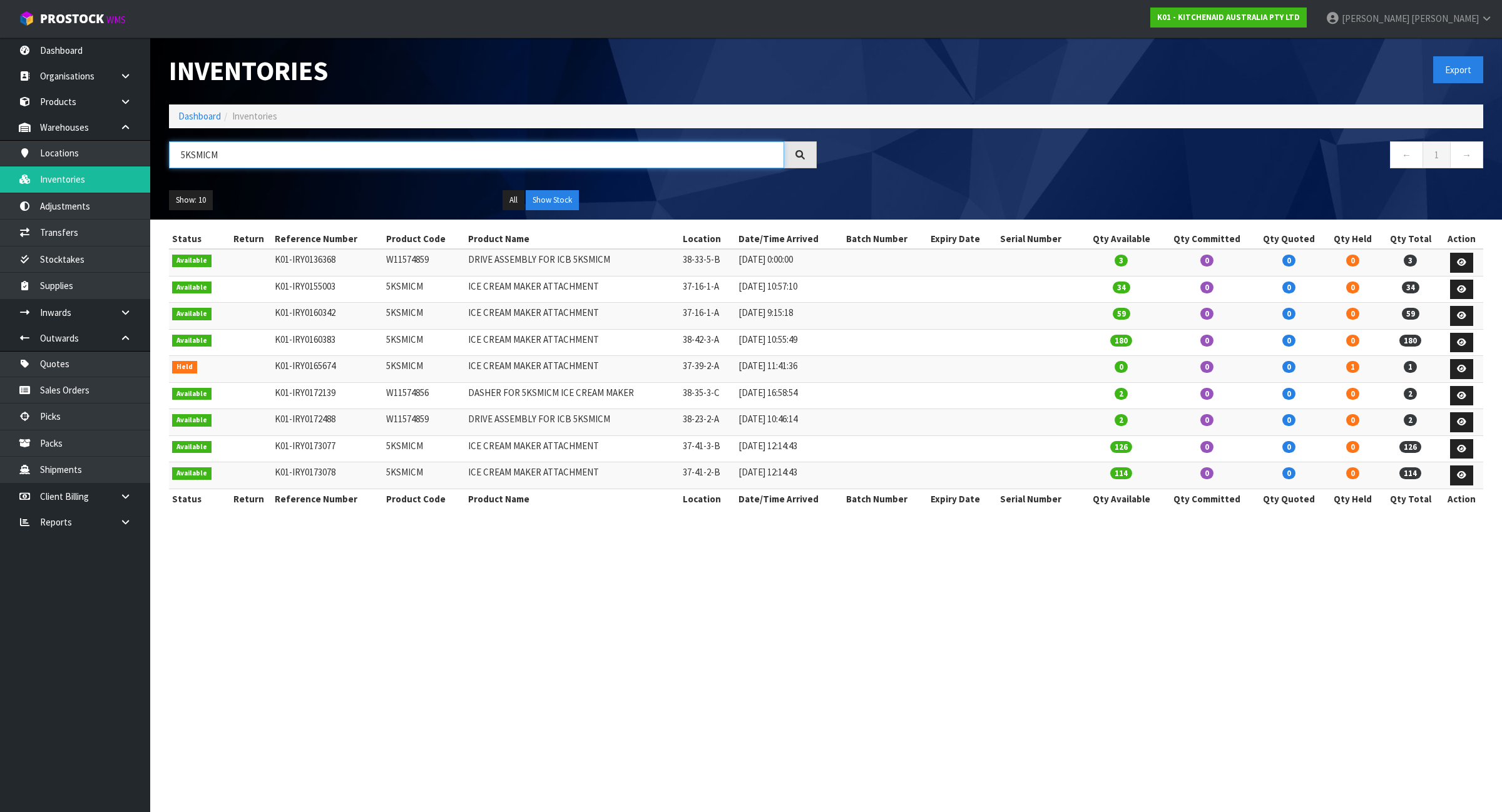
paste input "ICE CREAM MAKER ATTACHMENT"
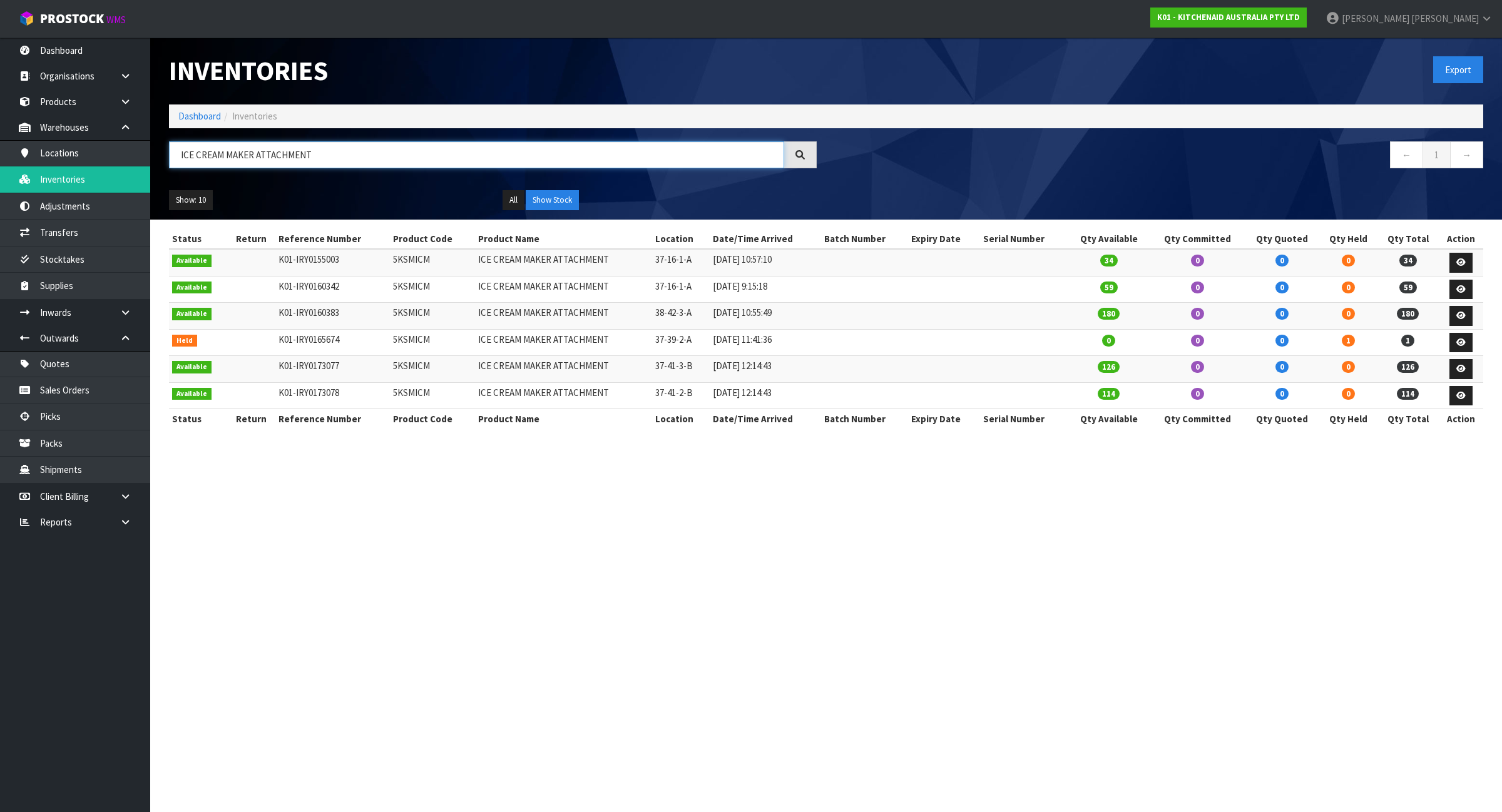
click at [338, 159] on input "ICE CREAM MAKER ATTACHMENT" at bounding box center [476, 155] width 615 height 27
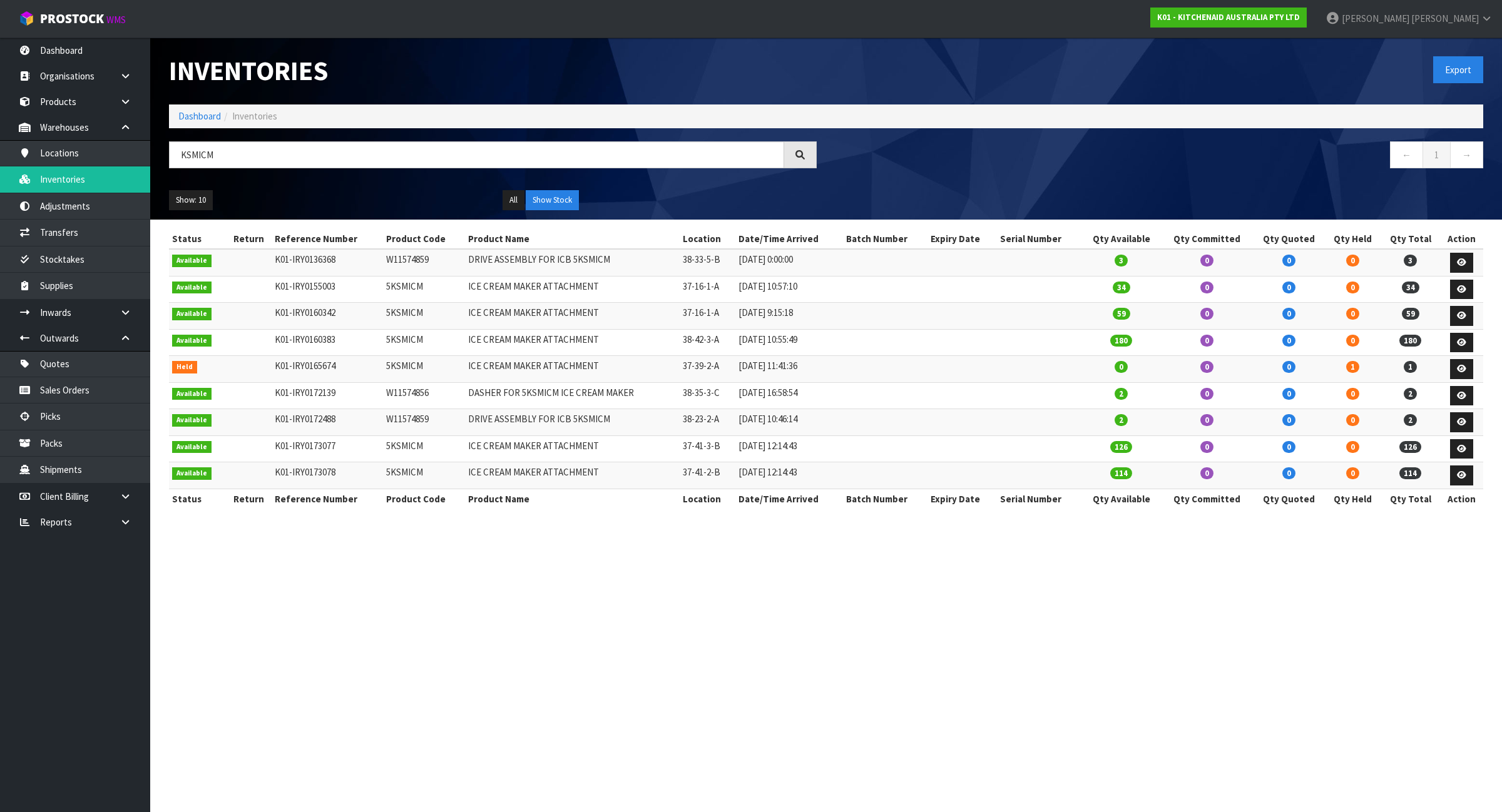
click at [495, 286] on td "ICE CREAM MAKER ATTACHMENT" at bounding box center [572, 289] width 214 height 27
click at [408, 169] on div "KSMICM" at bounding box center [493, 159] width 666 height 37
drag, startPoint x: 408, startPoint y: 169, endPoint x: 402, endPoint y: 164, distance: 7.8
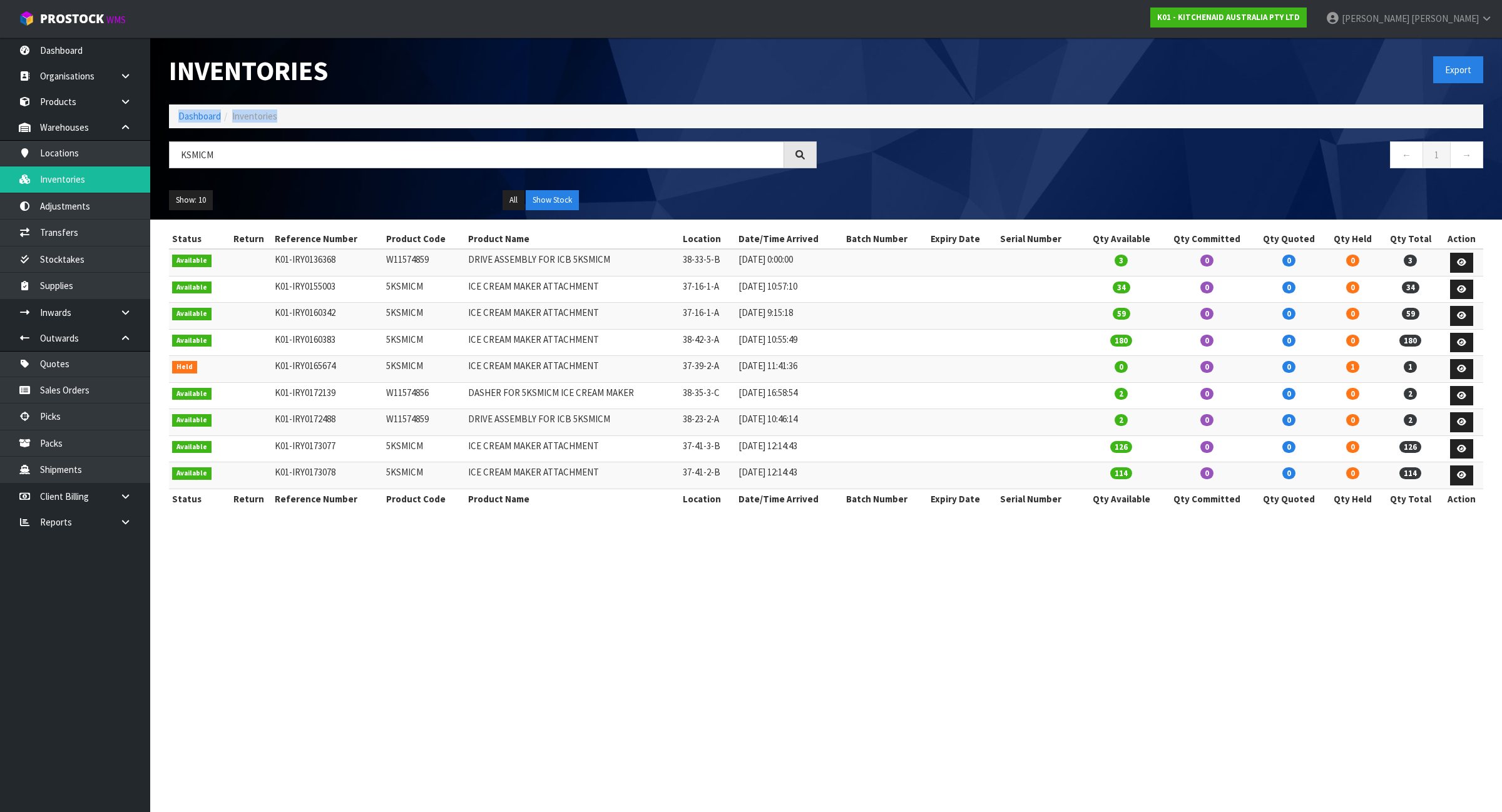
click at [408, 168] on div "KSMICM" at bounding box center [493, 159] width 666 height 37
click at [402, 164] on input "KSMICM" at bounding box center [476, 155] width 615 height 27
paste input "ICE CREAM MAKER ATTACHMENT"
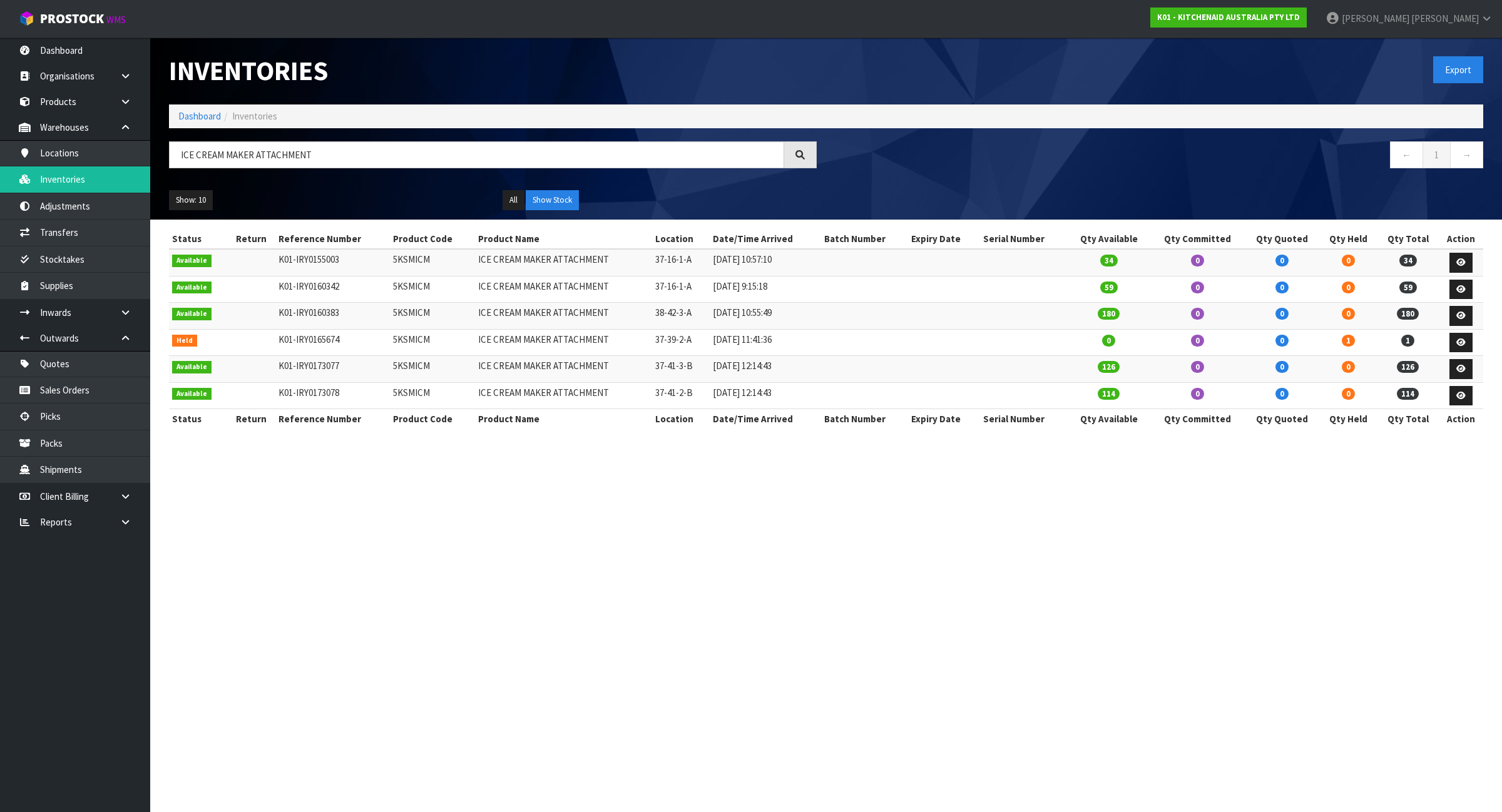
click at [831, 469] on section "Inventories Export Dashboard Inventories ICE CREAM MAKER ATTACHMENT ← 1 → Show:…" at bounding box center [751, 406] width 1502 height 812
click at [352, 155] on input "ICE CREAM MAKER ATTACHMENT" at bounding box center [476, 155] width 615 height 27
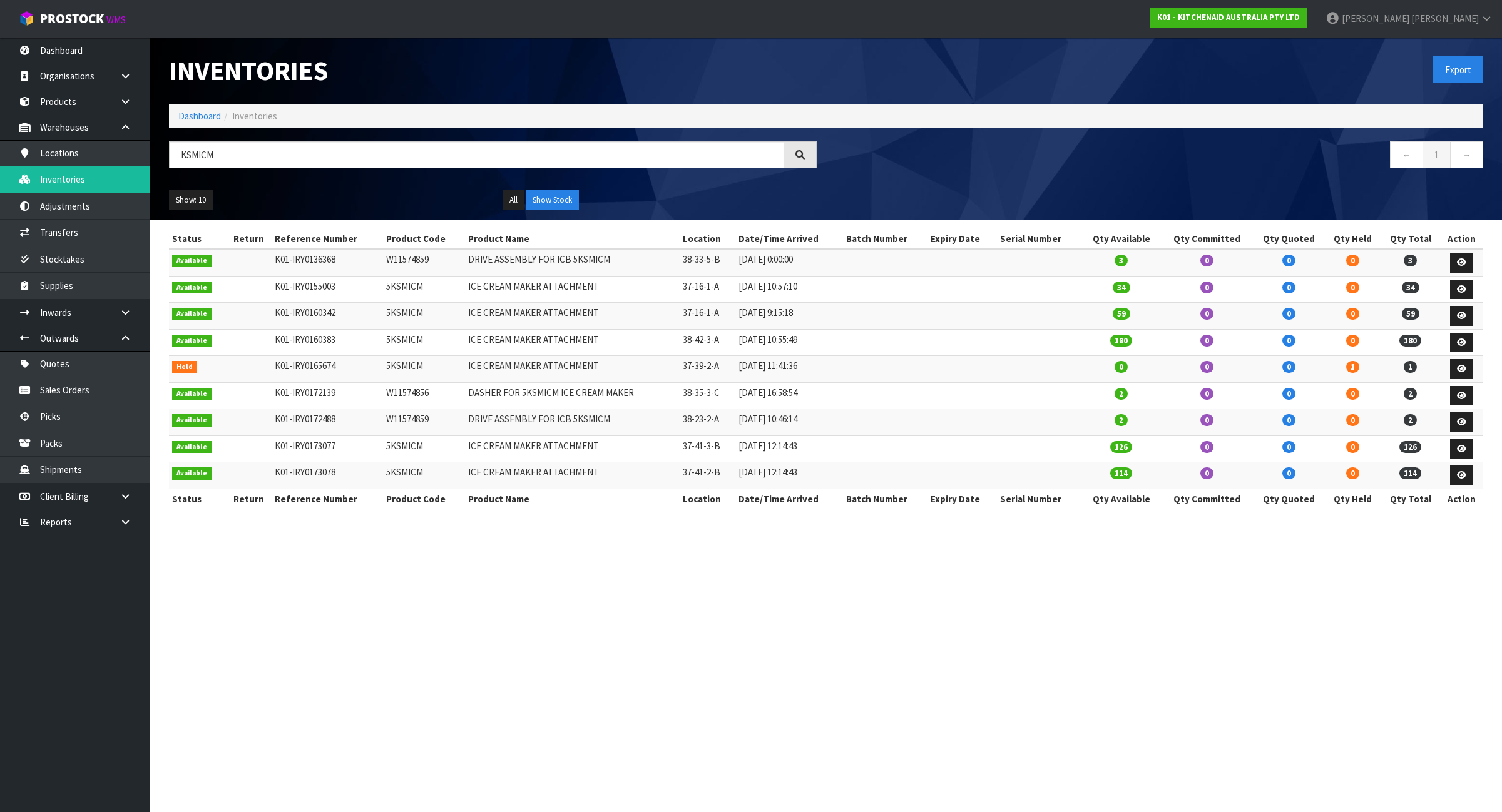
click at [401, 392] on td "W11574856" at bounding box center [424, 396] width 82 height 27
click at [288, 154] on input "KSMICM" at bounding box center [476, 155] width 615 height 27
paste input "W11574856"
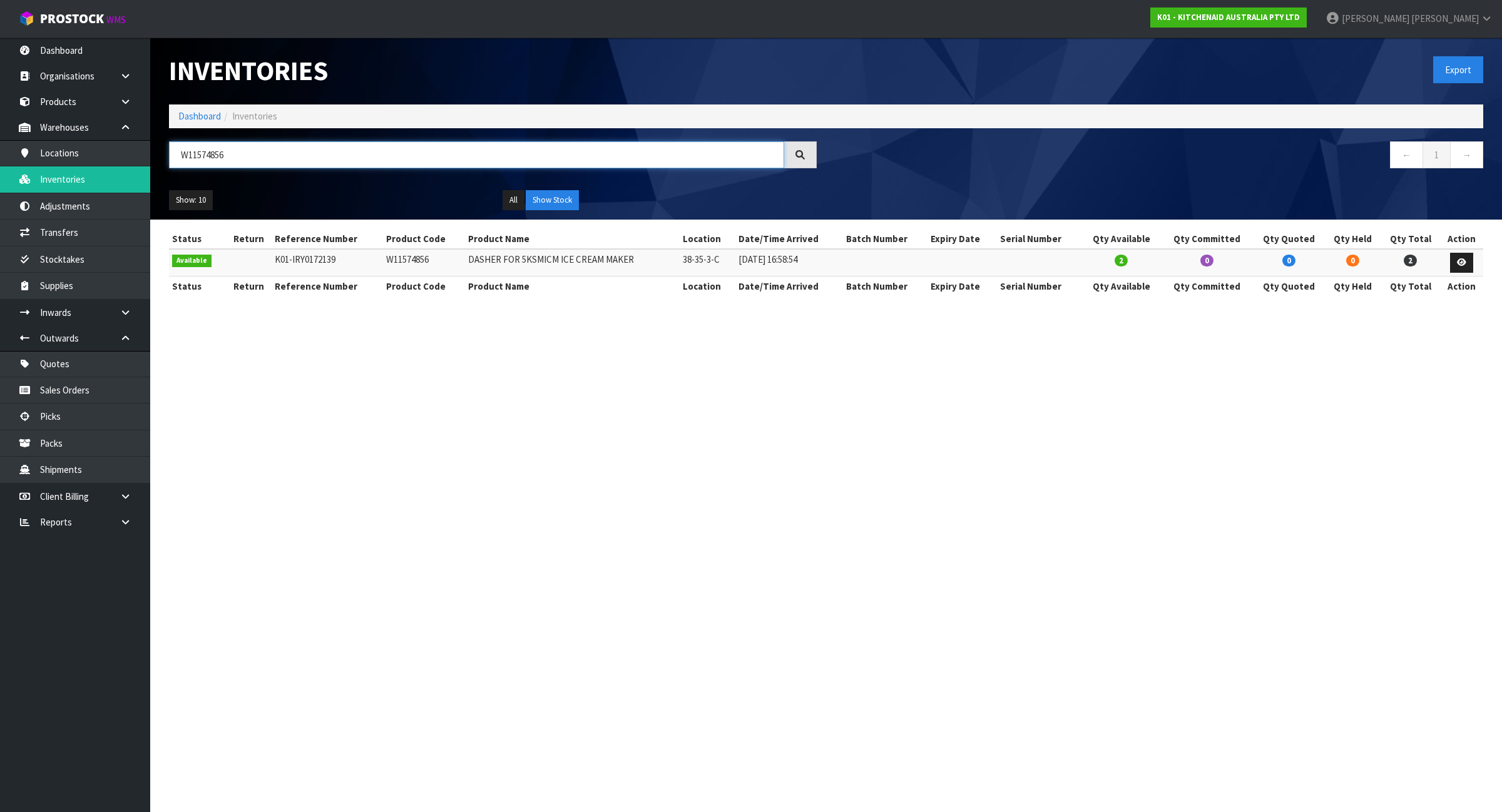
type input "W11574856"
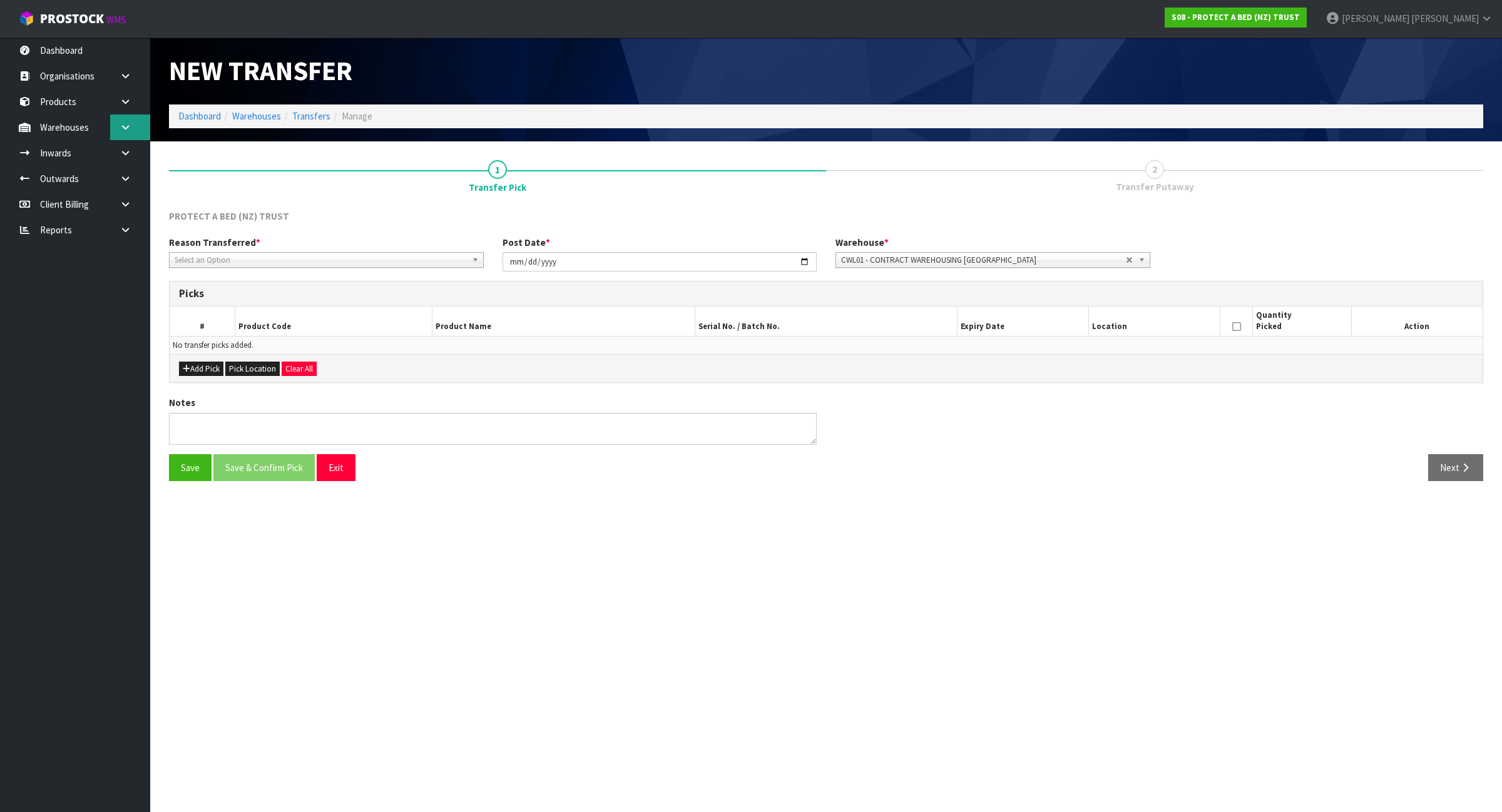
click at [125, 124] on icon at bounding box center [125, 127] width 12 height 10
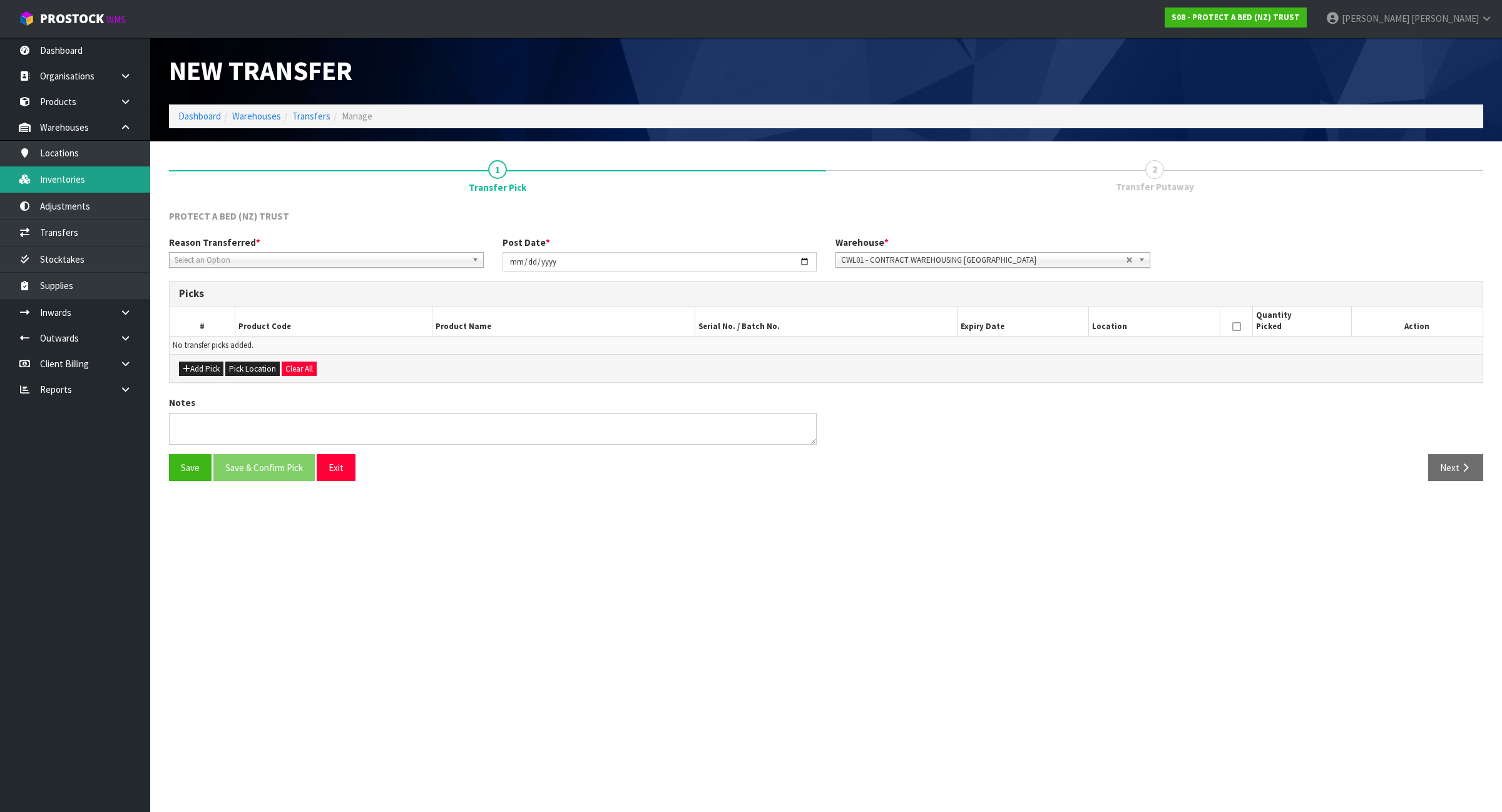
click at [92, 179] on link "Inventories" at bounding box center [75, 179] width 150 height 26
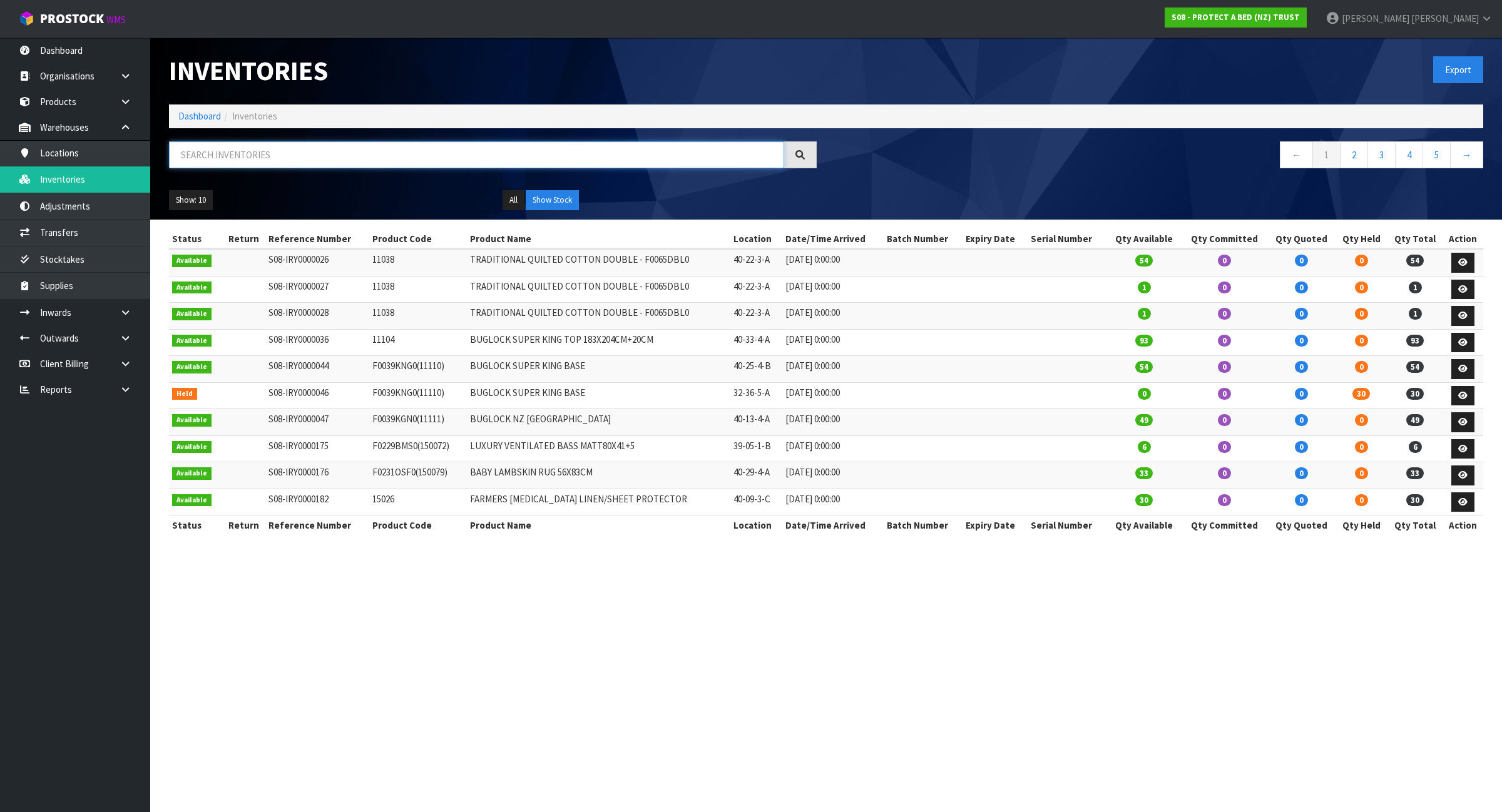
click at [241, 159] on input "text" at bounding box center [476, 155] width 615 height 27
paste input "F0623PLW0"
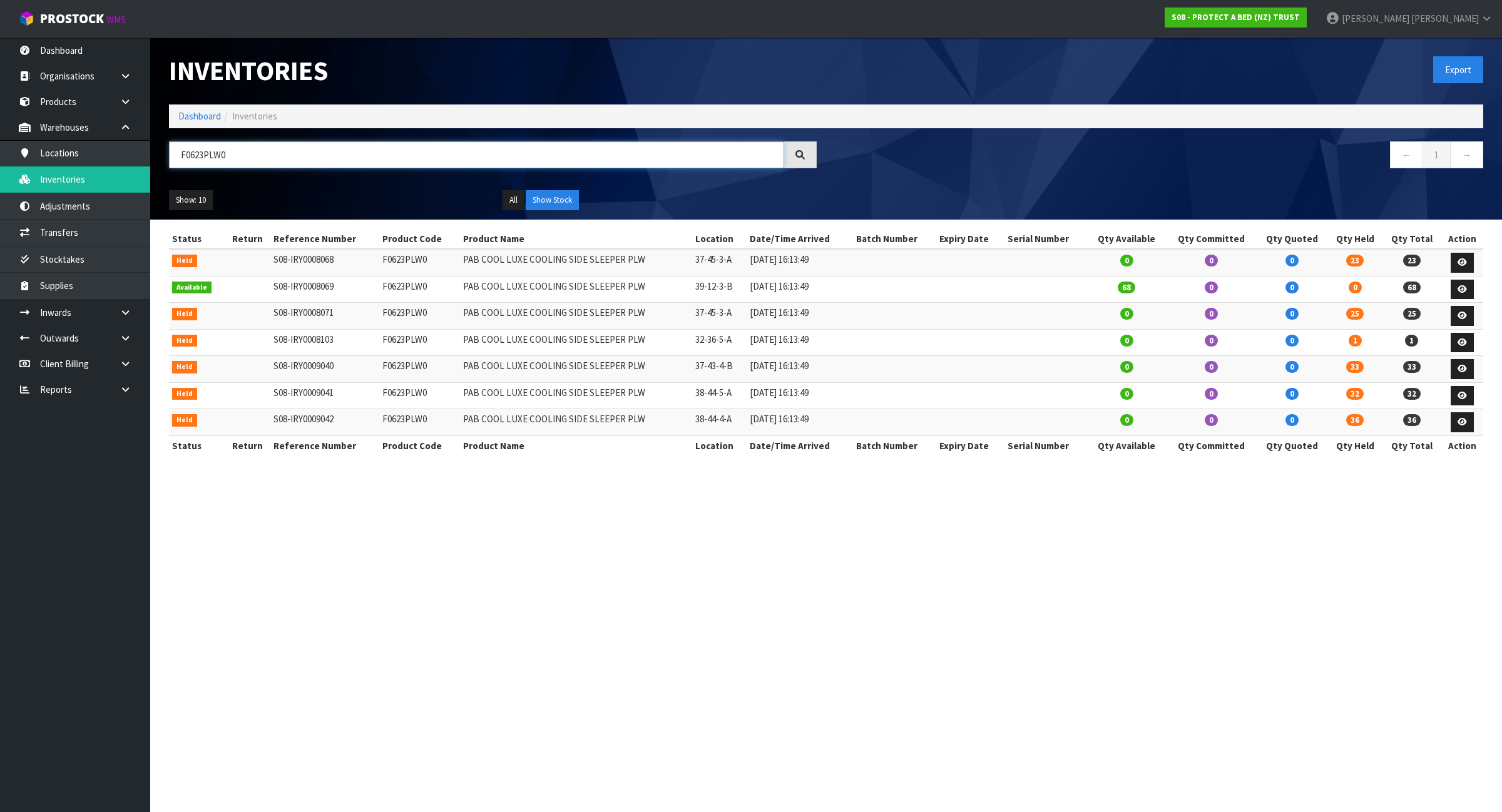
click at [308, 141] on input "F0623PLW0" at bounding box center [476, 155] width 615 height 27
click at [307, 141] on input "F0623PLW0" at bounding box center [476, 155] width 615 height 27
paste input "4"
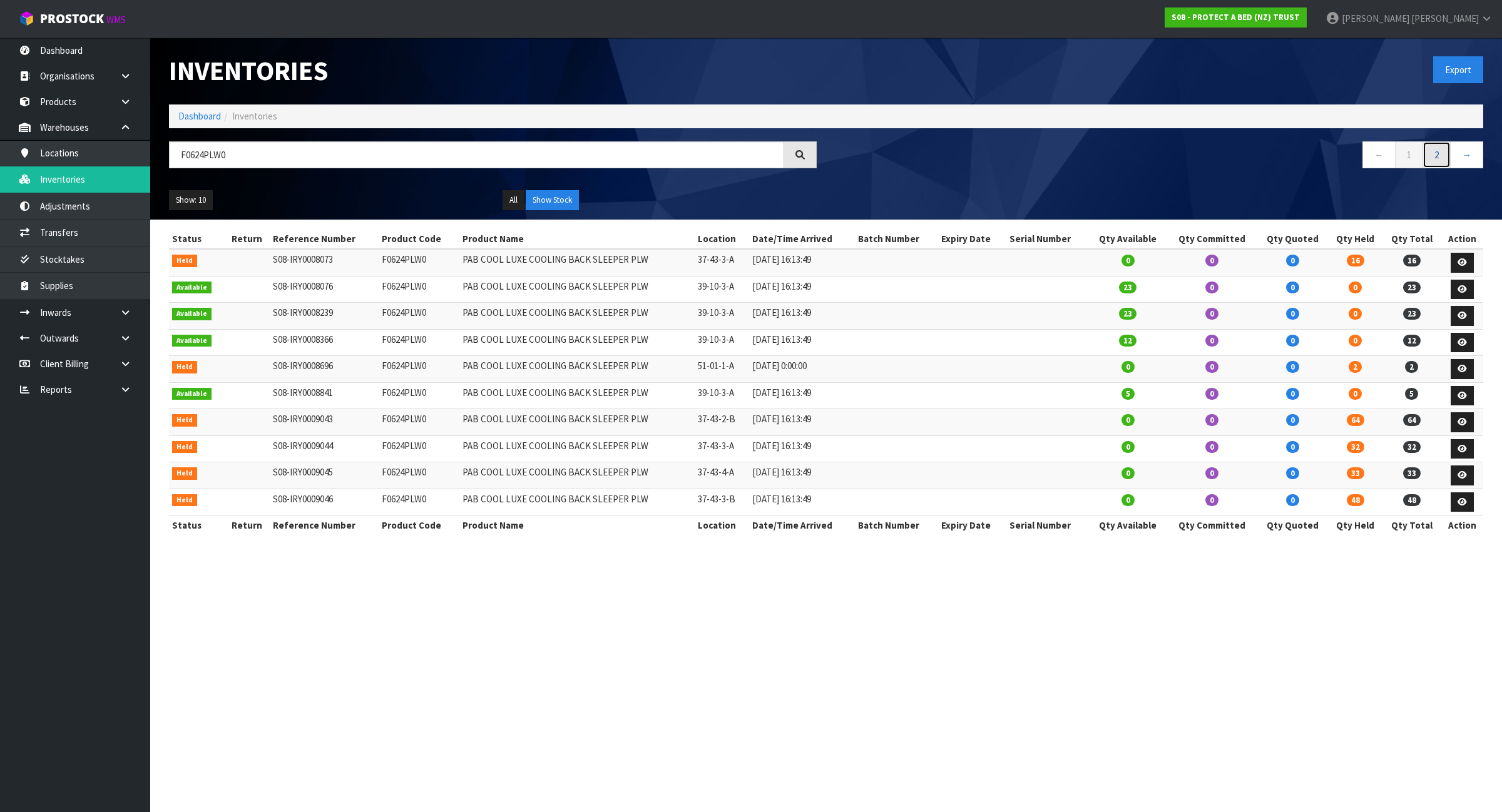
click at [1446, 157] on link "2" at bounding box center [1437, 155] width 28 height 27
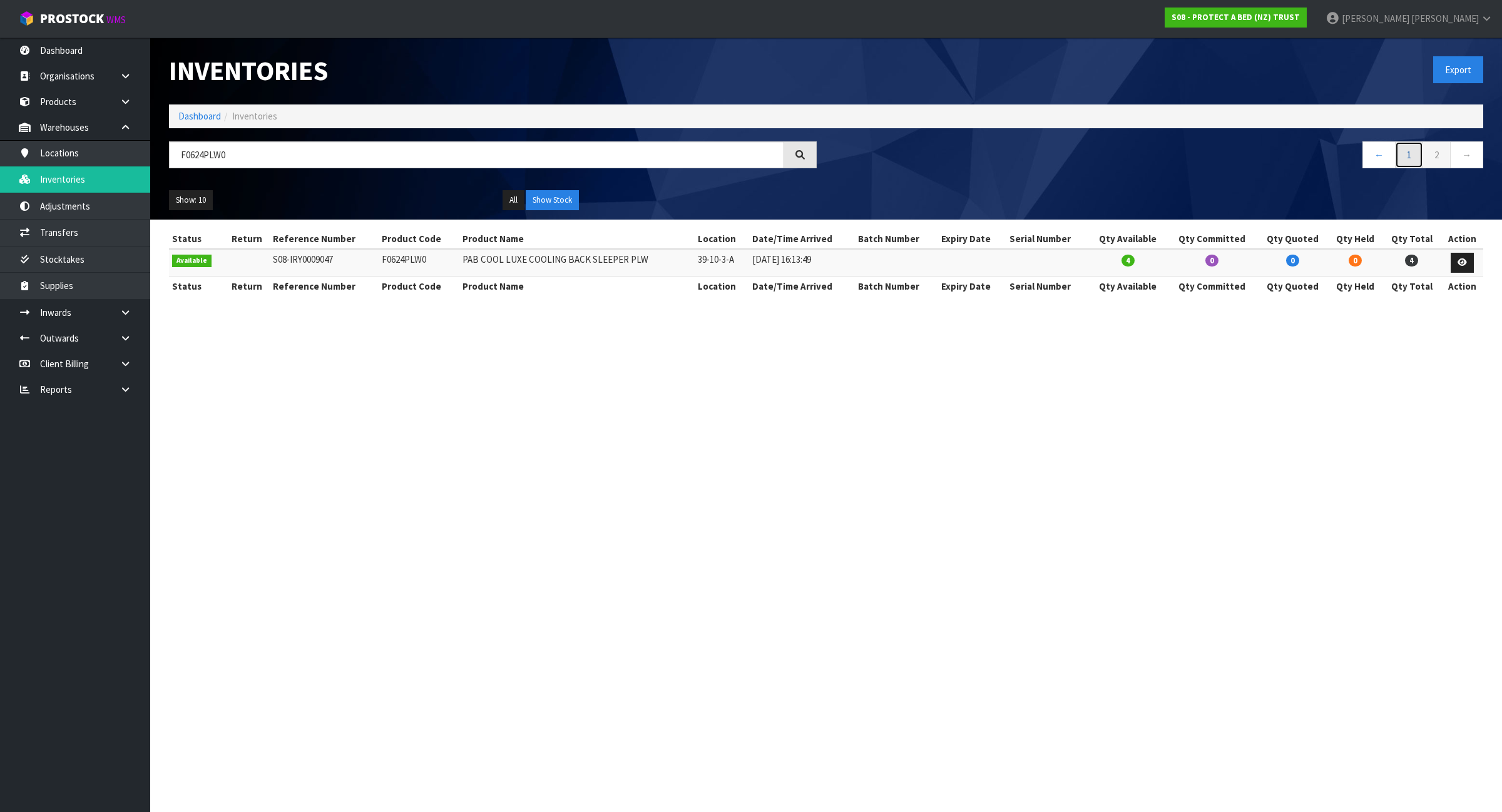
click at [1406, 154] on link "1" at bounding box center [1409, 155] width 28 height 27
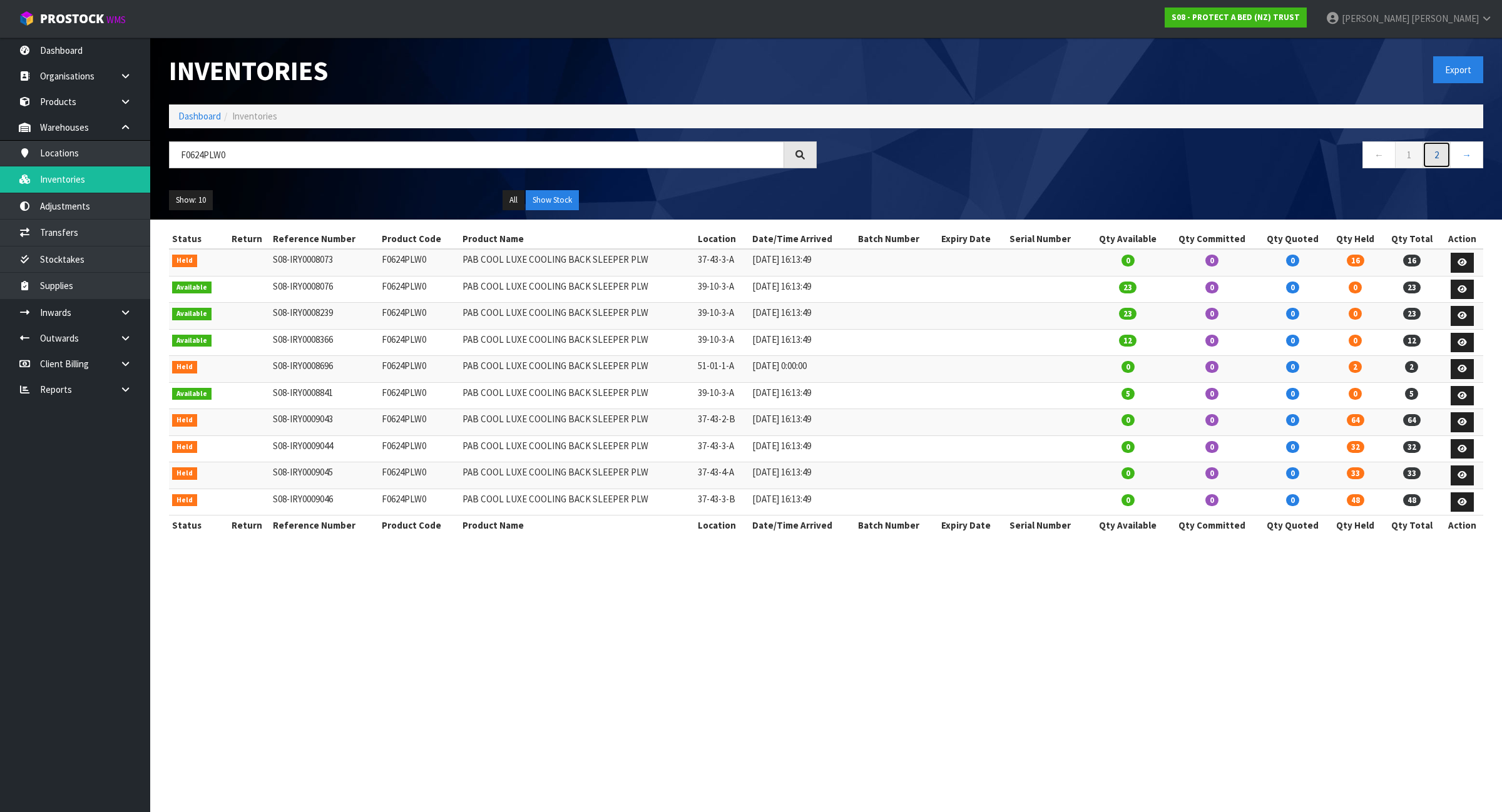
click at [1444, 152] on link "2" at bounding box center [1437, 155] width 28 height 27
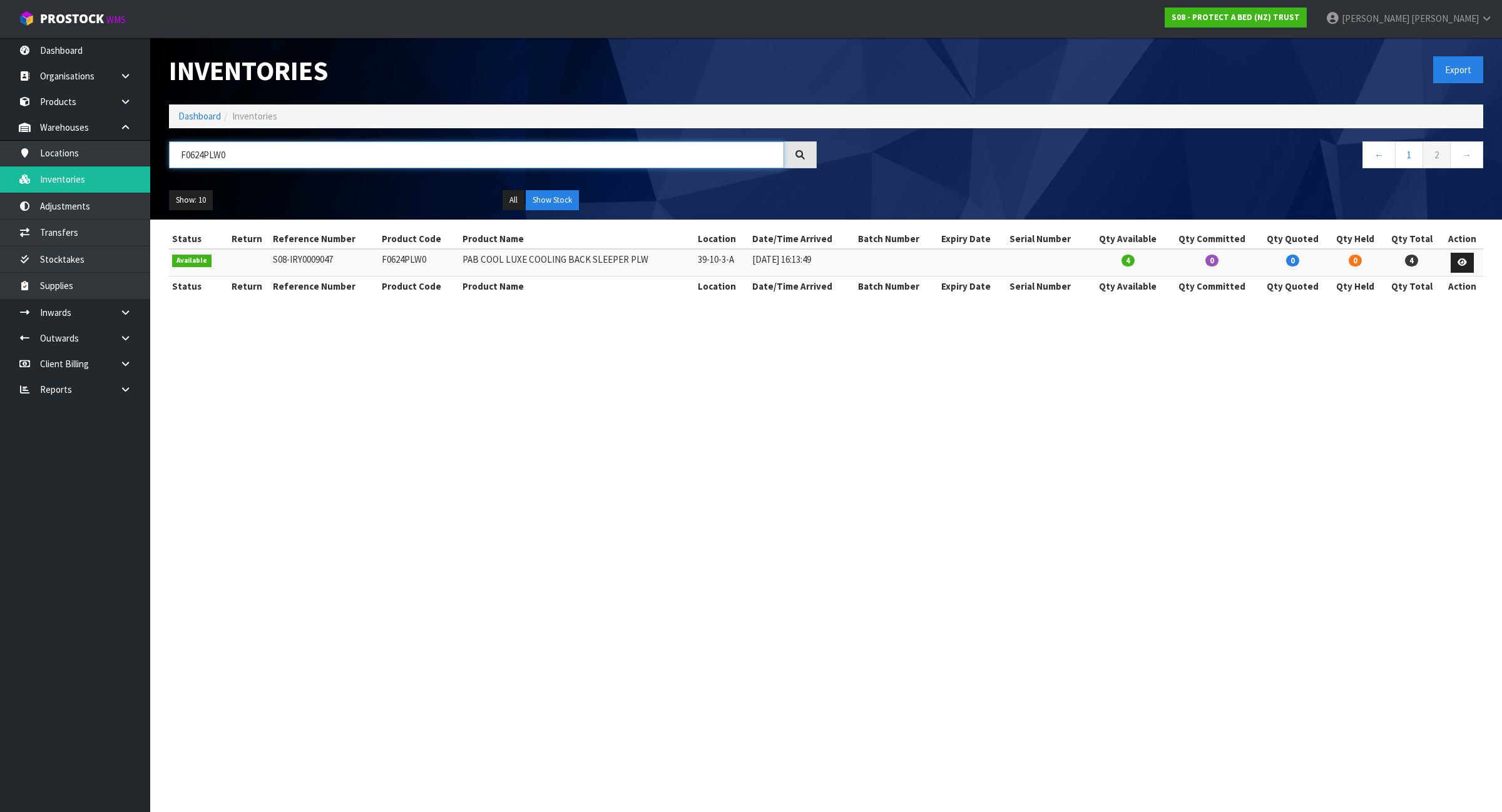
click at [327, 159] on input "F0624PLW0" at bounding box center [476, 155] width 615 height 27
paste input "5"
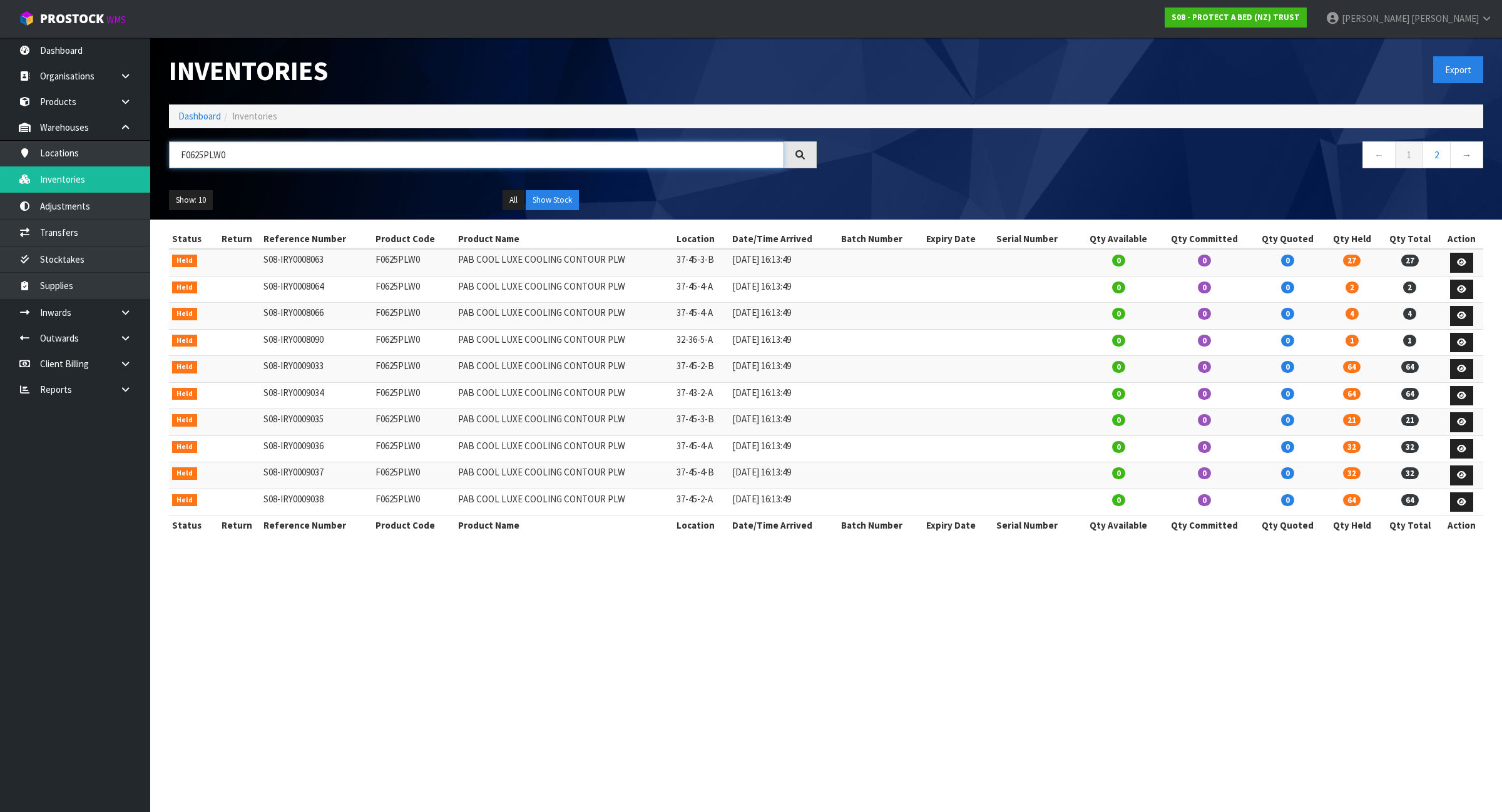
type input "F0625PLW0"
click at [1446, 157] on link "2" at bounding box center [1437, 155] width 28 height 27
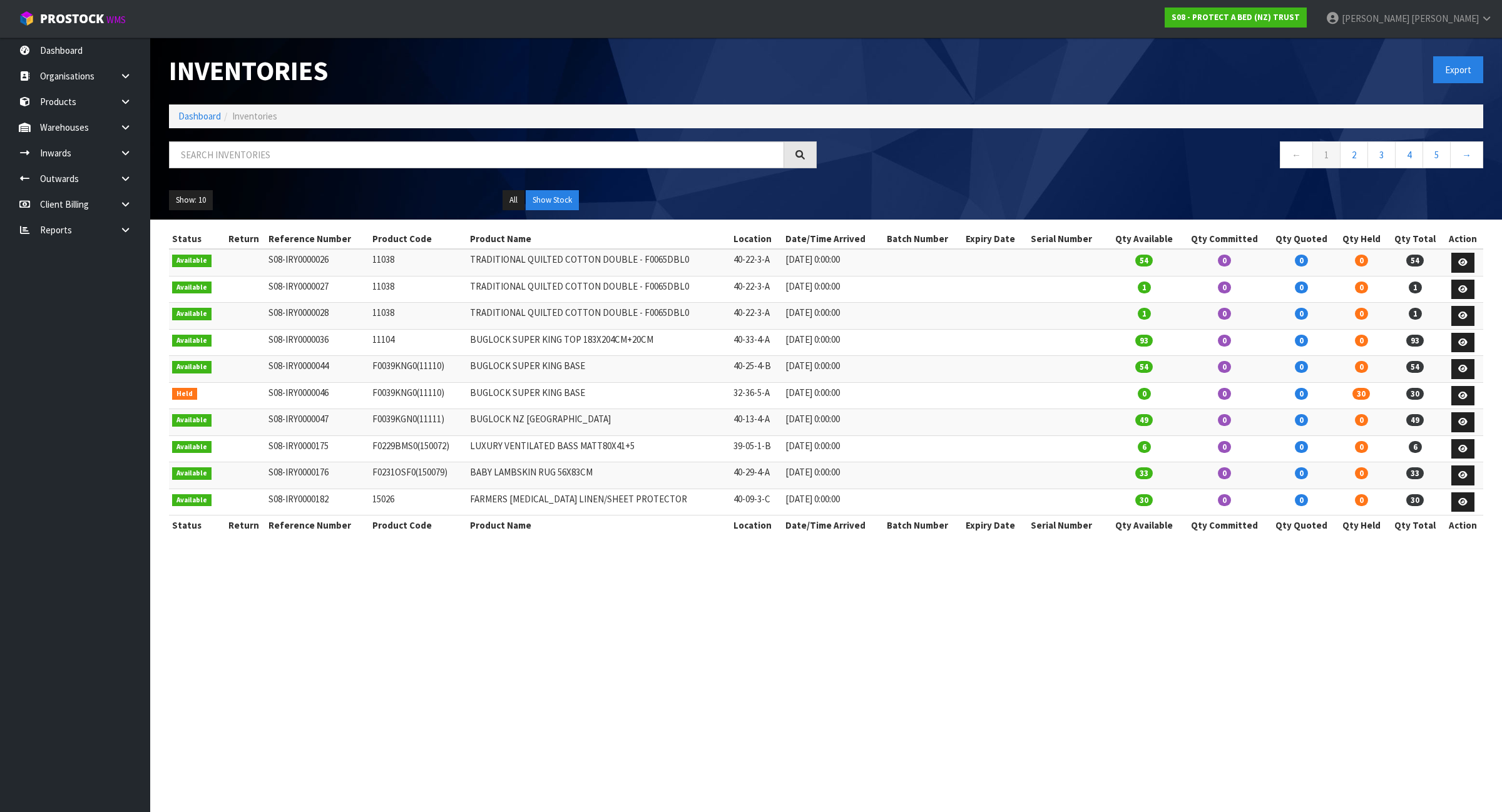
click at [196, 108] on ol "Dashboard Inventories" at bounding box center [825, 116] width 1314 height 23
click at [220, 153] on input "text" at bounding box center [476, 155] width 615 height 27
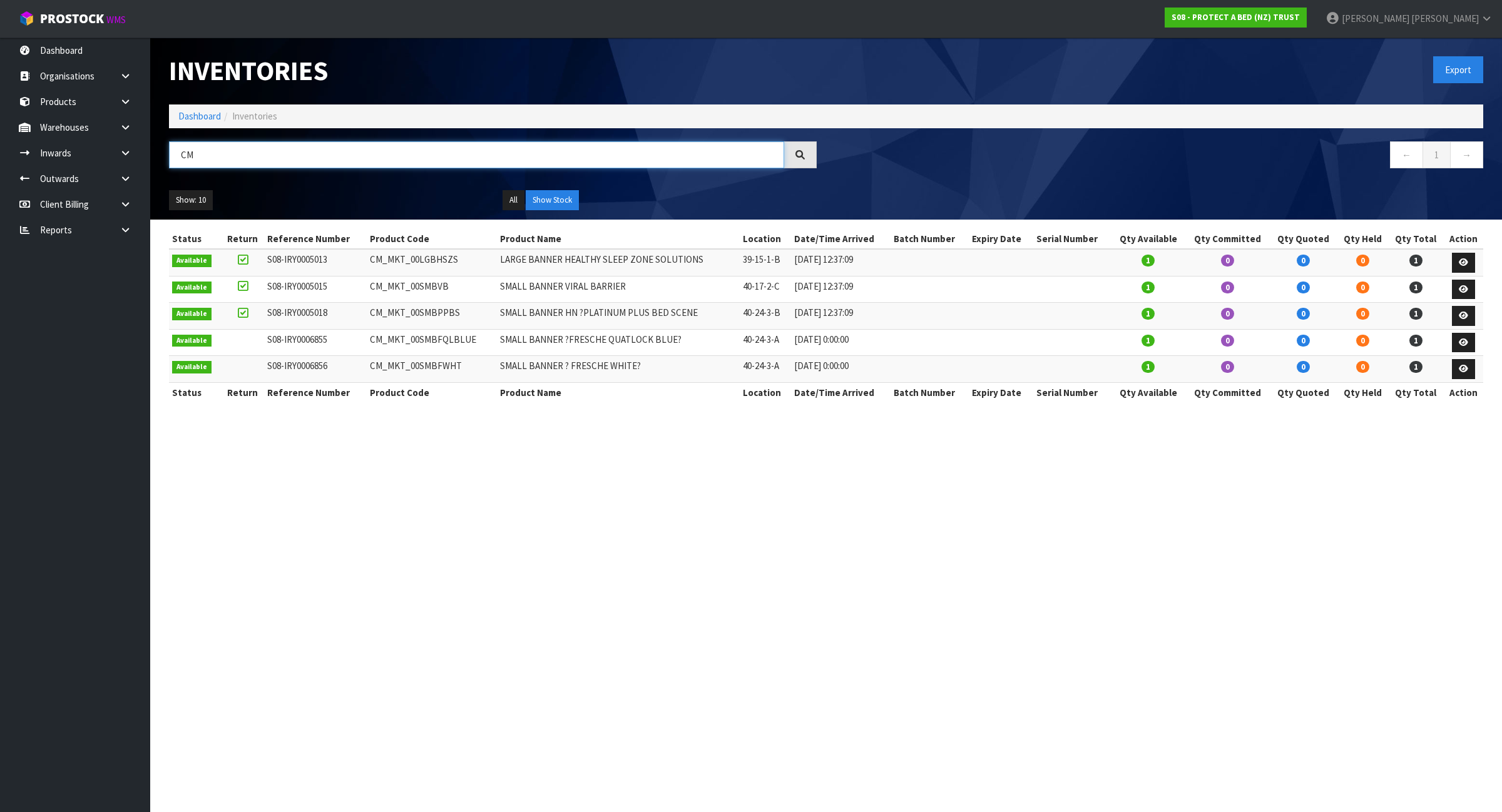
type input "C"
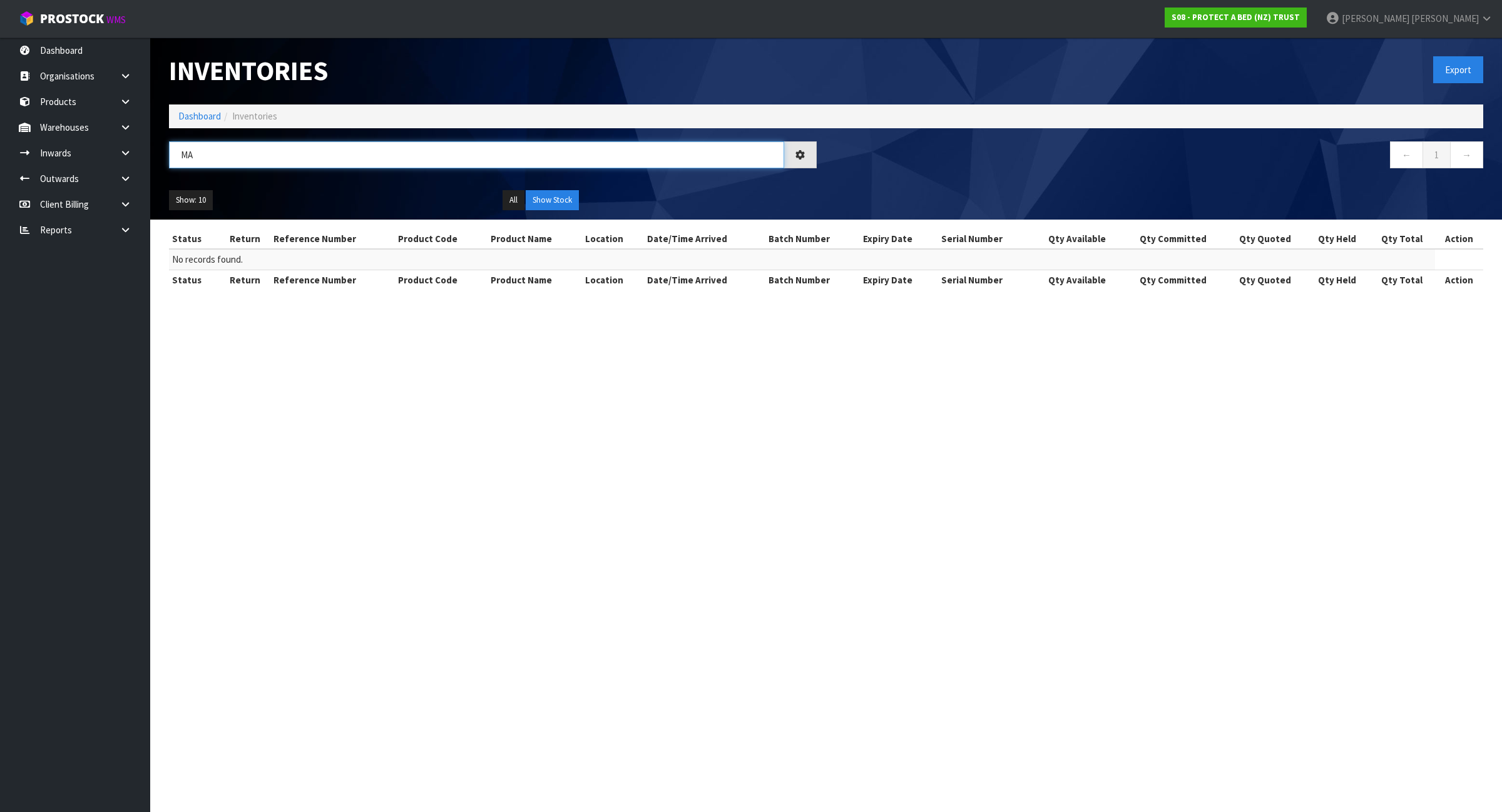
type input "M"
click at [761, 292] on div "Status Return Reference Number Product Code Product Name Location Date/Time Arr…" at bounding box center [825, 266] width 1314 height 74
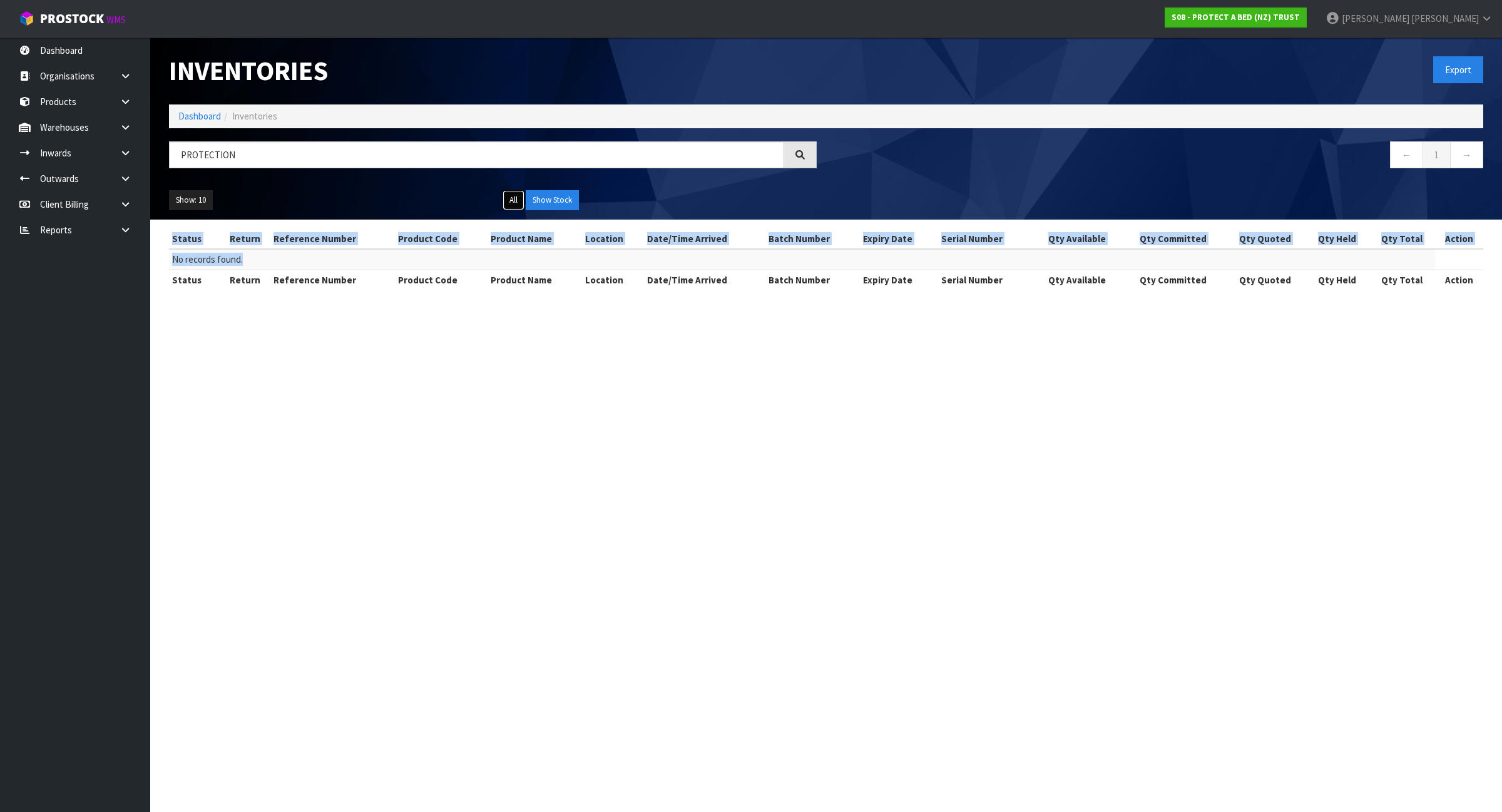
click at [516, 200] on button "All" at bounding box center [514, 200] width 22 height 20
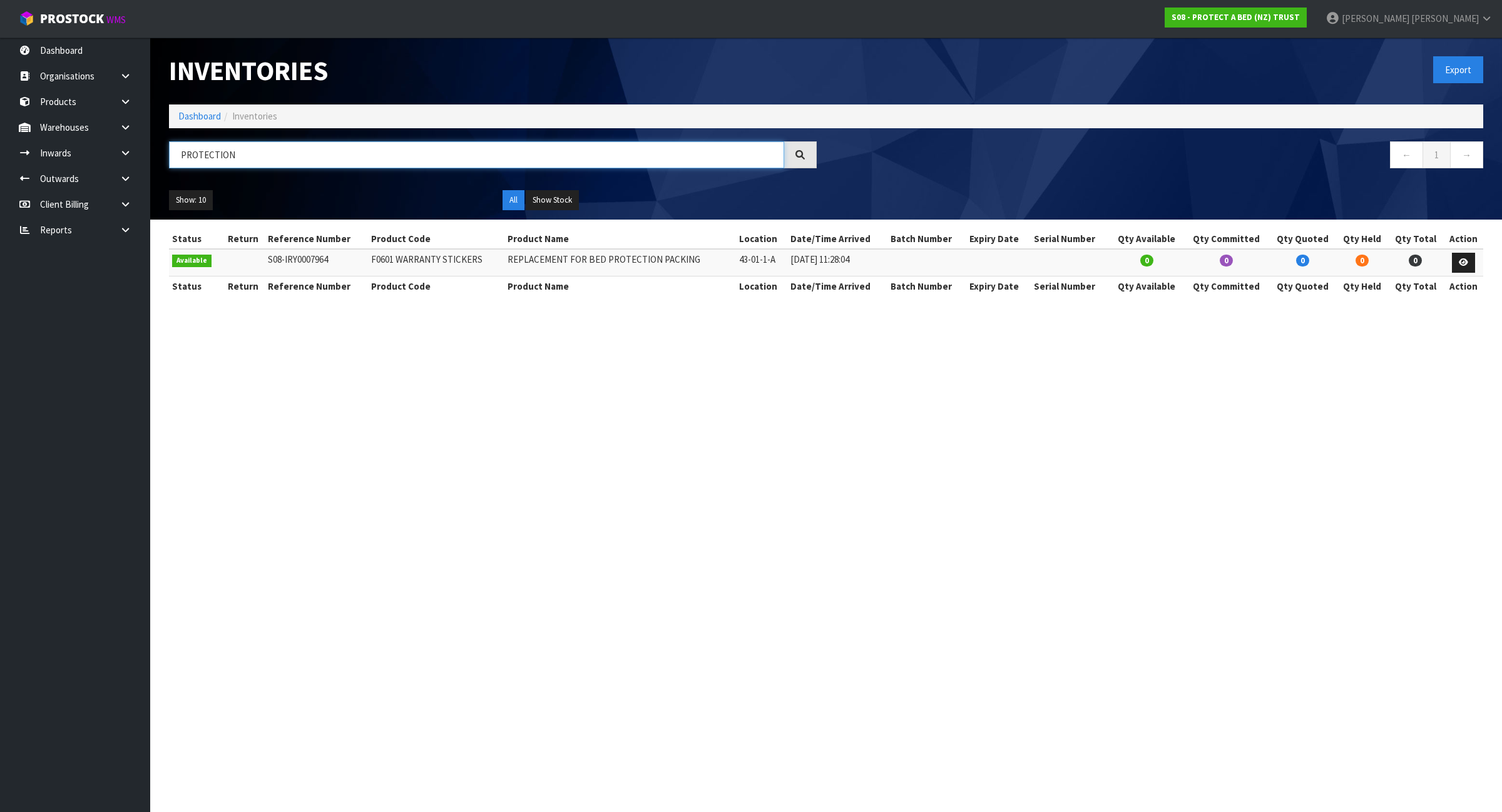
click at [340, 141] on input "PROTECTION" at bounding box center [476, 155] width 615 height 27
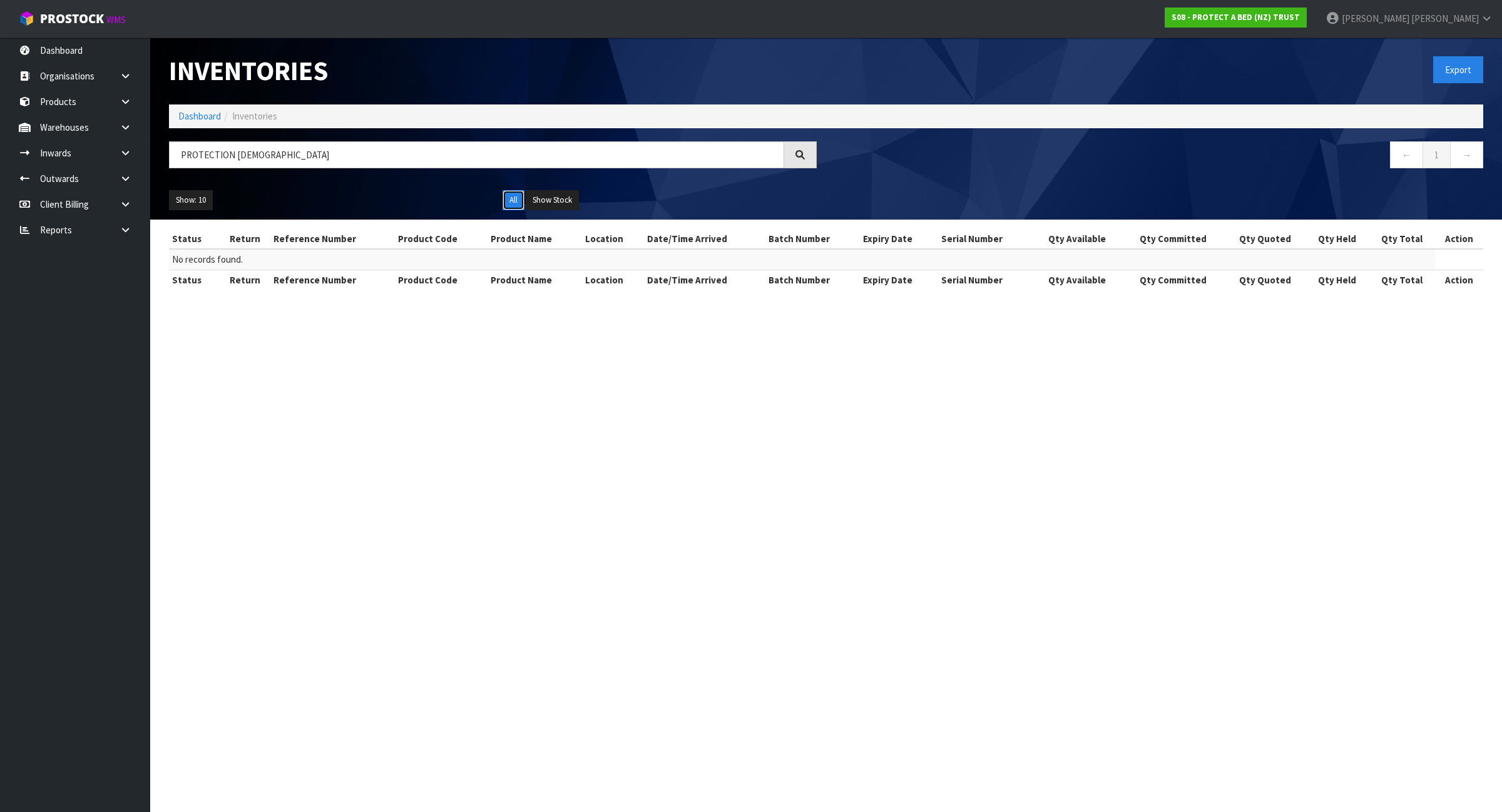
click at [514, 209] on button "All" at bounding box center [514, 200] width 22 height 20
click at [359, 151] on input "PROTECTION GOD" at bounding box center [476, 155] width 615 height 27
click at [357, 152] on input "PROTECTION GOD" at bounding box center [476, 155] width 615 height 27
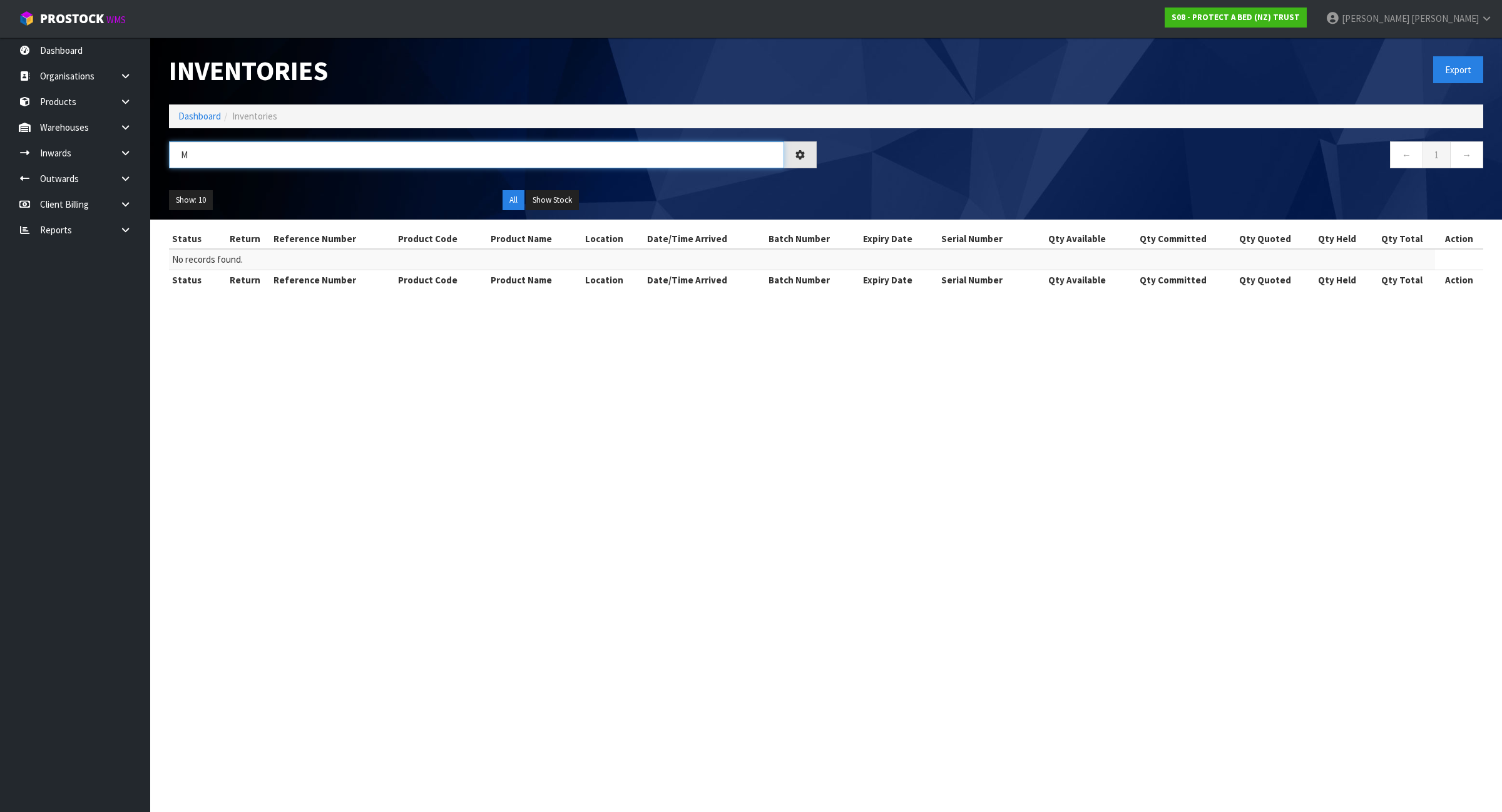
type input "M"
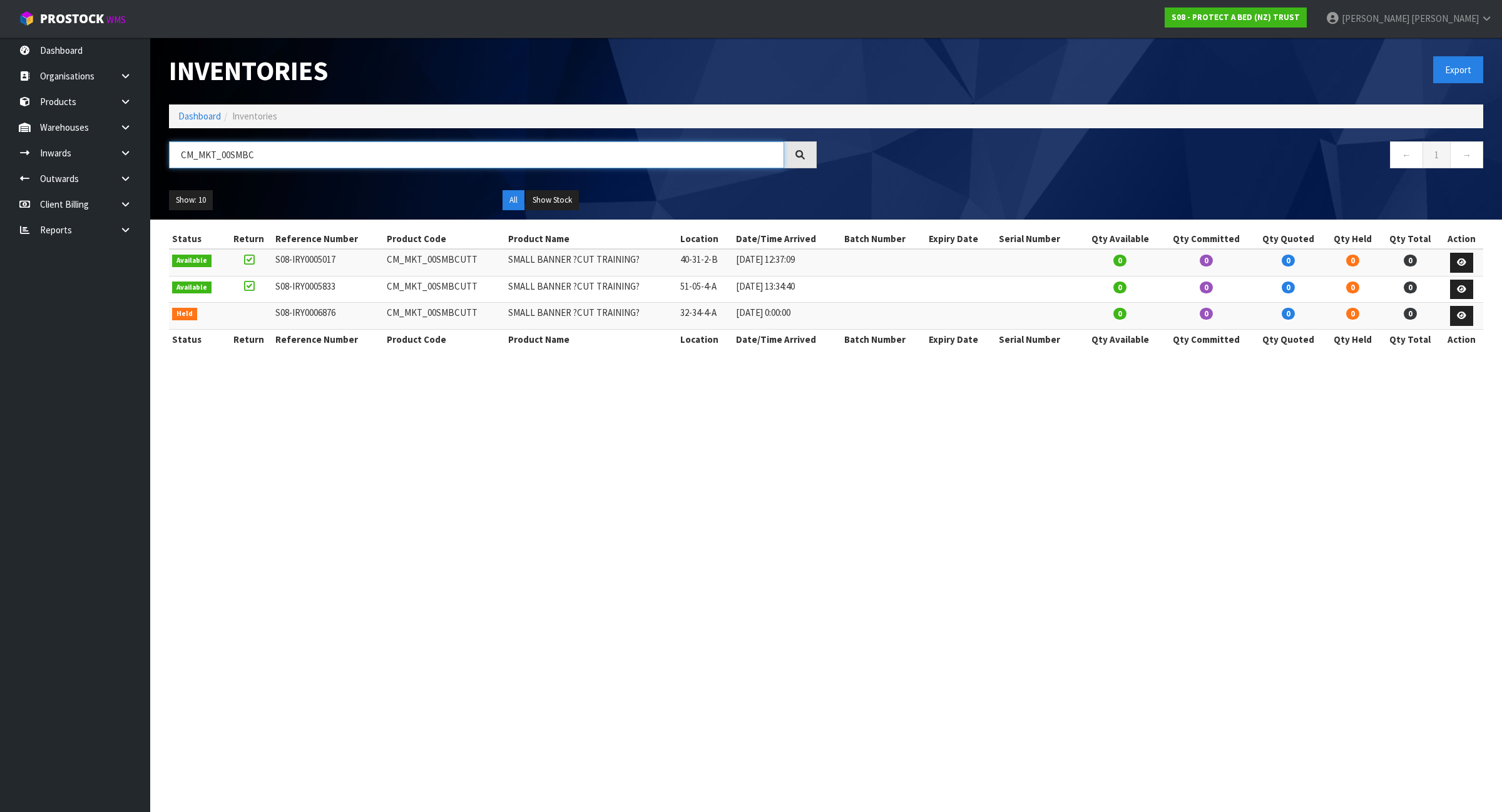
type input "CM_MKT_00SMBC"
click at [442, 259] on td "CM_MKT_00SMBCUTT" at bounding box center [444, 263] width 121 height 27
copy td "CM_MKT_00SMBCUTT"
click at [551, 196] on button "Show Stock" at bounding box center [552, 200] width 53 height 20
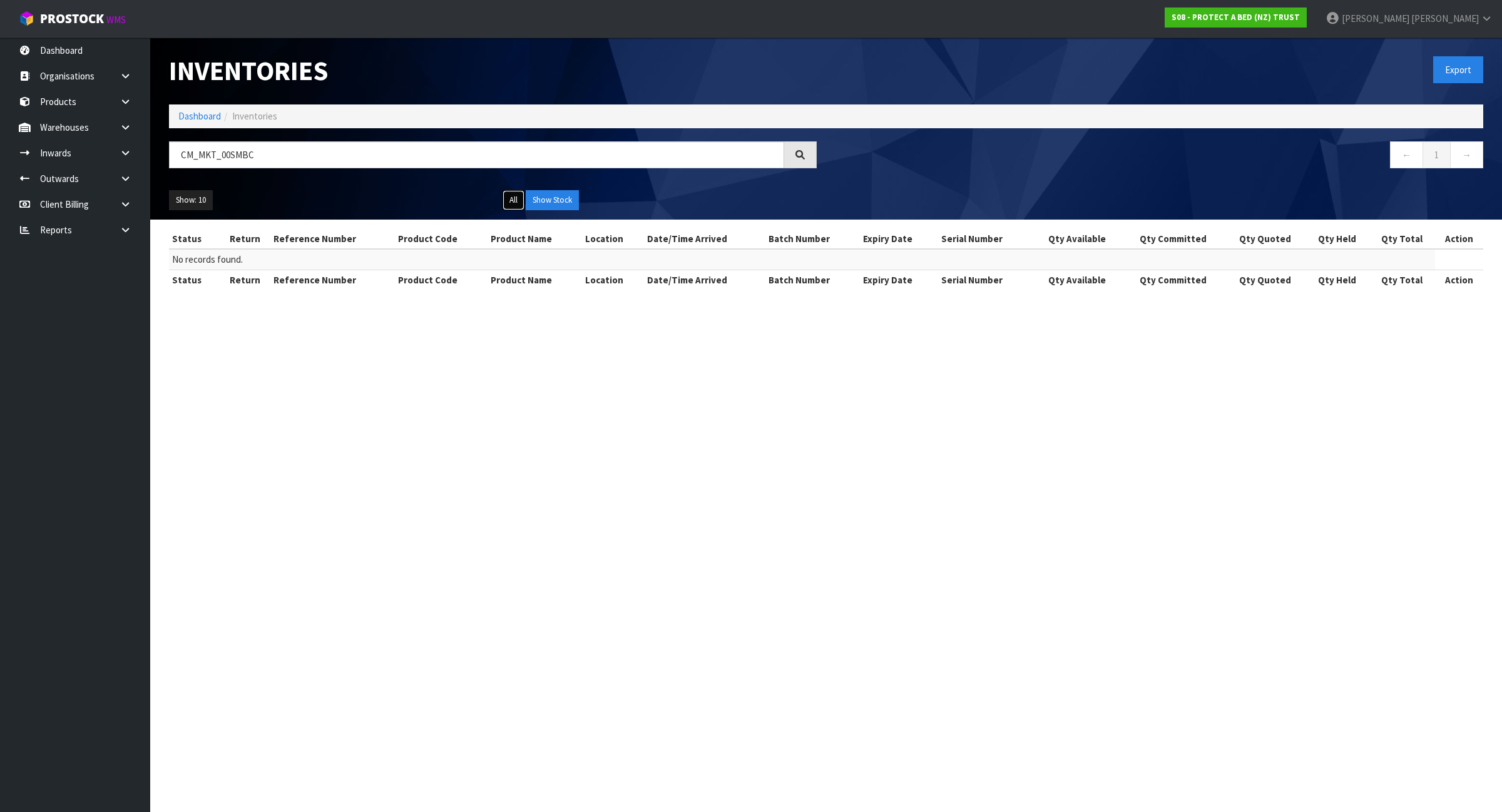
click at [514, 202] on button "All" at bounding box center [514, 200] width 22 height 20
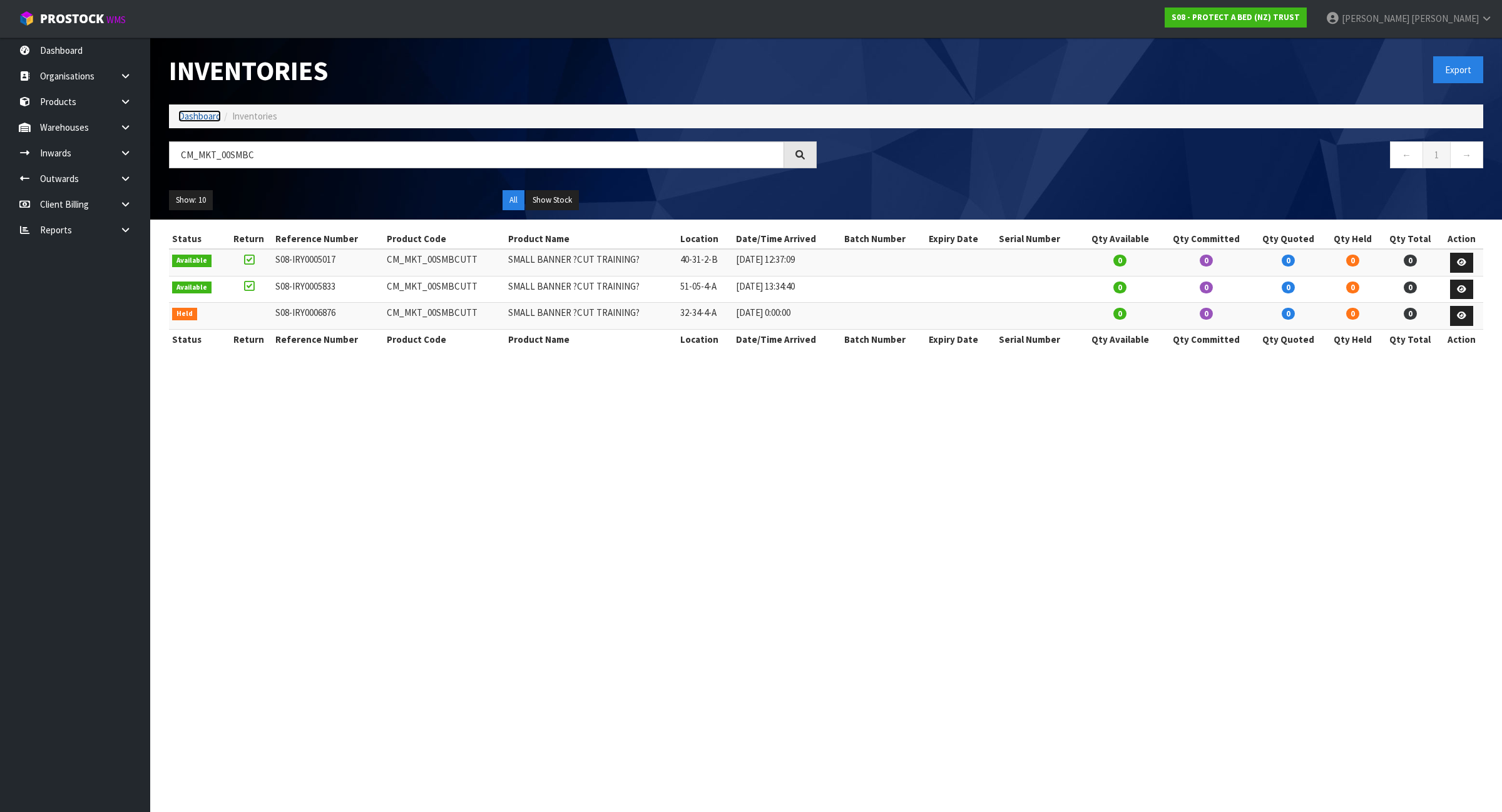
click at [201, 116] on link "Dashboard" at bounding box center [200, 116] width 42 height 12
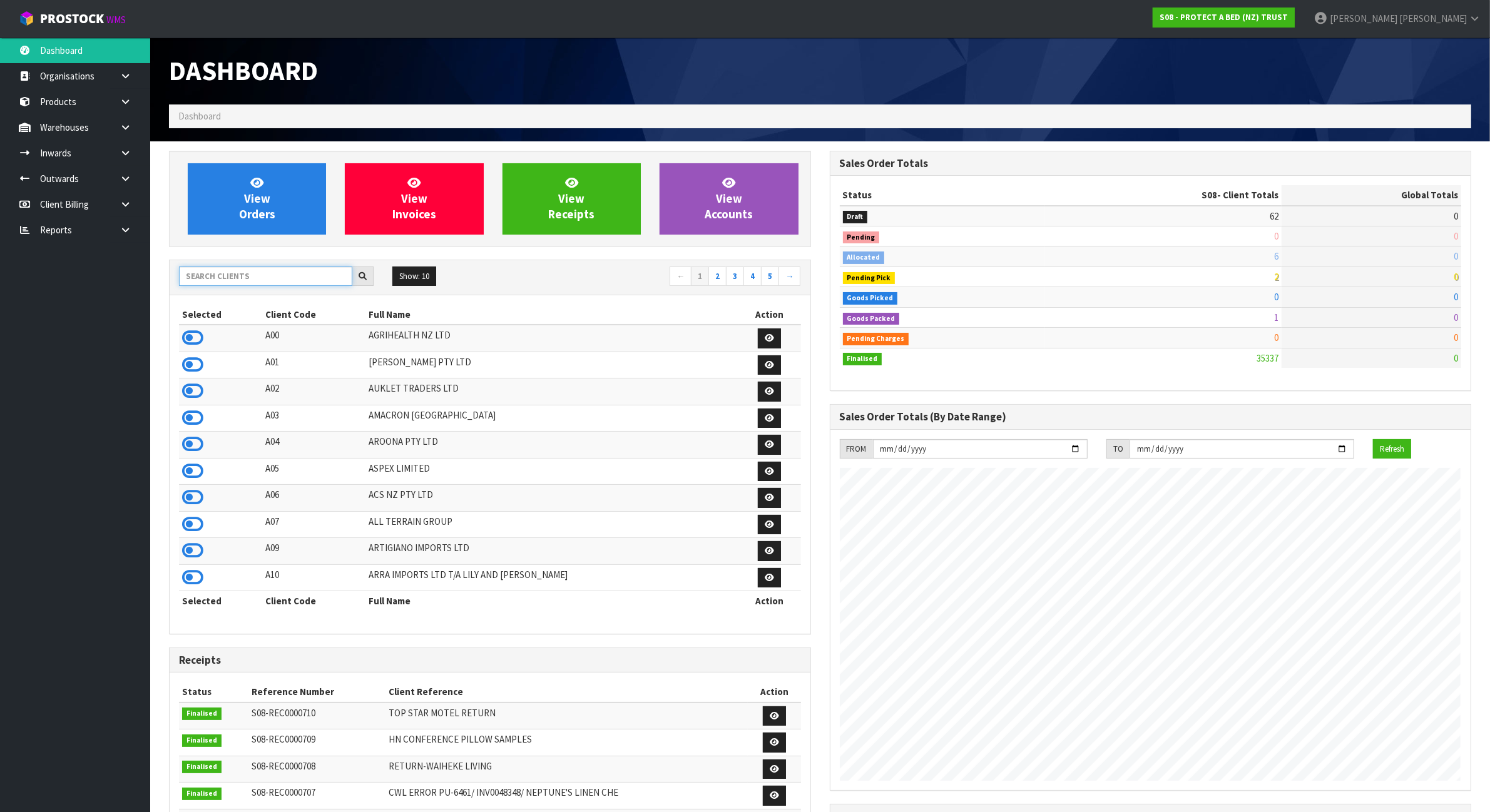
scroll to position [952, 661]
click at [254, 279] on input "text" at bounding box center [266, 276] width 173 height 19
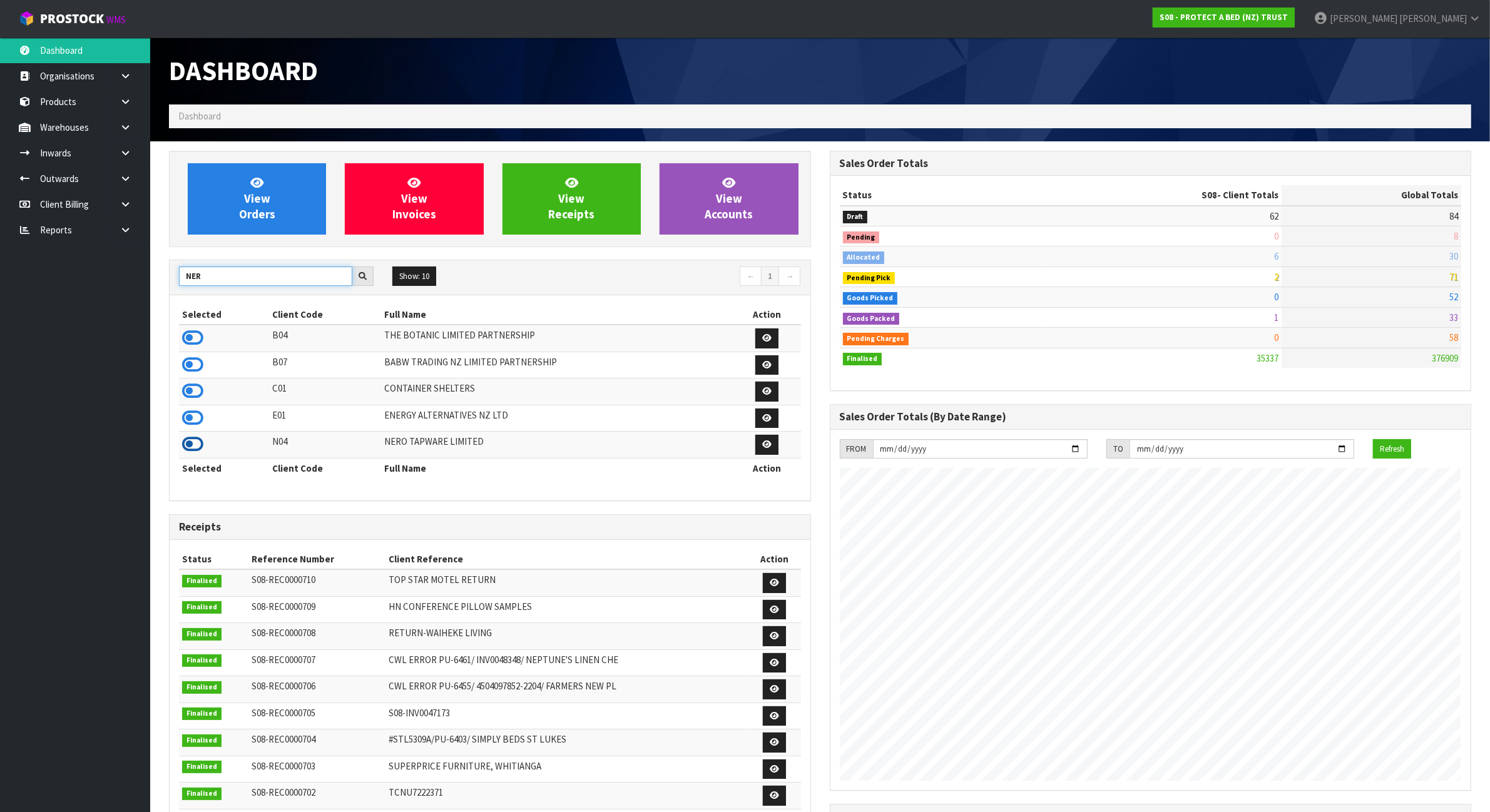
type input "NER"
click at [197, 442] on icon at bounding box center [193, 444] width 21 height 19
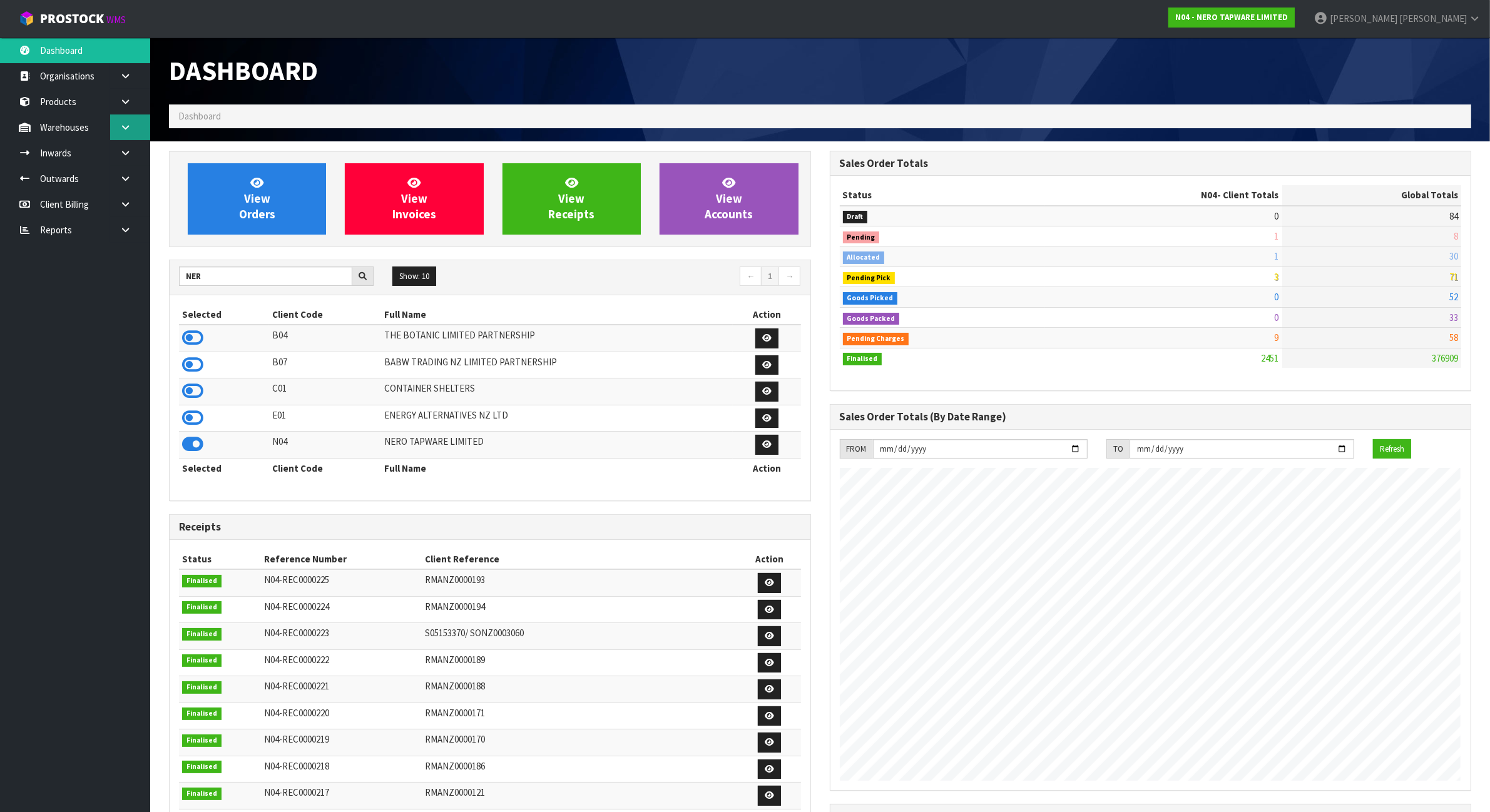
click at [148, 127] on link at bounding box center [130, 127] width 40 height 26
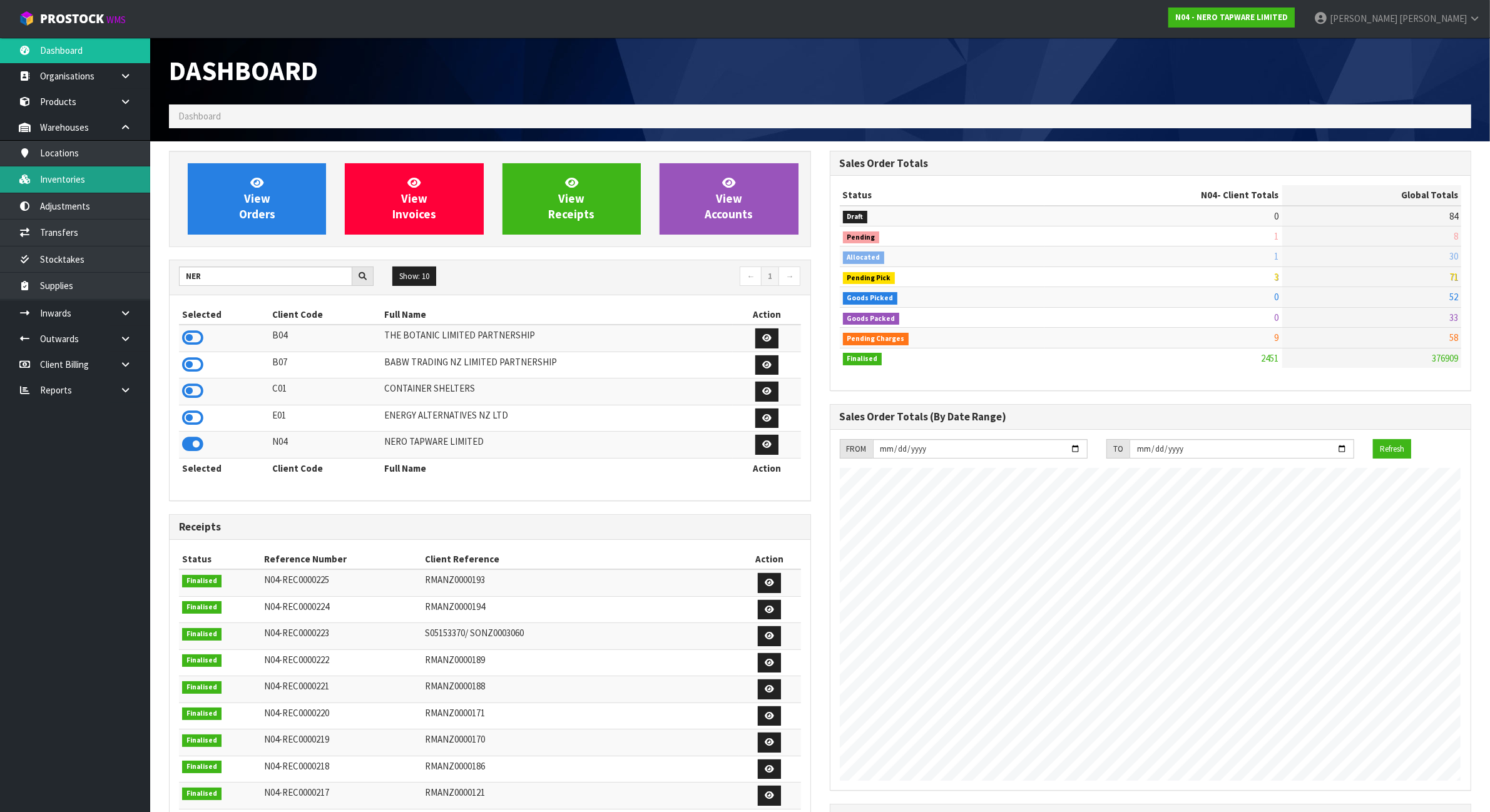
click at [123, 175] on link "Inventories" at bounding box center [75, 179] width 150 height 26
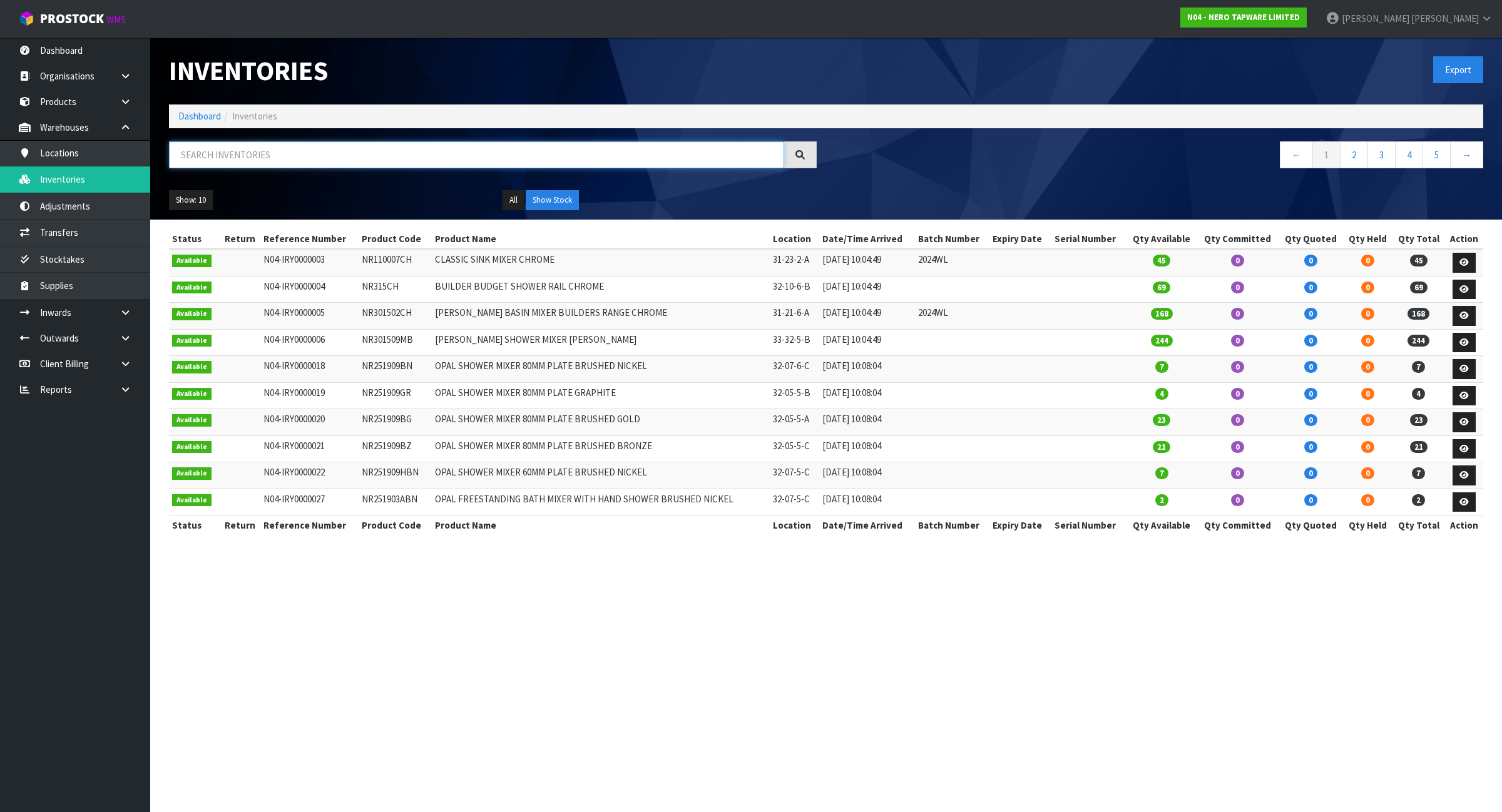
click at [333, 162] on input "text" at bounding box center [476, 155] width 615 height 27
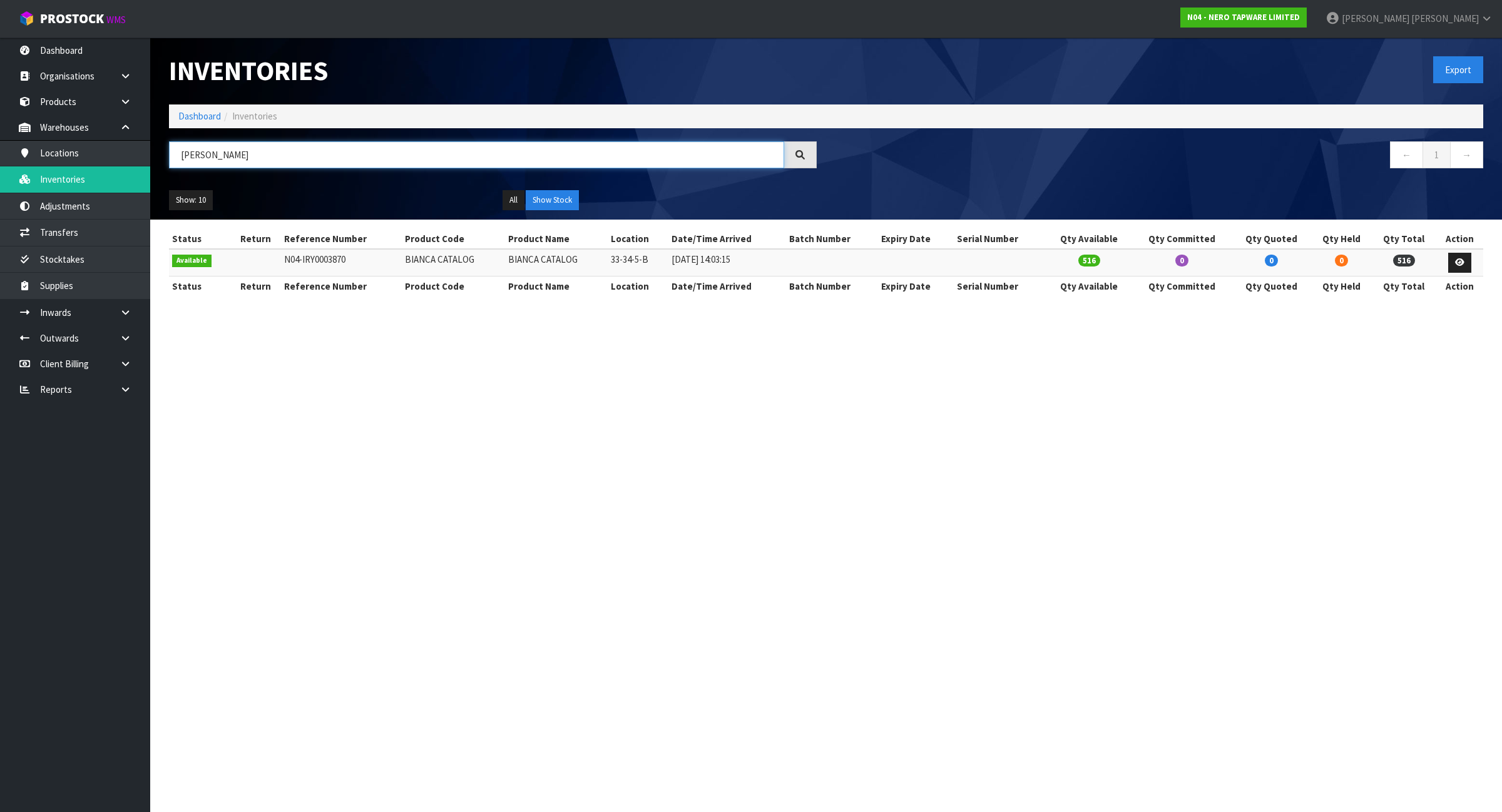
type input "BIANCA CATA"
click at [191, 116] on link "Dashboard" at bounding box center [200, 116] width 42 height 12
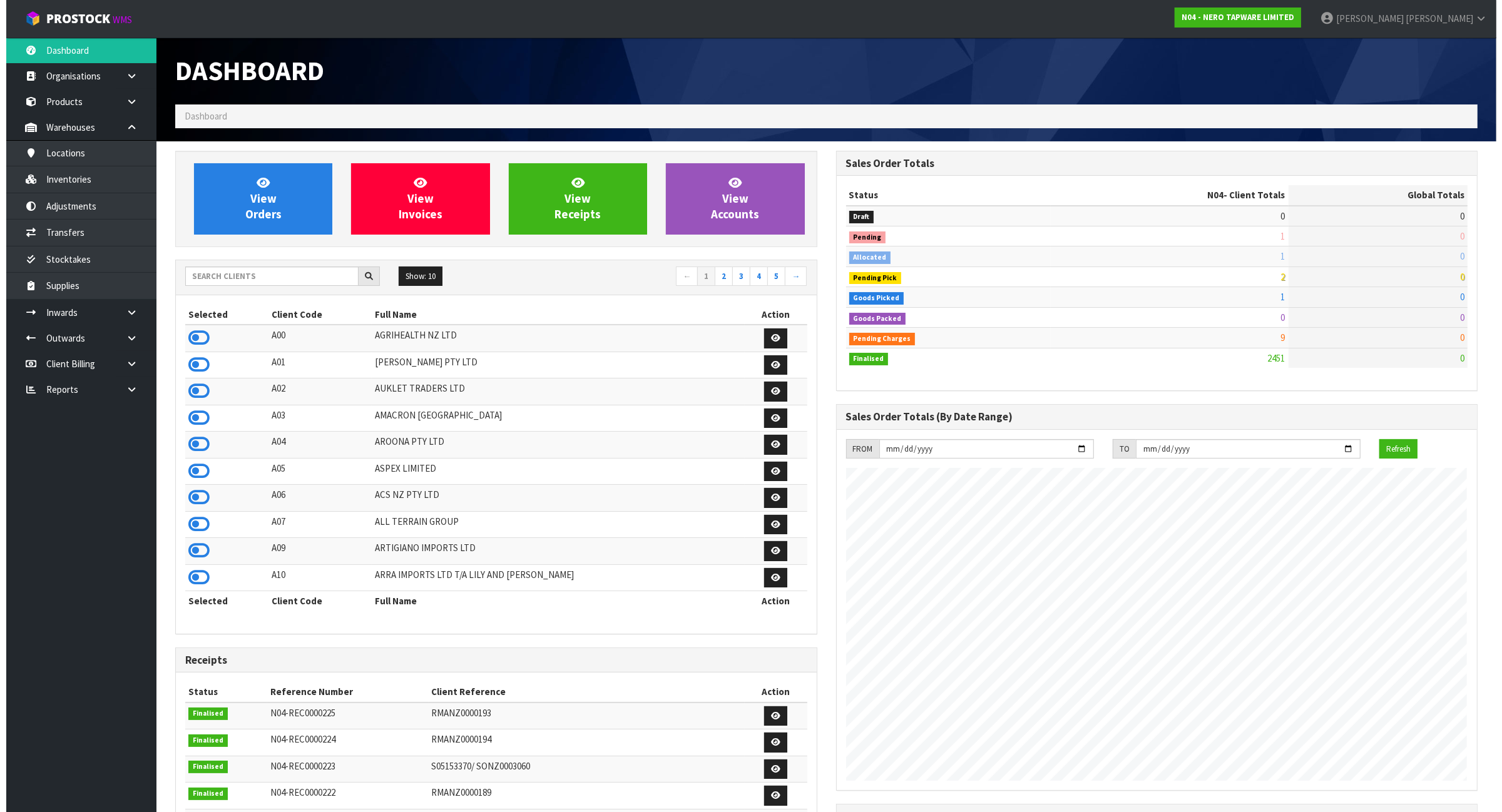
scroll to position [952, 660]
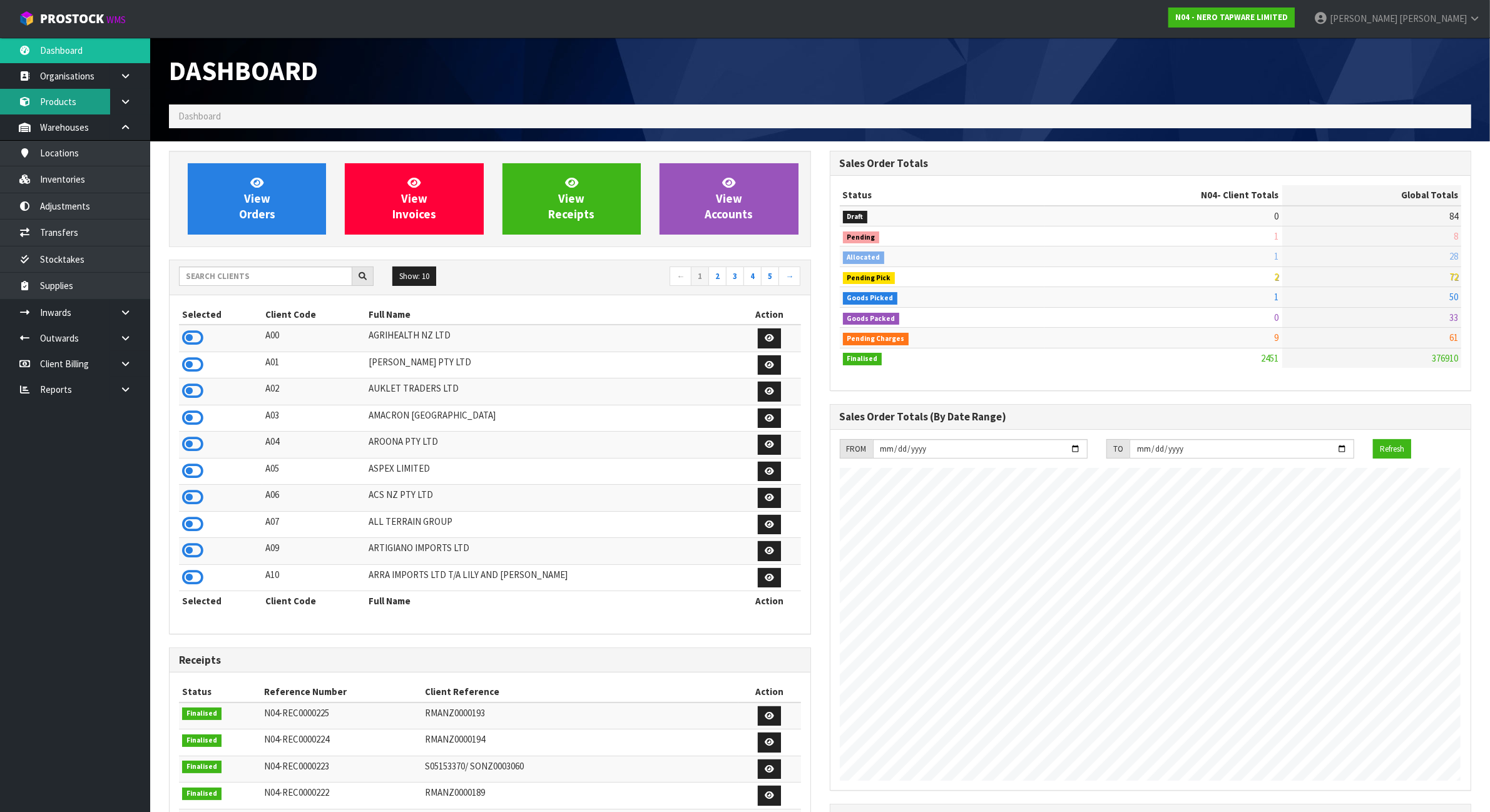
click at [64, 103] on link "Products" at bounding box center [75, 101] width 150 height 26
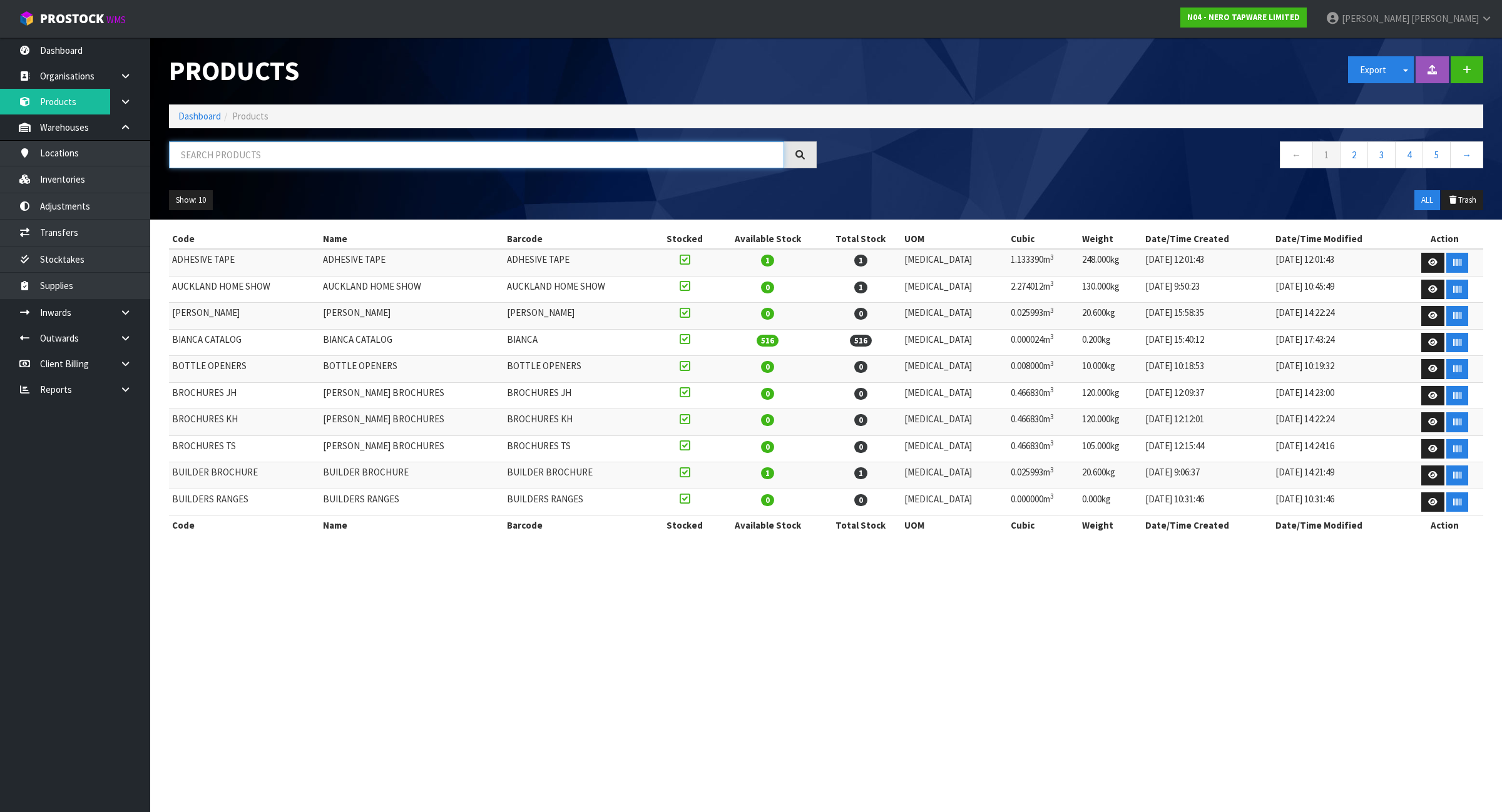
click at [266, 160] on input "text" at bounding box center [476, 155] width 615 height 27
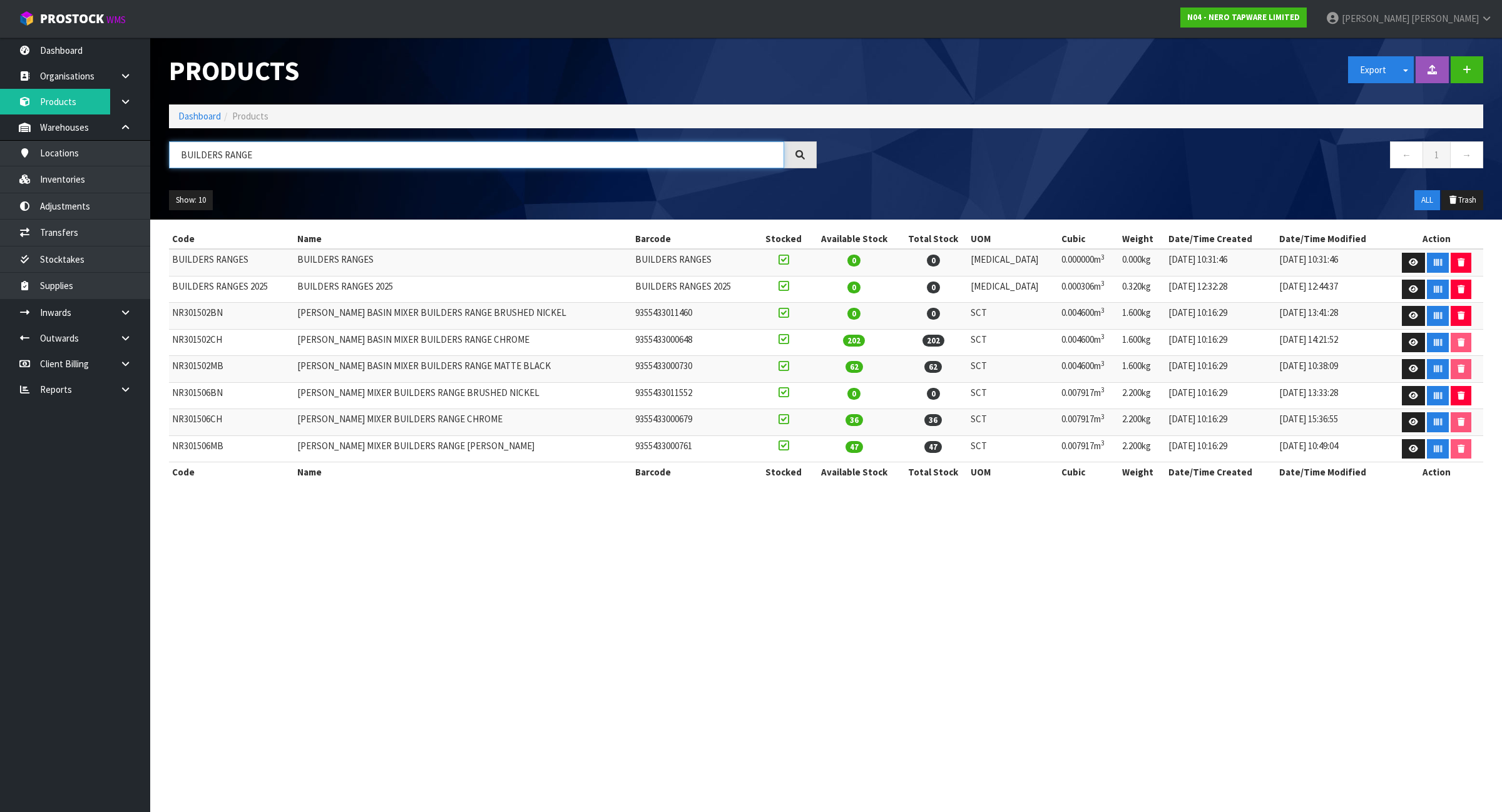
click at [266, 162] on input "BUILDERS RANGE" at bounding box center [476, 155] width 615 height 27
type input "BUILDERS RANGE"
click at [1408, 260] on icon at bounding box center [1413, 263] width 10 height 8
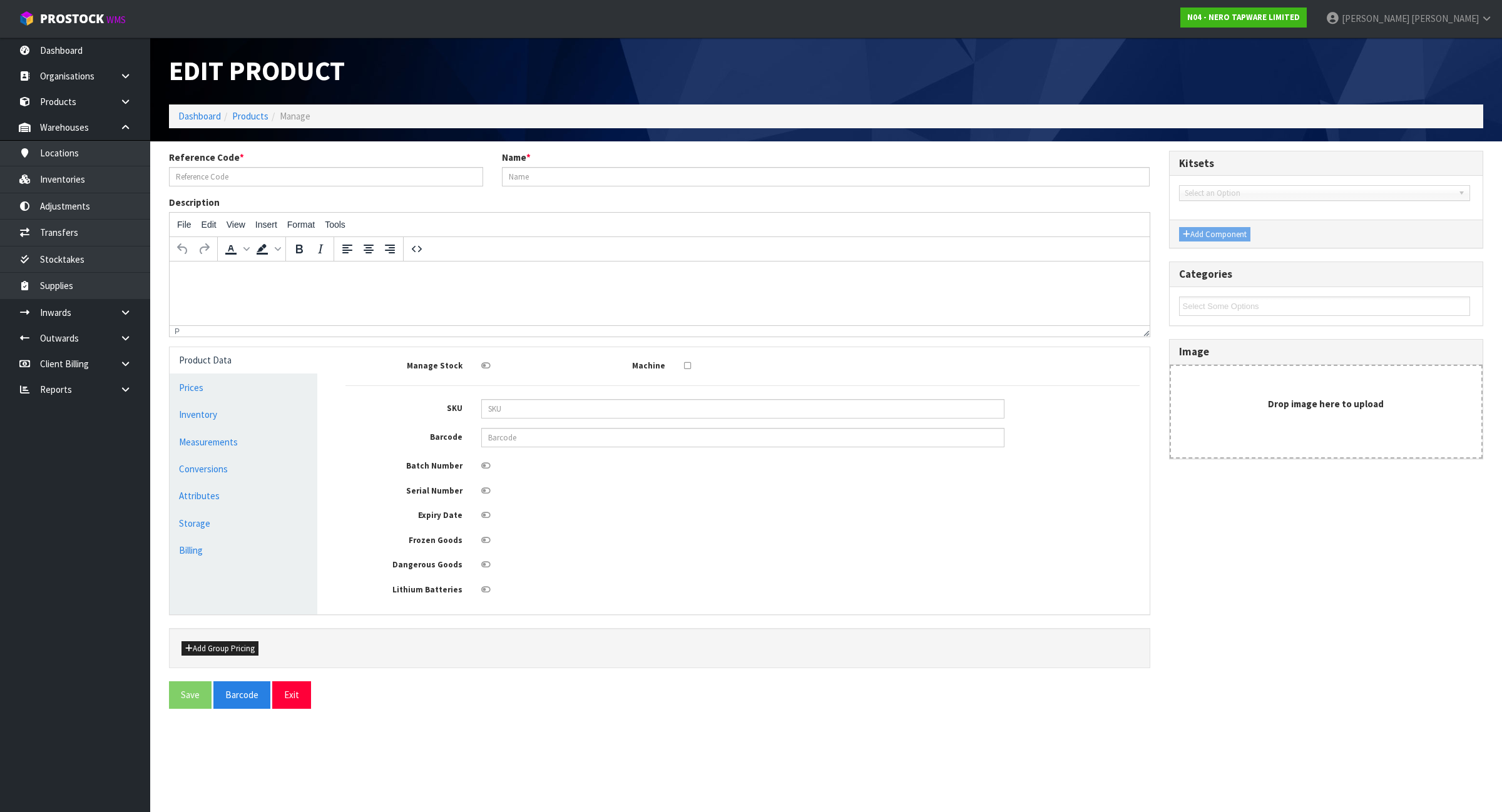
type input "BUILDERS RANGES"
type input "0"
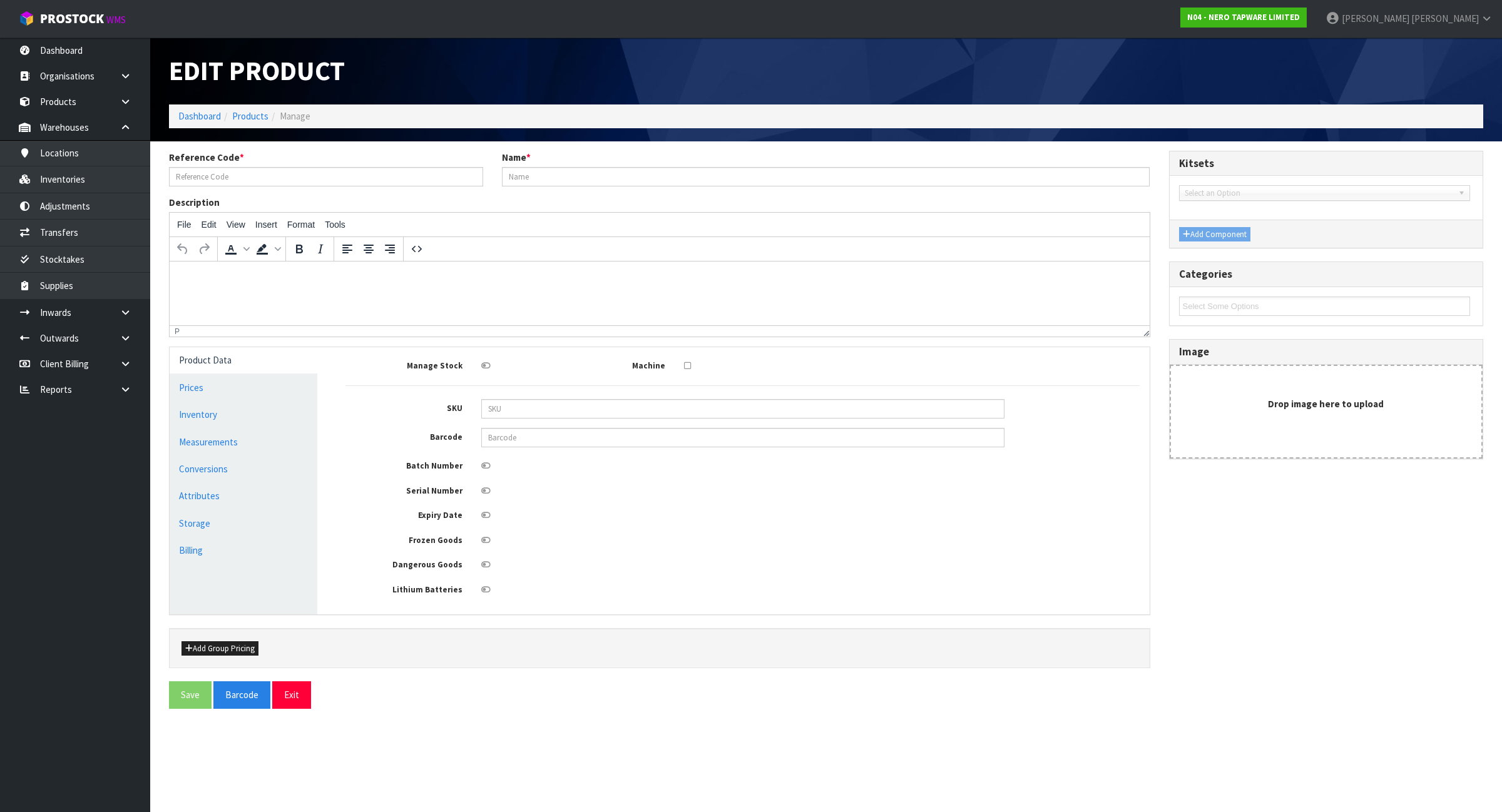
type input "0"
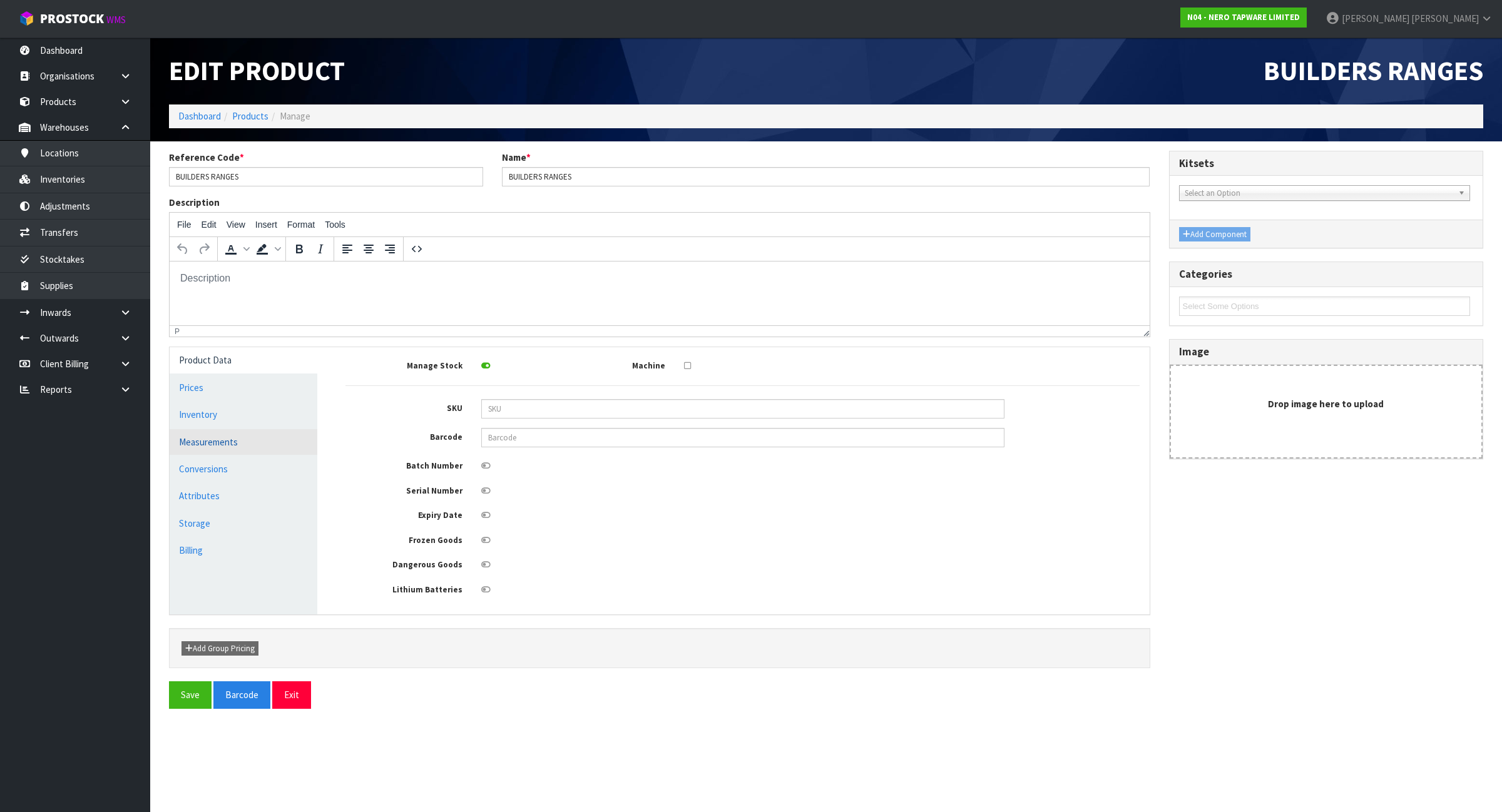
click at [297, 433] on link "Measurements" at bounding box center [243, 442] width 148 height 26
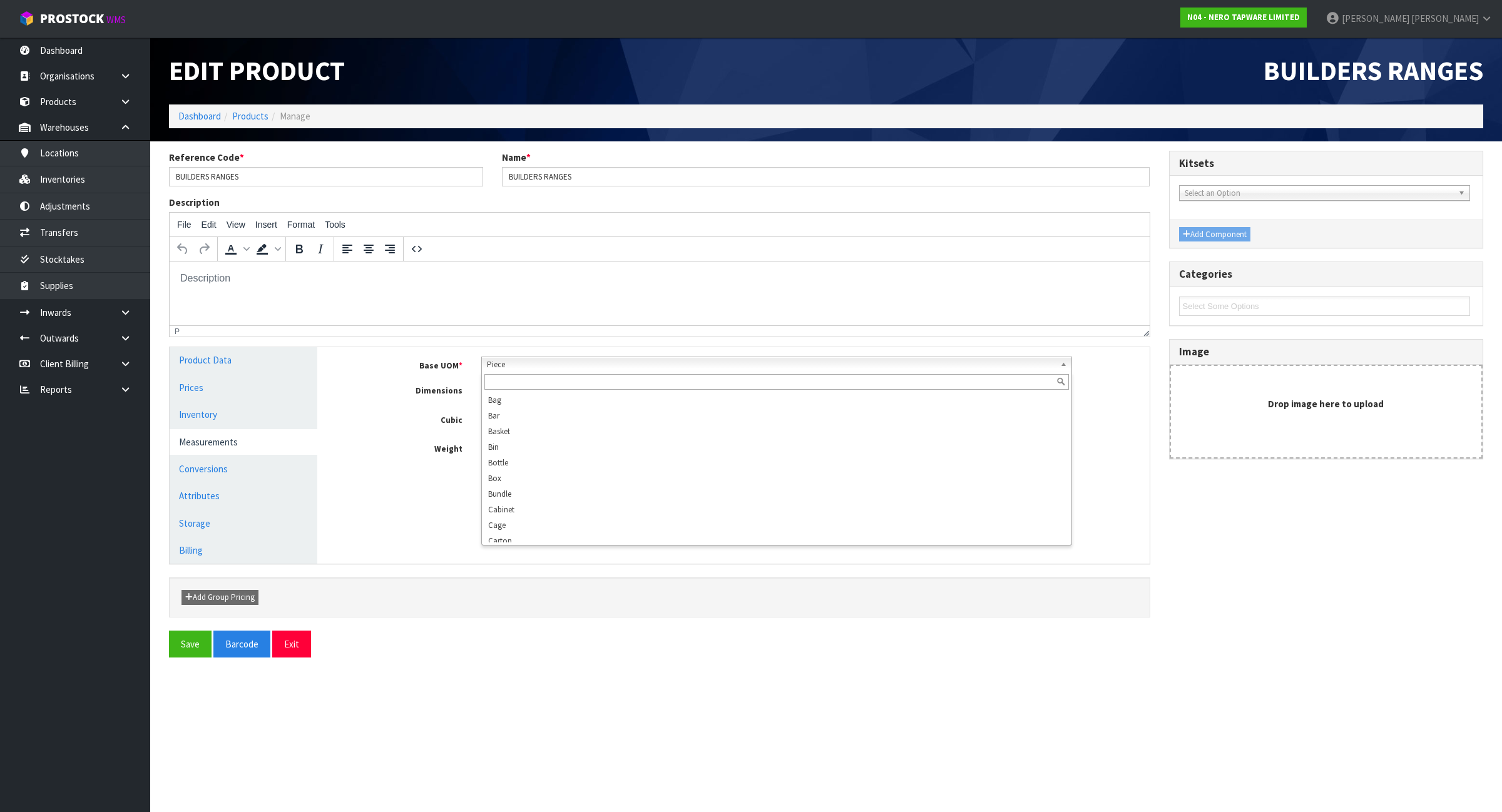
click at [515, 368] on span "Piece" at bounding box center [771, 365] width 569 height 15
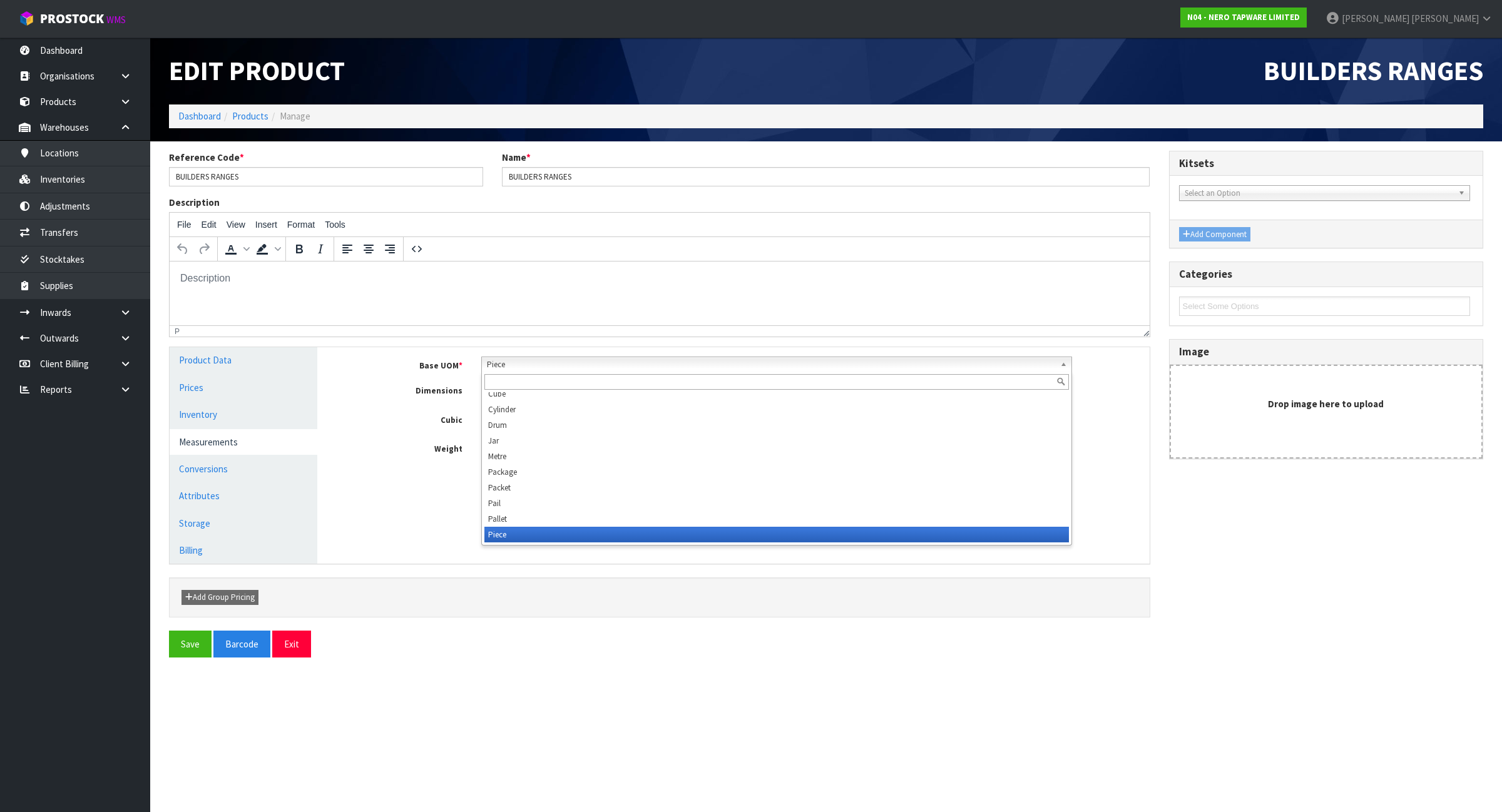
scroll to position [219, 0]
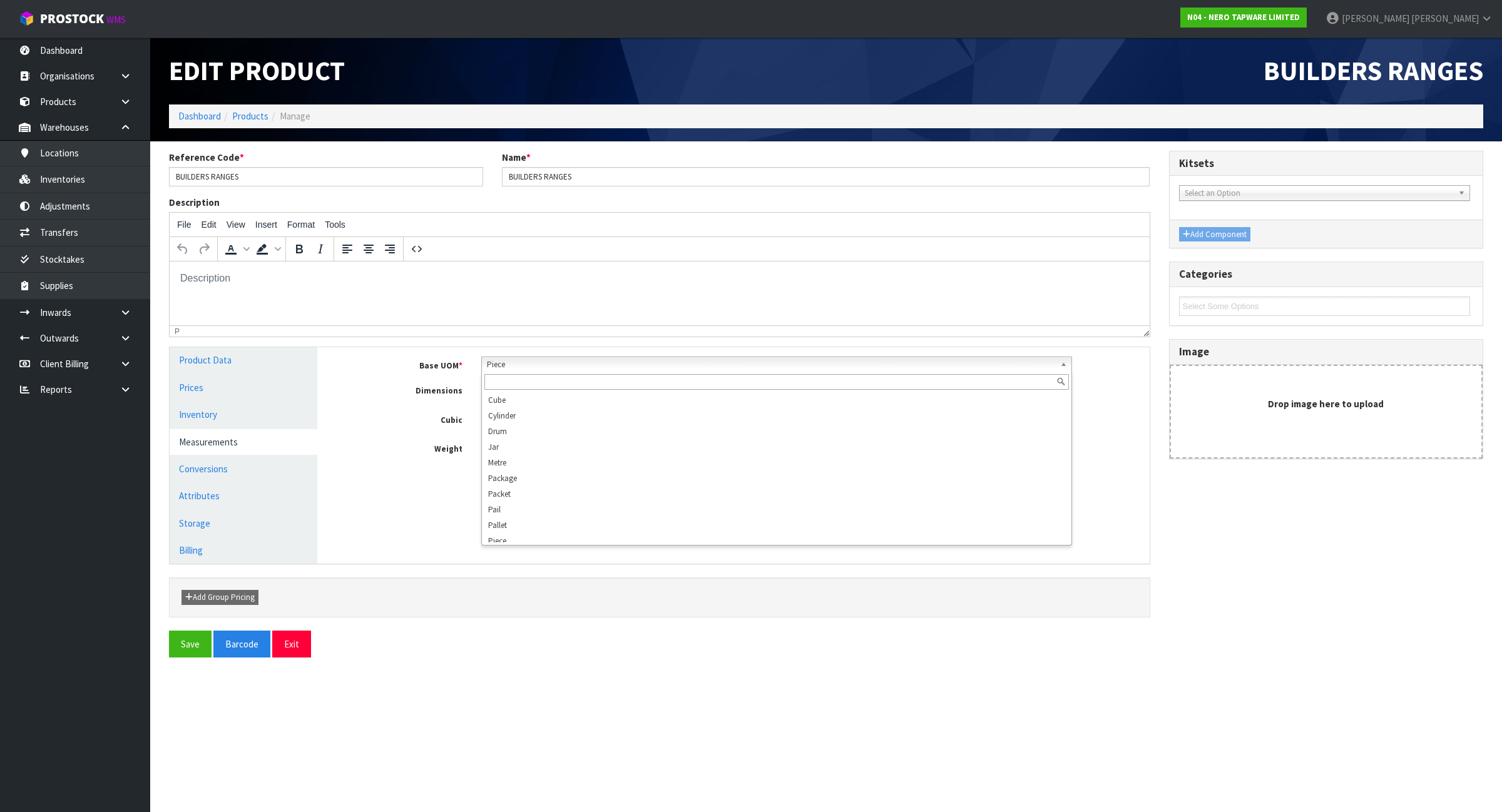
click at [395, 455] on label "Weight" at bounding box center [404, 447] width 136 height 15
click at [613, 389] on input "0" at bounding box center [570, 392] width 143 height 19
type input "02"
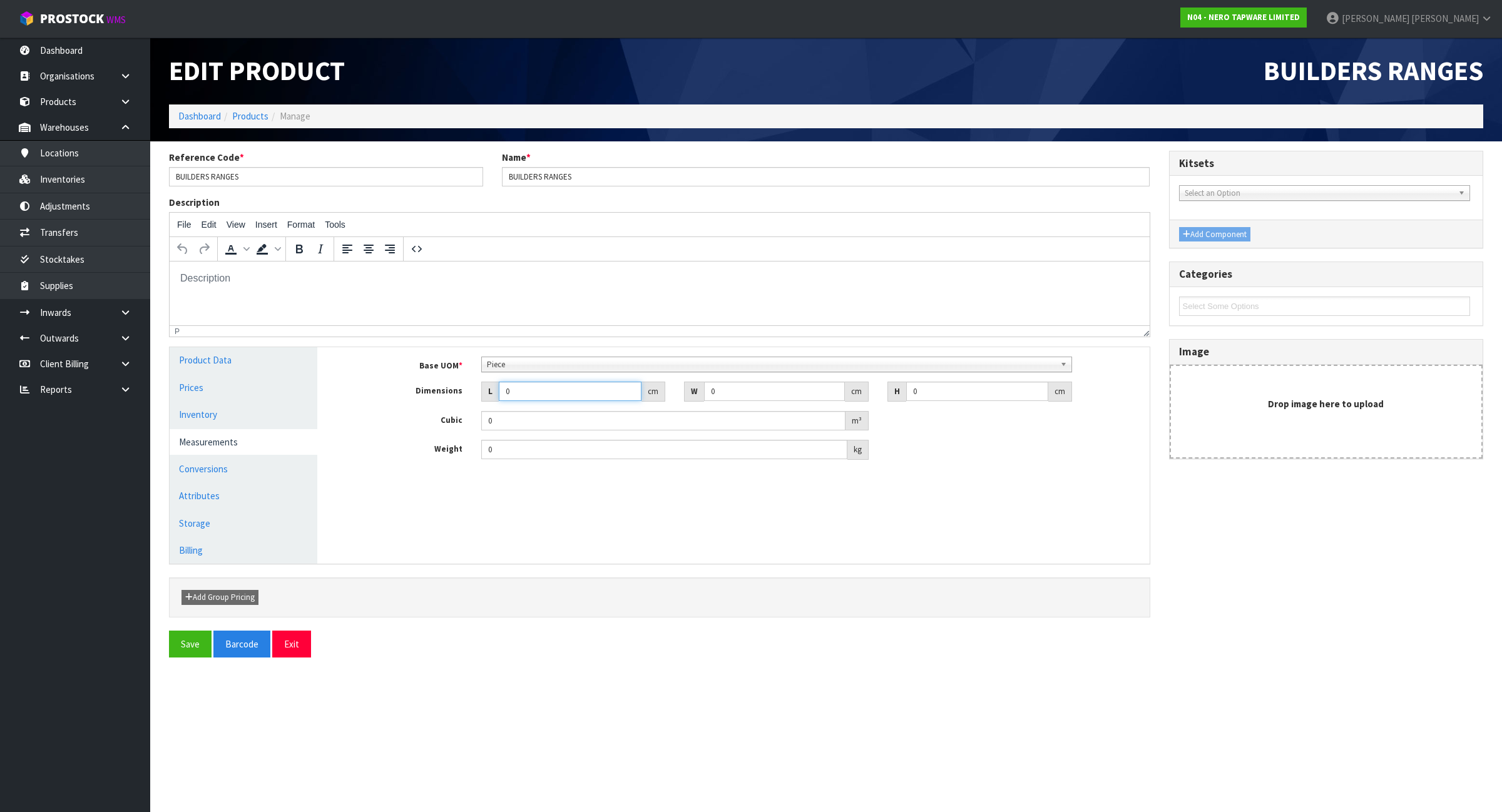
type input "0.000001"
type input "029"
type input "22"
type input "2"
type input "0.001276"
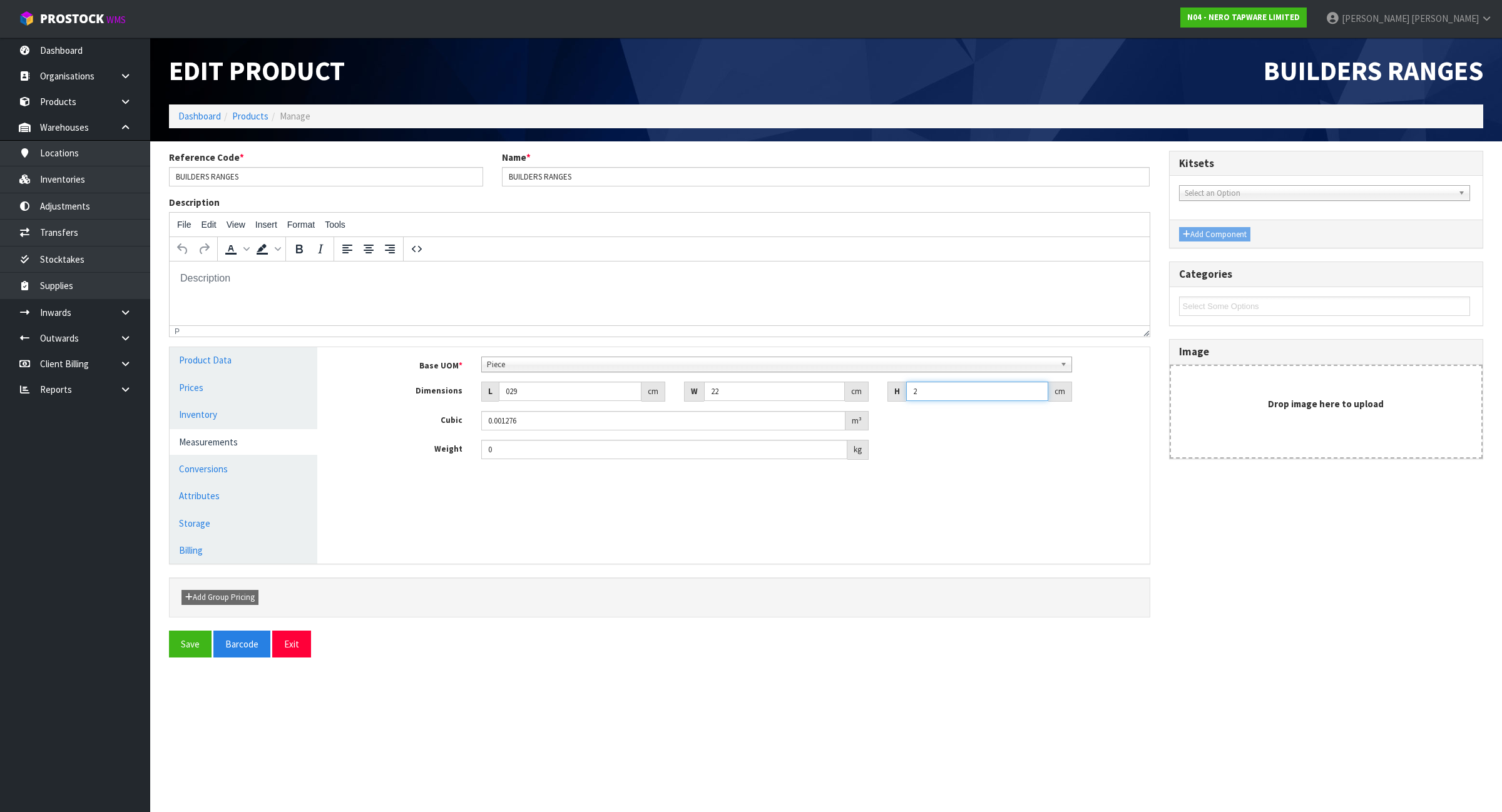
type input "2"
type input "0.35"
click at [230, 467] on link "Conversions" at bounding box center [243, 469] width 148 height 26
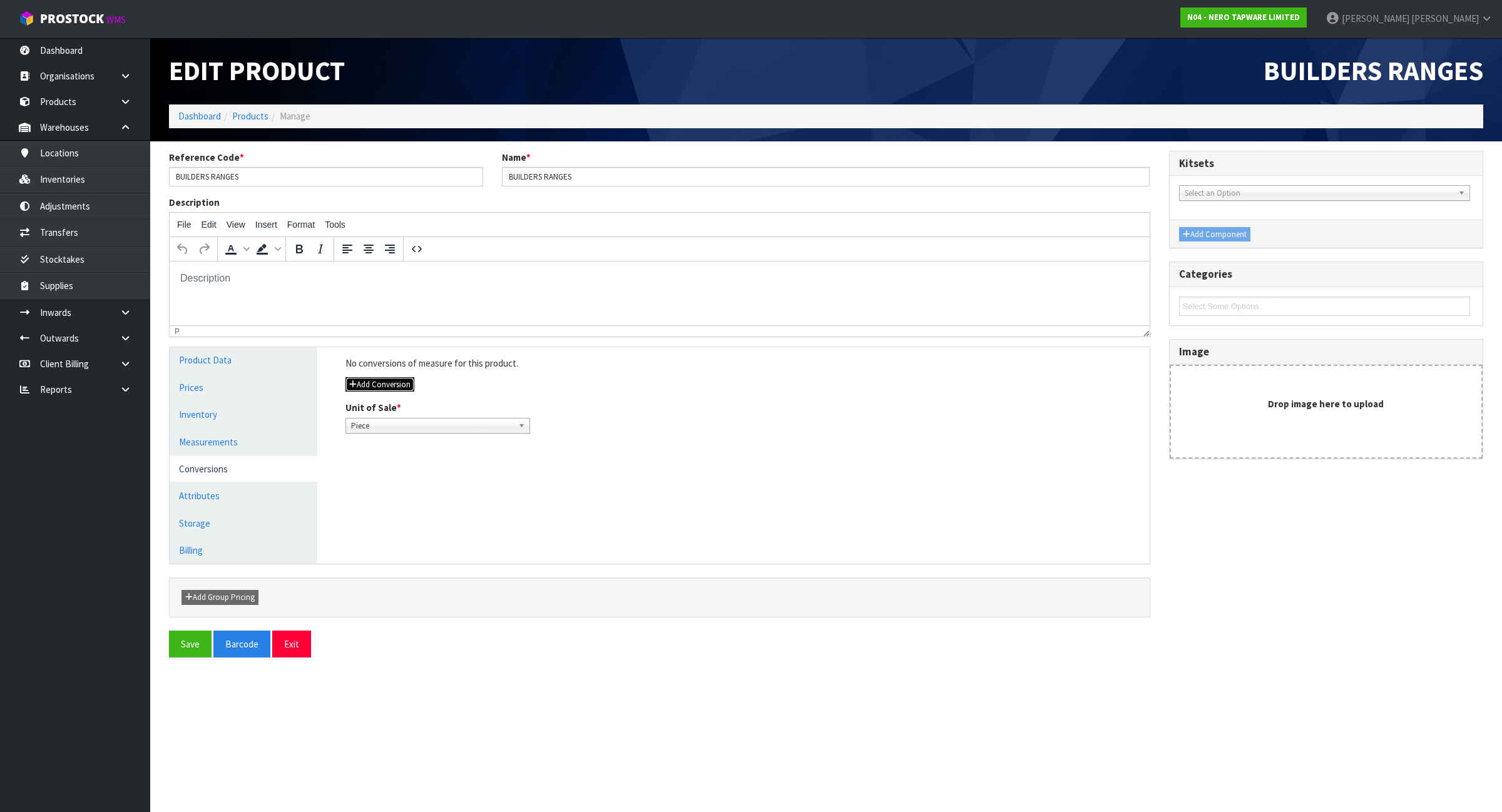
click at [396, 380] on button "Add Conversion" at bounding box center [379, 384] width 69 height 15
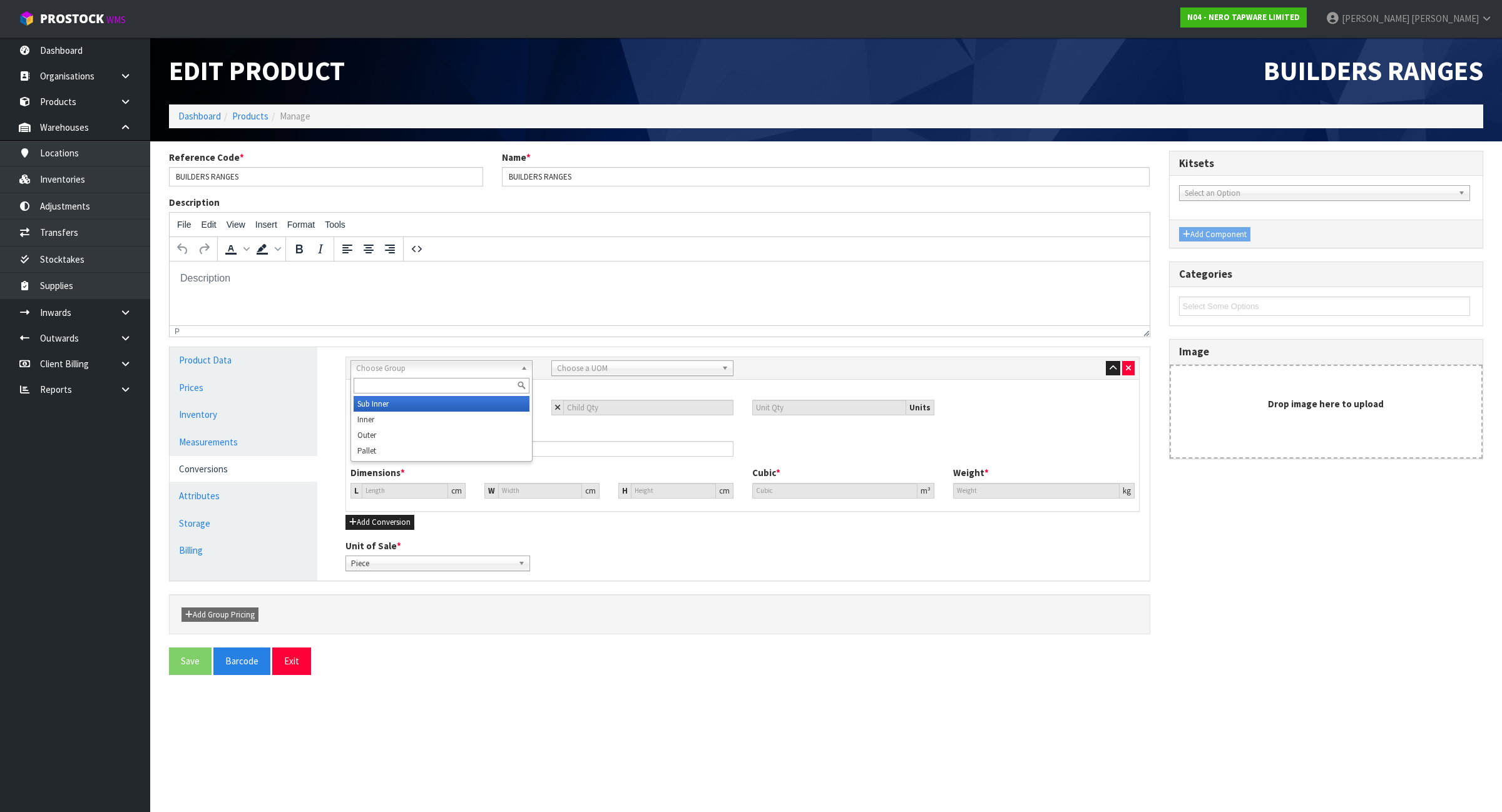
click at [410, 371] on span "Choose Group" at bounding box center [436, 368] width 160 height 15
click at [398, 436] on li "Outer" at bounding box center [442, 435] width 176 height 15
click at [598, 363] on span "Choose a UOM" at bounding box center [637, 368] width 160 height 15
type input "CARTON"
click at [585, 408] on li "Carton" at bounding box center [643, 404] width 176 height 15
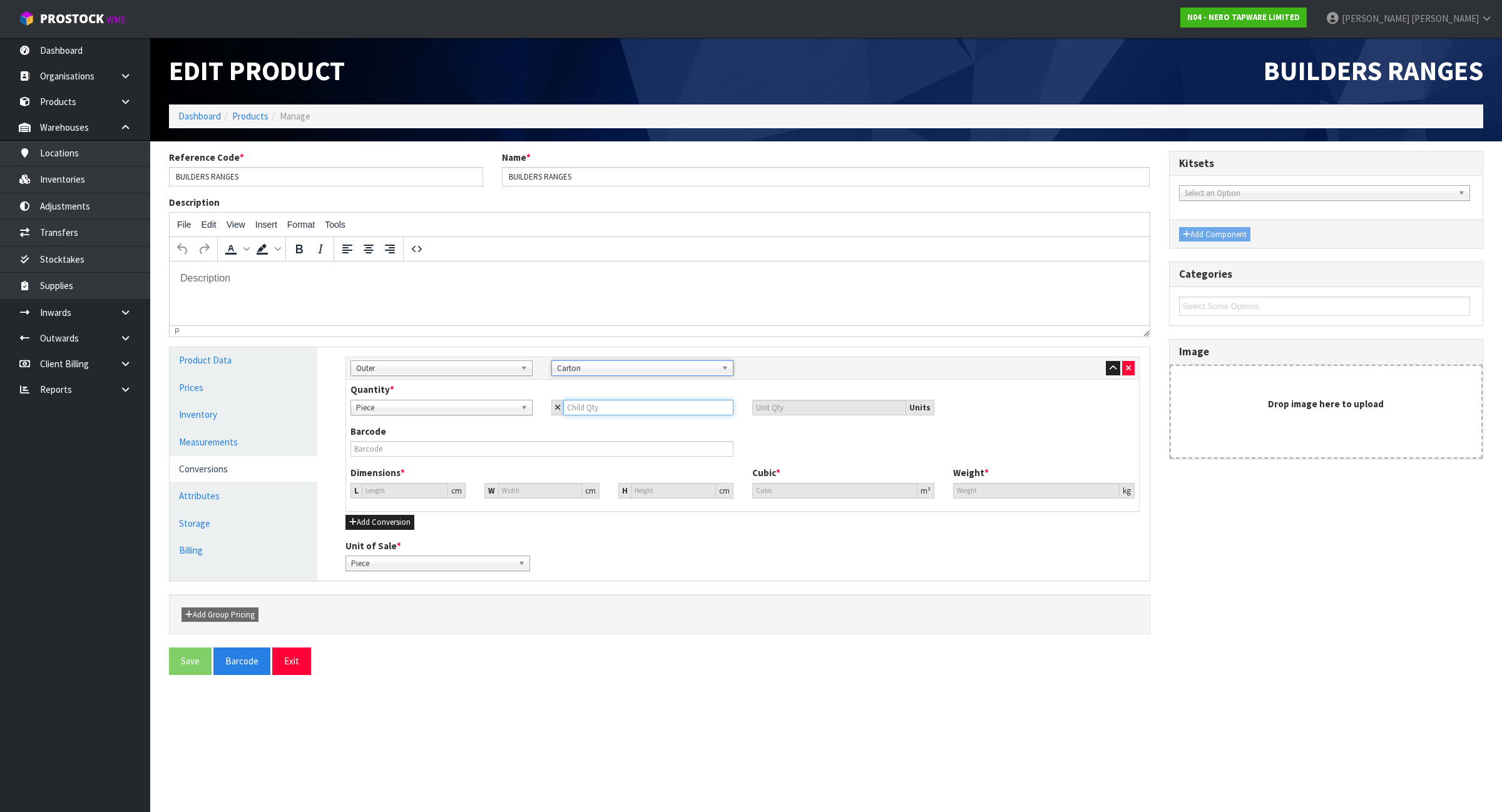
click at [614, 411] on input "number" at bounding box center [648, 408] width 170 height 15
type input "4"
type input "42"
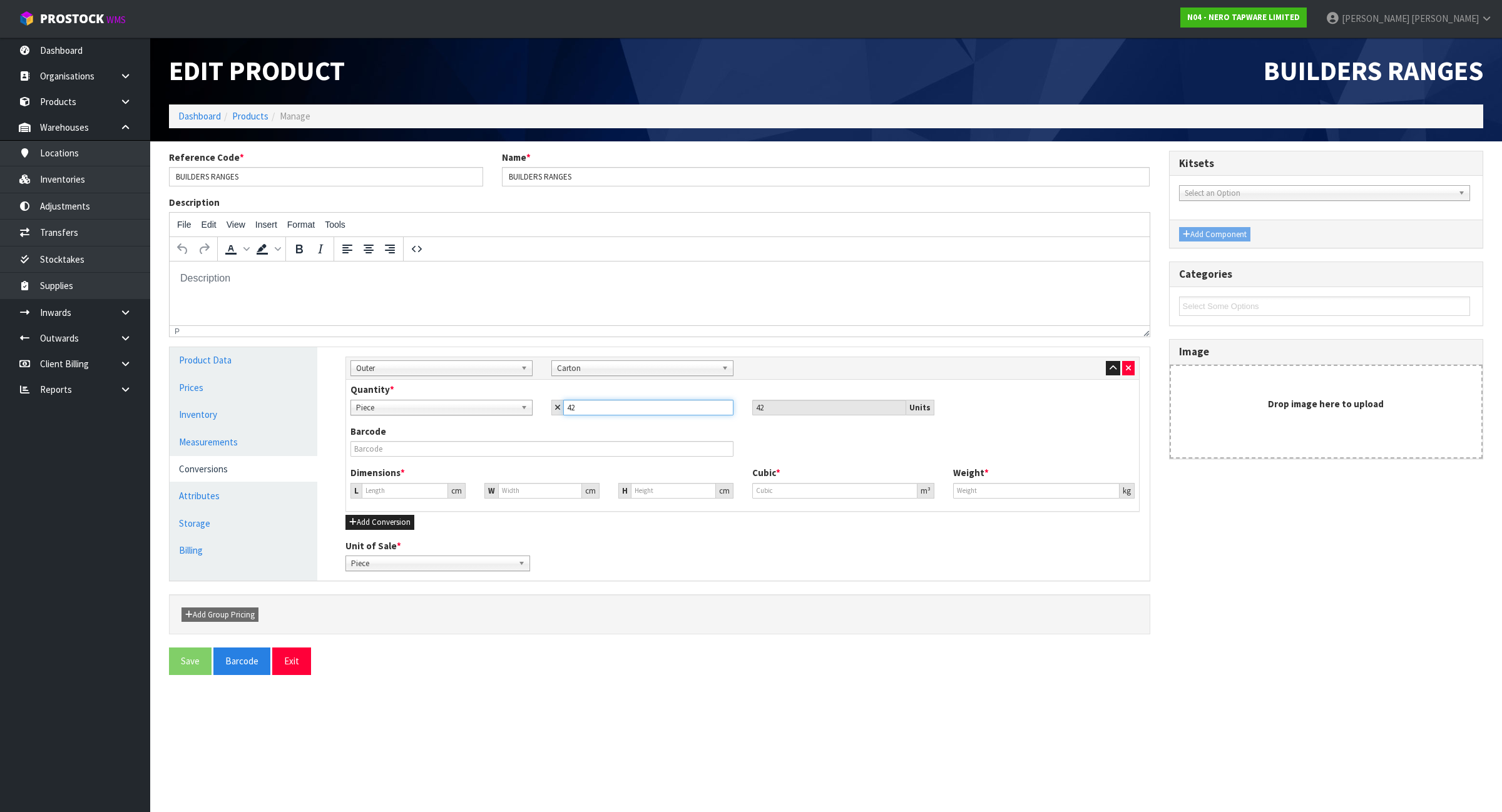
type input "42"
type input "37.702"
type input "0.053592"
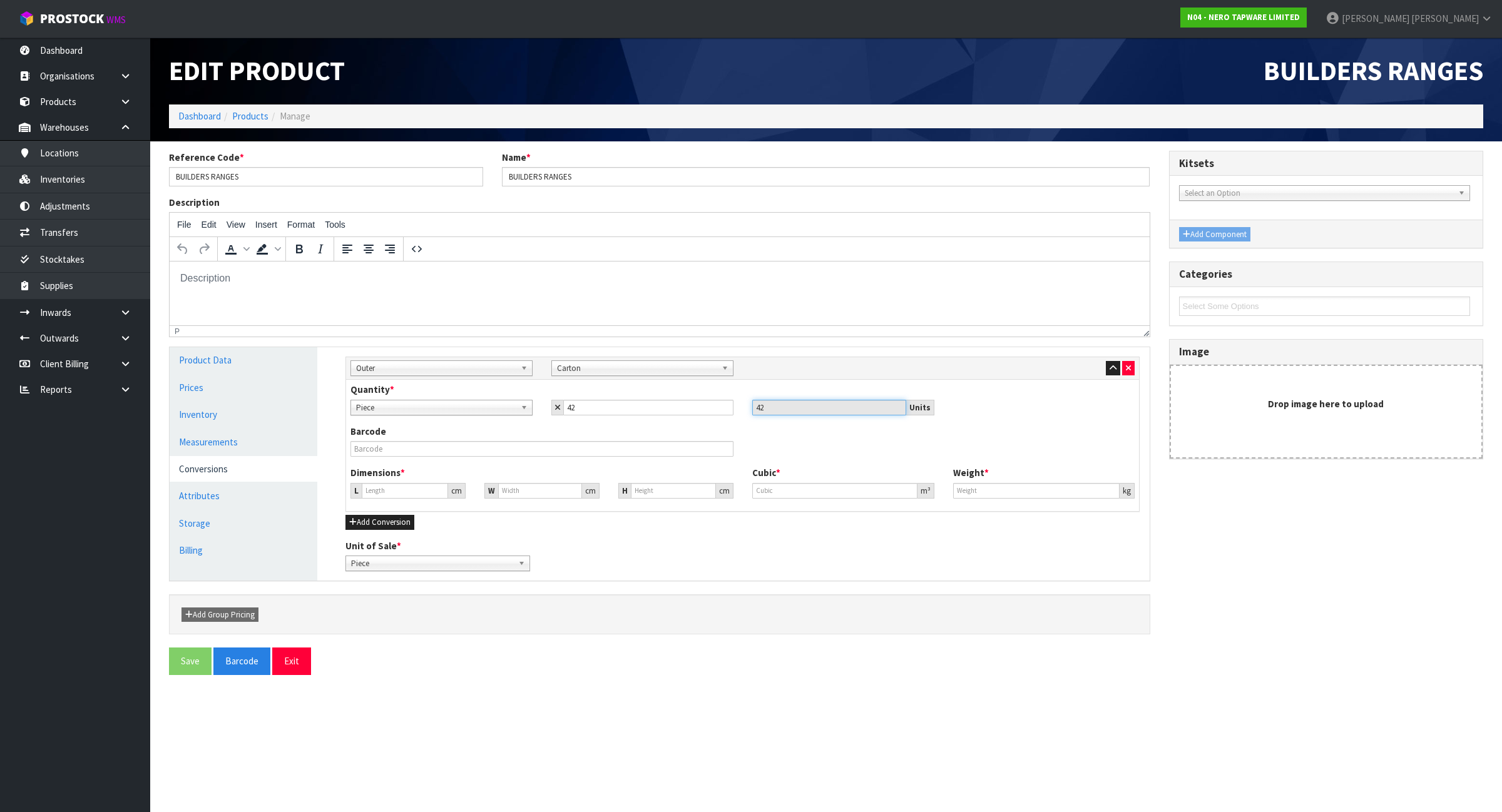
type input "14.7"
type input "4"
type input "0.005686"
type input "44"
type input "0.062543"
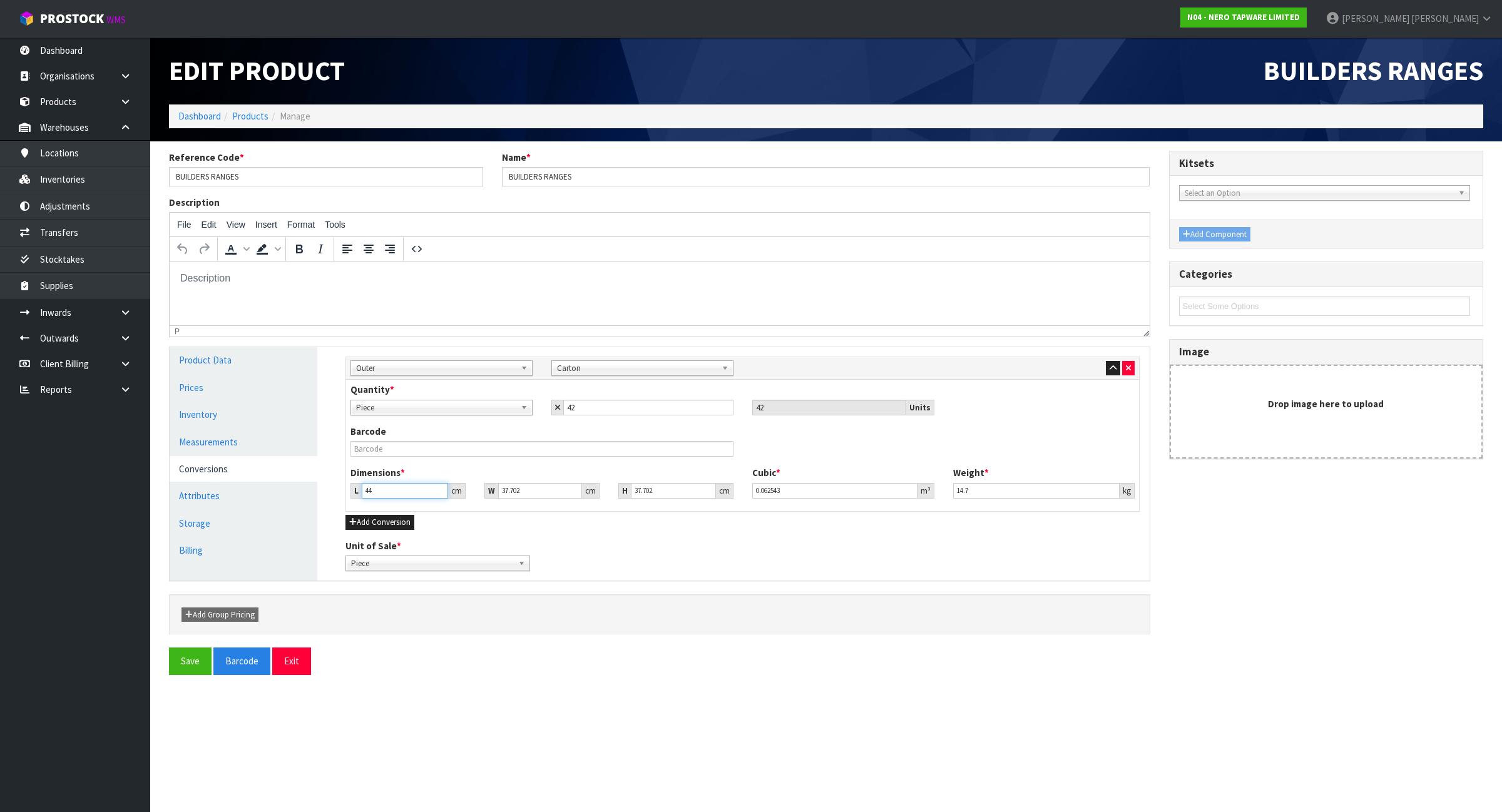
type input "44"
type input "3"
type input "0.004977"
type input "32"
type input "0.053084"
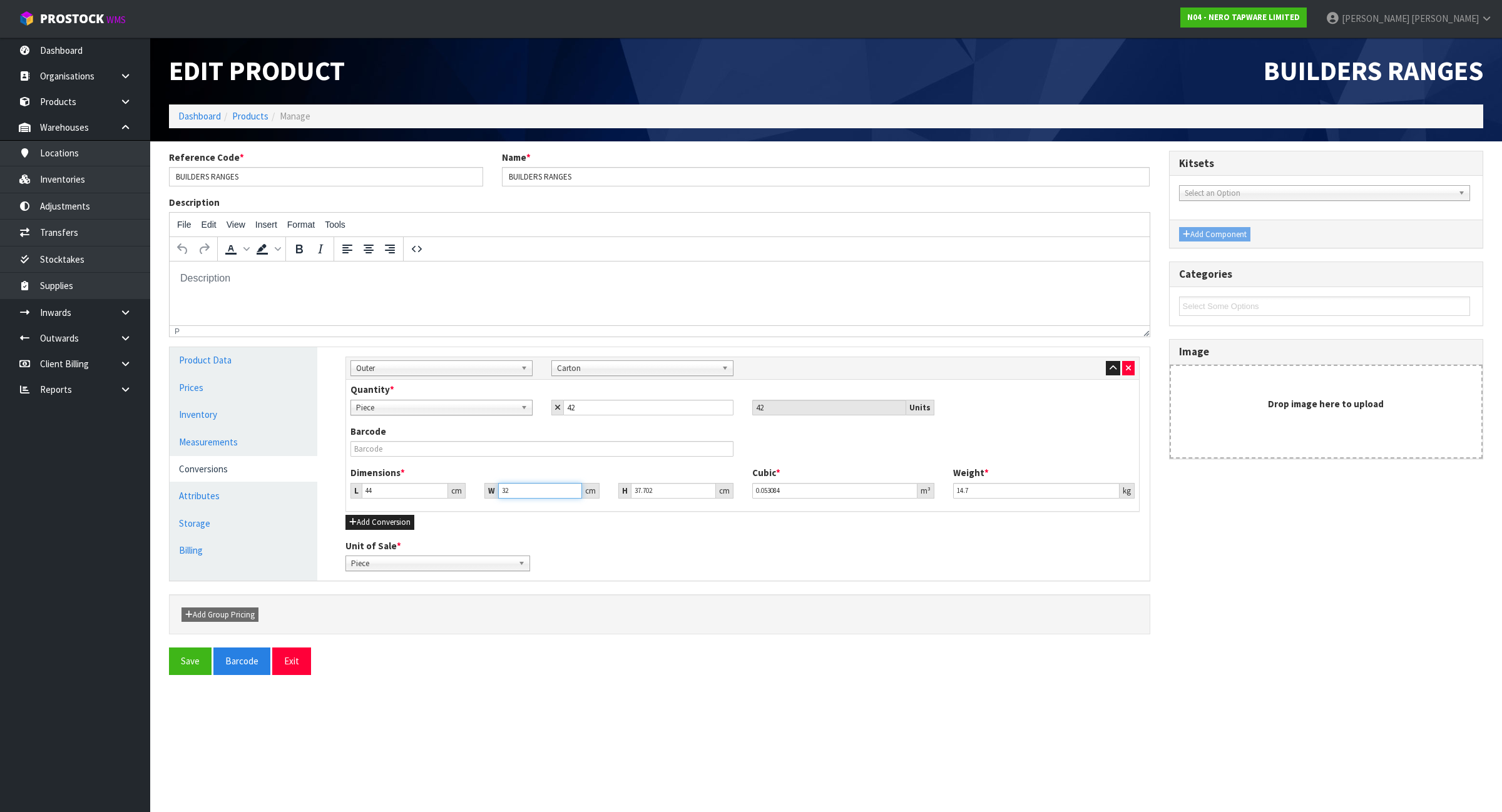
type input "32"
type input "1"
type input "0.001408"
type input "18"
type input "0.025344"
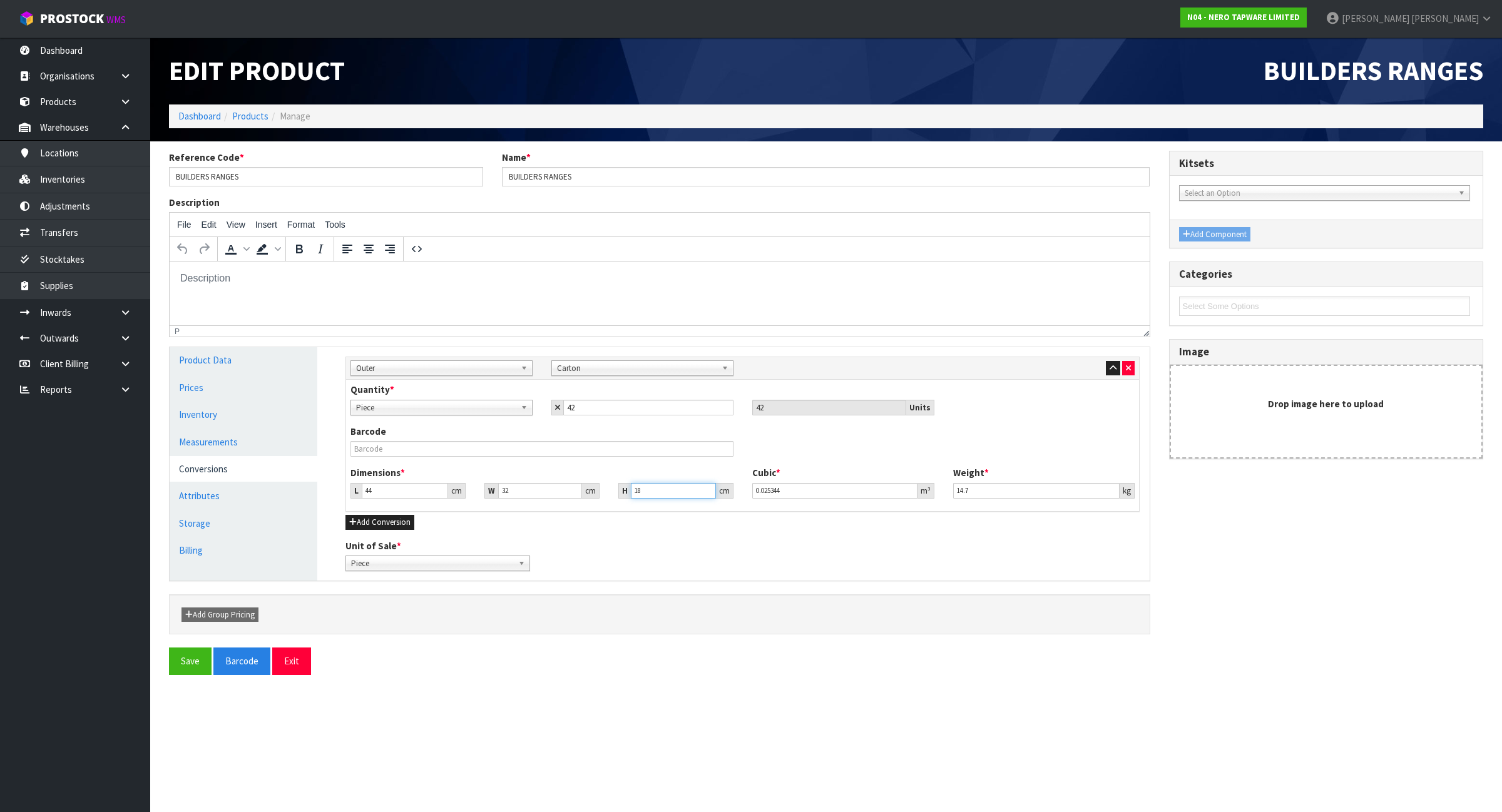
type input "18"
type input "20"
click at [680, 413] on input "42" at bounding box center [648, 408] width 170 height 15
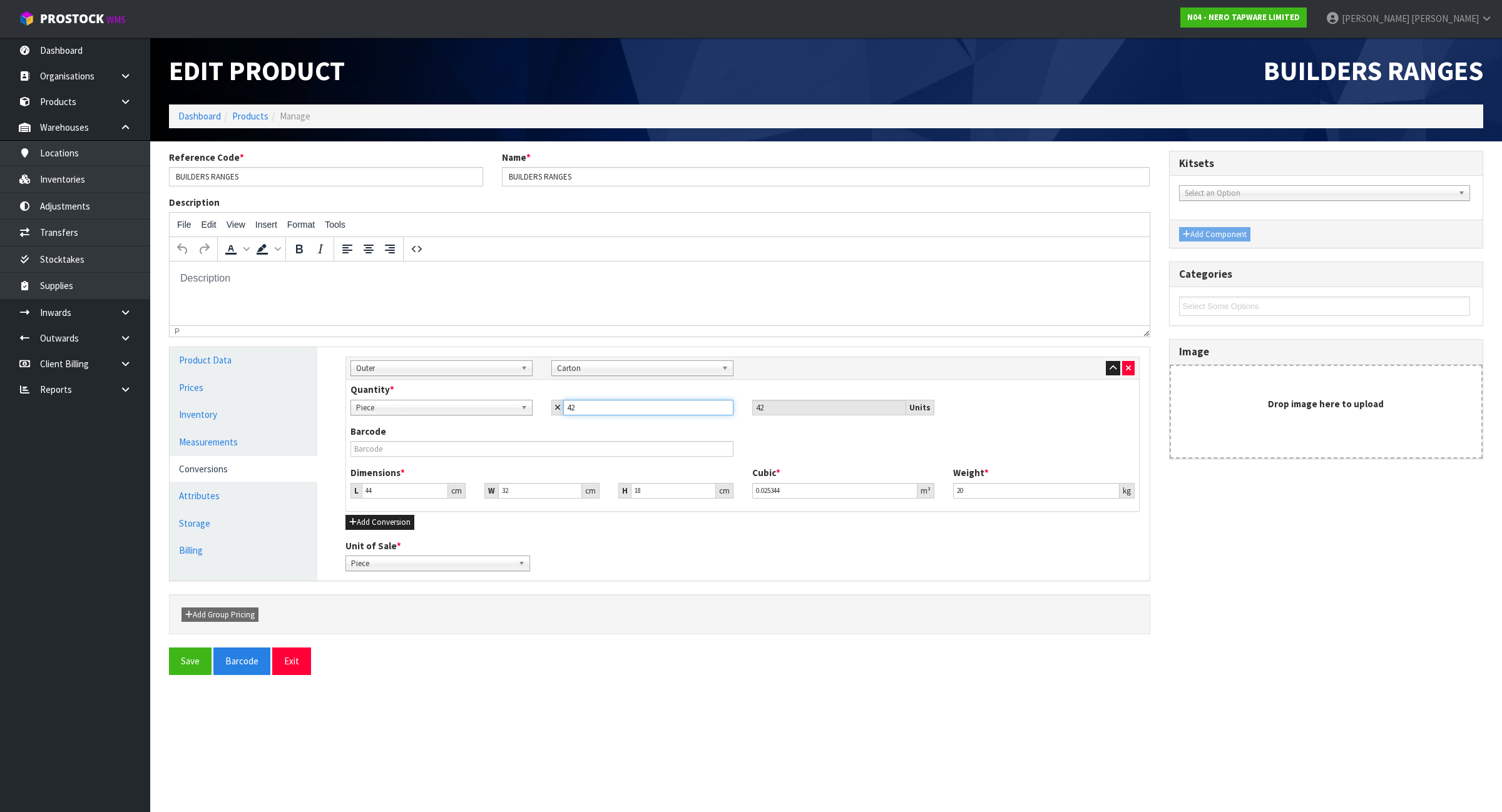
click at [680, 413] on input "42" at bounding box center [648, 408] width 170 height 15
type input "6"
type input "60"
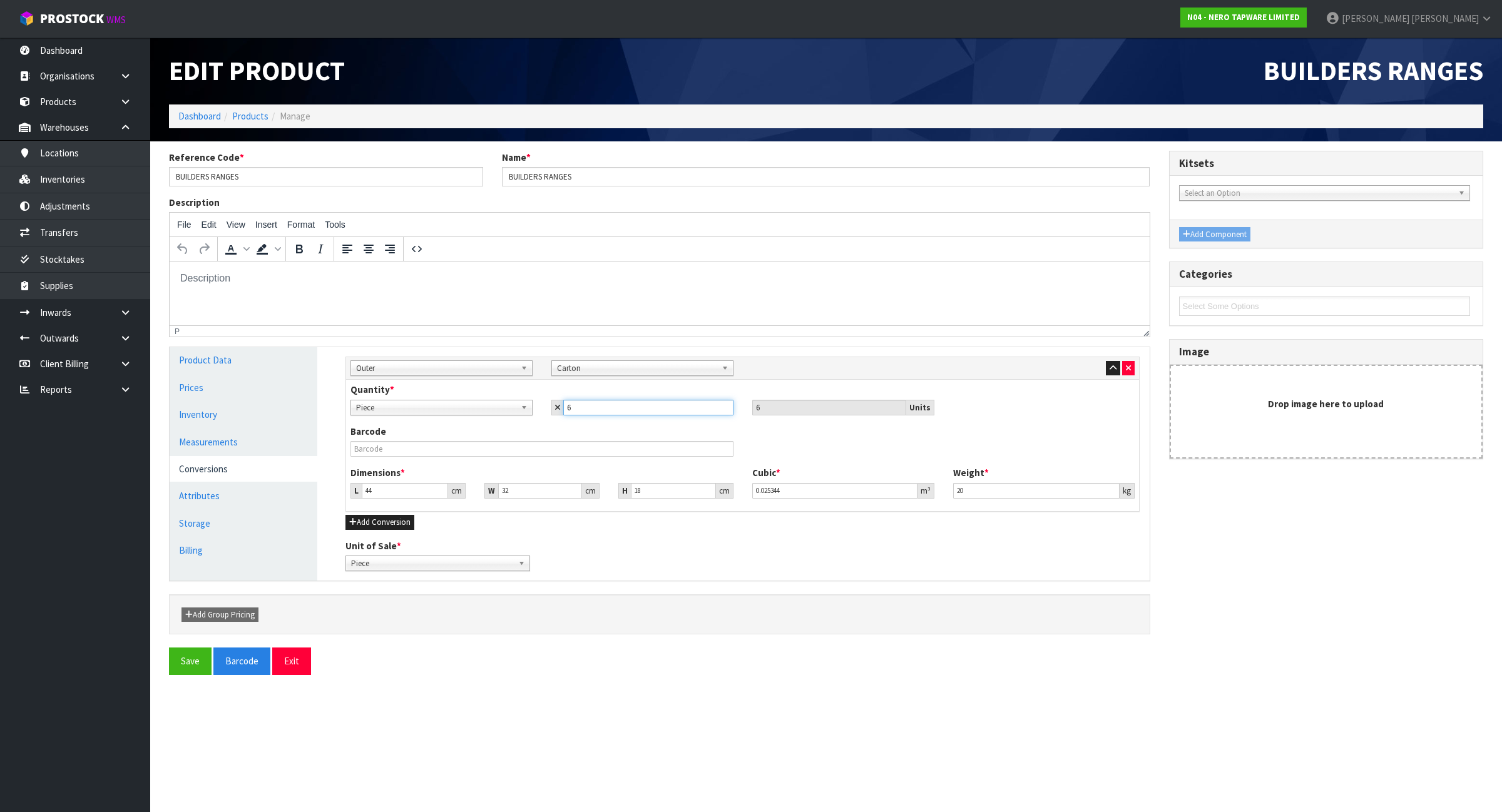
type input "60"
click at [242, 448] on link "Measurements" at bounding box center [243, 442] width 148 height 26
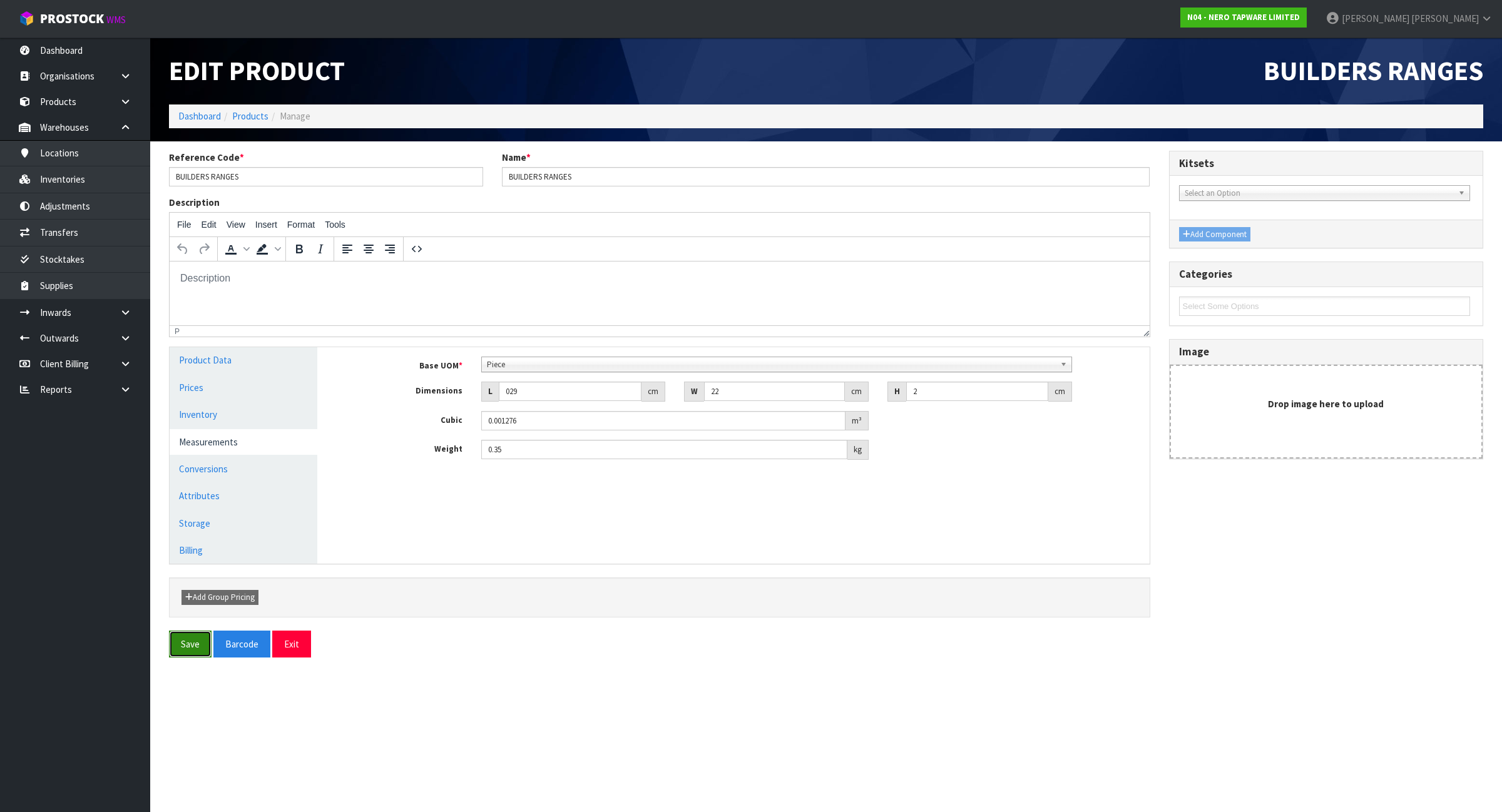
click at [198, 649] on button "Save" at bounding box center [190, 644] width 42 height 27
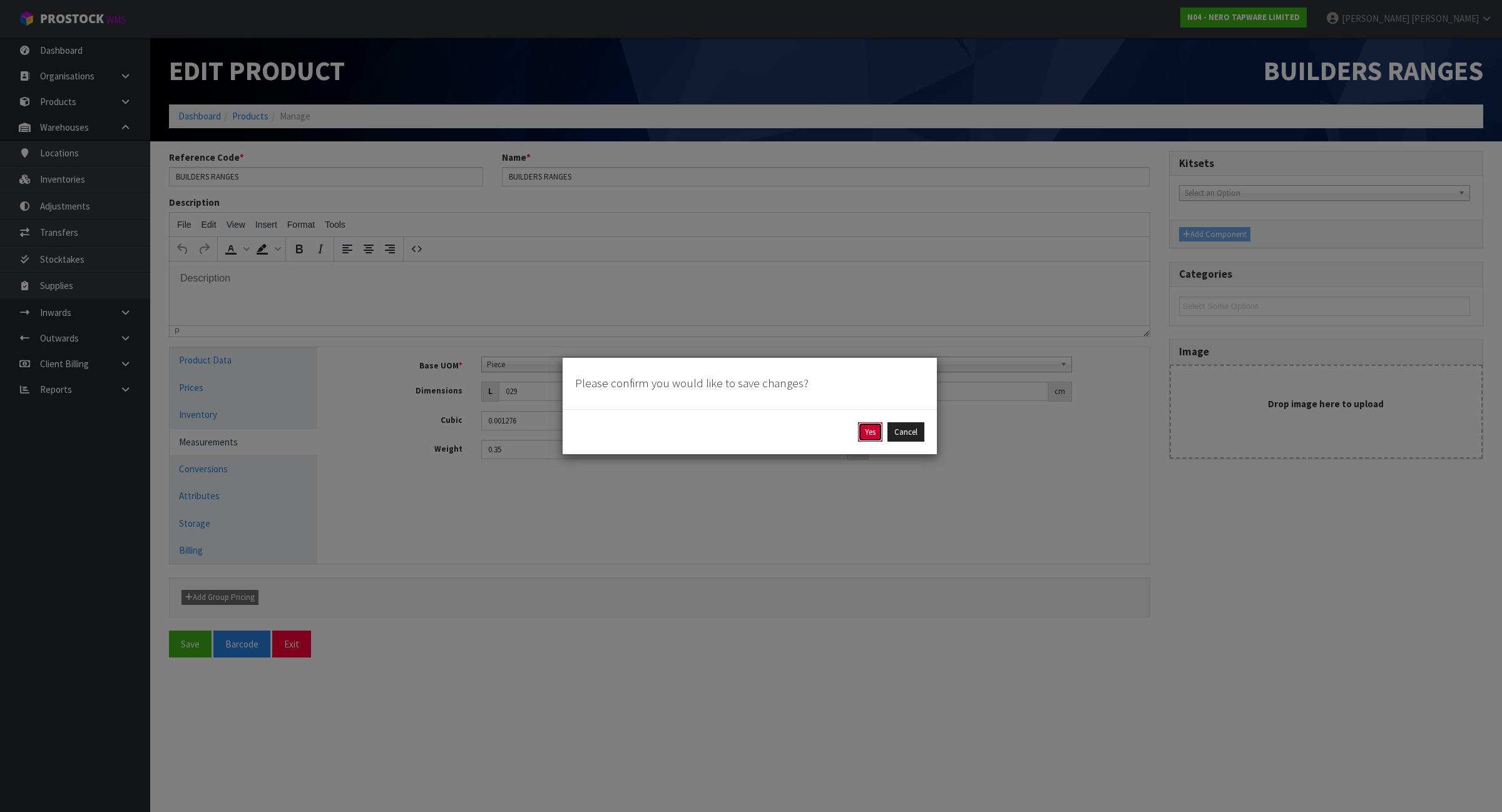
click at [867, 432] on button "Yes" at bounding box center [870, 432] width 24 height 20
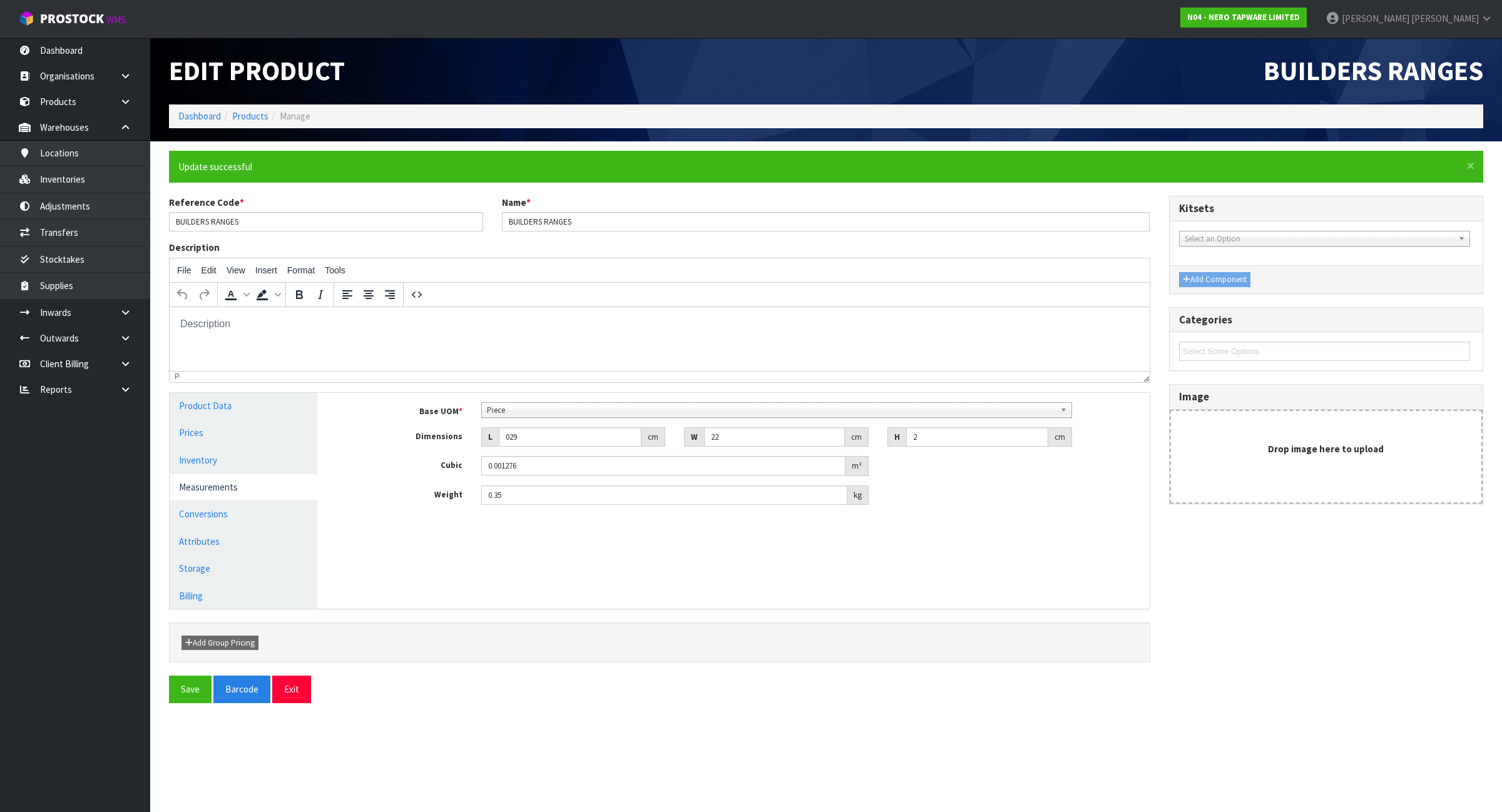
type input "29"
click at [274, 508] on link "Conversions" at bounding box center [243, 514] width 148 height 26
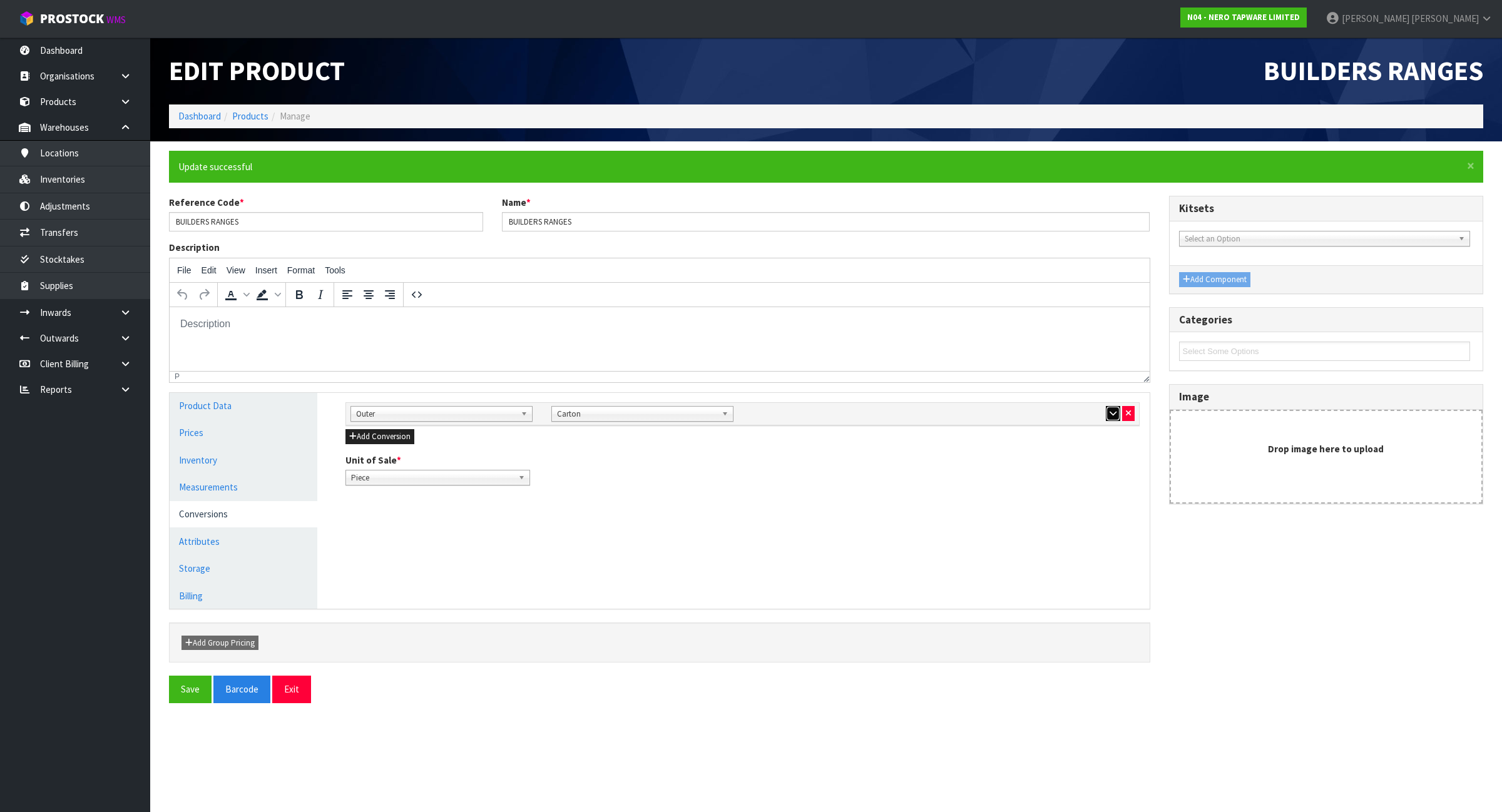
click at [1111, 410] on icon "button" at bounding box center [1112, 413] width 7 height 8
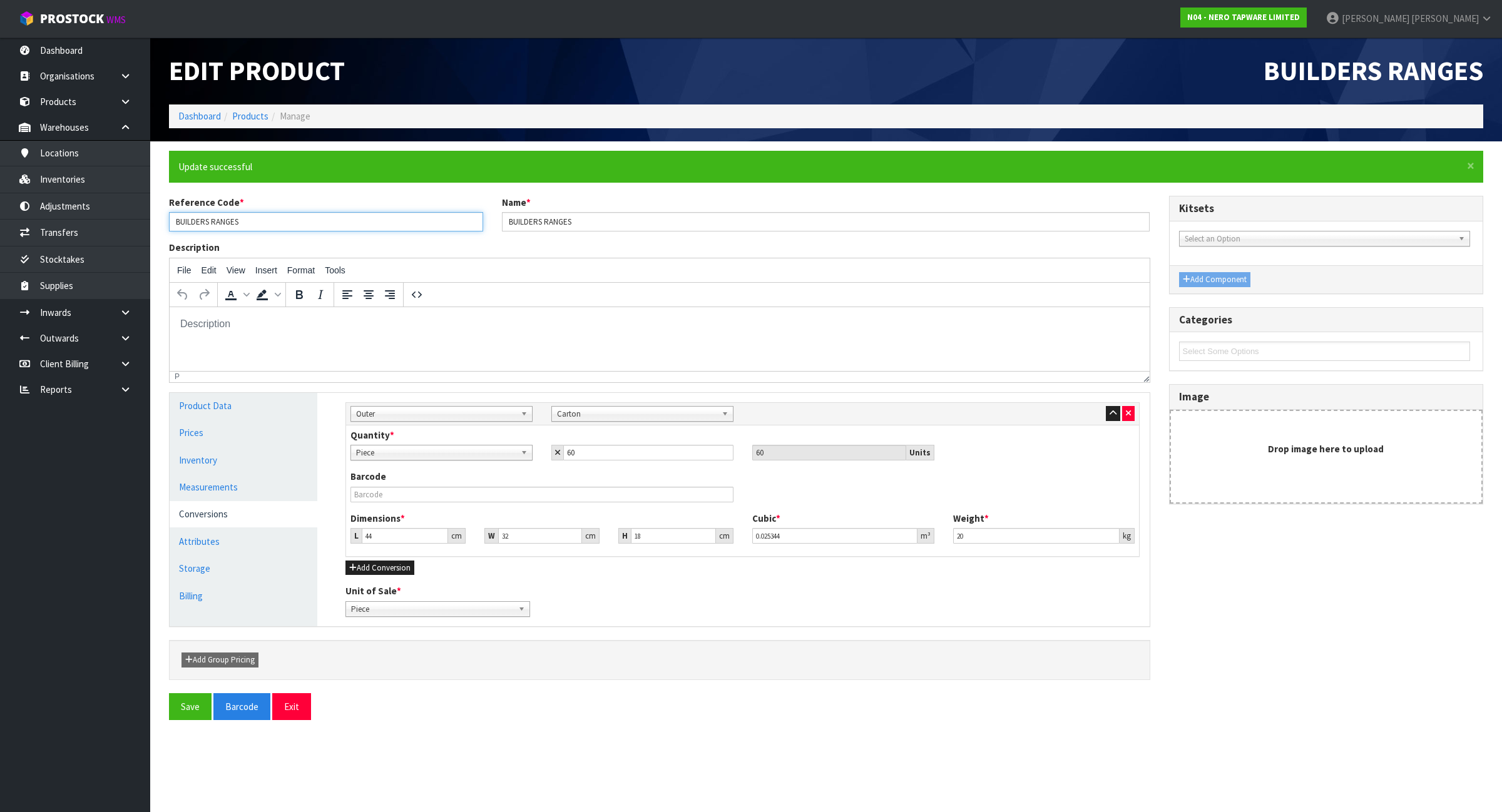
click at [321, 230] on input "BUILDERS RANGES" at bounding box center [325, 221] width 314 height 19
click at [80, 175] on link "Inventories" at bounding box center [75, 179] width 150 height 26
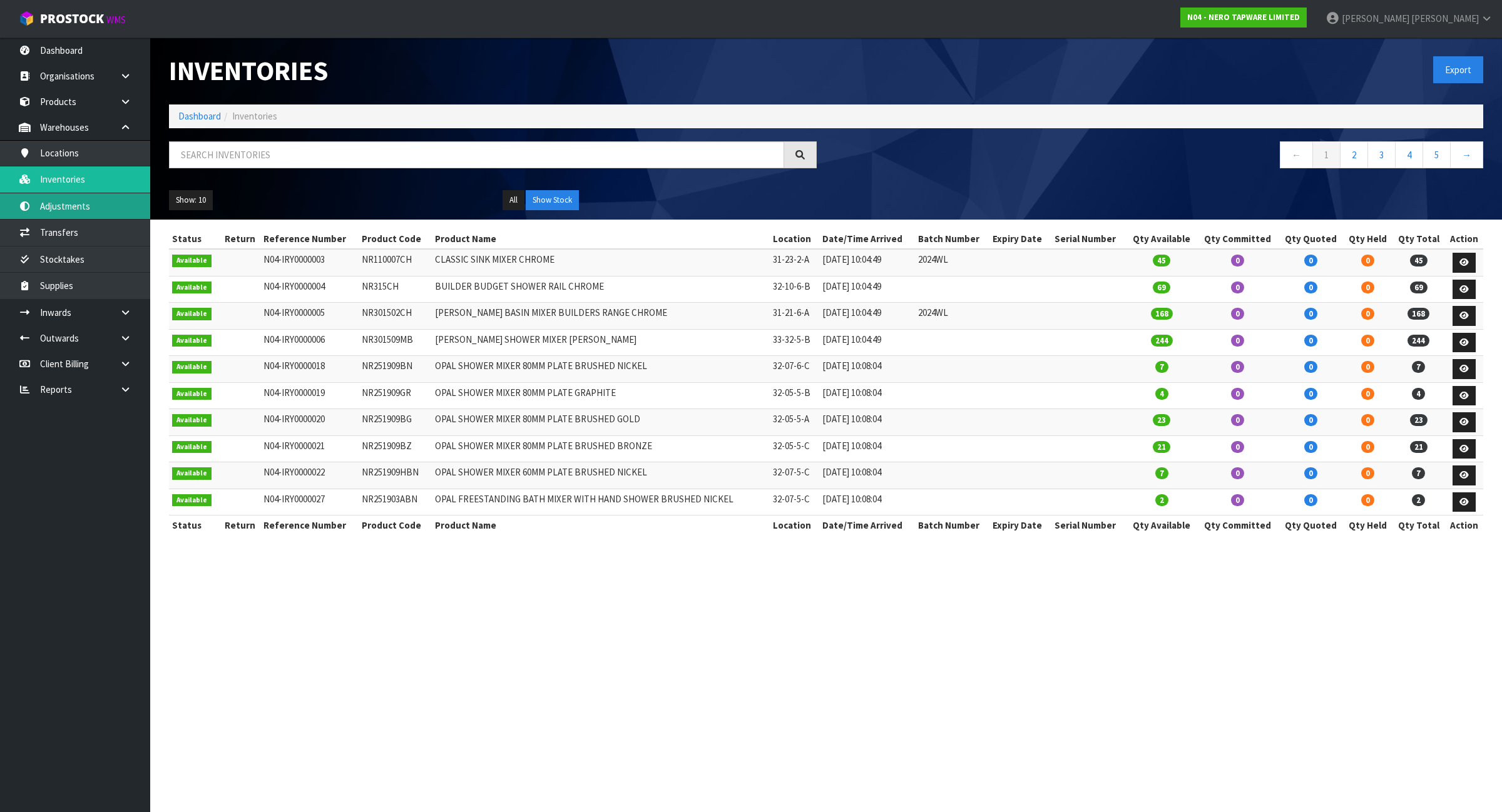
click at [98, 213] on link "Adjustments" at bounding box center [75, 206] width 150 height 26
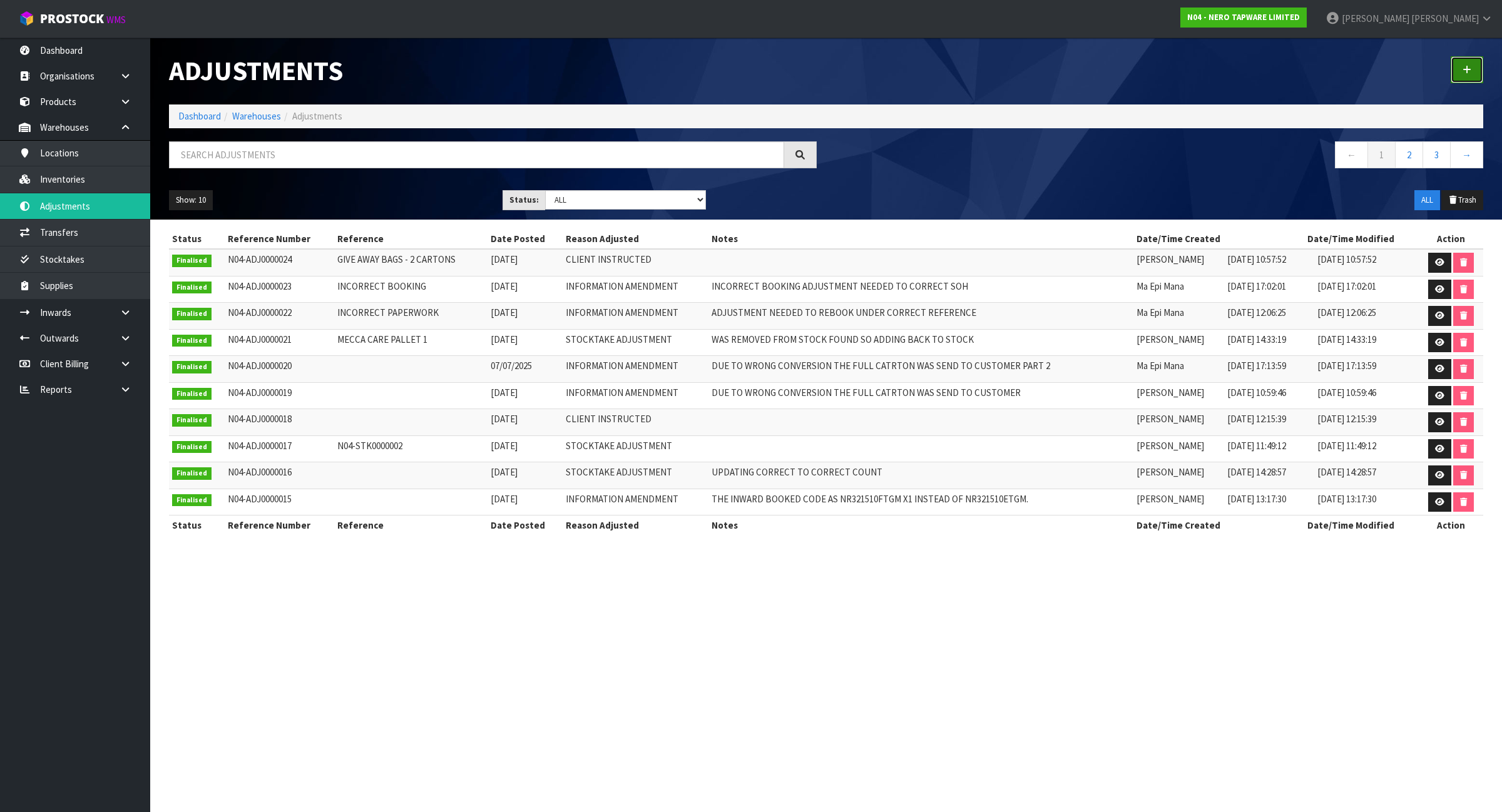
click at [1466, 67] on icon at bounding box center [1467, 69] width 9 height 10
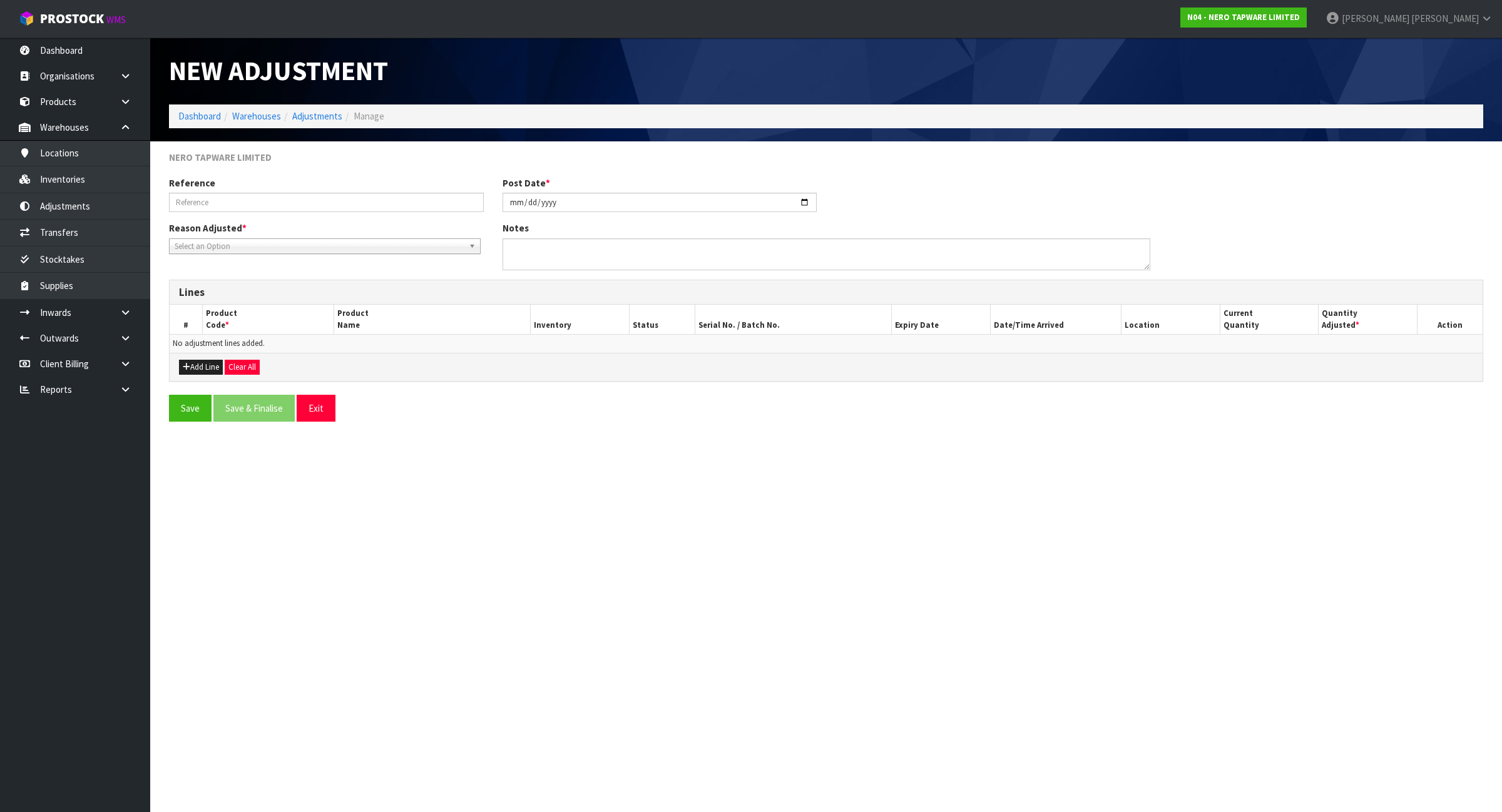
click at [282, 250] on span "Select an Option" at bounding box center [319, 246] width 289 height 15
click at [269, 302] on li "Client Instructed" at bounding box center [325, 297] width 306 height 15
click at [252, 200] on input "text" at bounding box center [326, 202] width 315 height 19
type input "A"
click at [255, 205] on input "BOOKED UNDER PALLAET NEED" at bounding box center [326, 202] width 315 height 19
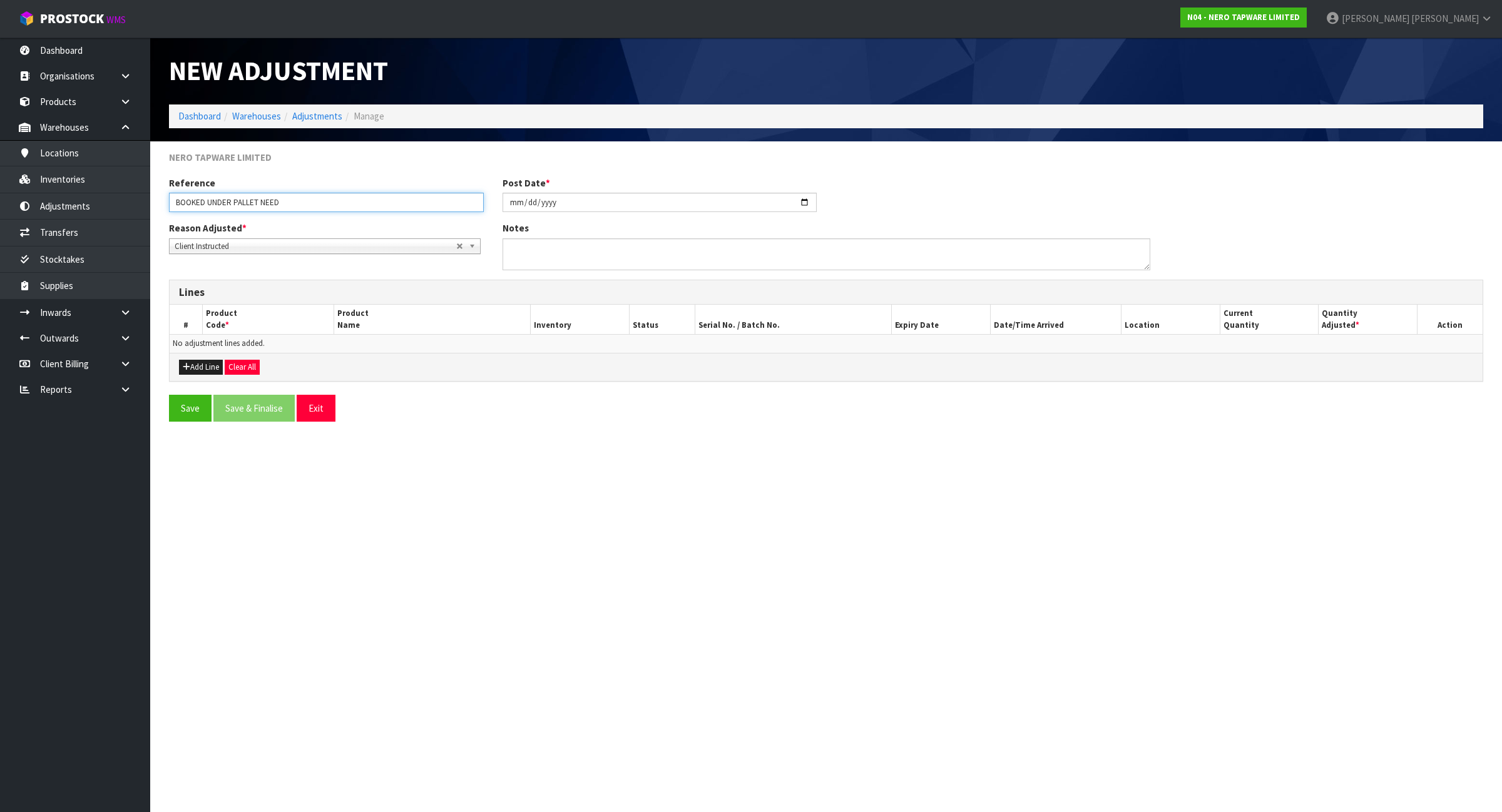
click at [296, 207] on input "BOOKED UNDER PALLET NEED" at bounding box center [326, 202] width 315 height 19
type input "BOOKED UNDER PALLET NEED ONE CARTON FOR ORDER"
click at [180, 377] on div "Add Line Clear All" at bounding box center [825, 367] width 1313 height 28
click at [191, 370] on button "Add Line" at bounding box center [201, 367] width 44 height 15
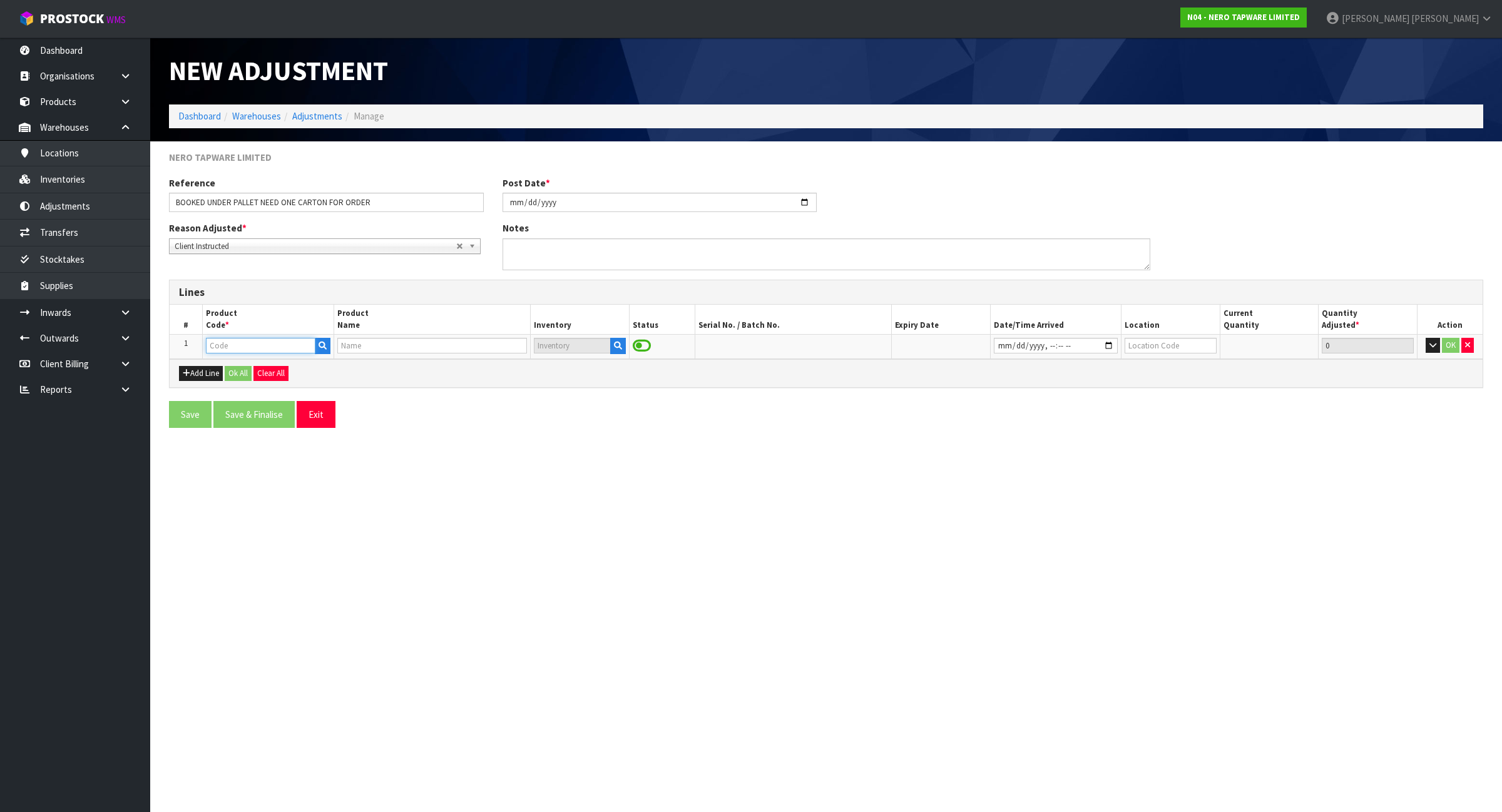
click at [257, 350] on input "text" at bounding box center [261, 345] width 110 height 15
paste input "BUILDERS RANGES"
type input "BUILDERS RANGES"
click at [259, 361] on strong "BUILDERS RANGES" at bounding box center [258, 367] width 78 height 12
type input "BUILDERS RANGES"
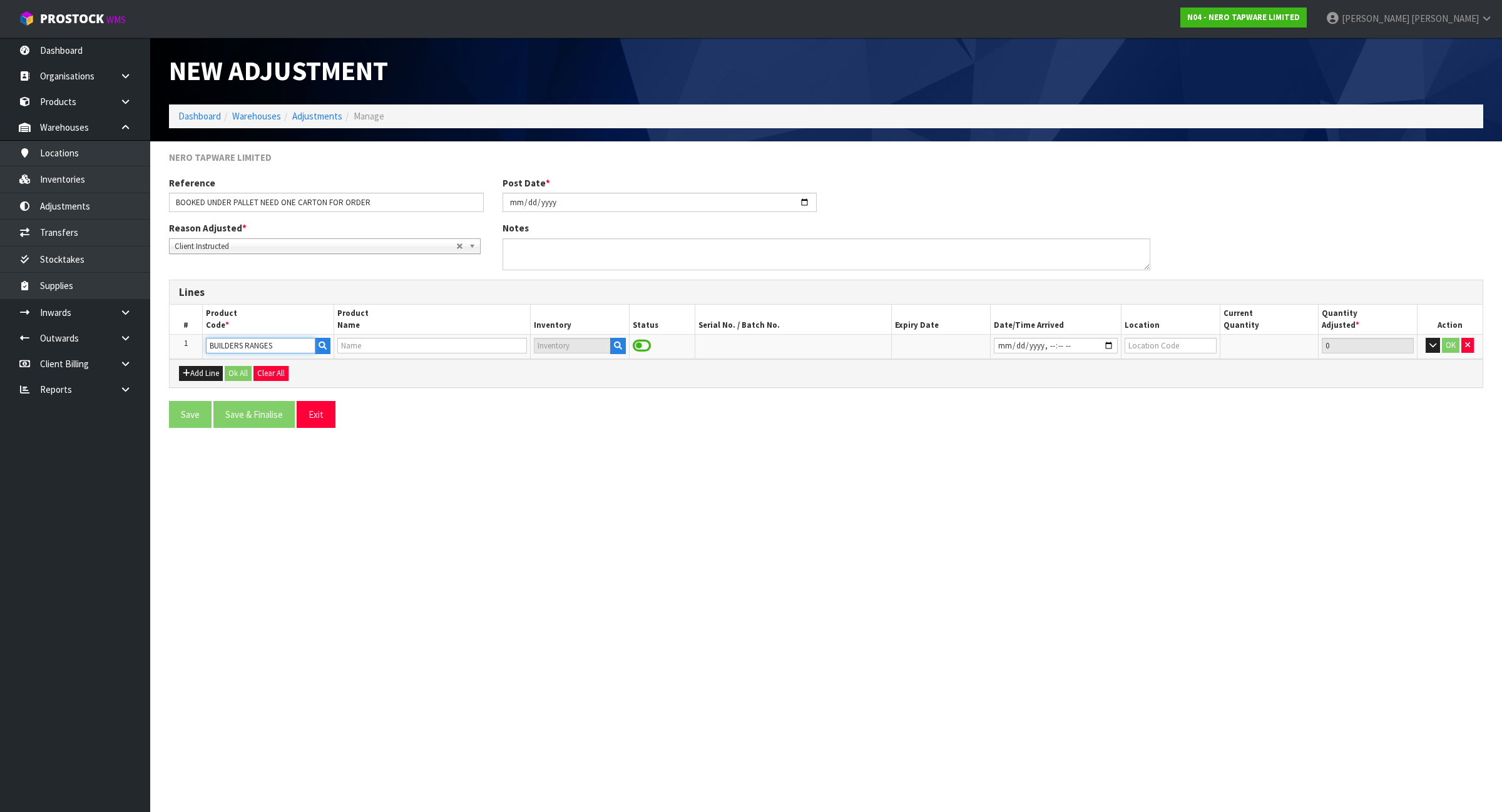
type input "BUILDERS RANGES"
click at [1109, 347] on input "datetime-local" at bounding box center [1056, 345] width 125 height 15
type input "2025-08-15T15:14"
click at [1184, 345] on input "text" at bounding box center [1170, 345] width 91 height 15
type input "32-37-1-A"
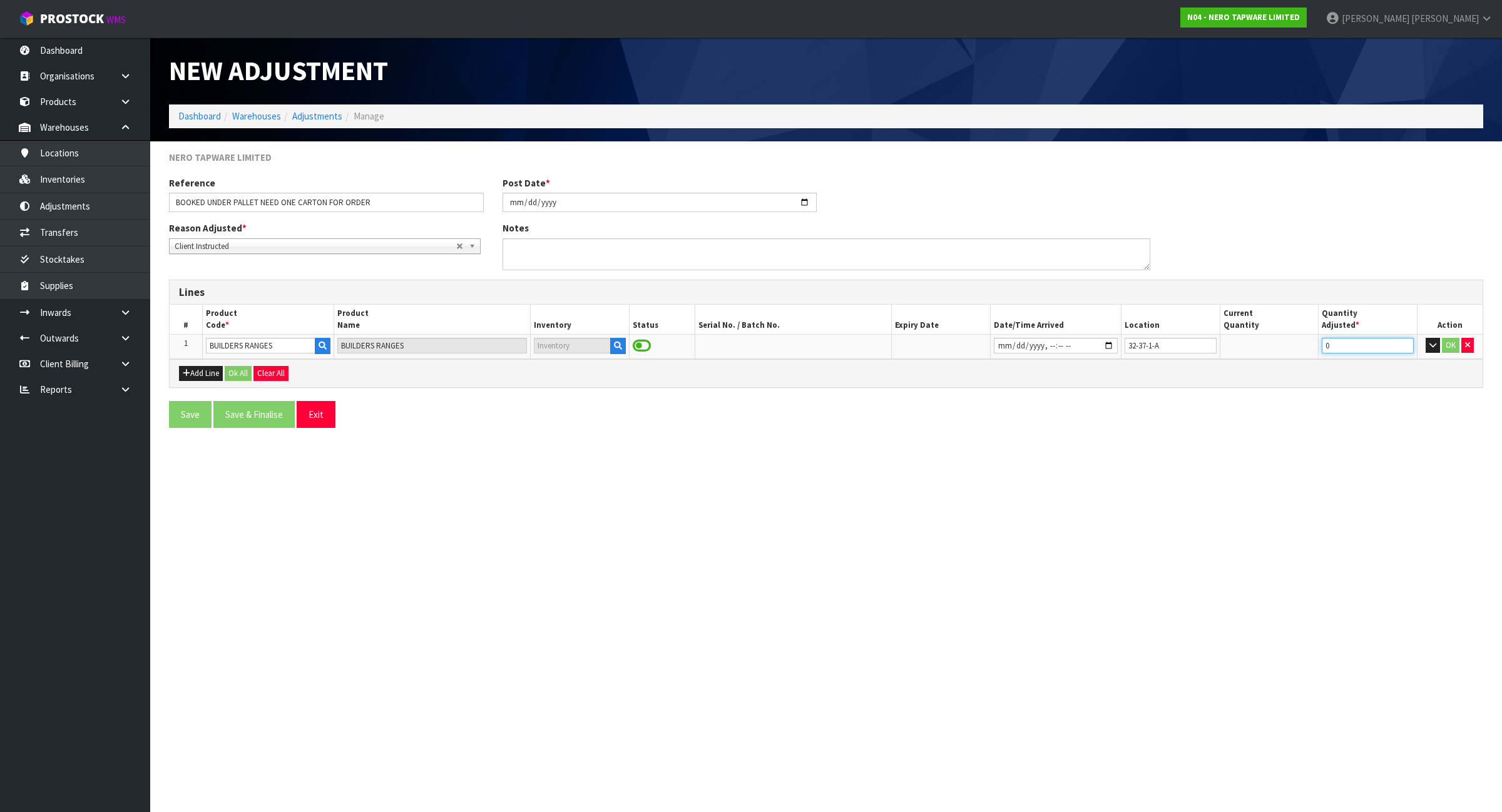
drag, startPoint x: 1339, startPoint y: 356, endPoint x: 1250, endPoint y: 354, distance: 89.0
click at [1250, 354] on tr "1 BUILDERS RANGES BUILDERS RANGES 32-37-1-A 0 OK" at bounding box center [825, 347] width 1313 height 24
type input "1"
click at [1452, 345] on button "OK" at bounding box center [1450, 345] width 17 height 15
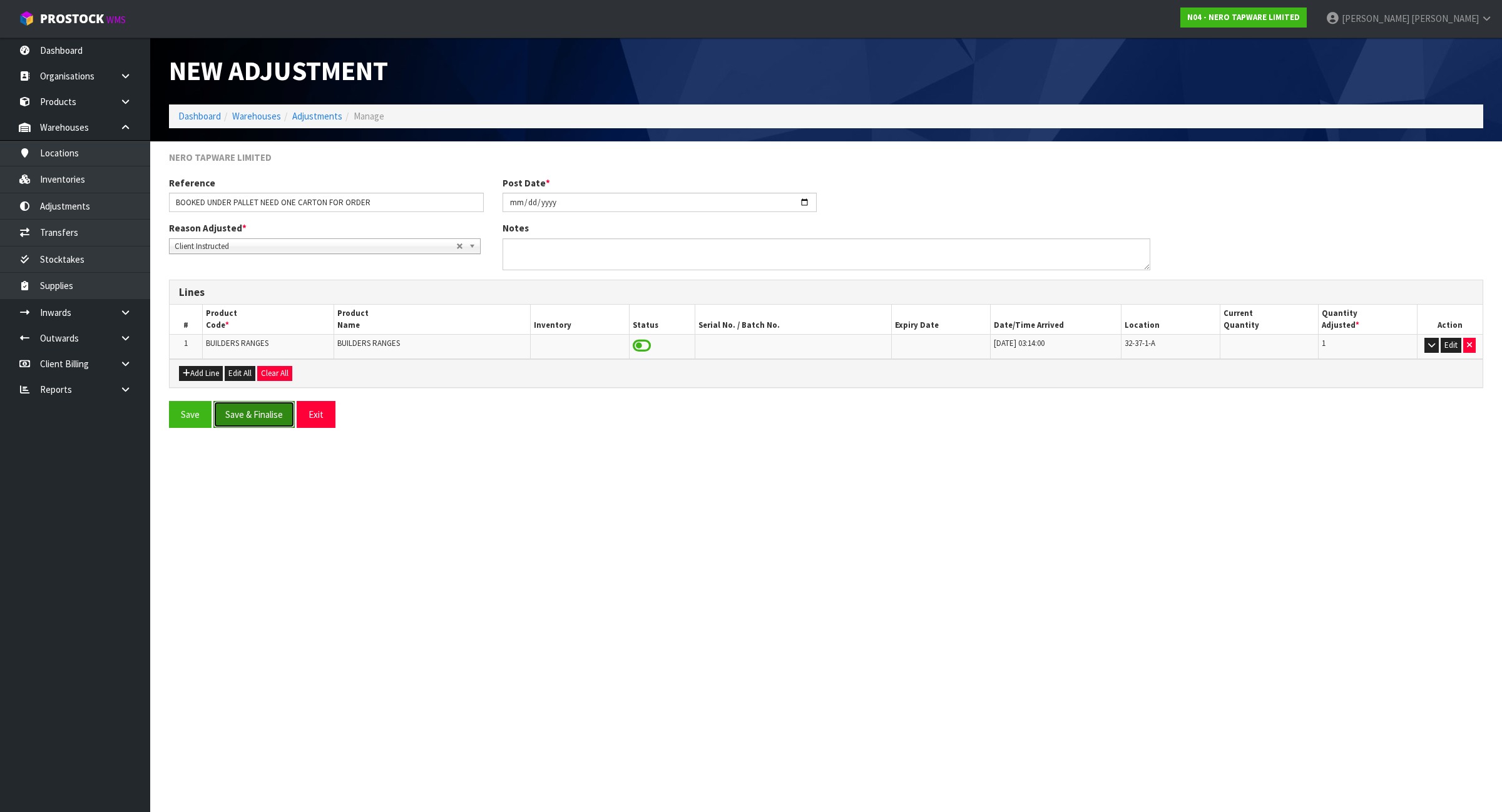
click at [264, 418] on button "Save & Finalise" at bounding box center [254, 415] width 82 height 27
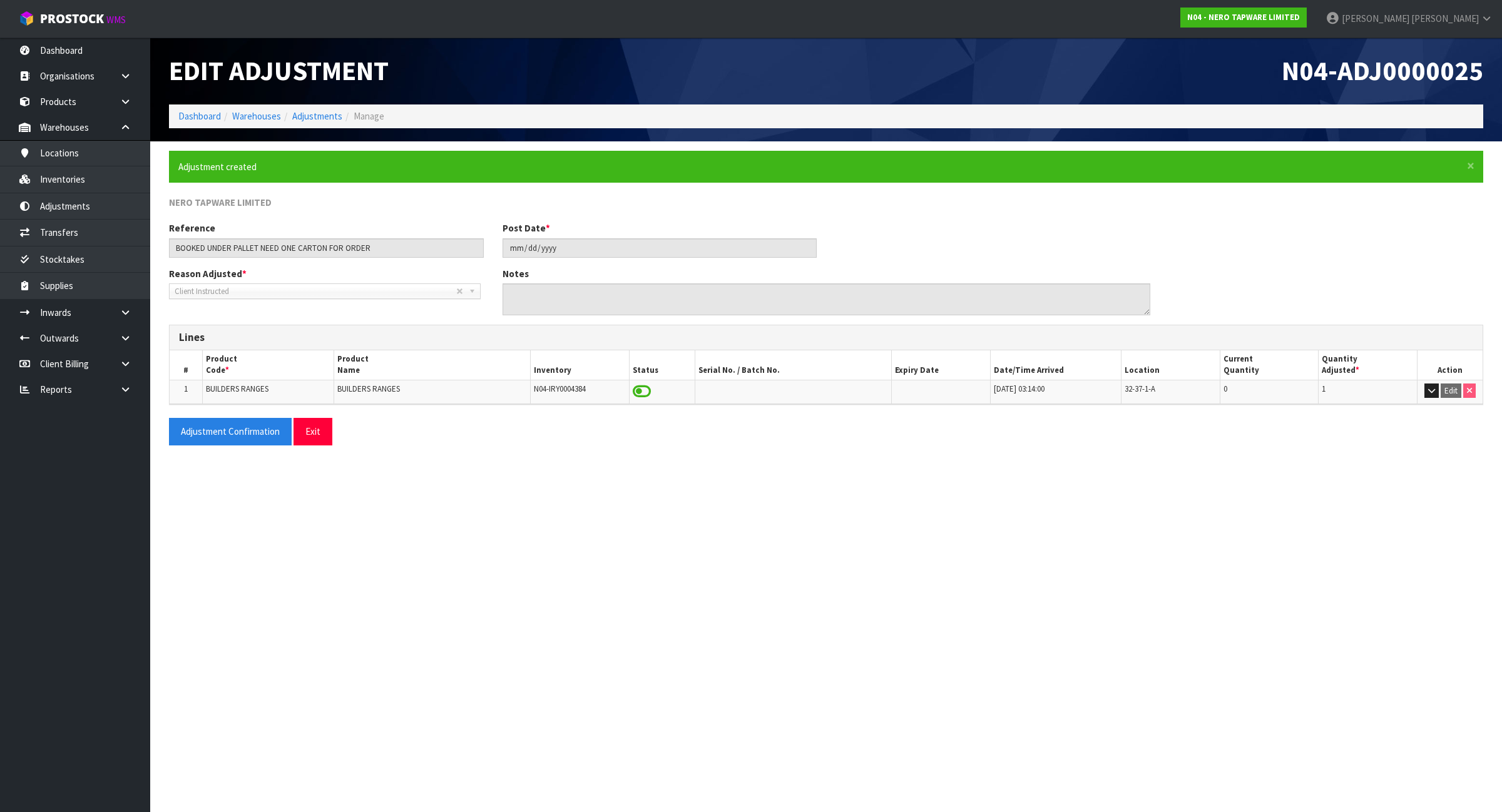
click at [220, 383] on td "BUILDERS RANGES" at bounding box center [268, 392] width 132 height 24
copy tr "BUILDERS RANGES"
click at [91, 172] on link "Inventories" at bounding box center [75, 179] width 150 height 26
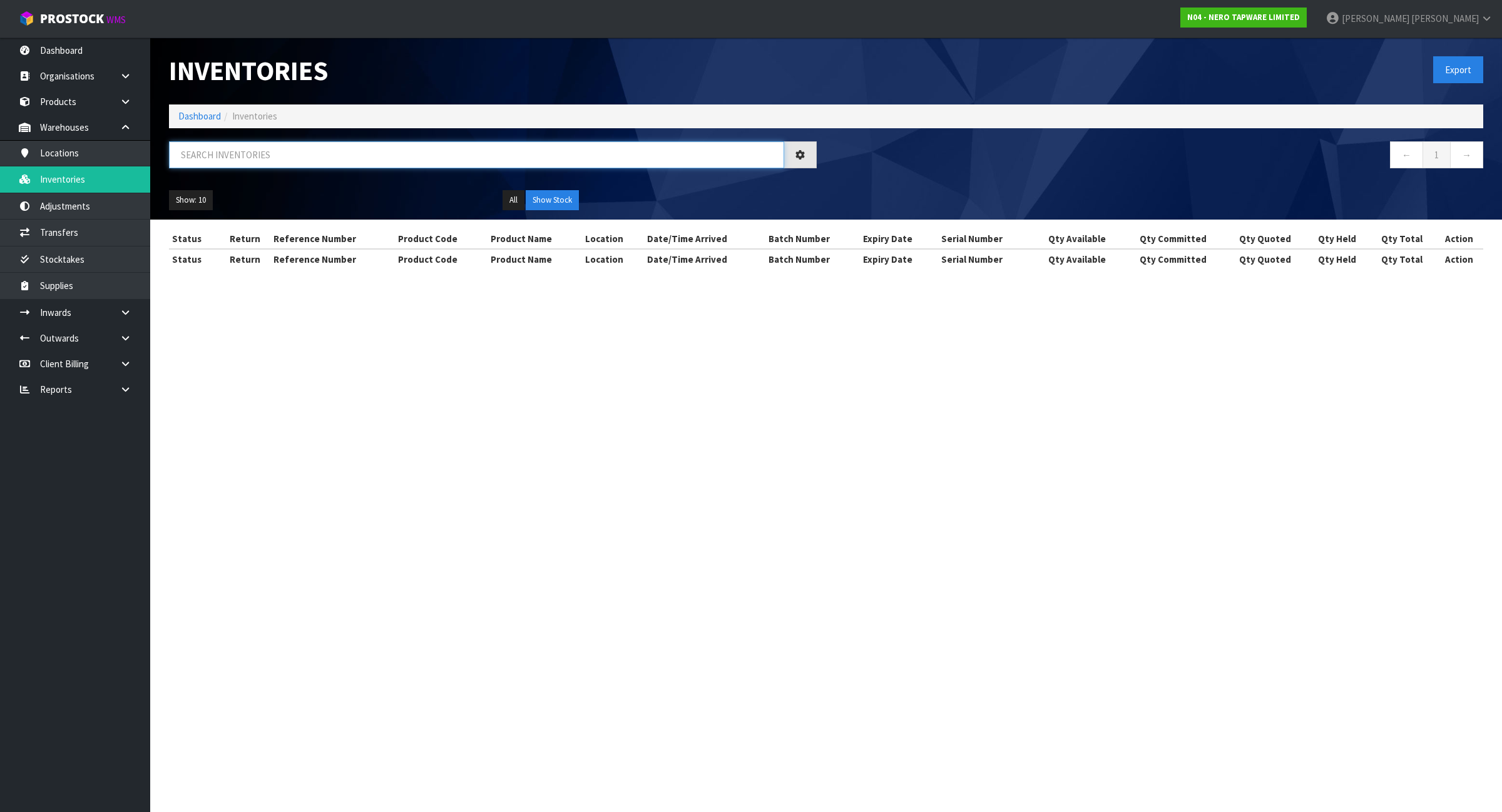
click at [326, 163] on input "text" at bounding box center [476, 155] width 615 height 27
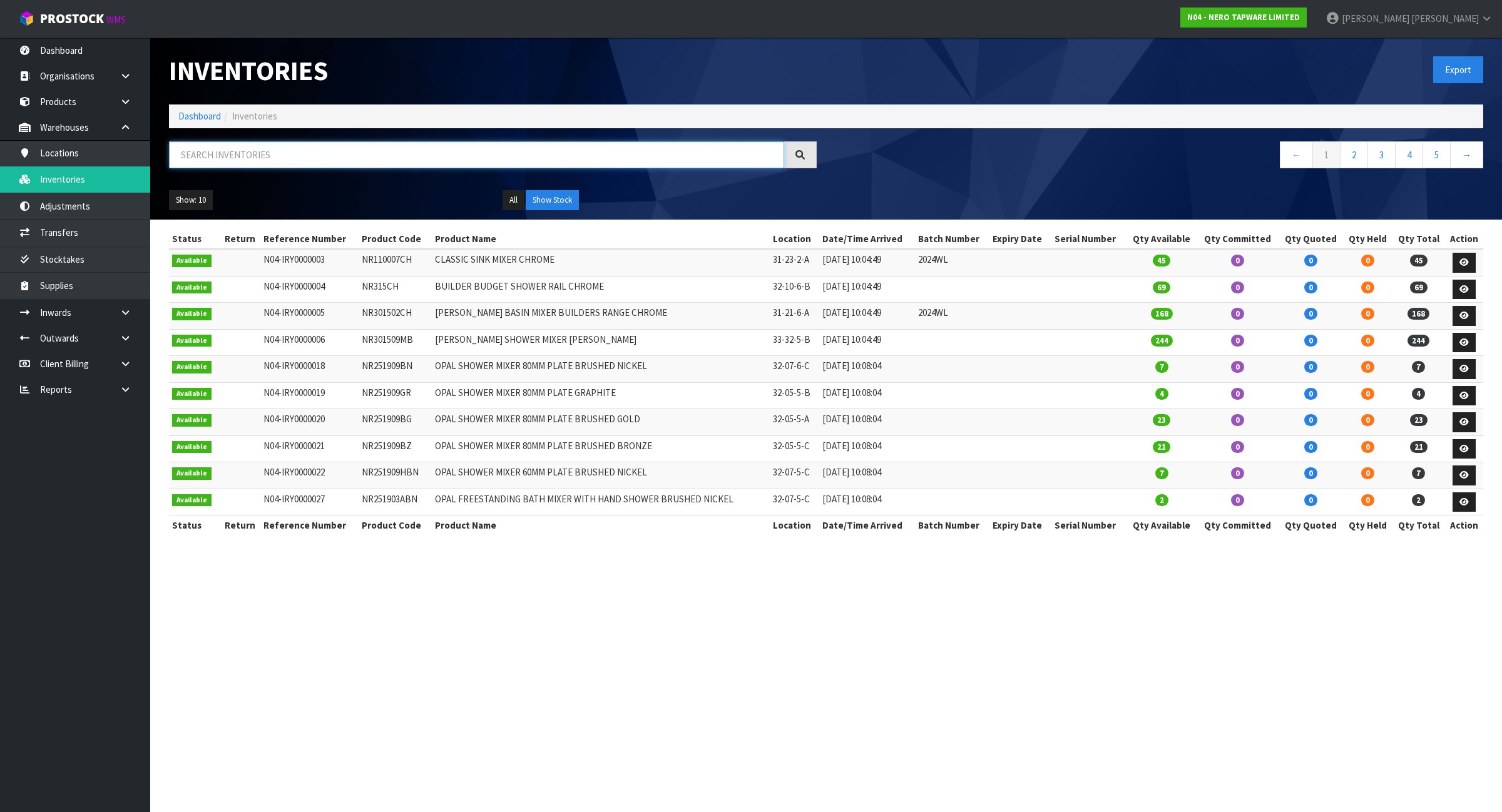
paste input "BUILDERS RANGES"
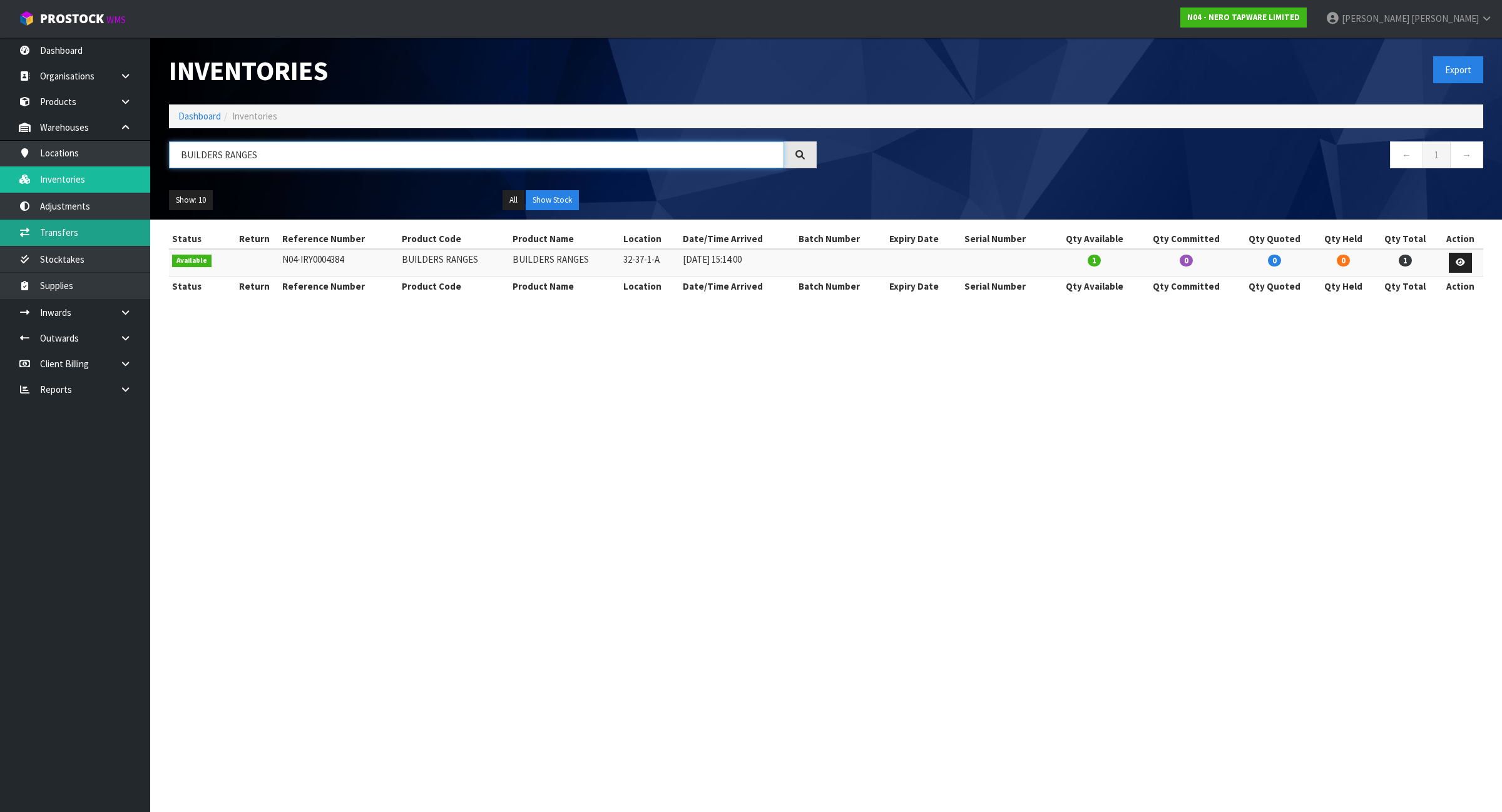
type input "BUILDERS RANGES"
click at [422, 261] on td "BUILDERS RANGES" at bounding box center [454, 263] width 111 height 27
copy tr "BUILDERS RANGES"
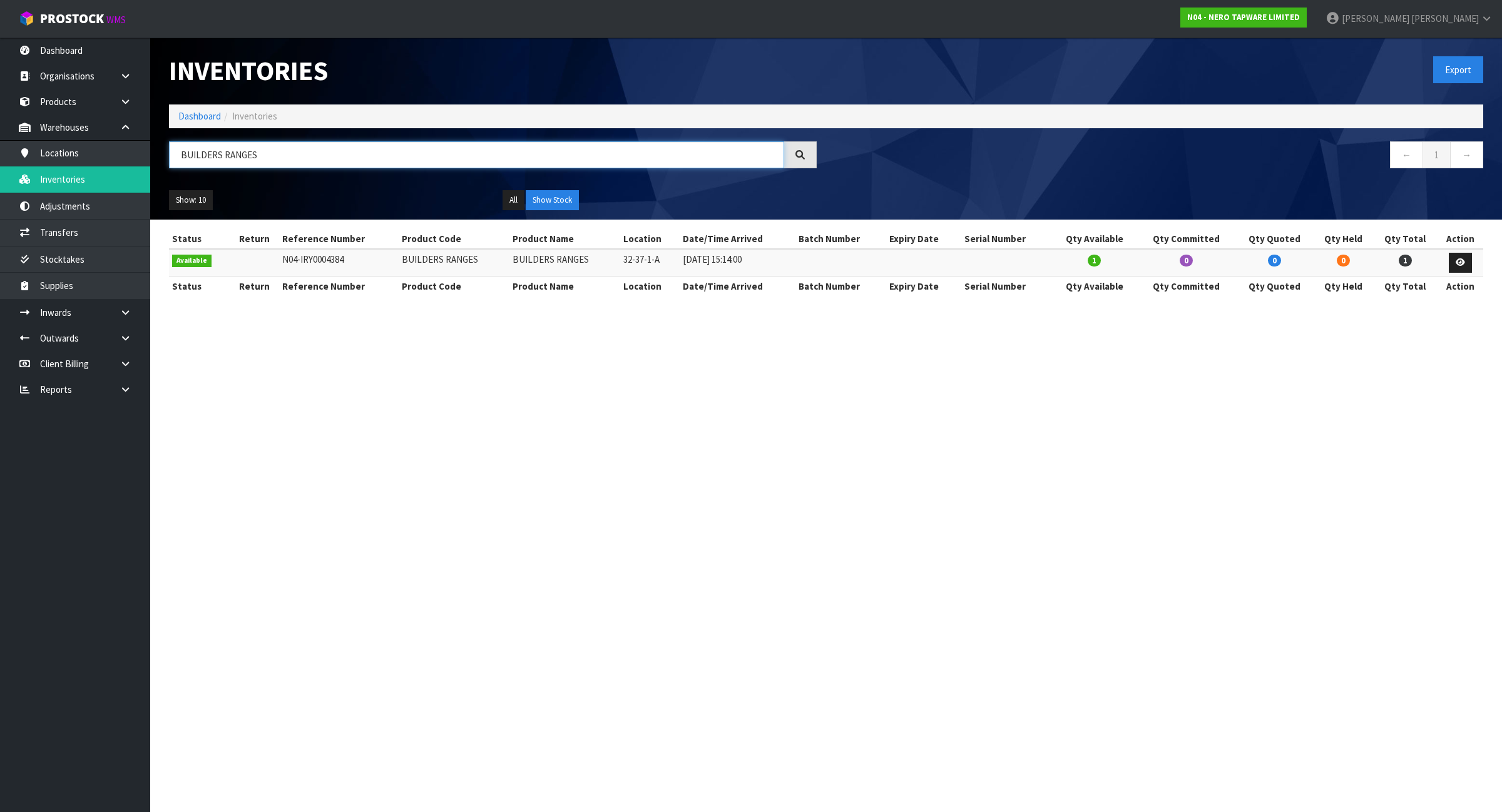
click at [293, 147] on input "BUILDERS RANGES" at bounding box center [476, 155] width 615 height 27
click at [293, 148] on input "BUILDERS RANGES" at bounding box center [476, 155] width 615 height 27
click at [94, 209] on link "Adjustments" at bounding box center [75, 206] width 150 height 26
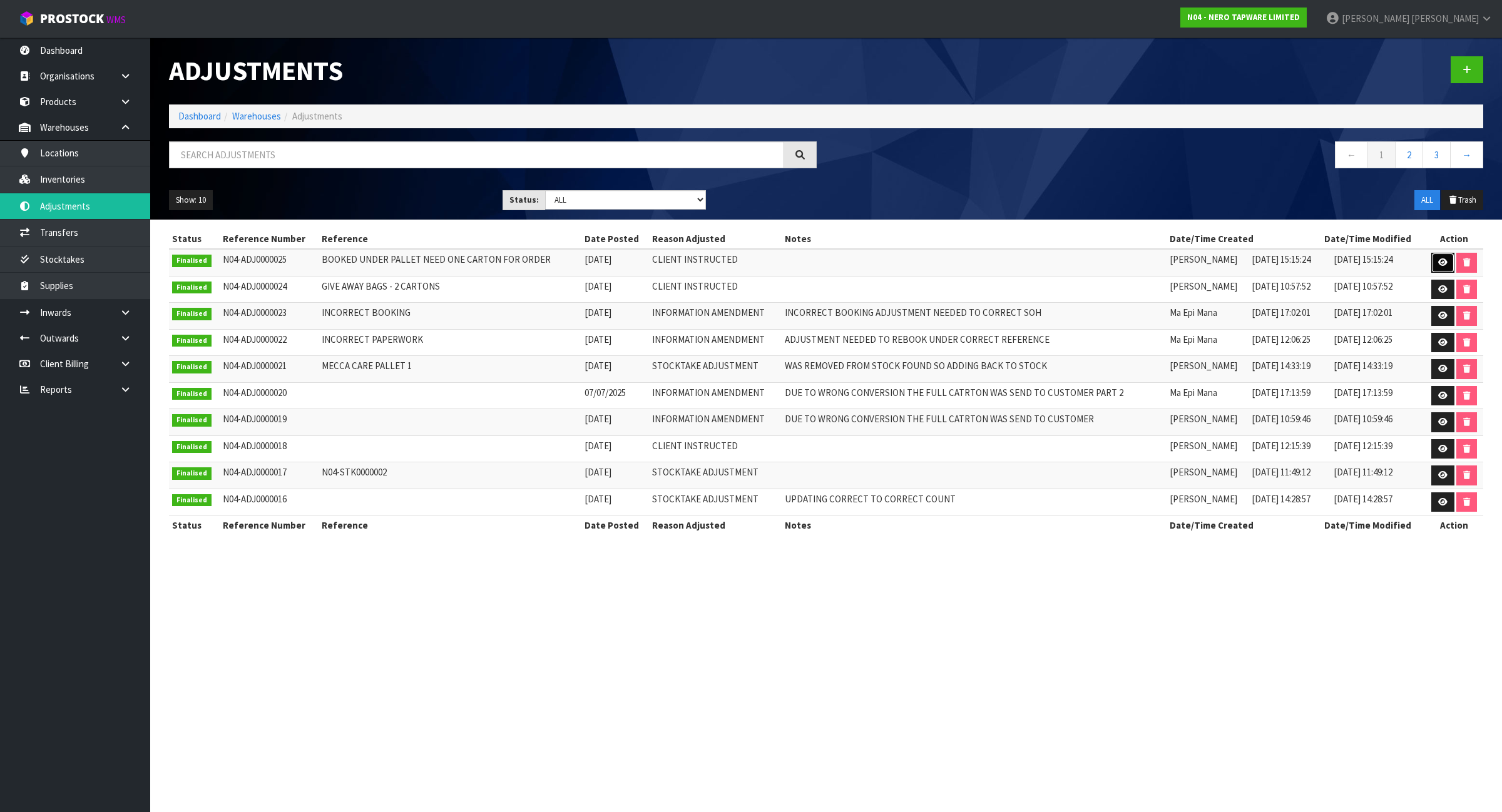
click at [1444, 267] on link at bounding box center [1443, 263] width 23 height 20
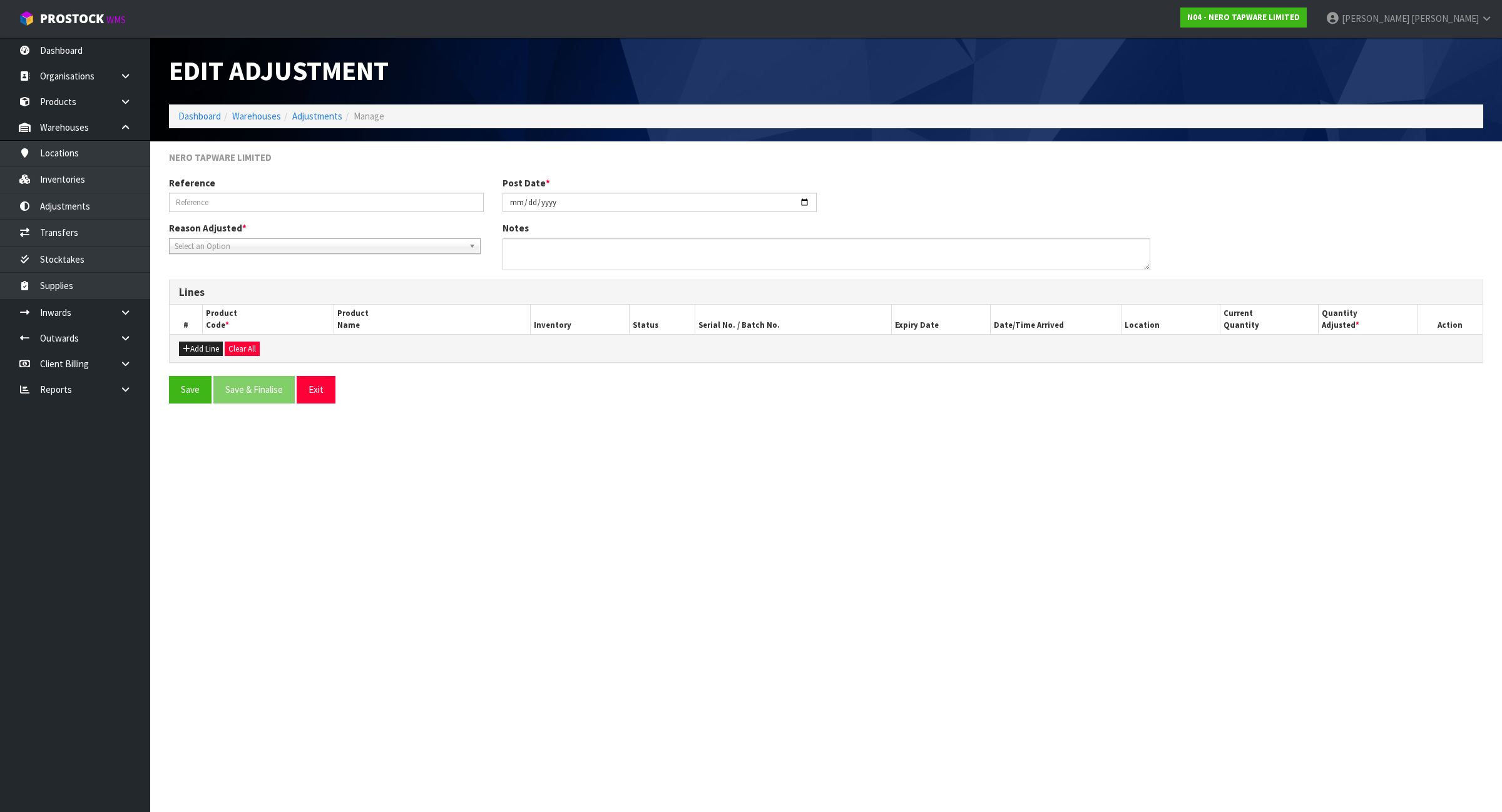
type input "BOOKED UNDER PALLET NEED ONE CARTON FOR ORDER"
type input "2025-08-15"
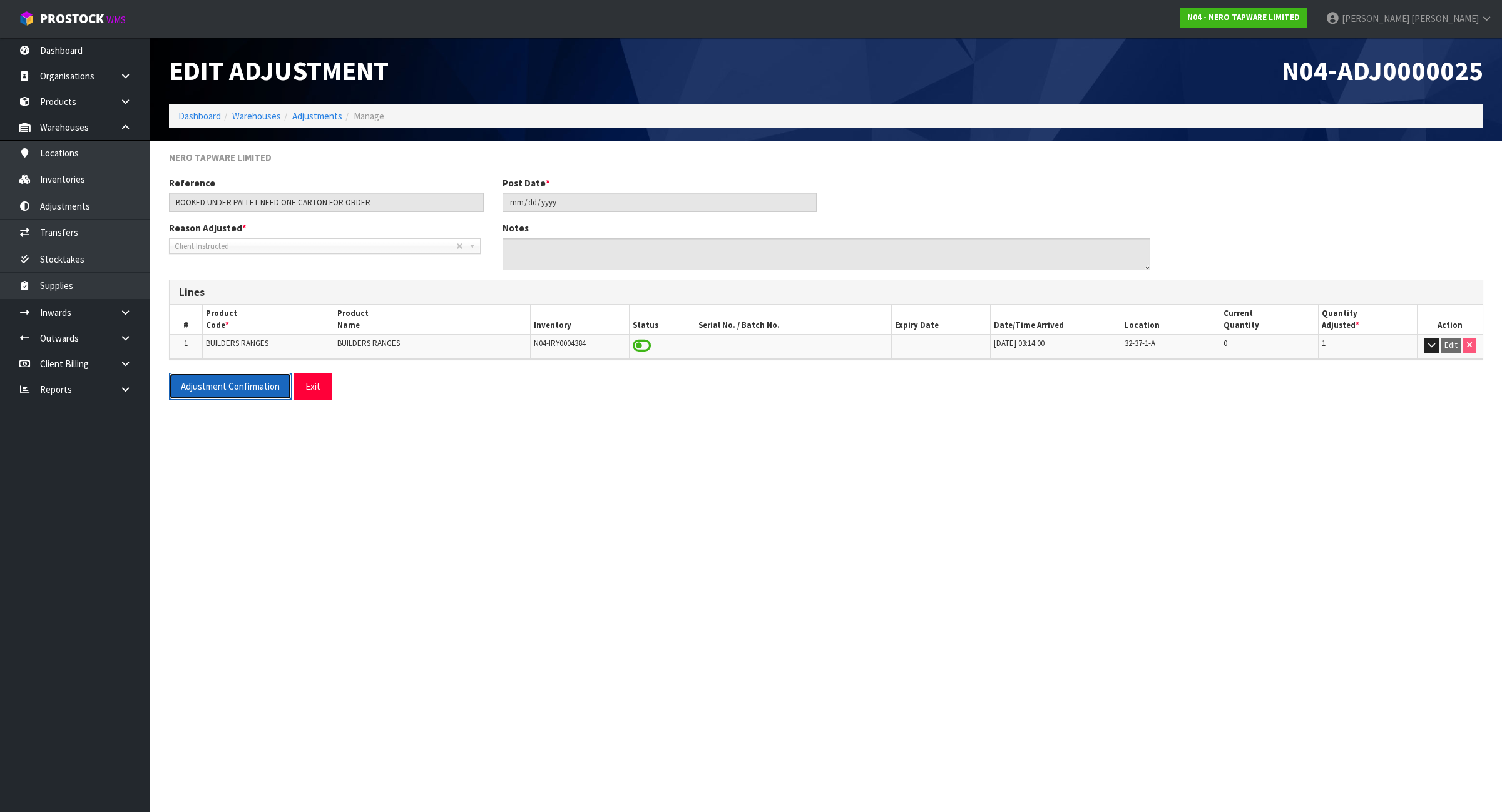
click at [261, 392] on button "Adjustment Confirmation" at bounding box center [230, 386] width 123 height 27
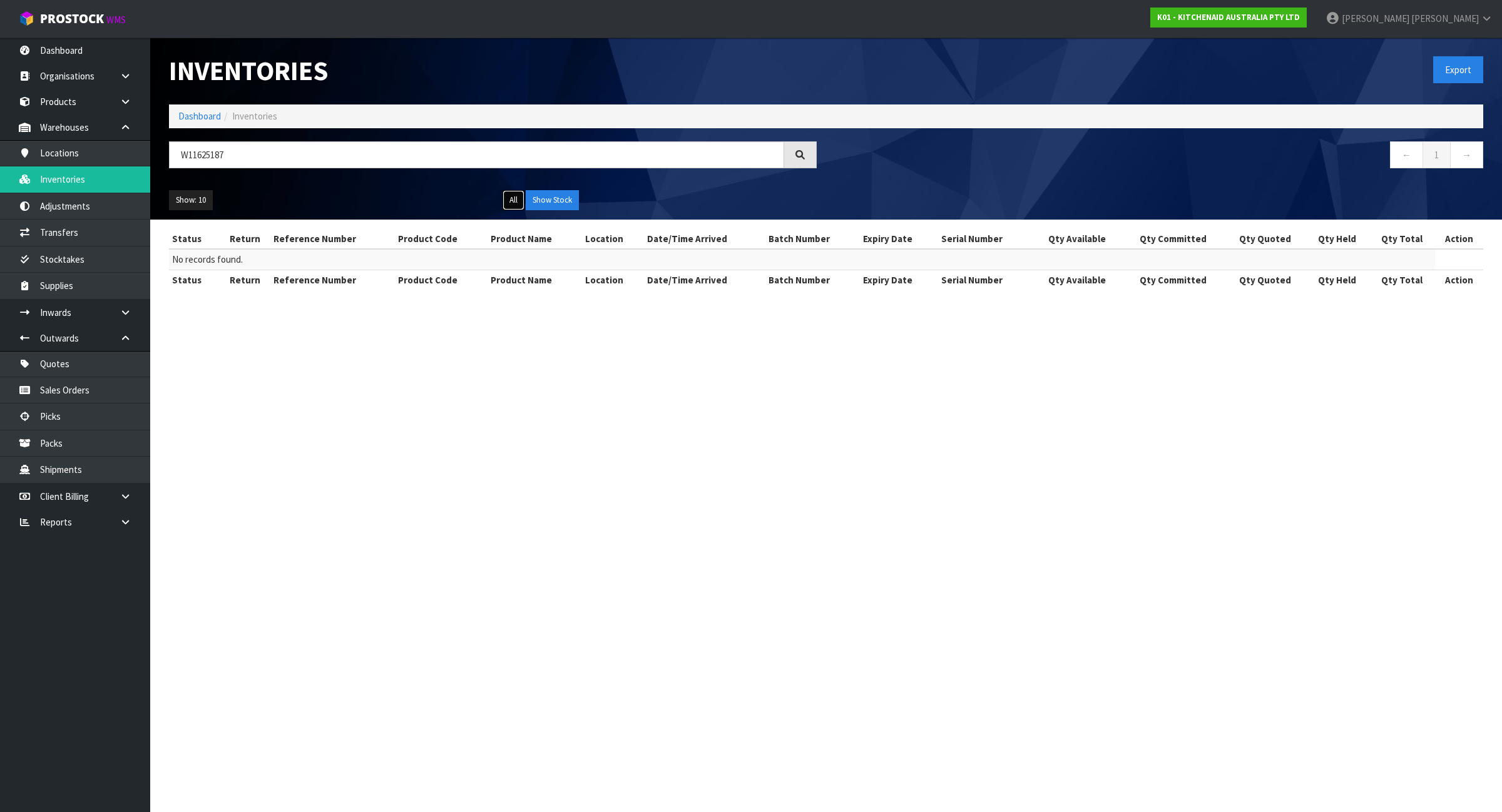
click at [513, 193] on button "All" at bounding box center [514, 200] width 22 height 20
click at [242, 157] on input "W11625187" at bounding box center [476, 155] width 615 height 27
paste input "w11574856"
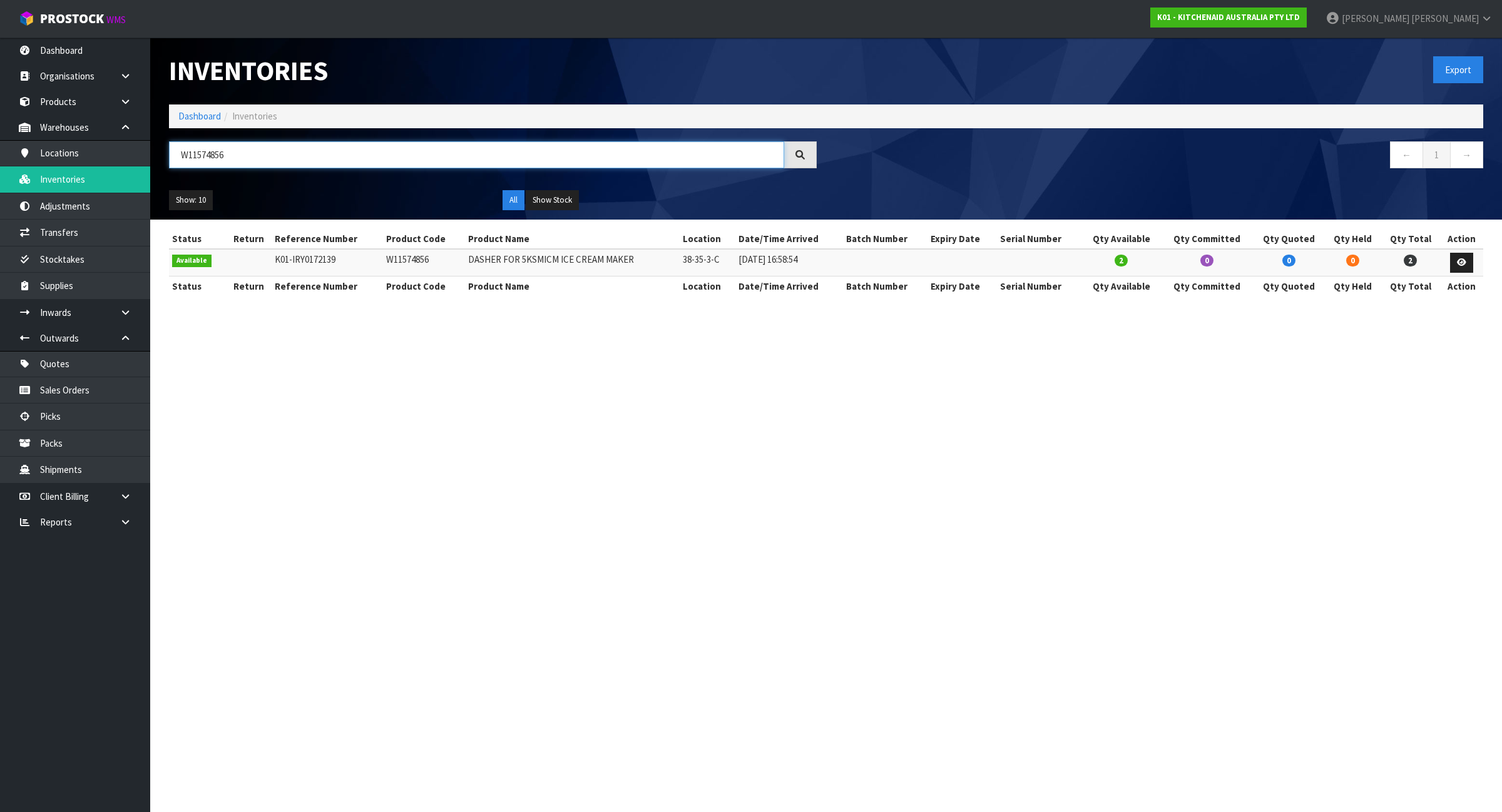
type input "W11574856"
click at [185, 116] on link "Dashboard" at bounding box center [200, 116] width 42 height 12
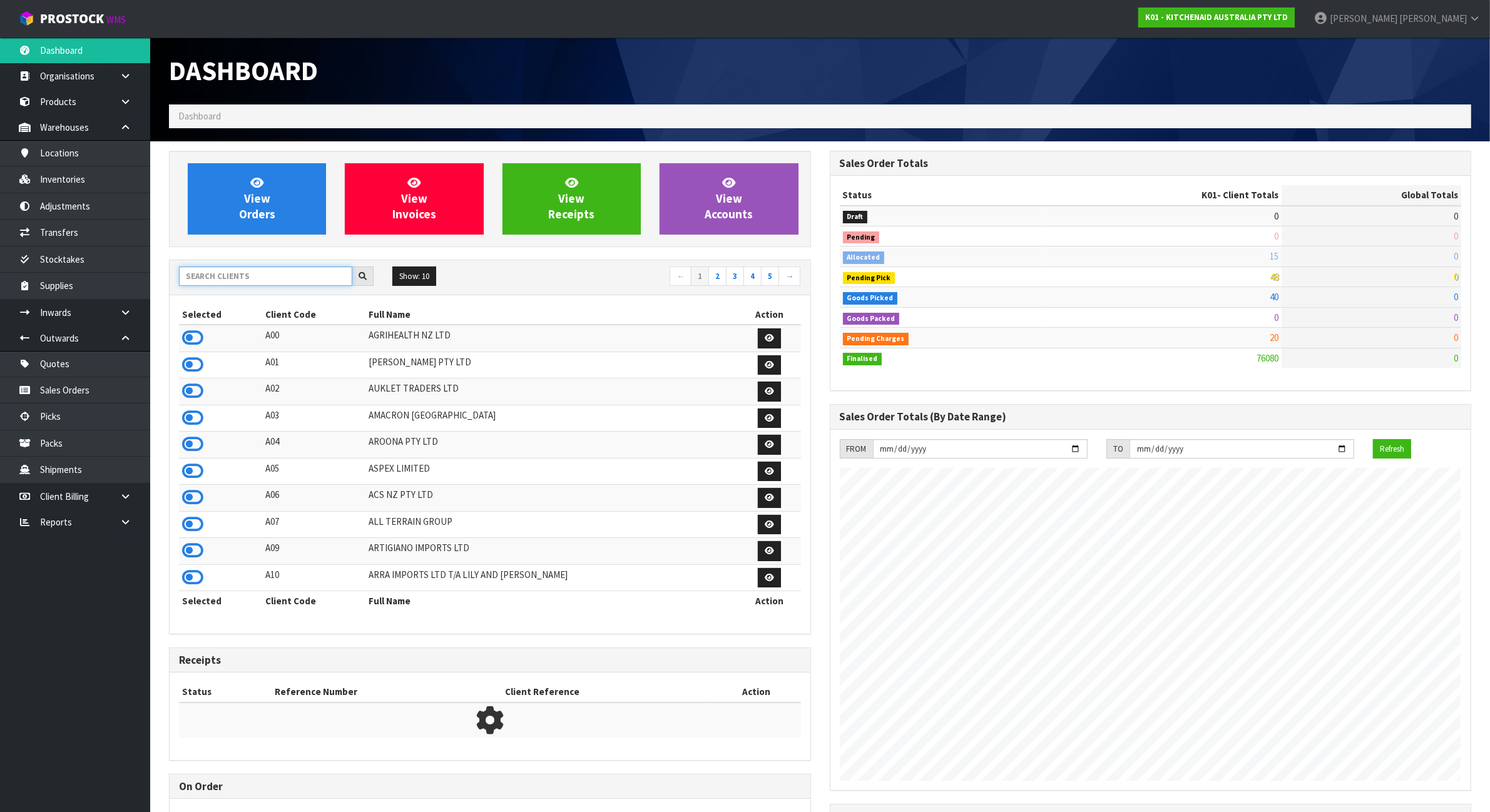
click at [227, 279] on input "text" at bounding box center [266, 276] width 173 height 19
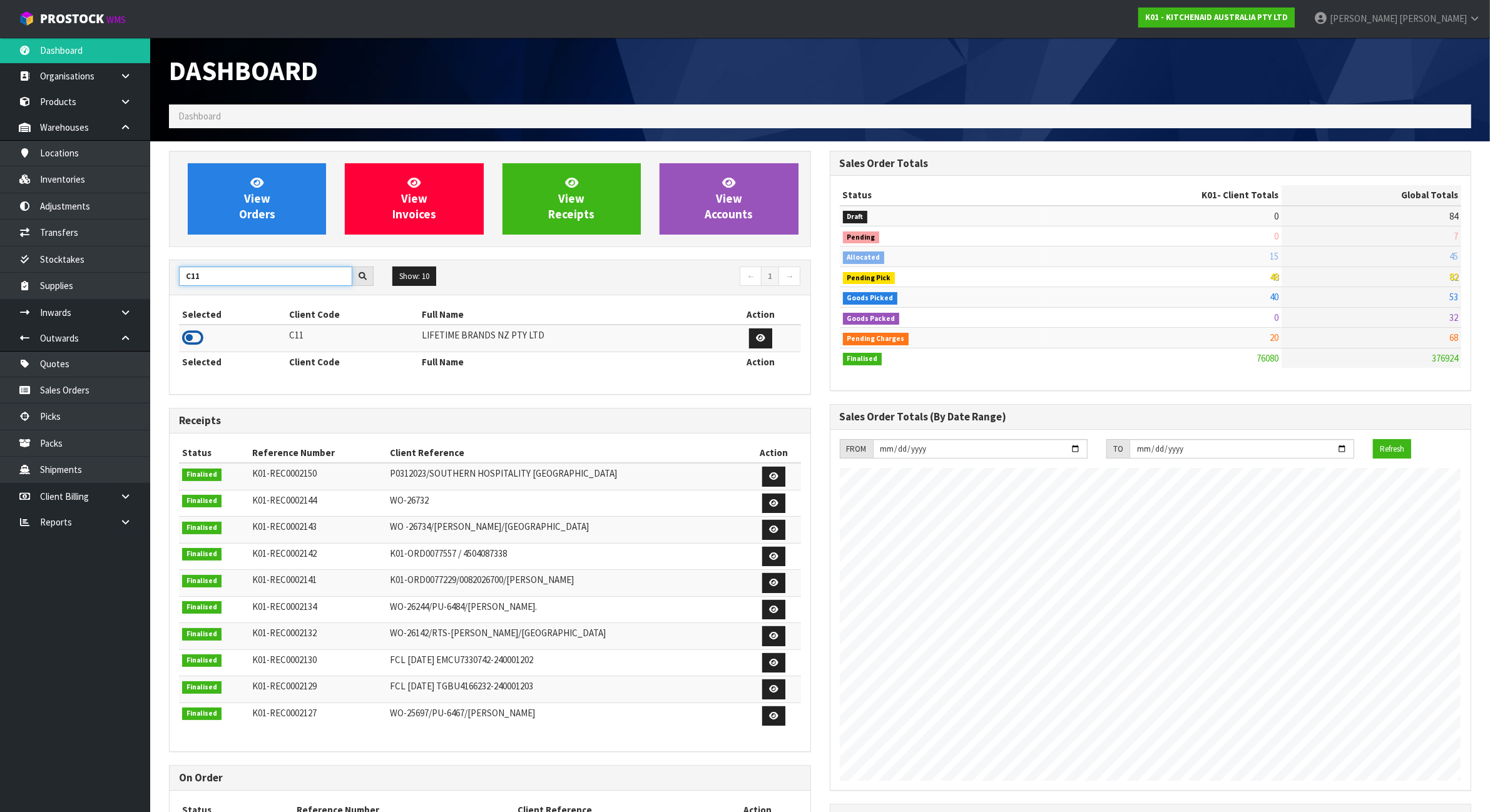
type input "C11"
click at [195, 338] on icon at bounding box center [193, 338] width 21 height 19
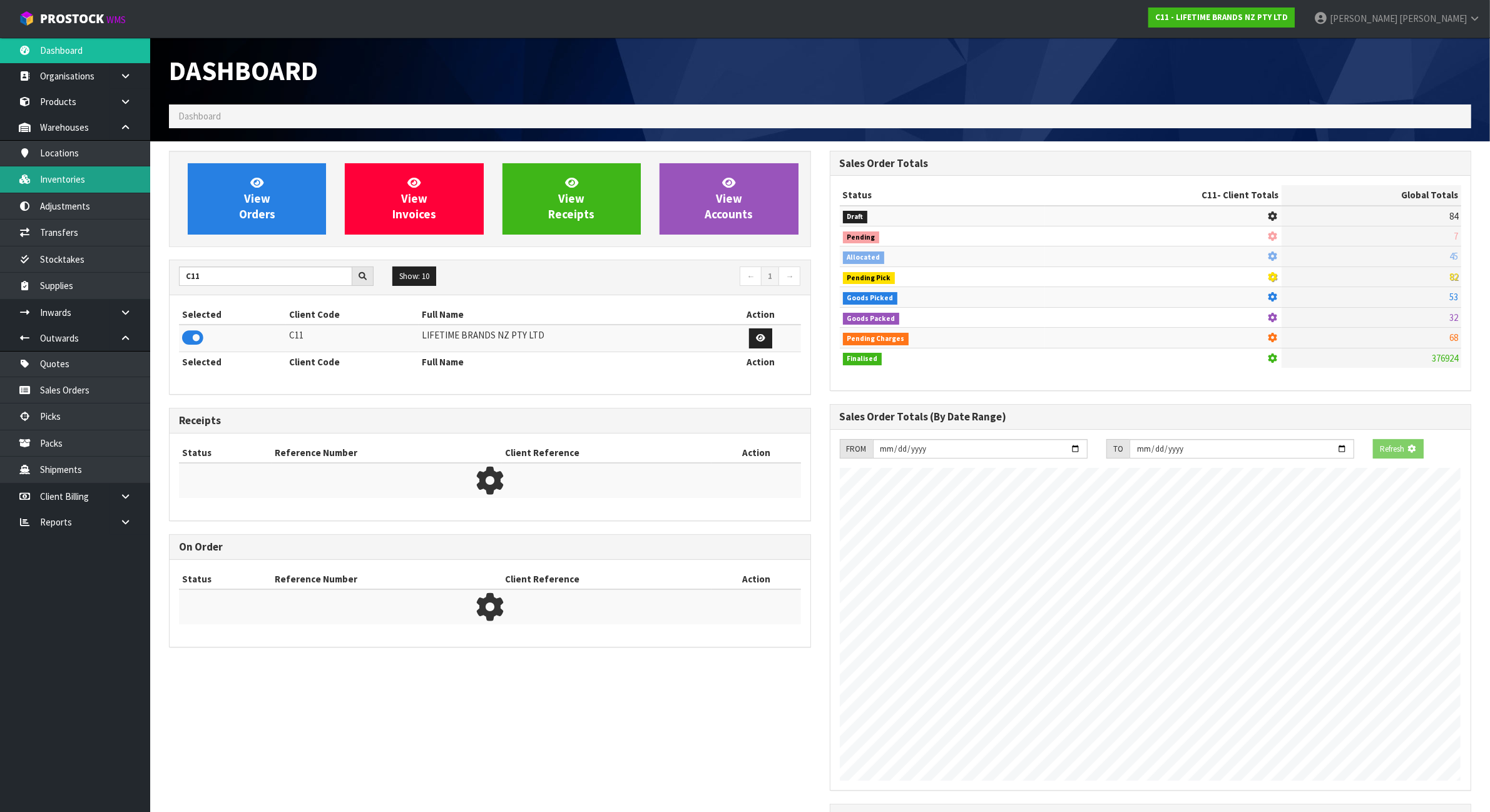
scroll to position [624994, 625181]
click at [62, 179] on link "Inventories" at bounding box center [75, 179] width 150 height 26
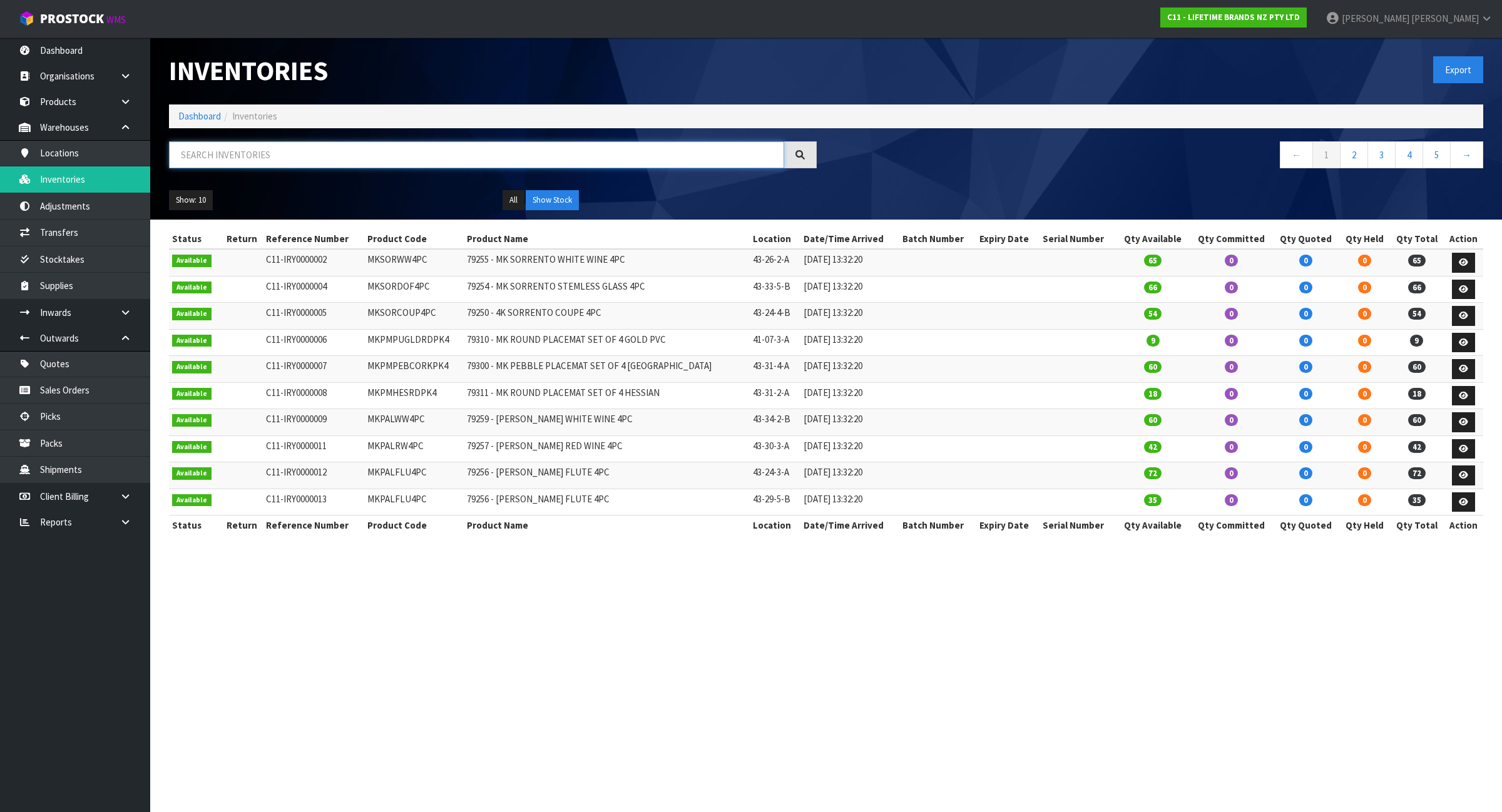
click at [195, 167] on input "text" at bounding box center [476, 155] width 615 height 27
paste input "JOBLCCMUGPNK"
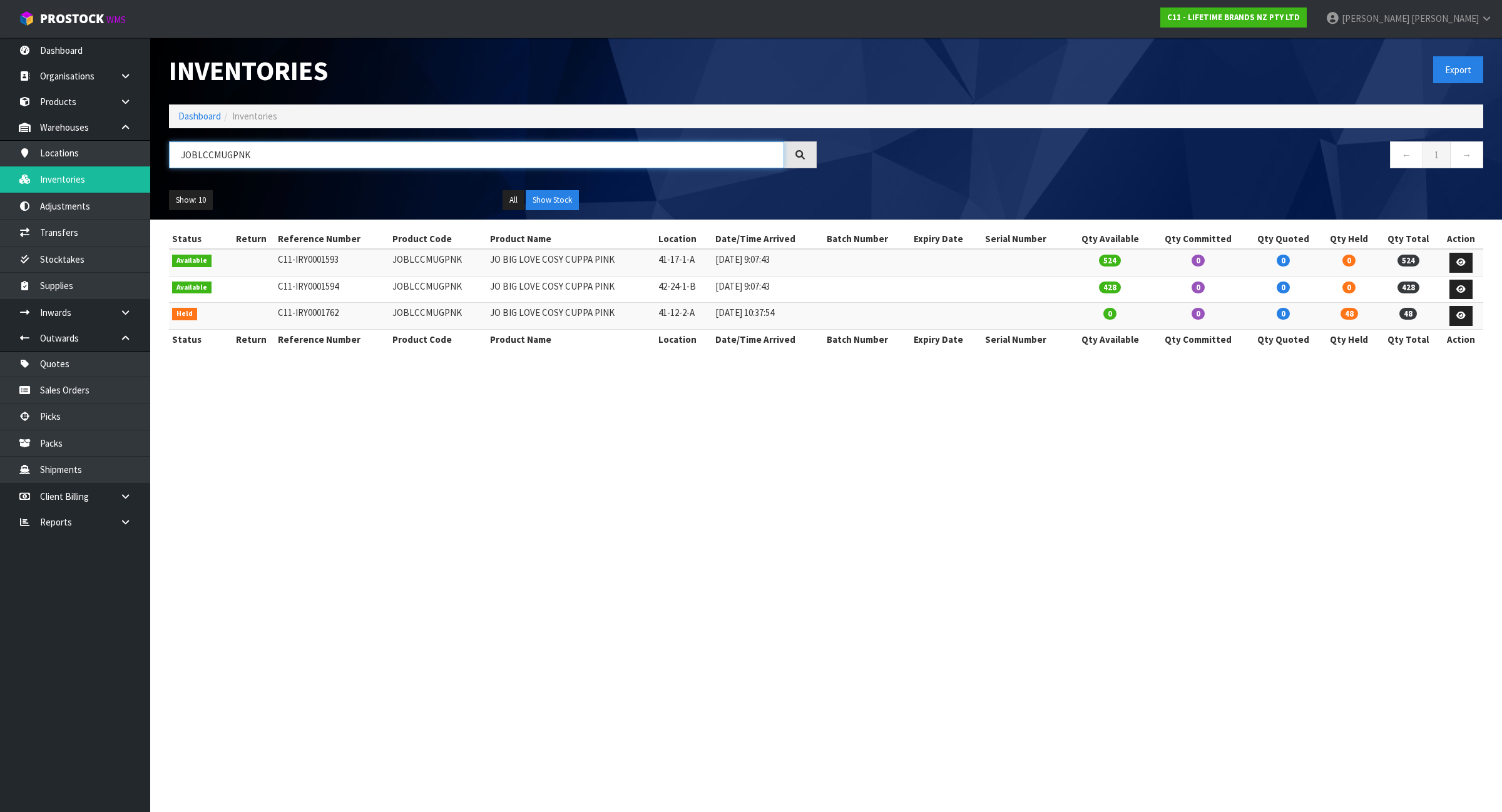
type input "JOBLCCMUGPNK"
click at [441, 258] on td "JOBLCCMUGPNK" at bounding box center [438, 263] width 98 height 27
copy td "JOBLCCMUGPNK"
click at [103, 238] on link "Transfers" at bounding box center [75, 232] width 150 height 26
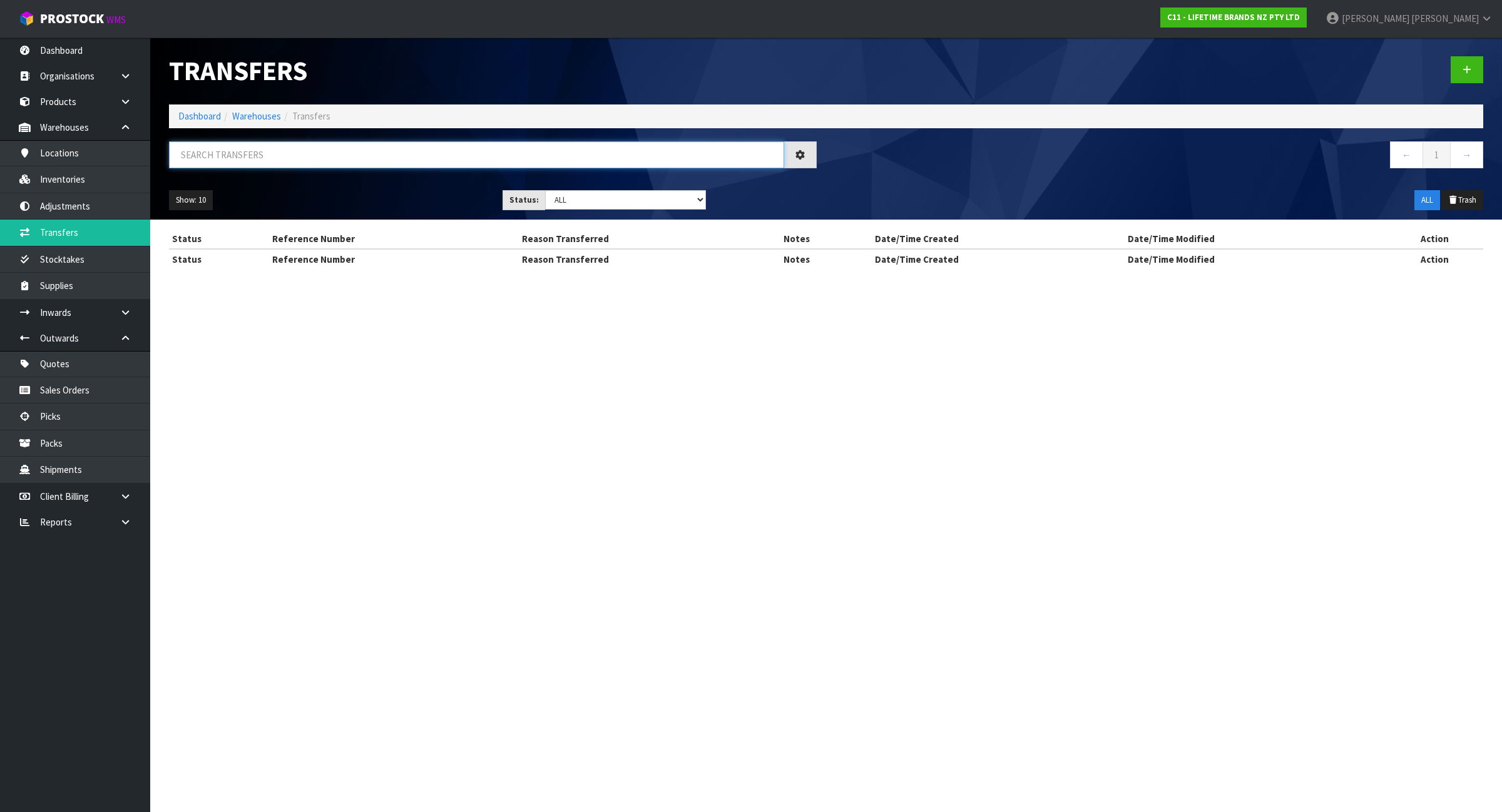
click at [225, 154] on input "text" at bounding box center [476, 155] width 615 height 27
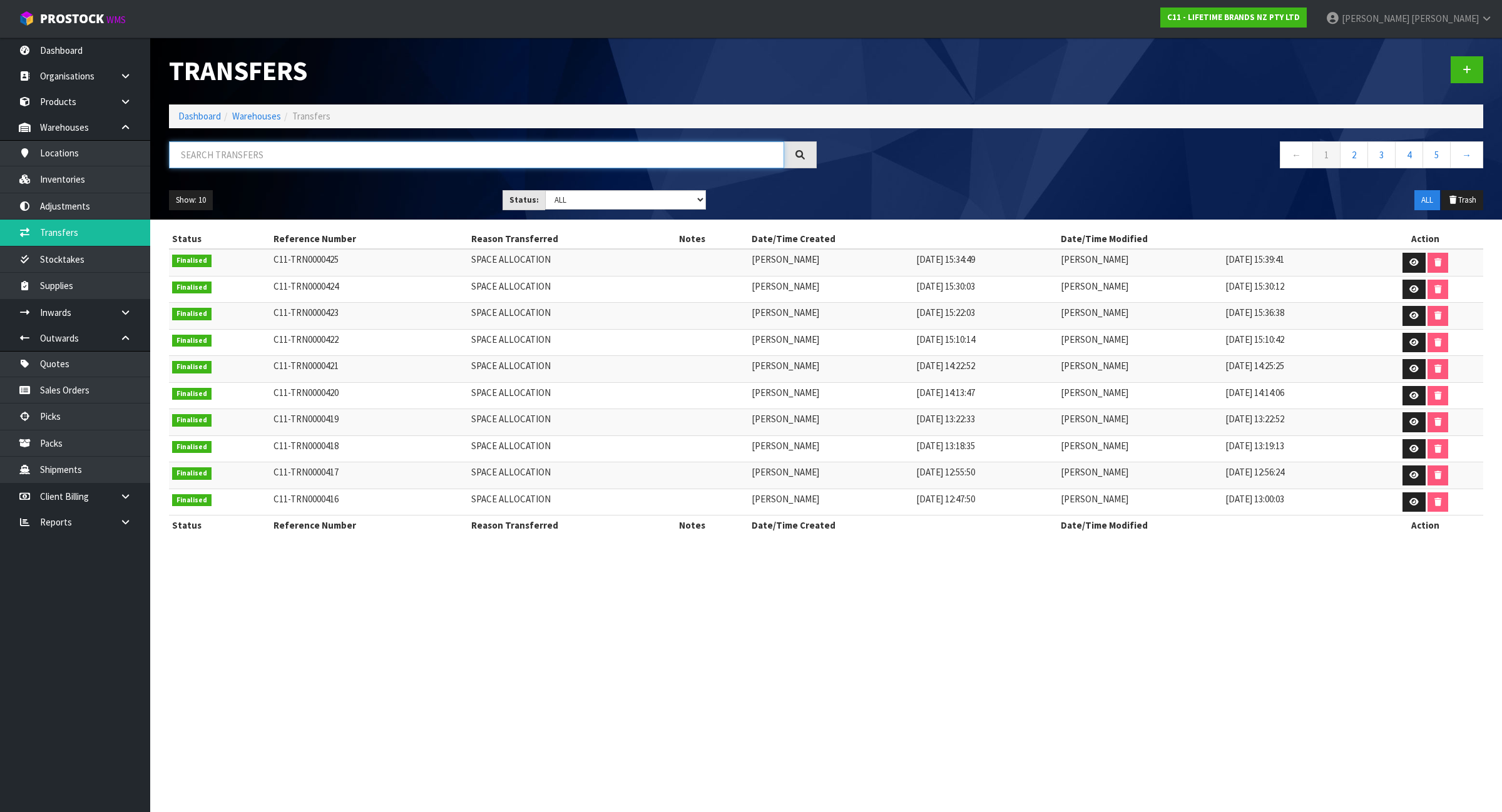
paste input "JOBLCCMUGPNK"
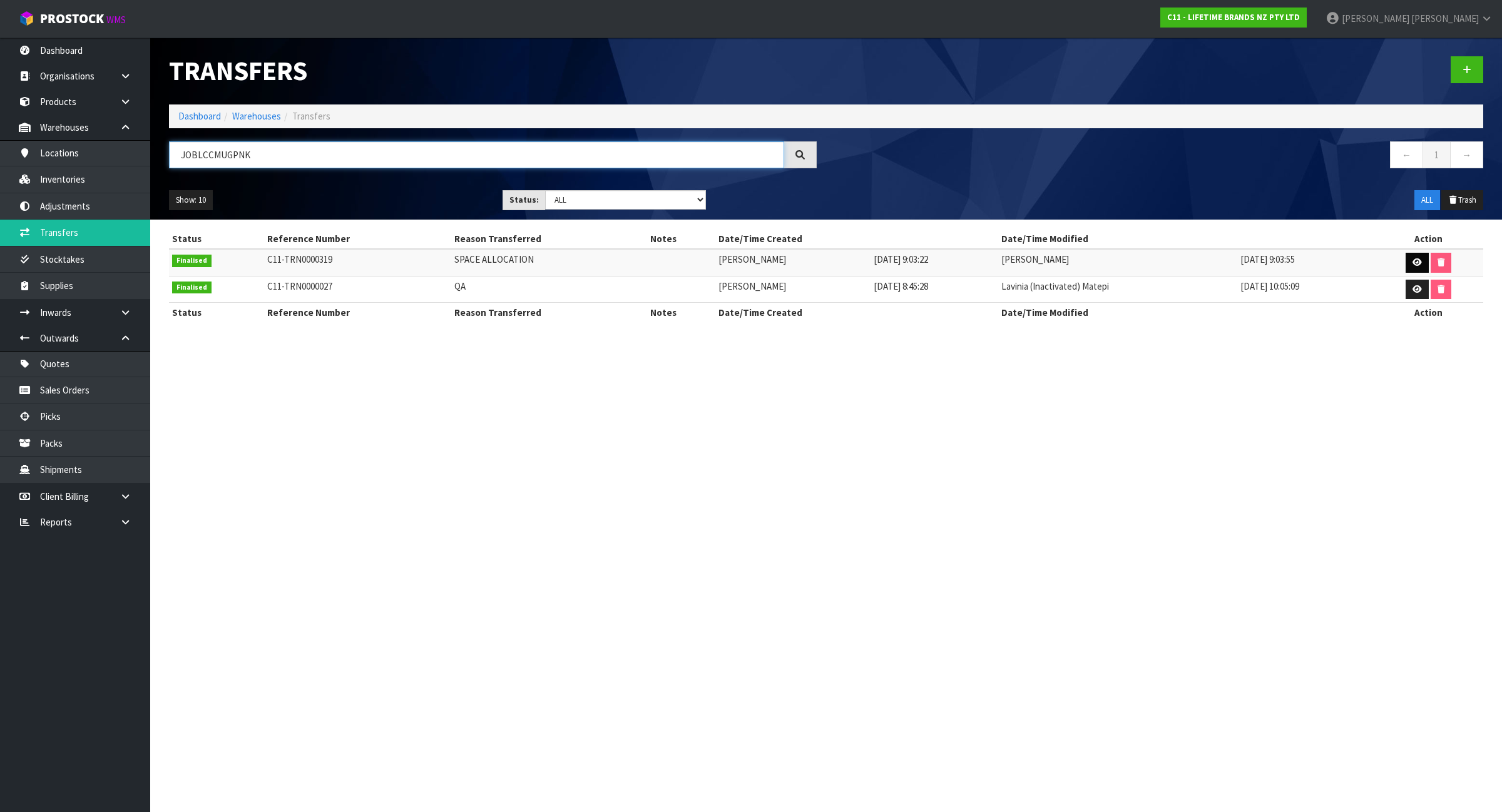
type input "JOBLCCMUGPNK"
click at [1417, 262] on icon at bounding box center [1417, 263] width 10 height 8
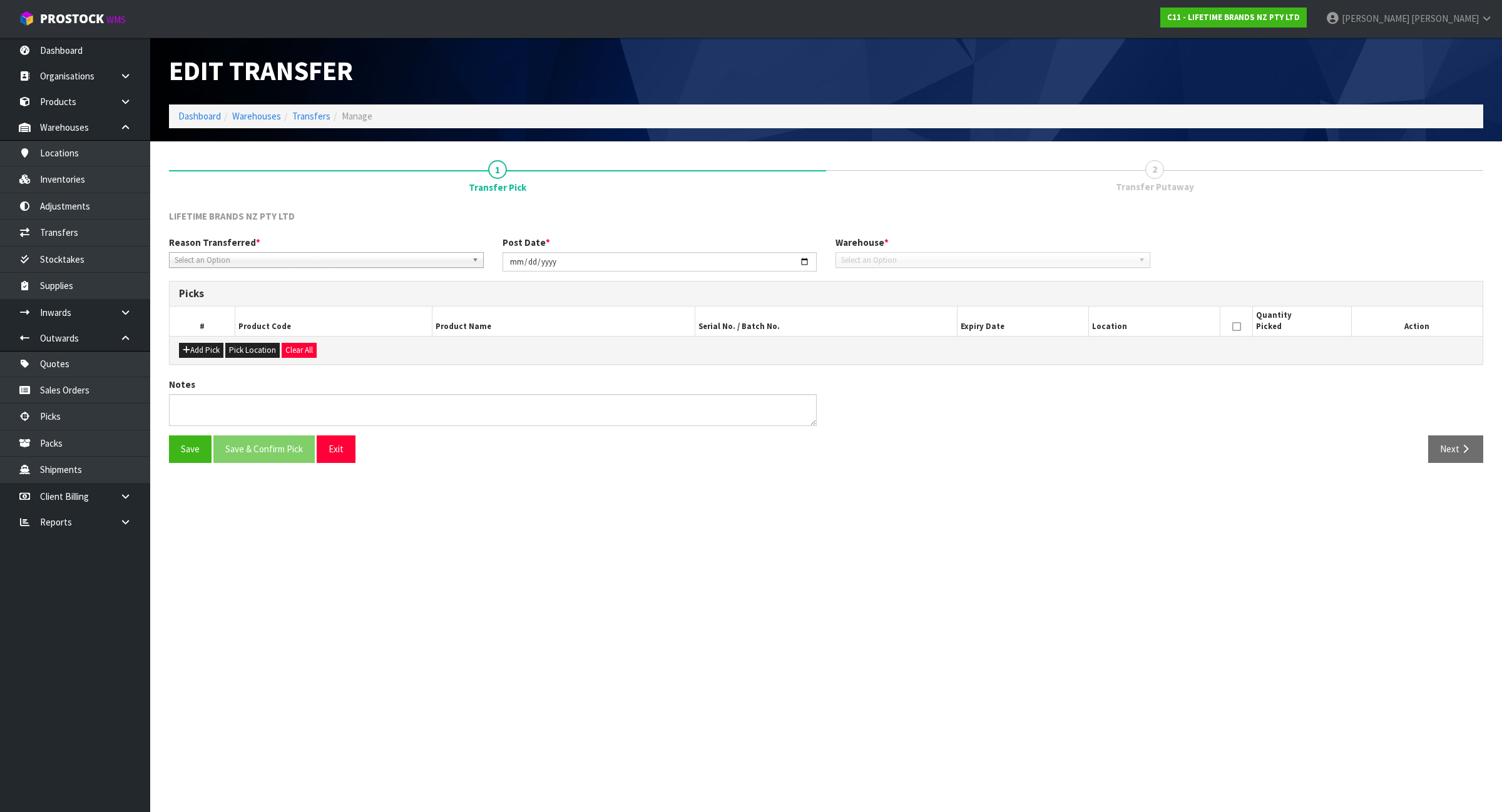
type input "[DATE]"
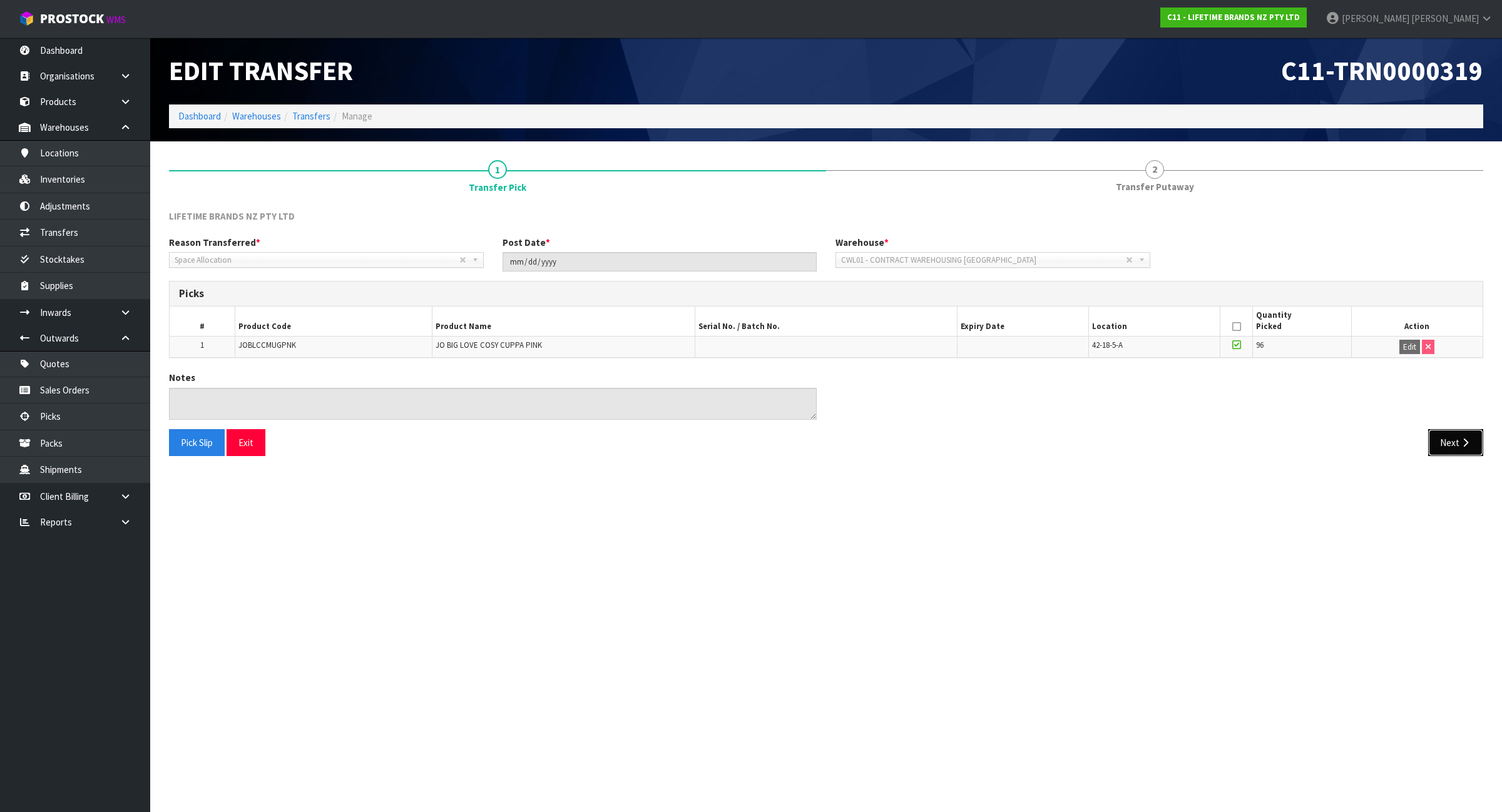
click at [1451, 445] on button "Next" at bounding box center [1456, 443] width 55 height 27
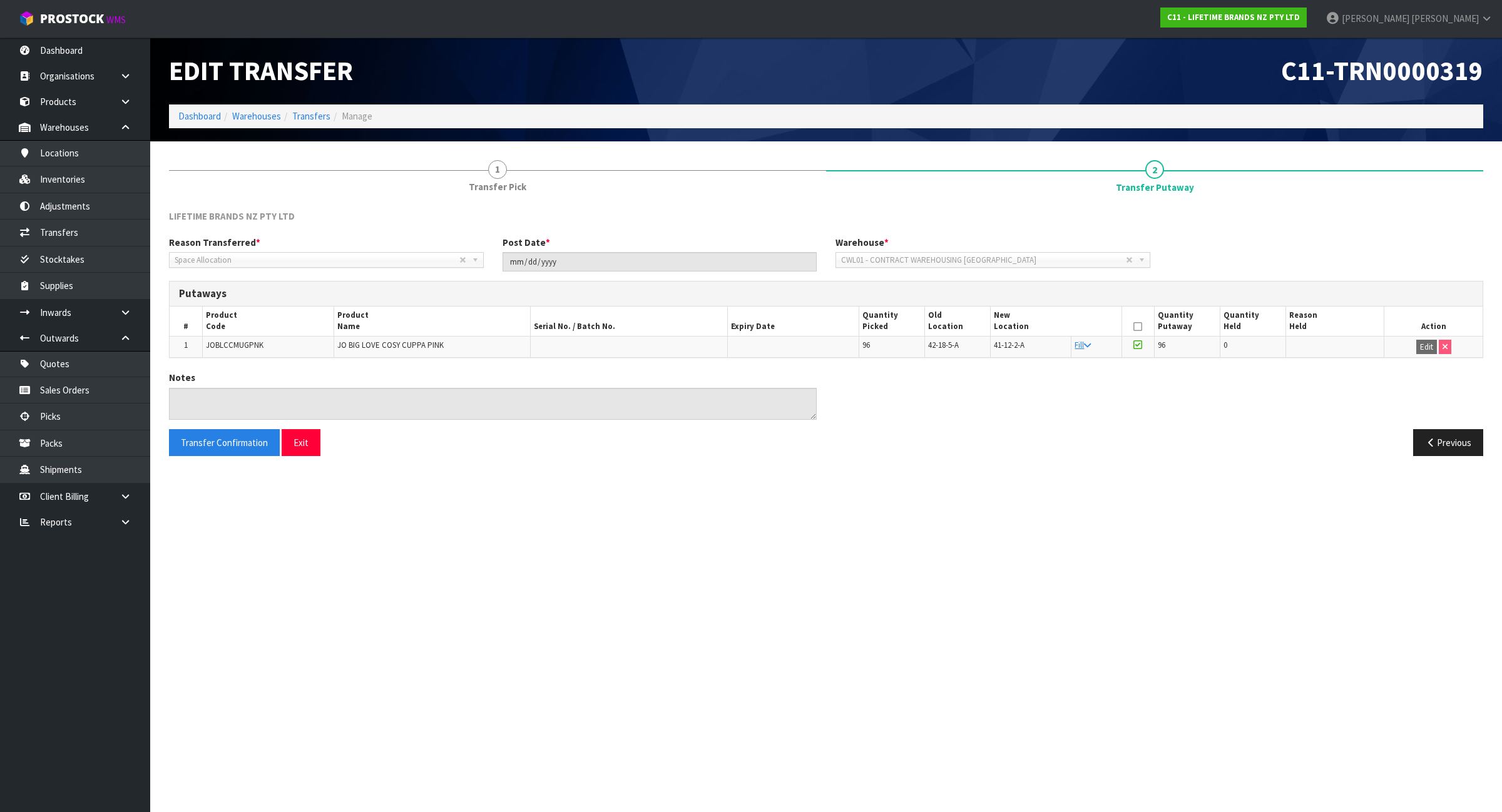
click at [245, 345] on span "JOBLCCMUGPNK" at bounding box center [235, 345] width 58 height 11
copy span "JOBLCCMUGPNK"
click at [112, 186] on link "Inventories" at bounding box center [75, 179] width 150 height 26
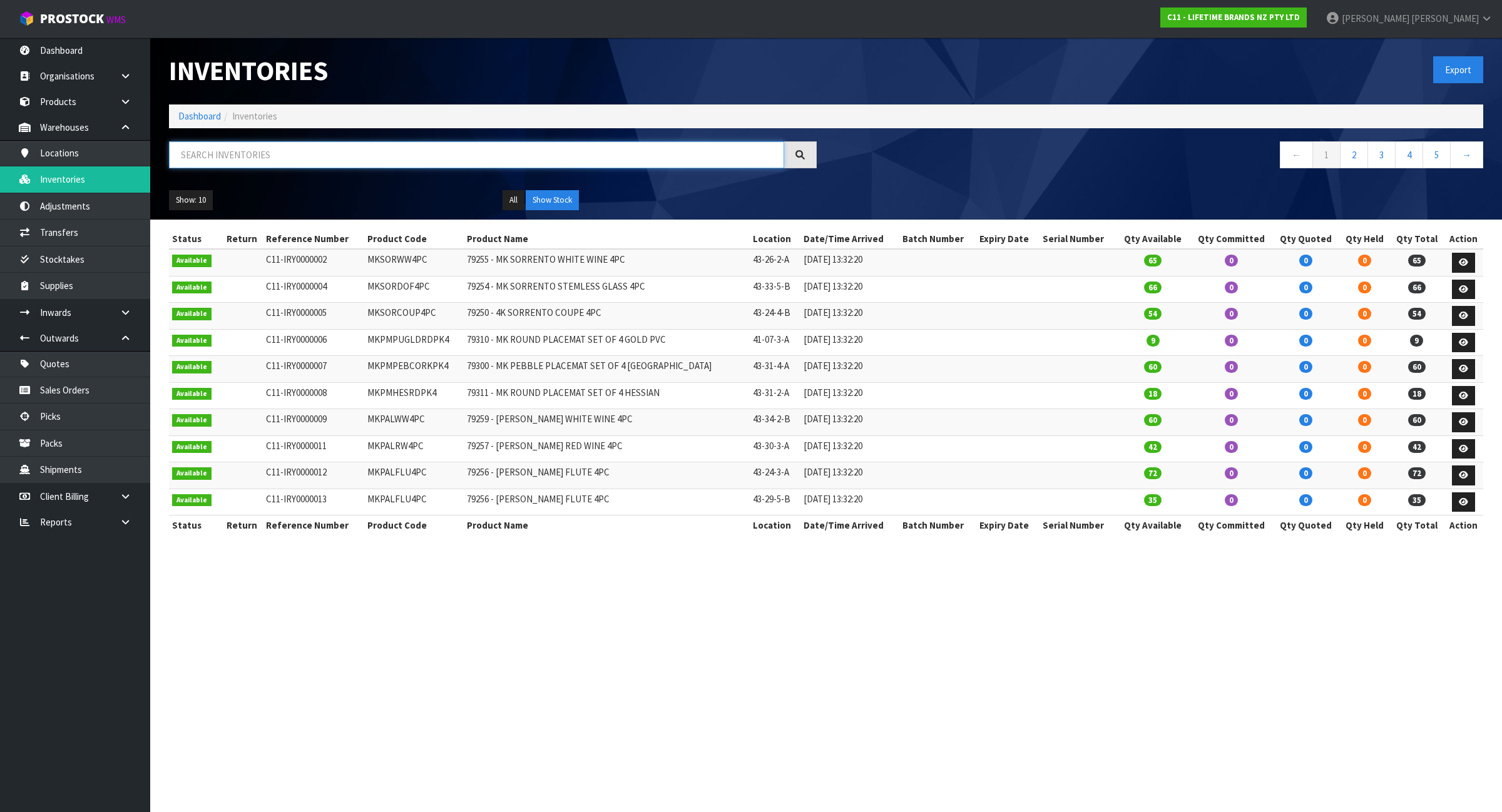
click at [276, 155] on input "text" at bounding box center [476, 155] width 615 height 27
paste input "JOBLCCMUGPNK"
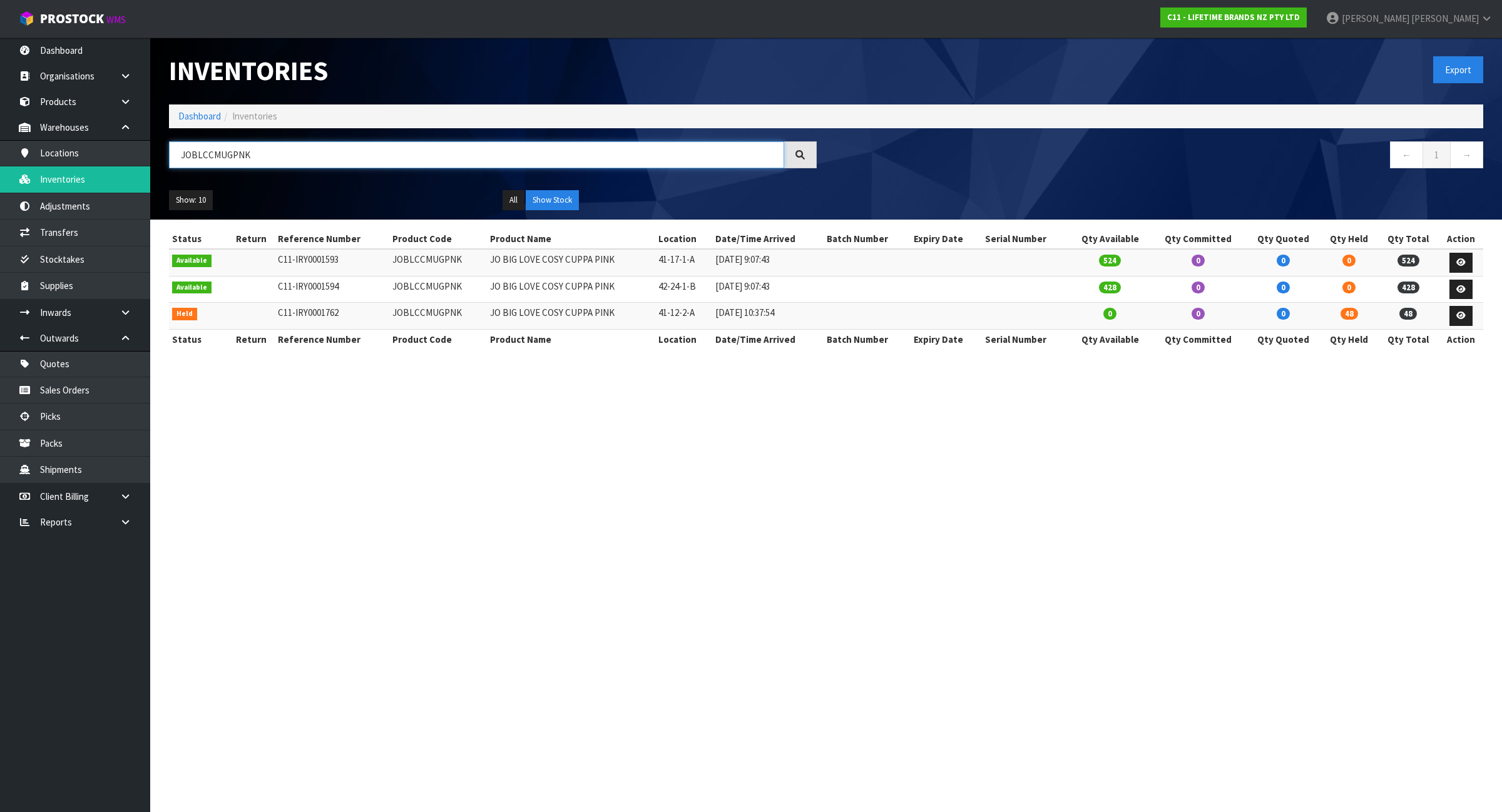
type input "JOBLCCMUGPNK"
click at [398, 262] on td "JOBLCCMUGPNK" at bounding box center [438, 263] width 98 height 27
copy td "JOBLCCMUGPNK"
click at [434, 175] on div "JOBLCCMUGPNK" at bounding box center [493, 159] width 666 height 37
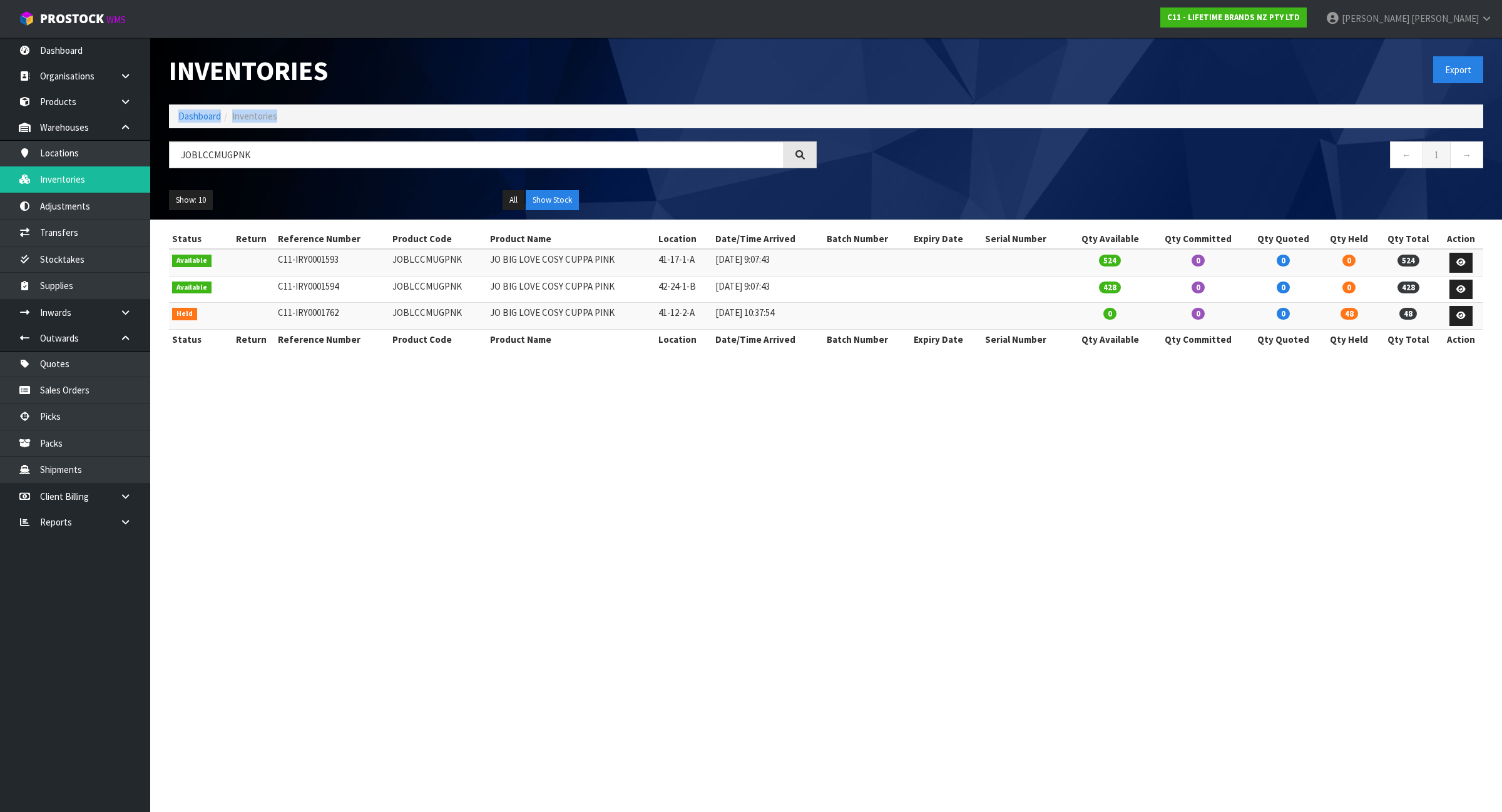
click at [434, 175] on div "JOBLCCMUGPNK" at bounding box center [493, 159] width 666 height 37
click at [320, 166] on input "JOBLCCMUGPNK" at bounding box center [476, 155] width 615 height 27
click at [319, 163] on input "JOBLCCMUGPNK" at bounding box center [476, 155] width 615 height 27
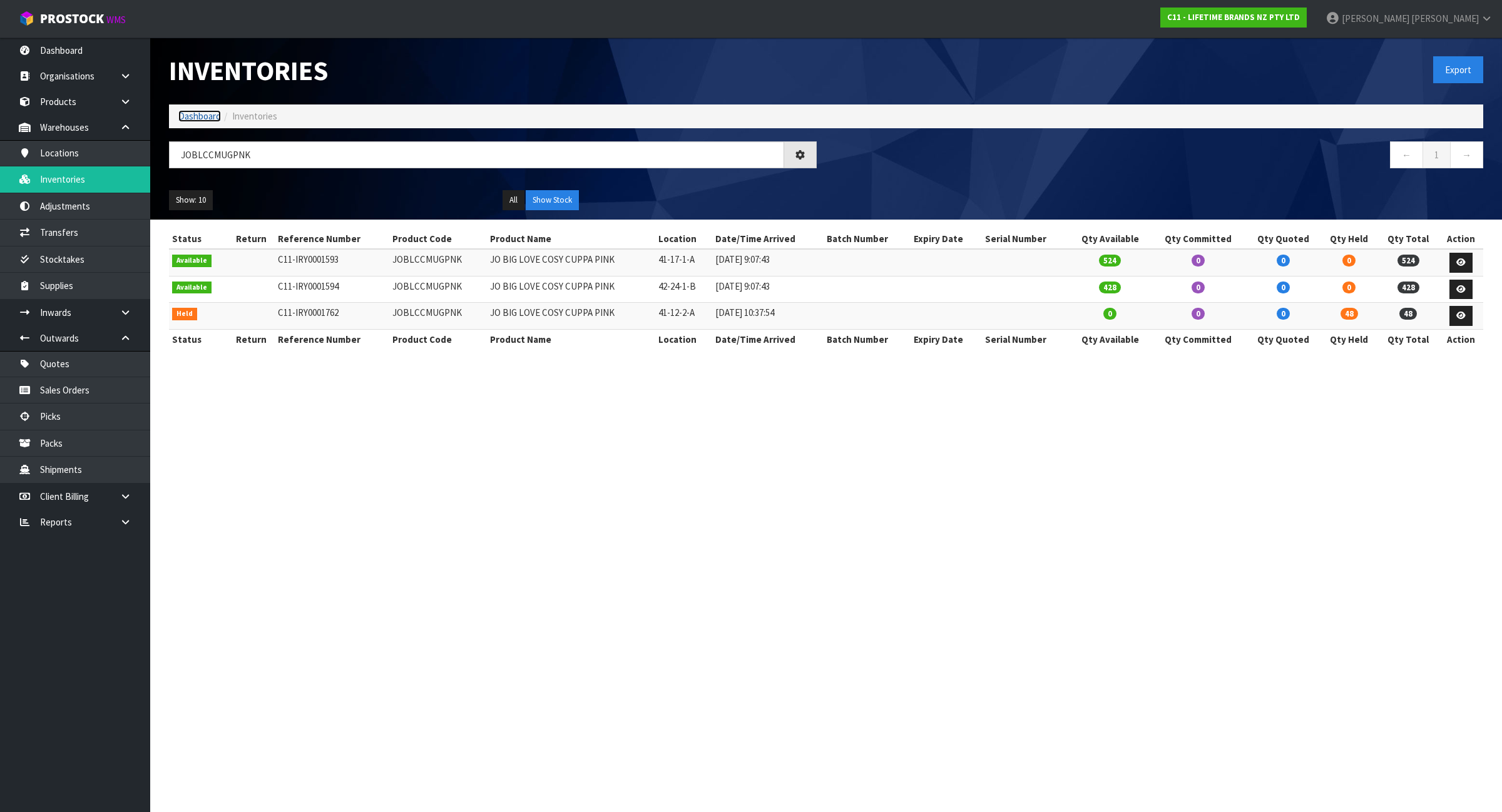
click at [210, 113] on link "Dashboard" at bounding box center [200, 116] width 42 height 12
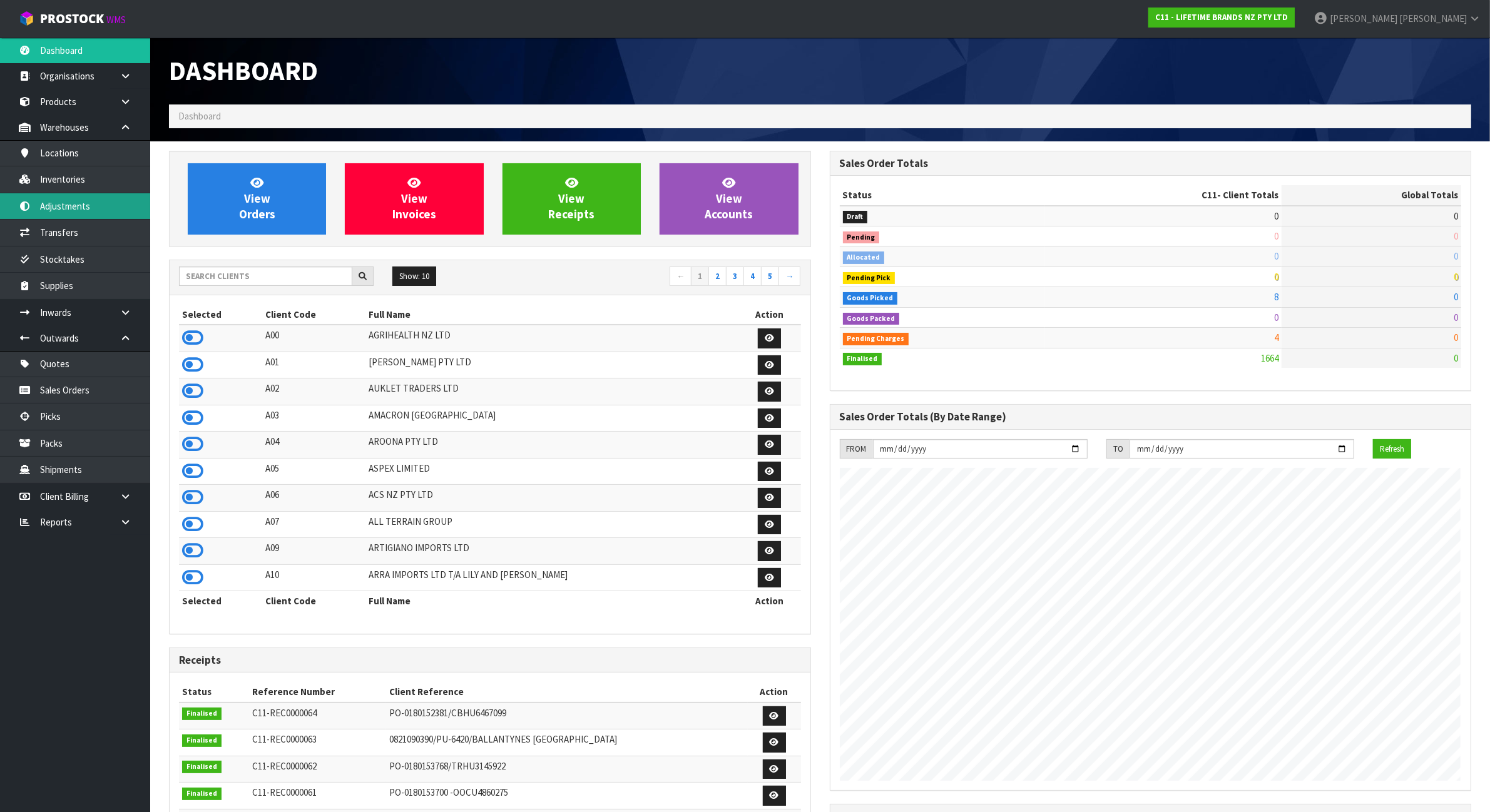
scroll to position [952, 661]
click at [92, 178] on link "Inventories" at bounding box center [75, 179] width 150 height 26
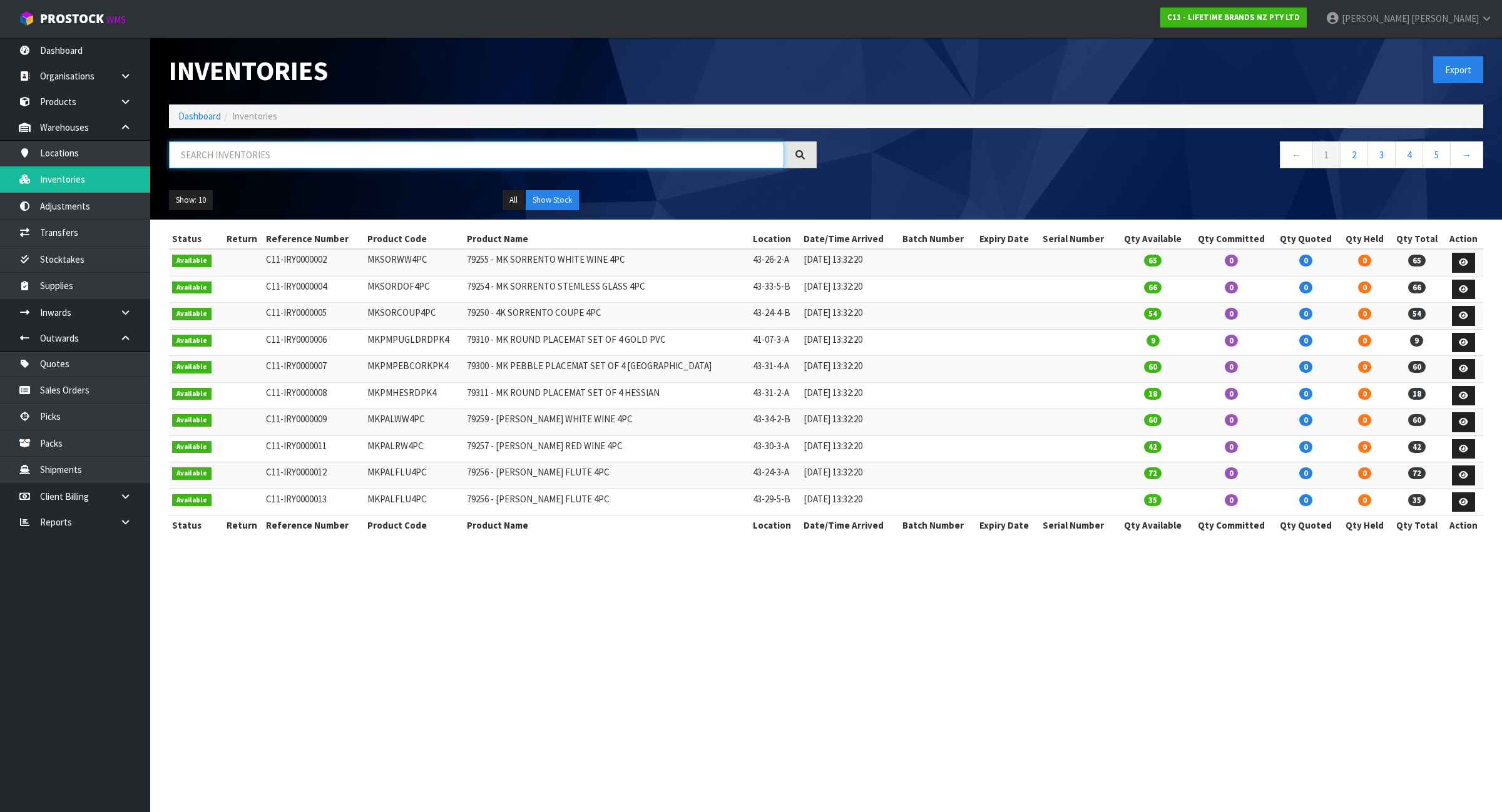
click at [291, 149] on input "text" at bounding box center [476, 155] width 615 height 27
paste input "JOBLCCMUGPNK"
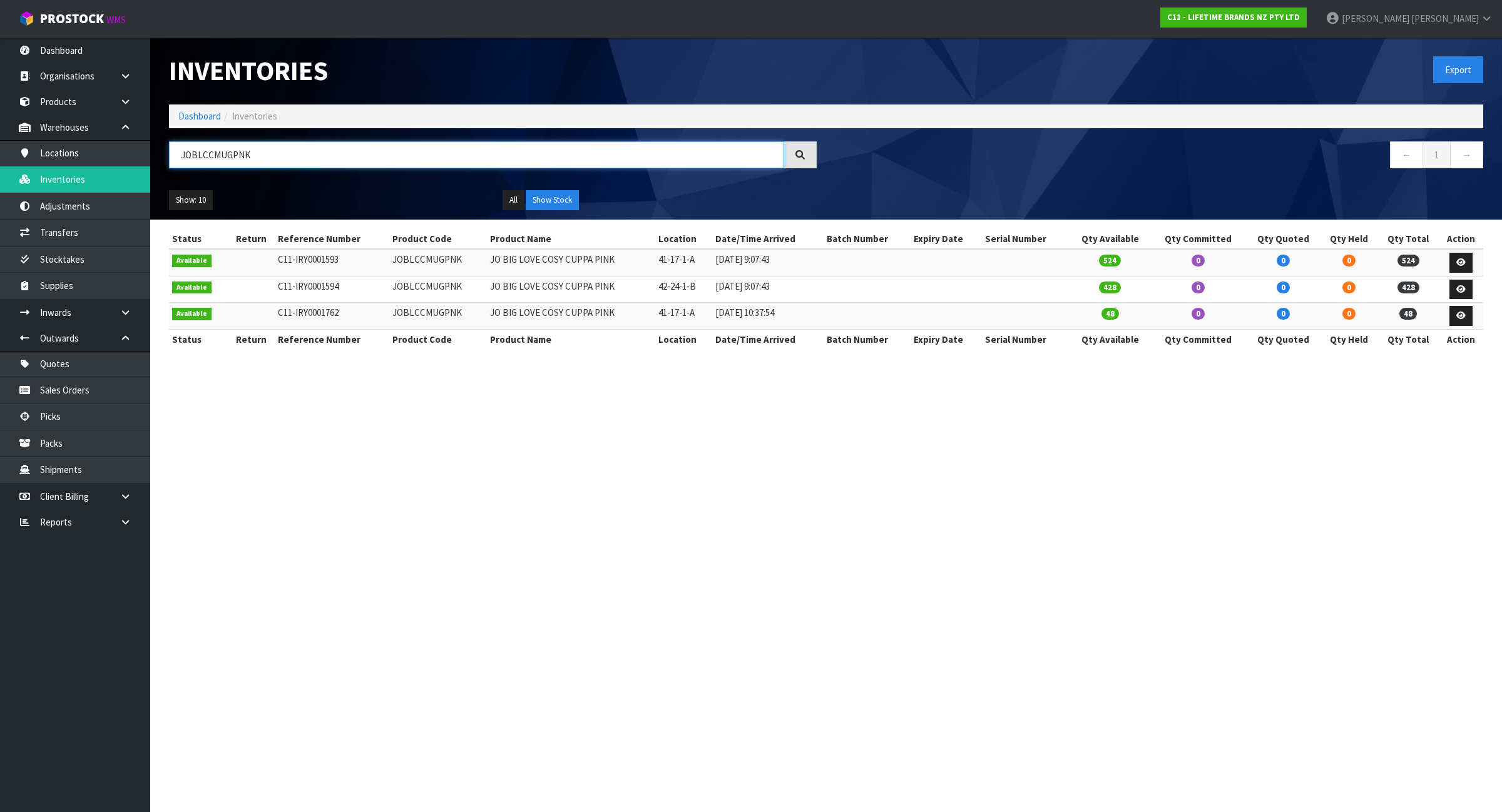
click at [316, 167] on input "JOBLCCMUGPNK" at bounding box center [476, 155] width 615 height 27
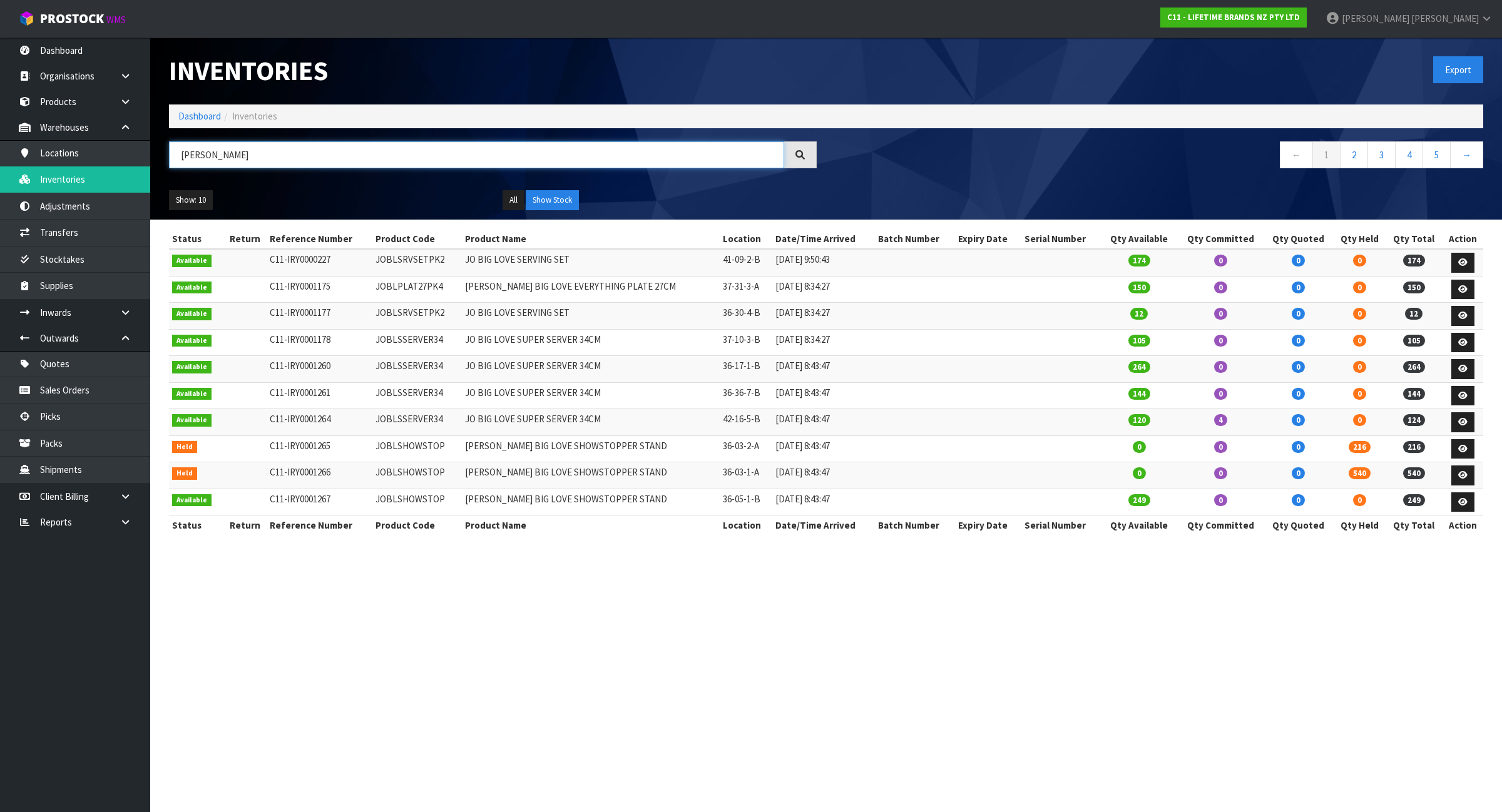
type input "J"
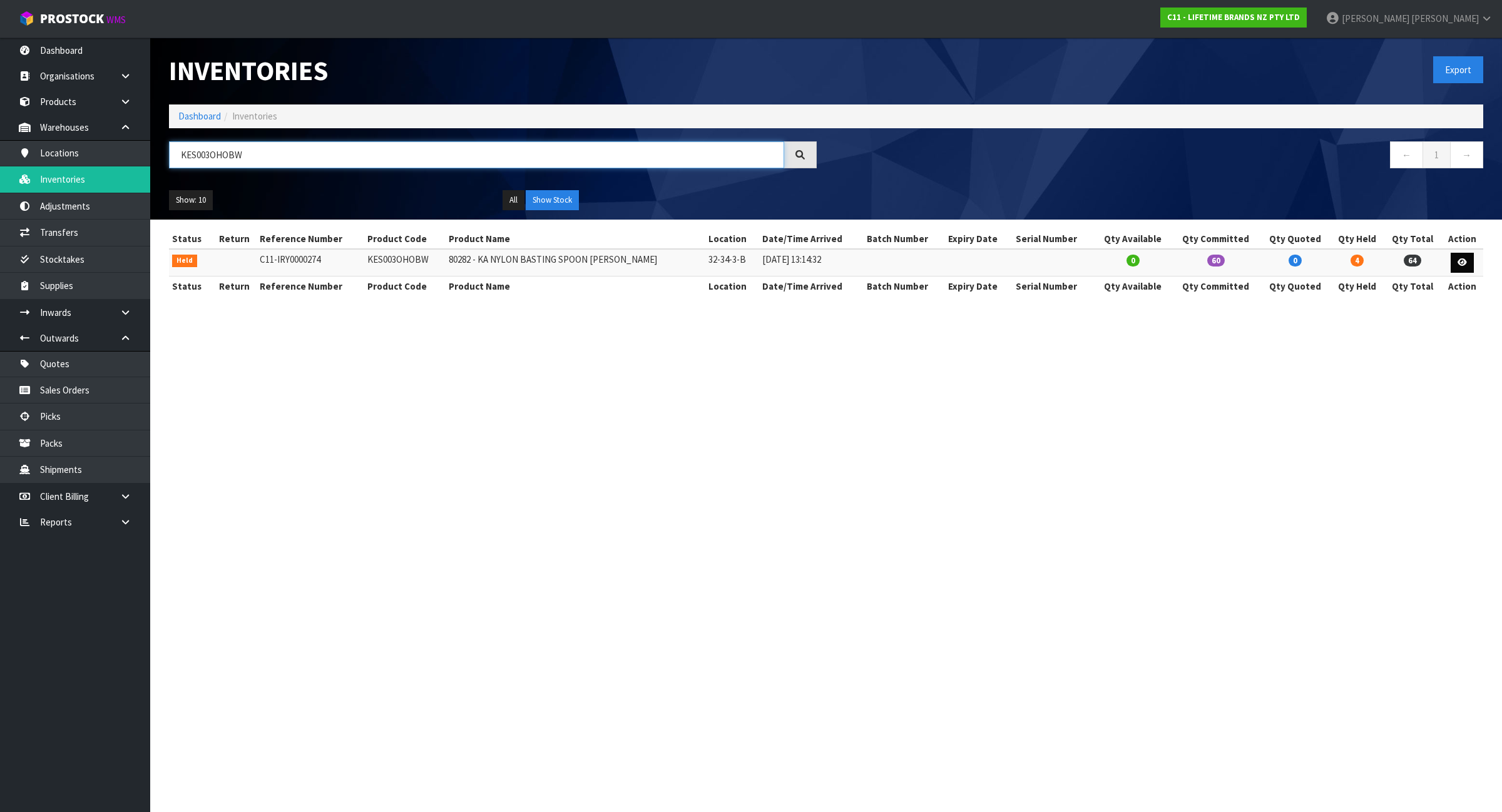
type input "KES003OHOBW"
click at [1461, 261] on icon at bounding box center [1462, 263] width 10 height 8
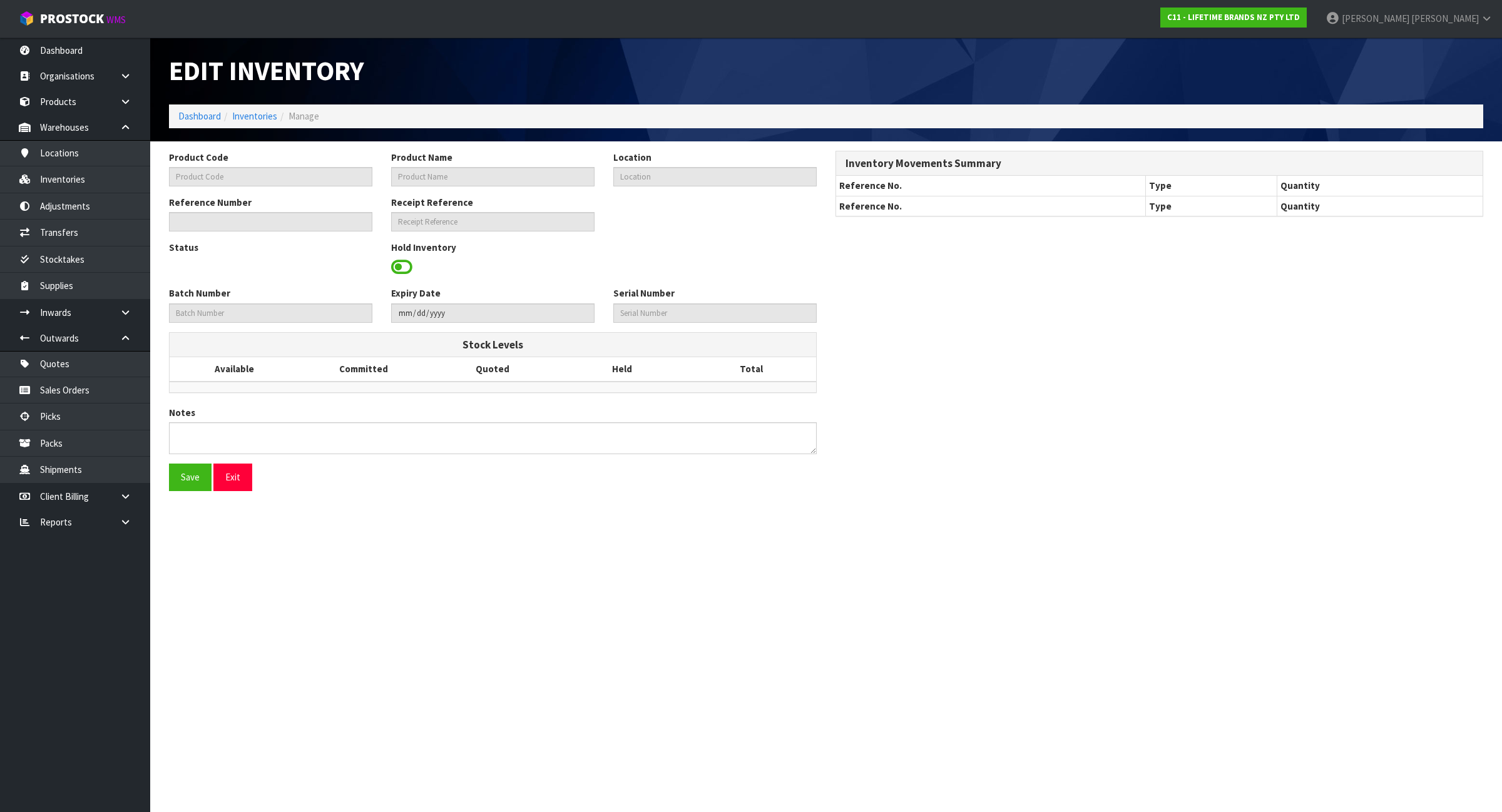
type input "KES003OHOBW"
type input "80282 - KA NYLON BASTING SPOON [PERSON_NAME]"
type input "32-34-3-B"
type input "C11-IRY0000274"
type textarea "HELD 4 LOOSE STOCK"
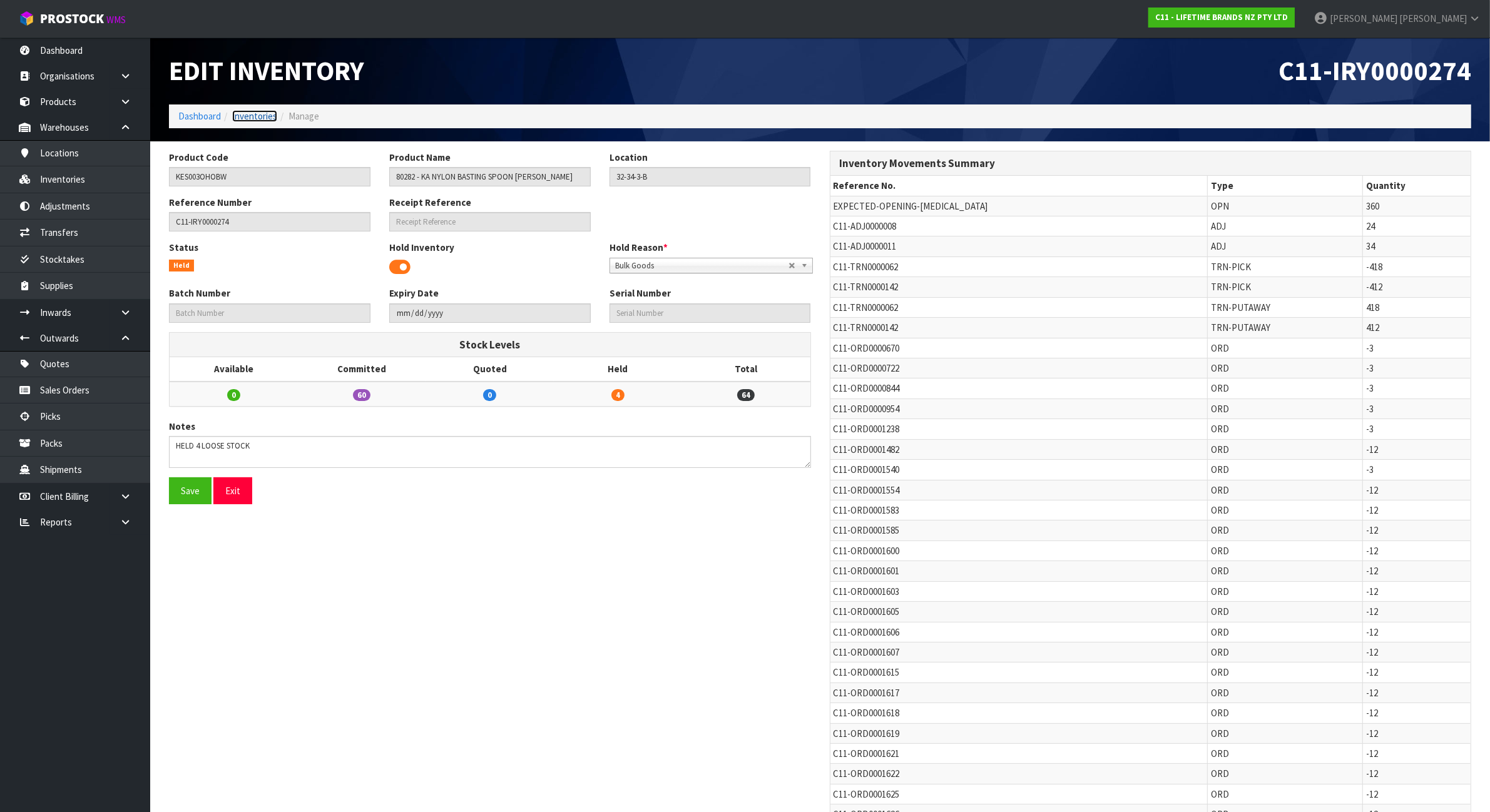
click at [244, 117] on link "Inventories" at bounding box center [255, 116] width 45 height 12
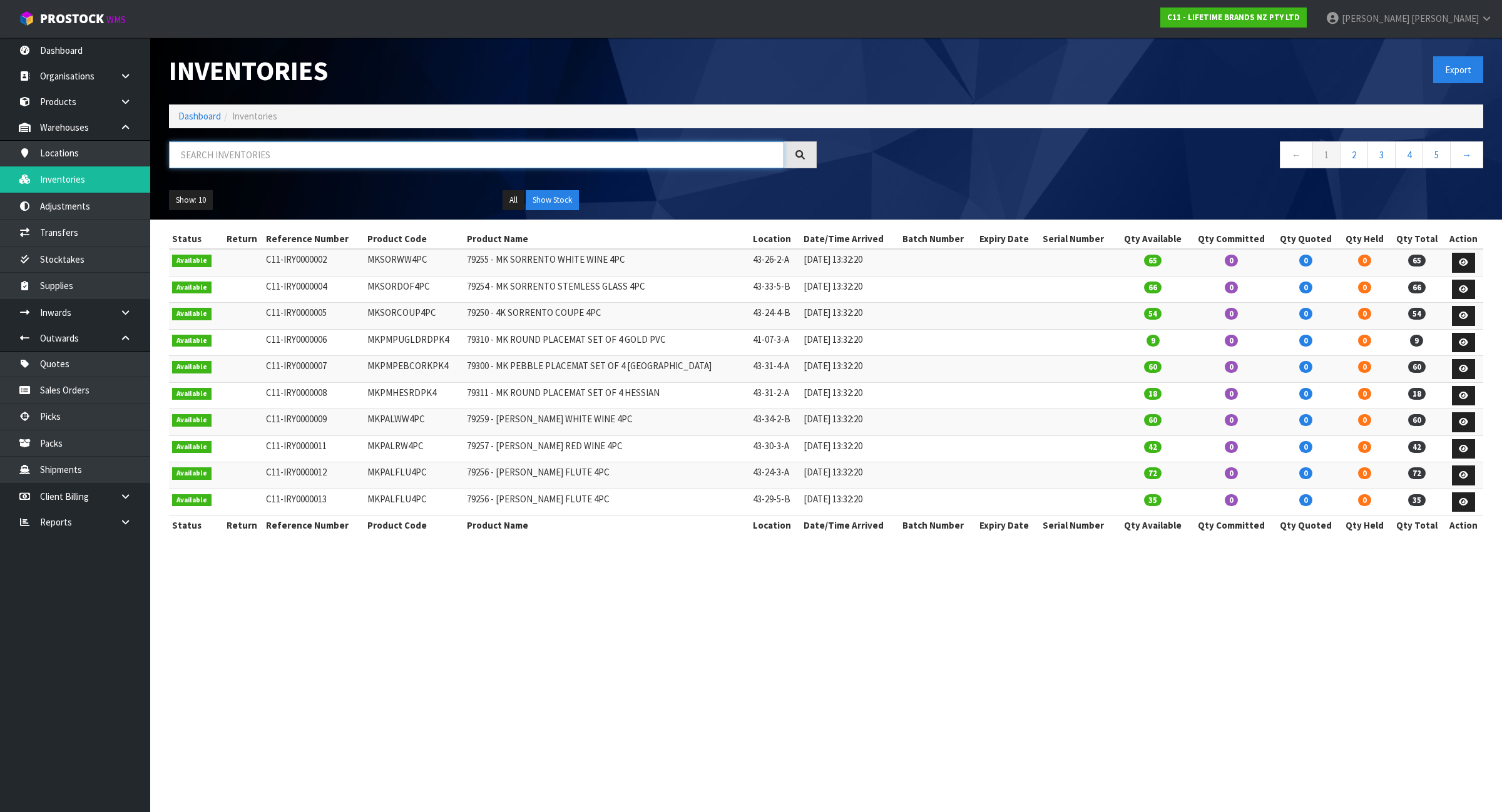
click at [250, 153] on input "text" at bounding box center [476, 155] width 615 height 27
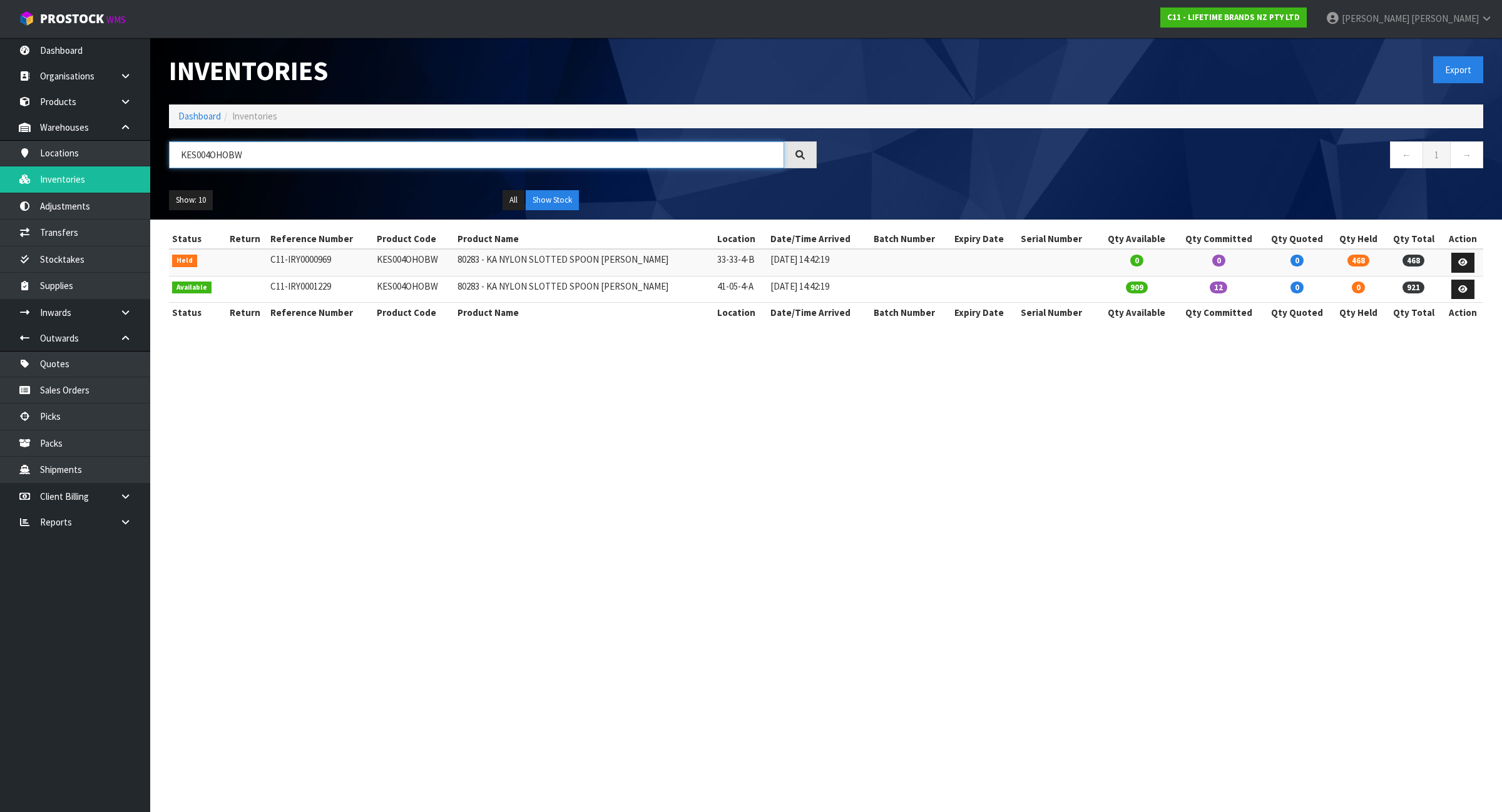
click at [214, 152] on input "KES004OHOBW" at bounding box center [476, 155] width 615 height 27
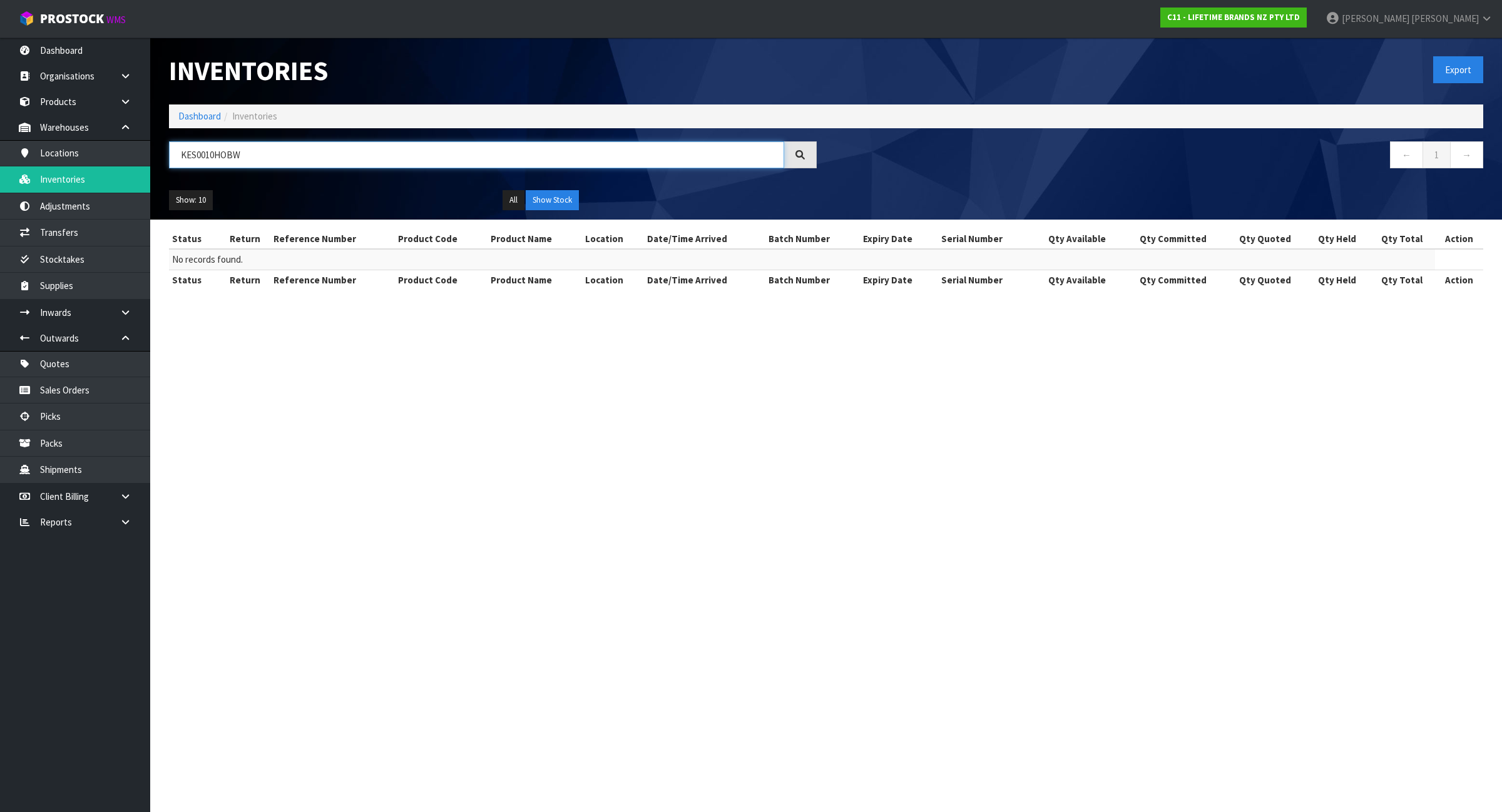
click at [205, 159] on input "KES0010HOBW" at bounding box center [476, 155] width 615 height 27
click at [207, 152] on input "KES010HOBW" at bounding box center [476, 155] width 615 height 27
click at [211, 149] on input "KES010HOBW" at bounding box center [476, 155] width 615 height 27
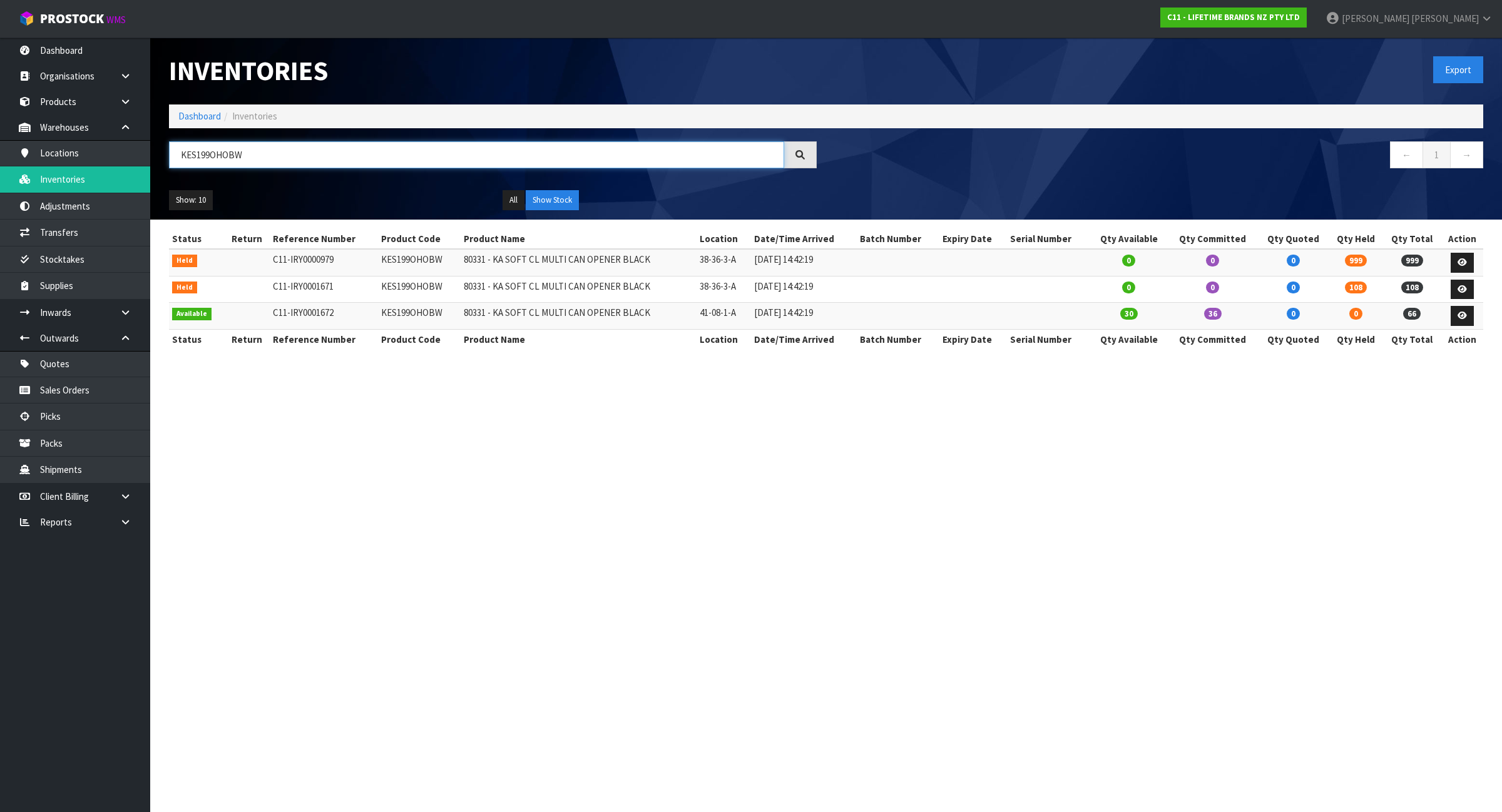
click at [261, 151] on input "KES199OHOBW" at bounding box center [476, 155] width 615 height 27
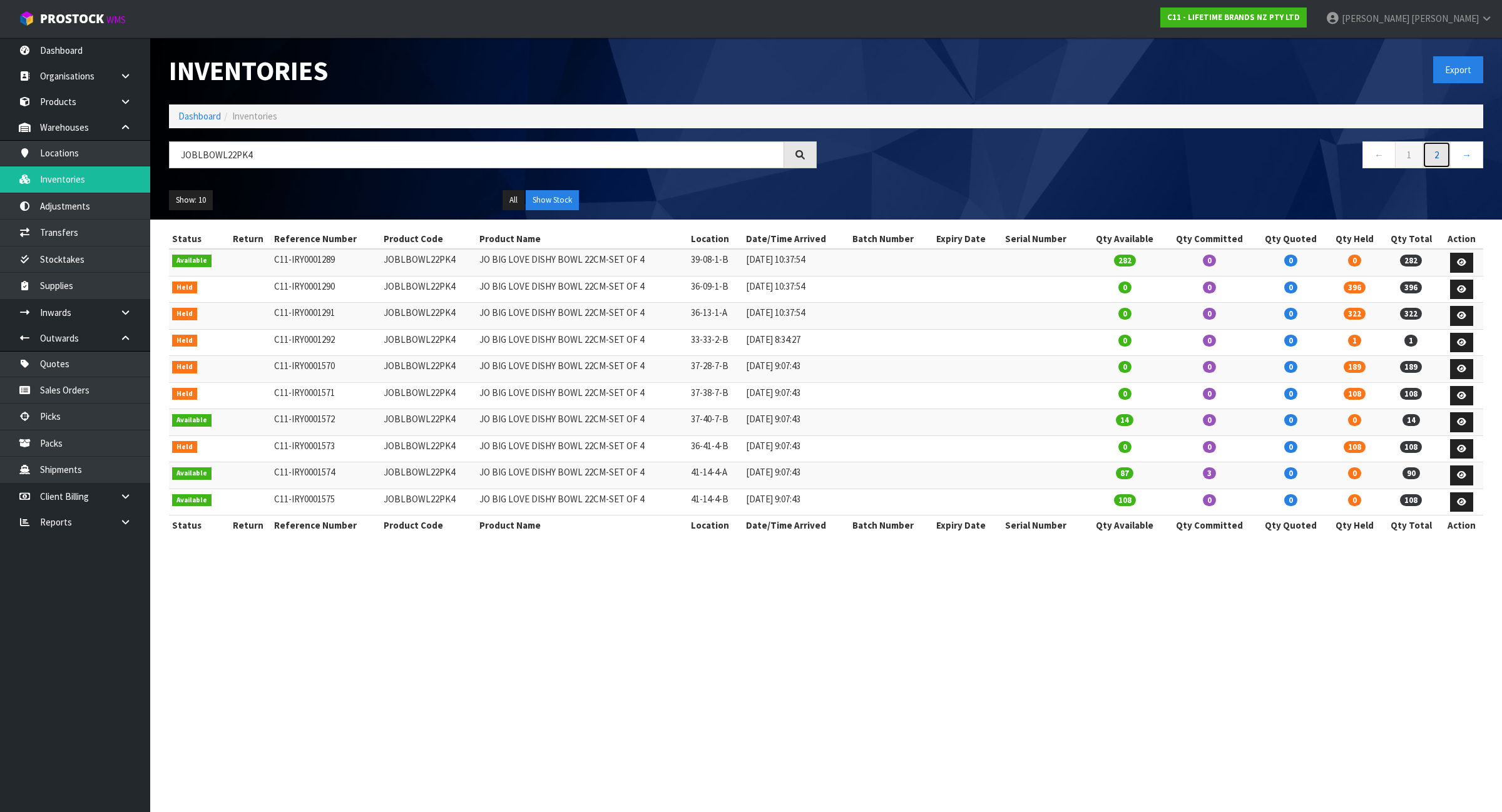
click at [1436, 153] on link "2" at bounding box center [1437, 155] width 28 height 27
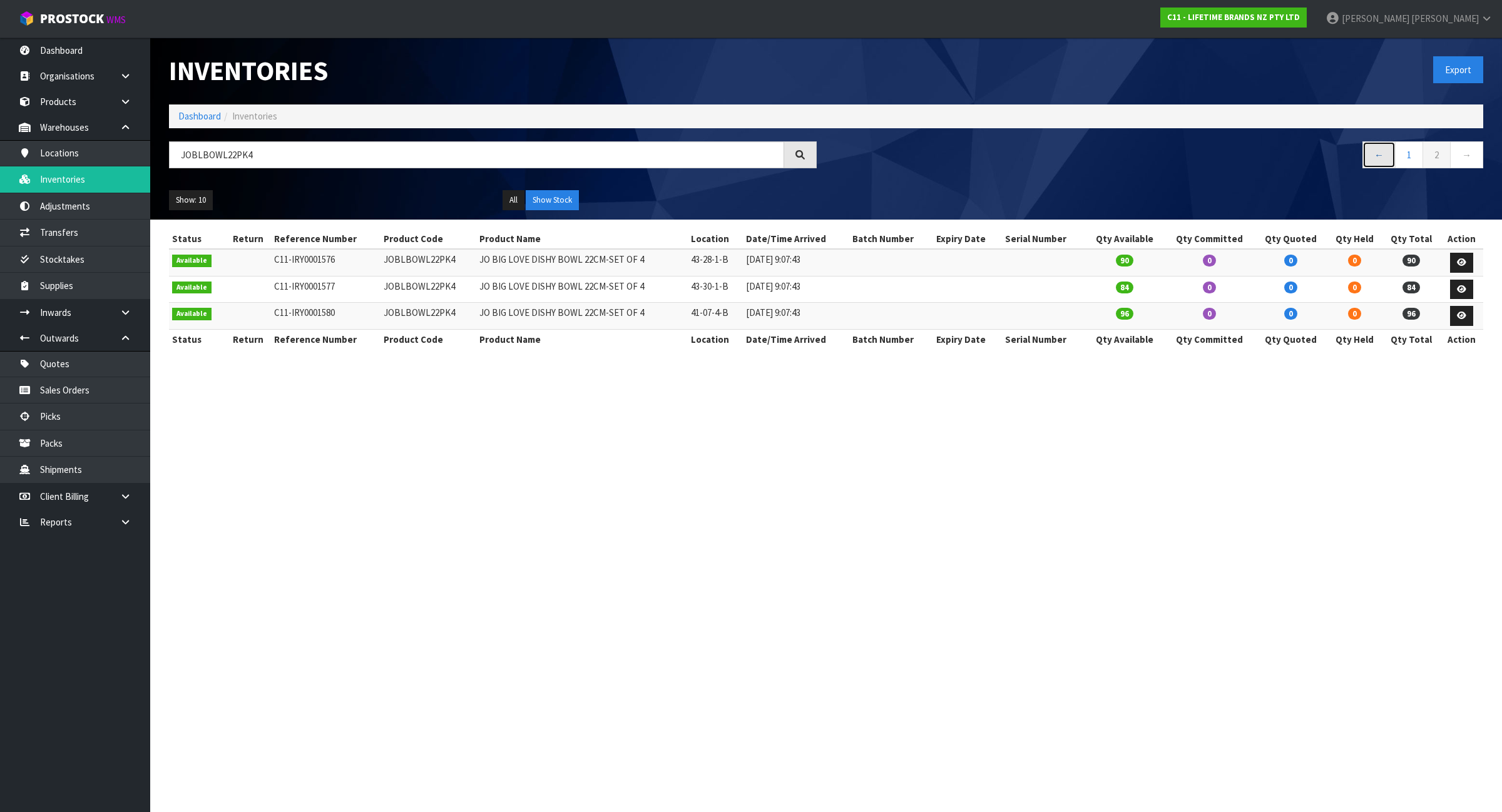
click at [1392, 160] on link "←" at bounding box center [1379, 155] width 33 height 27
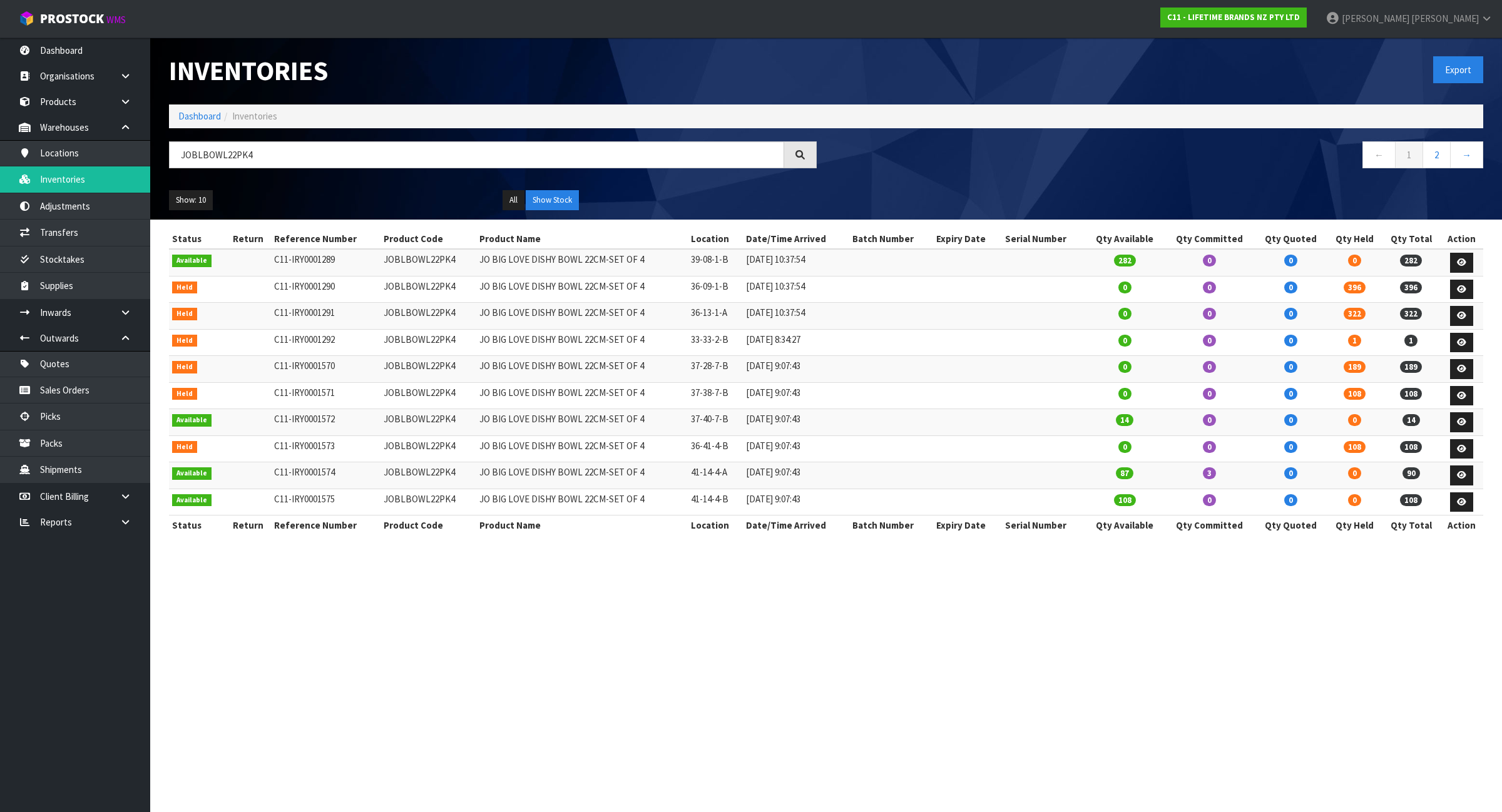
click at [727, 745] on section "Inventories Export Dashboard Inventories JOBLBOWL22PK4 ← 1 2 → Show: 10 5 10 25…" at bounding box center [751, 406] width 1502 height 812
click at [1437, 157] on link "2" at bounding box center [1437, 155] width 28 height 27
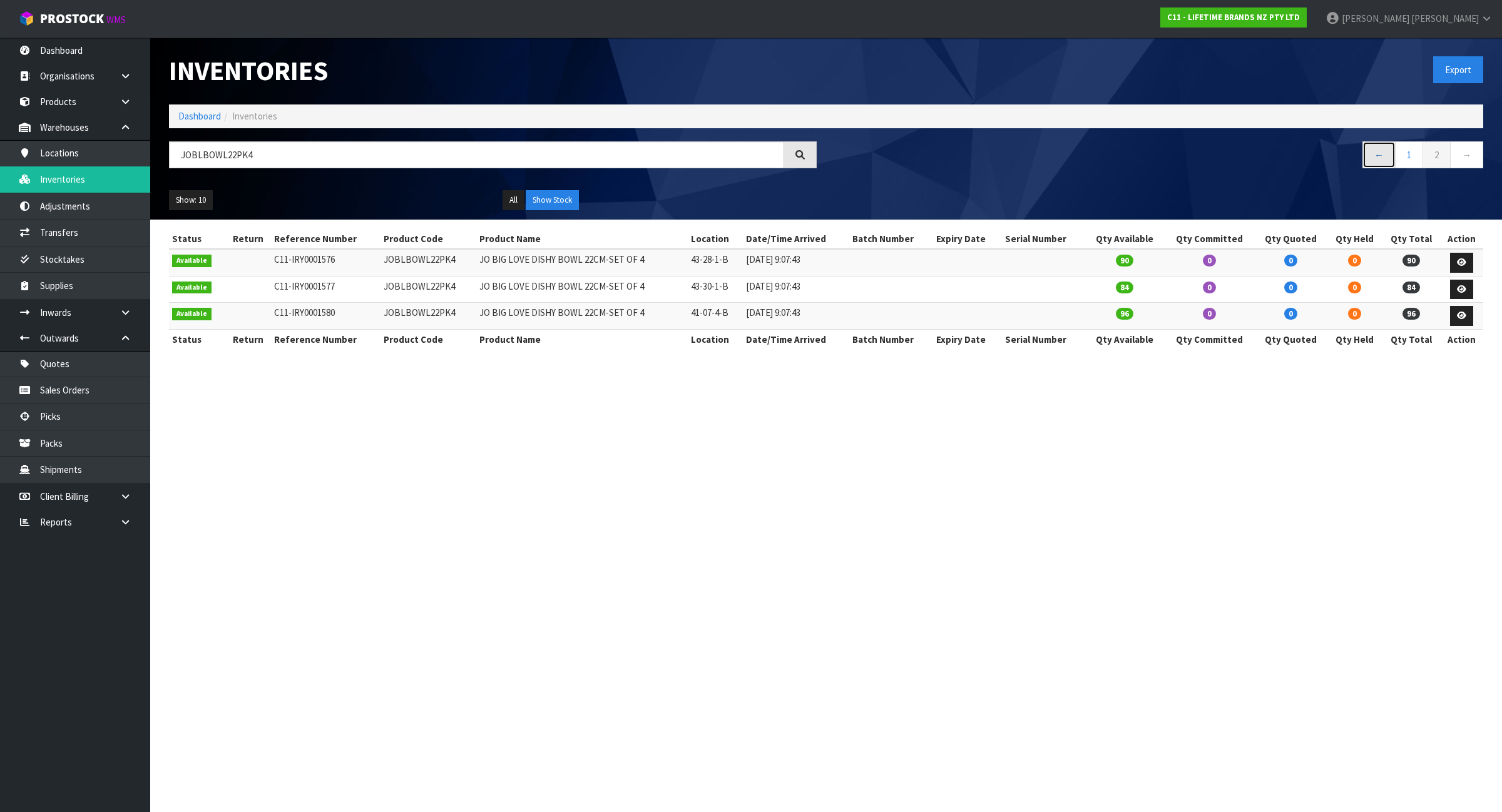
click at [1379, 155] on link "←" at bounding box center [1379, 155] width 33 height 27
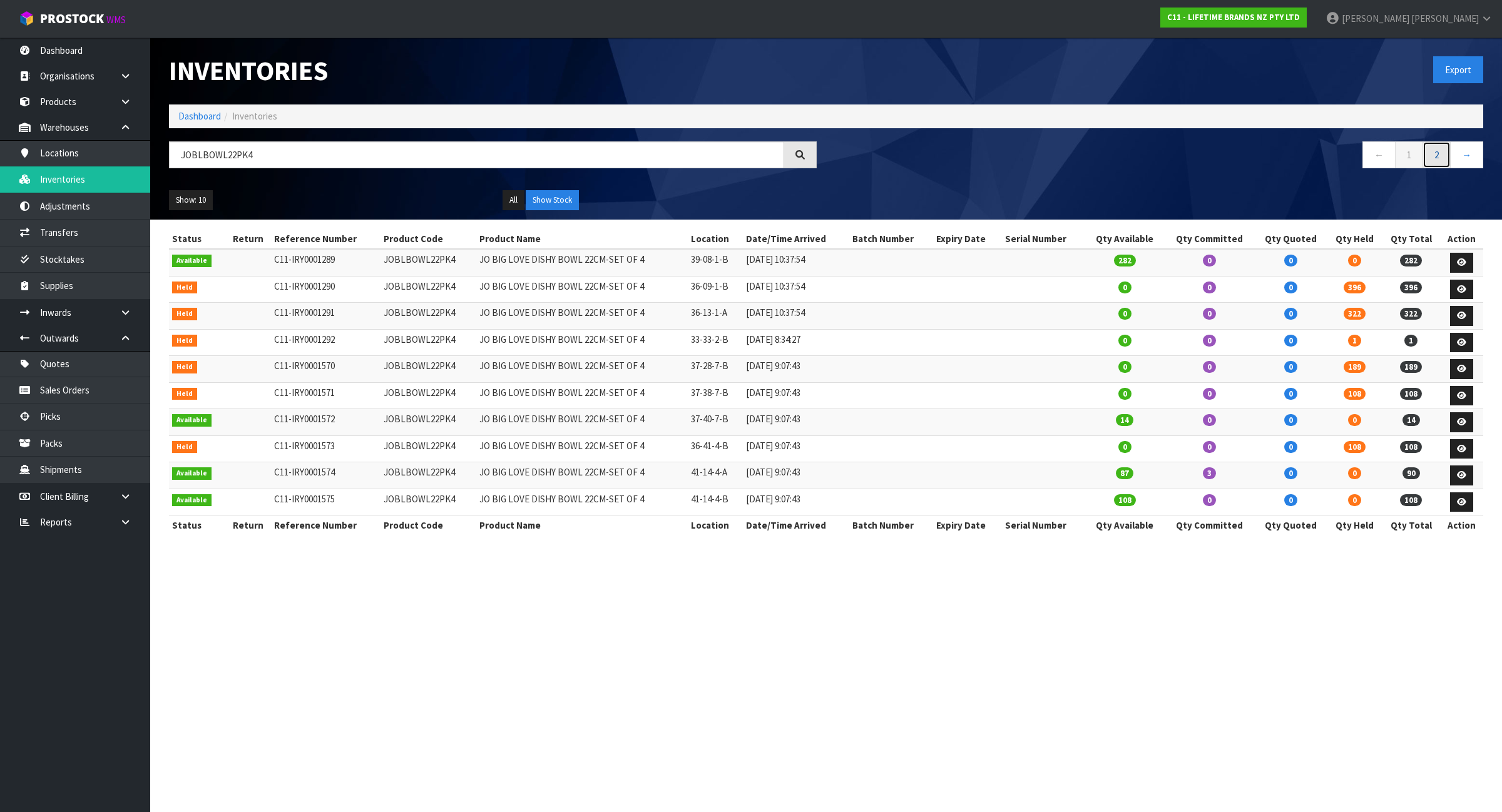
click at [1443, 157] on link "2" at bounding box center [1437, 155] width 28 height 27
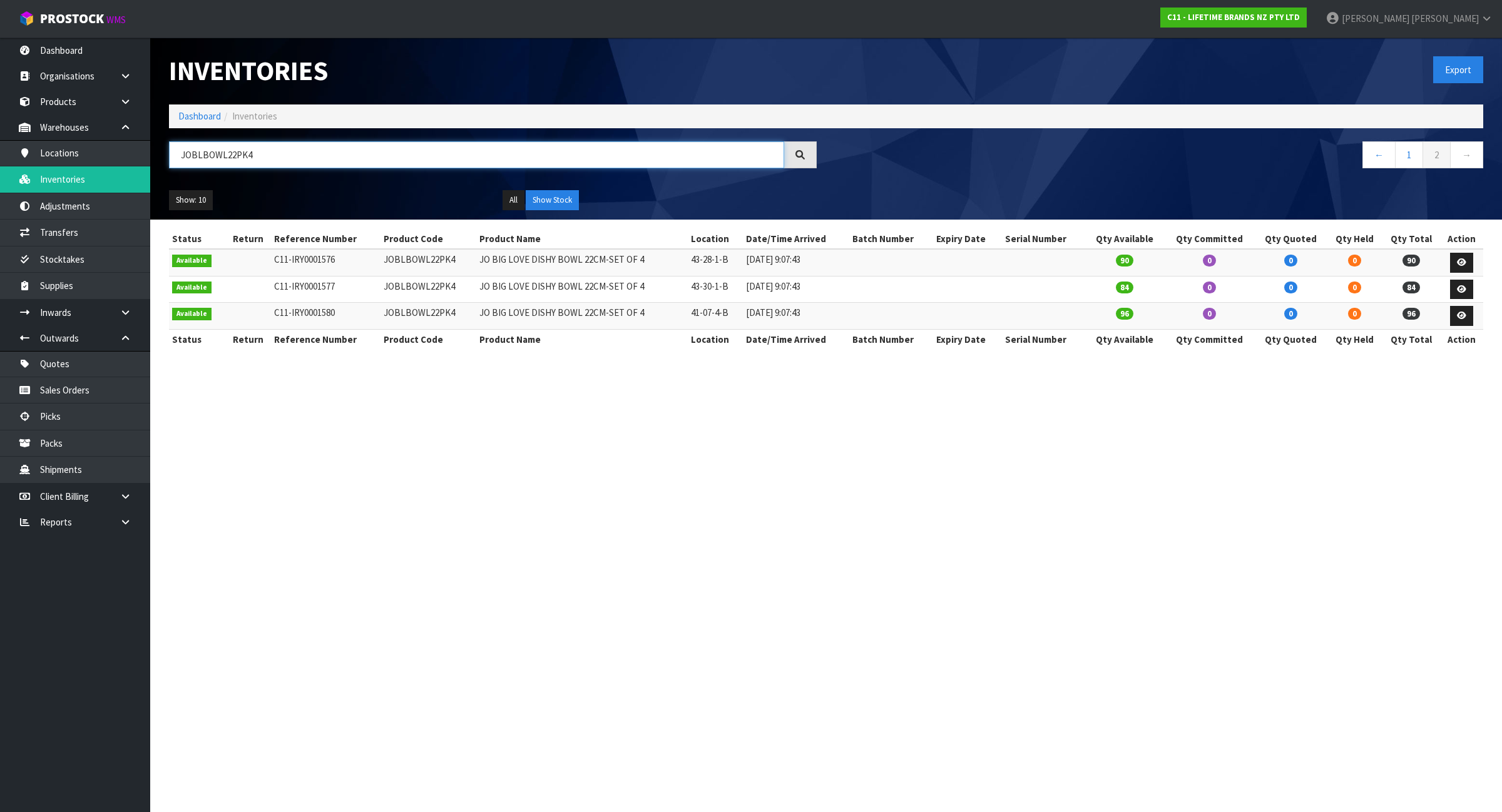
click at [294, 166] on input "JOBLBOWL22PK4" at bounding box center [476, 155] width 615 height 27
click at [298, 160] on input "JOBLBOWL22PK4" at bounding box center [476, 155] width 615 height 27
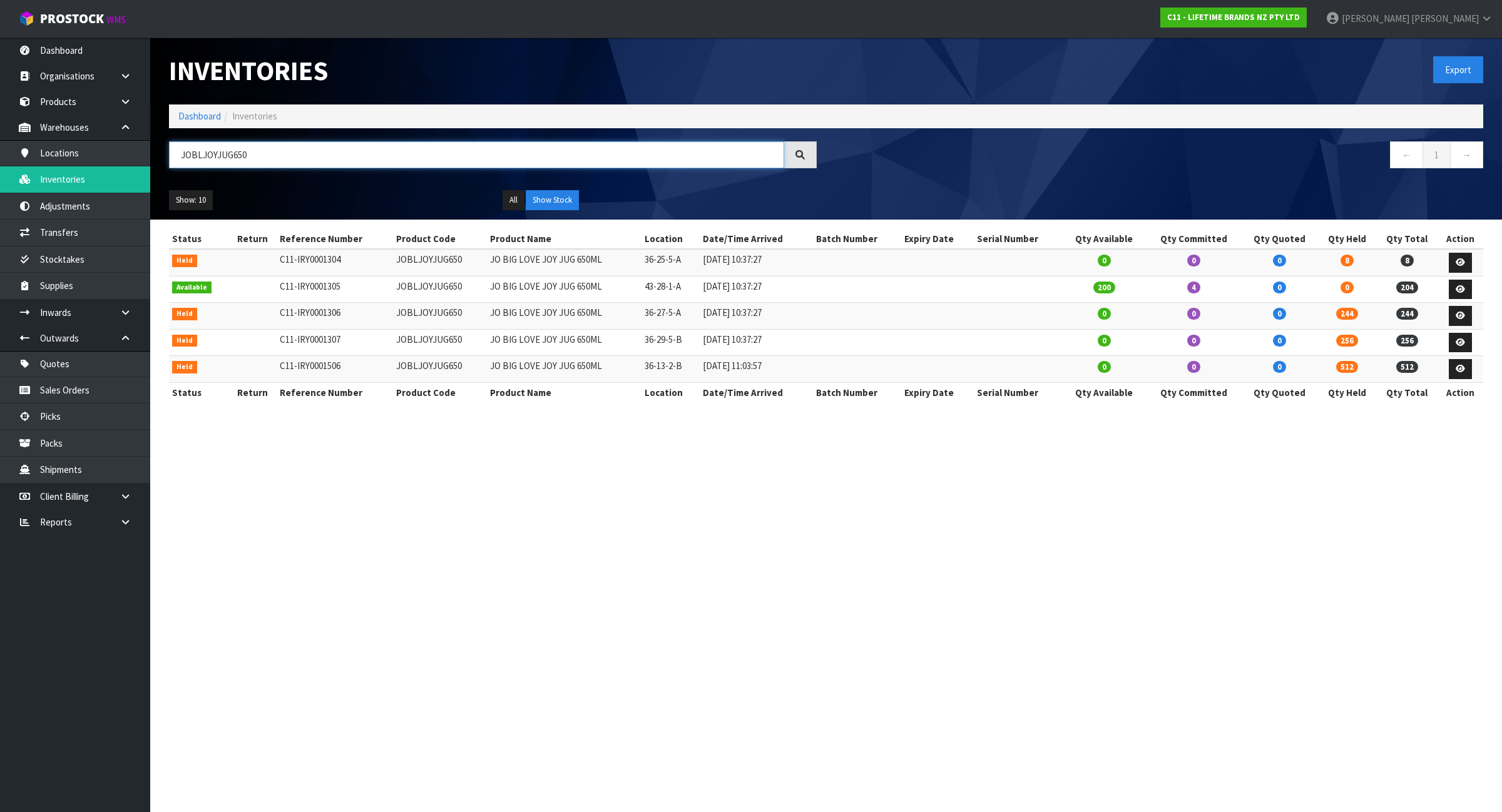
click at [277, 151] on input "JOBLJOYJUG650" at bounding box center [476, 155] width 615 height 27
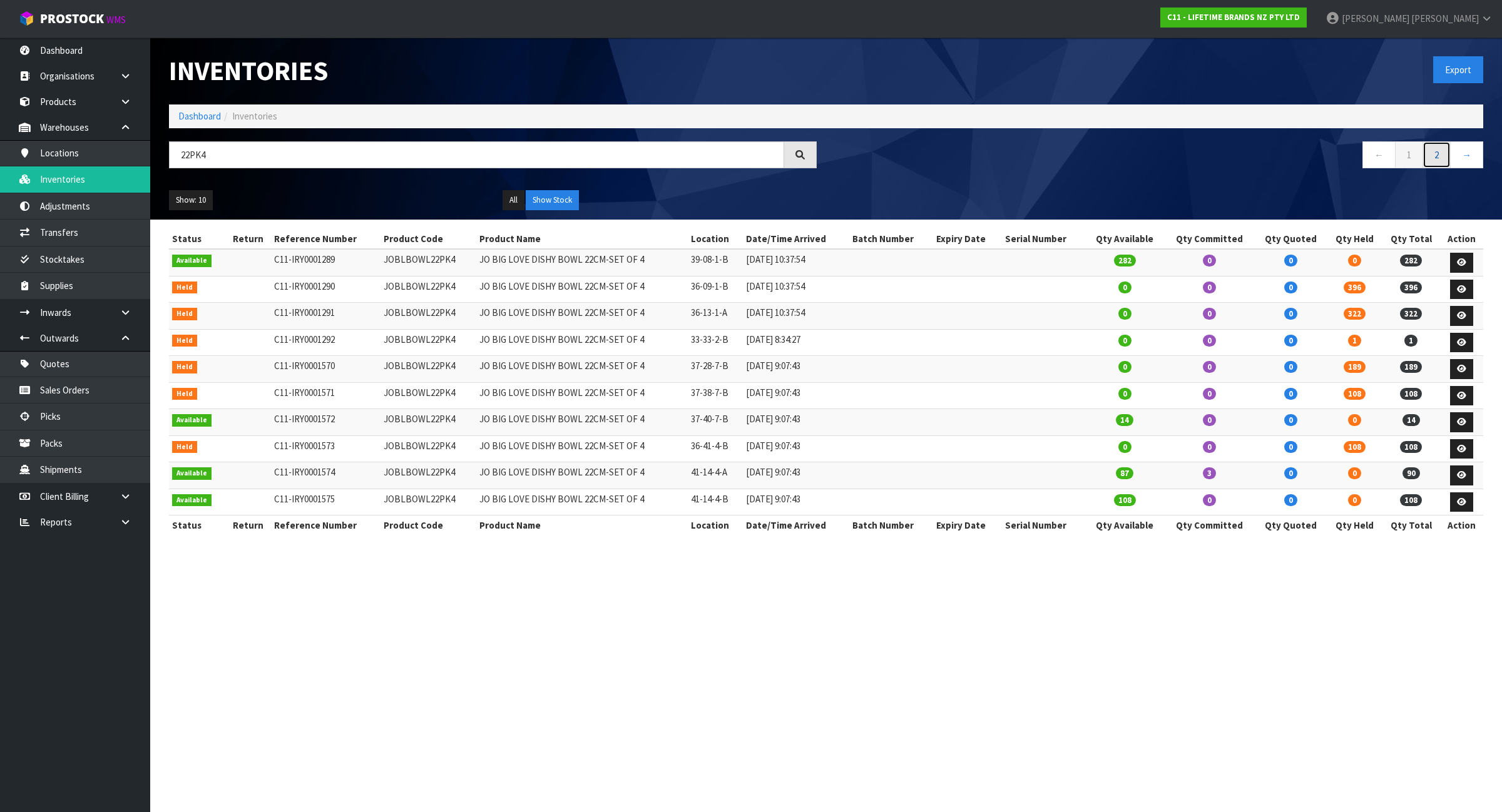
click at [1428, 155] on link "2" at bounding box center [1437, 155] width 28 height 27
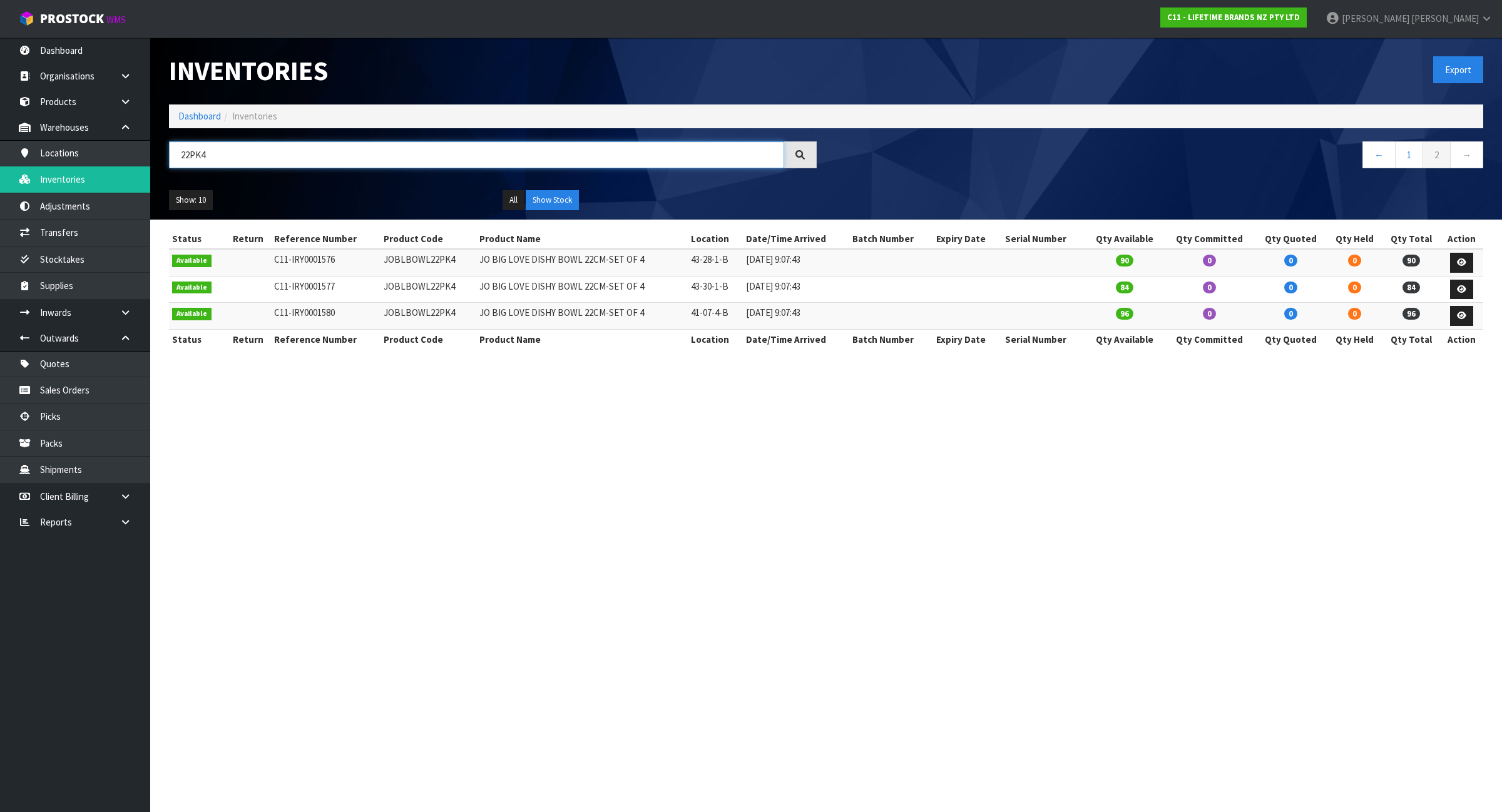
click at [252, 162] on input "22PK4" at bounding box center [476, 155] width 615 height 27
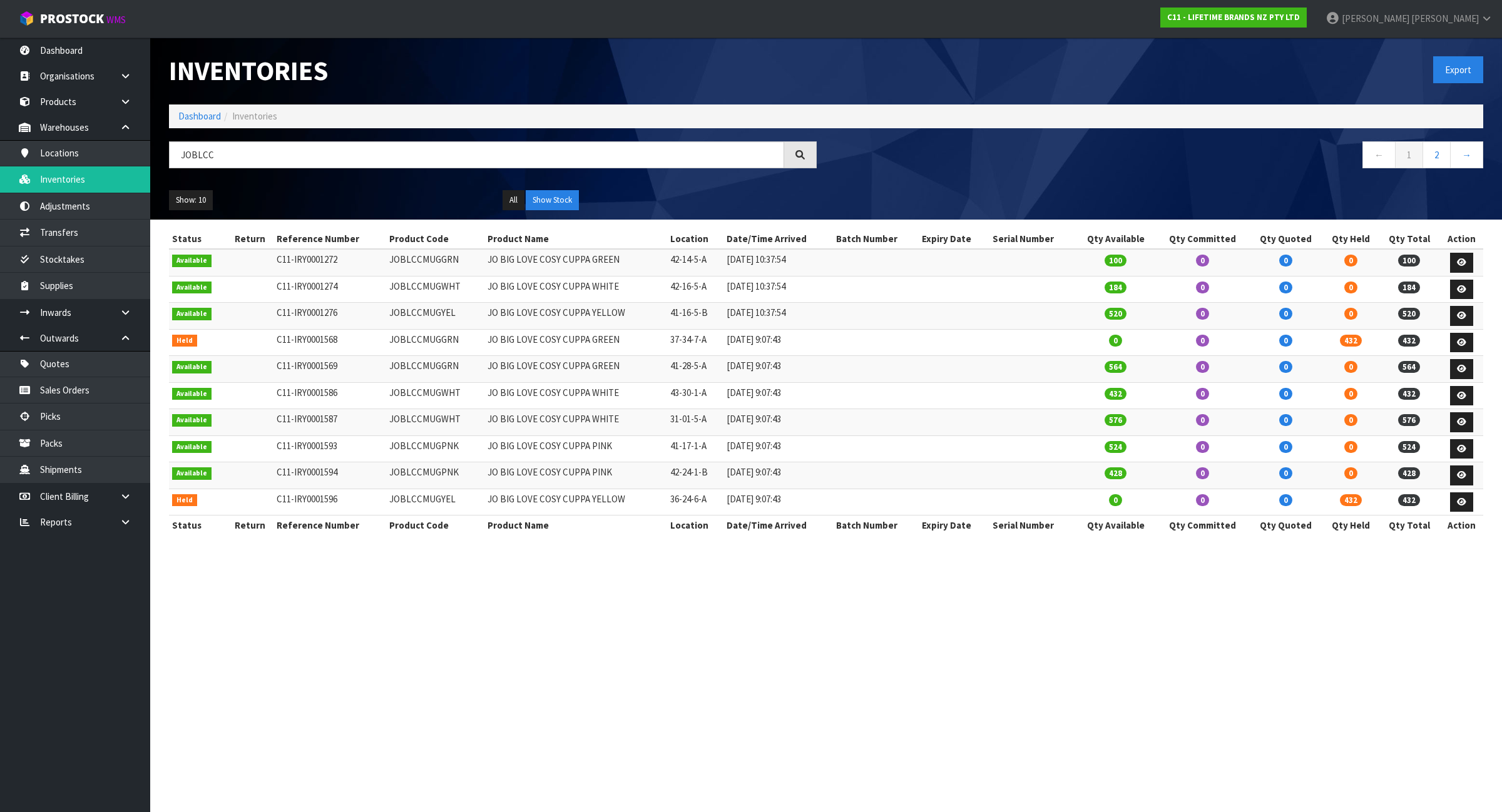
click at [417, 255] on td "JOBLCCMUGGRN" at bounding box center [435, 263] width 98 height 27
copy td "JOBLCCMUGGRN"
click at [260, 142] on input "JOBLCC" at bounding box center [476, 155] width 615 height 27
click at [260, 143] on input "JOBLCC" at bounding box center [476, 155] width 615 height 27
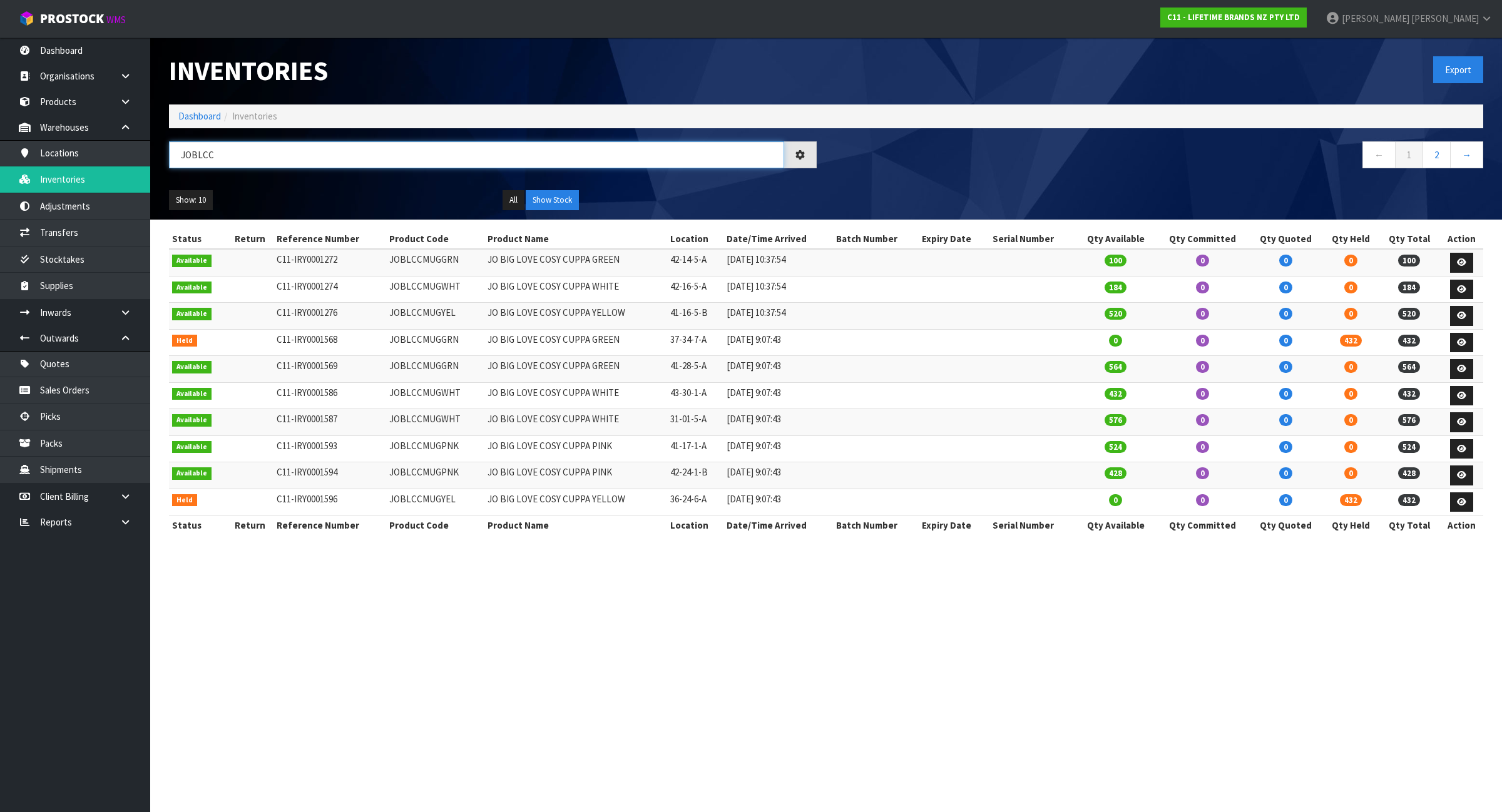
click at [283, 157] on input "JOBLCC" at bounding box center [476, 155] width 615 height 27
paste input "MUGGRN"
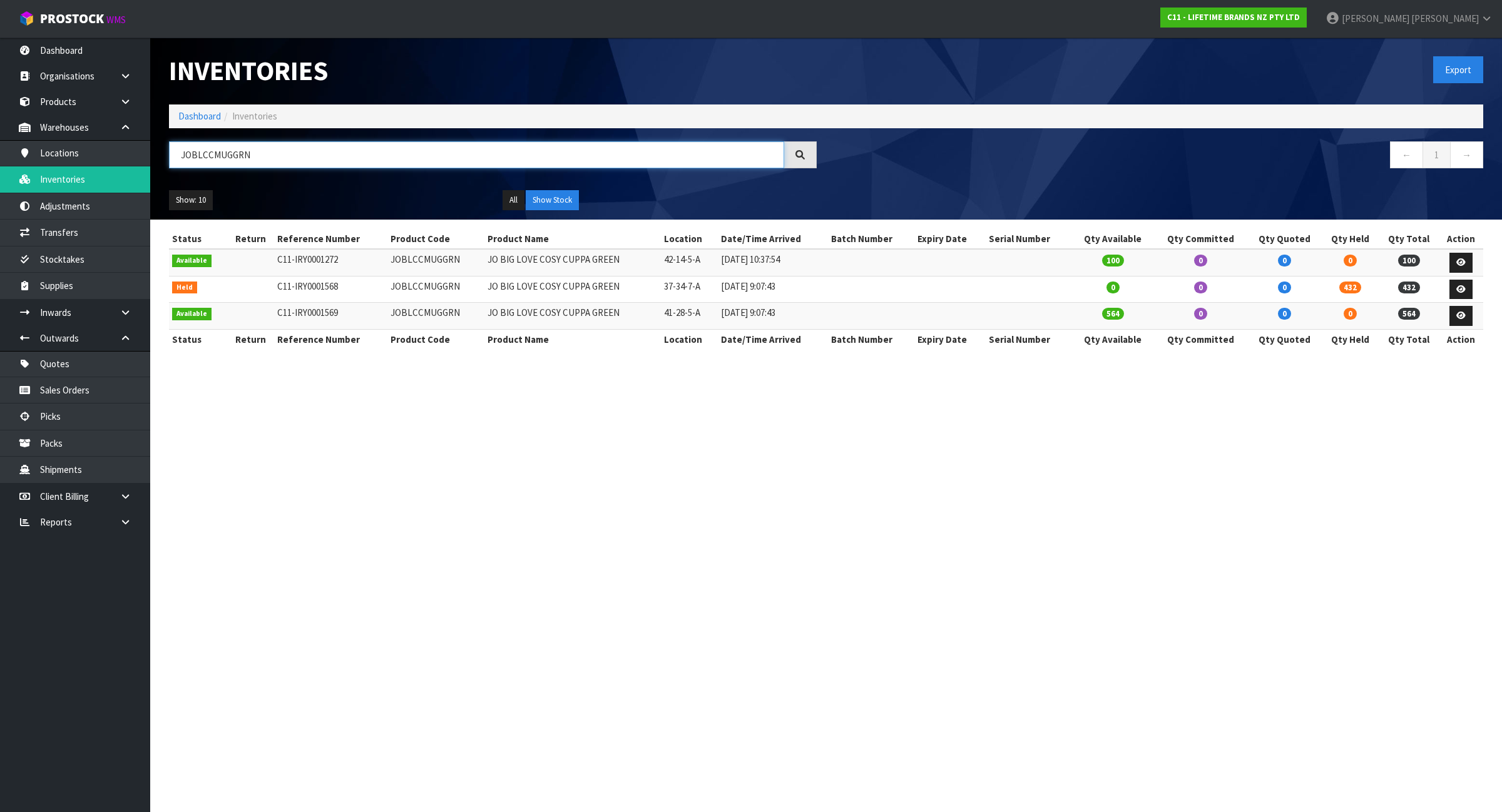
click at [335, 160] on input "JOBLCCMUGGRN" at bounding box center [476, 155] width 615 height 27
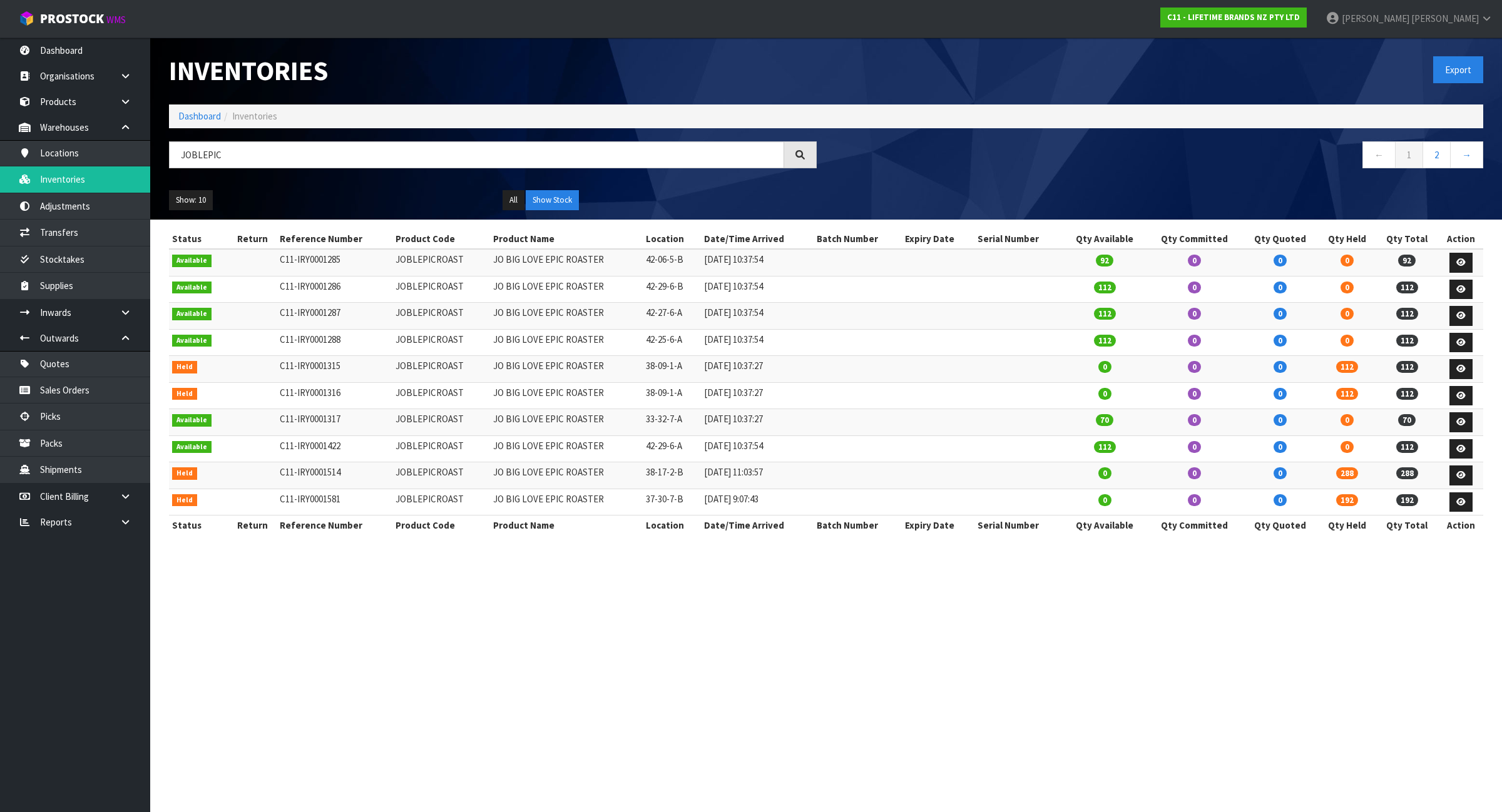
click at [421, 341] on td "JOBLEPICROAST" at bounding box center [440, 343] width 97 height 27
copy td "JOBLEPICROAST"
click at [327, 155] on input "JOBLEPIC" at bounding box center [476, 155] width 615 height 27
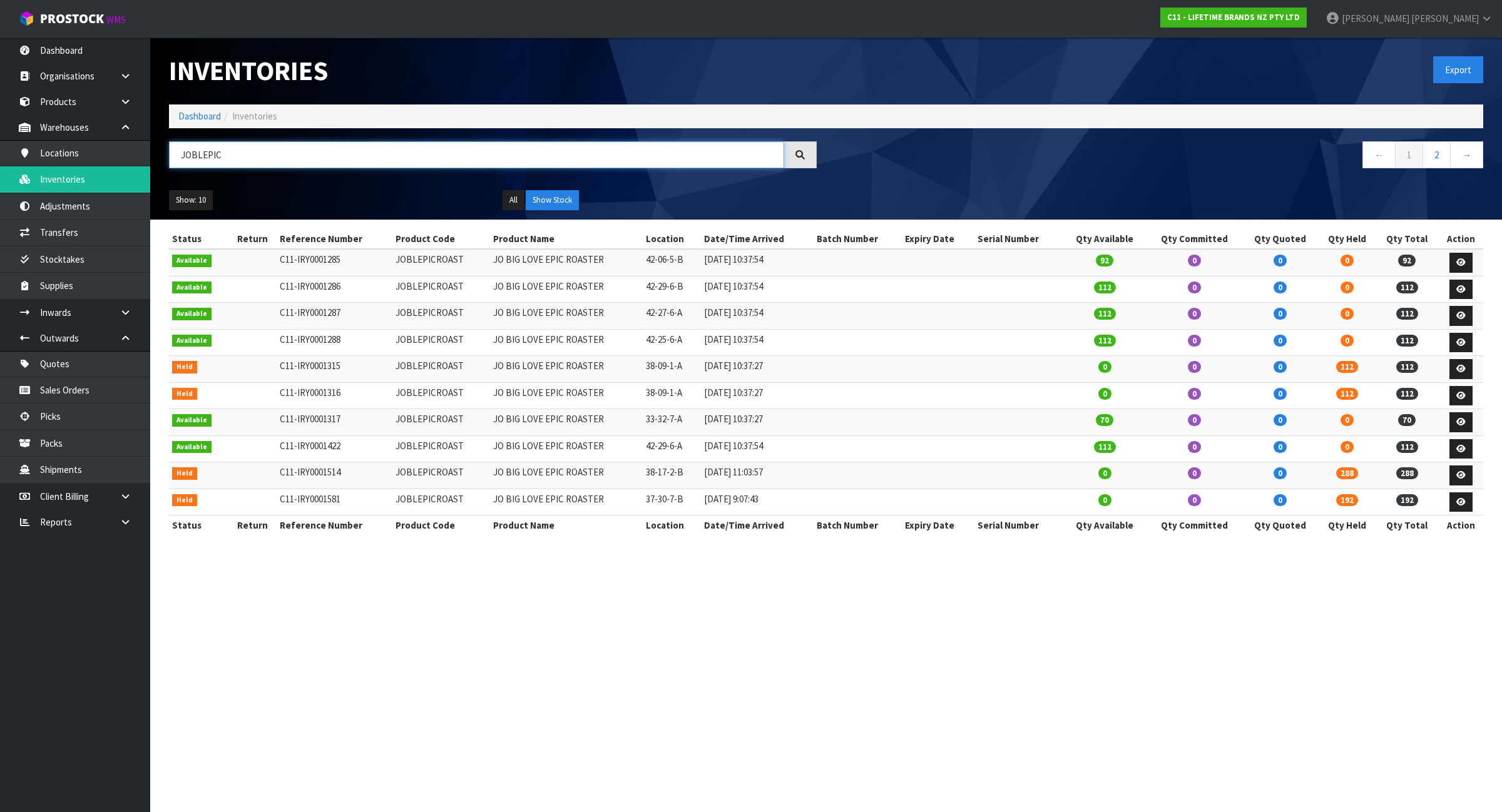
paste input "ROAST"
click at [266, 166] on input "JOBLEPICROAST" at bounding box center [476, 155] width 615 height 27
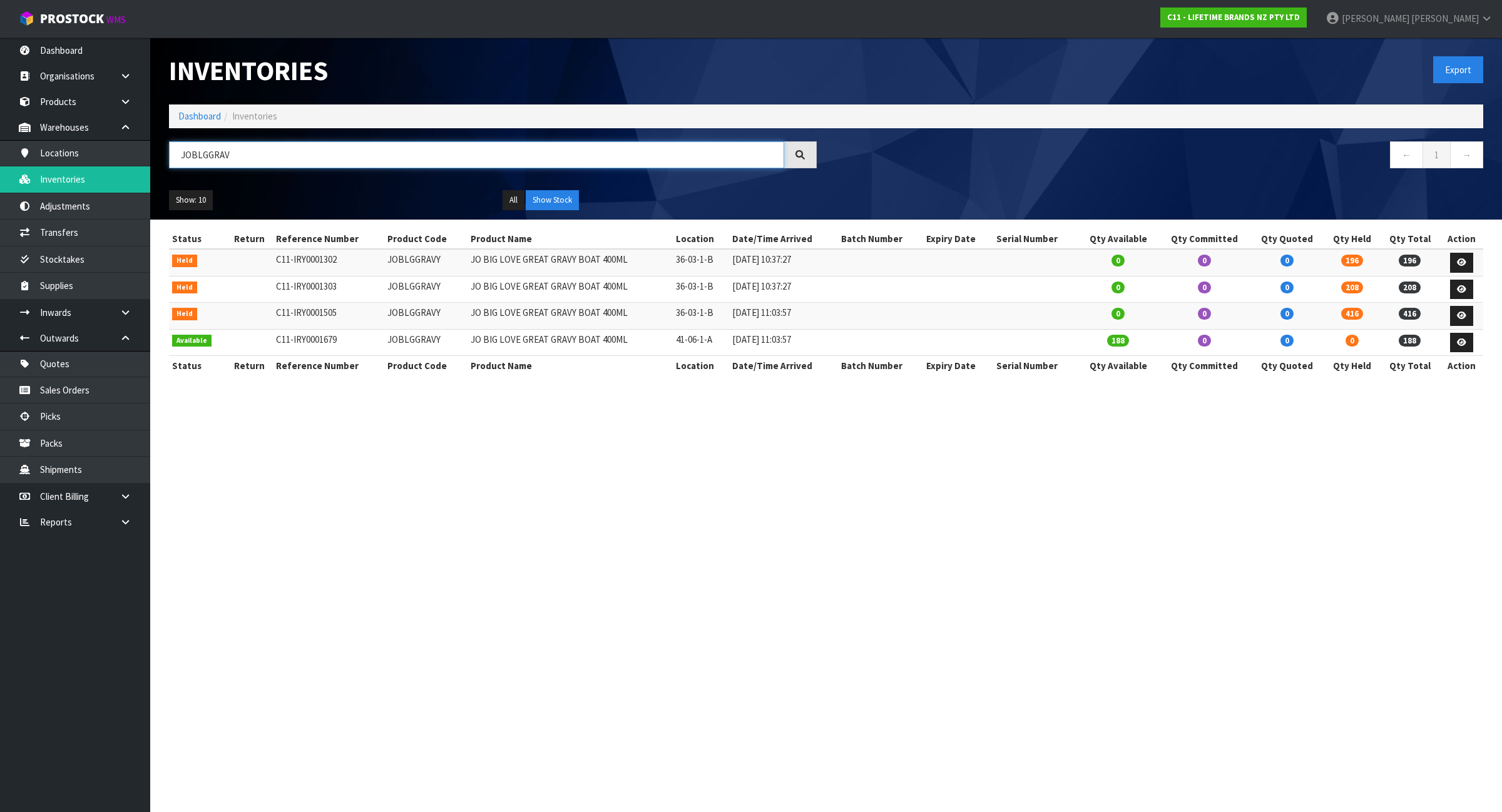
click at [349, 160] on input "JOBLGGRAV" at bounding box center [476, 155] width 615 height 27
click at [410, 161] on input "JOBLGGRAV" at bounding box center [476, 155] width 615 height 27
click at [409, 161] on input "JOBLGGRAV" at bounding box center [476, 155] width 615 height 27
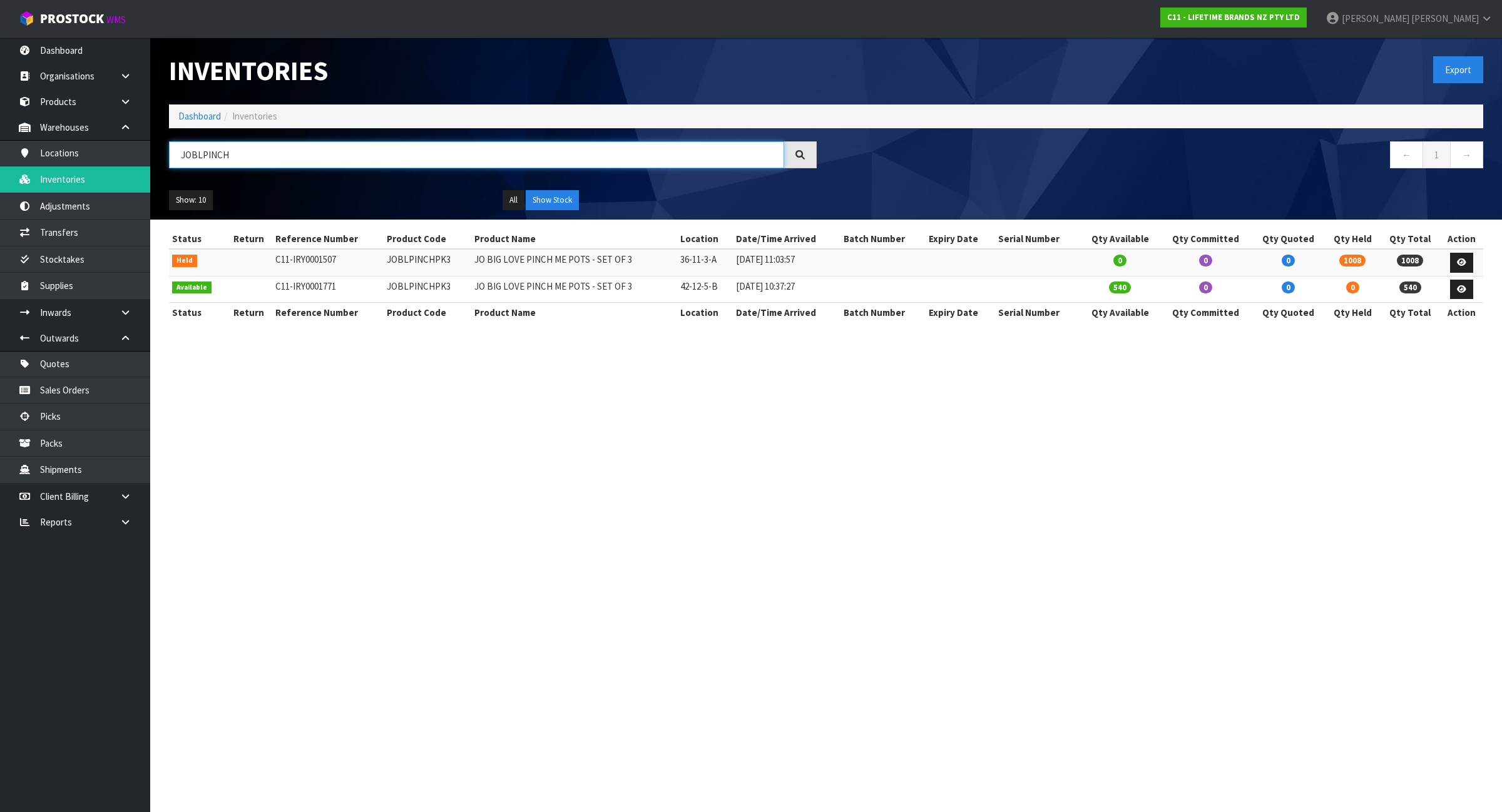
click at [257, 153] on input "JOBLPINCH" at bounding box center [476, 155] width 615 height 27
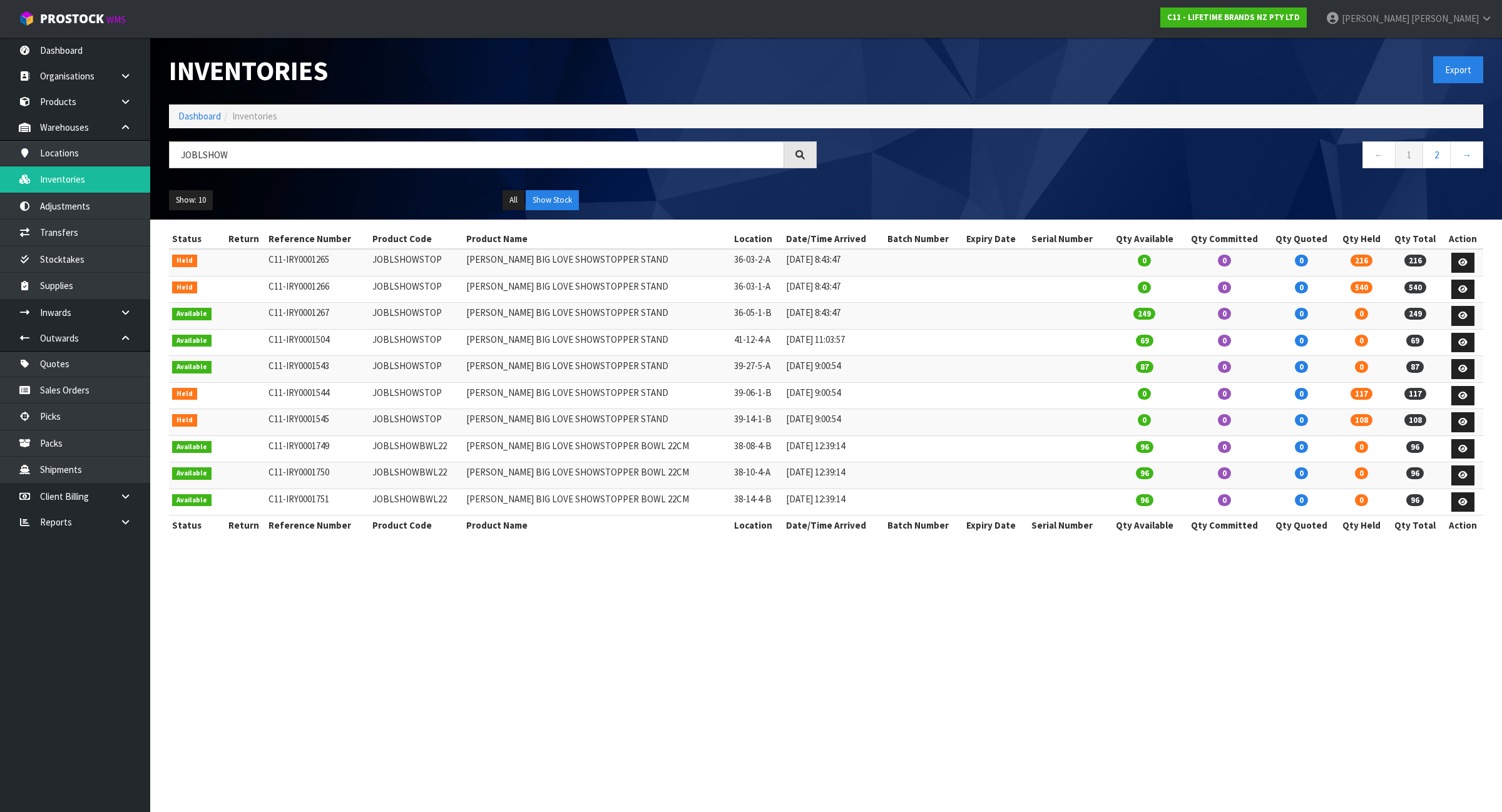
click at [413, 261] on td "JOBLSHOWSTOP" at bounding box center [416, 263] width 94 height 27
copy td "JOBLSHOWSTOP"
click at [399, 163] on input "JOBLSHOW" at bounding box center [476, 155] width 615 height 27
click at [398, 160] on input "JOBLSHOW" at bounding box center [476, 155] width 615 height 27
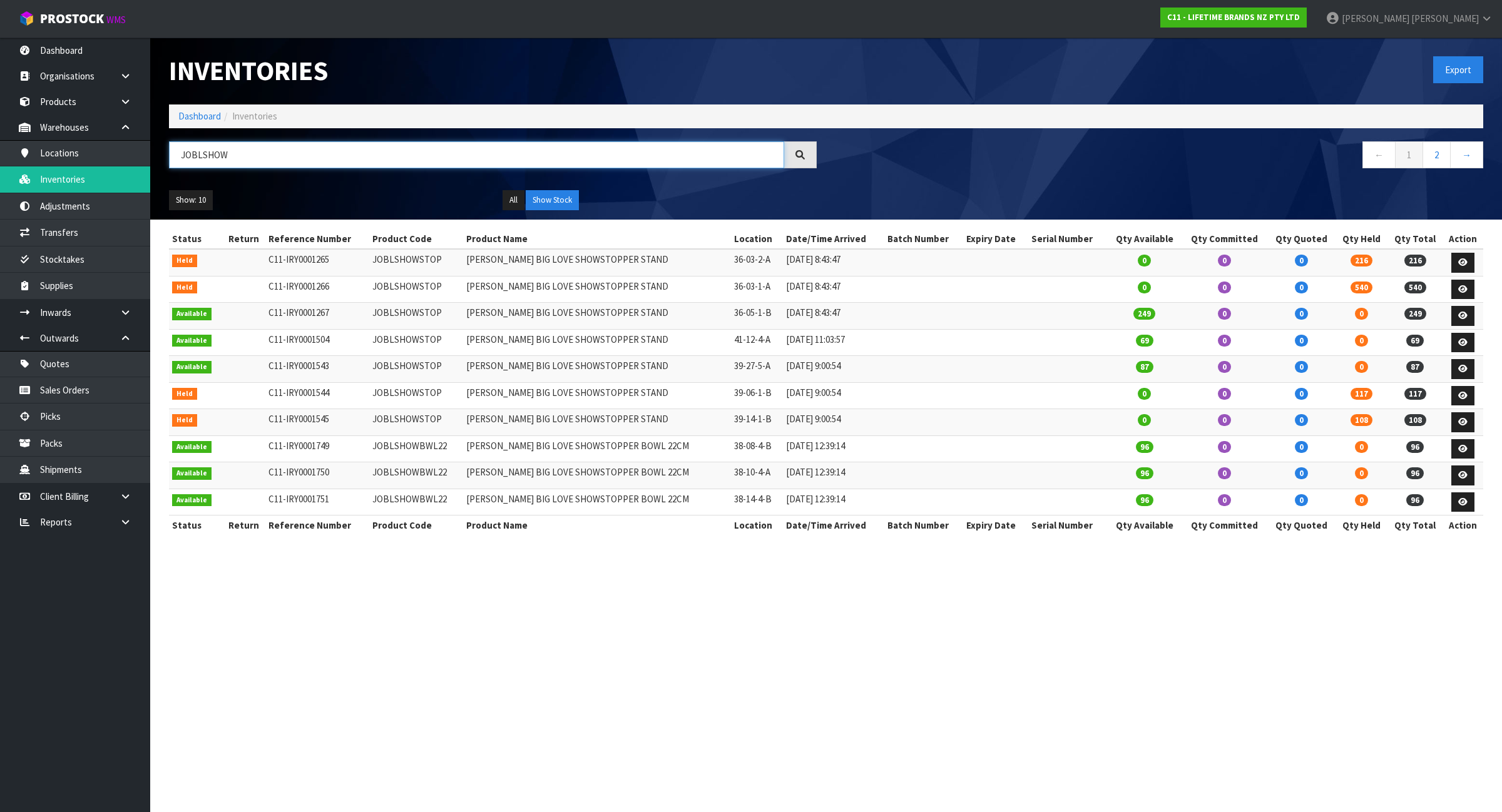
click at [398, 160] on input "JOBLSHOW" at bounding box center [476, 155] width 615 height 27
paste input "STOP"
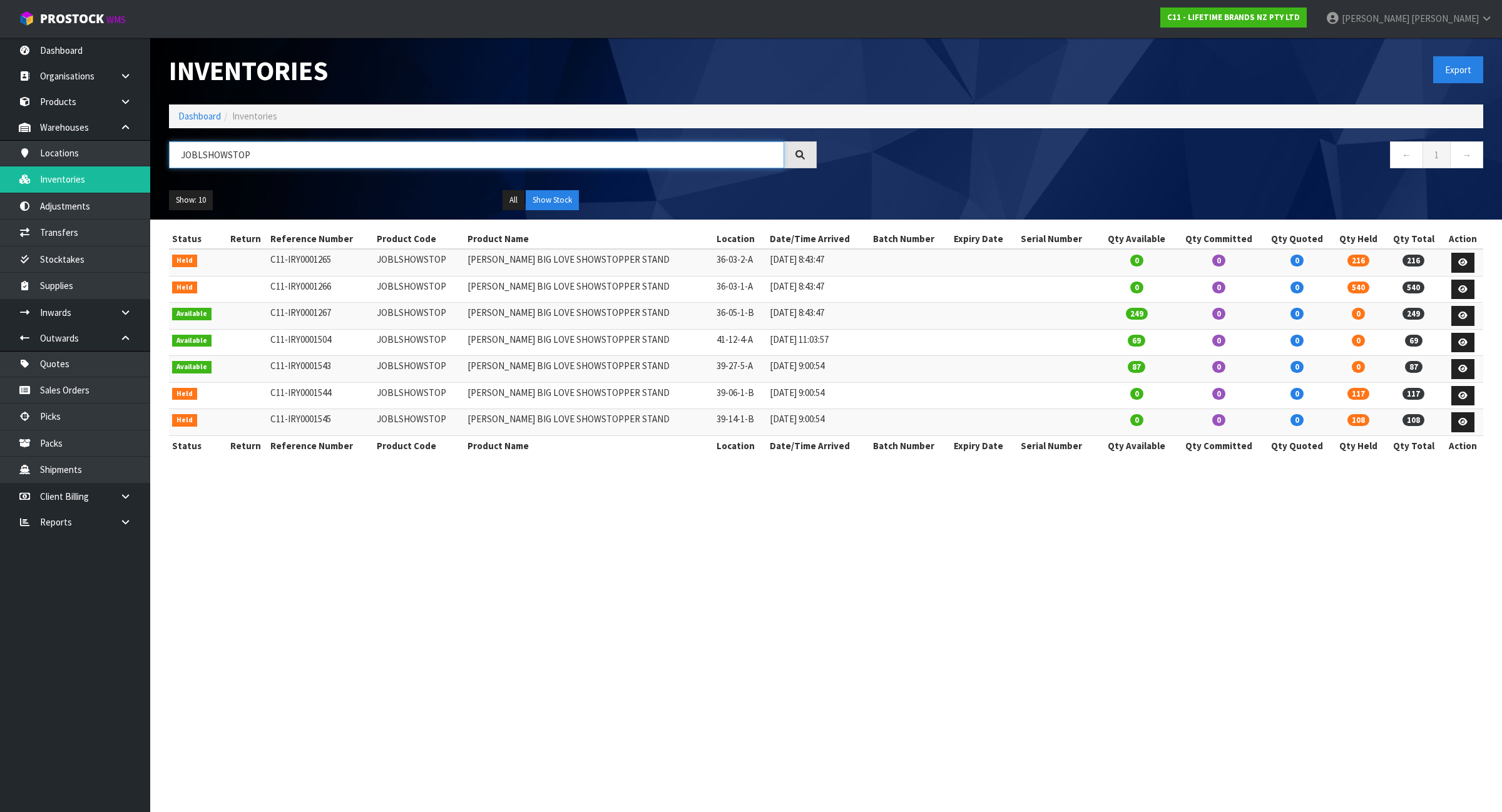
click at [430, 162] on input "JOBLSHOWSTOP" at bounding box center [476, 155] width 615 height 27
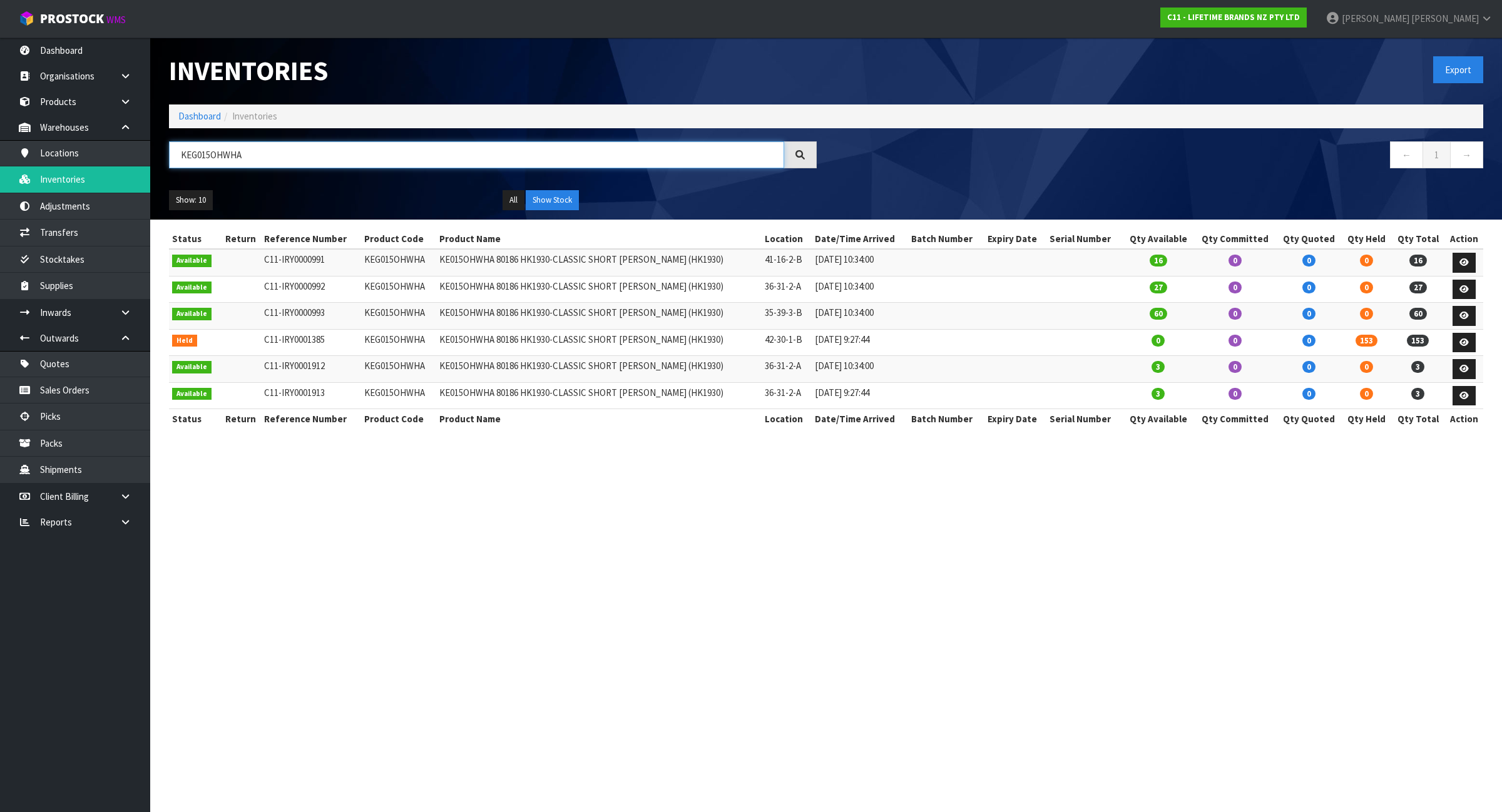
type input "KEG015OHWHA"
click at [104, 45] on link "Dashboard" at bounding box center [75, 50] width 150 height 26
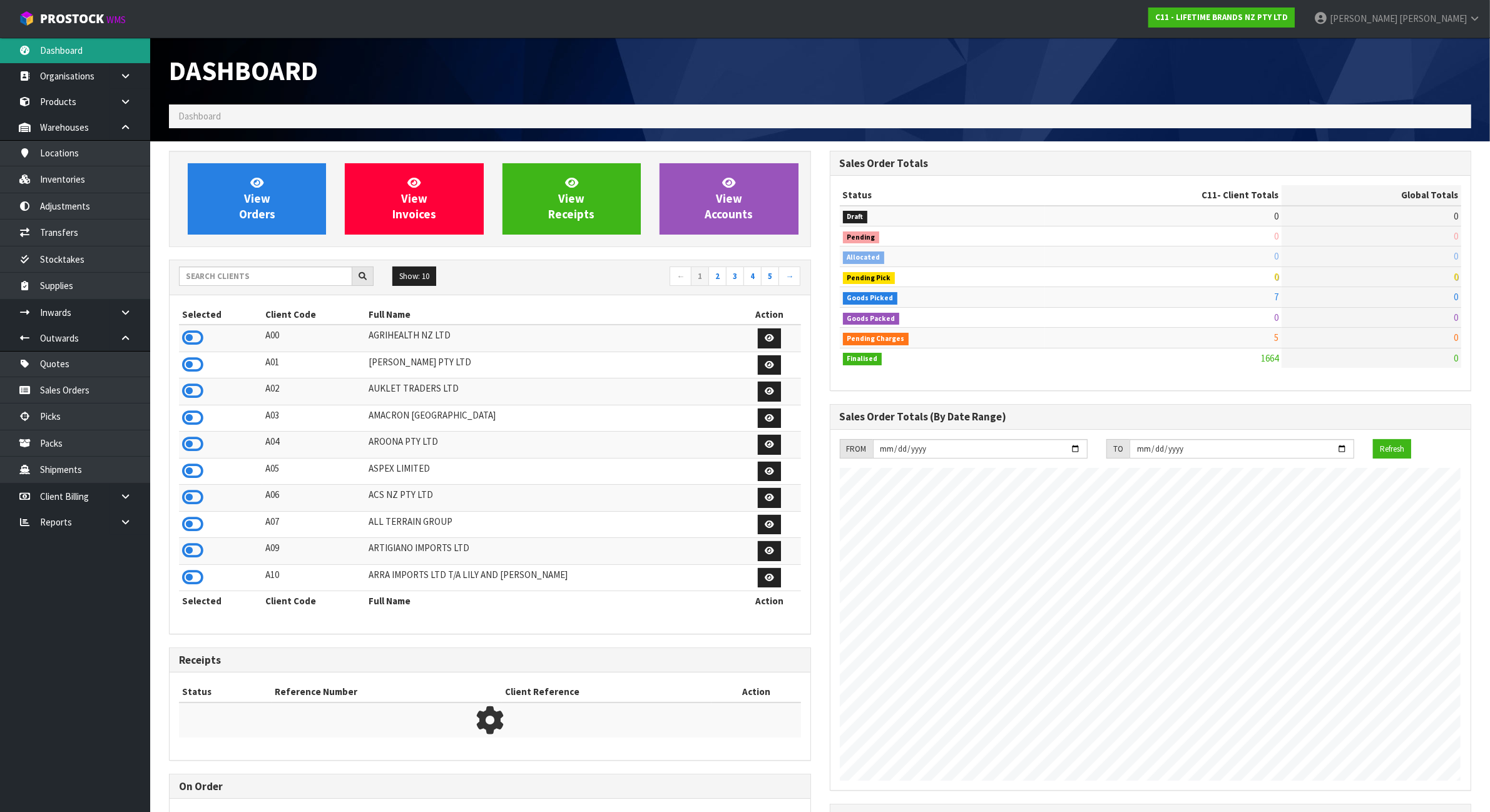
scroll to position [952, 661]
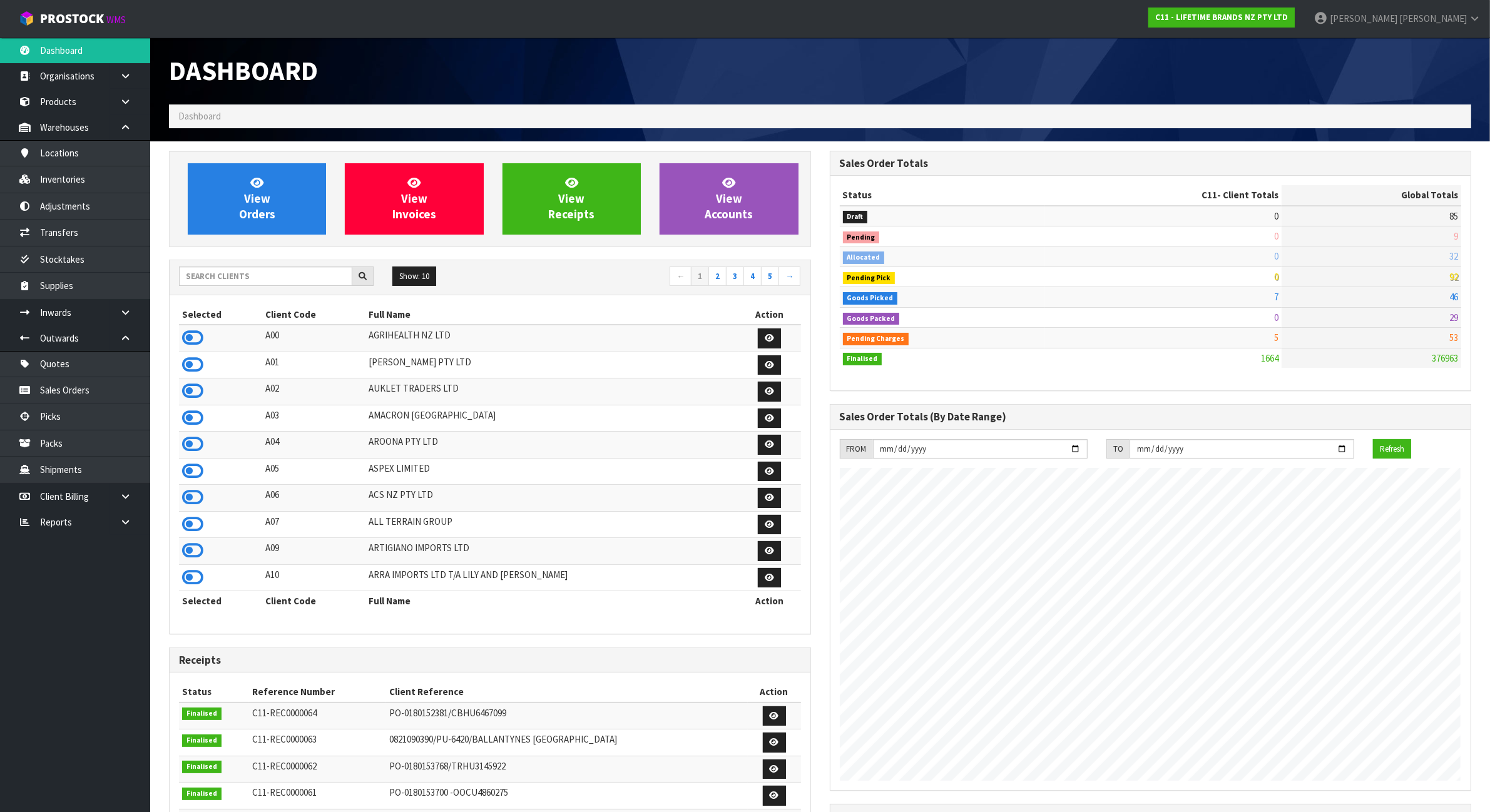
drag, startPoint x: 268, startPoint y: 289, endPoint x: 273, endPoint y: 283, distance: 7.8
click at [273, 284] on div "Show: 10 5 10 25 50 ← 1 2 3 4 5 →" at bounding box center [490, 278] width 641 height 35
click at [273, 283] on input "text" at bounding box center [266, 276] width 173 height 19
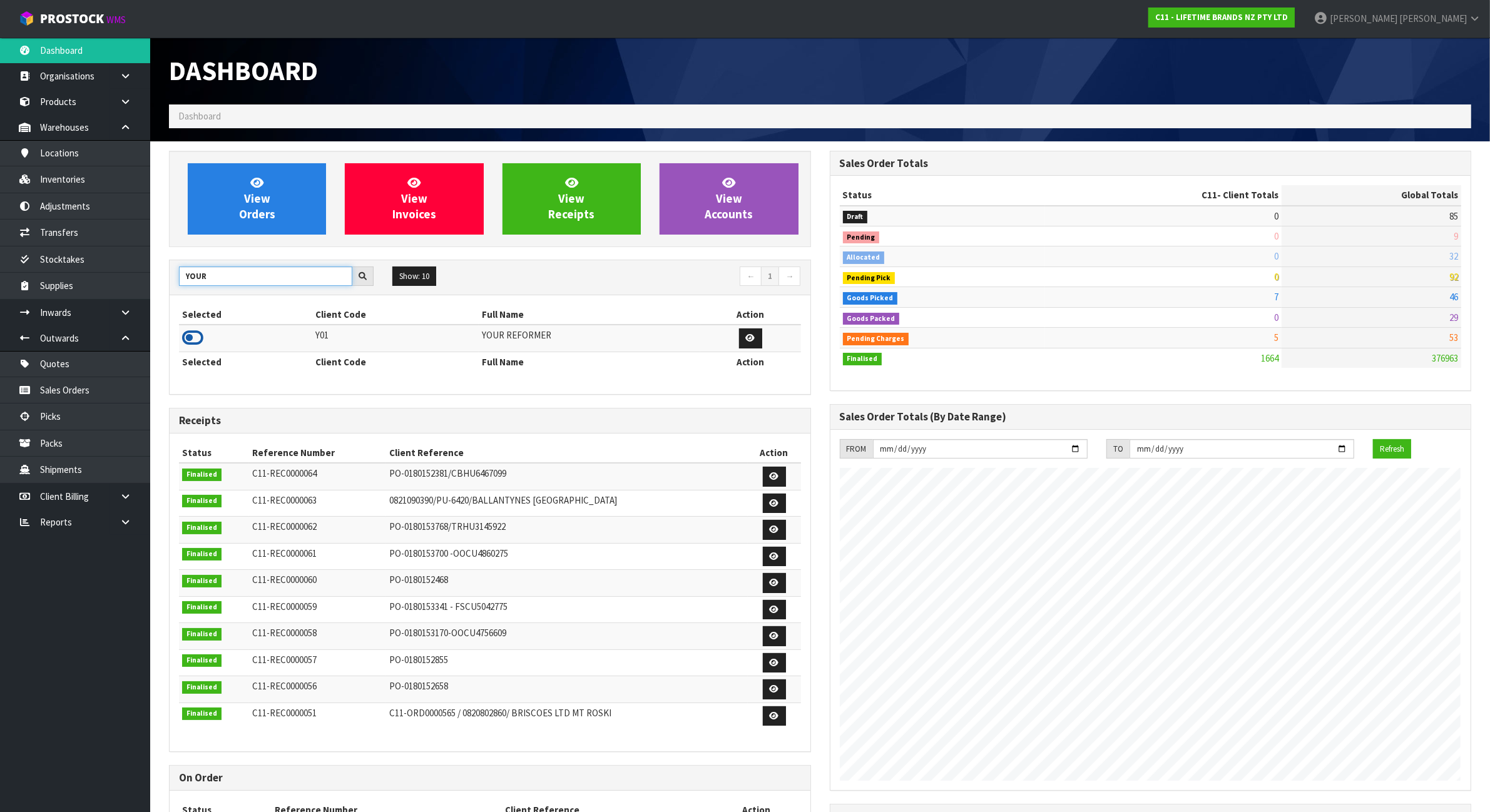
type input "YOUR"
click at [200, 345] on icon at bounding box center [193, 338] width 21 height 19
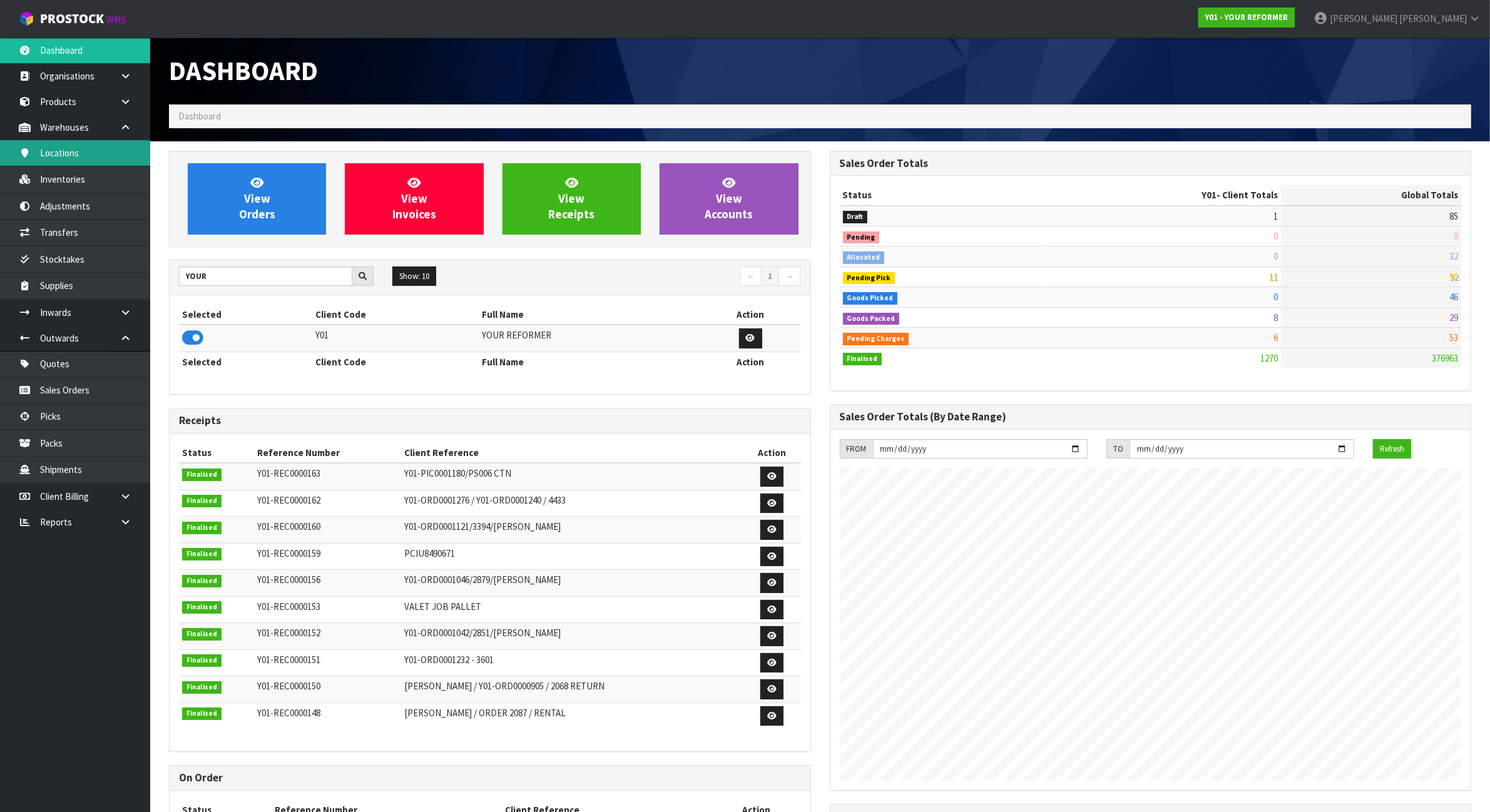
click at [33, 142] on link "Locations" at bounding box center [75, 153] width 150 height 26
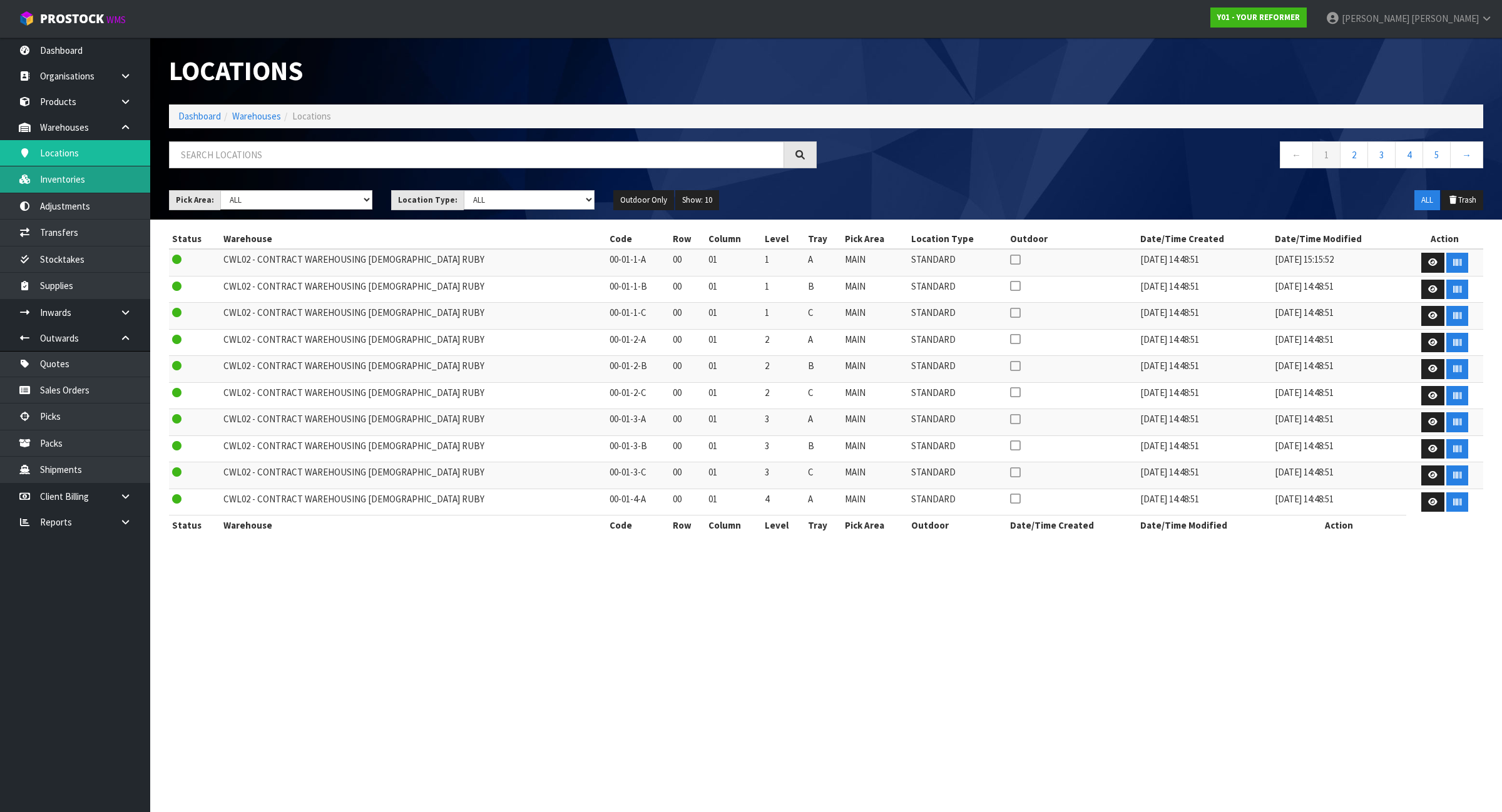
click at [82, 169] on link "Inventories" at bounding box center [75, 179] width 150 height 26
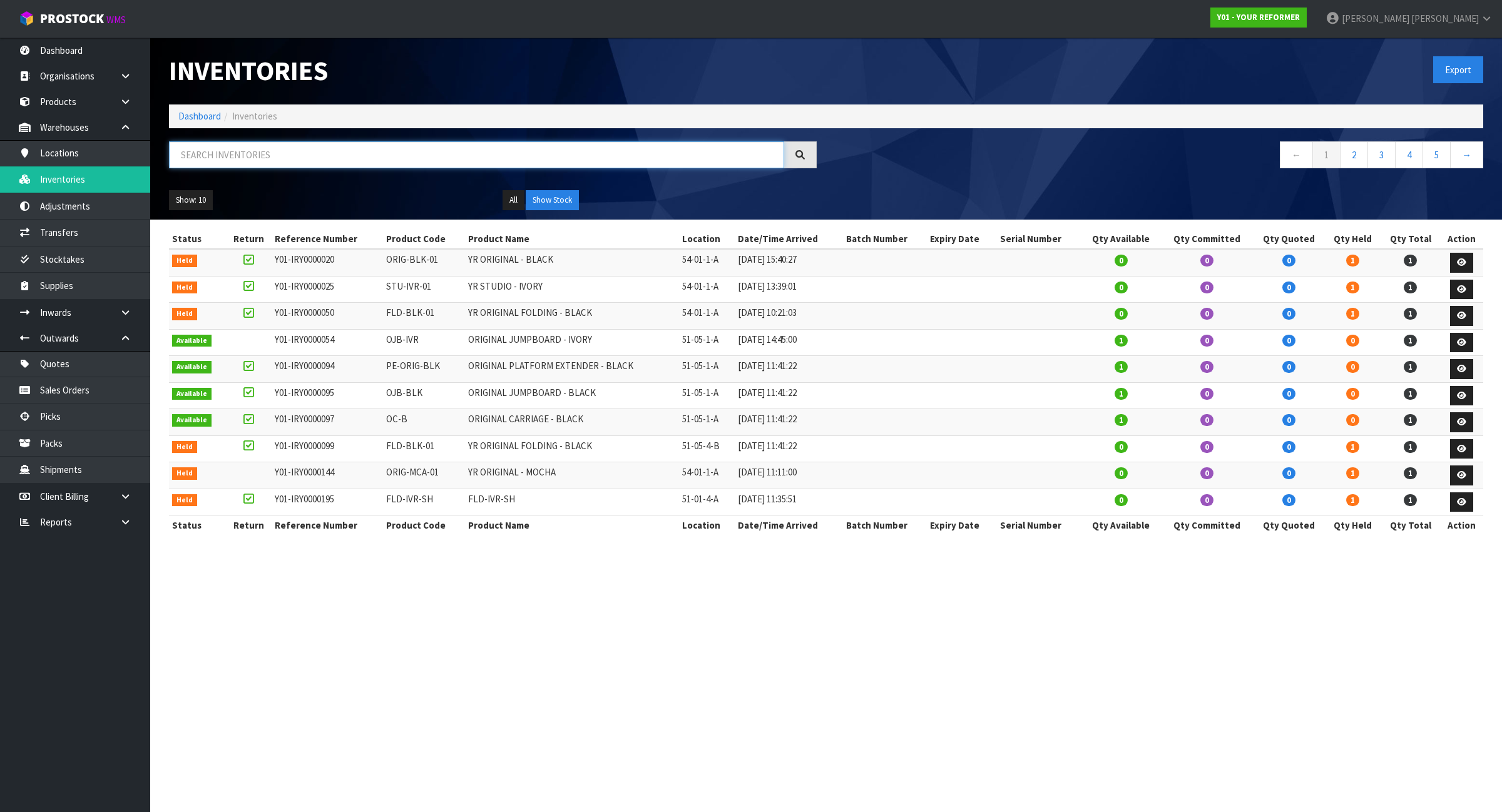
click at [273, 164] on input "text" at bounding box center [476, 155] width 615 height 27
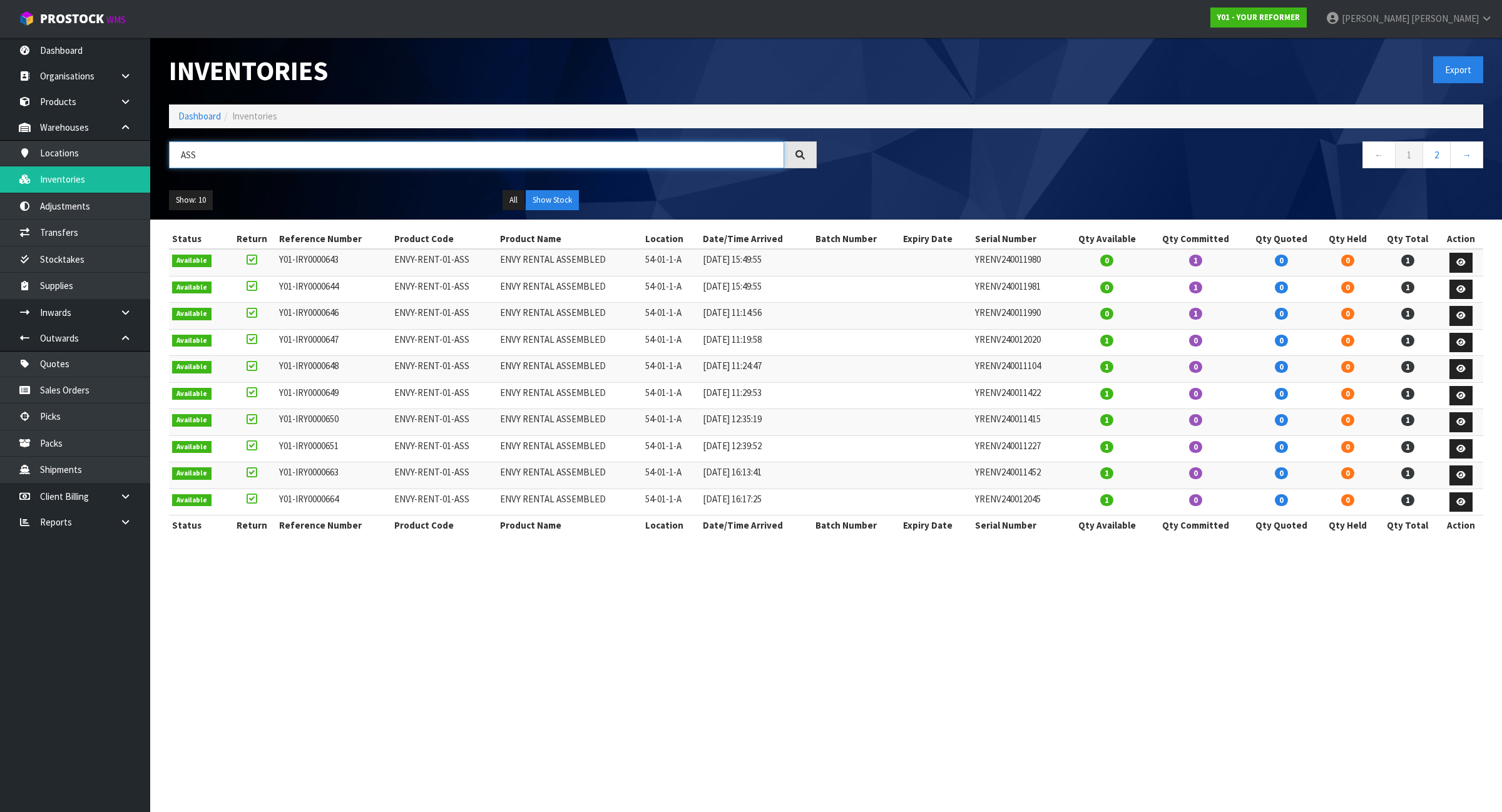
type input "ASS"
click at [327, 192] on ul "Show: 10 5 10 25 50" at bounding box center [326, 200] width 315 height 20
